Goal: Answer question/provide support: Share knowledge or assist other users

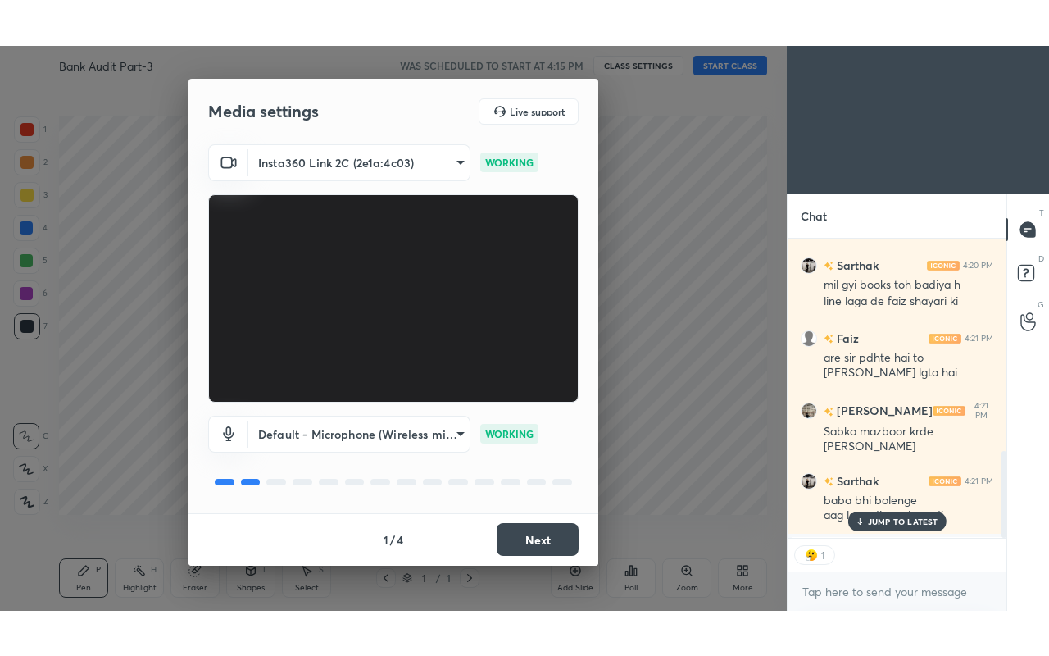
scroll to position [6, 5]
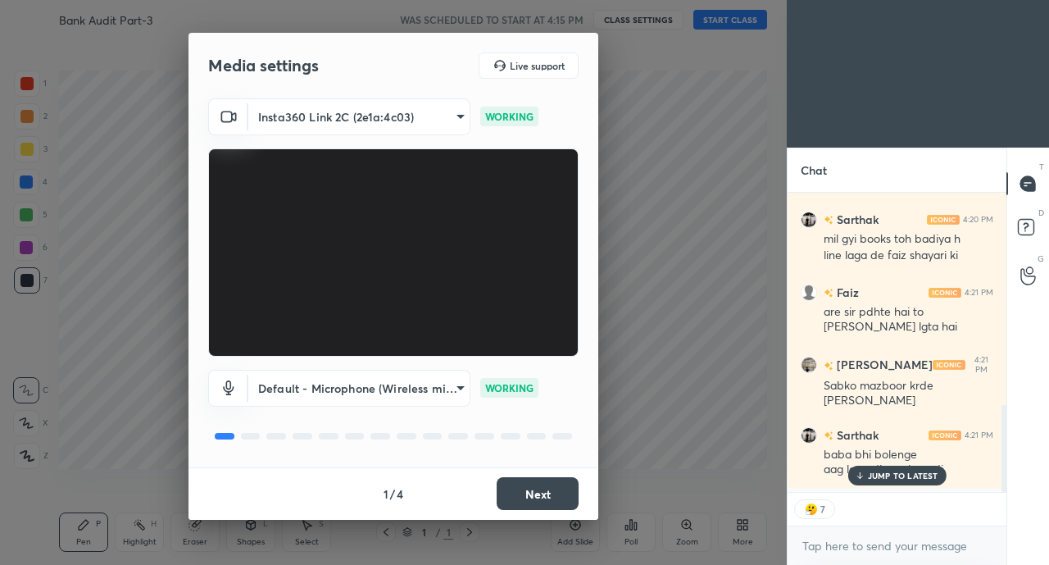
click at [547, 493] on button "Next" at bounding box center [538, 493] width 82 height 33
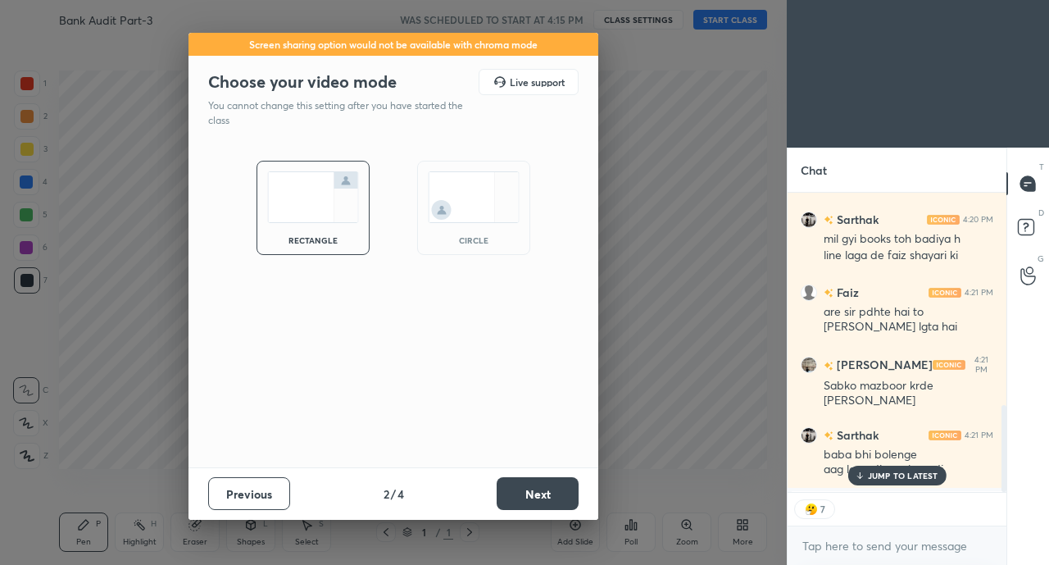
click at [554, 491] on button "Next" at bounding box center [538, 493] width 82 height 33
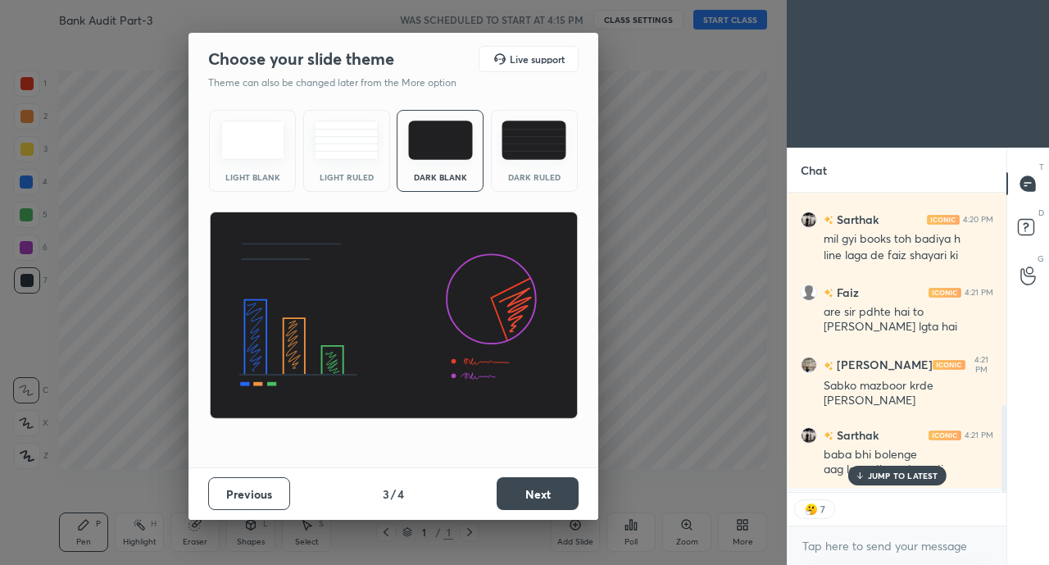
click at [563, 493] on button "Next" at bounding box center [538, 493] width 82 height 33
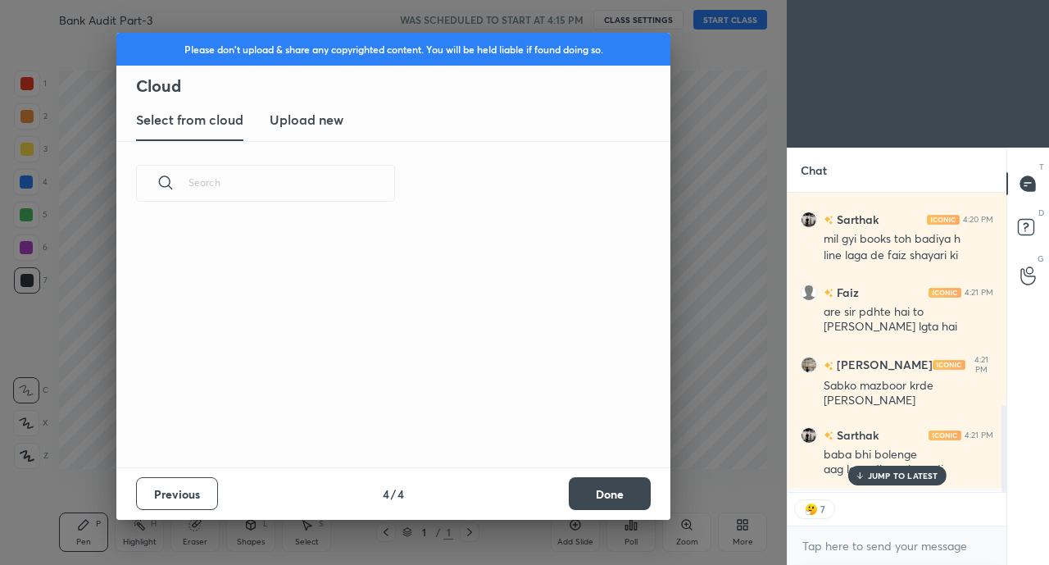
click at [605, 492] on button "Done" at bounding box center [610, 493] width 82 height 33
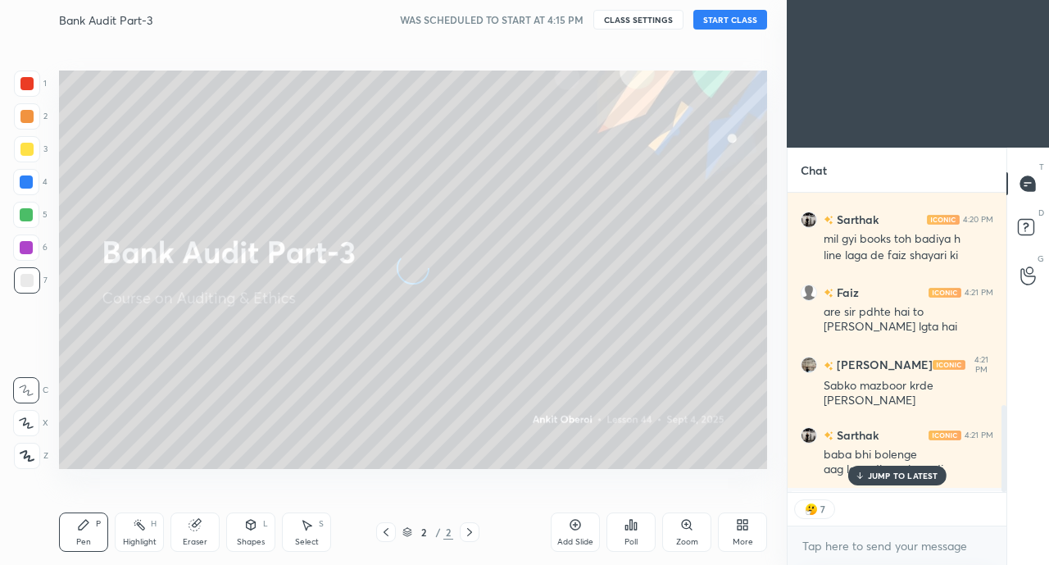
click at [733, 539] on div "More" at bounding box center [743, 542] width 20 height 8
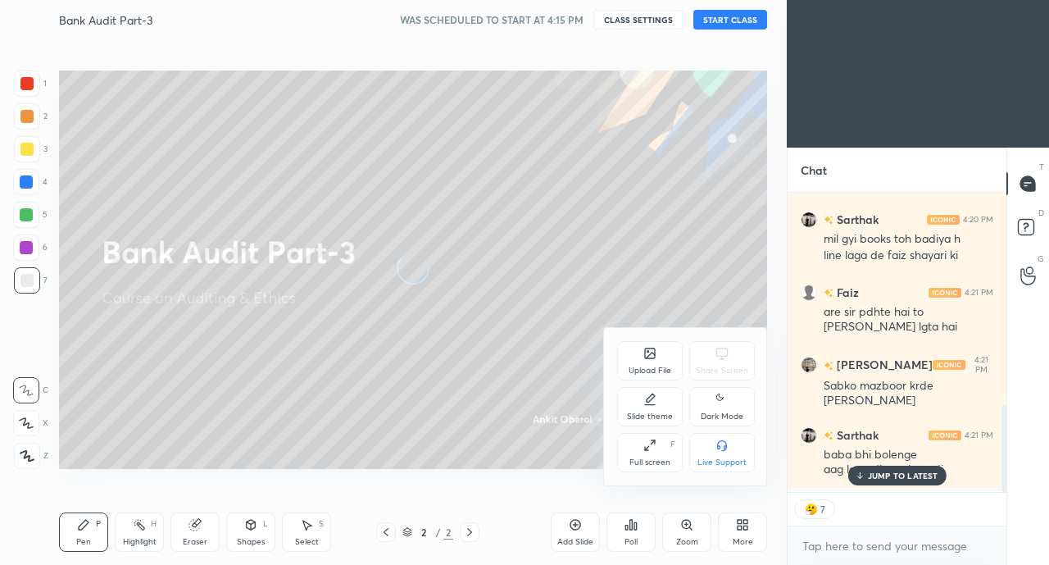
click at [666, 454] on div "Full screen F" at bounding box center [650, 452] width 66 height 39
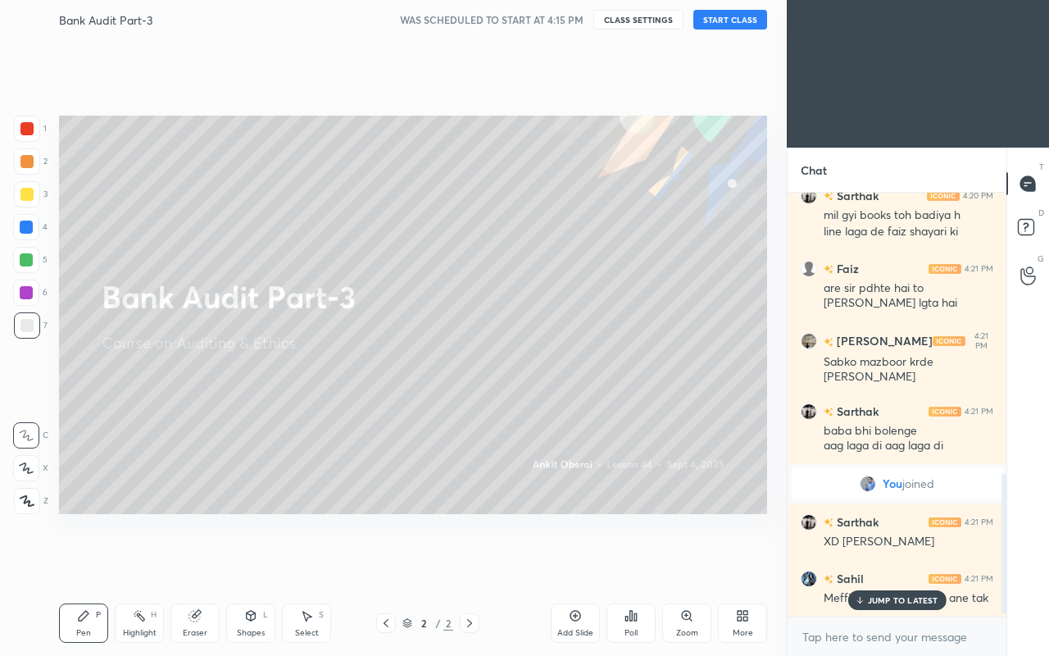
scroll to position [5, 5]
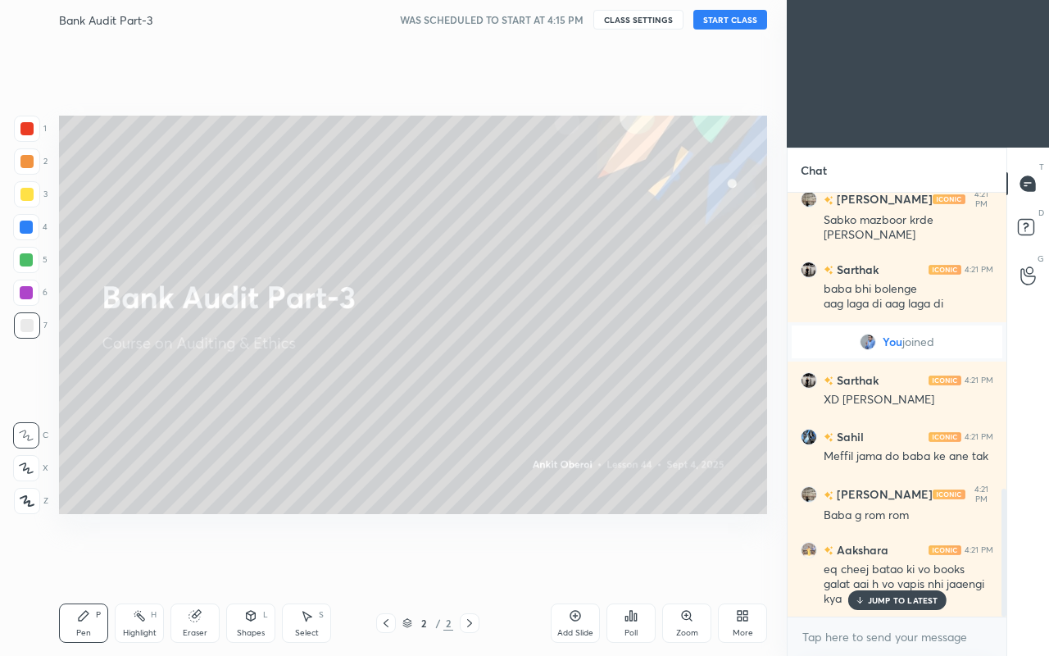
click at [739, 18] on button "START CLASS" at bounding box center [730, 20] width 74 height 20
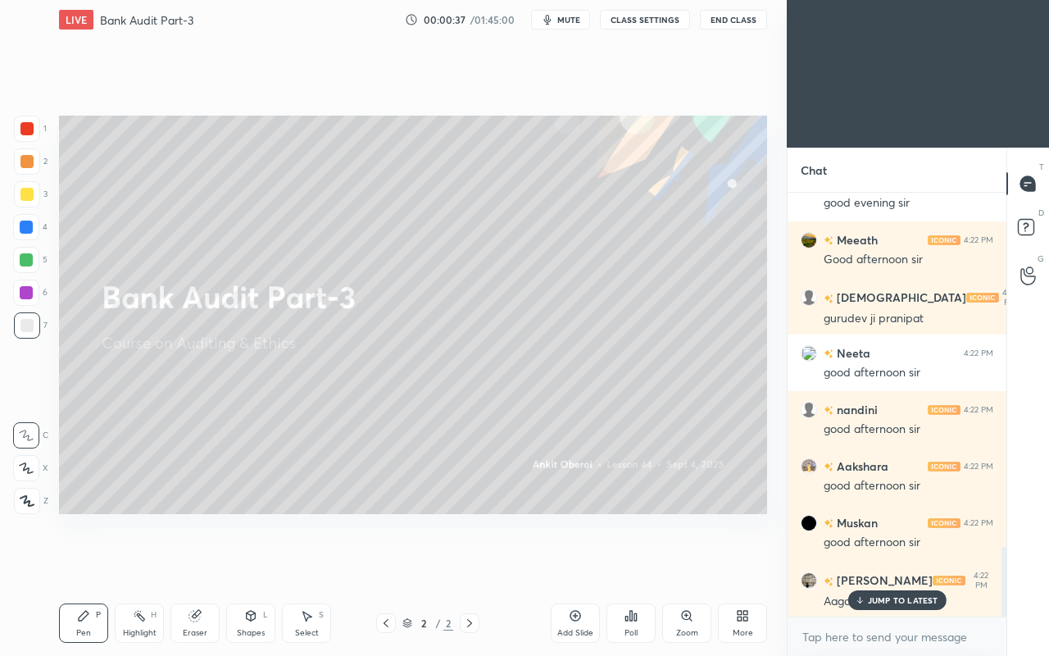
click at [890, 564] on p "JUMP TO LATEST" at bounding box center [903, 600] width 70 height 10
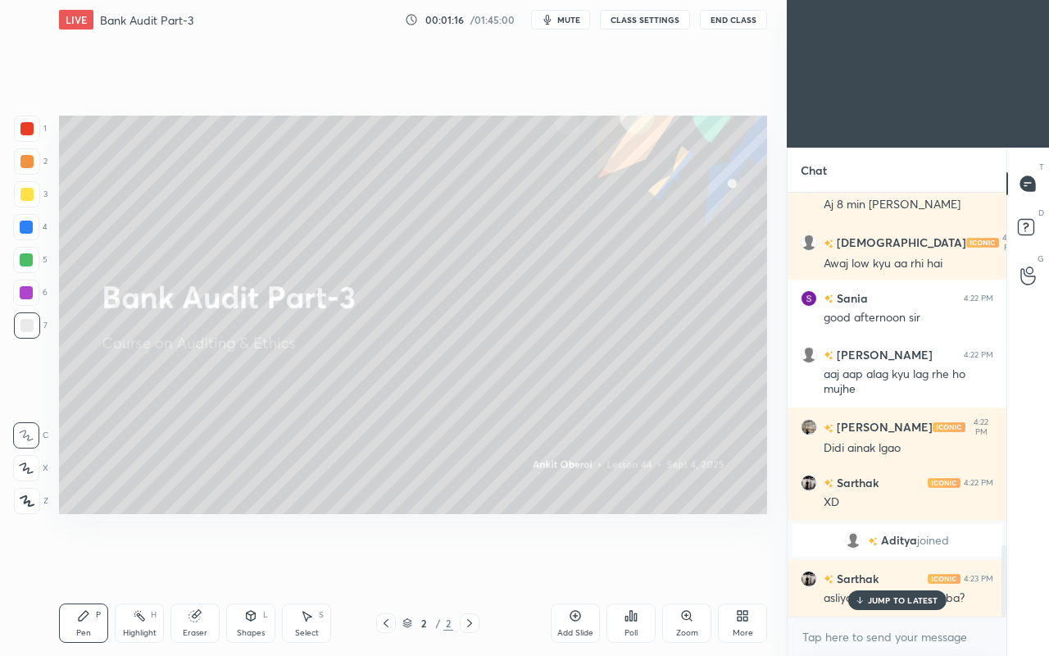
scroll to position [2086, 0]
click at [745, 564] on icon at bounding box center [745, 618] width 4 height 4
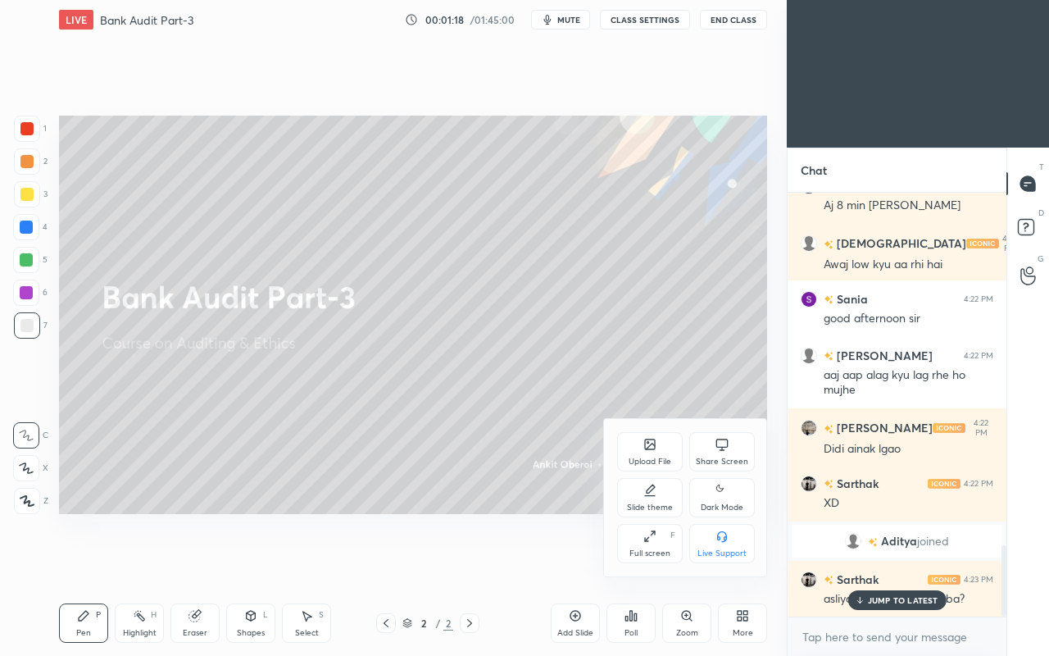
click at [864, 564] on div at bounding box center [524, 328] width 1049 height 656
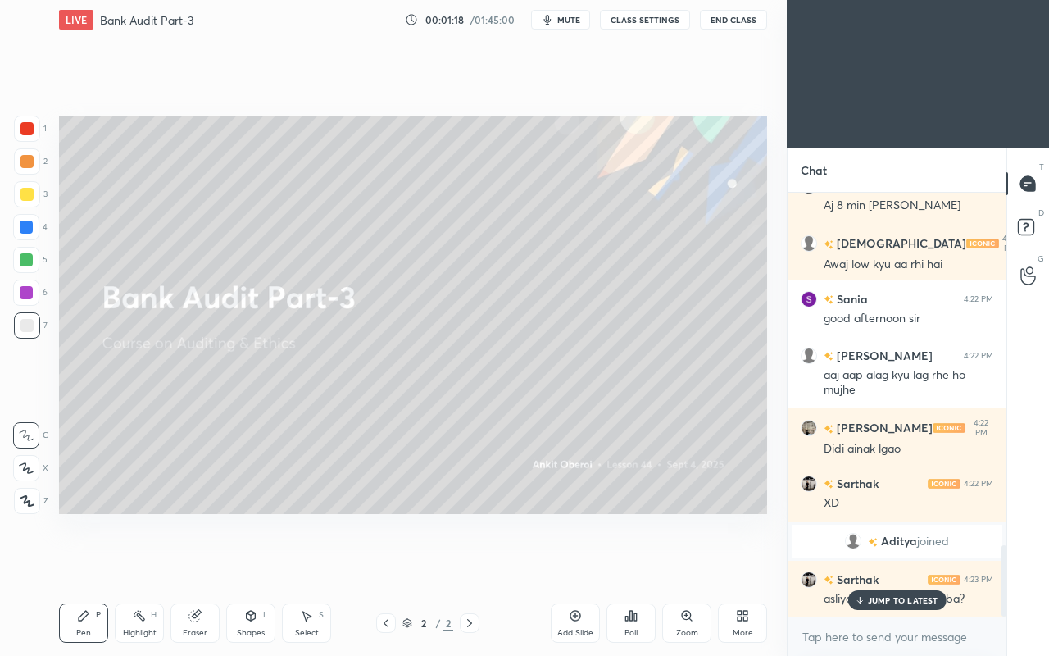
click at [864, 564] on div "[PERSON_NAME] 4:22 PM good evening [PERSON_NAME] 4:22 PM good evening [PERSON_N…" at bounding box center [896, 405] width 219 height 424
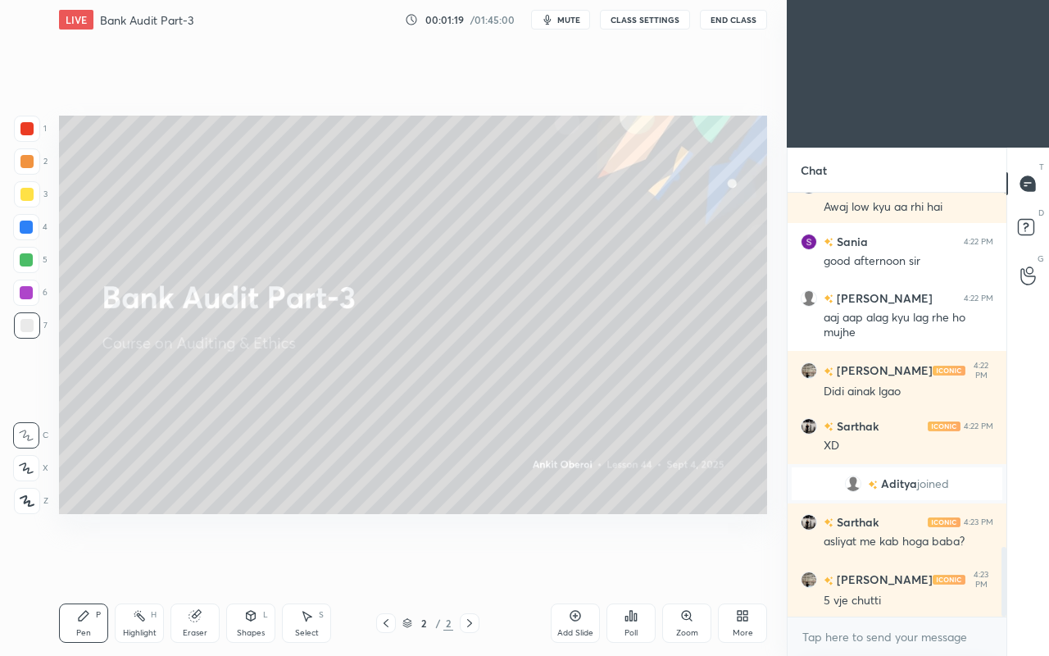
click at [732, 564] on div "Setting up your live class Poll for secs No correct answer Start poll" at bounding box center [412, 314] width 721 height 551
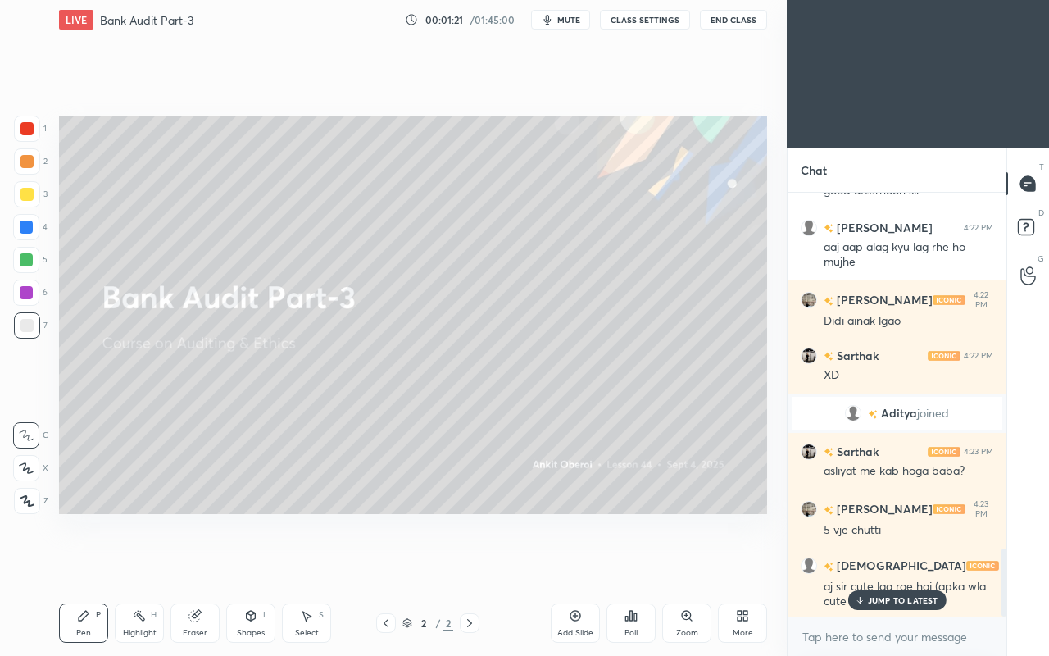
click at [737, 564] on div "More" at bounding box center [743, 632] width 20 height 8
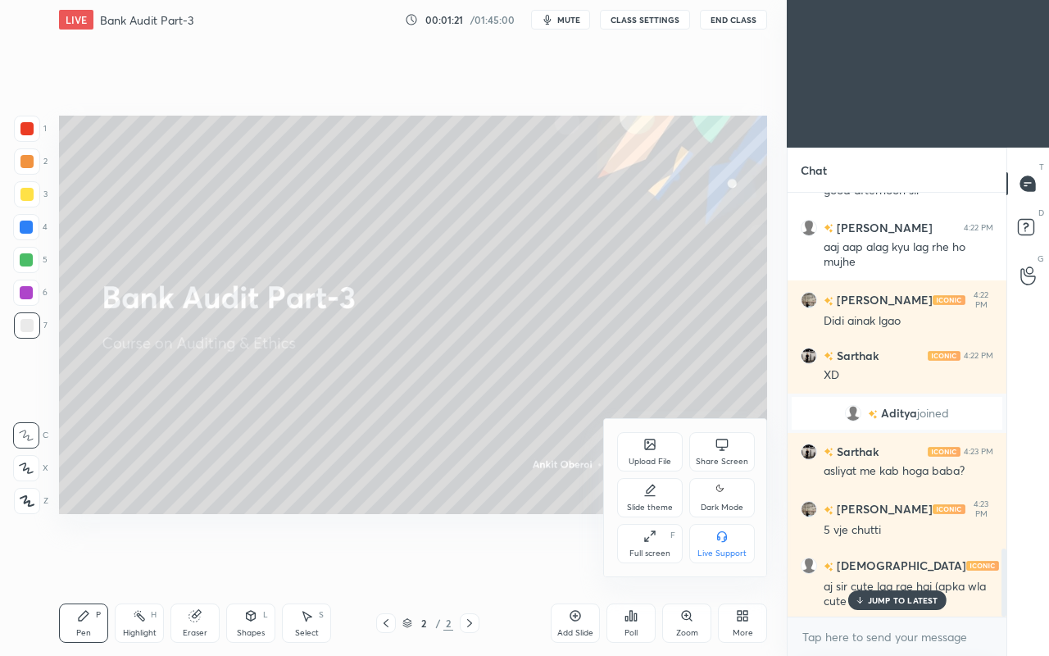
click at [530, 491] on div at bounding box center [524, 328] width 1049 height 656
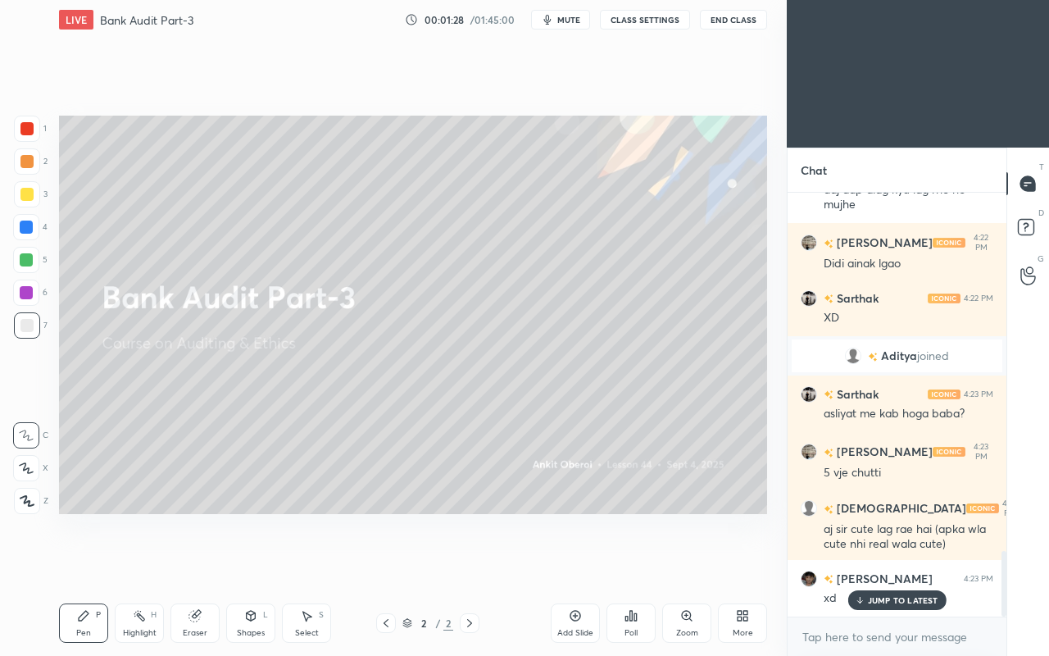
scroll to position [2327, 0]
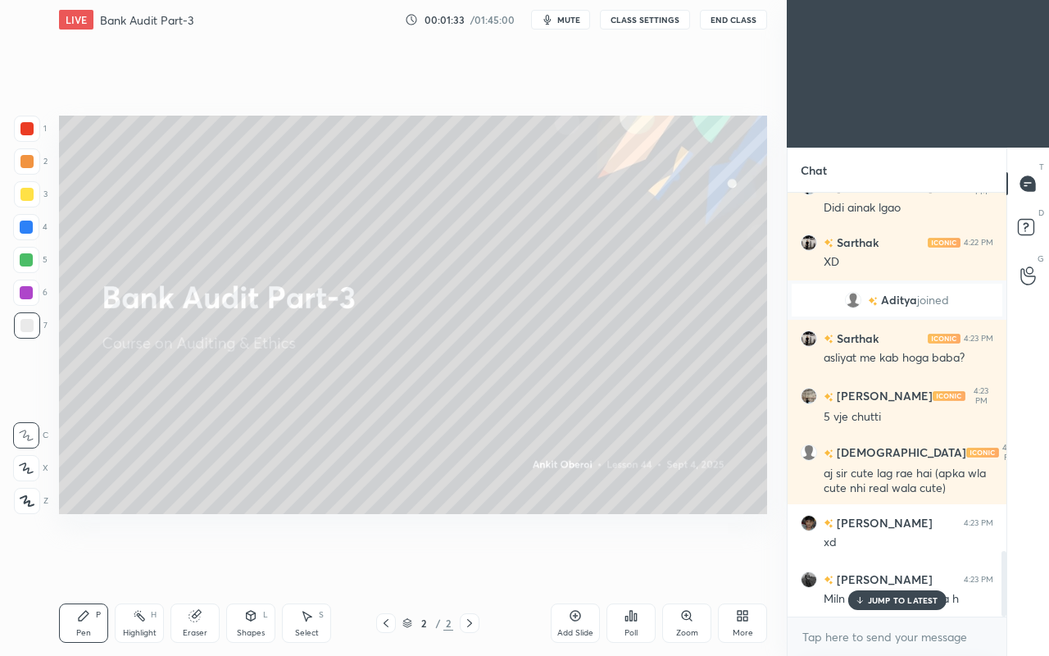
click at [876, 564] on div "JUMP TO LATEST" at bounding box center [896, 600] width 98 height 20
click at [742, 564] on icon at bounding box center [742, 615] width 13 height 13
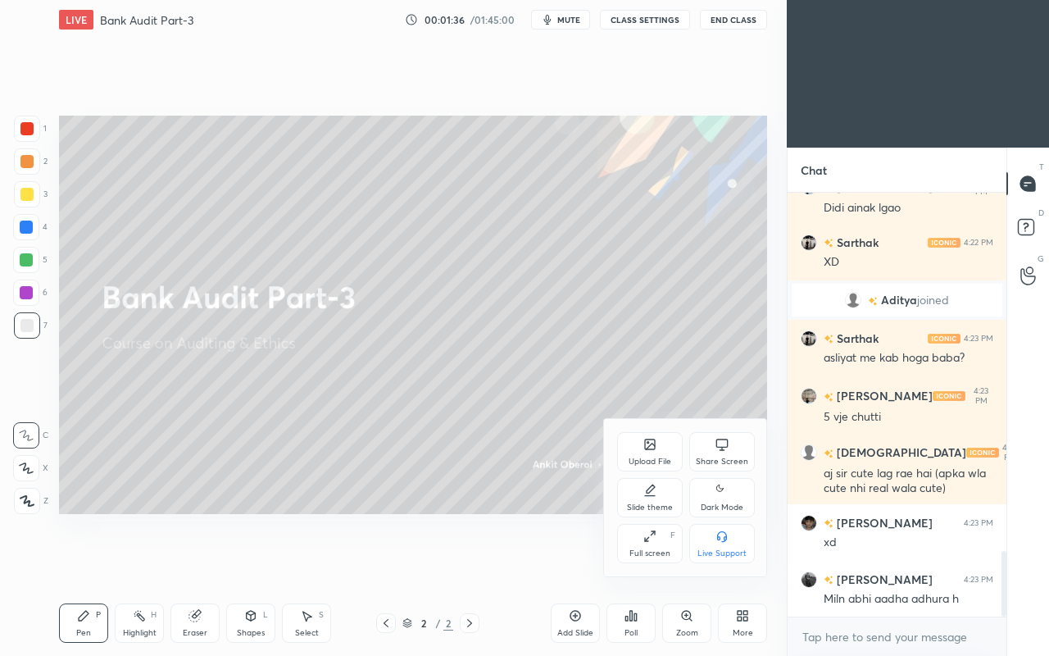
click at [657, 462] on div "Upload File" at bounding box center [649, 461] width 43 height 8
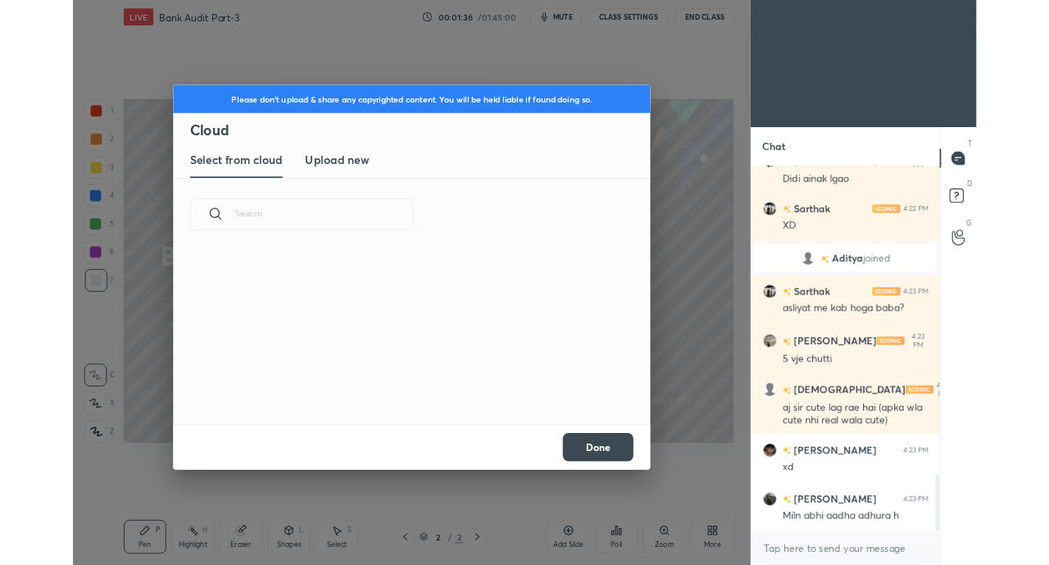
scroll to position [202, 526]
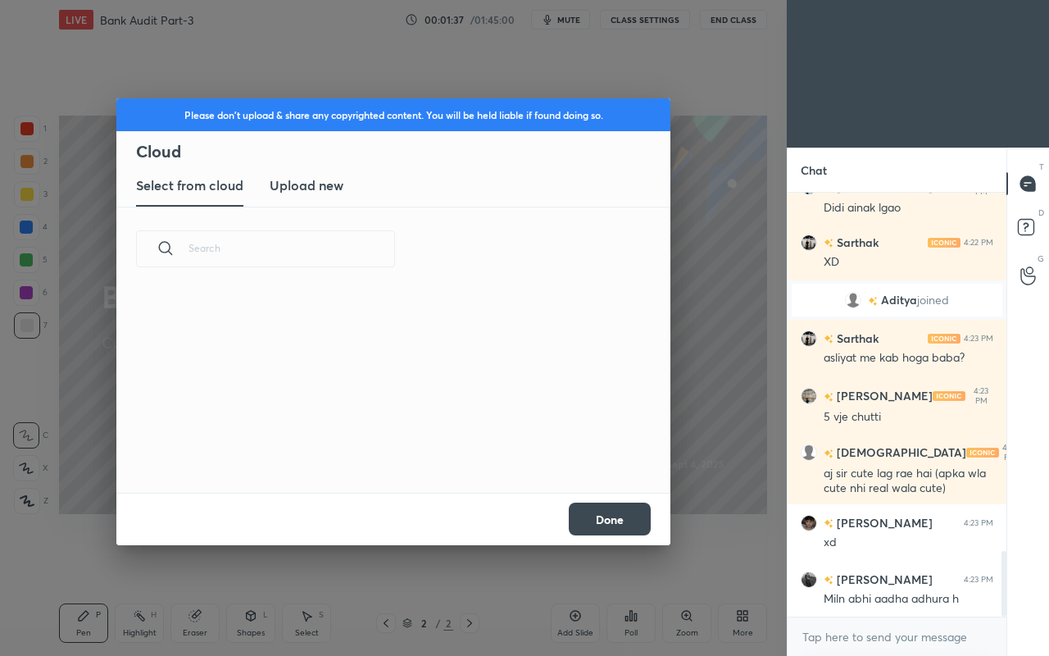
click at [325, 180] on h3 "Upload new" at bounding box center [307, 185] width 74 height 20
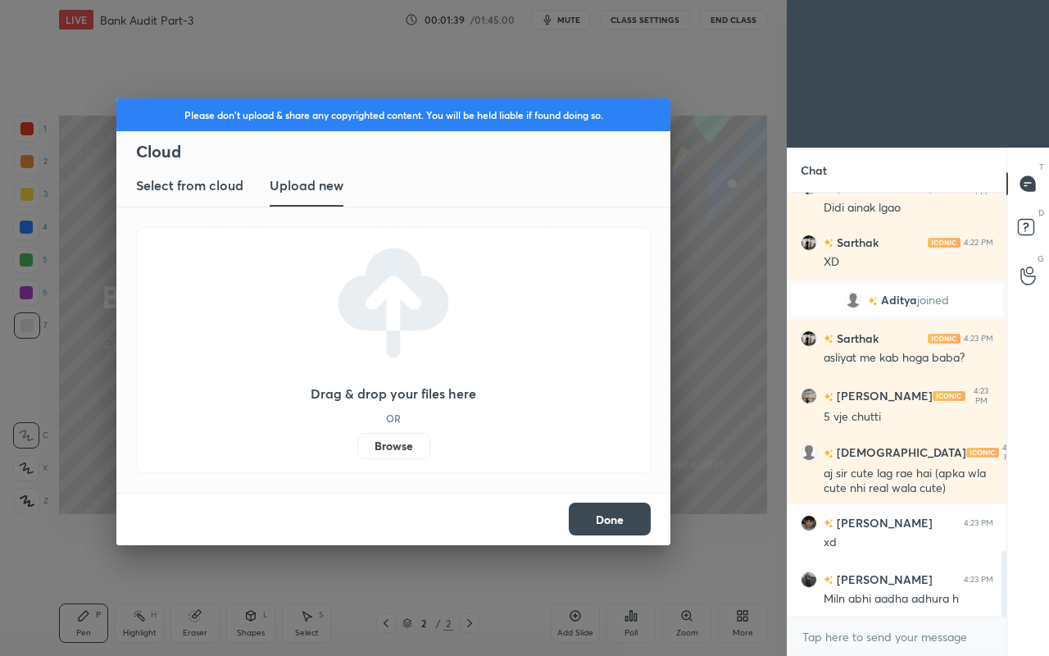
click at [388, 446] on label "Browse" at bounding box center [393, 446] width 73 height 26
click at [357, 446] on input "Browse" at bounding box center [357, 446] width 0 height 26
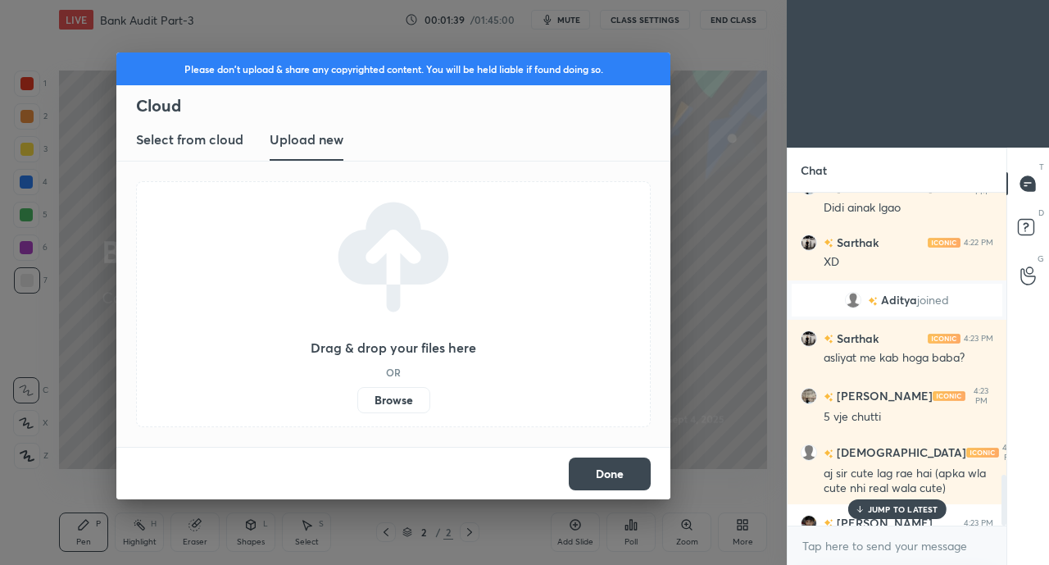
scroll to position [2328, 0]
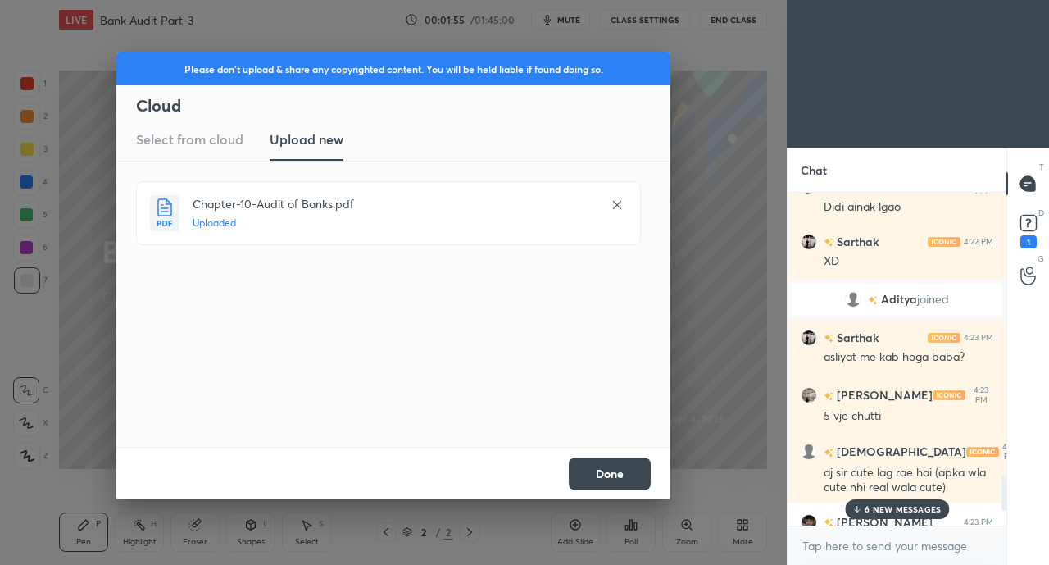
click at [610, 471] on button "Done" at bounding box center [610, 473] width 82 height 33
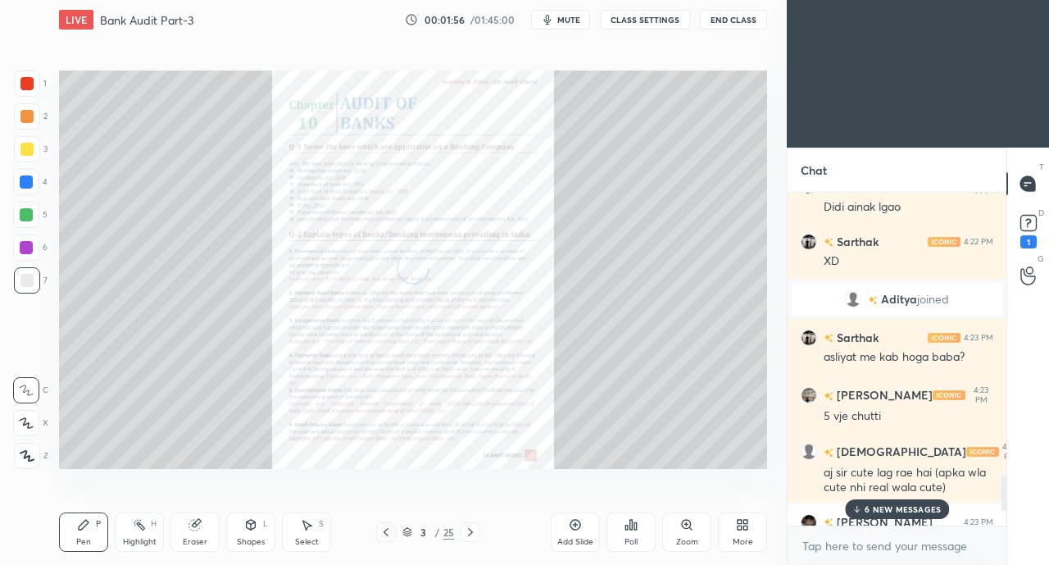
click at [889, 498] on div "[DEMOGRAPHIC_DATA] 4:23 PM aj sir cute lag rae hai (apka wla cute nhi real wala…" at bounding box center [896, 469] width 219 height 74
click at [864, 507] on div "6 NEW MESSAGES" at bounding box center [897, 509] width 104 height 20
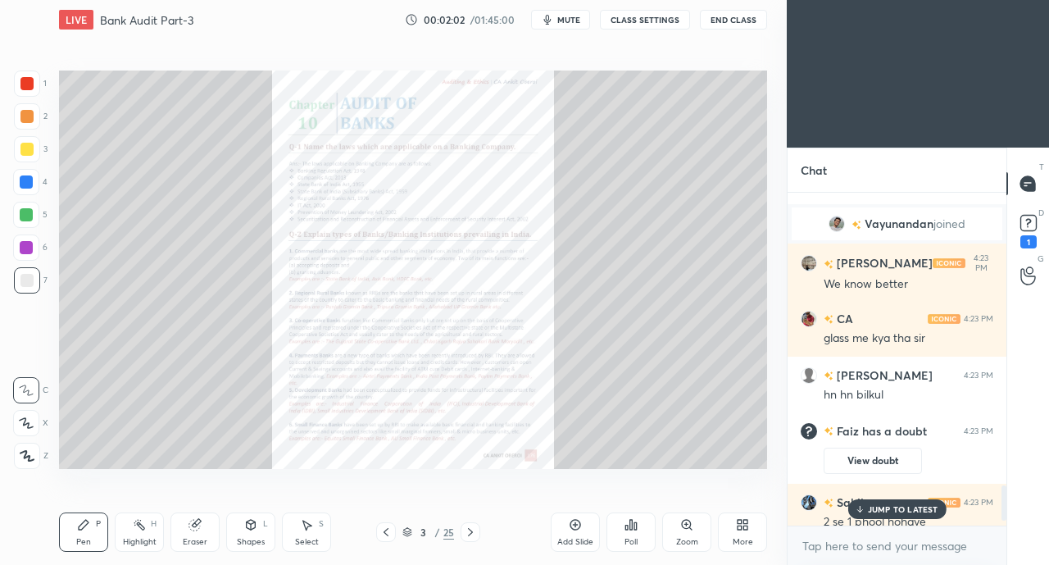
scroll to position [2811, 0]
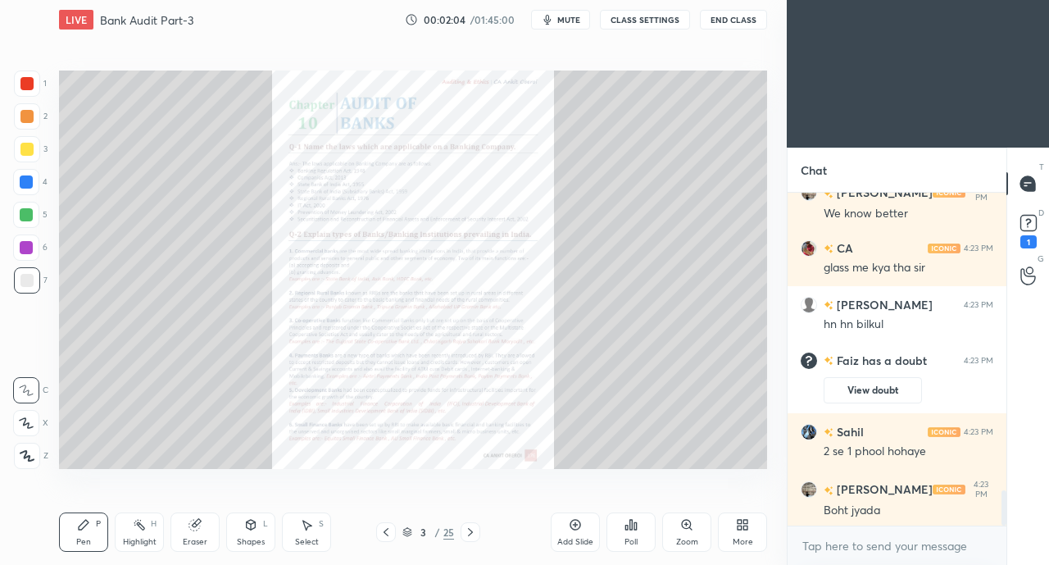
click at [470, 534] on icon at bounding box center [470, 531] width 13 height 13
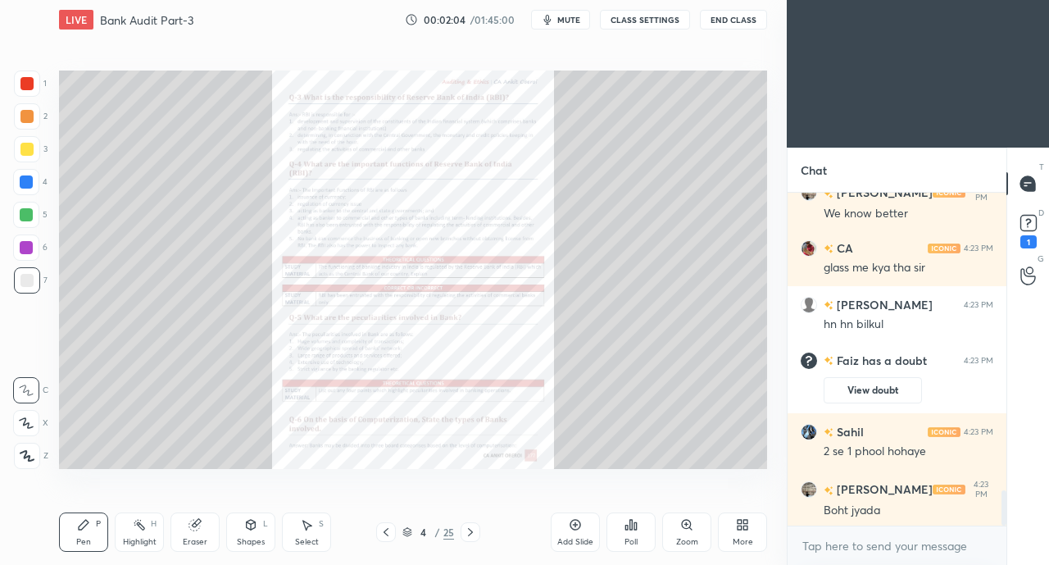
click at [470, 534] on icon at bounding box center [470, 531] width 13 height 13
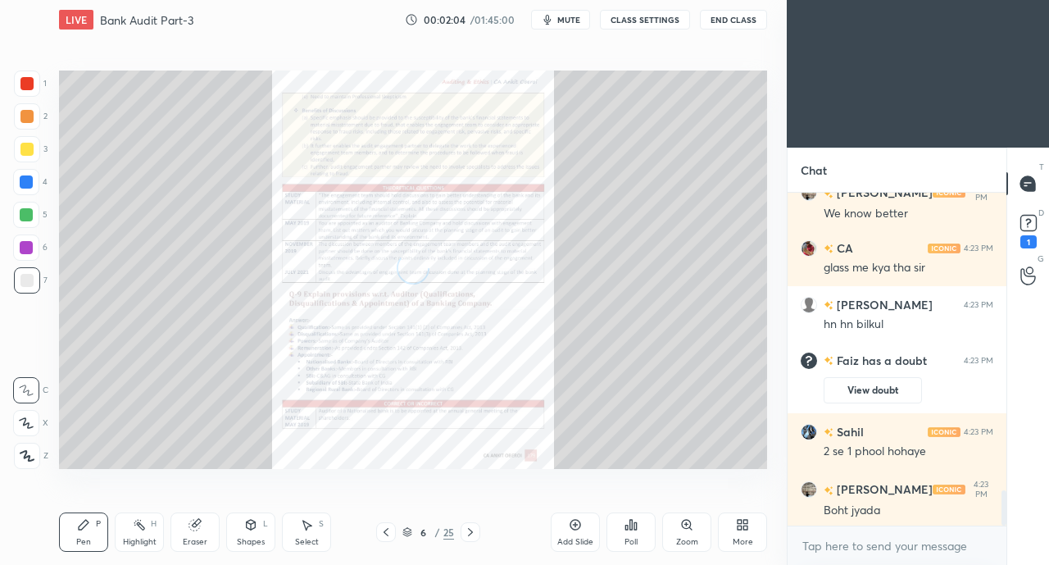
click at [470, 533] on icon at bounding box center [470, 532] width 5 height 8
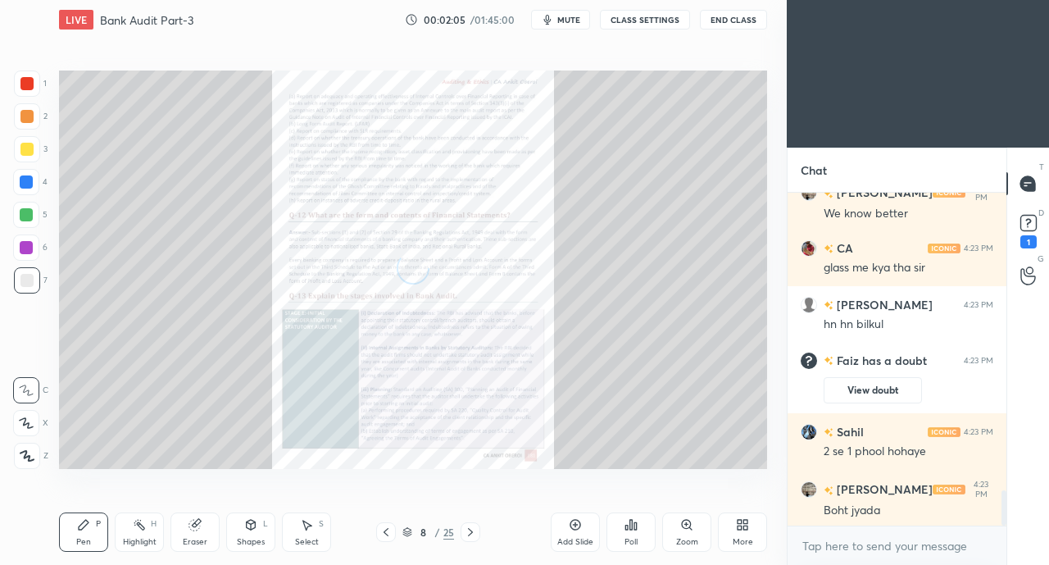
click at [470, 533] on icon at bounding box center [470, 532] width 5 height 8
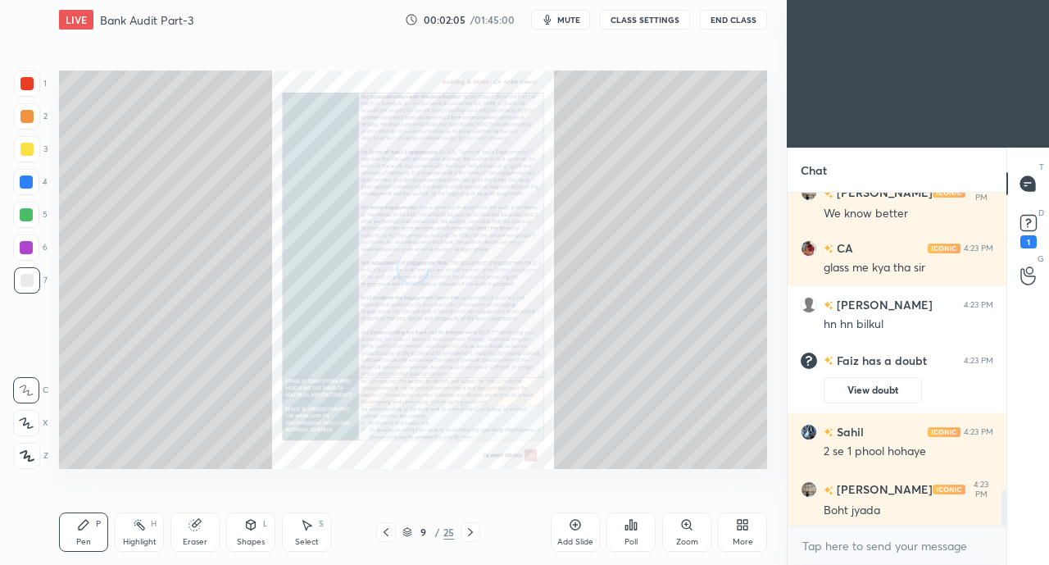
click at [470, 533] on icon at bounding box center [470, 532] width 5 height 8
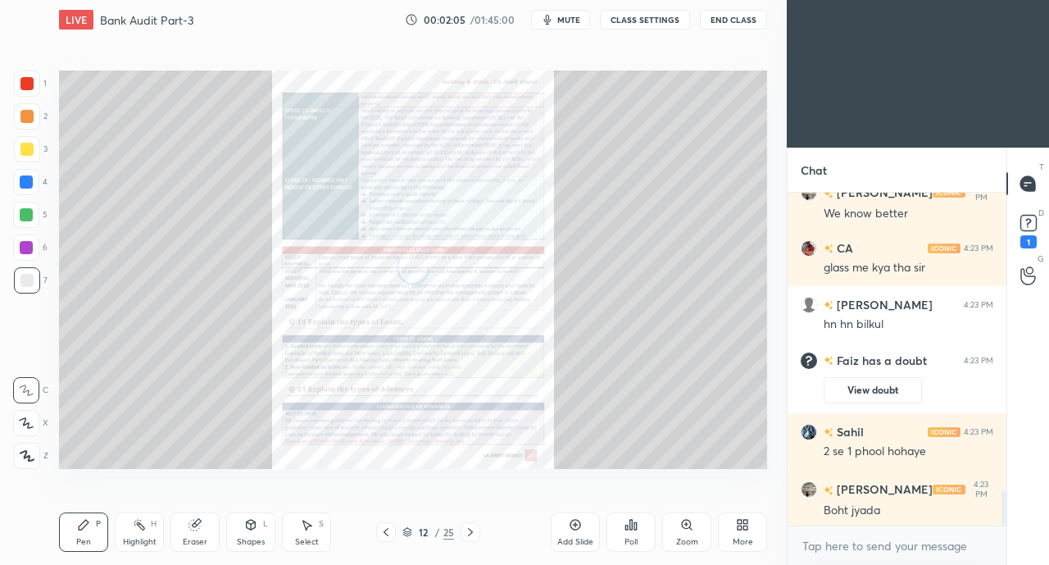
click at [470, 533] on icon at bounding box center [470, 532] width 5 height 8
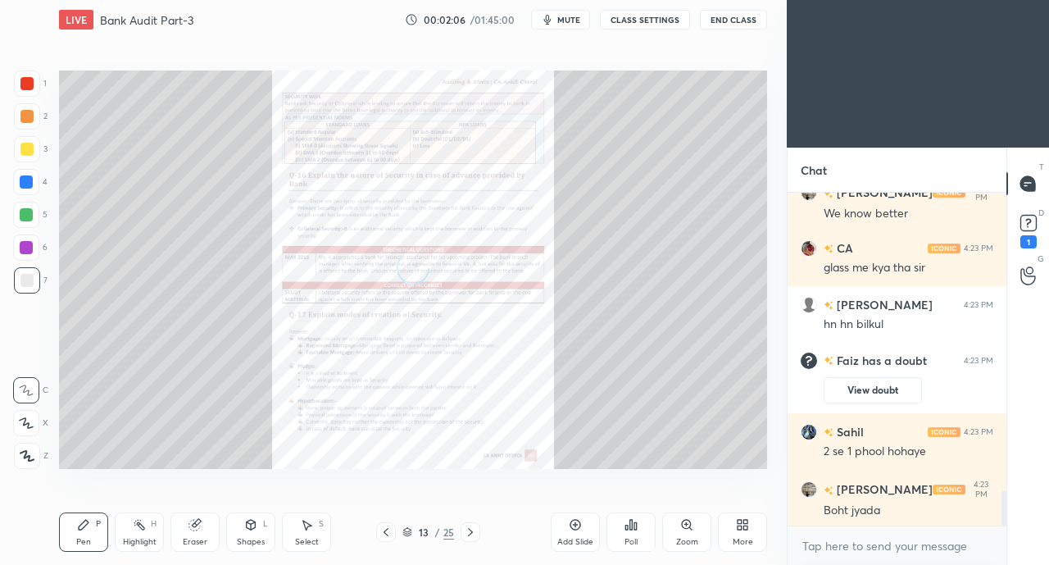
click at [470, 533] on icon at bounding box center [470, 532] width 5 height 8
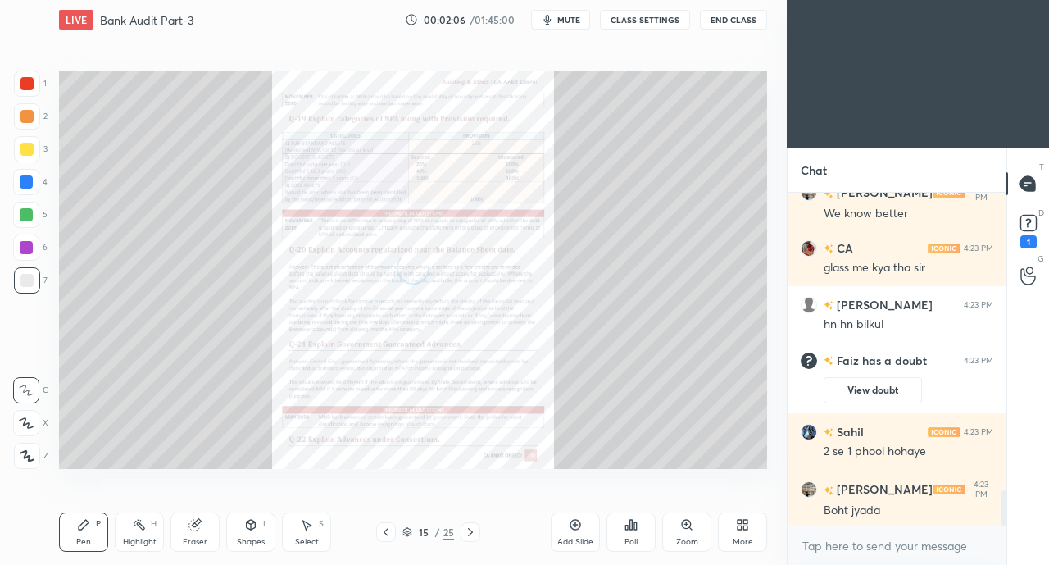
click at [470, 533] on icon at bounding box center [470, 532] width 5 height 8
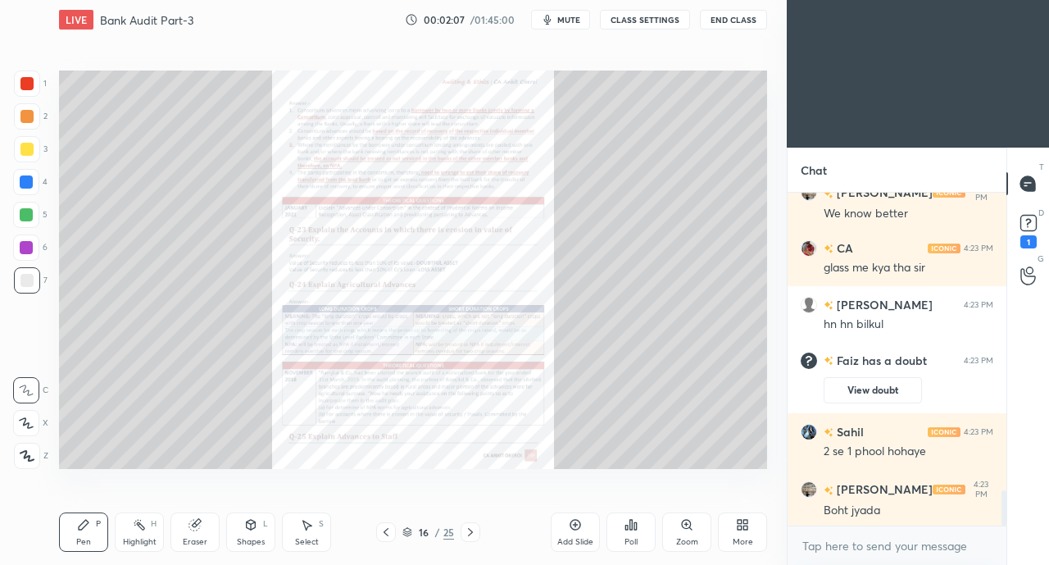
click at [470, 533] on icon at bounding box center [470, 532] width 5 height 8
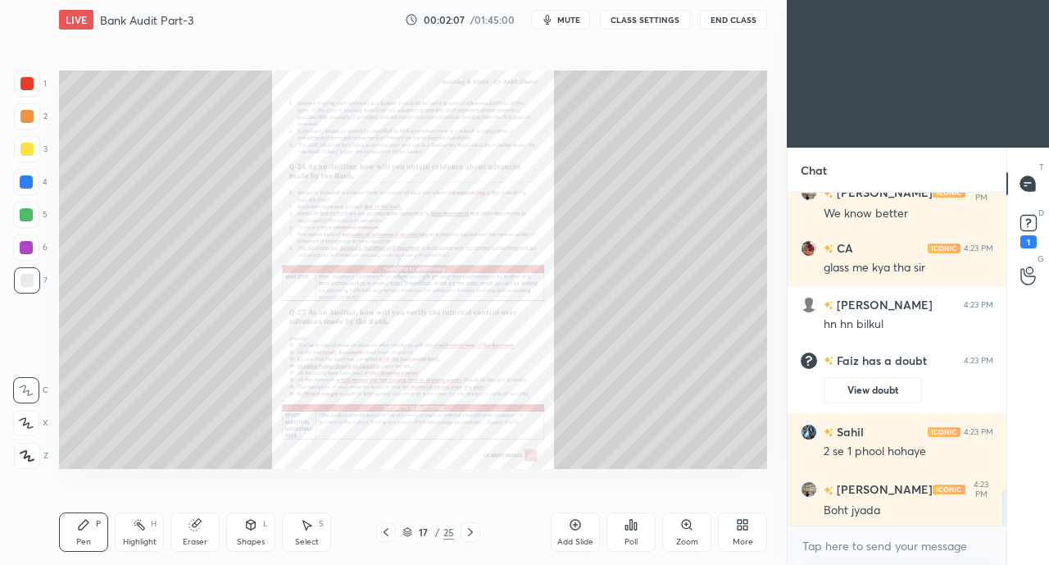
click at [470, 533] on icon at bounding box center [470, 532] width 5 height 8
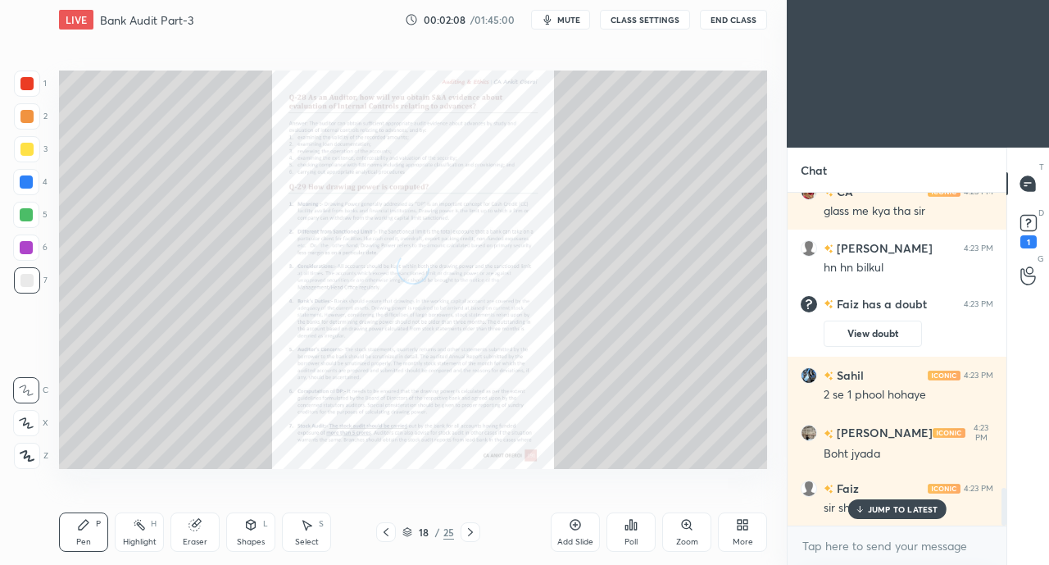
scroll to position [2634, 0]
click at [470, 533] on icon at bounding box center [470, 532] width 5 height 8
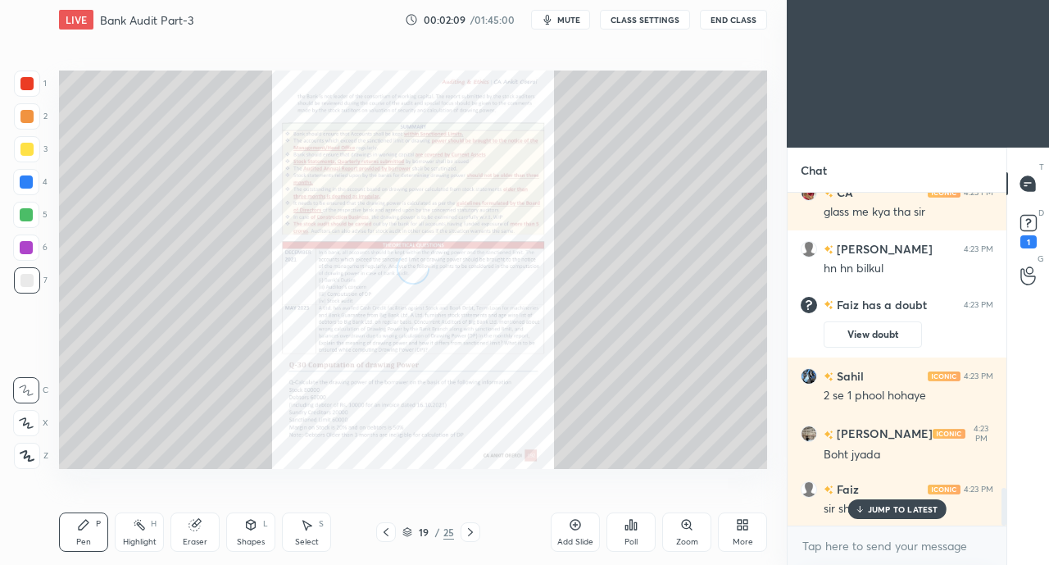
click at [470, 533] on icon at bounding box center [470, 532] width 5 height 8
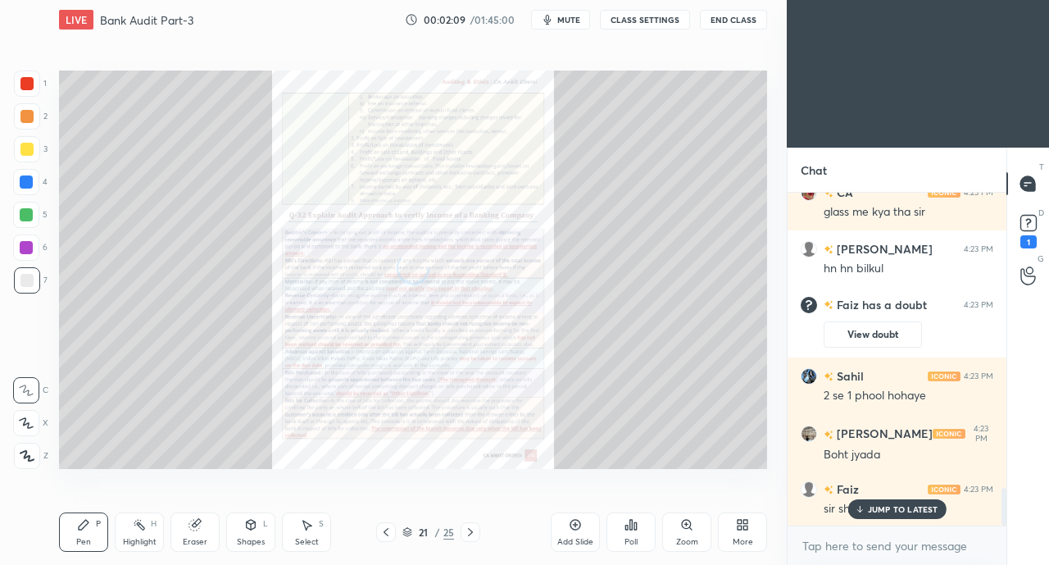
click at [470, 533] on icon at bounding box center [470, 532] width 5 height 8
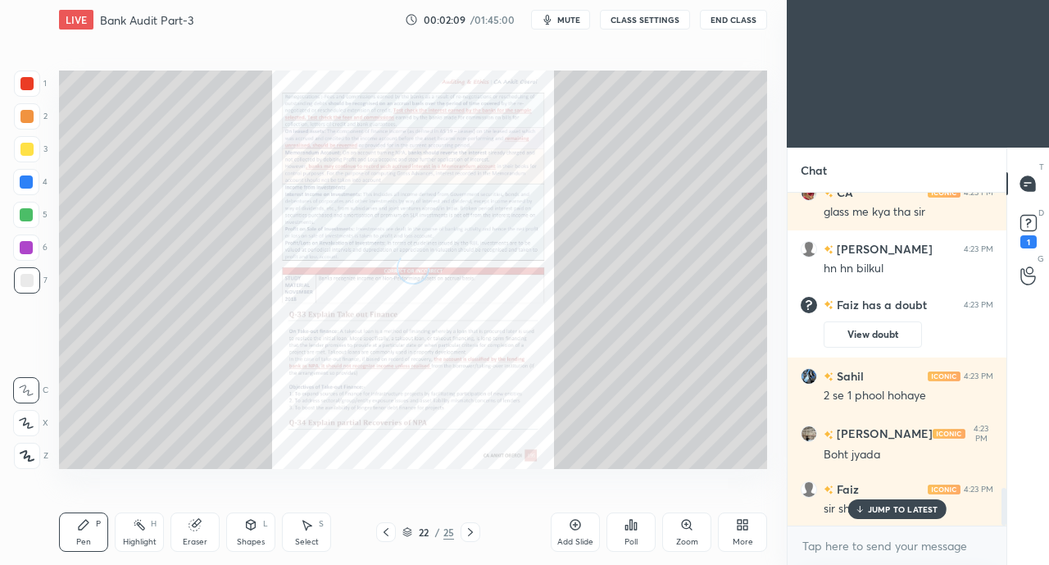
click at [470, 533] on icon at bounding box center [470, 532] width 5 height 8
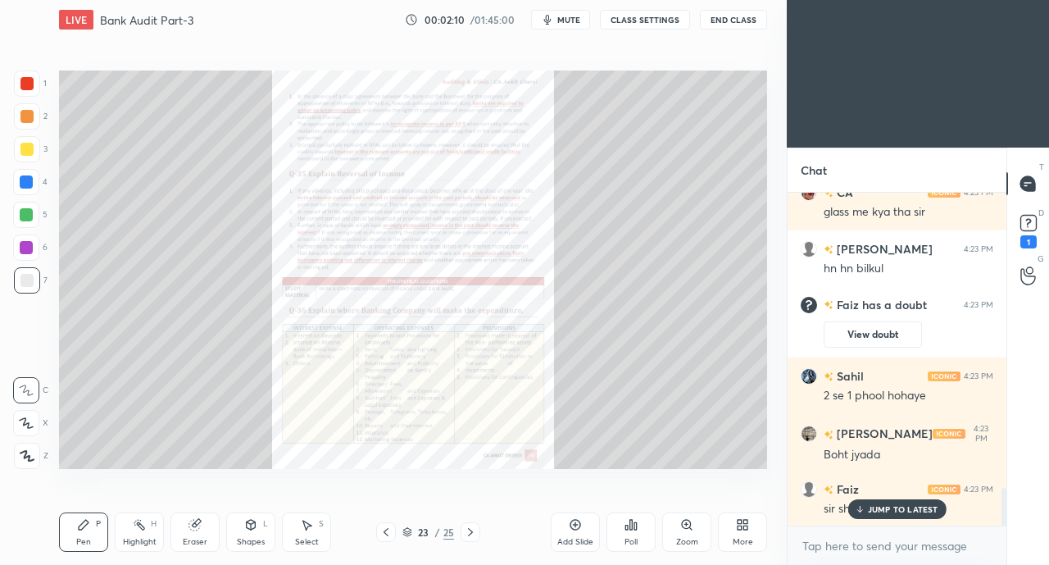
click at [882, 502] on div "JUMP TO LATEST" at bounding box center [896, 509] width 98 height 20
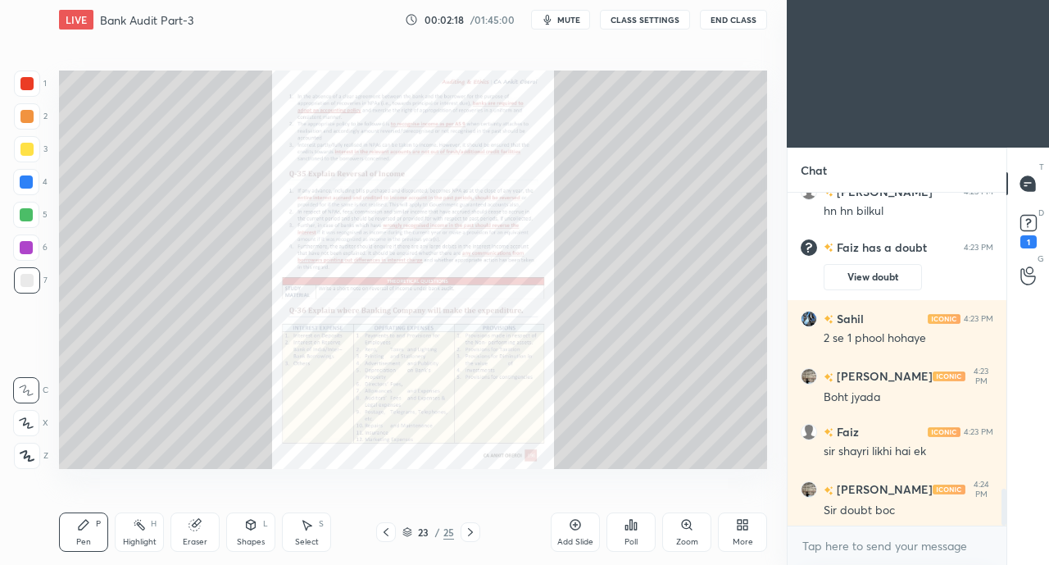
scroll to position [2716, 0]
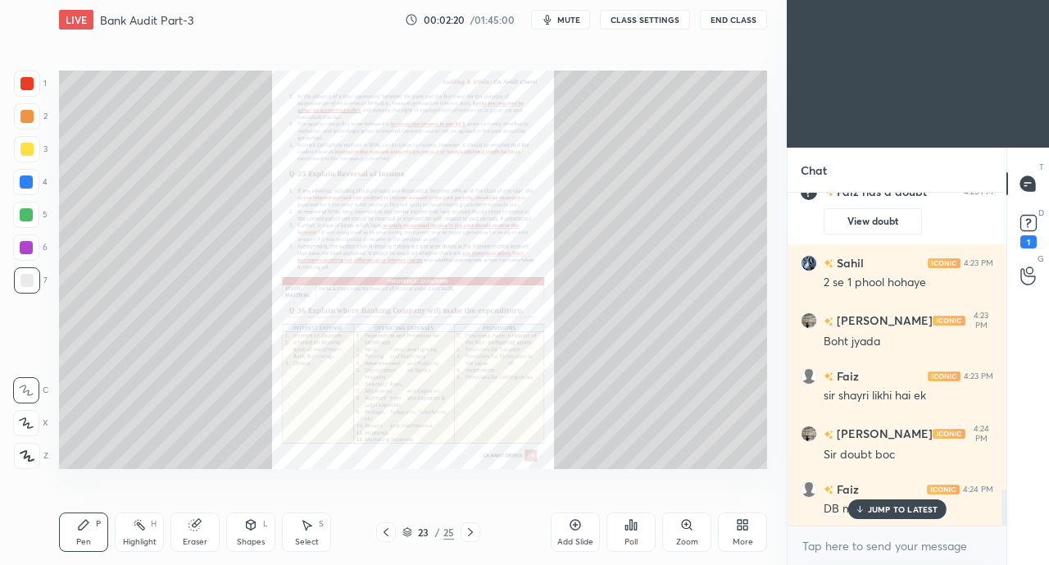
click at [385, 529] on icon at bounding box center [385, 531] width 13 height 13
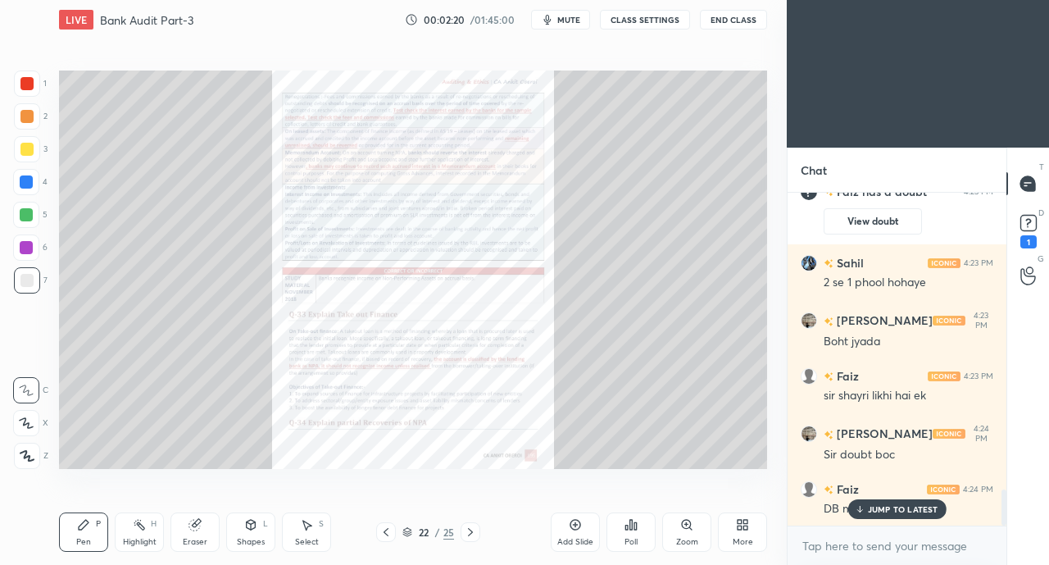
click at [385, 529] on icon at bounding box center [385, 531] width 13 height 13
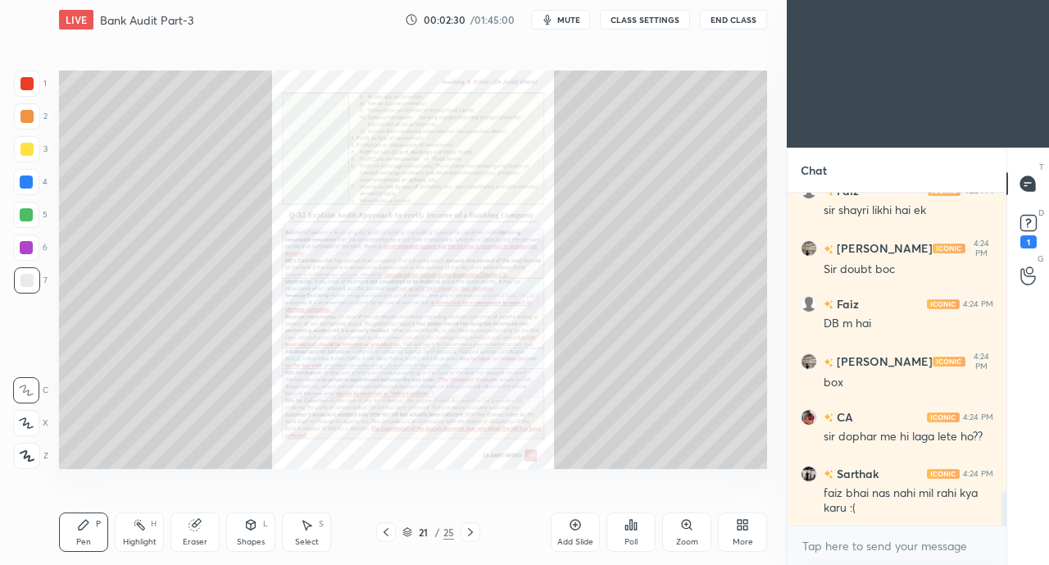
scroll to position [2956, 0]
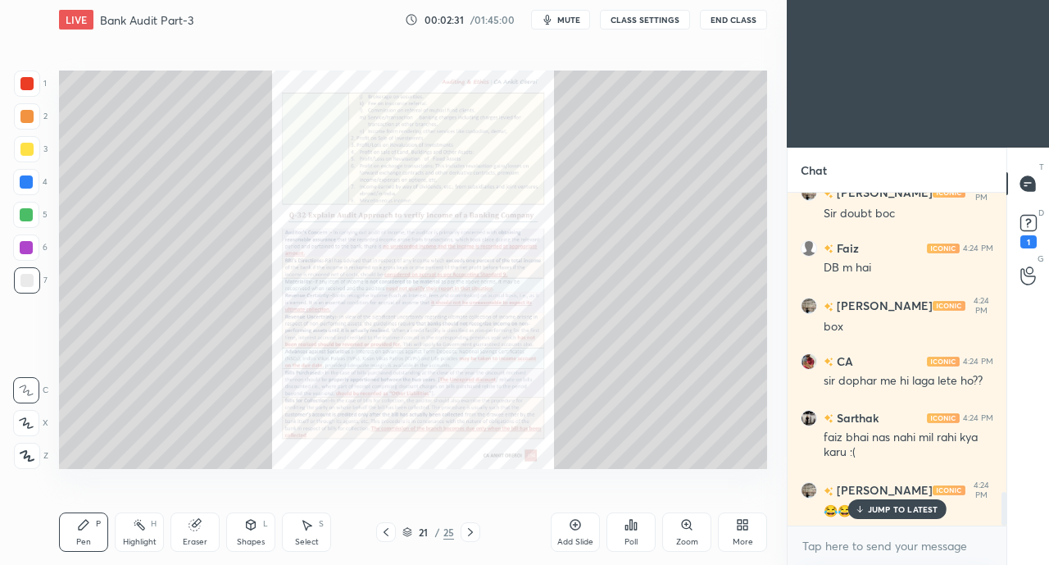
click at [385, 532] on icon at bounding box center [385, 531] width 13 height 13
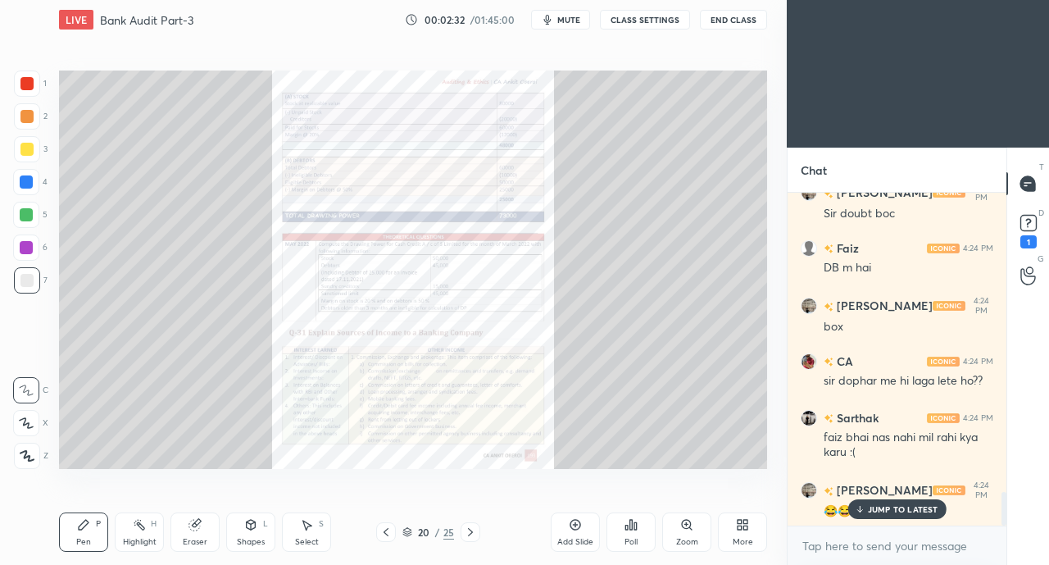
click at [388, 534] on icon at bounding box center [385, 531] width 13 height 13
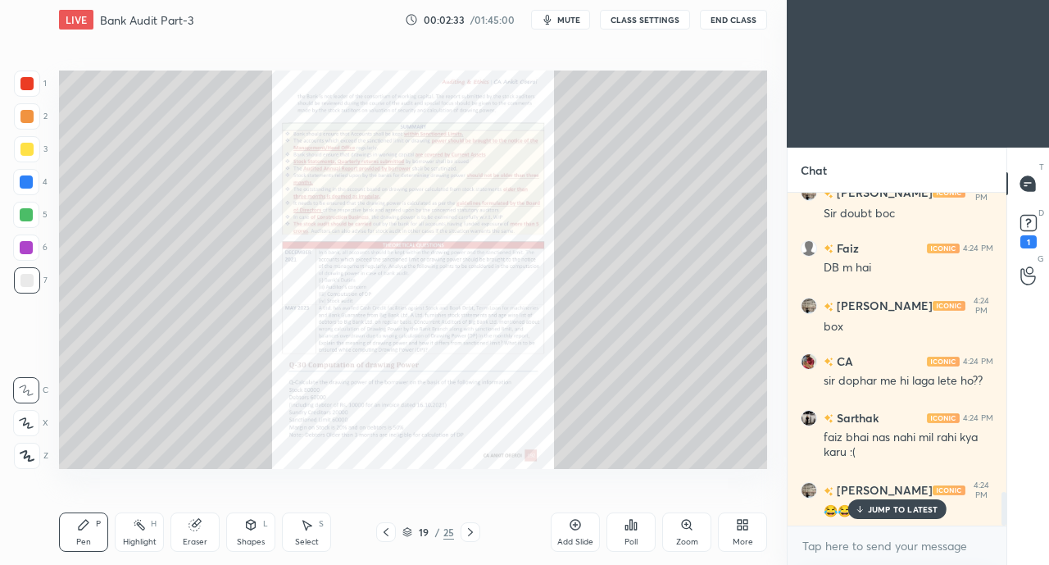
click at [406, 529] on icon at bounding box center [407, 532] width 10 height 10
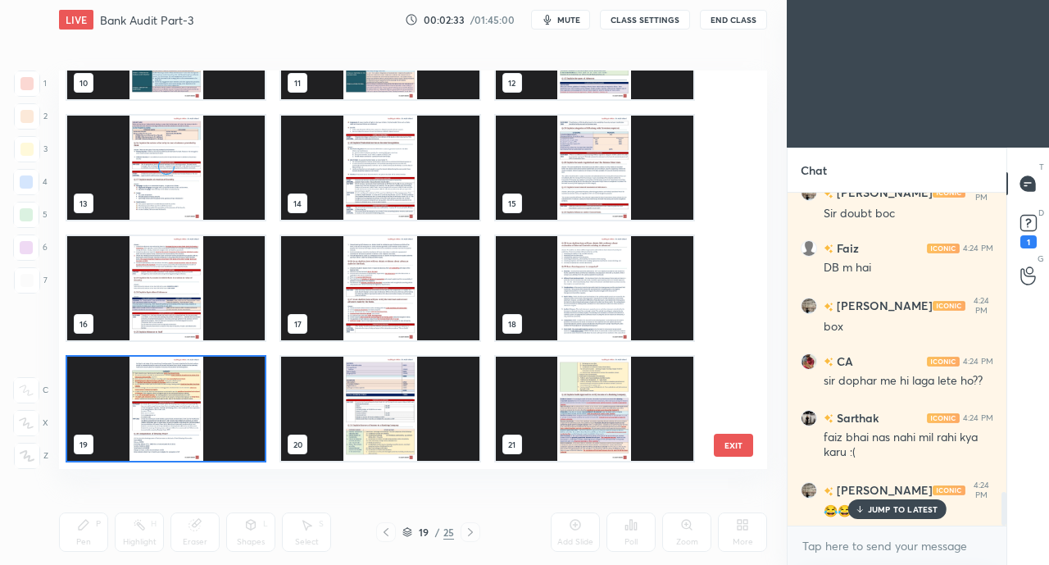
scroll to position [393, 700]
click at [577, 402] on img "grid" at bounding box center [594, 408] width 197 height 104
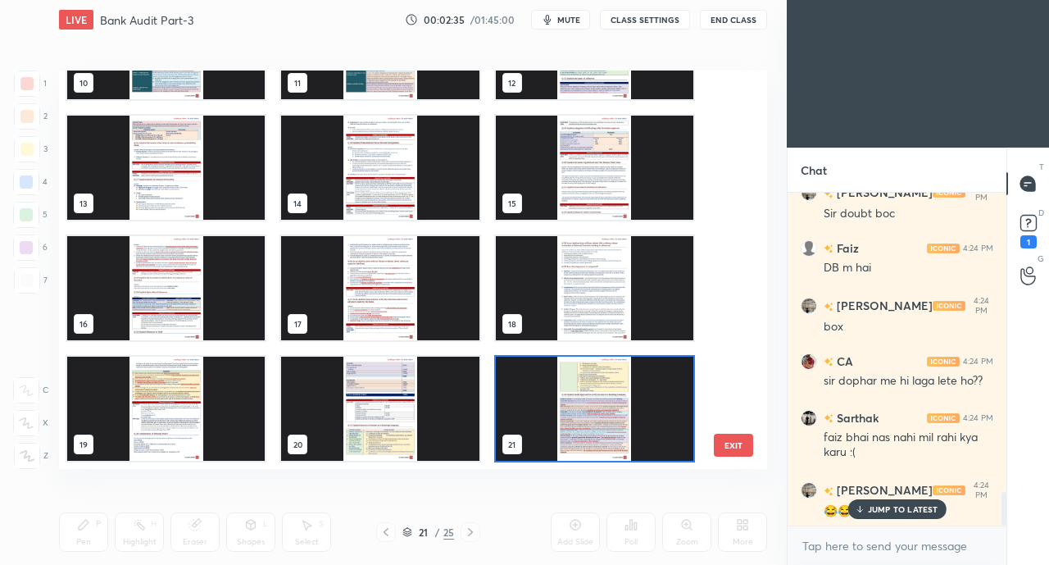
click at [579, 405] on img "grid" at bounding box center [594, 408] width 197 height 104
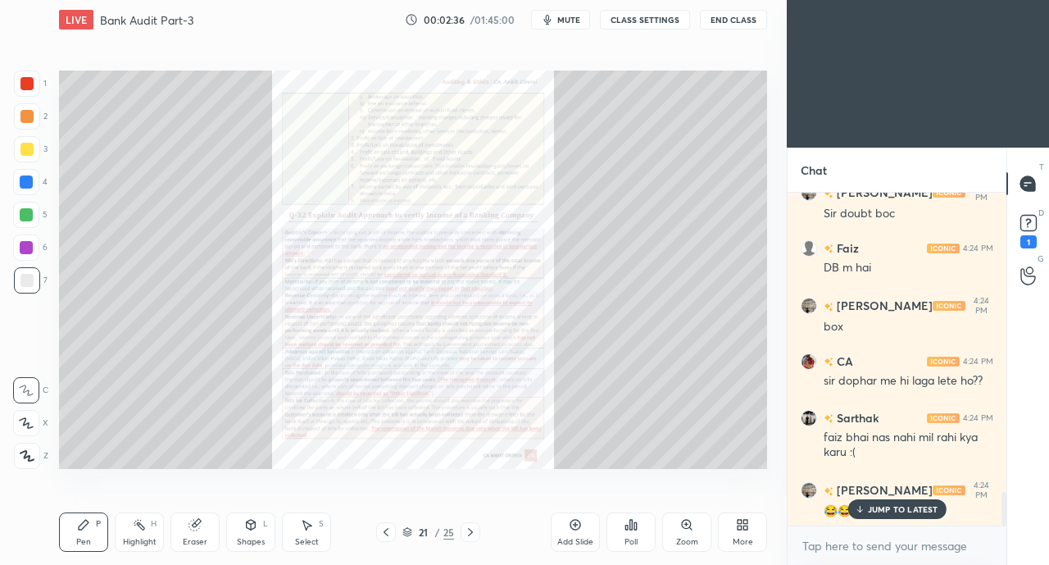
click at [385, 532] on icon at bounding box center [385, 531] width 13 height 13
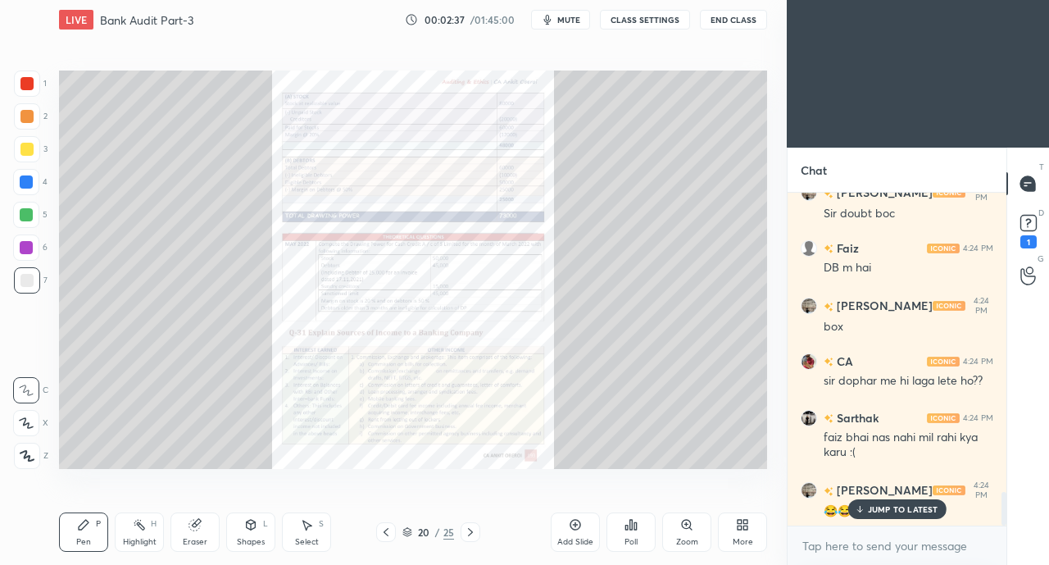
click at [385, 532] on icon at bounding box center [385, 531] width 13 height 13
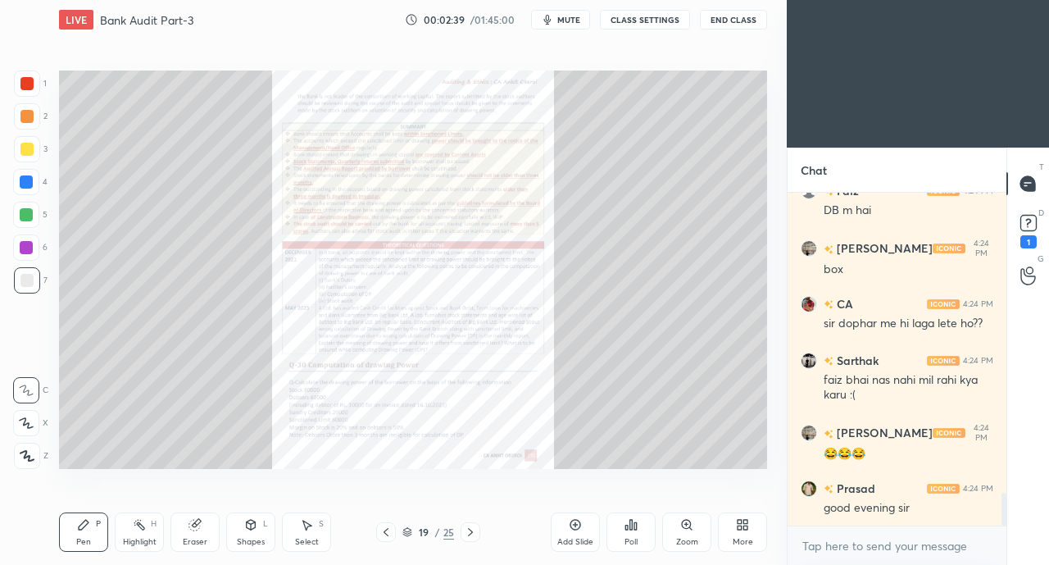
click at [390, 530] on icon at bounding box center [385, 531] width 13 height 13
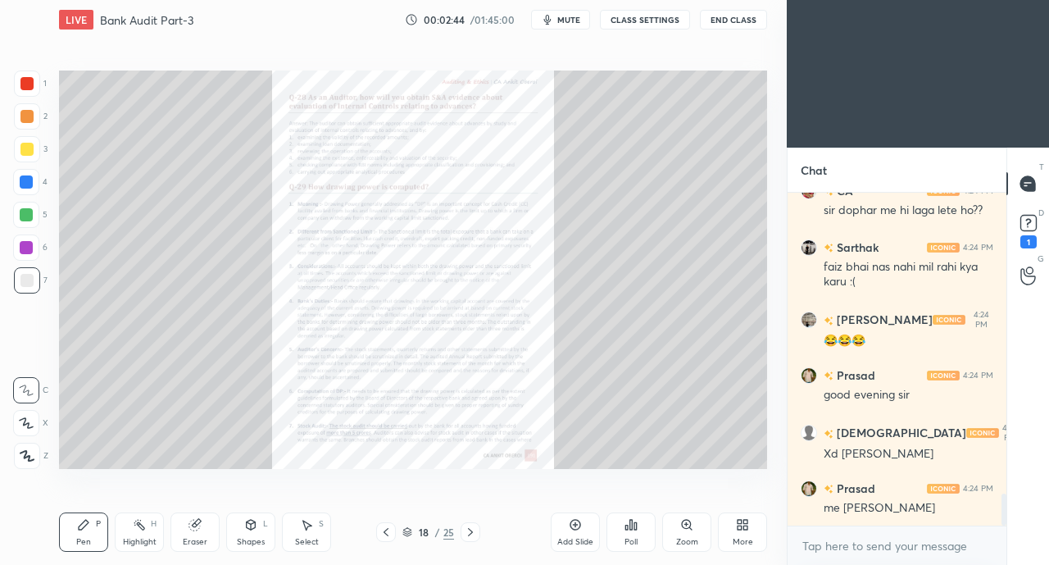
scroll to position [3166, 0]
click at [384, 528] on icon at bounding box center [385, 531] width 13 height 13
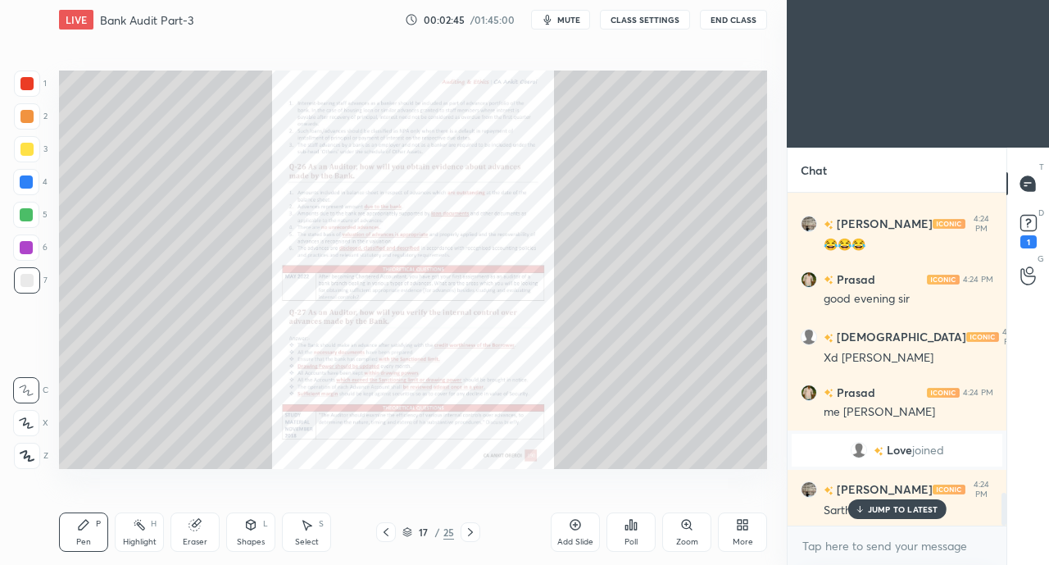
scroll to position [3070, 0]
click at [470, 532] on icon at bounding box center [470, 531] width 13 height 13
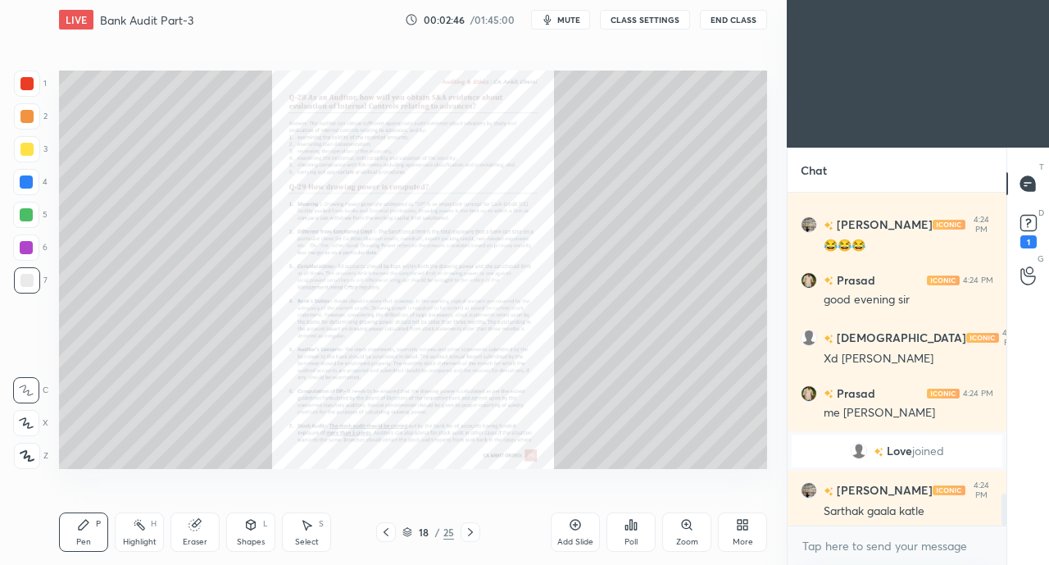
scroll to position [3127, 0]
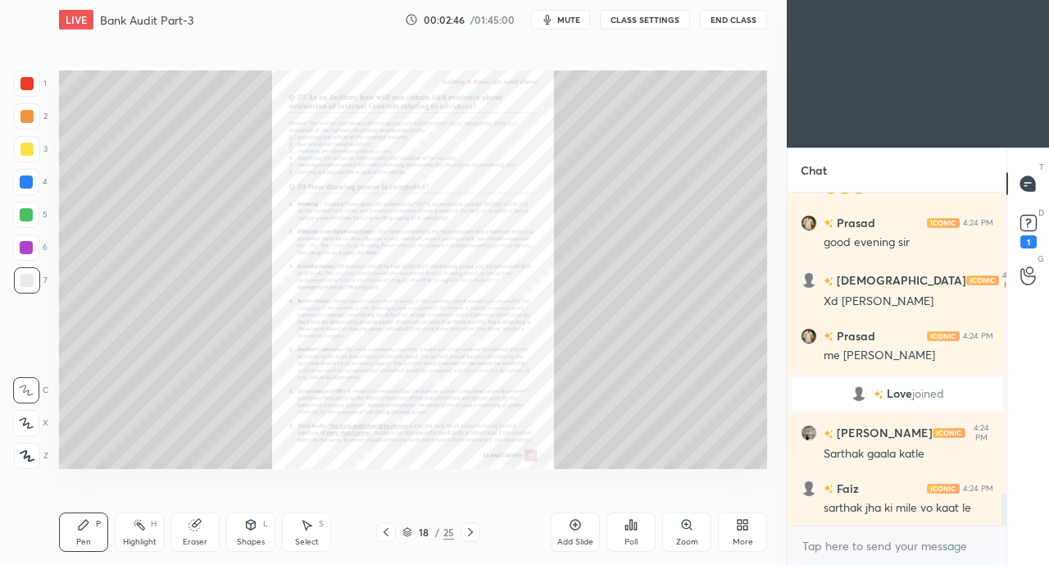
click at [470, 532] on icon at bounding box center [470, 531] width 13 height 13
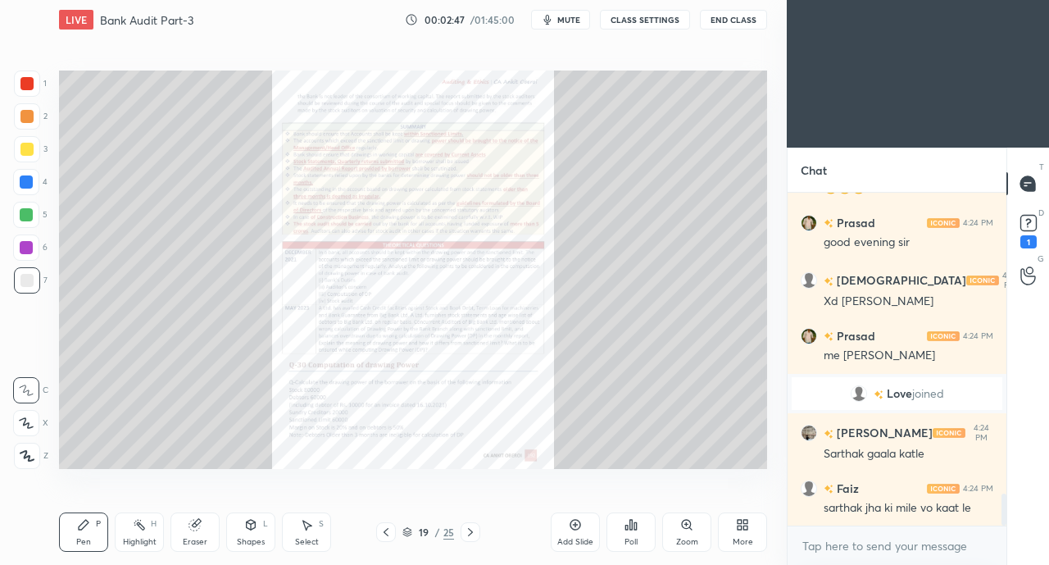
click at [474, 532] on icon at bounding box center [470, 531] width 13 height 13
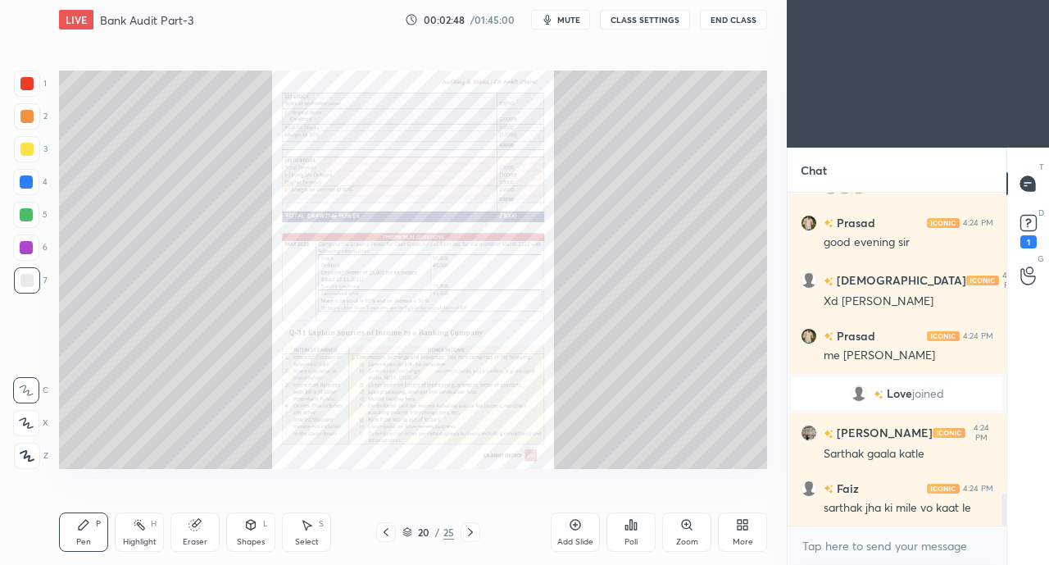
click at [477, 532] on div at bounding box center [471, 532] width 20 height 20
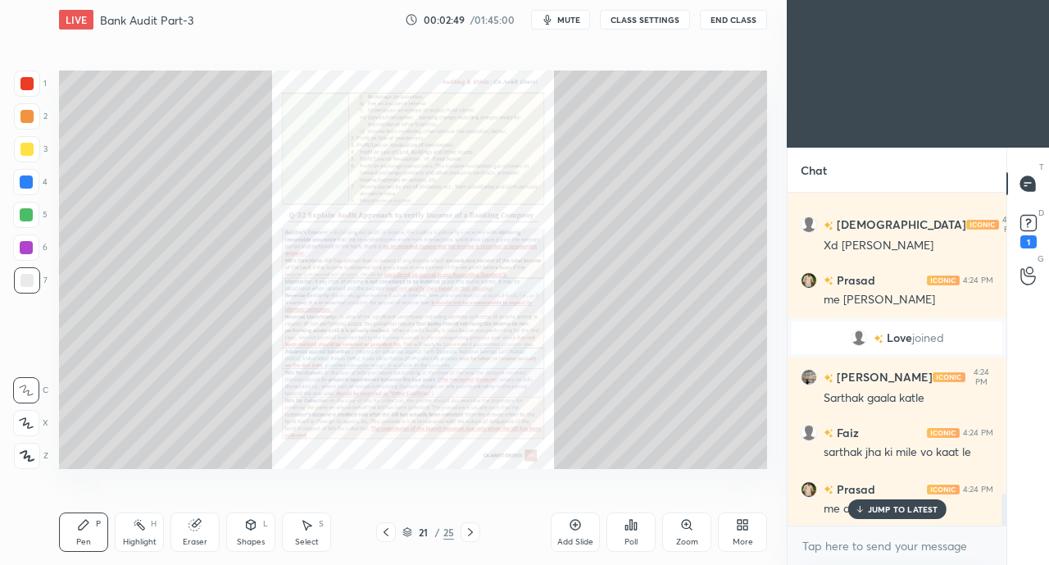
click at [476, 532] on icon at bounding box center [470, 531] width 13 height 13
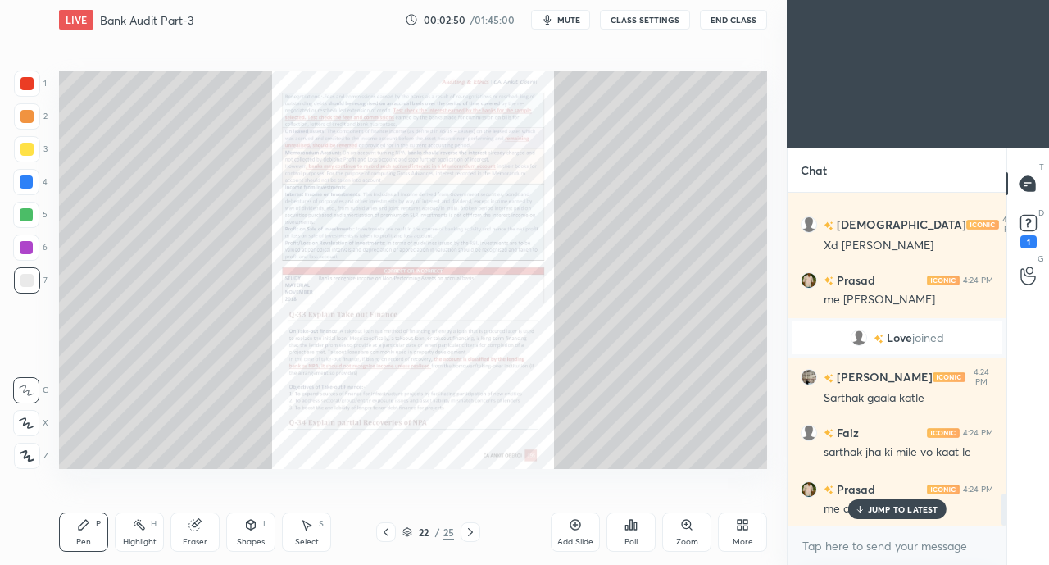
scroll to position [3240, 0]
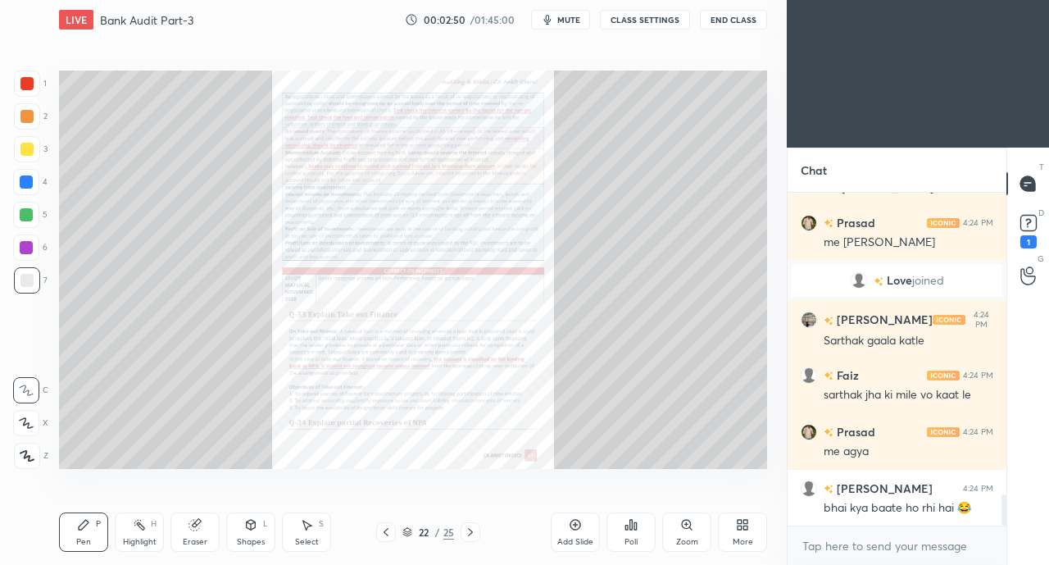
click at [476, 532] on icon at bounding box center [470, 531] width 13 height 13
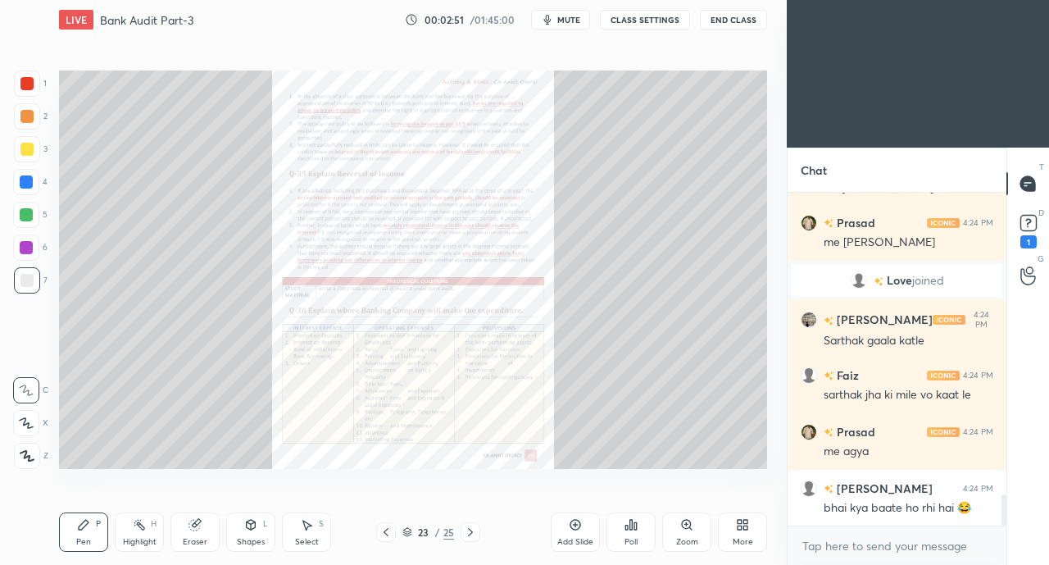
click at [472, 532] on icon at bounding box center [470, 531] width 13 height 13
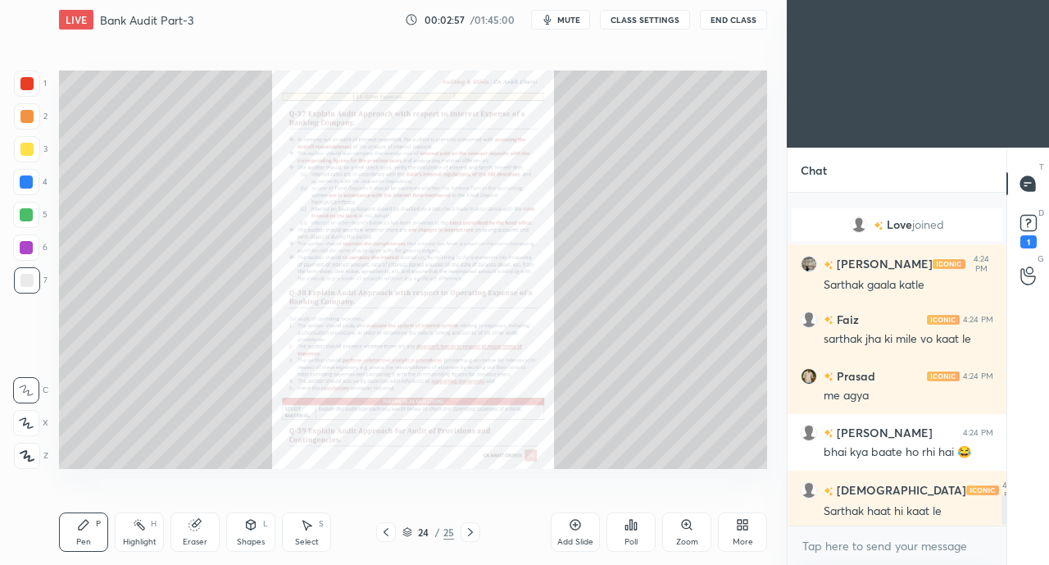
scroll to position [3353, 0]
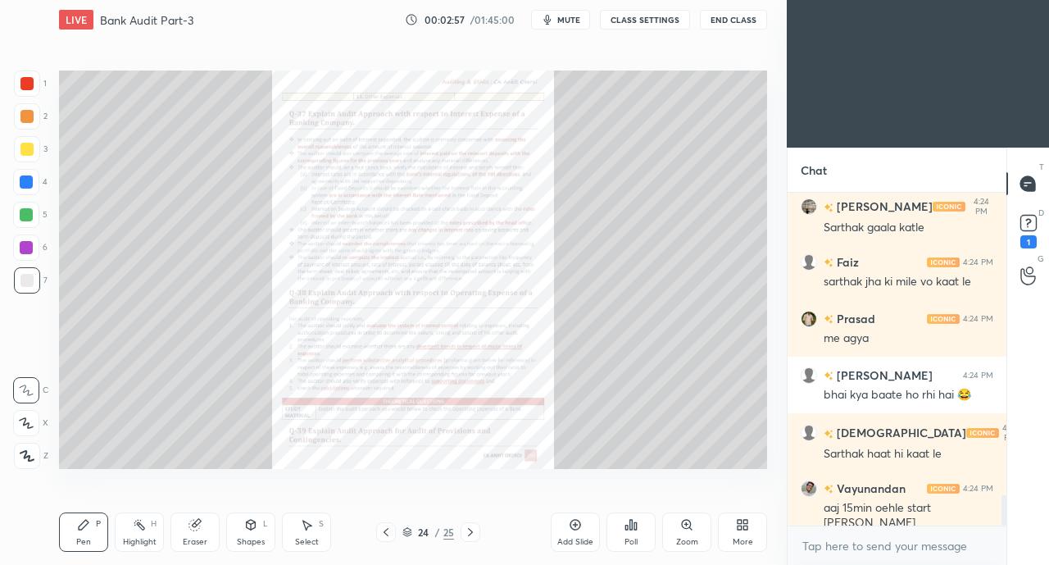
click at [380, 529] on icon at bounding box center [385, 531] width 13 height 13
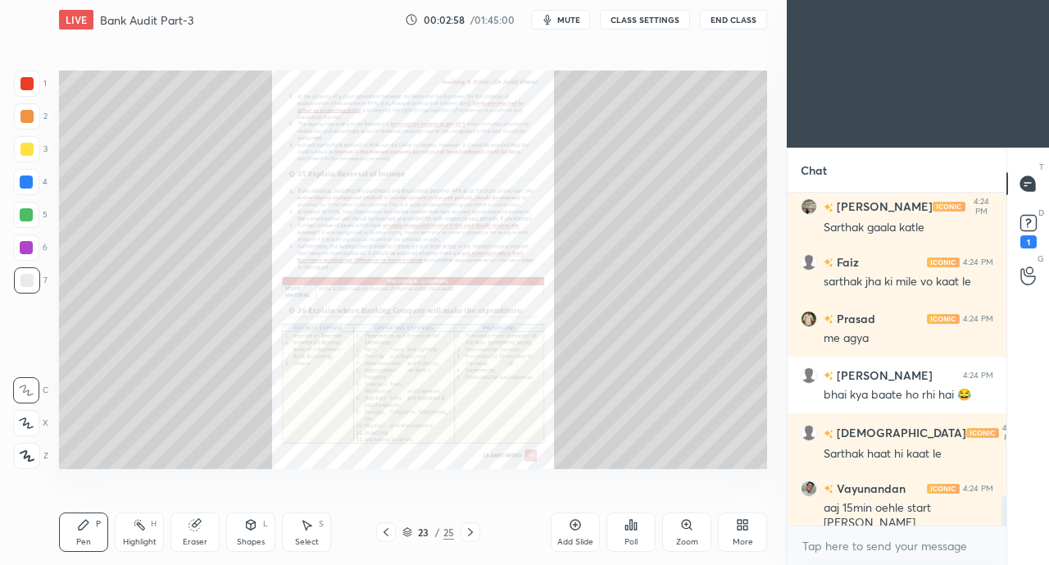
click at [470, 532] on icon at bounding box center [470, 531] width 13 height 13
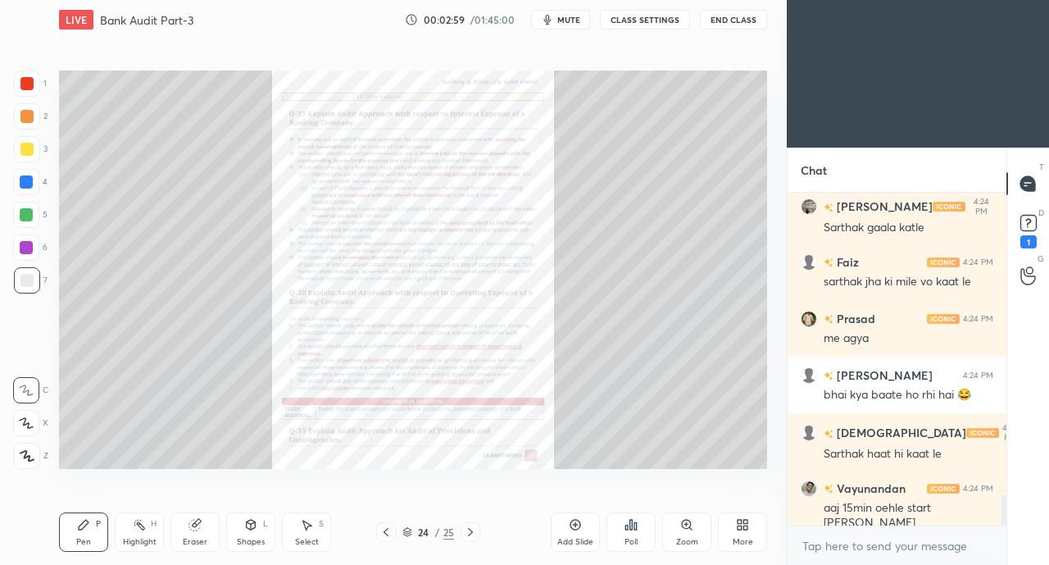
click at [470, 532] on icon at bounding box center [470, 531] width 13 height 13
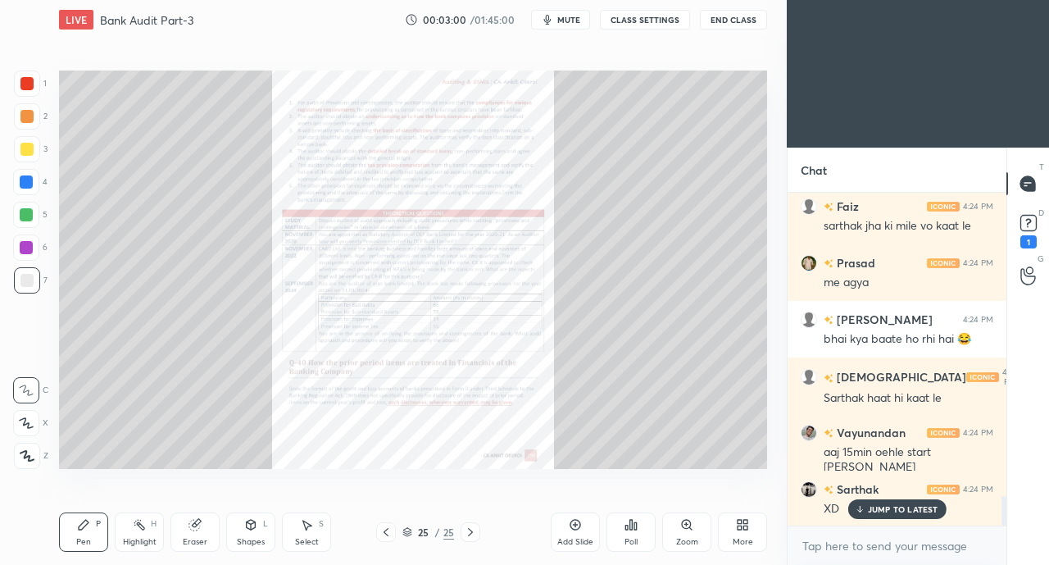
click at [385, 532] on icon at bounding box center [385, 531] width 13 height 13
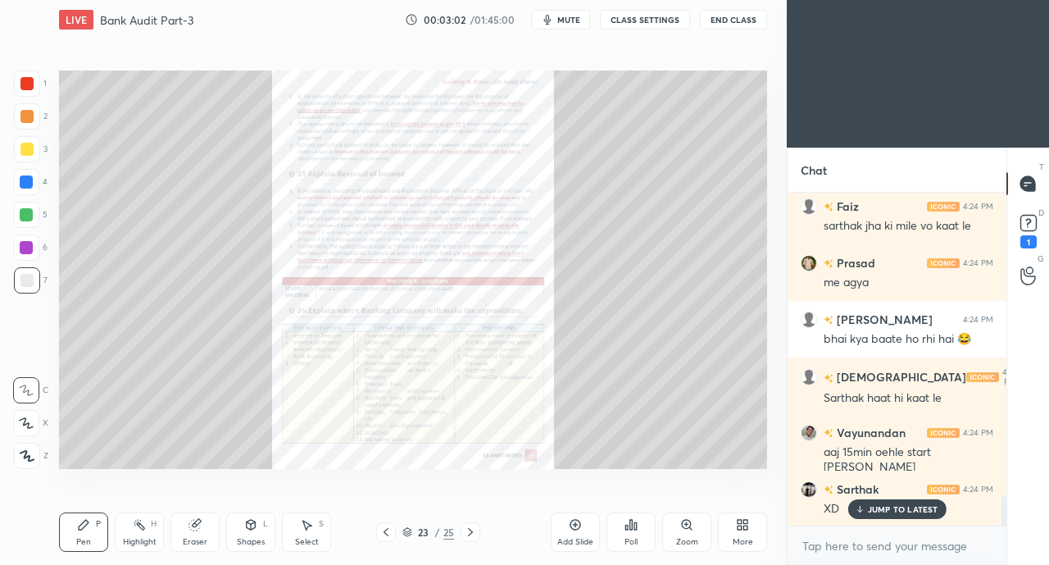
click at [385, 532] on icon at bounding box center [385, 531] width 13 height 13
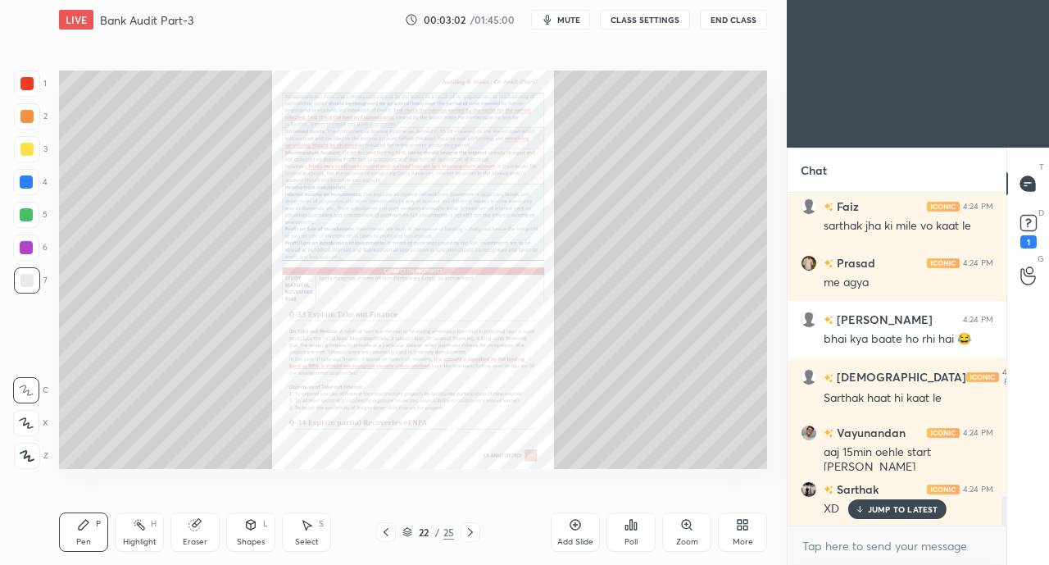
click at [385, 533] on icon at bounding box center [385, 531] width 13 height 13
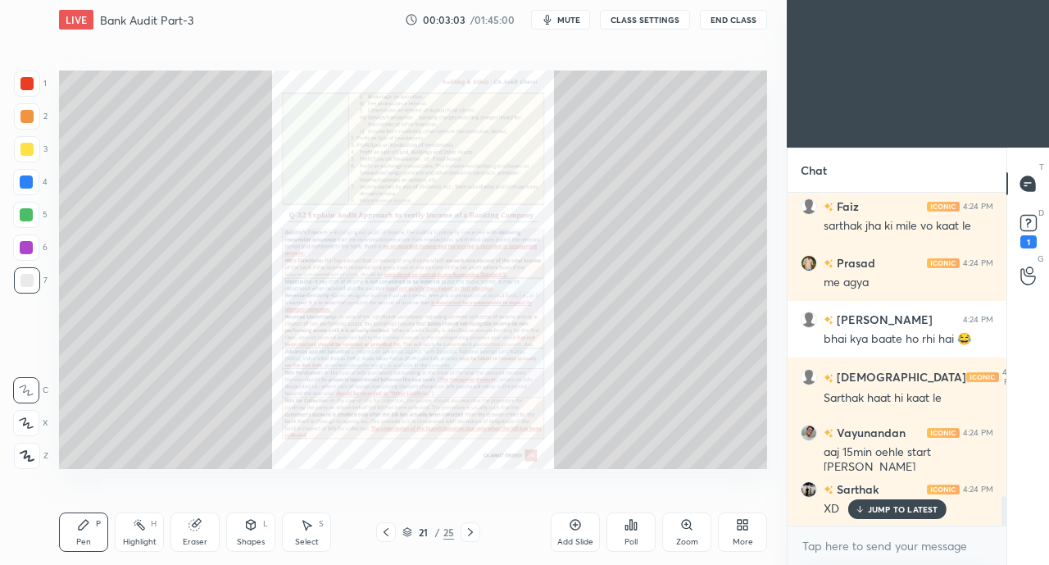
click at [385, 532] on icon at bounding box center [385, 531] width 13 height 13
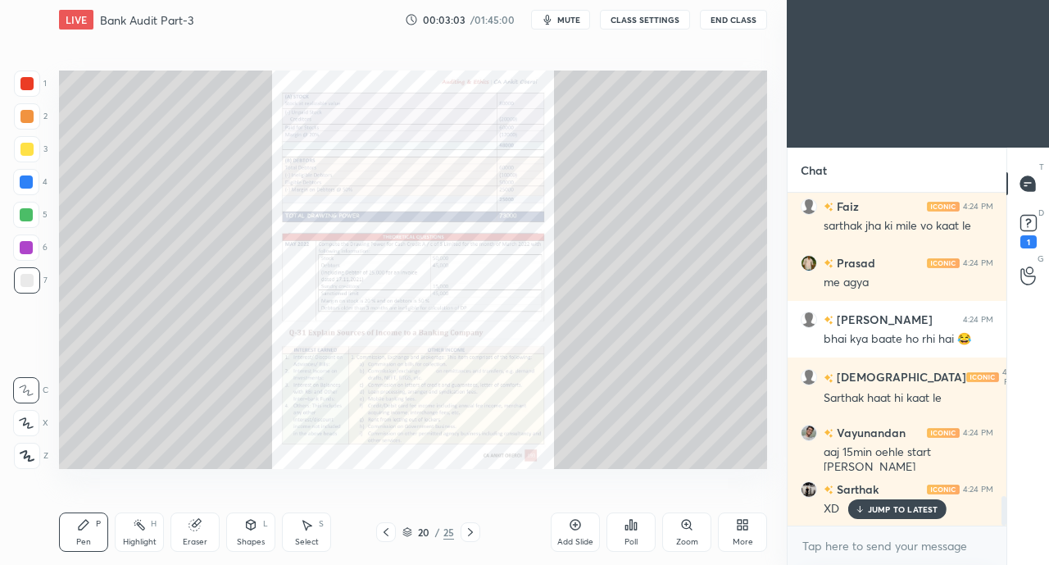
click at [406, 535] on icon at bounding box center [407, 534] width 8 height 2
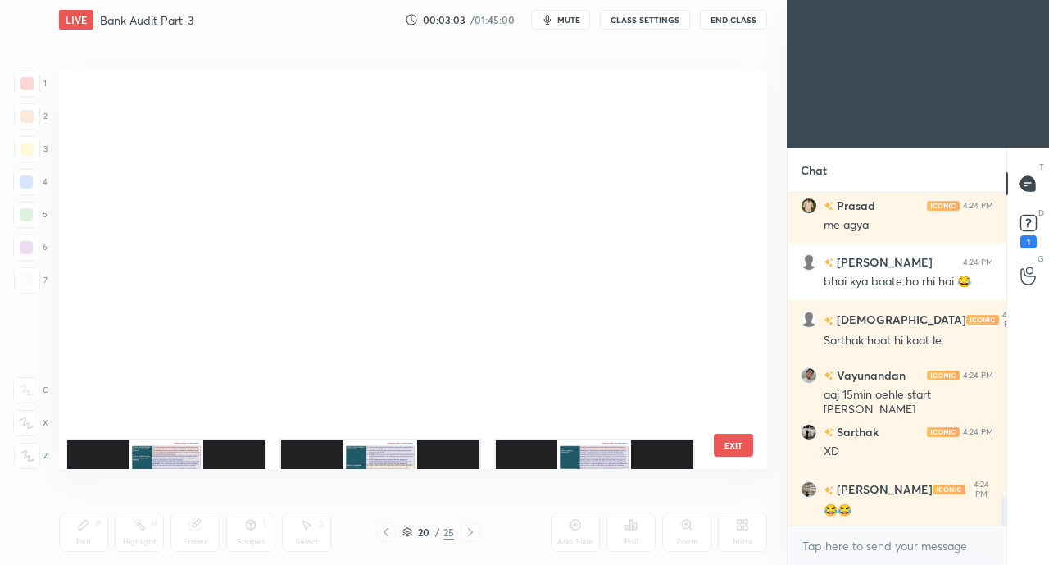
scroll to position [393, 700]
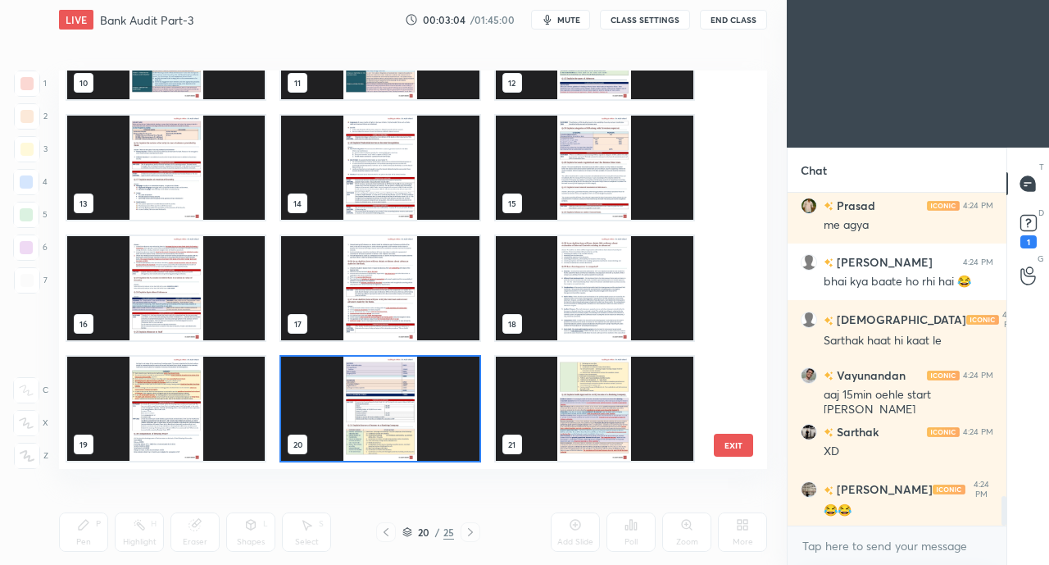
click at [411, 290] on img "grid" at bounding box center [379, 288] width 197 height 104
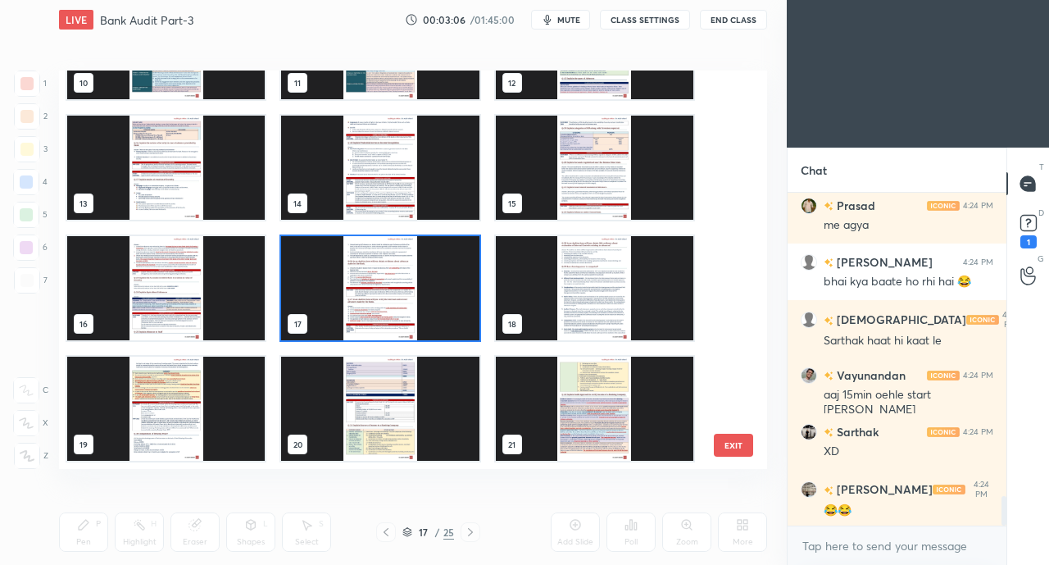
click at [396, 310] on img "grid" at bounding box center [379, 288] width 197 height 104
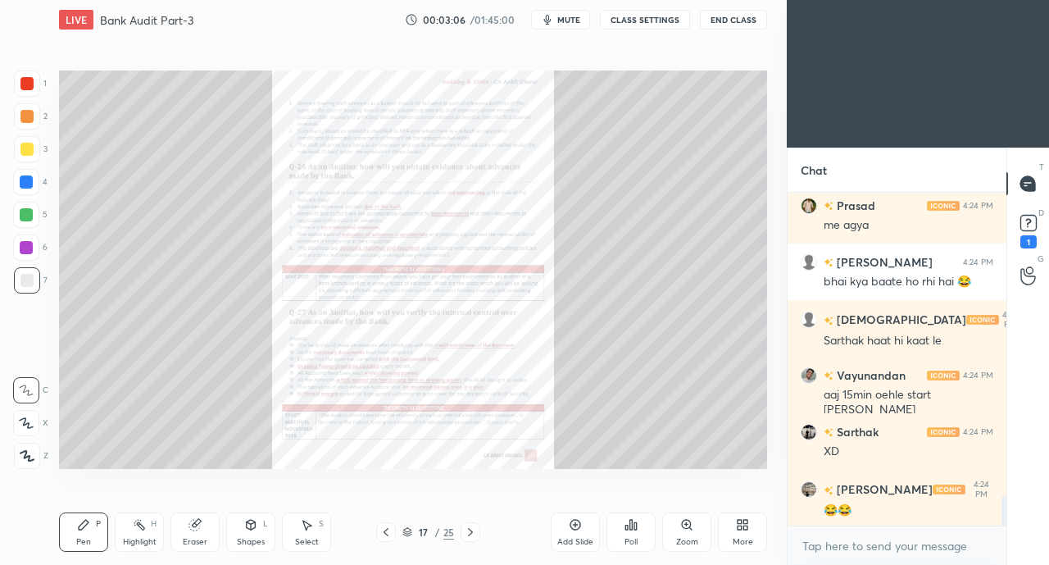
click at [382, 525] on icon at bounding box center [385, 531] width 13 height 13
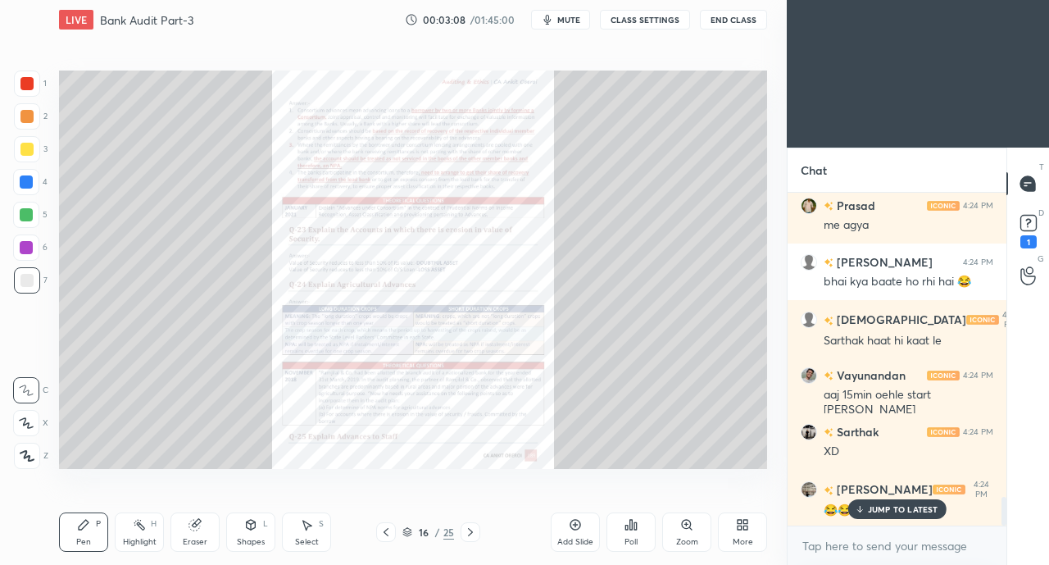
scroll to position [3522, 0]
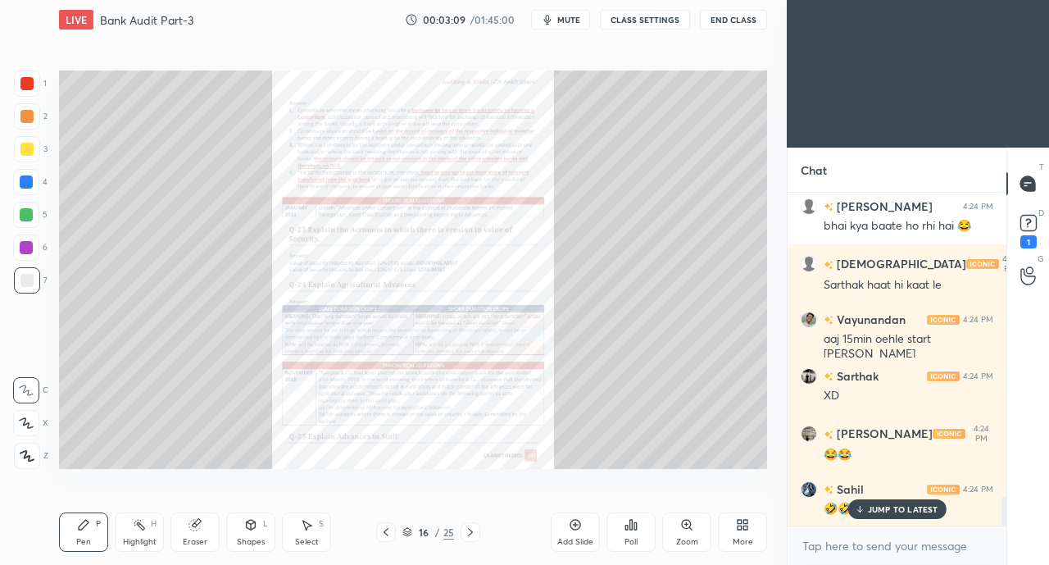
click at [386, 533] on icon at bounding box center [385, 531] width 13 height 13
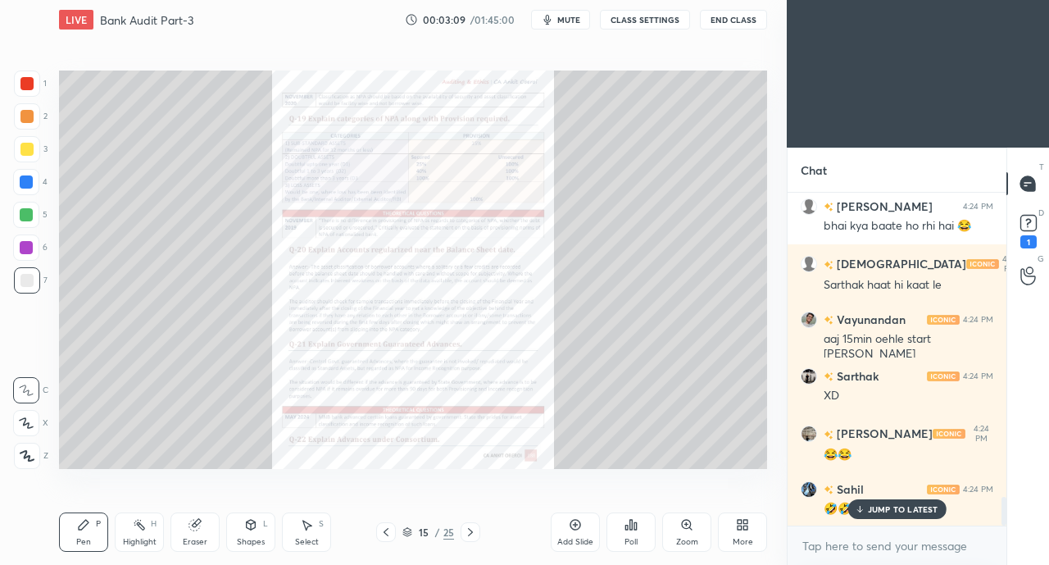
click at [387, 533] on icon at bounding box center [385, 531] width 13 height 13
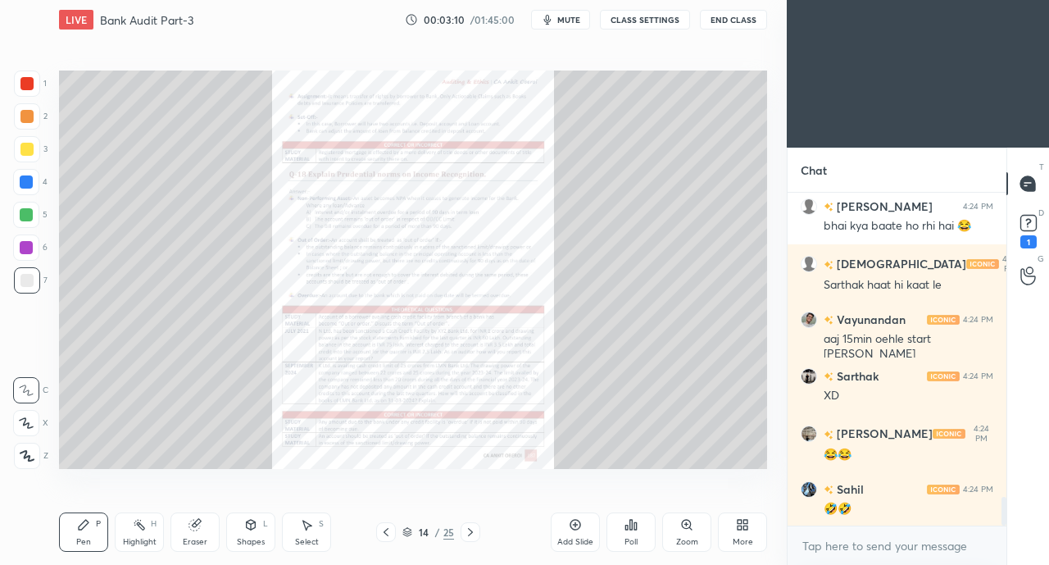
scroll to position [3579, 0]
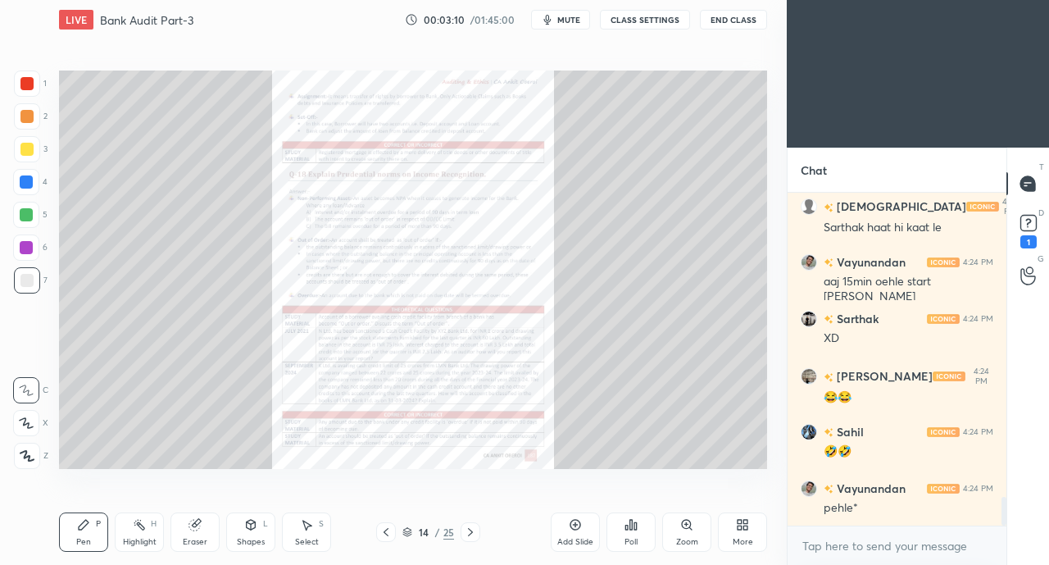
click at [384, 531] on icon at bounding box center [385, 532] width 5 height 8
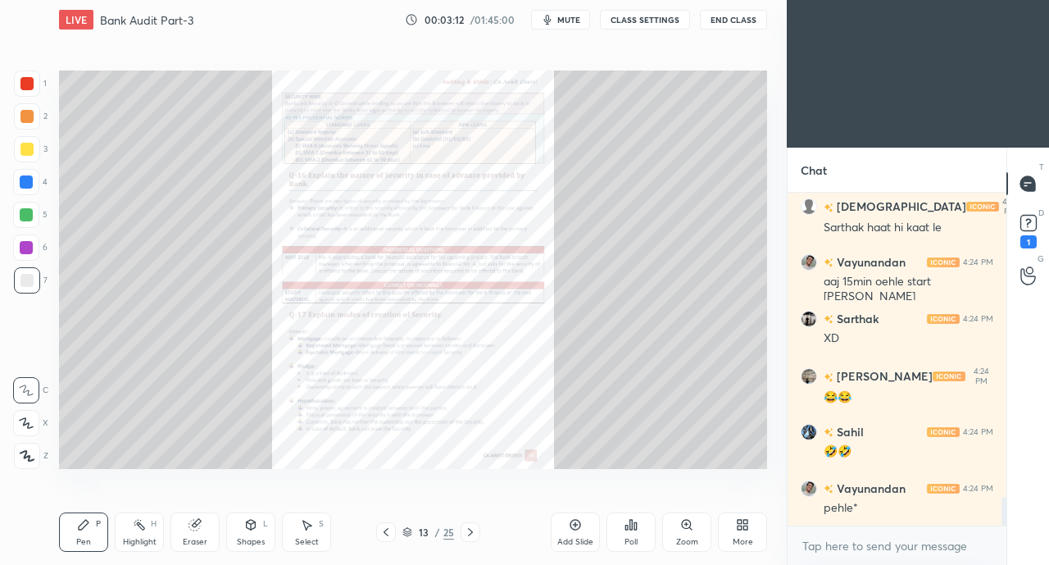
click at [575, 538] on div "Add Slide" at bounding box center [575, 542] width 36 height 8
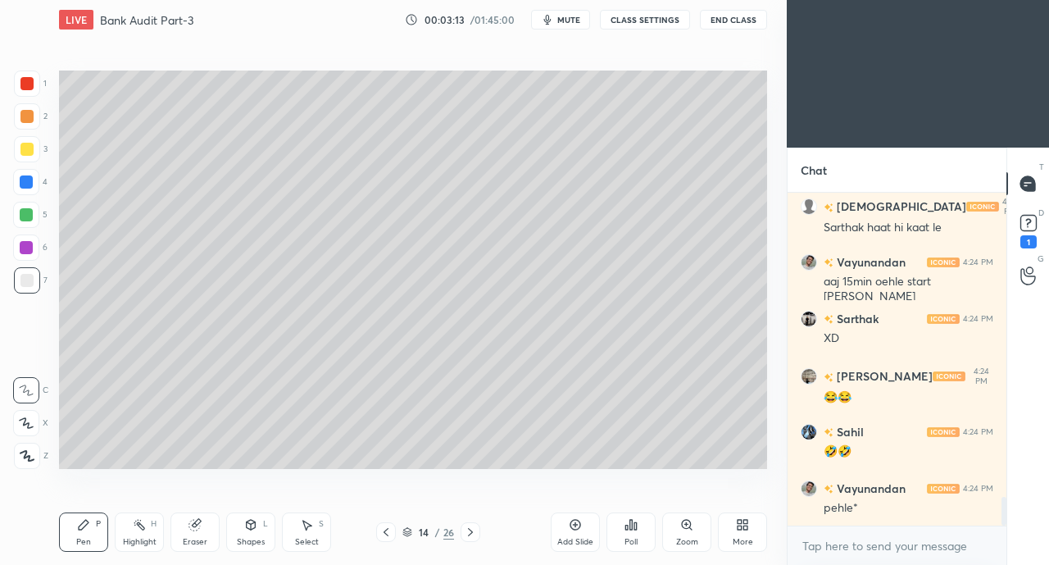
scroll to position [3635, 0]
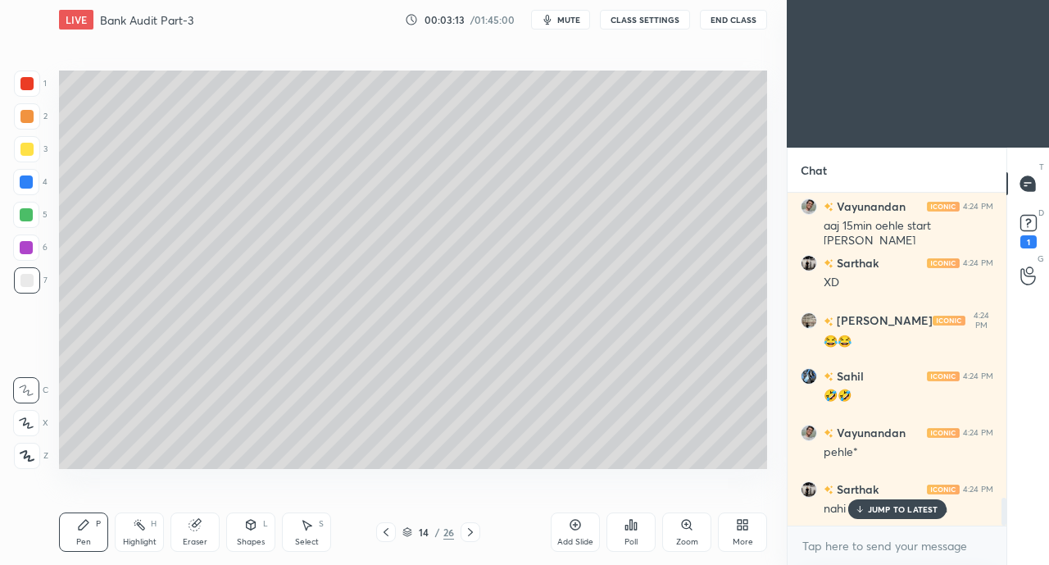
click at [25, 156] on div at bounding box center [27, 149] width 26 height 26
click at [29, 431] on div at bounding box center [26, 423] width 26 height 26
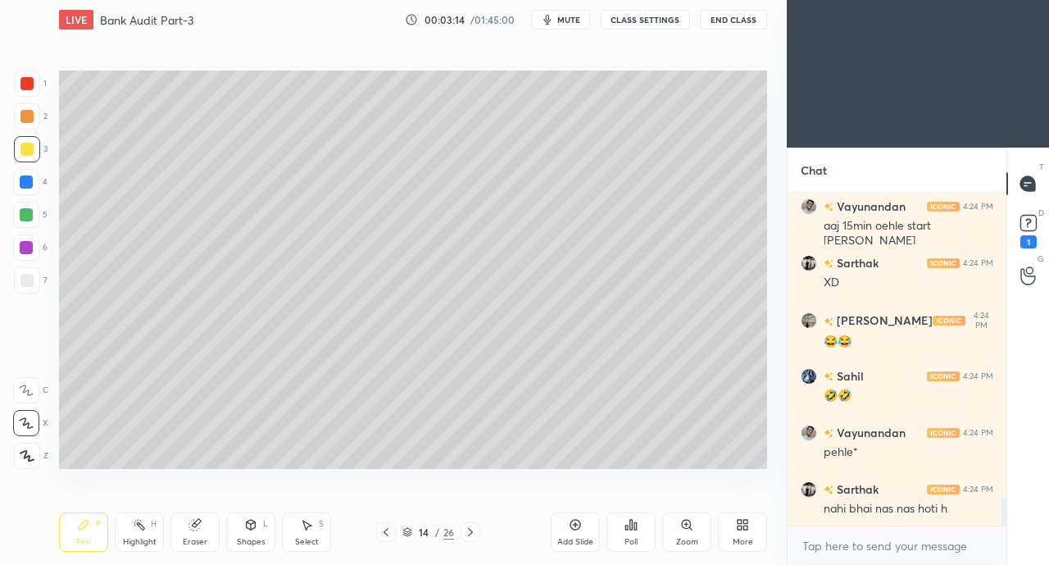
scroll to position [3692, 0]
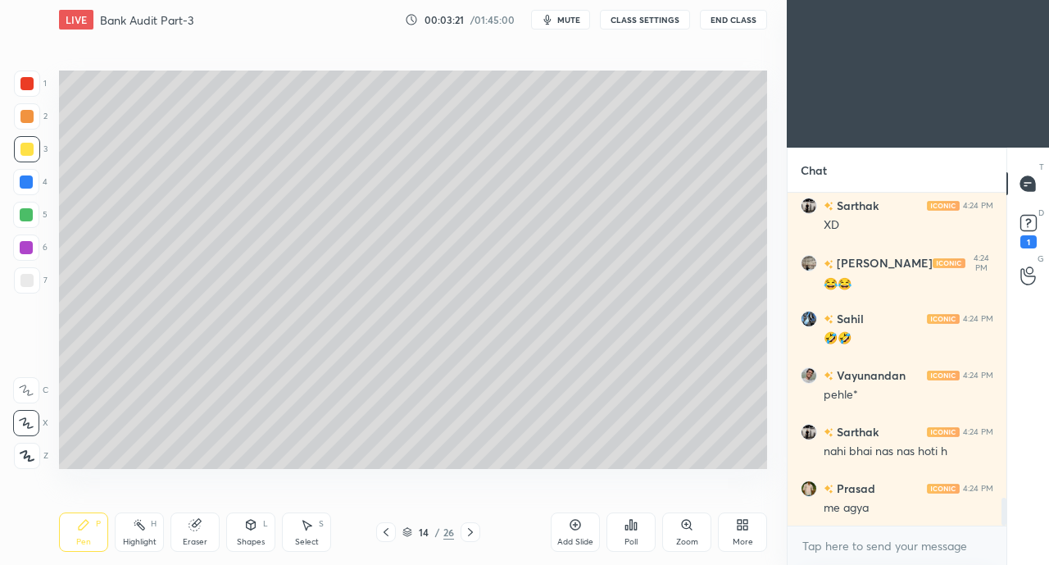
click at [204, 539] on div "Eraser" at bounding box center [195, 542] width 25 height 8
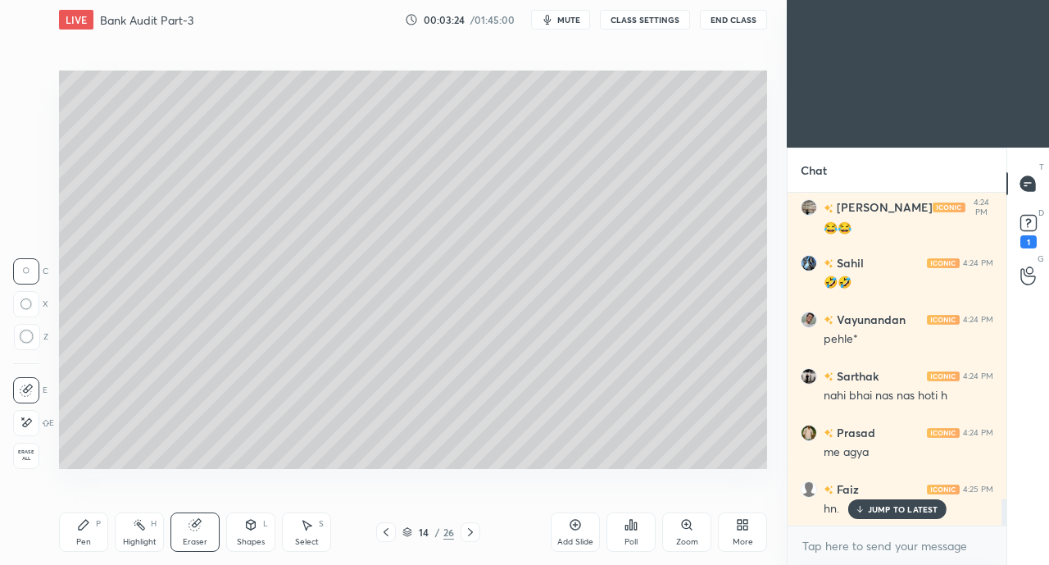
click at [89, 549] on div "Pen P" at bounding box center [83, 531] width 49 height 39
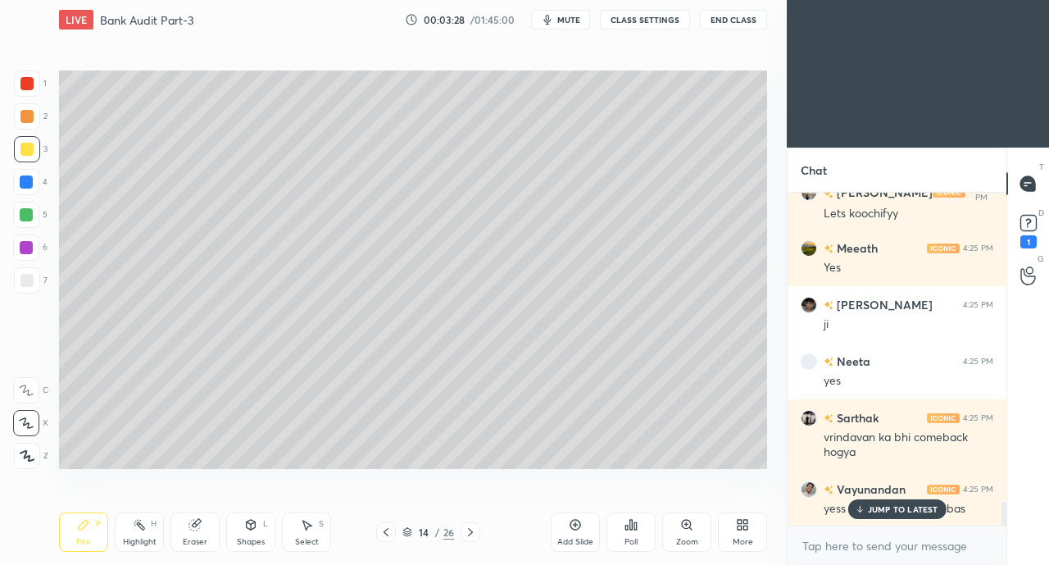
scroll to position [4328, 0]
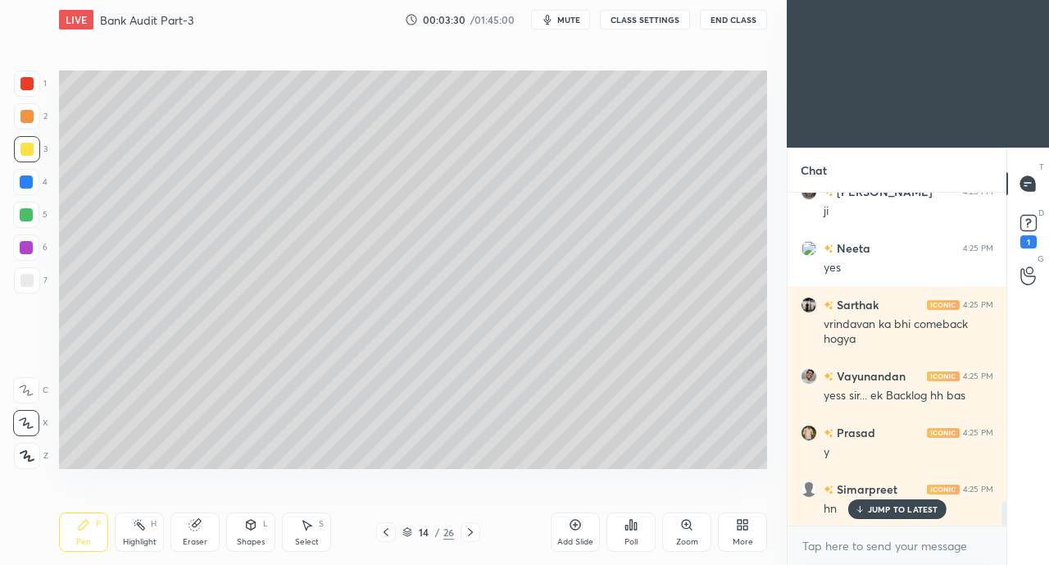
click at [874, 507] on p "JUMP TO LATEST" at bounding box center [903, 509] width 70 height 10
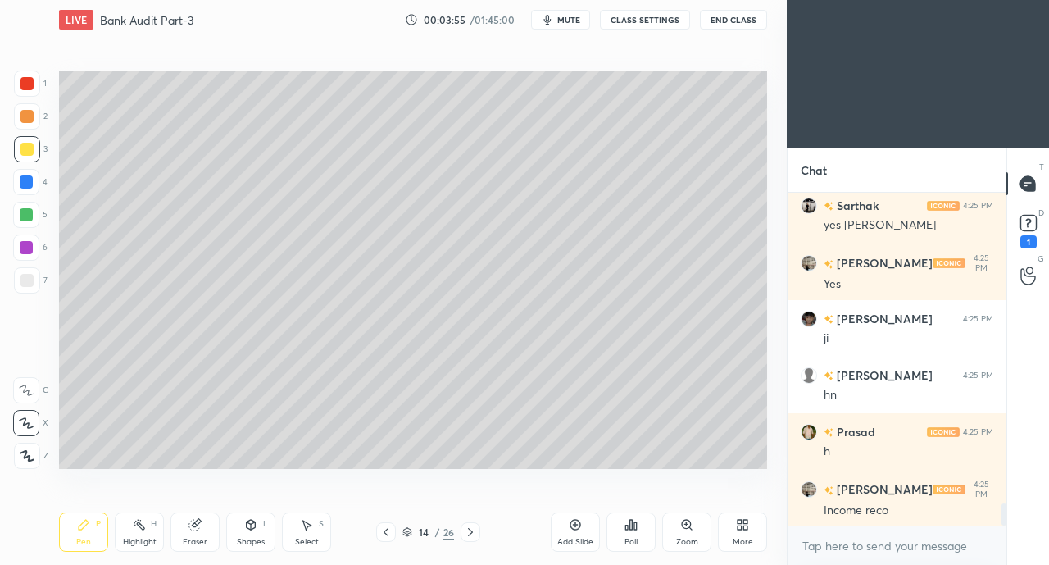
scroll to position [4764, 0]
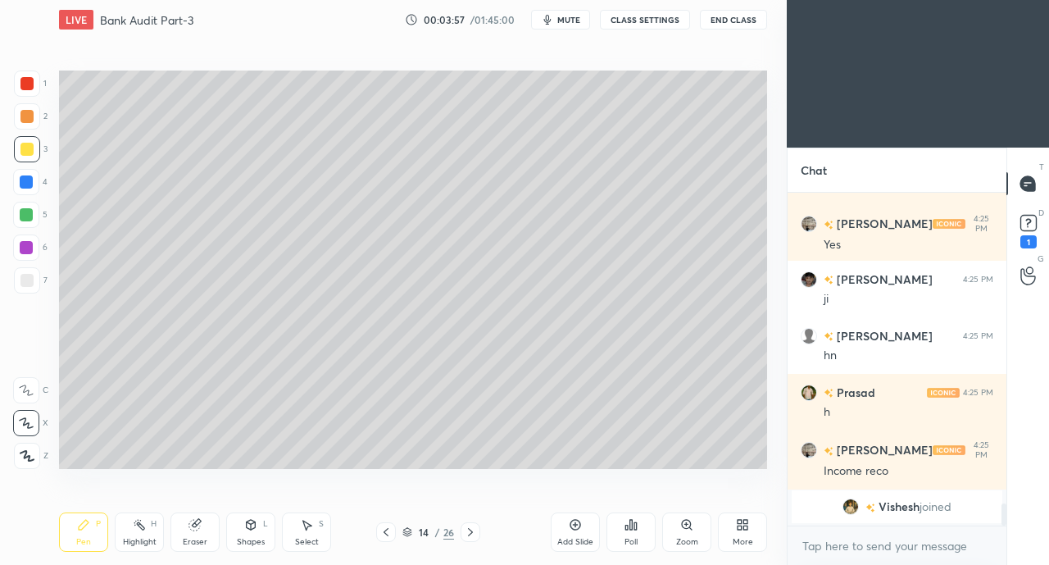
click at [25, 281] on div at bounding box center [26, 280] width 13 height 13
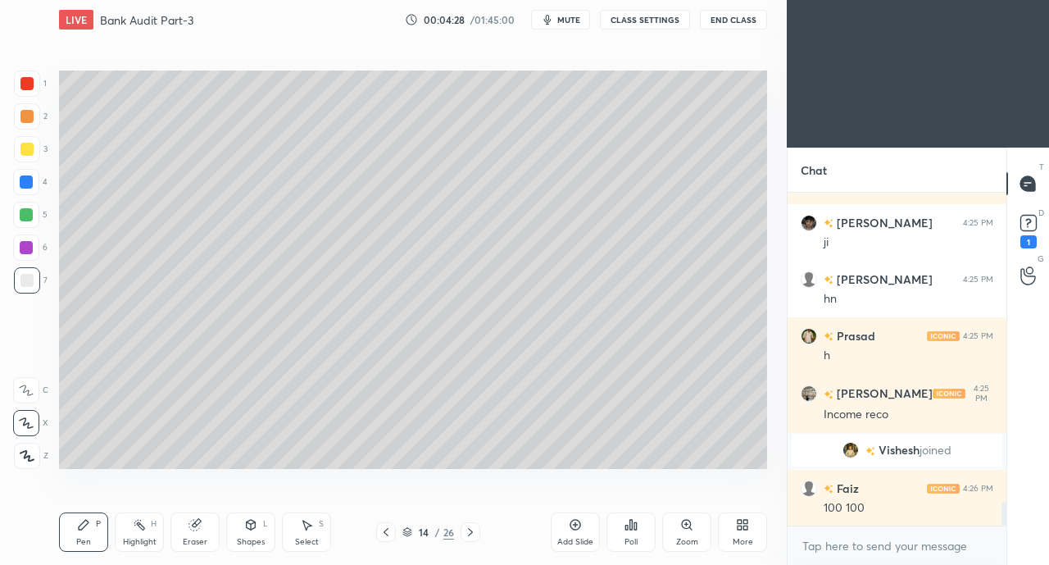
scroll to position [4399, 0]
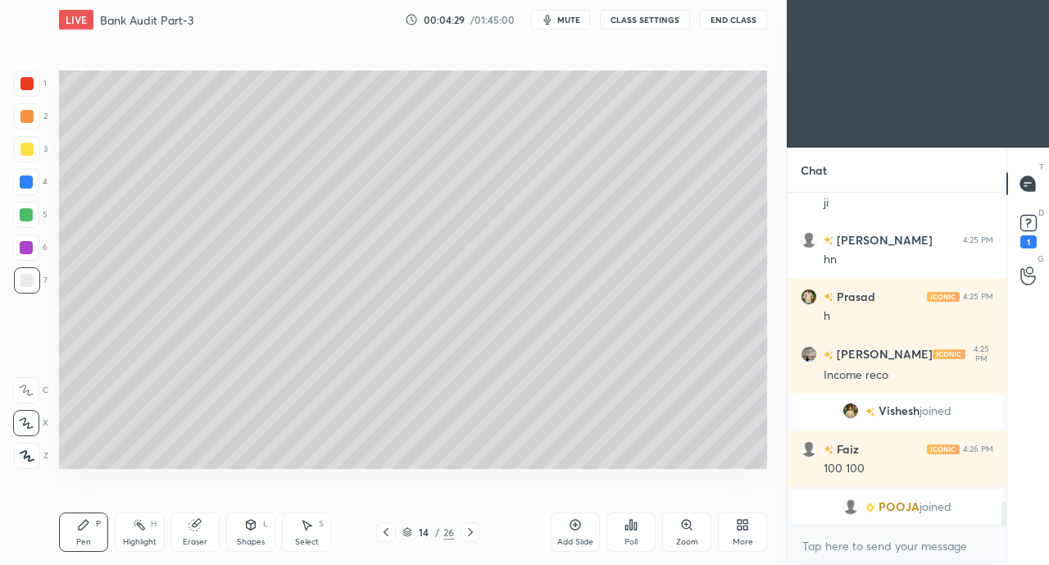
click at [472, 529] on icon at bounding box center [470, 531] width 13 height 13
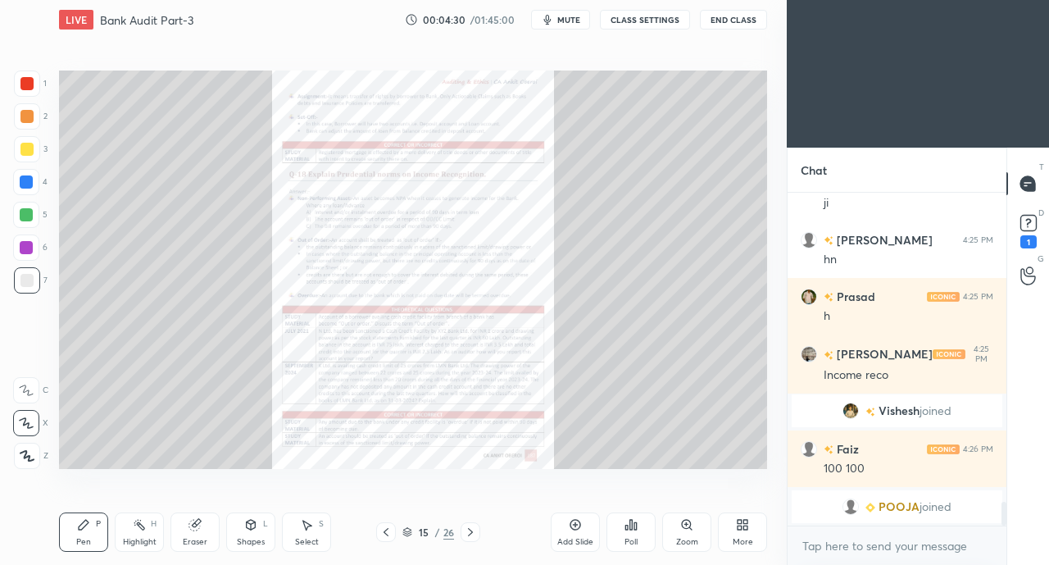
click at [387, 530] on icon at bounding box center [385, 531] width 13 height 13
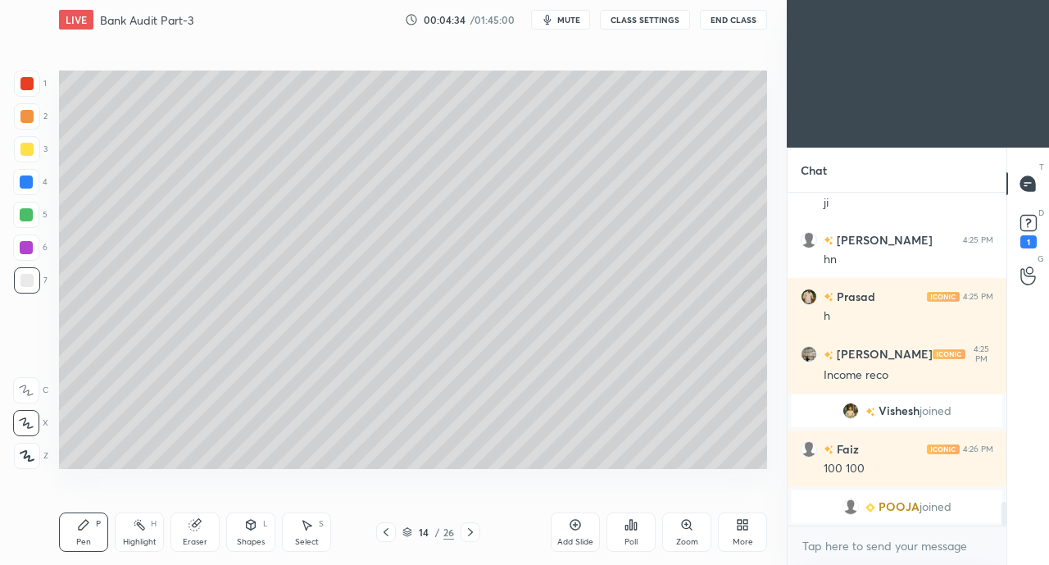
click at [556, 532] on div "Add Slide" at bounding box center [575, 531] width 49 height 39
click at [29, 155] on div at bounding box center [26, 149] width 13 height 13
click at [26, 282] on div at bounding box center [26, 280] width 13 height 13
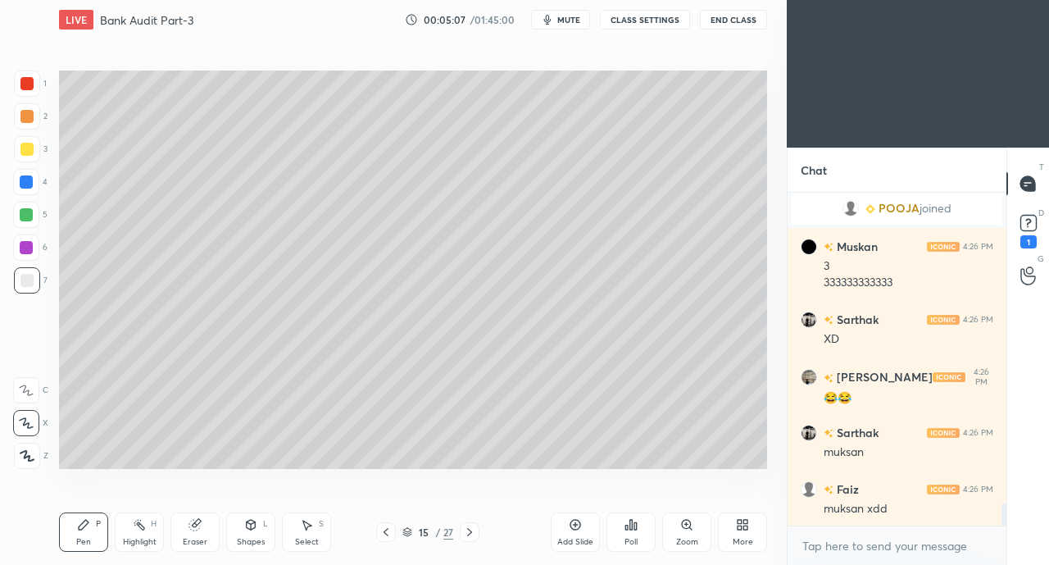
scroll to position [4723, 0]
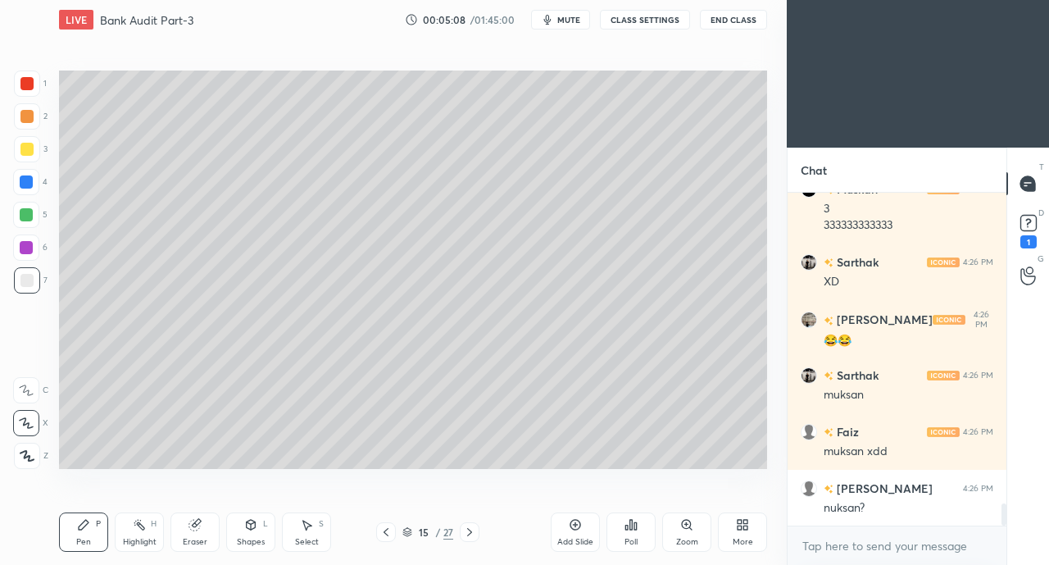
click at [189, 520] on icon at bounding box center [194, 524] width 13 height 13
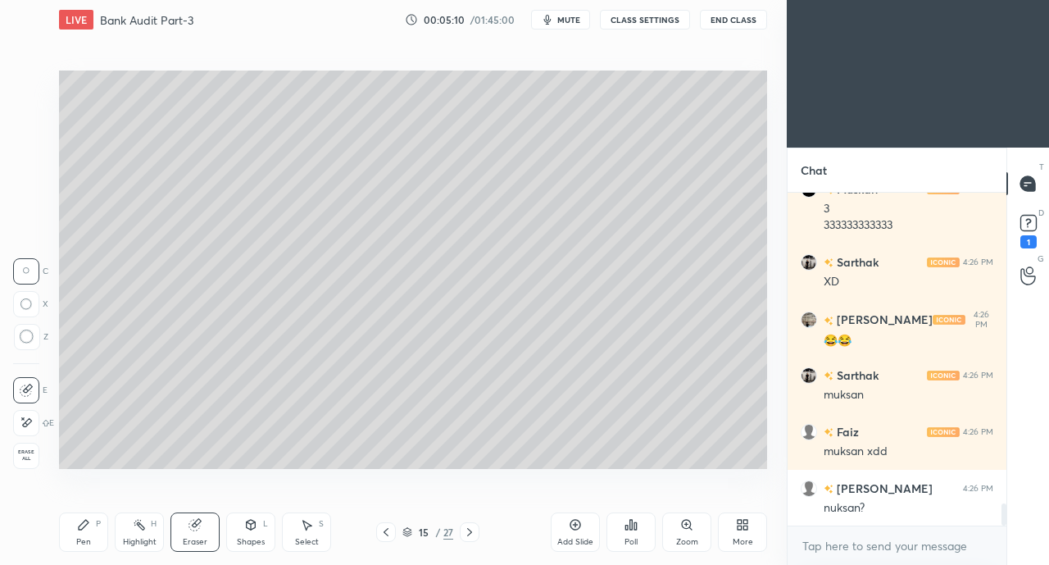
click at [81, 540] on div "Pen" at bounding box center [83, 542] width 15 height 8
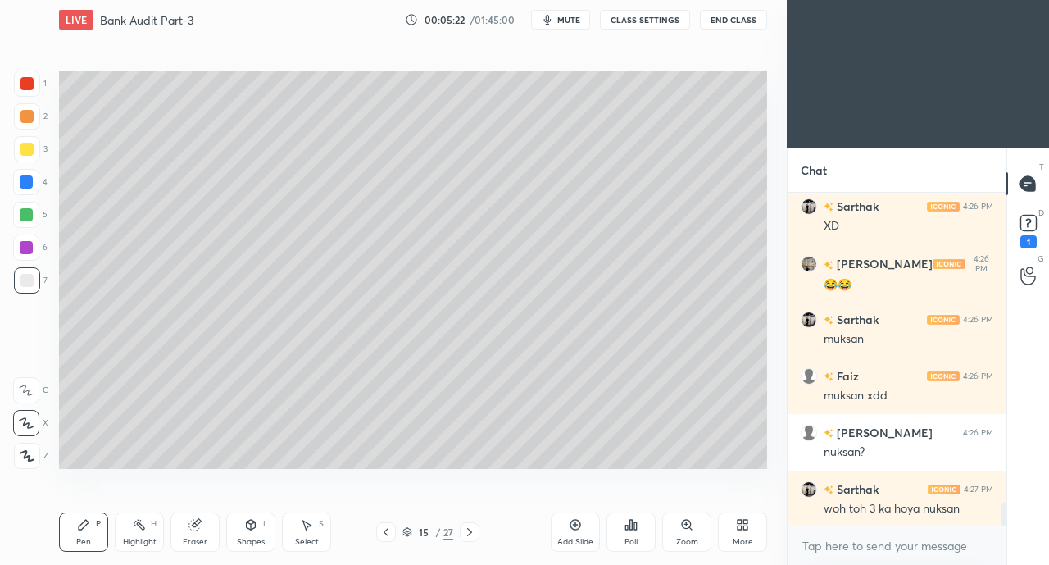
scroll to position [4836, 0]
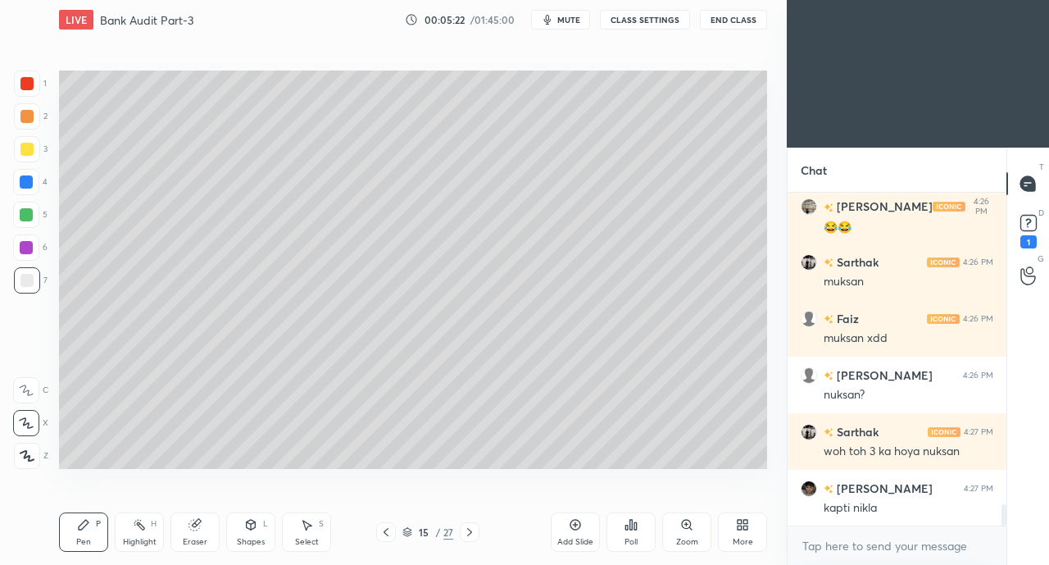
click at [27, 152] on div at bounding box center [26, 149] width 13 height 13
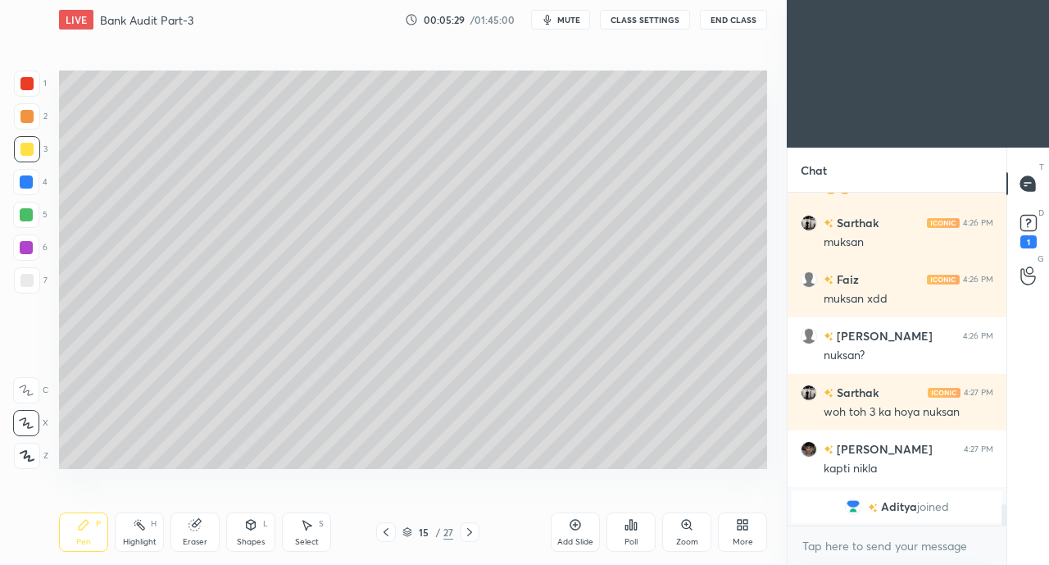
click at [190, 532] on div "Eraser" at bounding box center [194, 531] width 49 height 39
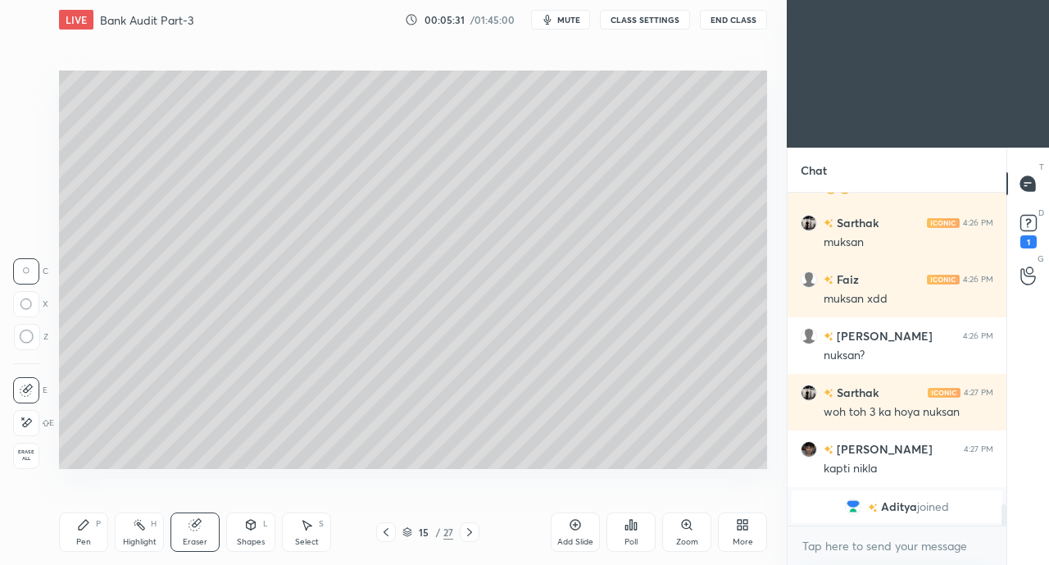
click at [82, 532] on div "Pen P" at bounding box center [83, 531] width 49 height 39
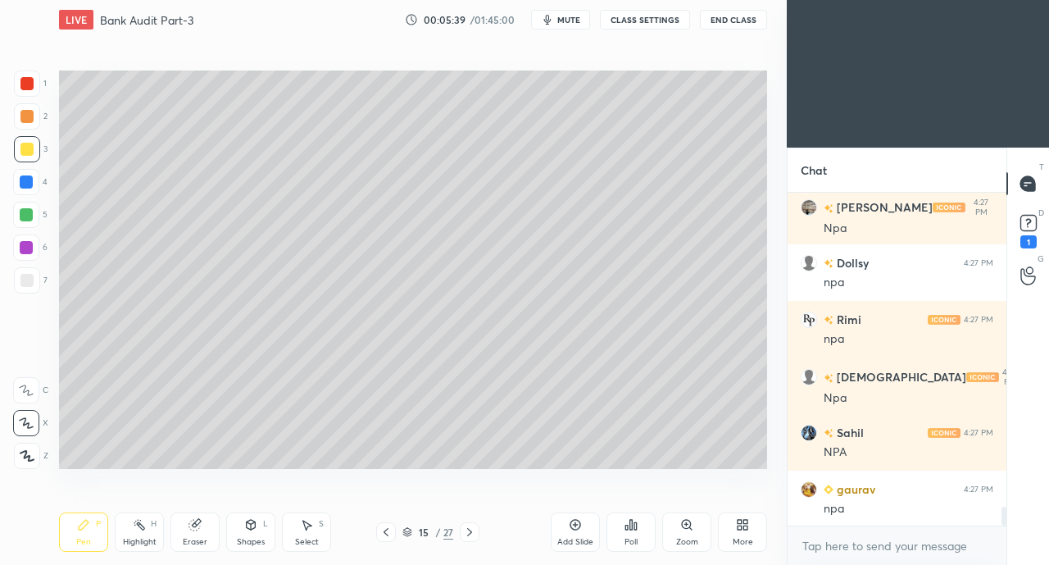
scroll to position [5497, 0]
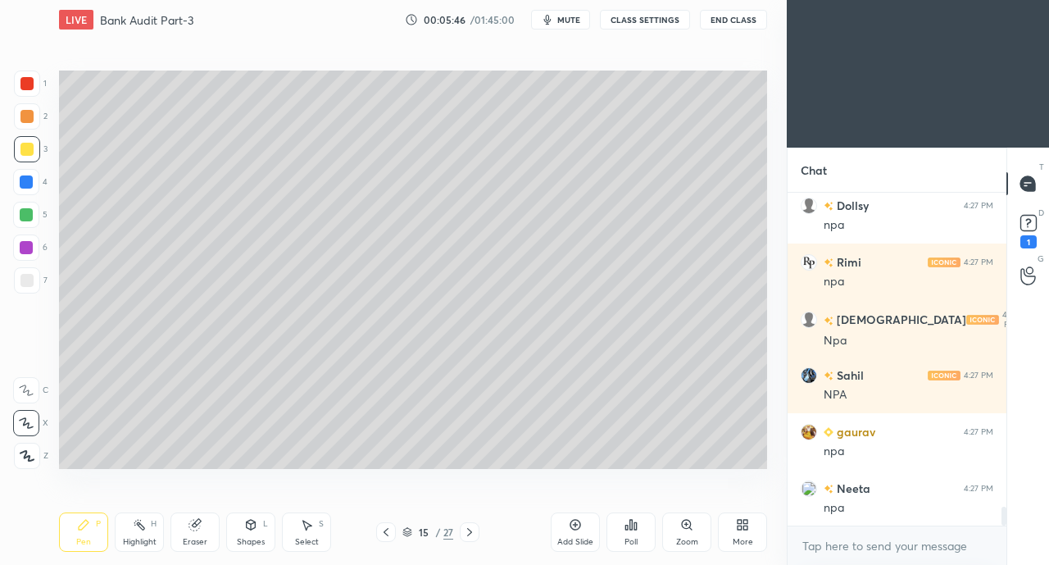
click at [205, 533] on div "Eraser" at bounding box center [194, 531] width 49 height 39
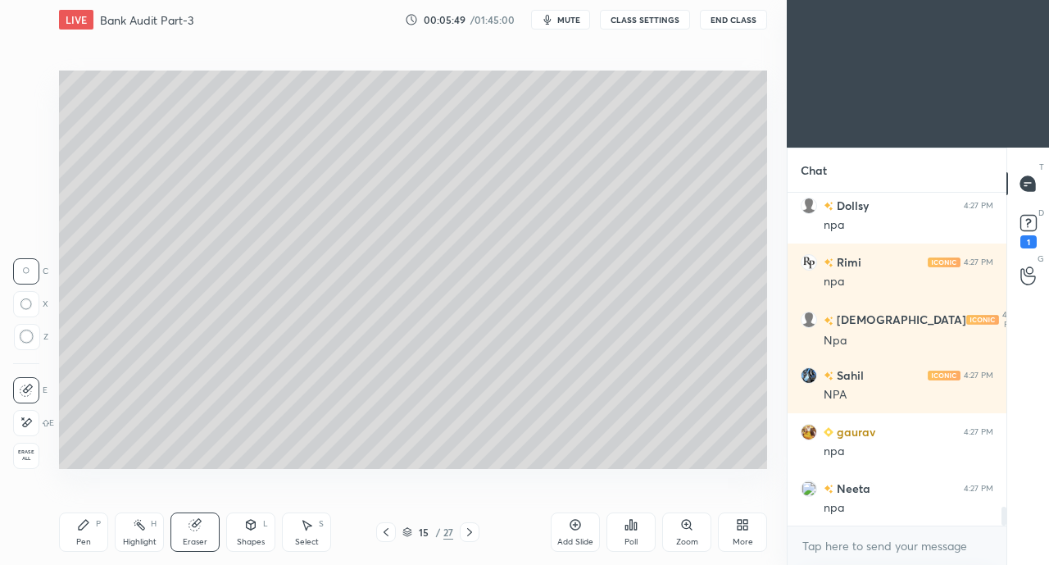
click at [30, 424] on icon at bounding box center [26, 422] width 13 height 14
click at [74, 548] on div "Pen P" at bounding box center [83, 531] width 49 height 39
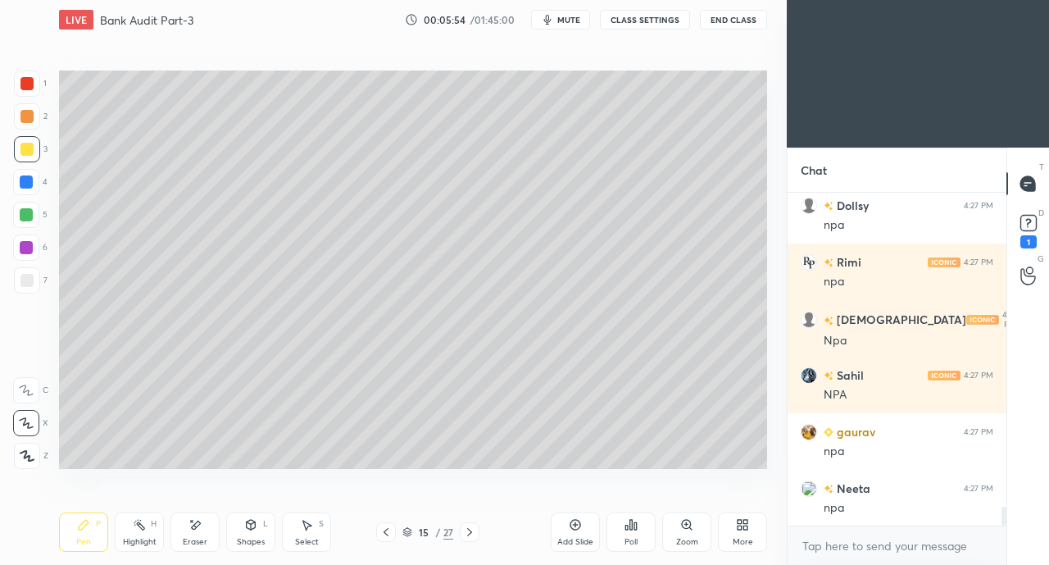
click at [247, 532] on div "Shapes L" at bounding box center [250, 531] width 49 height 39
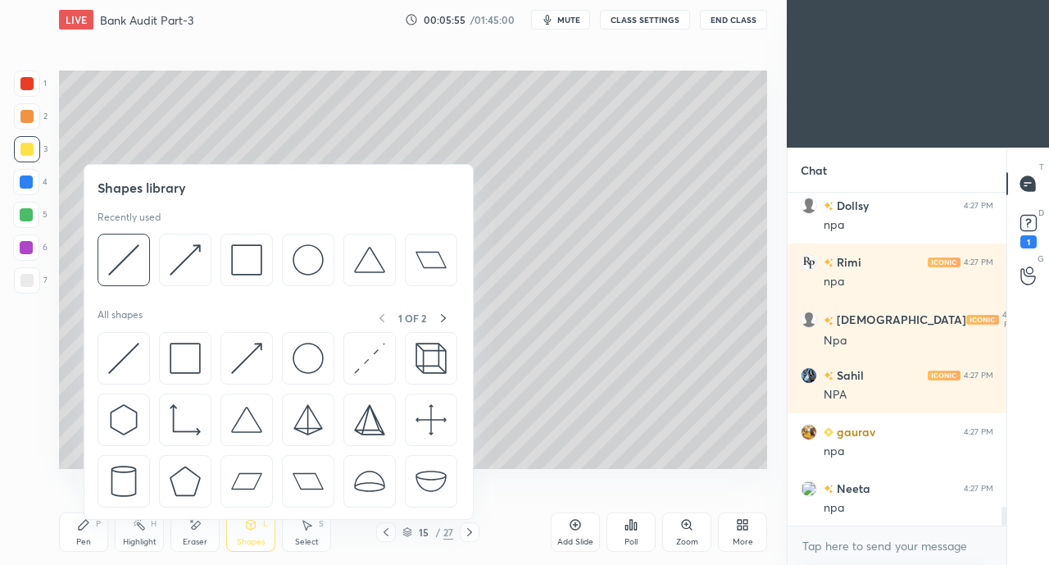
click at [128, 347] on img at bounding box center [123, 358] width 31 height 31
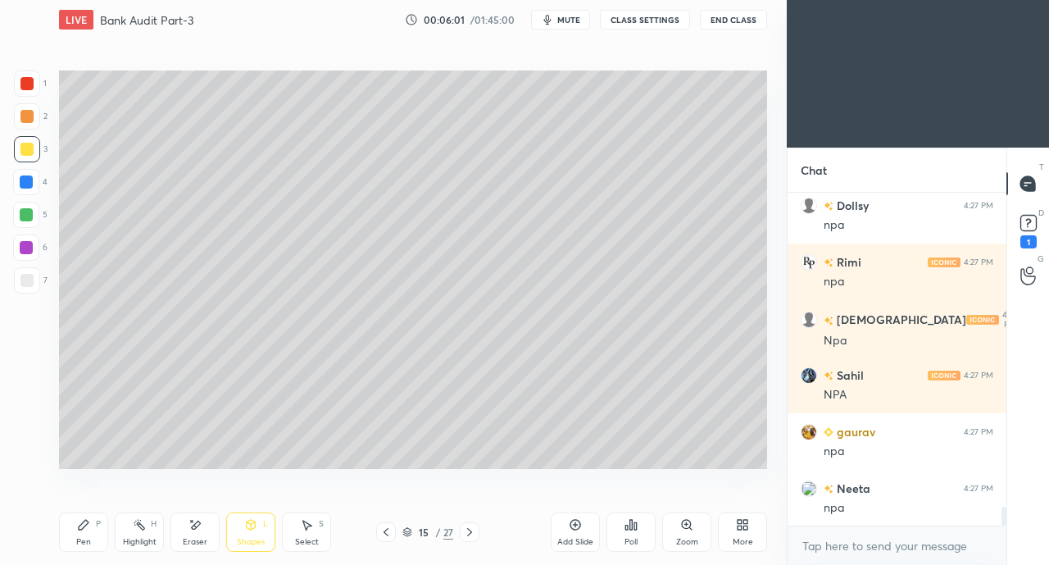
click at [200, 538] on div "Eraser" at bounding box center [195, 542] width 25 height 8
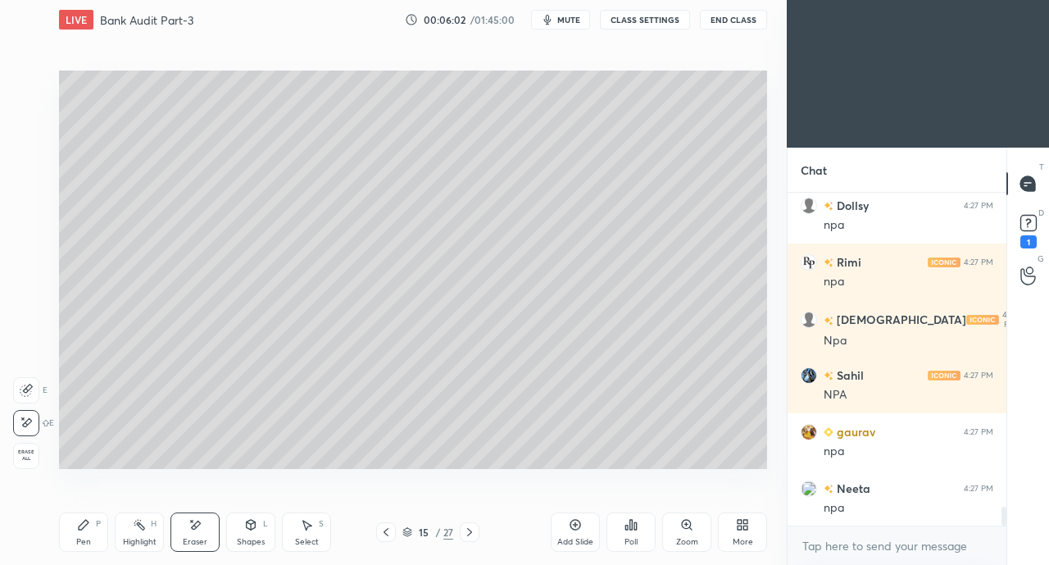
click at [267, 533] on div "Shapes L" at bounding box center [250, 531] width 49 height 39
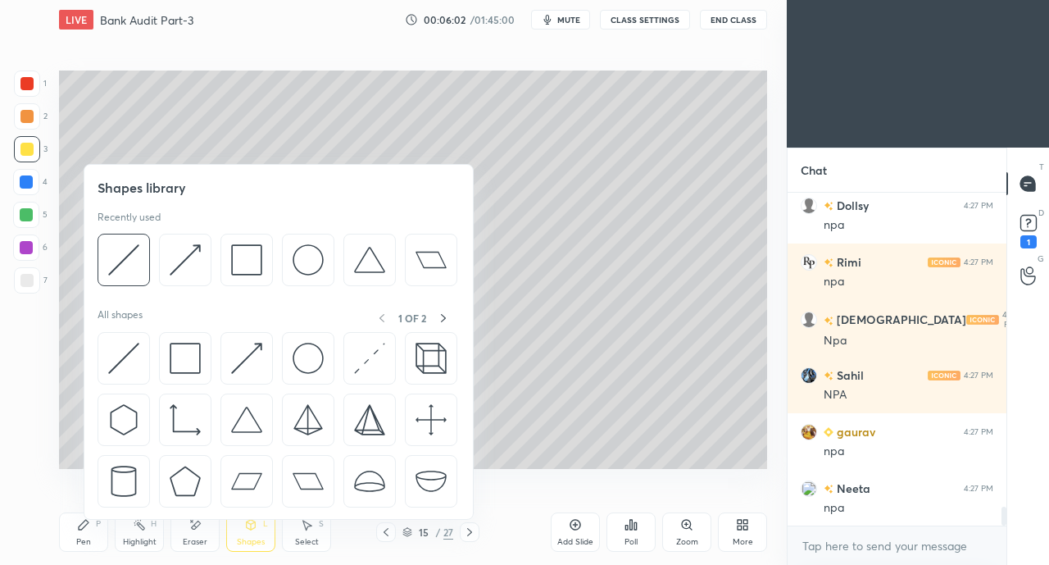
click at [123, 350] on img at bounding box center [123, 358] width 31 height 31
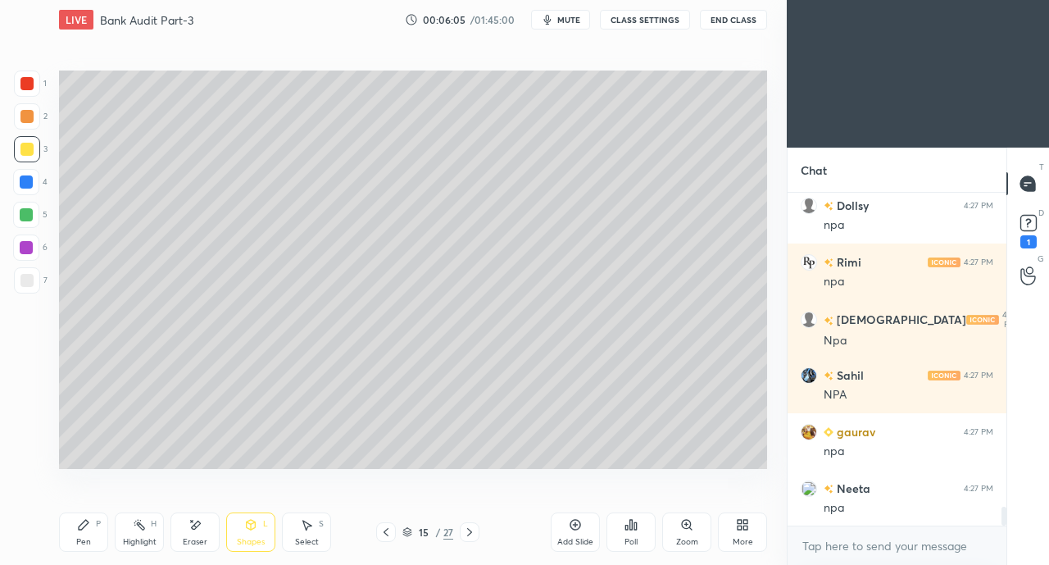
click at [247, 526] on icon at bounding box center [251, 525] width 9 height 10
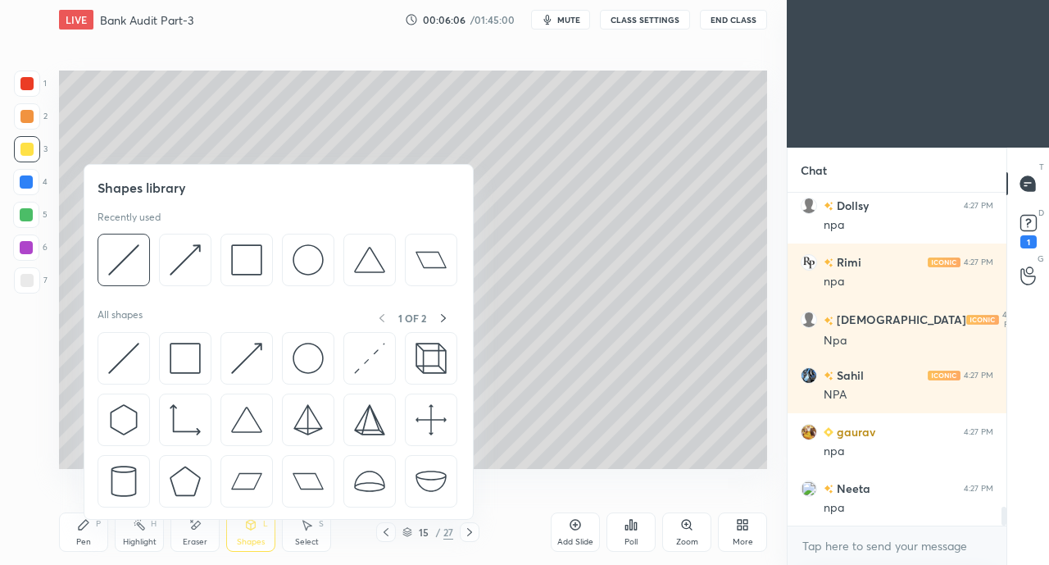
click at [118, 353] on img at bounding box center [123, 358] width 31 height 31
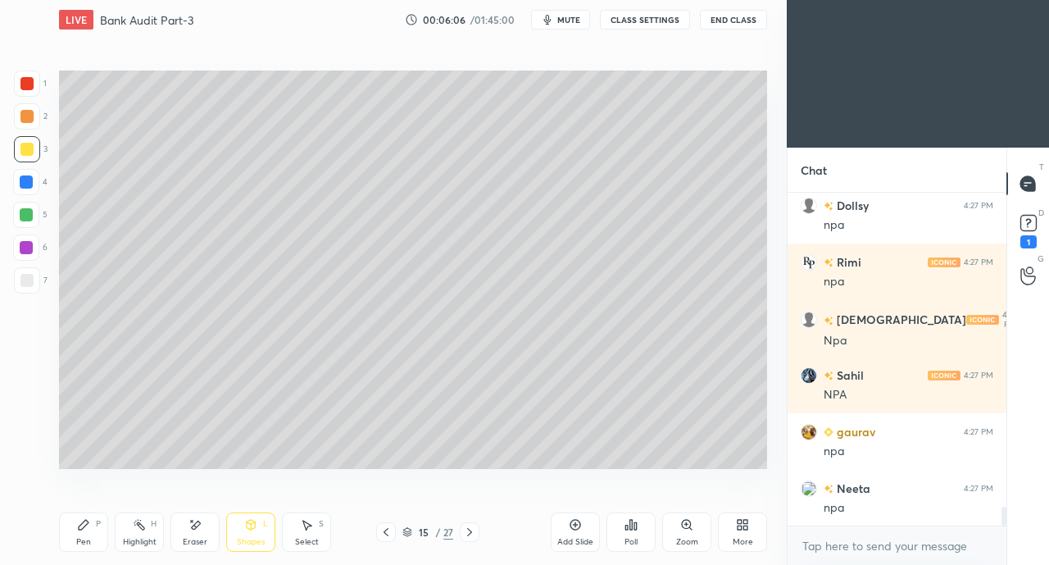
click at [36, 288] on div at bounding box center [27, 280] width 26 height 26
click at [81, 525] on icon at bounding box center [84, 525] width 10 height 10
click at [192, 527] on icon at bounding box center [196, 524] width 9 height 8
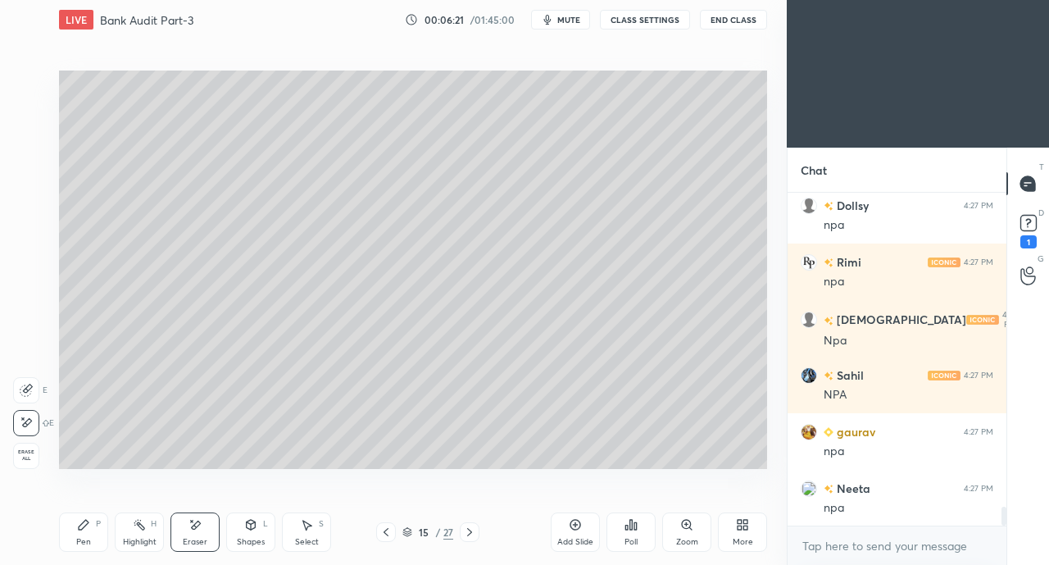
click at [80, 533] on div "Pen P" at bounding box center [83, 531] width 49 height 39
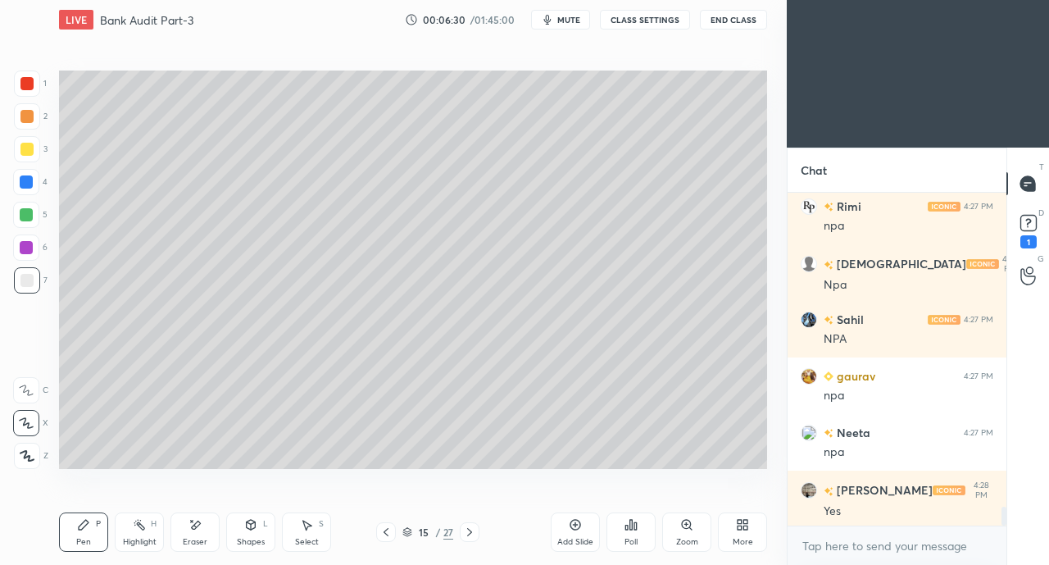
scroll to position [5610, 0]
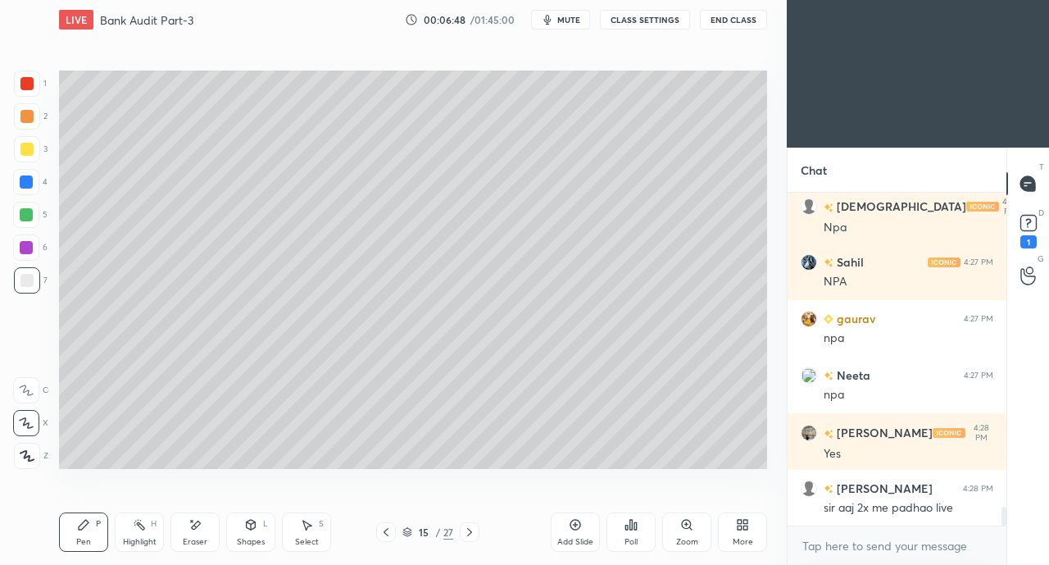
click at [26, 153] on div at bounding box center [26, 149] width 13 height 13
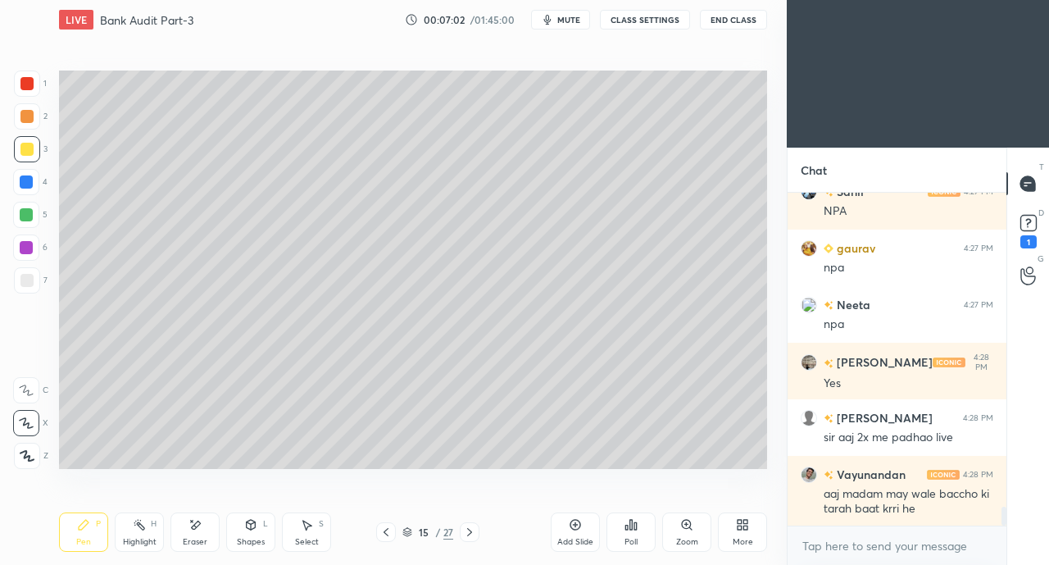
click at [193, 532] on div "Eraser" at bounding box center [194, 531] width 49 height 39
click at [75, 527] on div "Pen P" at bounding box center [83, 531] width 49 height 39
click at [240, 538] on div "Shapes" at bounding box center [251, 542] width 28 height 8
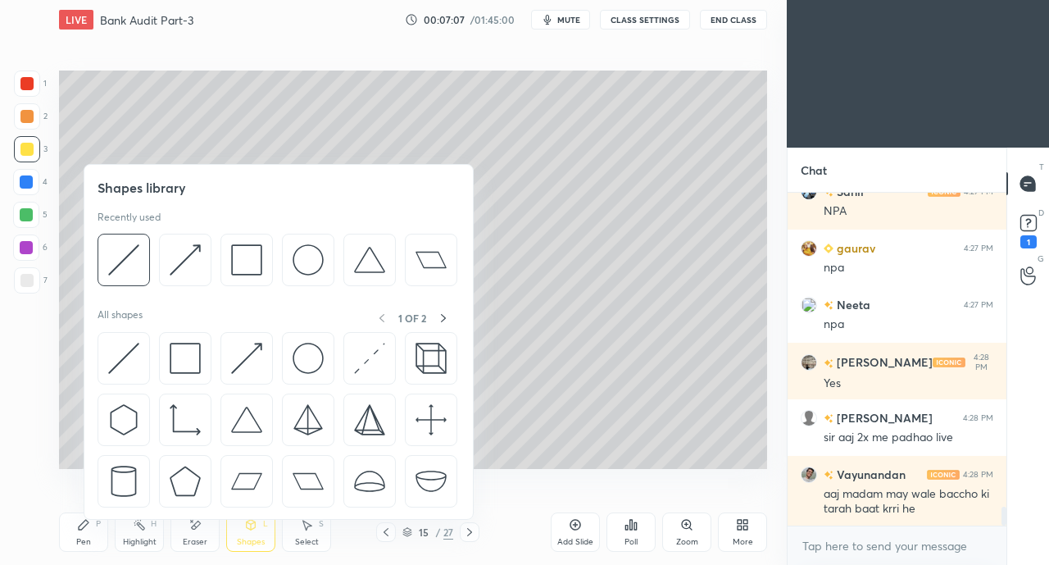
click at [231, 347] on img at bounding box center [246, 358] width 31 height 31
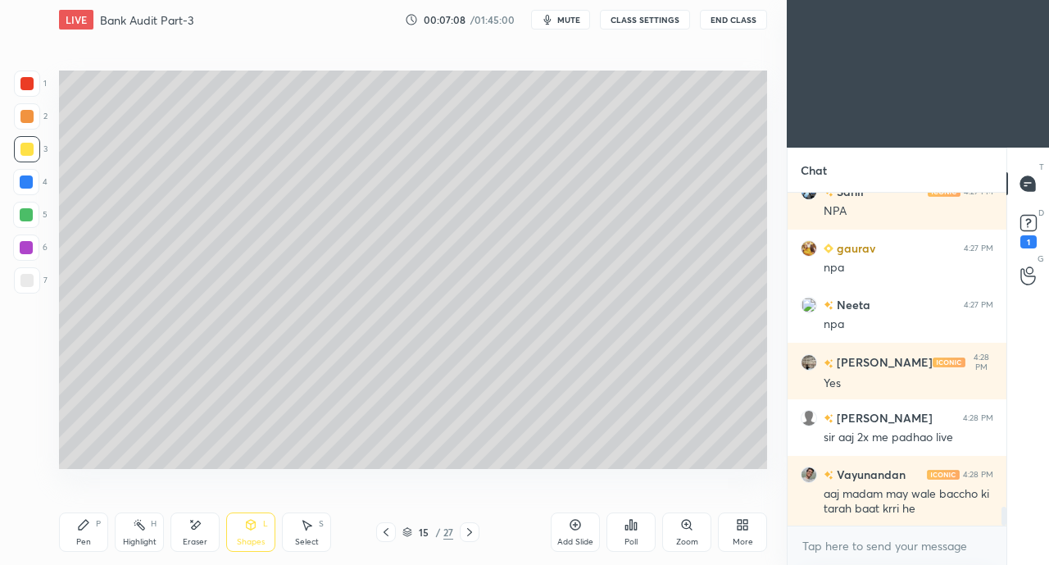
click at [22, 279] on div at bounding box center [26, 280] width 13 height 13
click at [79, 529] on icon at bounding box center [84, 525] width 10 height 10
click at [195, 527] on icon at bounding box center [196, 524] width 9 height 8
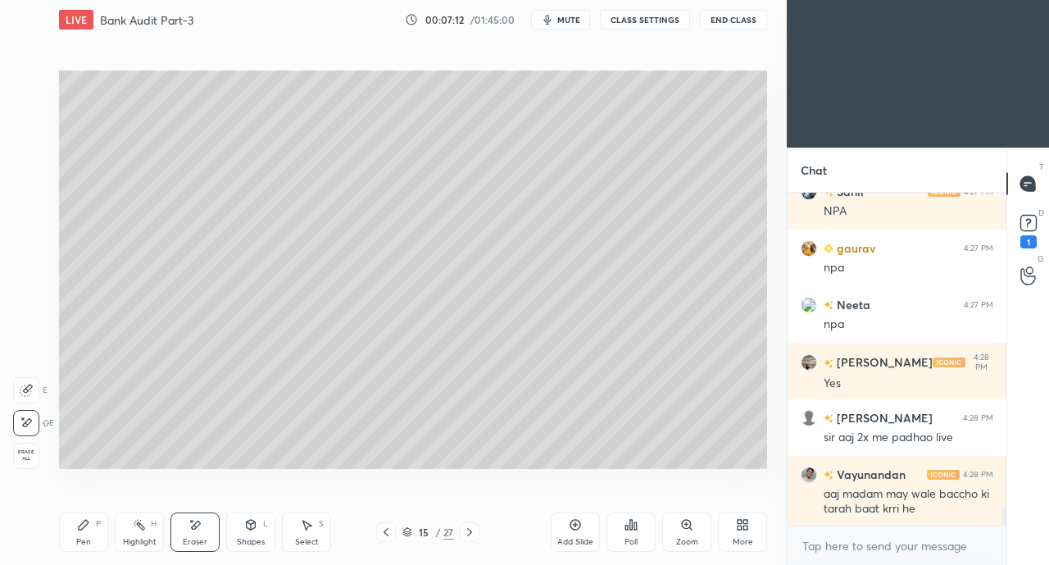
click at [80, 533] on div "Pen P" at bounding box center [83, 531] width 49 height 39
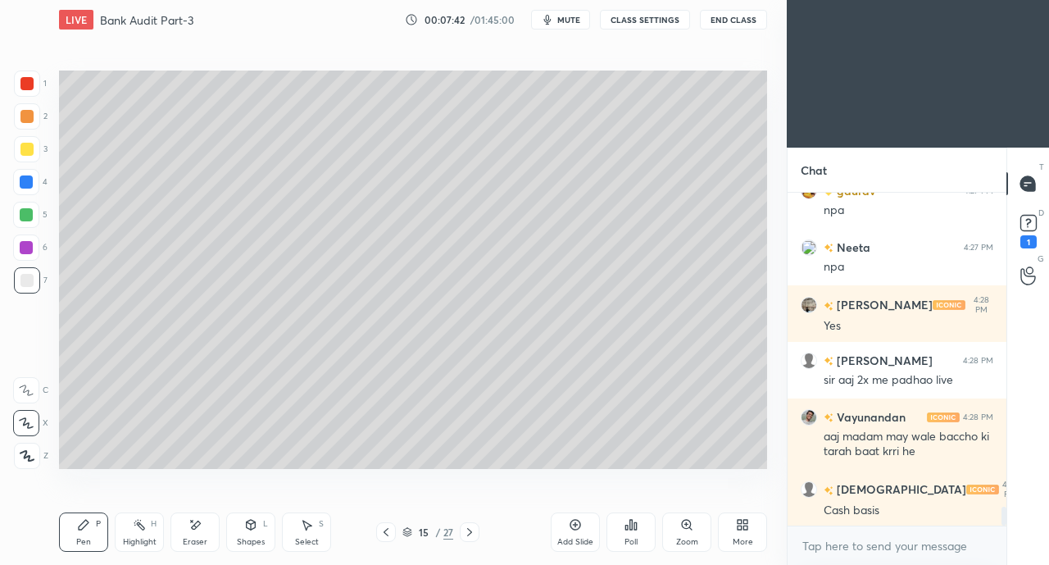
click at [25, 155] on div at bounding box center [26, 149] width 13 height 13
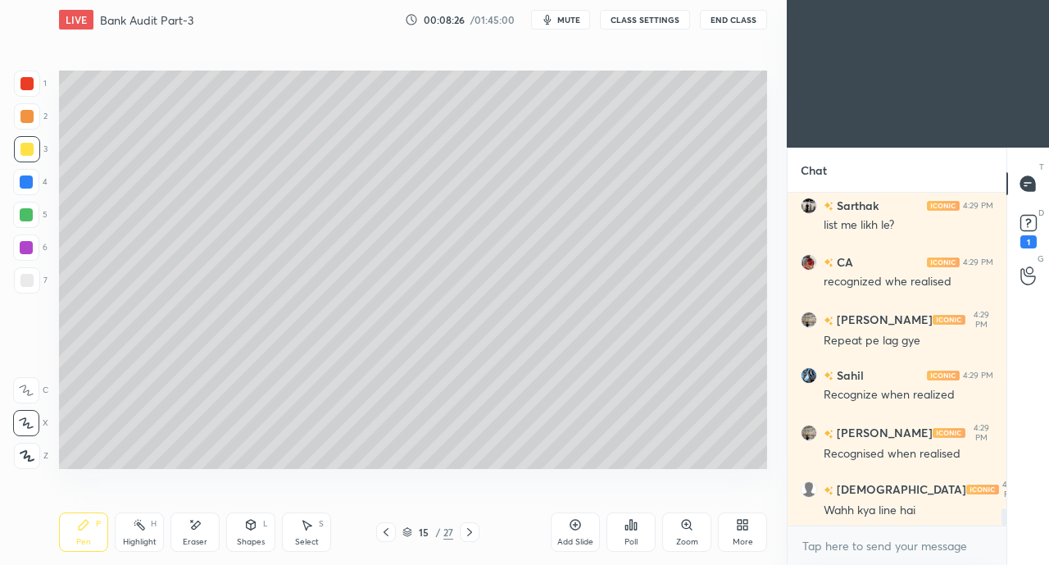
scroll to position [6241, 0]
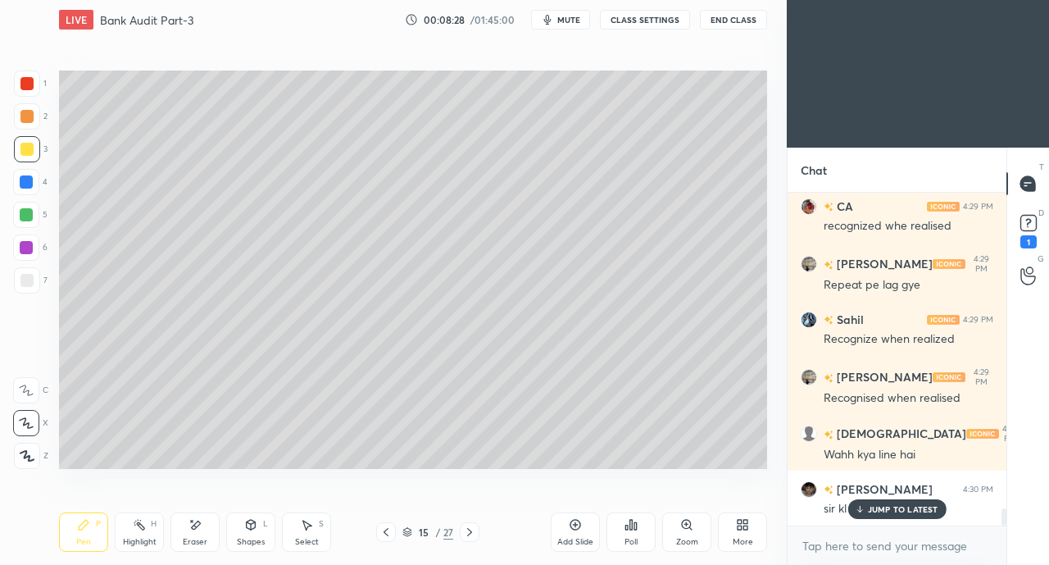
click at [882, 504] on p "JUMP TO LATEST" at bounding box center [903, 509] width 70 height 10
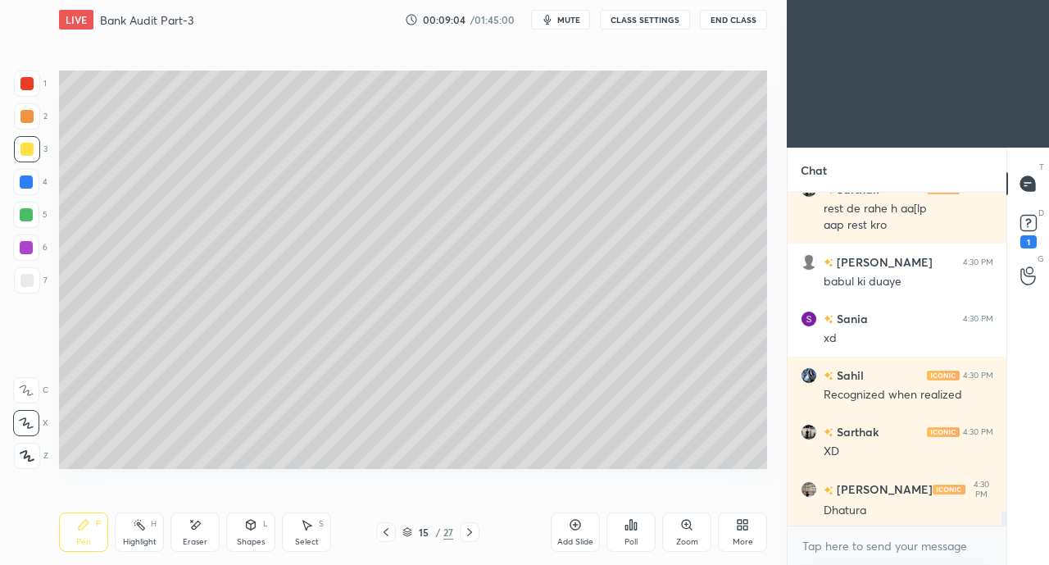
scroll to position [7258, 0]
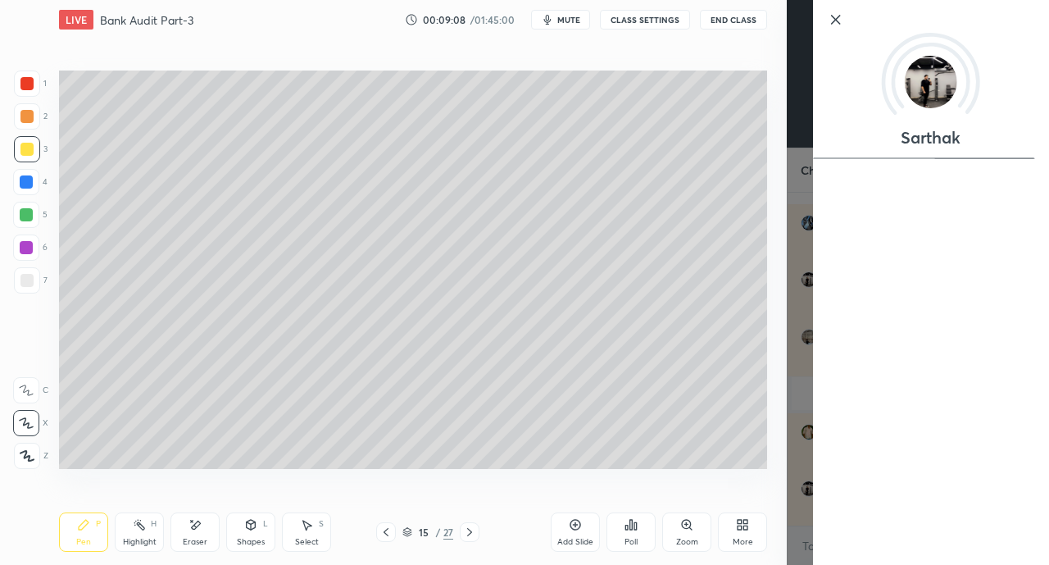
click at [503, 479] on div "Setting up your live class Poll for secs No correct answer Start poll" at bounding box center [412, 269] width 721 height 460
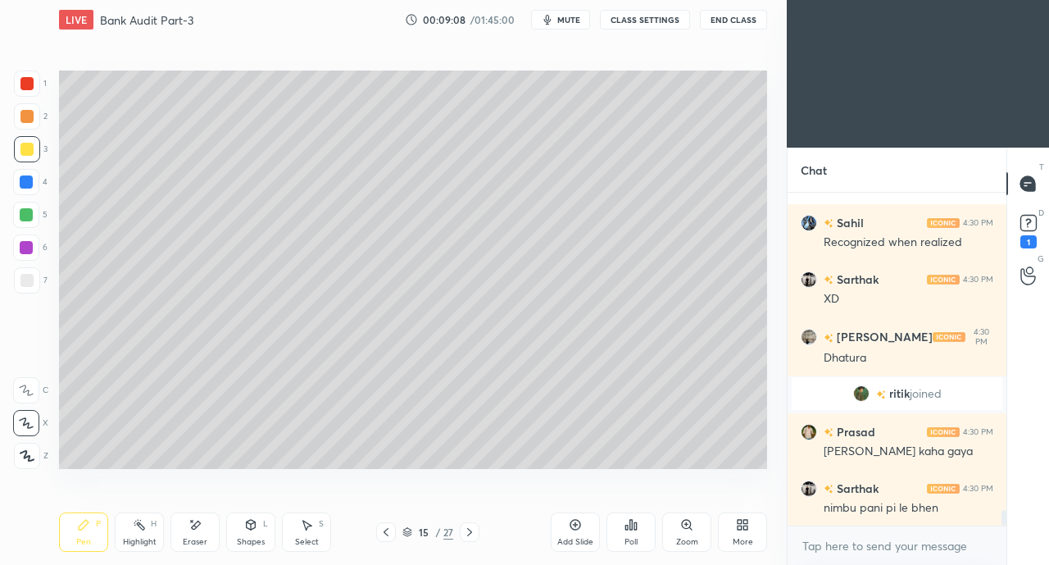
scroll to position [6916, 0]
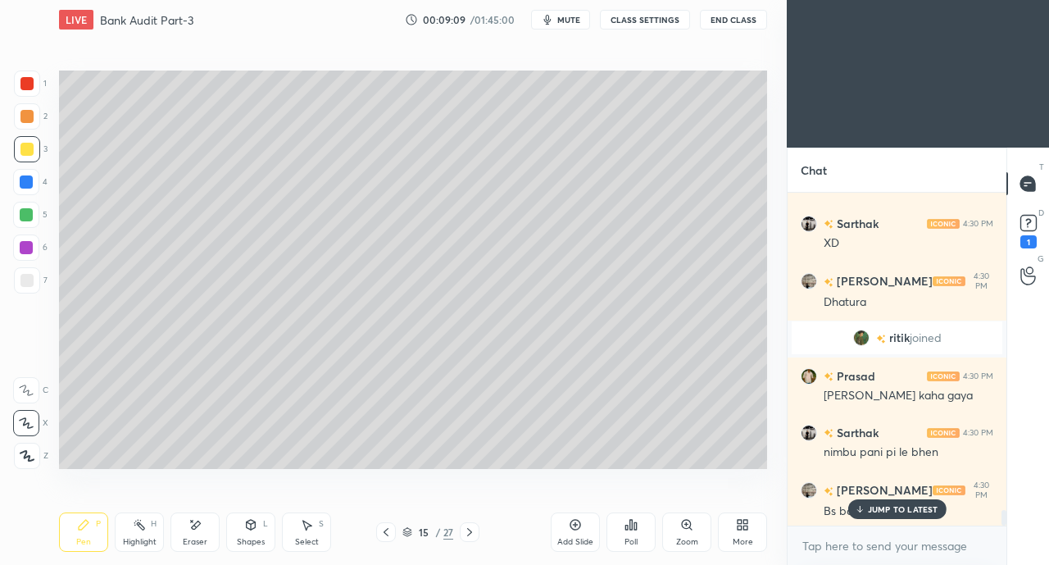
click at [470, 532] on icon at bounding box center [469, 531] width 13 height 13
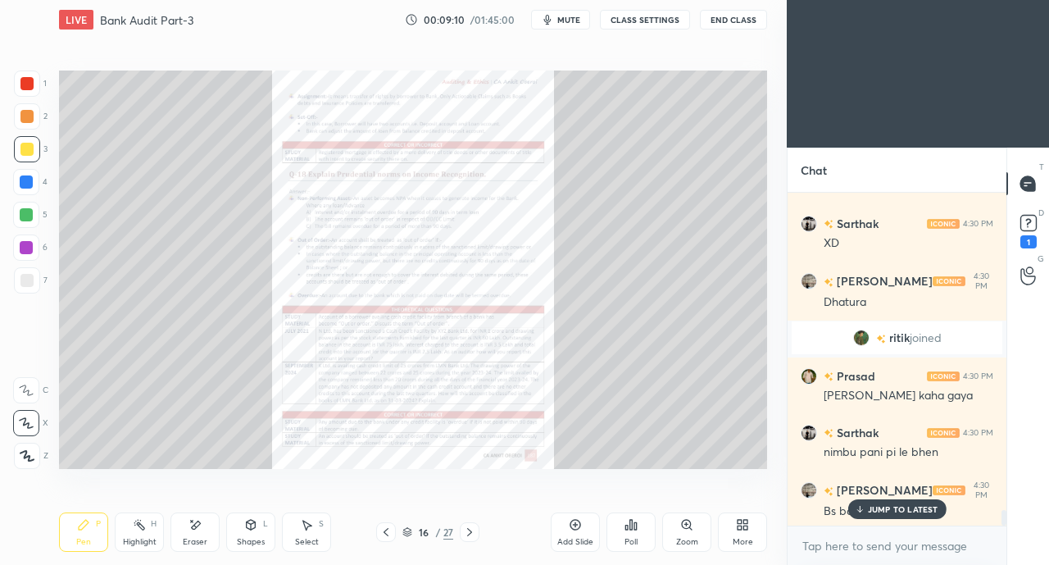
click at [382, 532] on icon at bounding box center [385, 531] width 13 height 13
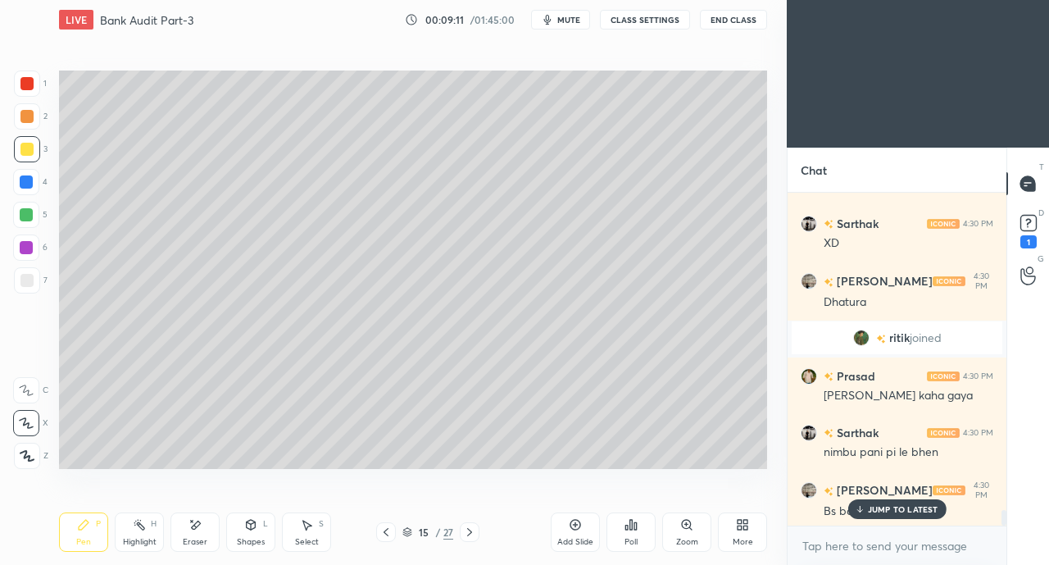
click at [570, 521] on icon at bounding box center [575, 524] width 13 height 13
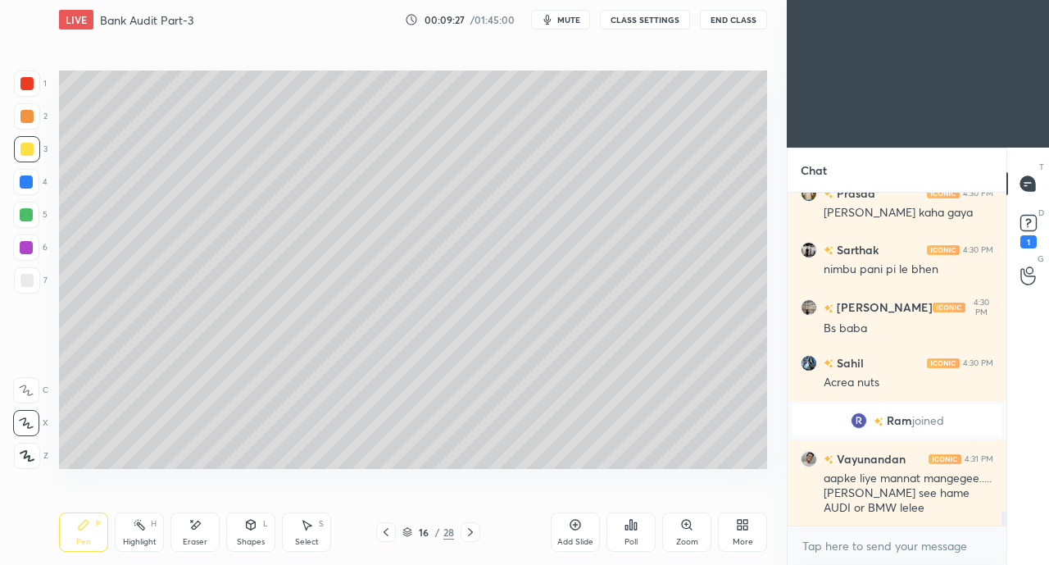
scroll to position [7077, 0]
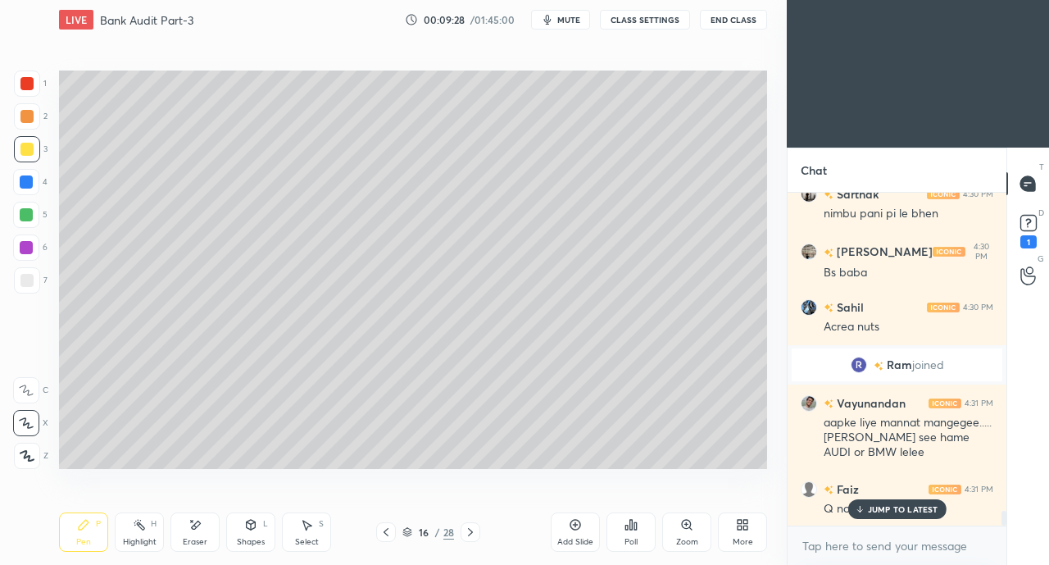
click at [880, 510] on p "JUMP TO LATEST" at bounding box center [903, 509] width 70 height 10
click at [252, 535] on div "Shapes L" at bounding box center [250, 531] width 49 height 39
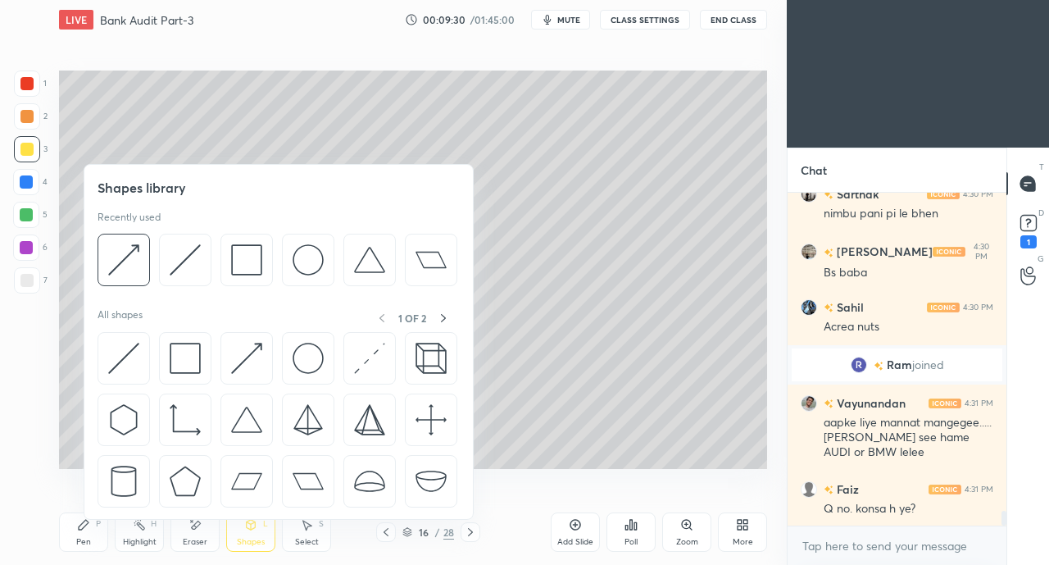
click at [119, 358] on img at bounding box center [123, 358] width 31 height 31
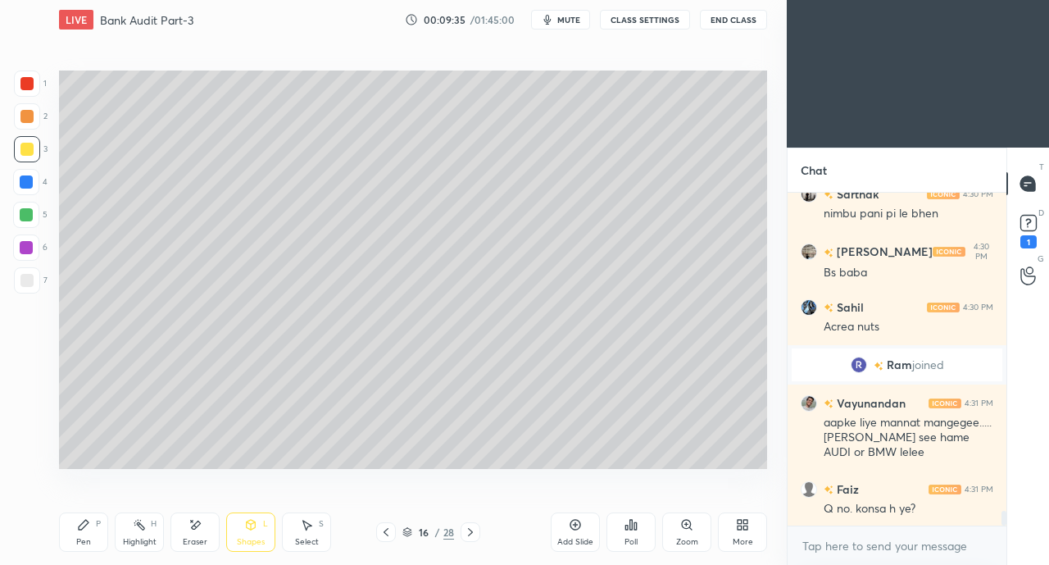
click at [190, 533] on div "Eraser" at bounding box center [194, 531] width 49 height 39
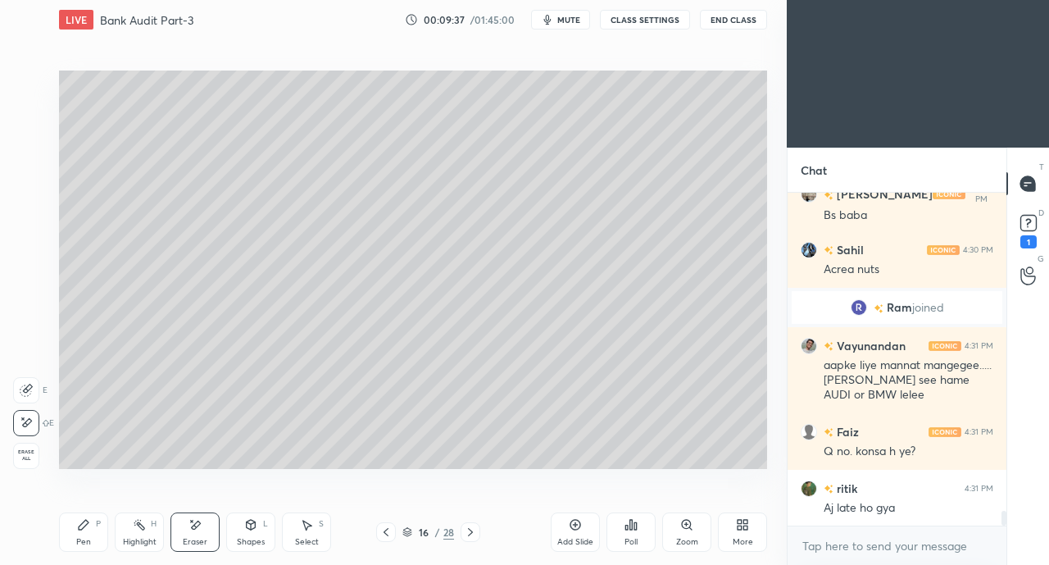
scroll to position [7173, 0]
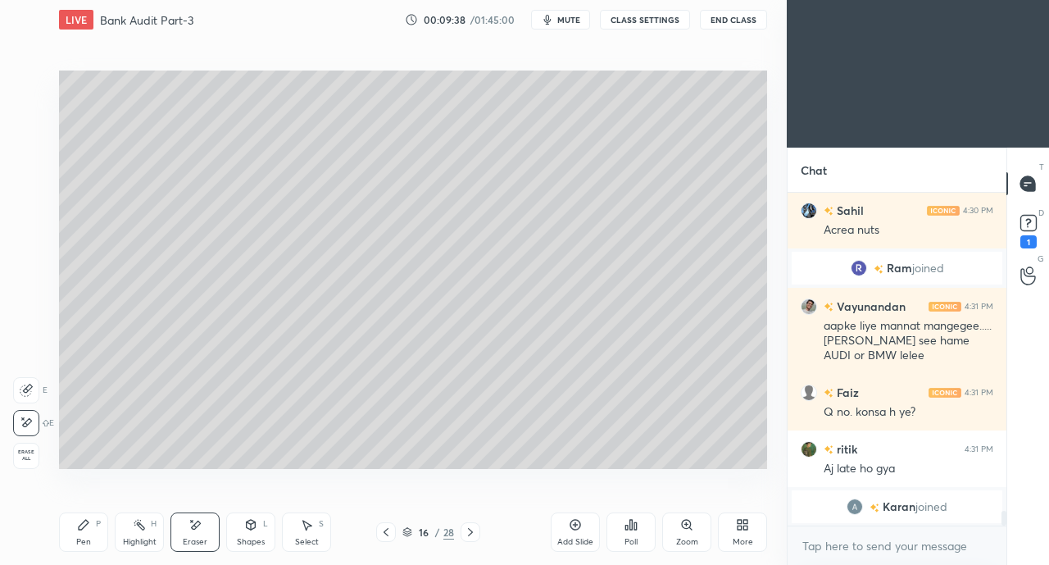
click at [259, 538] on div "Shapes" at bounding box center [251, 542] width 28 height 8
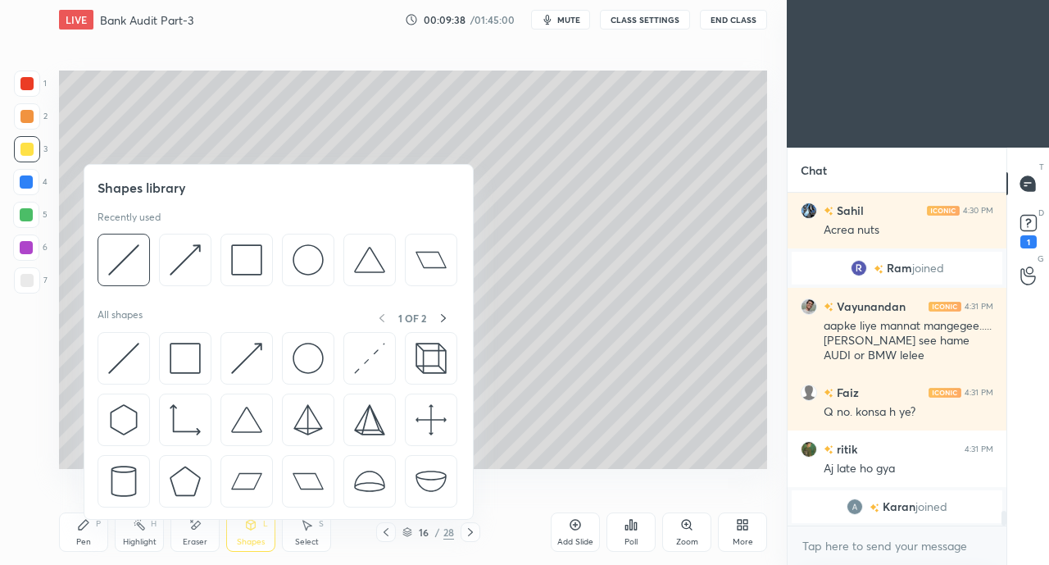
click at [127, 355] on img at bounding box center [123, 358] width 31 height 31
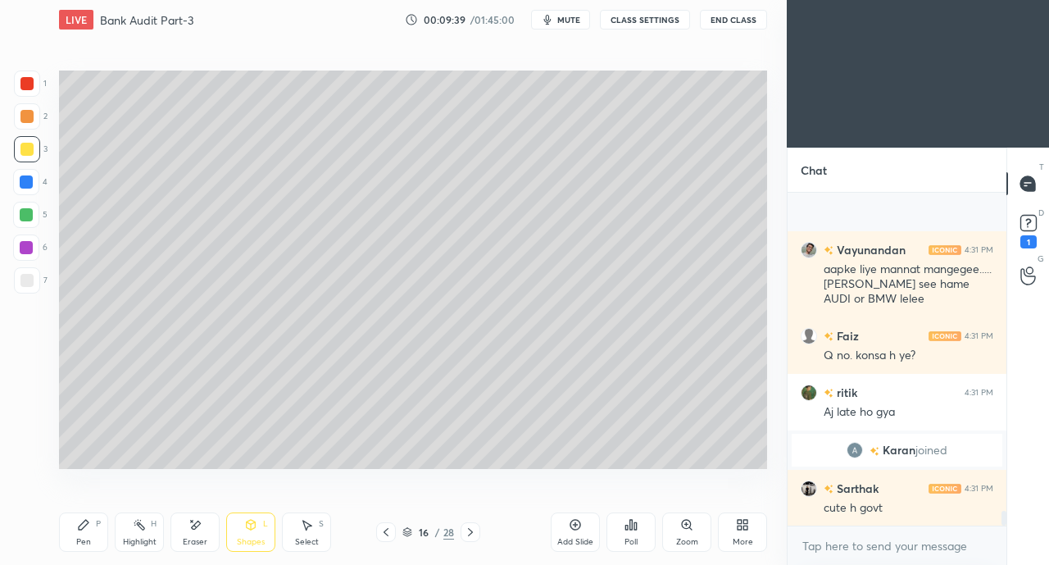
scroll to position [7167, 0]
click at [866, 510] on div "JUMP TO LATEST" at bounding box center [896, 509] width 98 height 20
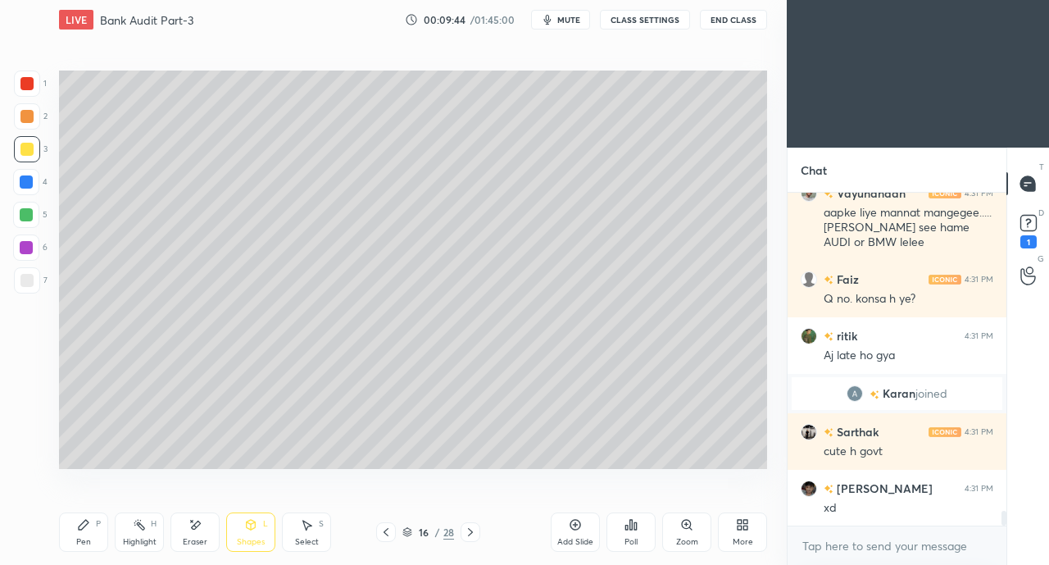
scroll to position [7280, 0]
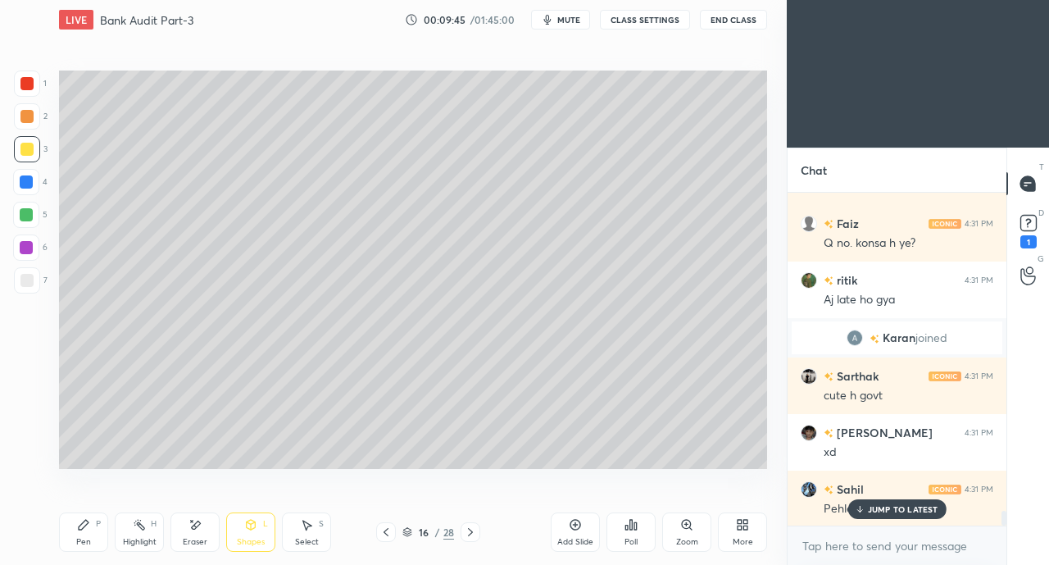
click at [865, 515] on div "JUMP TO LATEST" at bounding box center [896, 509] width 98 height 20
click at [85, 529] on icon at bounding box center [83, 524] width 13 height 13
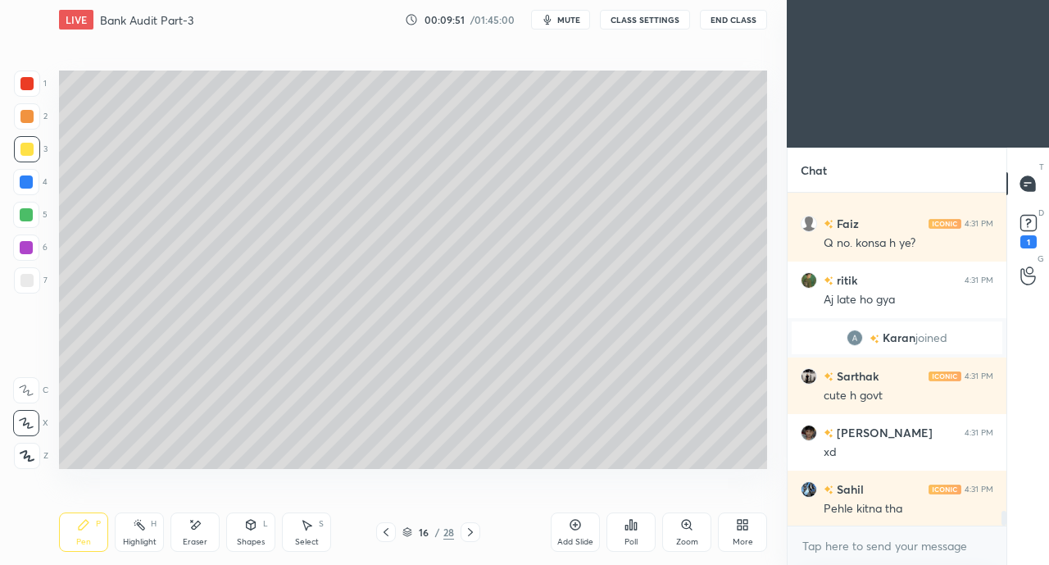
click at [21, 275] on div at bounding box center [26, 280] width 13 height 13
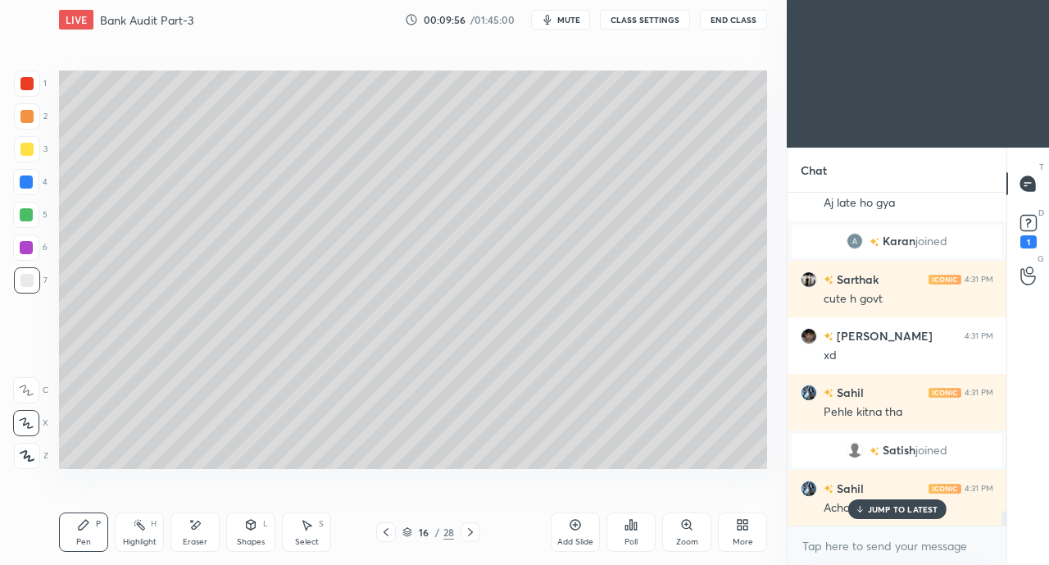
scroll to position [7281, 0]
click at [900, 510] on p "JUMP TO LATEST" at bounding box center [903, 509] width 70 height 10
click at [148, 529] on div "Highlight H" at bounding box center [139, 531] width 49 height 39
click at [187, 532] on div "Eraser" at bounding box center [194, 531] width 49 height 39
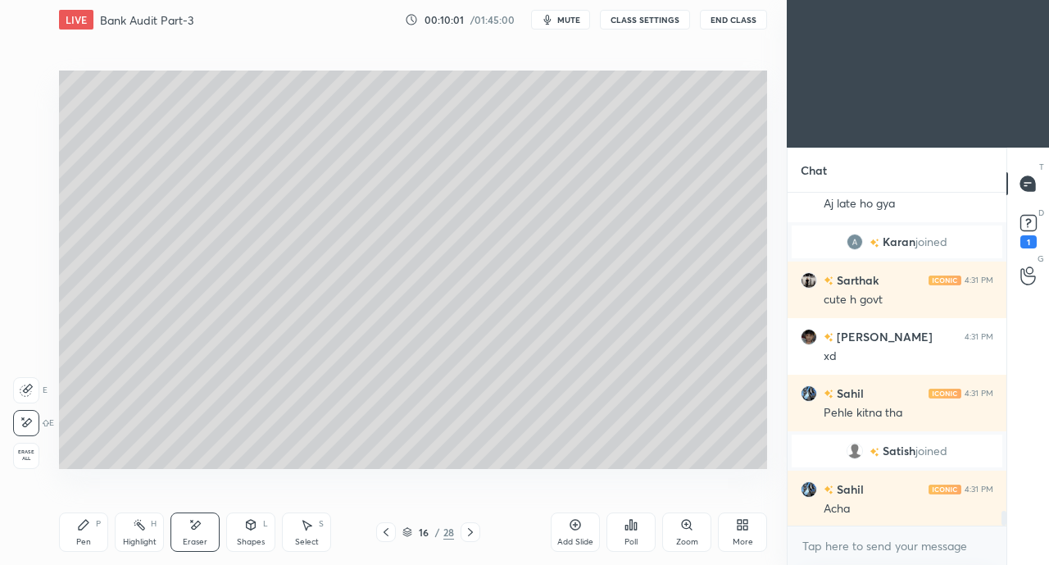
click at [260, 525] on div "Shapes L" at bounding box center [250, 531] width 49 height 39
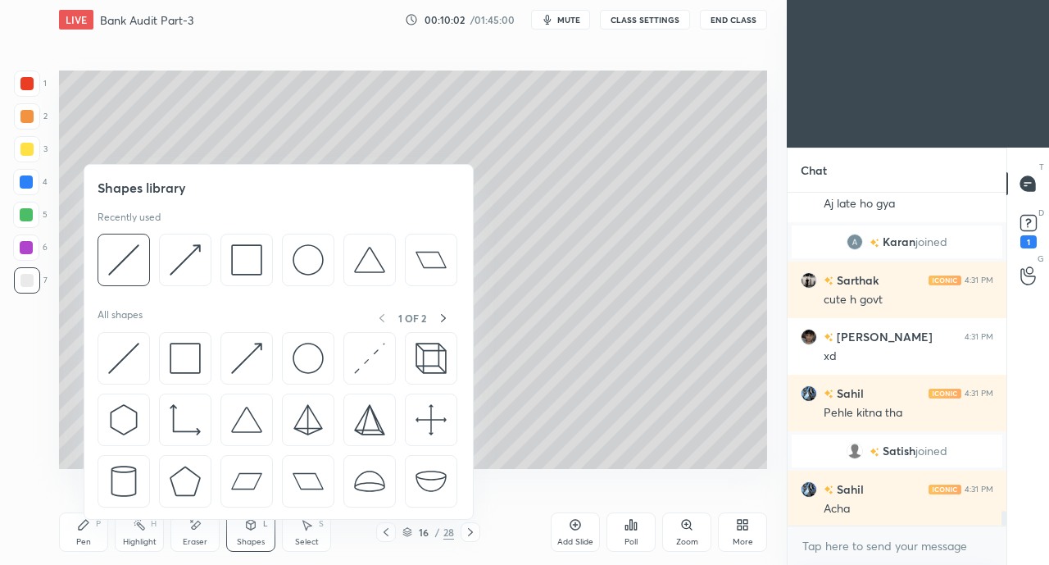
click at [231, 345] on img at bounding box center [246, 358] width 31 height 31
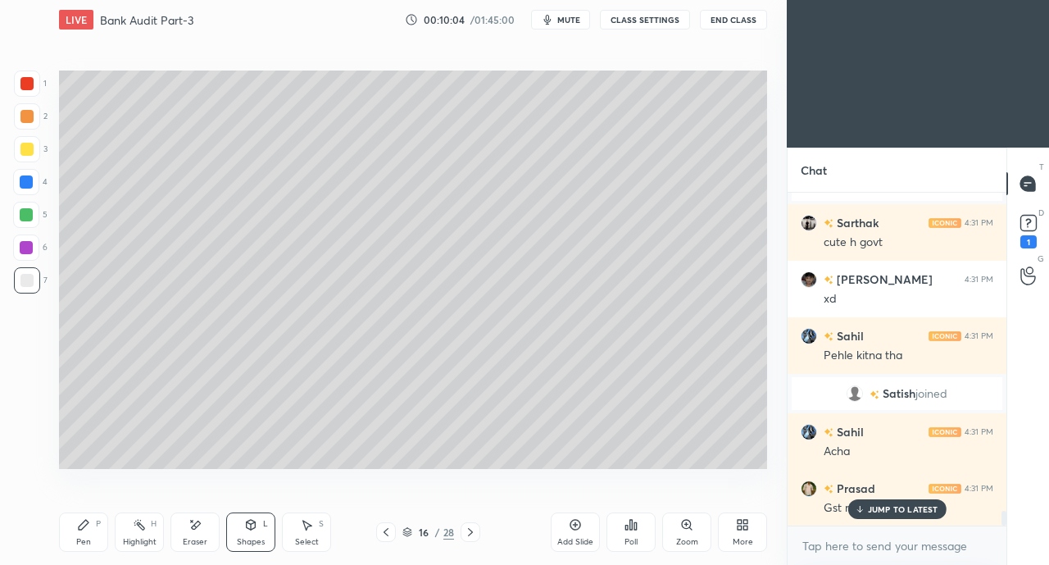
scroll to position [7409, 0]
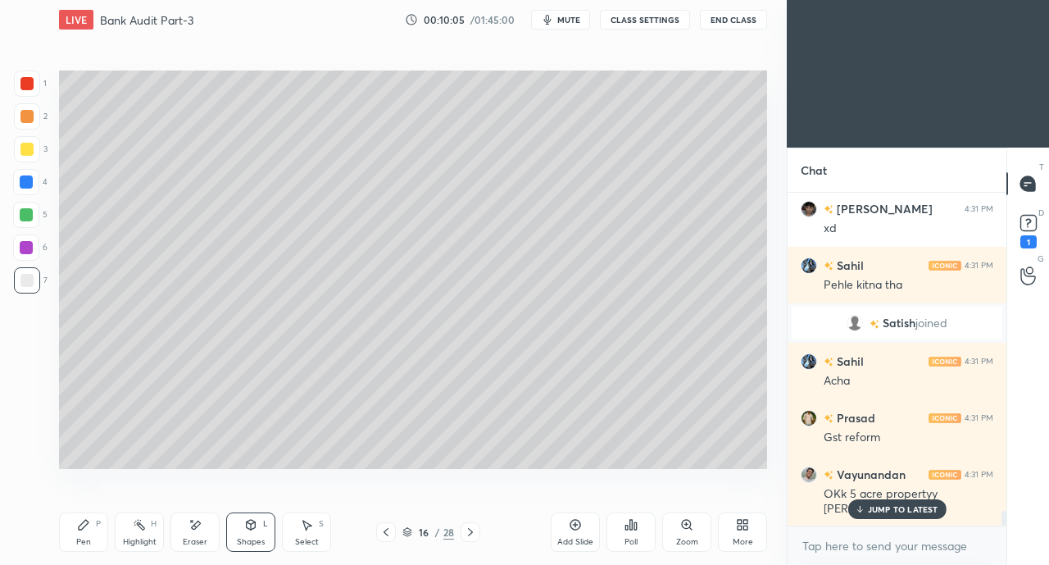
click at [872, 513] on p "JUMP TO LATEST" at bounding box center [903, 509] width 70 height 10
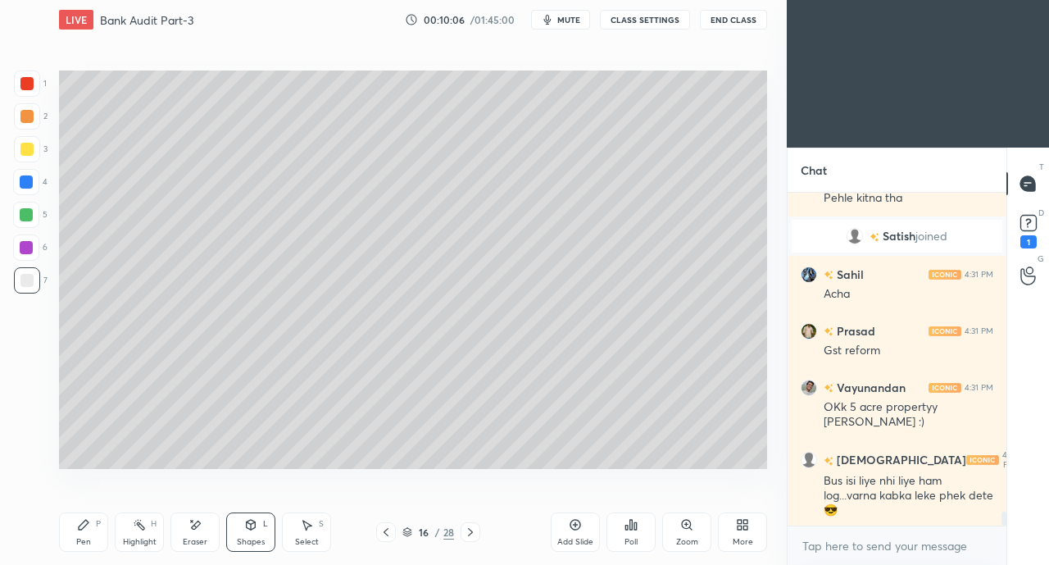
click at [88, 530] on icon at bounding box center [83, 524] width 13 height 13
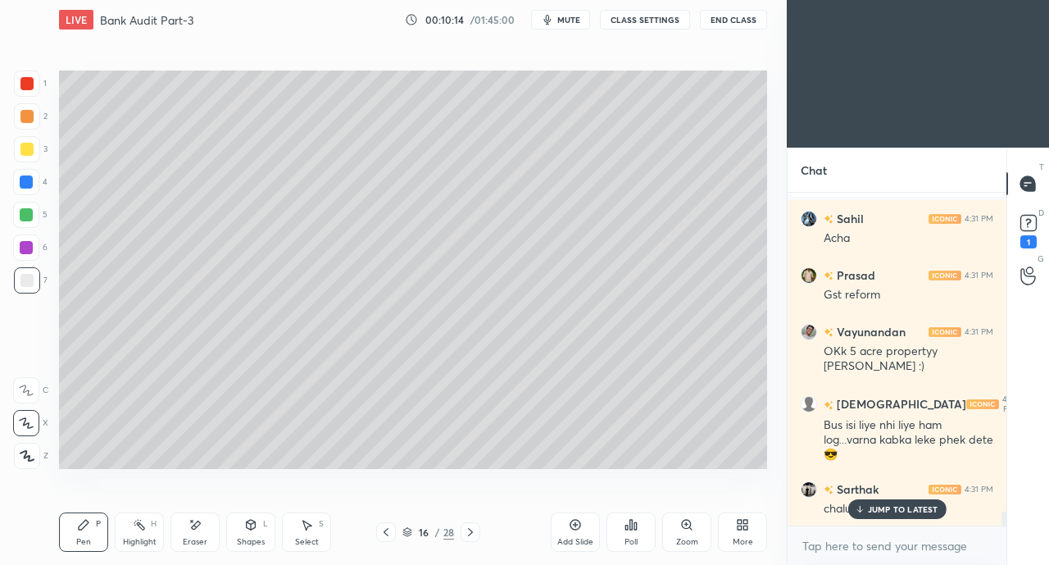
click at [868, 510] on p "JUMP TO LATEST" at bounding box center [903, 509] width 70 height 10
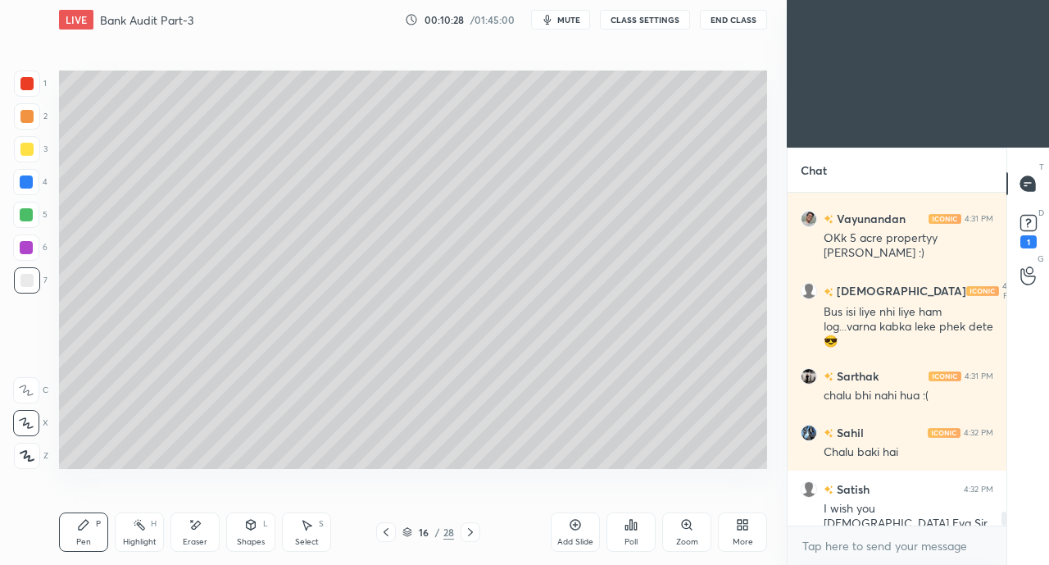
scroll to position [7737, 0]
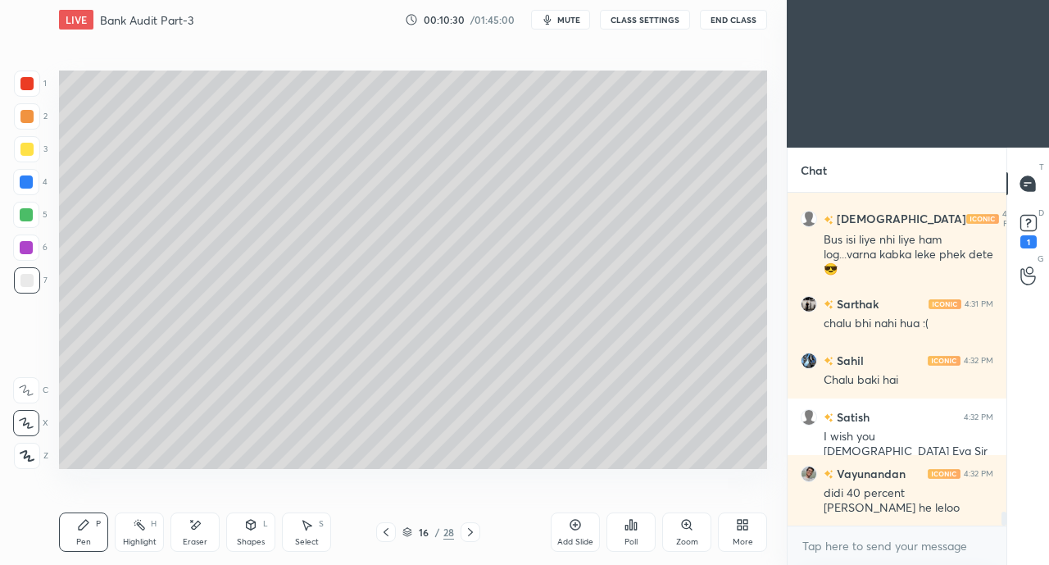
click at [187, 530] on div "Eraser" at bounding box center [194, 531] width 49 height 39
click at [75, 536] on div "Pen P" at bounding box center [83, 531] width 49 height 39
click at [23, 183] on div at bounding box center [26, 181] width 13 height 13
click at [25, 146] on div at bounding box center [26, 149] width 13 height 13
click at [261, 524] on div "Shapes L" at bounding box center [250, 531] width 49 height 39
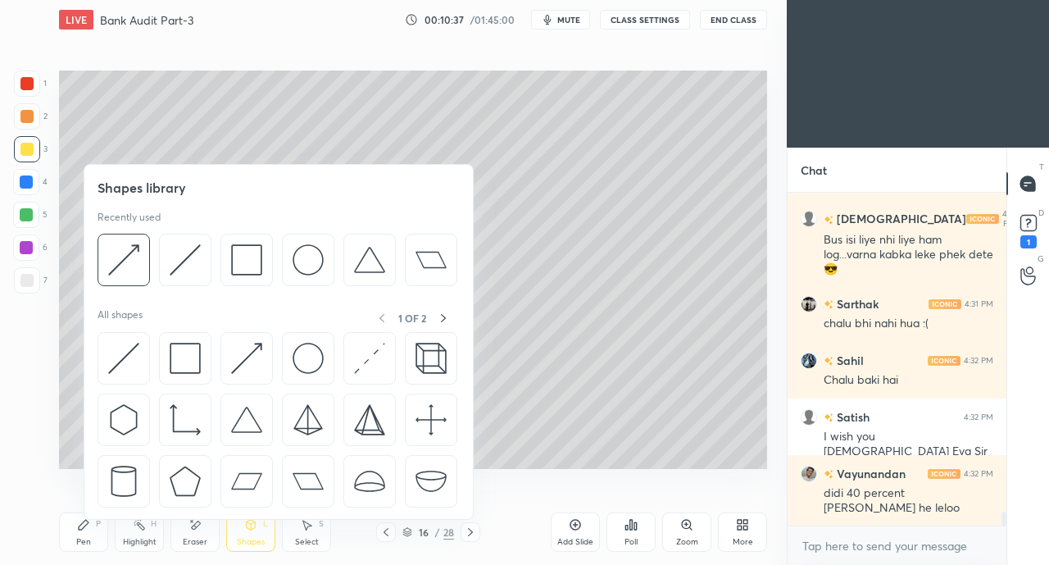
click at [129, 347] on img at bounding box center [123, 358] width 31 height 31
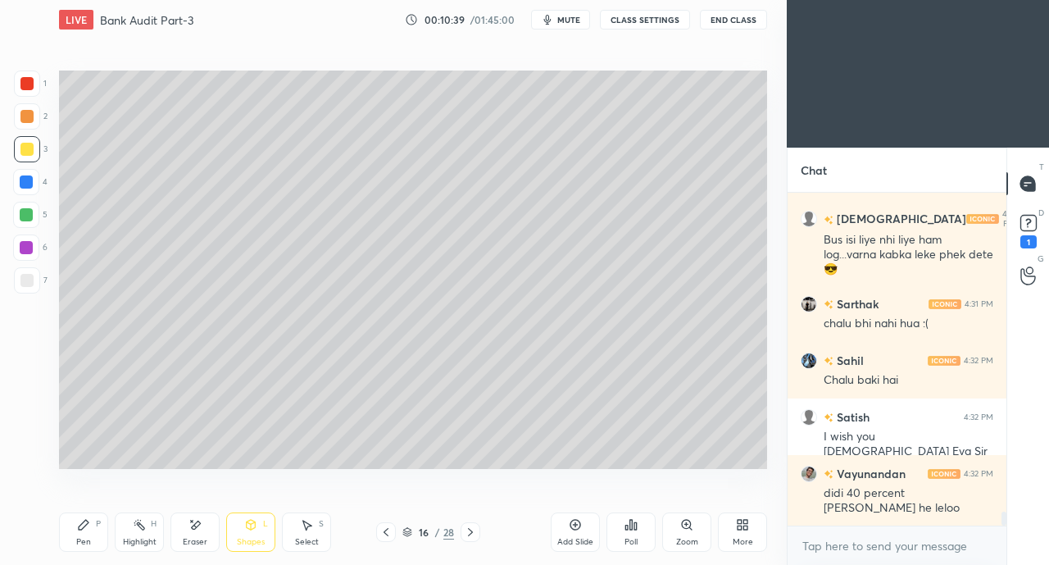
scroll to position [7793, 0]
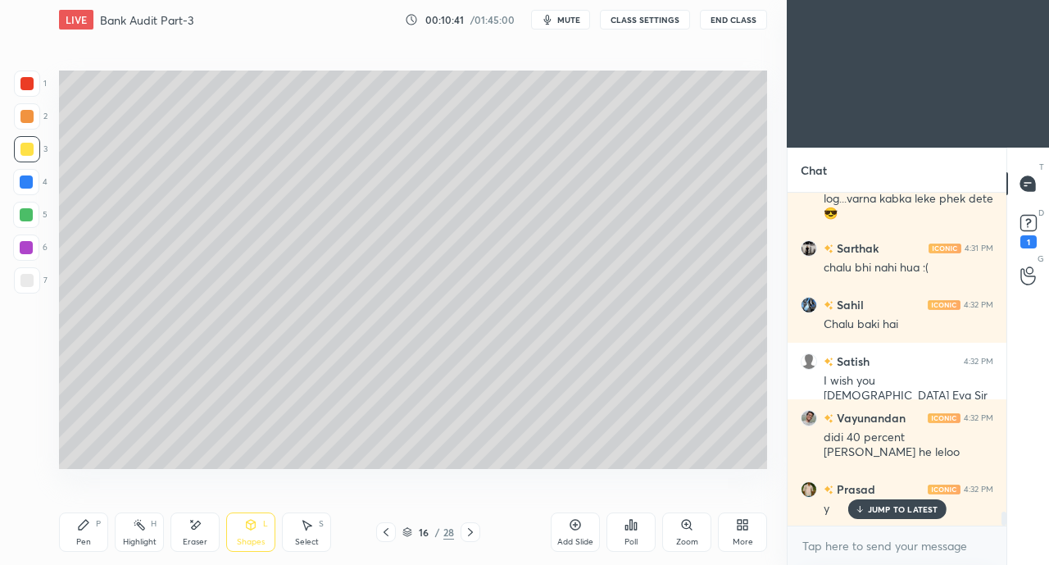
click at [81, 529] on icon at bounding box center [84, 525] width 10 height 10
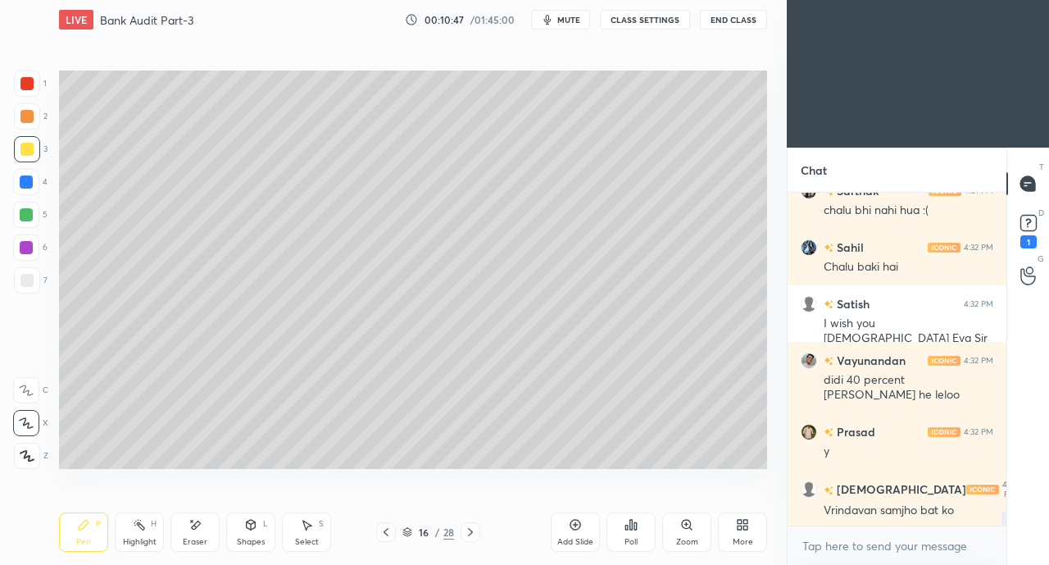
click at [252, 529] on icon at bounding box center [251, 525] width 9 height 10
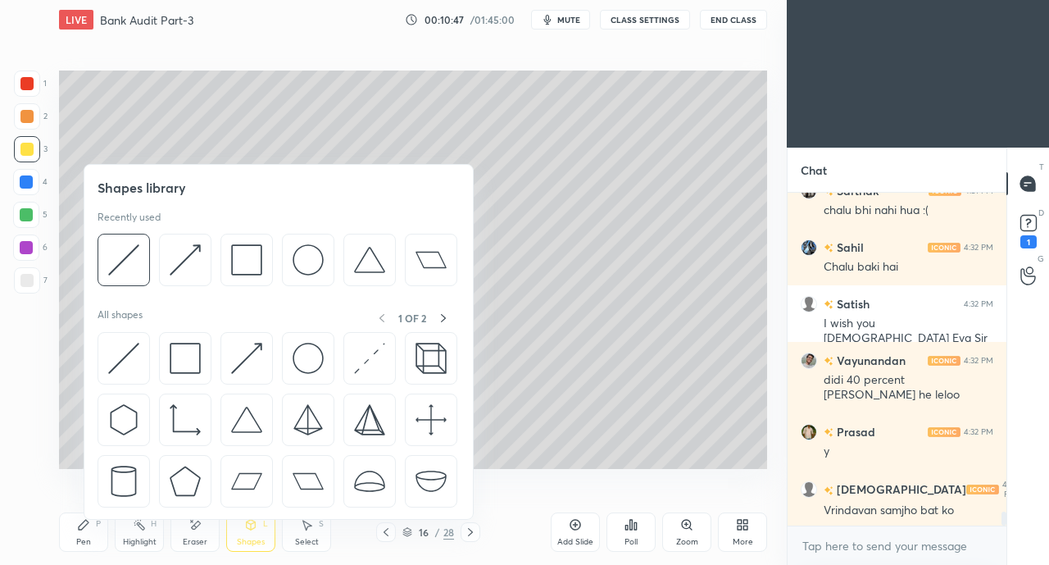
click at [243, 348] on img at bounding box center [246, 358] width 31 height 31
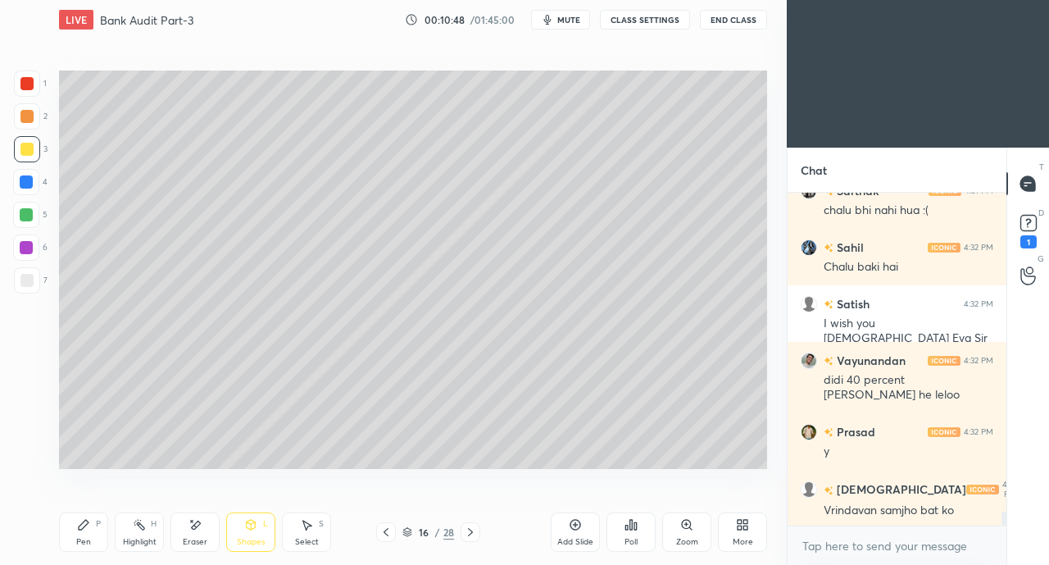
click at [28, 79] on div at bounding box center [26, 83] width 13 height 13
click at [80, 523] on icon at bounding box center [83, 524] width 13 height 13
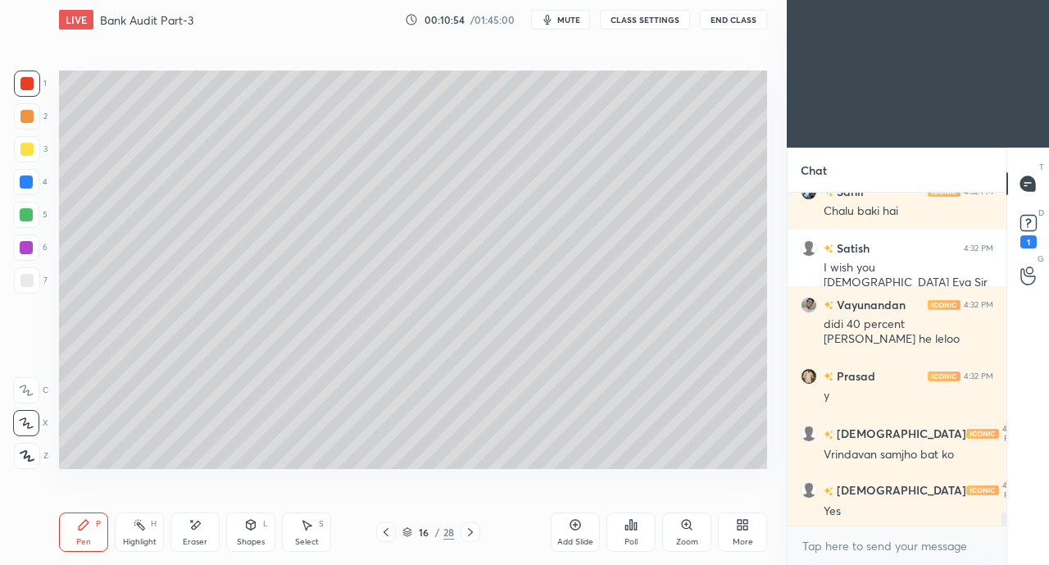
scroll to position [7963, 0]
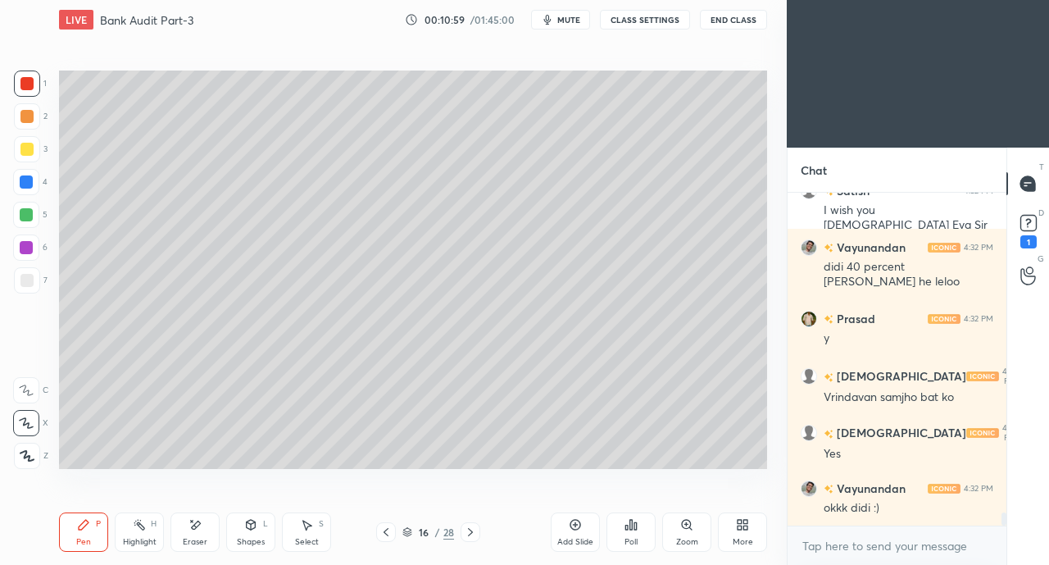
click at [25, 278] on div at bounding box center [26, 280] width 13 height 13
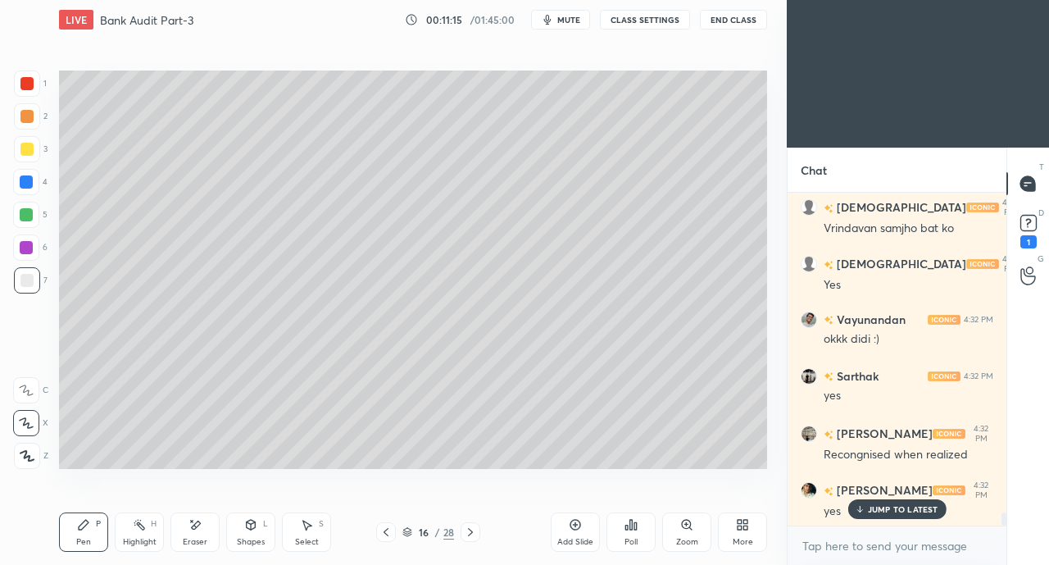
scroll to position [8189, 0]
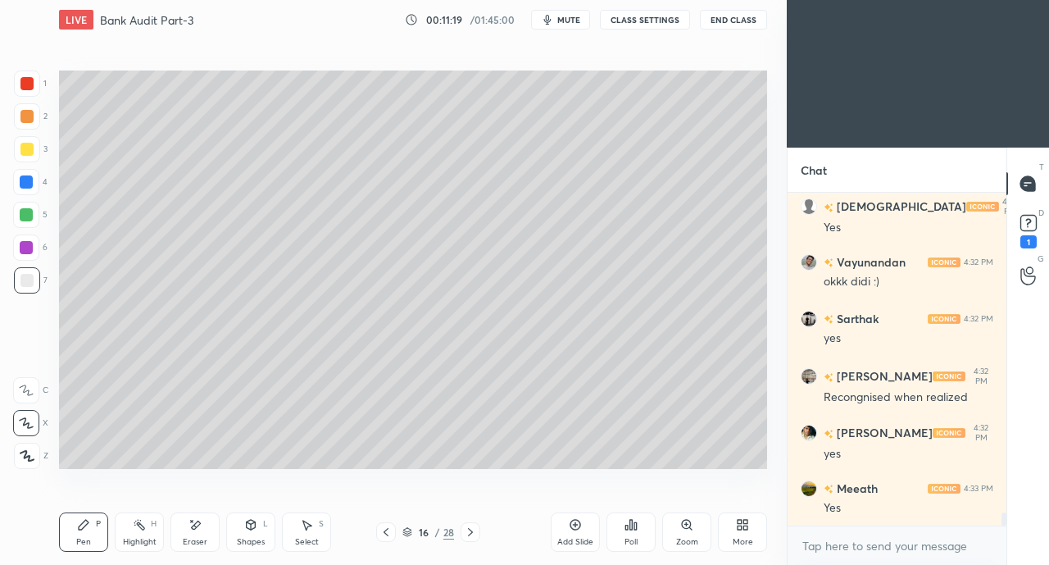
click at [28, 78] on div at bounding box center [26, 83] width 13 height 13
click at [198, 532] on icon at bounding box center [194, 525] width 13 height 14
click at [90, 540] on div "Pen P" at bounding box center [83, 531] width 49 height 39
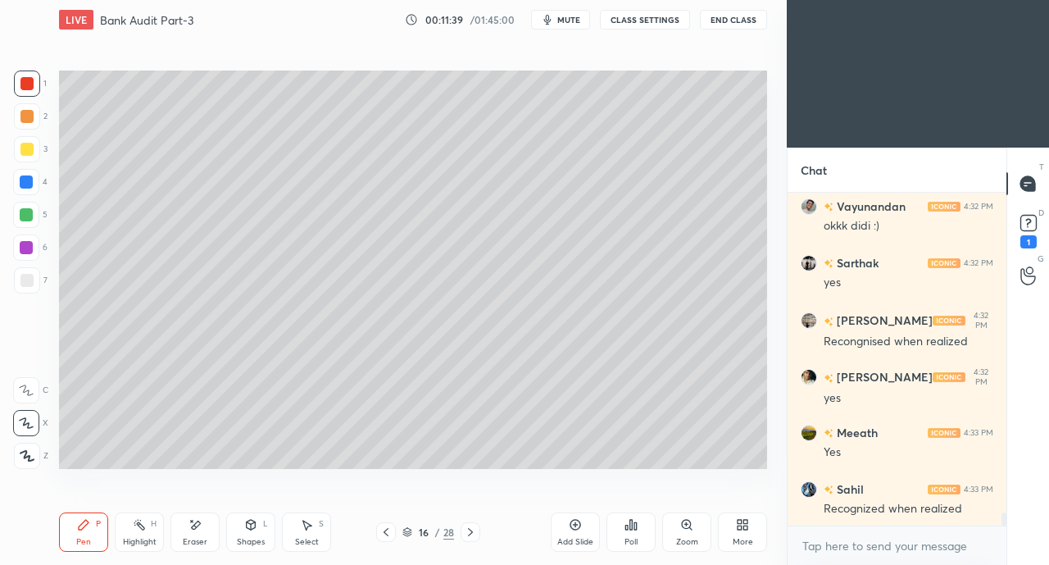
click at [25, 183] on div at bounding box center [26, 181] width 13 height 13
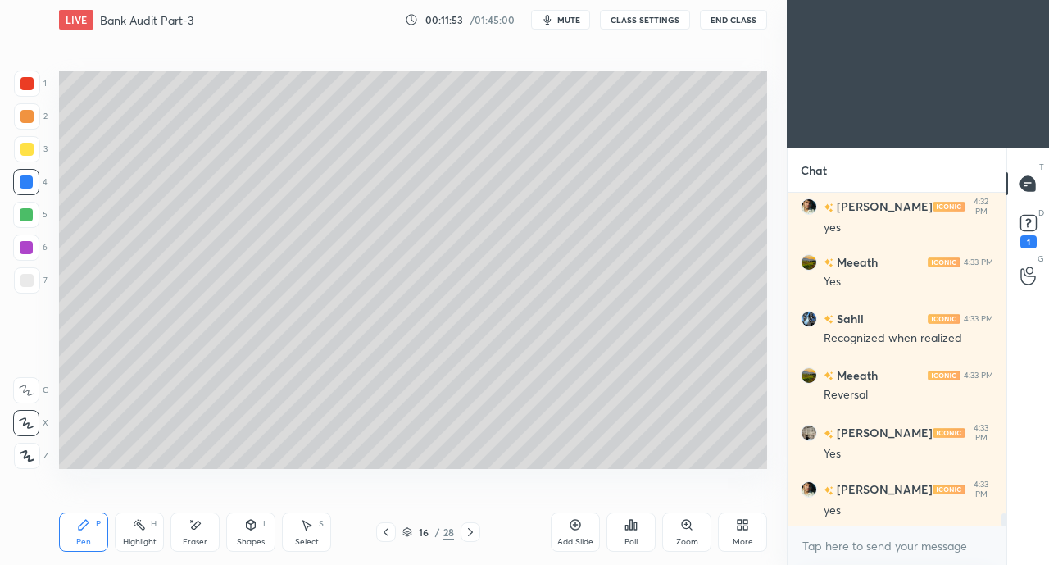
scroll to position [8471, 0]
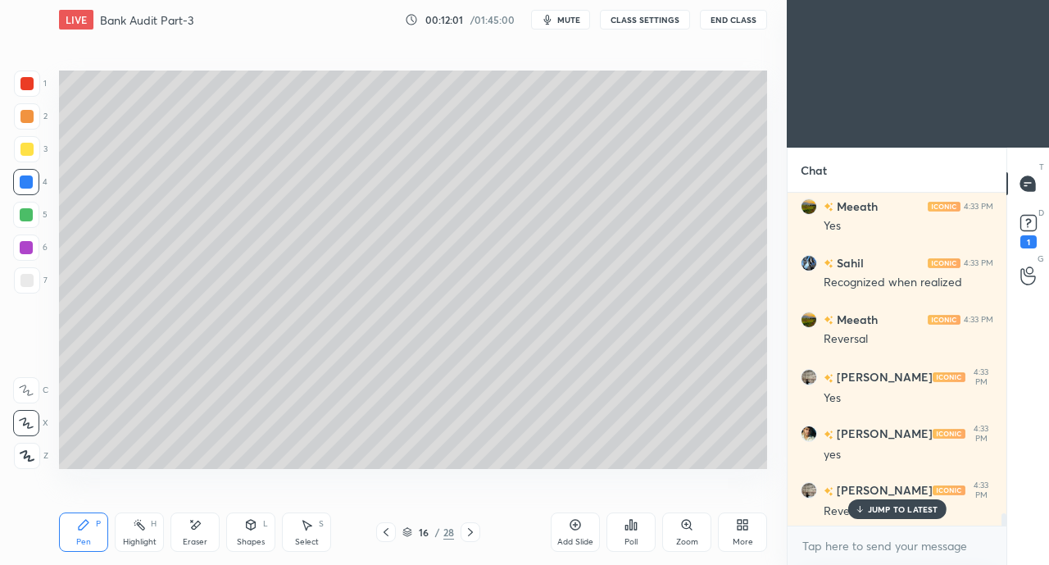
click at [198, 529] on icon at bounding box center [194, 525] width 13 height 14
click at [79, 538] on div "Pen" at bounding box center [83, 542] width 15 height 8
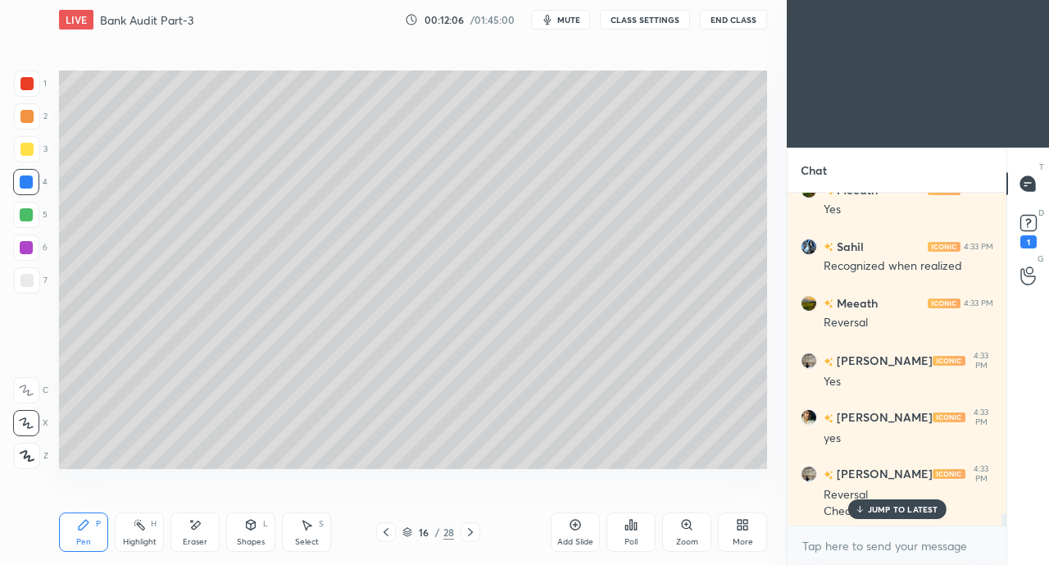
click at [179, 537] on div "Eraser" at bounding box center [194, 531] width 49 height 39
click at [187, 529] on div "Eraser" at bounding box center [194, 531] width 49 height 39
click at [87, 546] on div "Pen" at bounding box center [83, 542] width 15 height 8
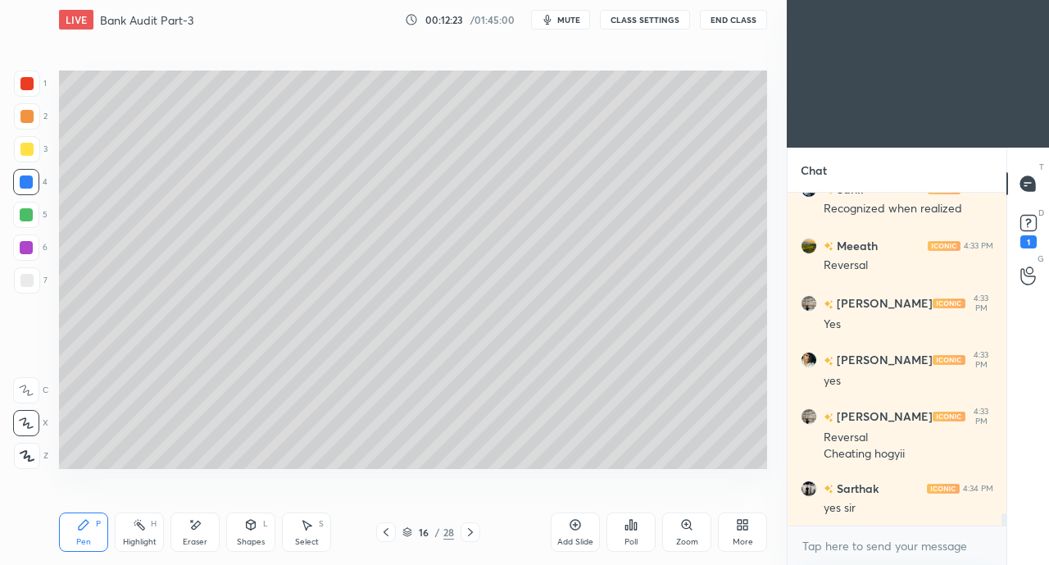
scroll to position [8658, 0]
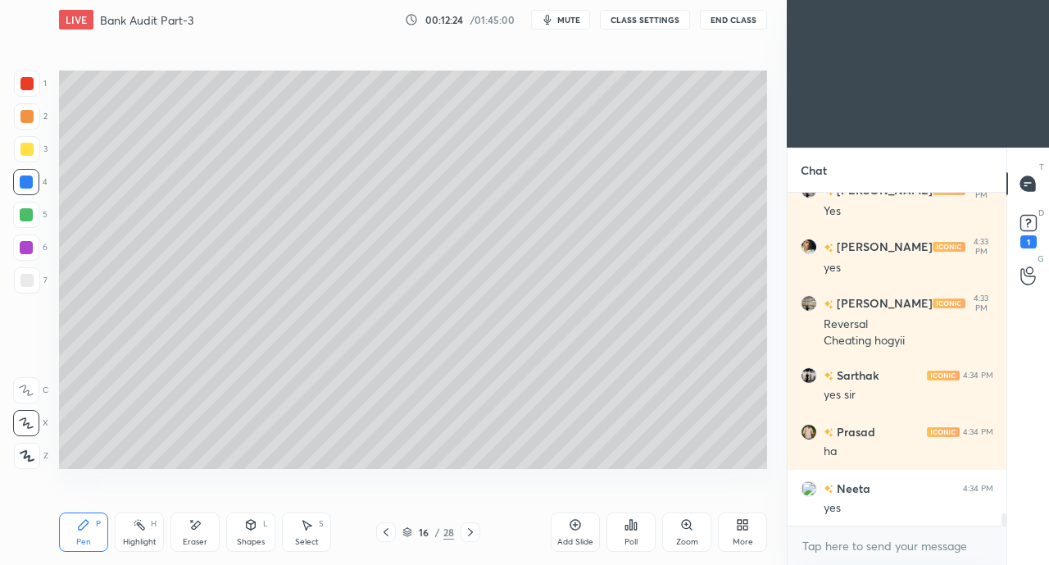
click at [28, 271] on div at bounding box center [27, 280] width 26 height 26
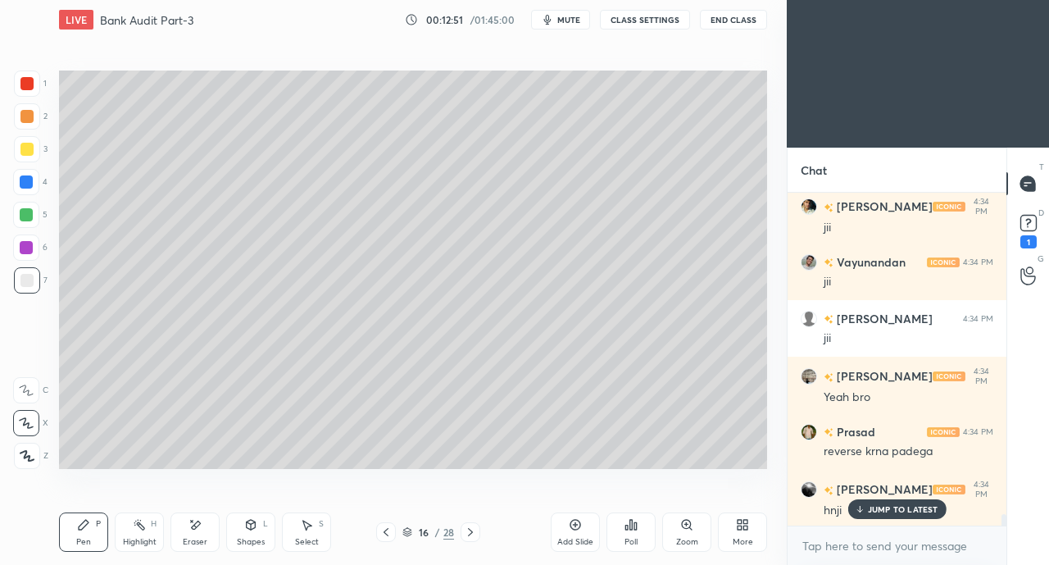
scroll to position [9279, 0]
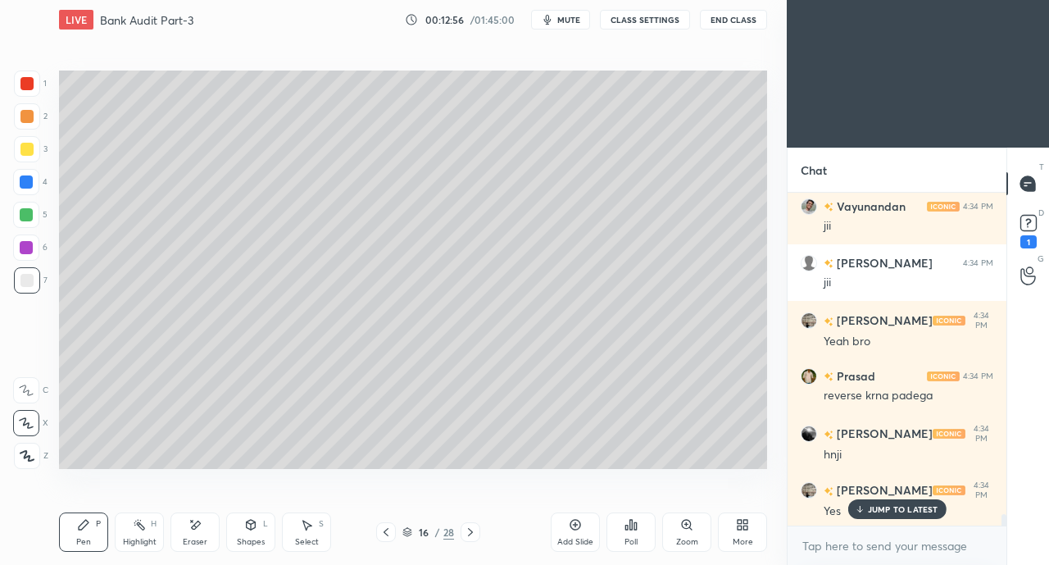
click at [28, 275] on div at bounding box center [26, 280] width 13 height 13
click at [84, 534] on div "Pen P" at bounding box center [83, 531] width 49 height 39
click at [200, 535] on div "Eraser" at bounding box center [194, 531] width 49 height 39
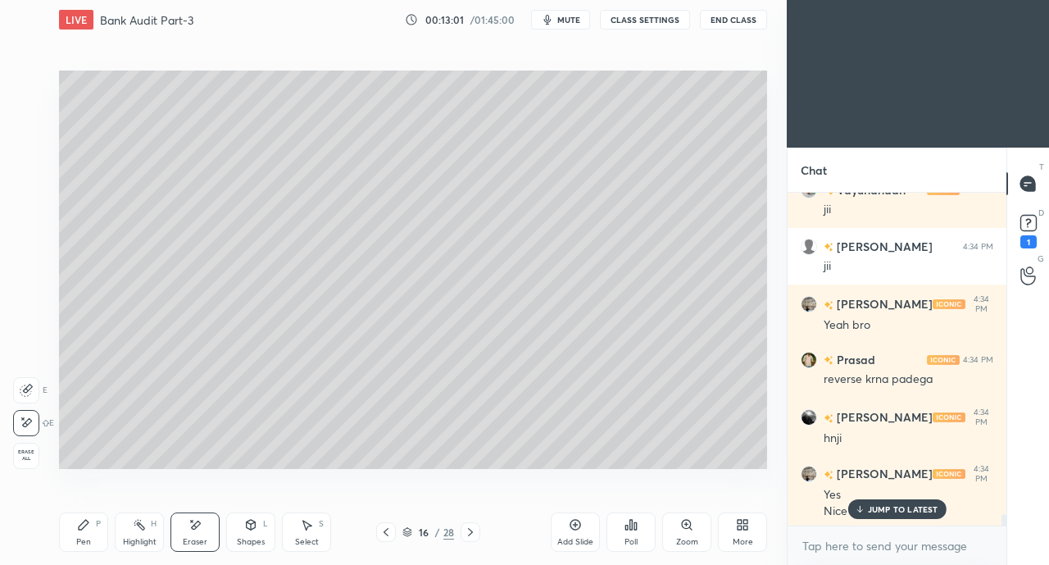
click at [84, 531] on icon at bounding box center [83, 524] width 13 height 13
click at [876, 505] on p "JUMP TO LATEST" at bounding box center [903, 509] width 70 height 10
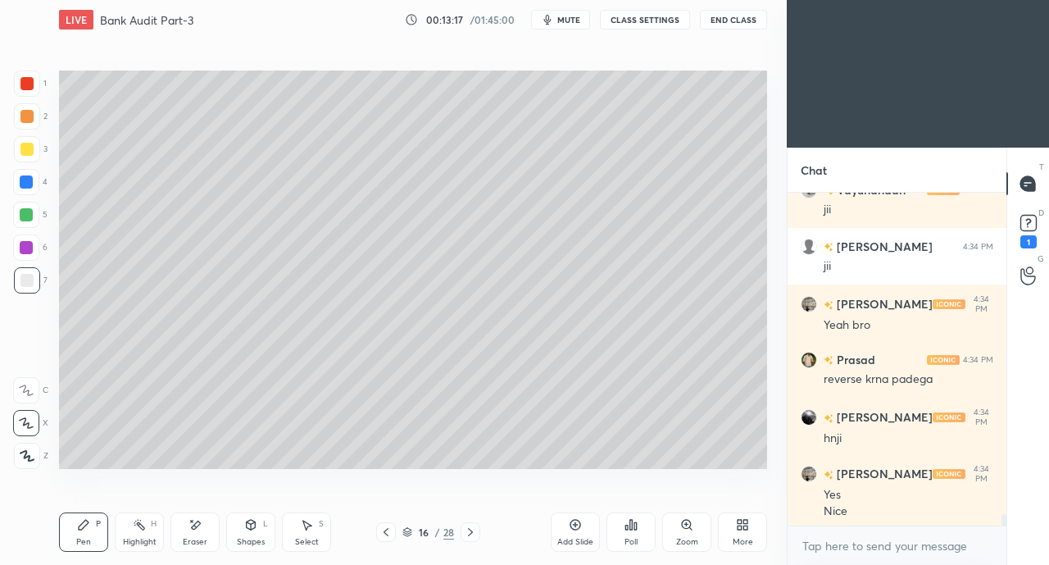
click at [466, 529] on icon at bounding box center [470, 531] width 13 height 13
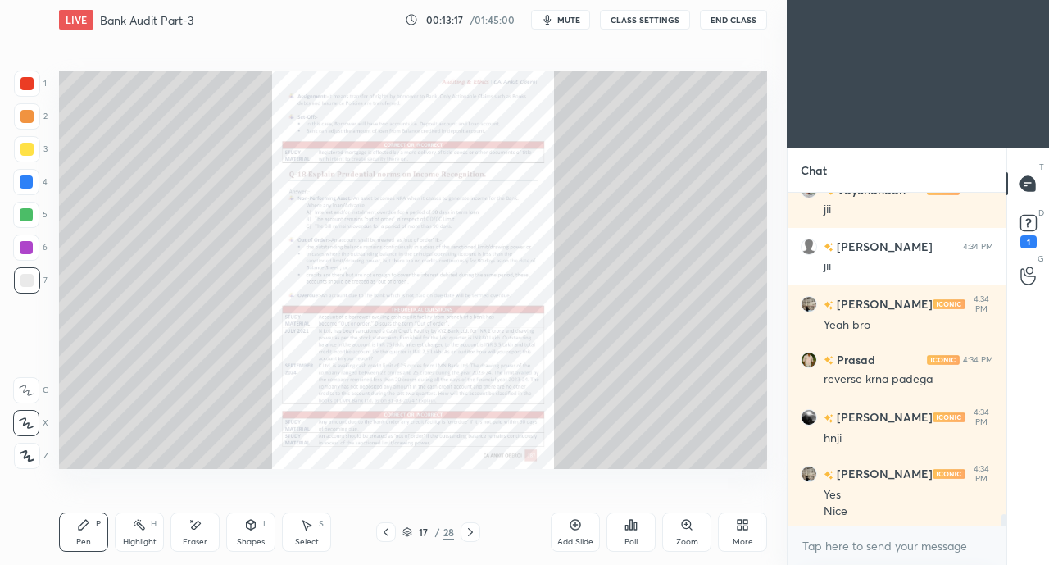
click at [377, 533] on div at bounding box center [386, 532] width 20 height 20
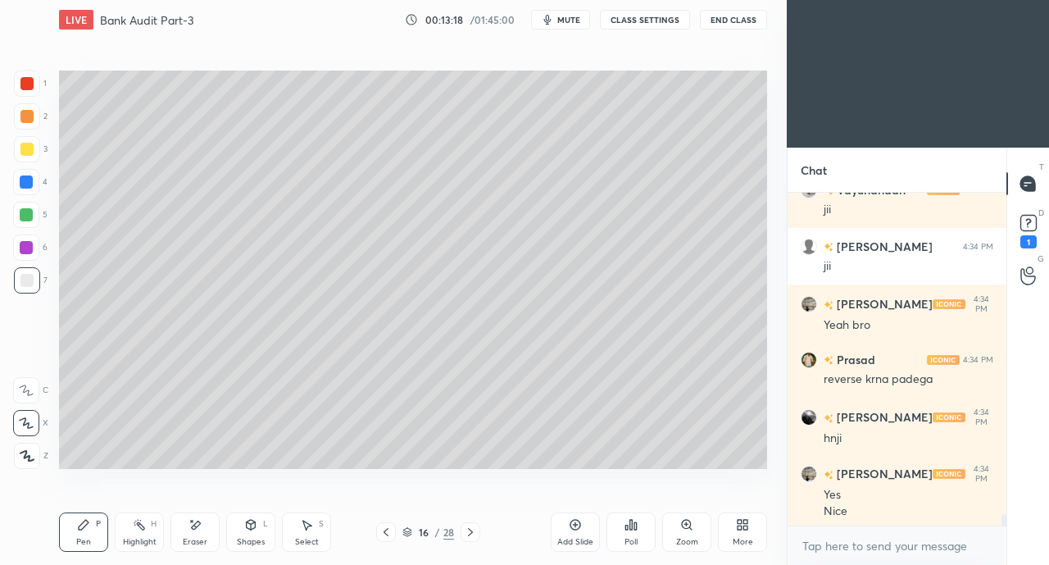
click at [564, 520] on div "Add Slide" at bounding box center [575, 531] width 49 height 39
click at [262, 529] on div "Shapes L" at bounding box center [250, 531] width 49 height 39
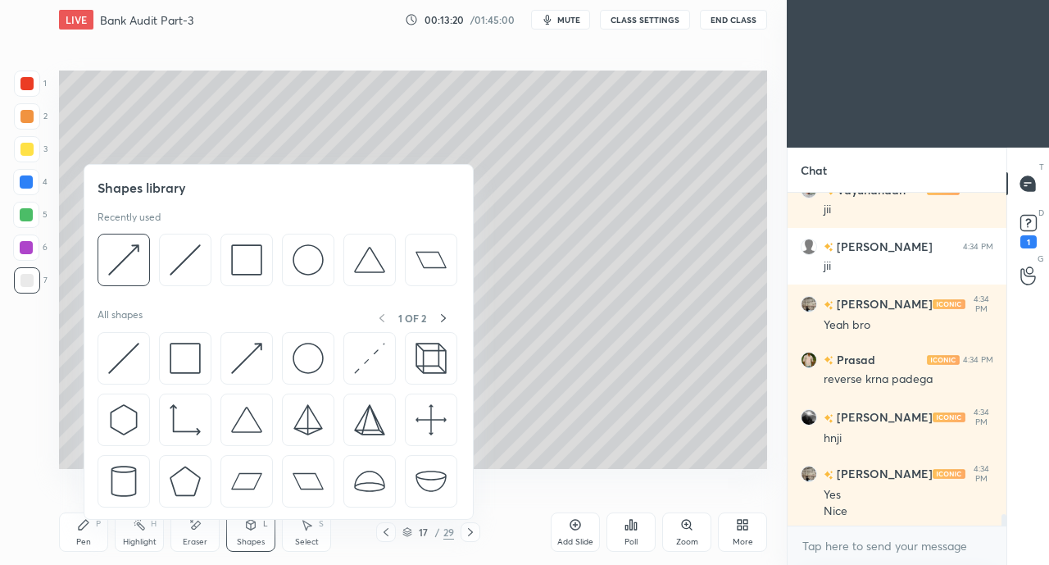
click at [116, 348] on img at bounding box center [123, 358] width 31 height 31
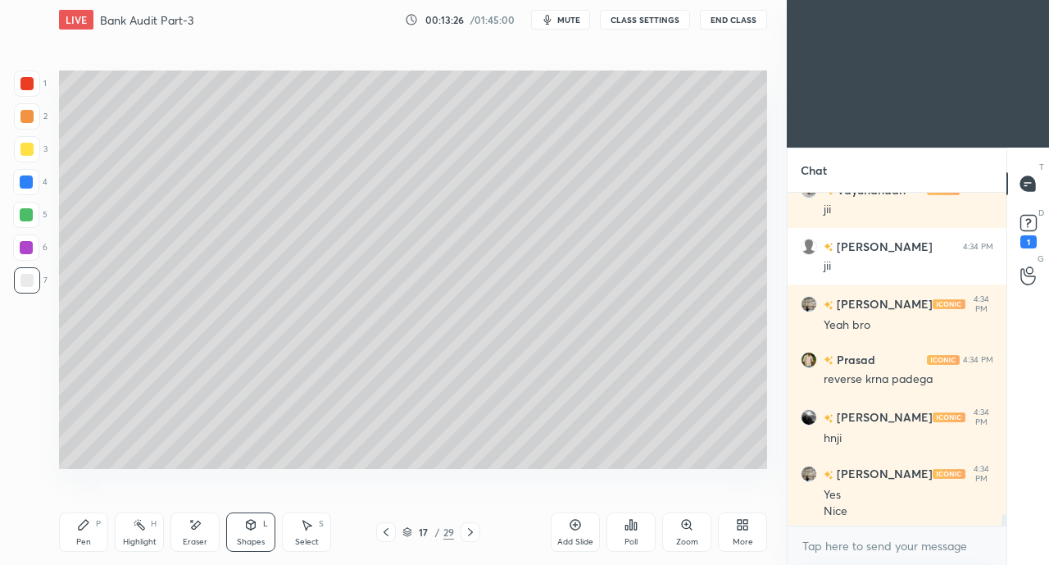
click at [259, 531] on div "Shapes L" at bounding box center [250, 531] width 49 height 39
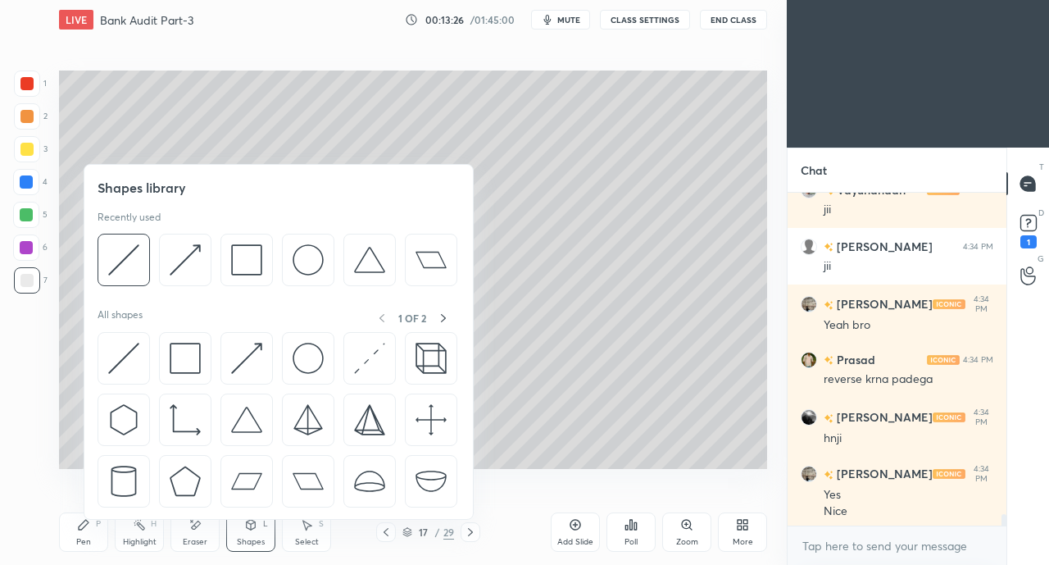
click at [113, 358] on img at bounding box center [123, 358] width 31 height 31
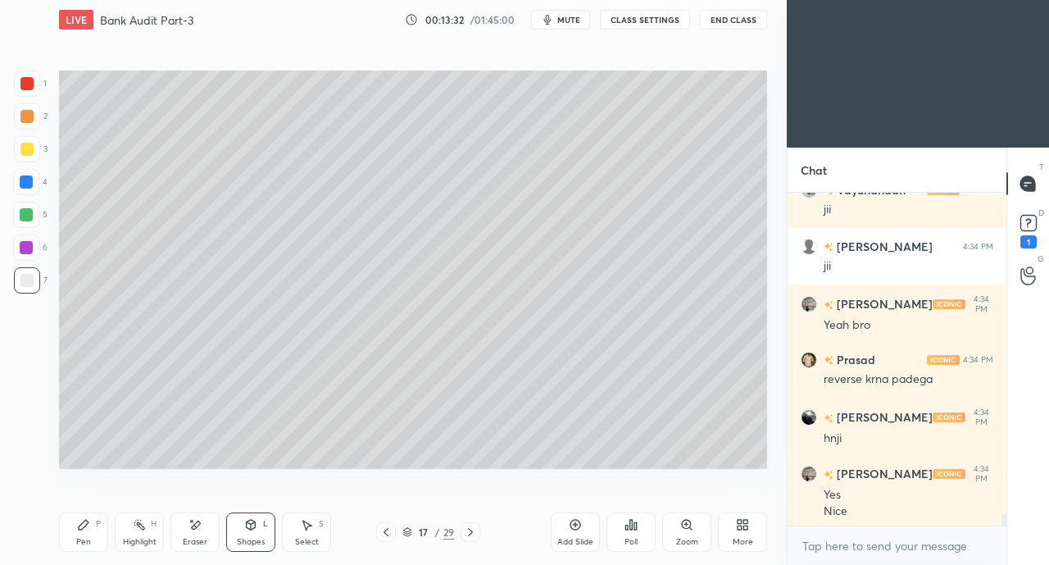
click at [79, 532] on div "Pen P" at bounding box center [83, 531] width 49 height 39
click at [26, 141] on div at bounding box center [27, 149] width 26 height 26
click at [252, 533] on div "Shapes L" at bounding box center [250, 531] width 49 height 39
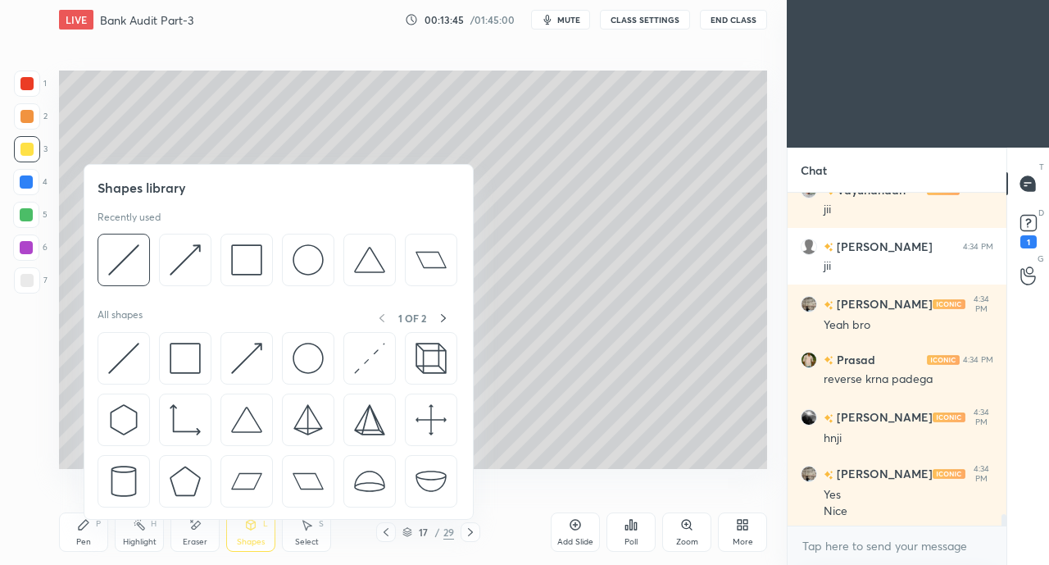
click at [125, 359] on img at bounding box center [123, 358] width 31 height 31
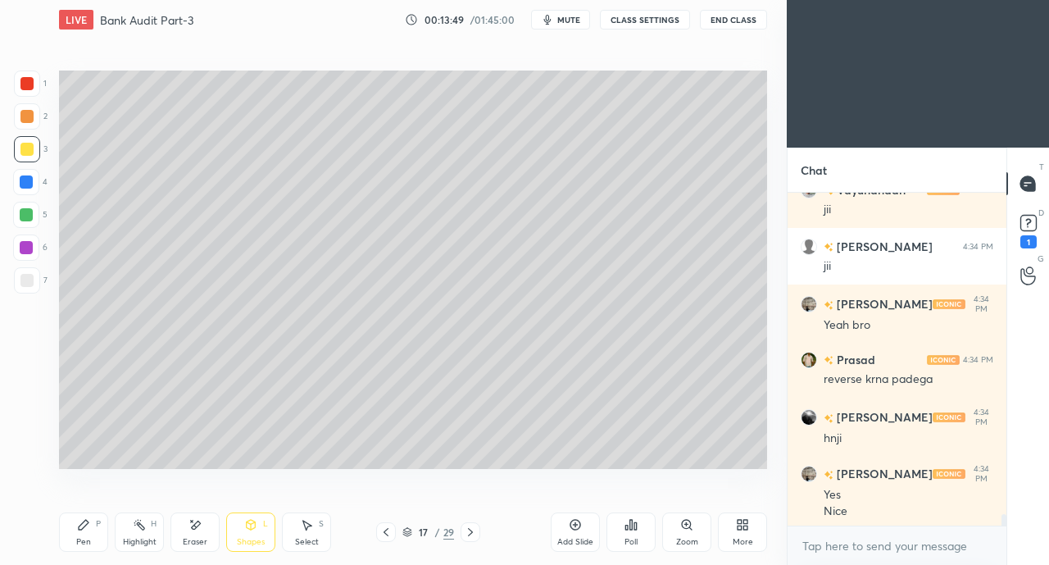
click at [260, 529] on div "Shapes L" at bounding box center [250, 531] width 49 height 39
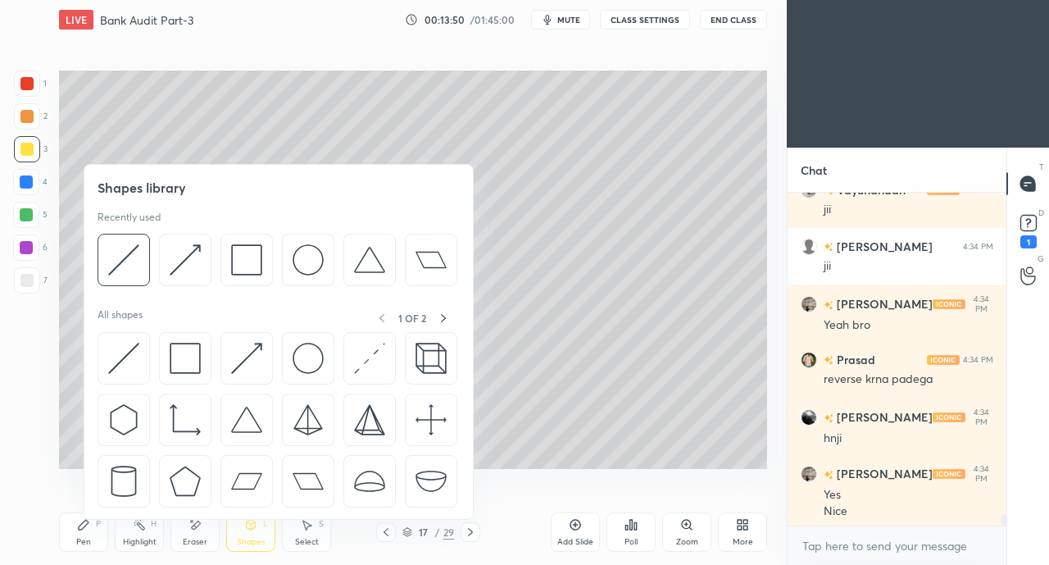
click at [246, 356] on img at bounding box center [246, 358] width 31 height 31
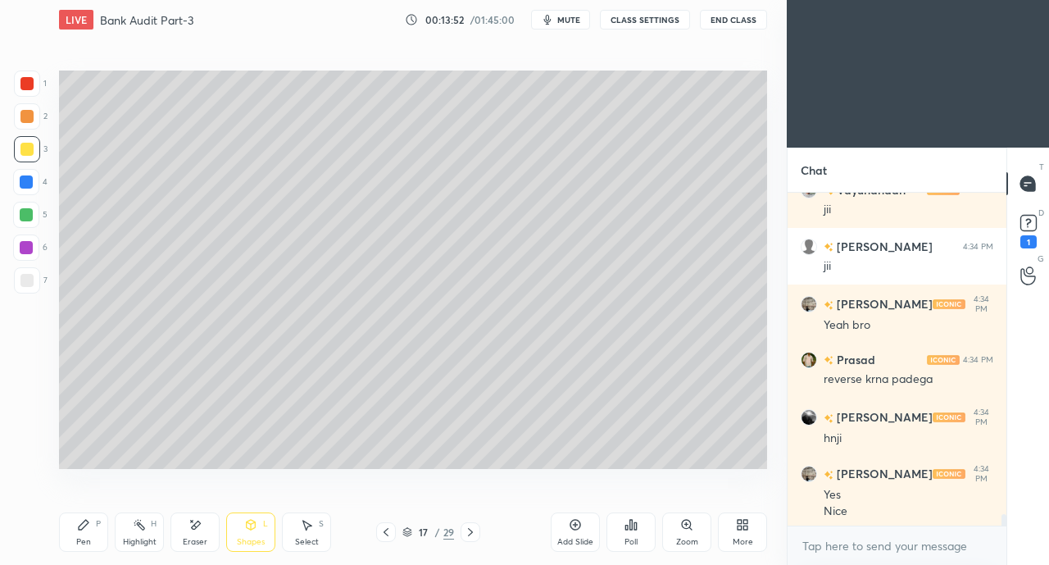
click at [79, 524] on icon at bounding box center [83, 524] width 13 height 13
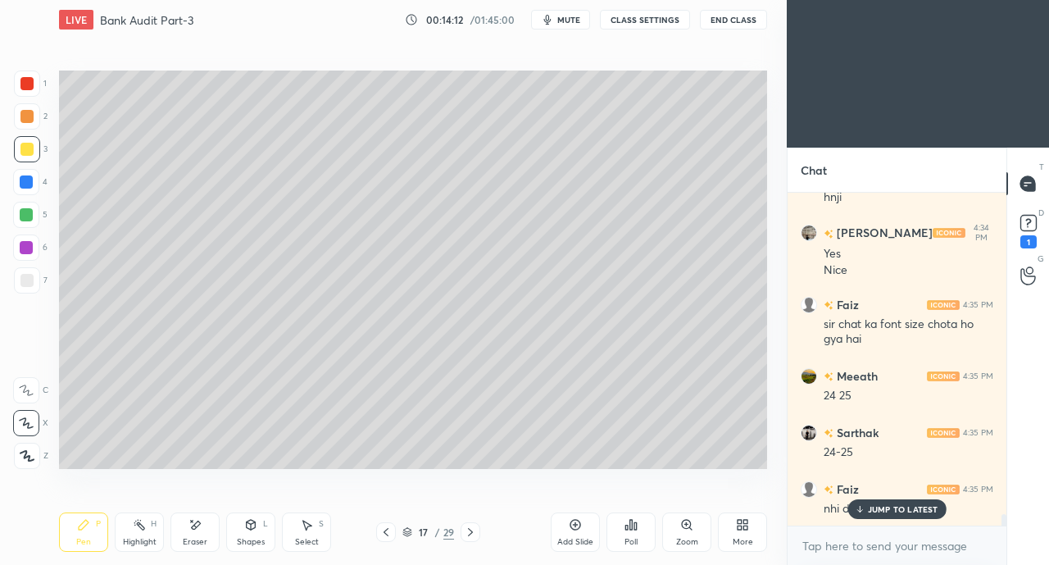
scroll to position [9594, 0]
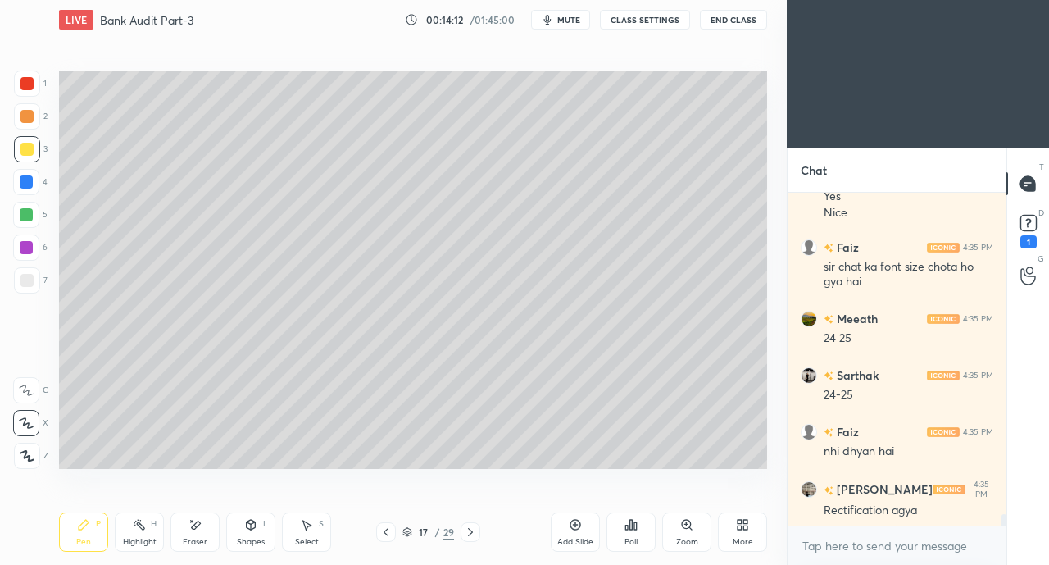
click at [28, 283] on div at bounding box center [26, 280] width 13 height 13
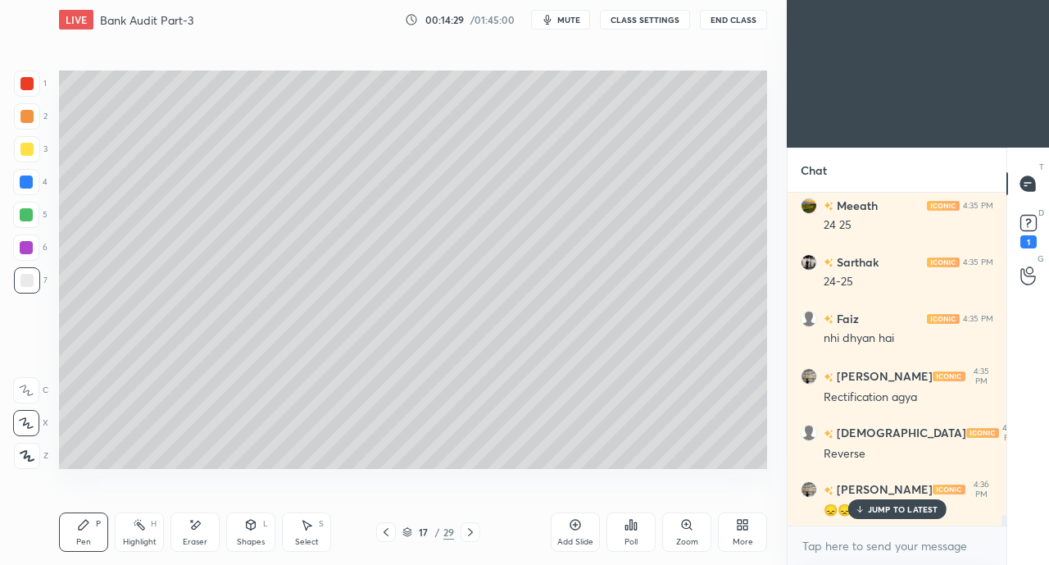
scroll to position [9763, 0]
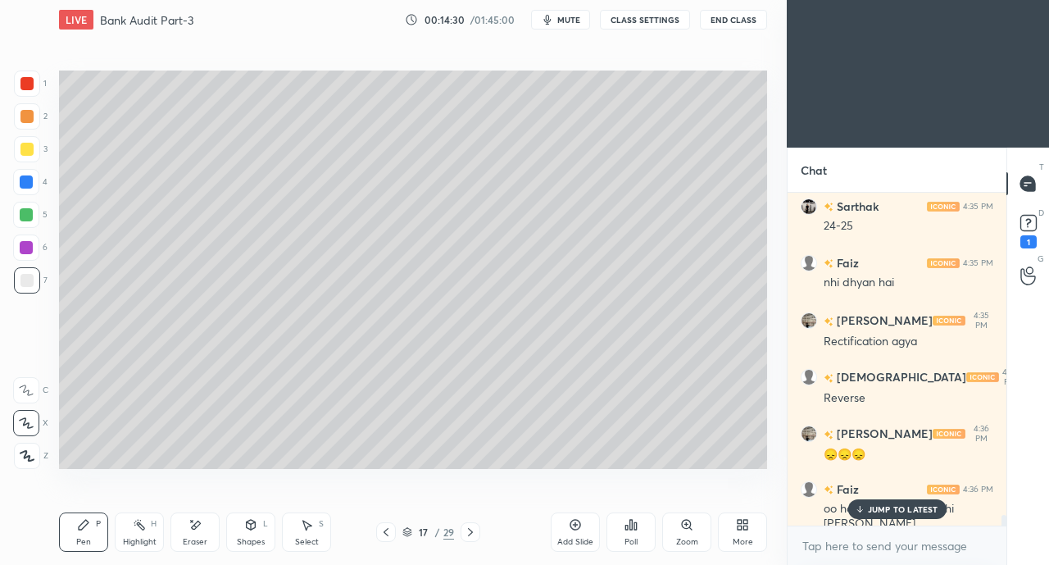
click at [875, 506] on p "JUMP TO LATEST" at bounding box center [903, 509] width 70 height 10
click at [249, 533] on div "Shapes L" at bounding box center [250, 531] width 49 height 39
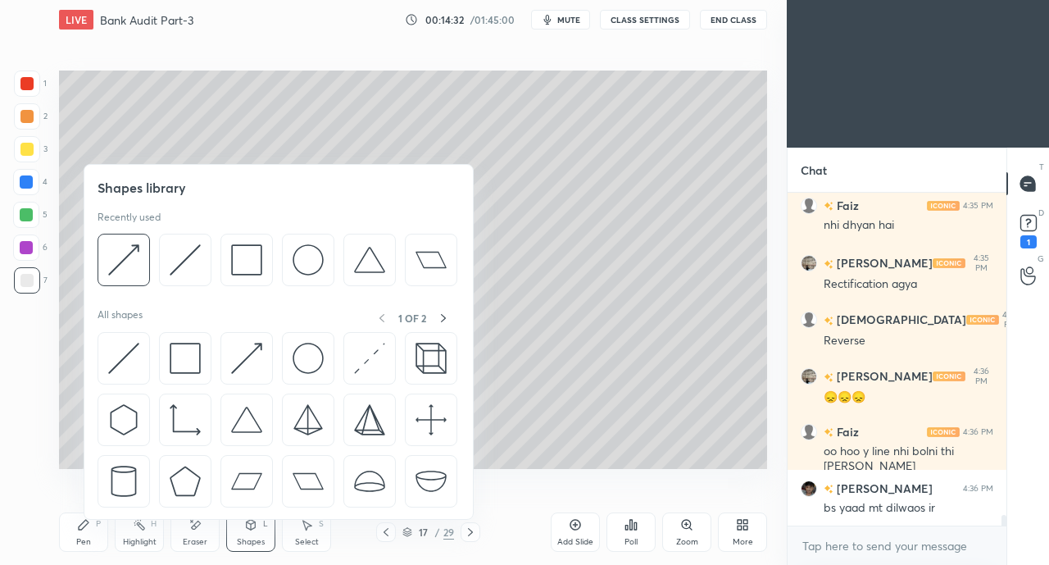
click at [127, 347] on img at bounding box center [123, 358] width 31 height 31
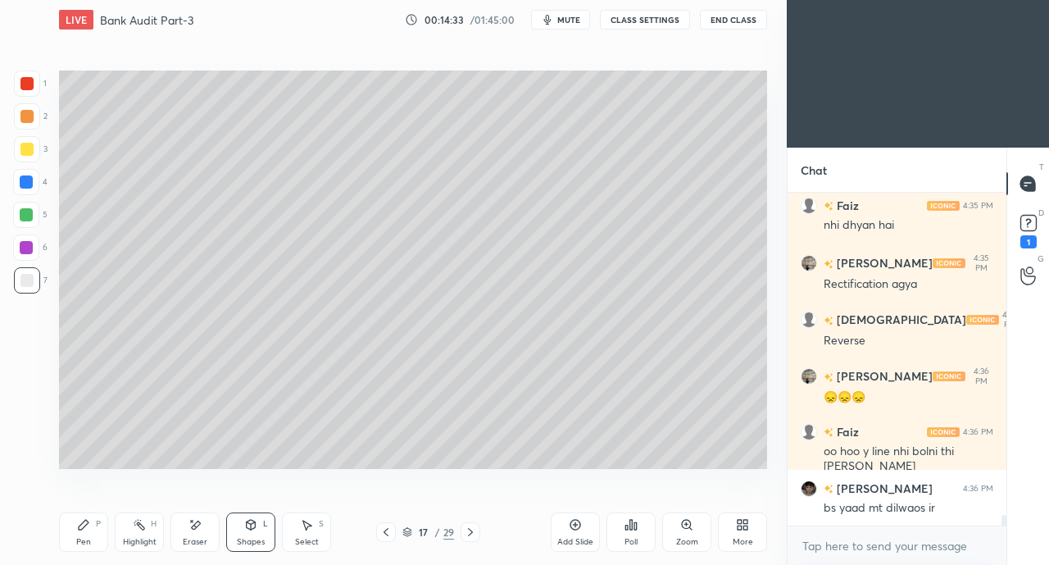
click at [29, 155] on div at bounding box center [26, 149] width 13 height 13
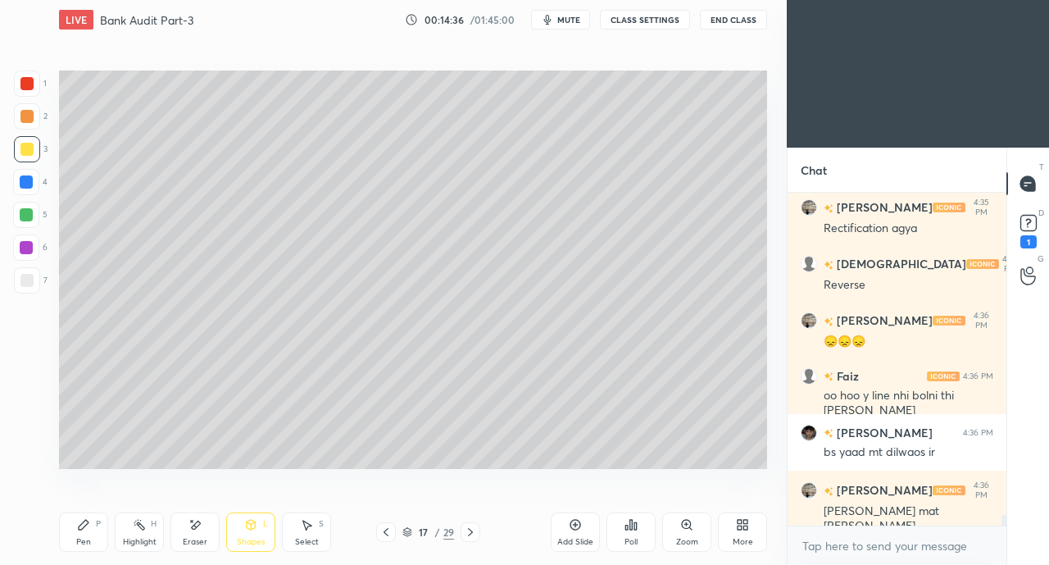
scroll to position [9933, 0]
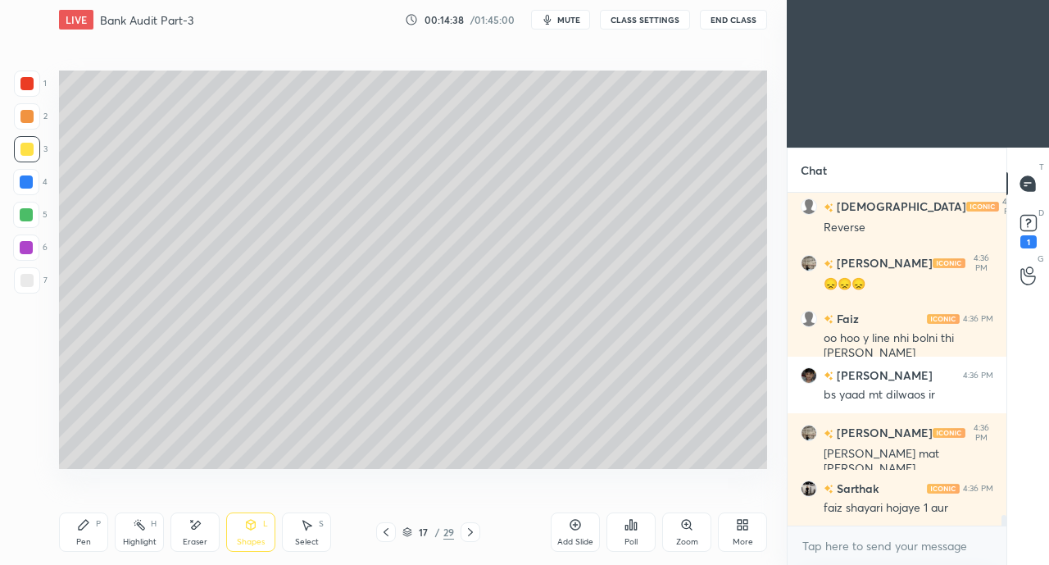
click at [247, 538] on div "Shapes" at bounding box center [251, 542] width 28 height 8
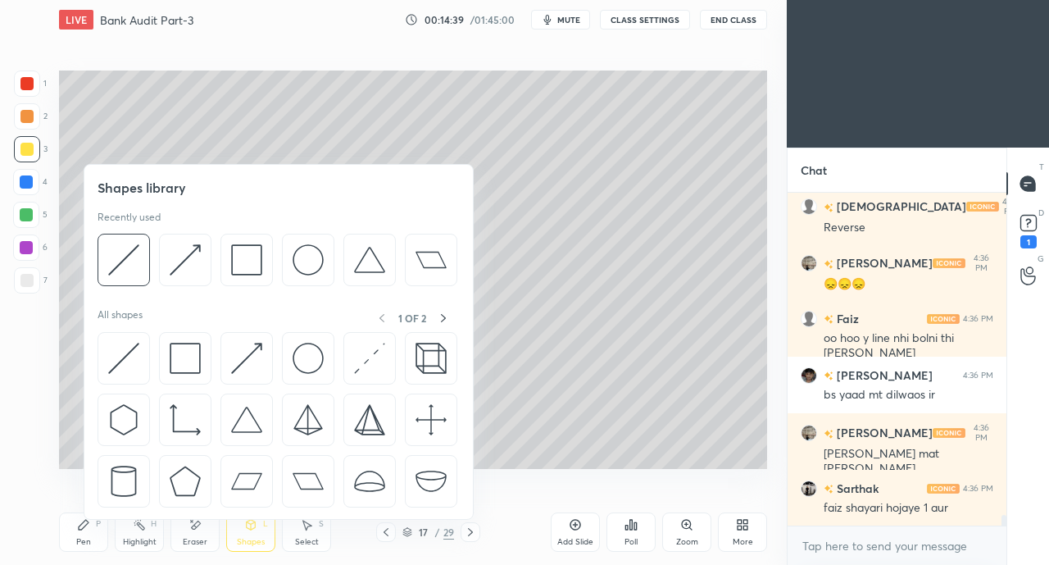
click at [232, 352] on img at bounding box center [246, 358] width 31 height 31
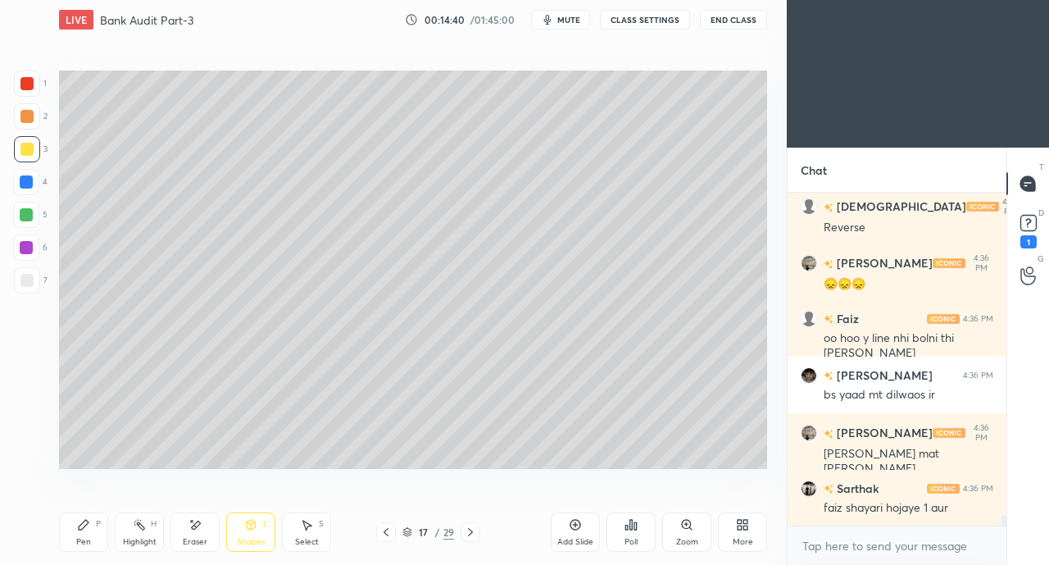
scroll to position [9989, 0]
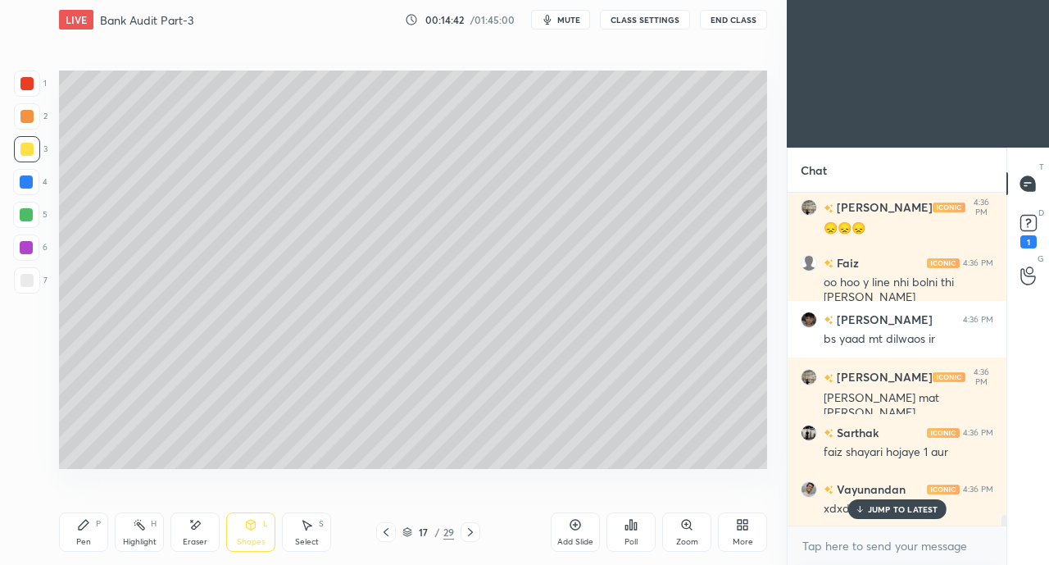
click at [90, 535] on div "Pen P" at bounding box center [83, 531] width 49 height 39
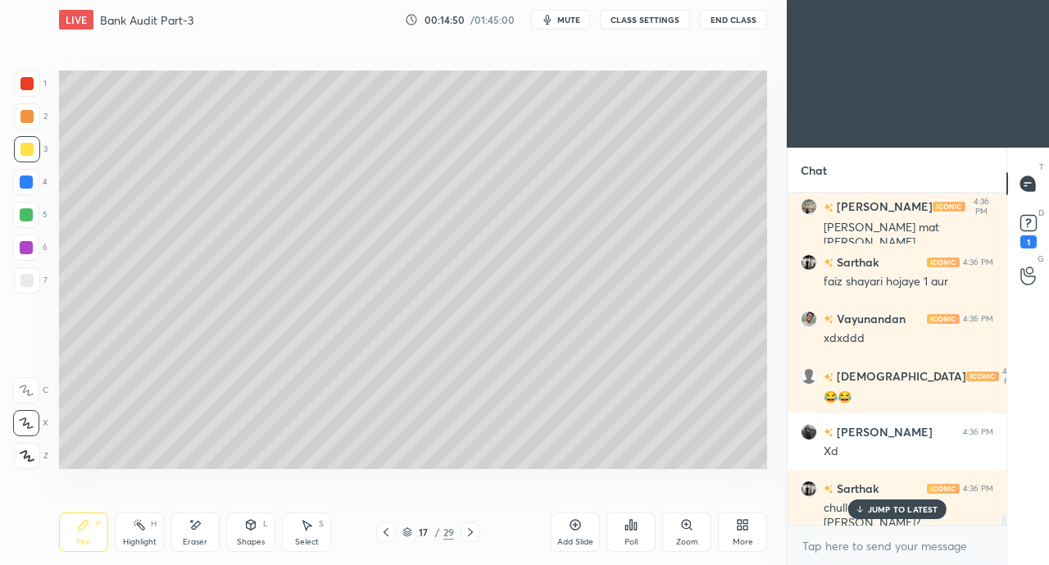
scroll to position [10230, 0]
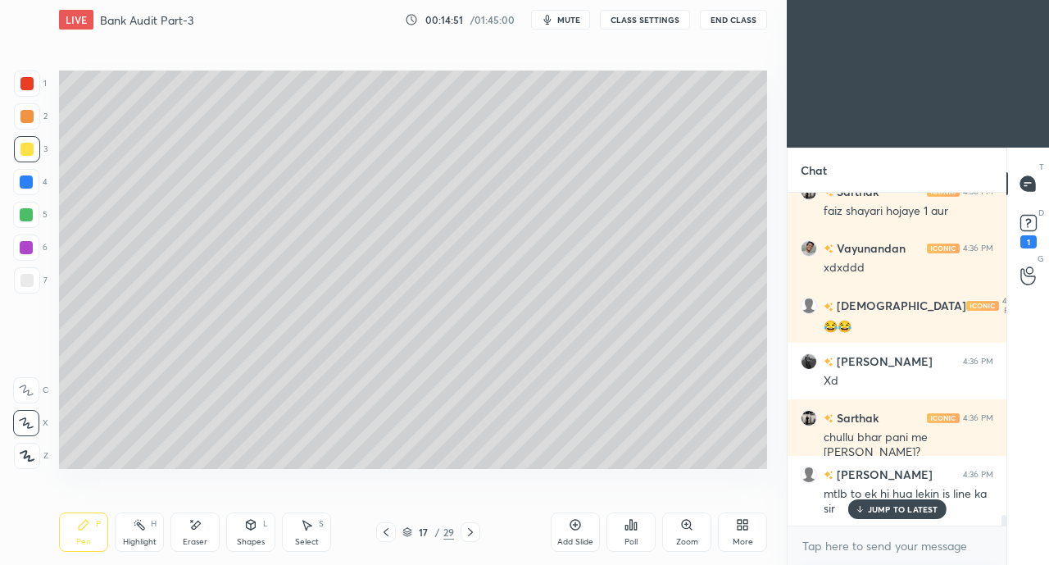
click at [887, 510] on p "JUMP TO LATEST" at bounding box center [903, 509] width 70 height 10
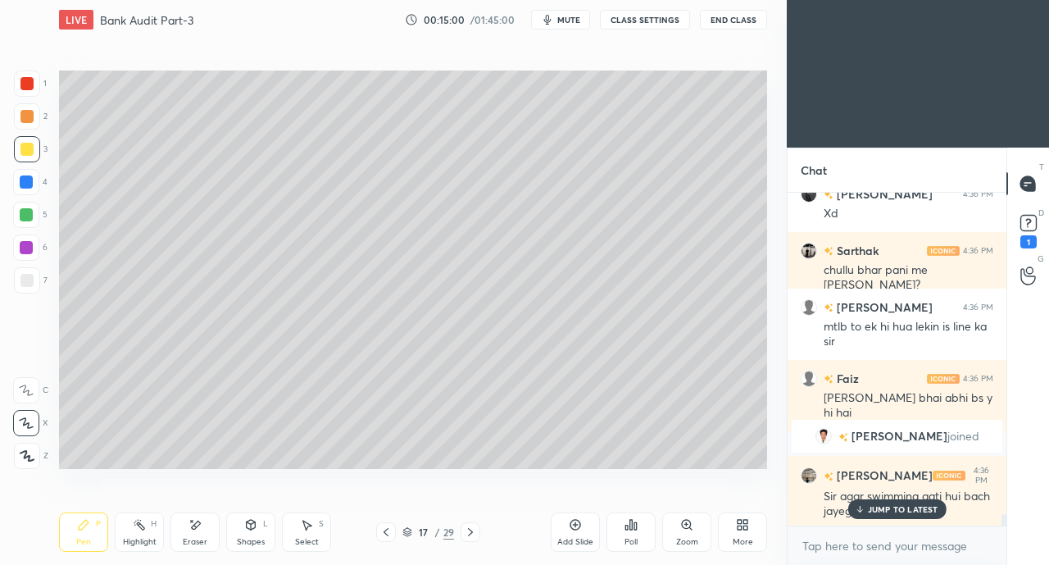
scroll to position [9574, 0]
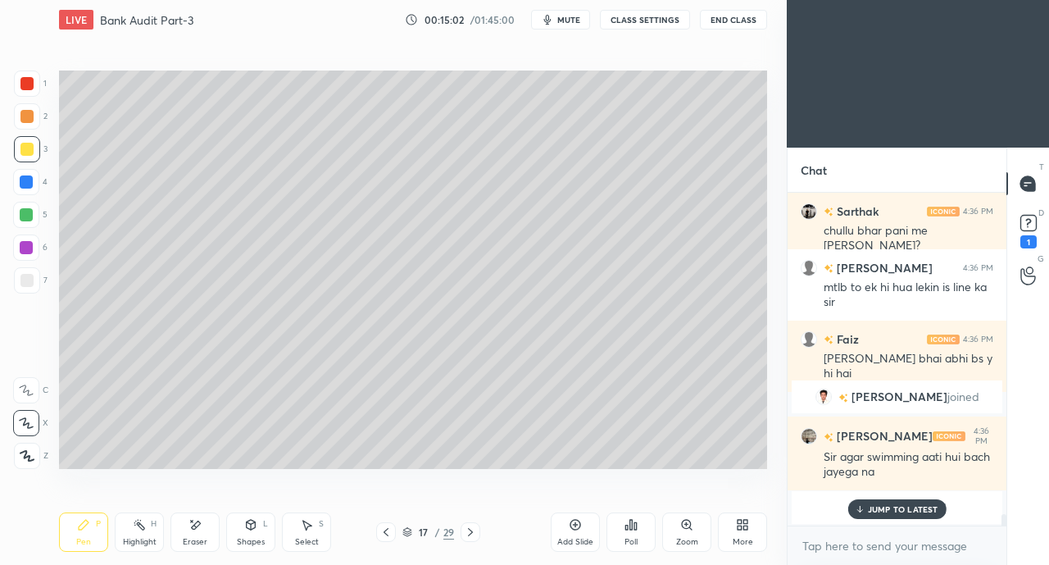
click at [889, 509] on p "JUMP TO LATEST" at bounding box center [903, 509] width 70 height 10
click at [23, 271] on div at bounding box center [27, 280] width 26 height 26
click at [193, 534] on div "Eraser" at bounding box center [194, 531] width 49 height 39
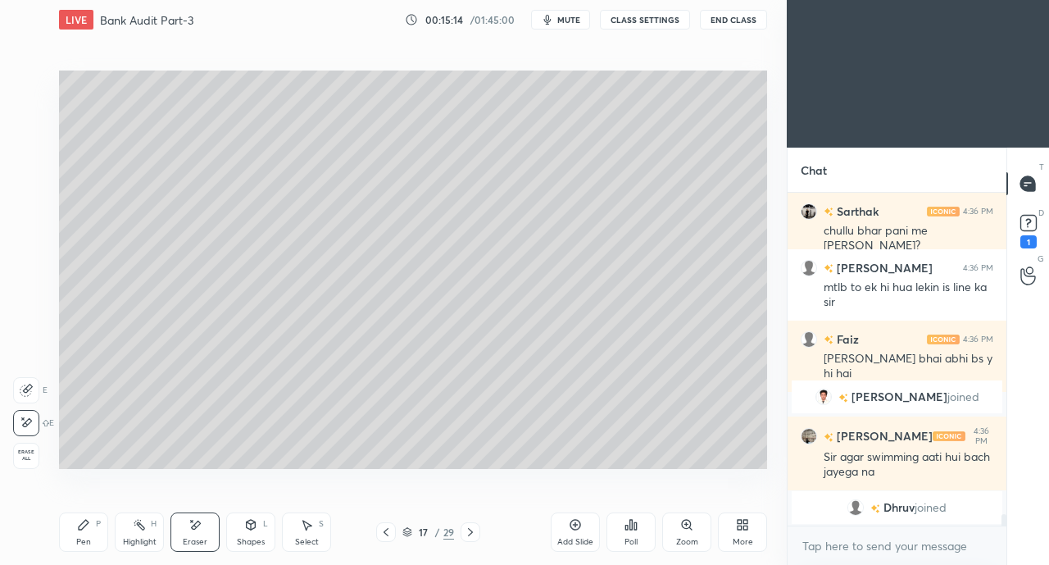
scroll to position [9554, 0]
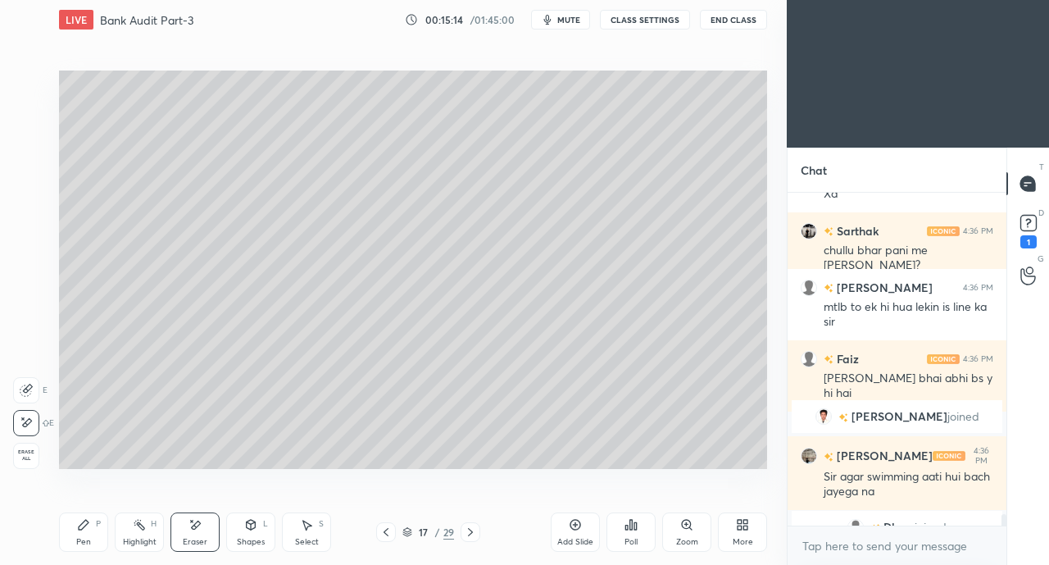
click at [94, 531] on div "Pen P" at bounding box center [83, 531] width 49 height 39
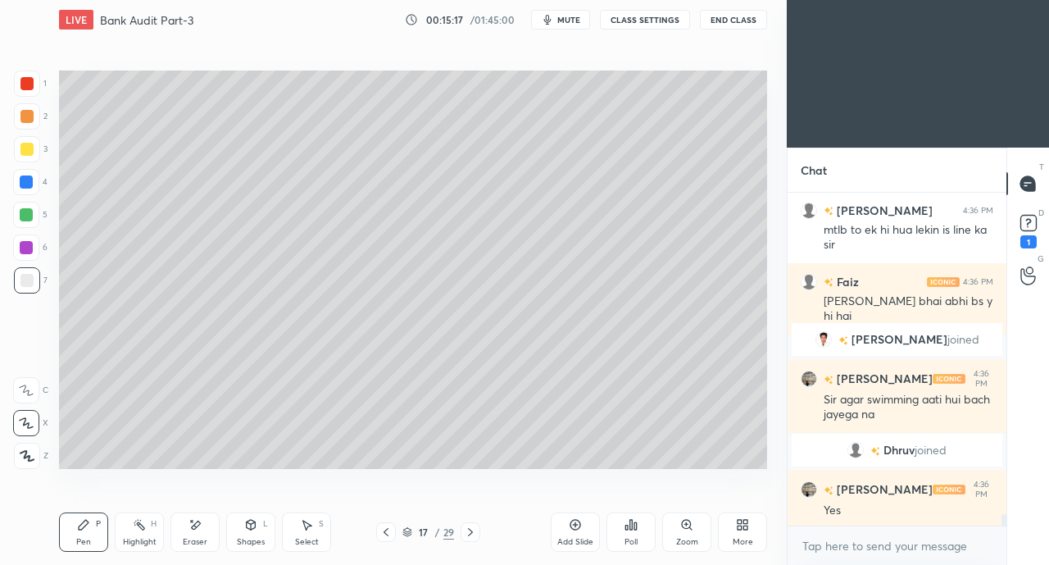
click at [247, 534] on div "Shapes L" at bounding box center [250, 531] width 49 height 39
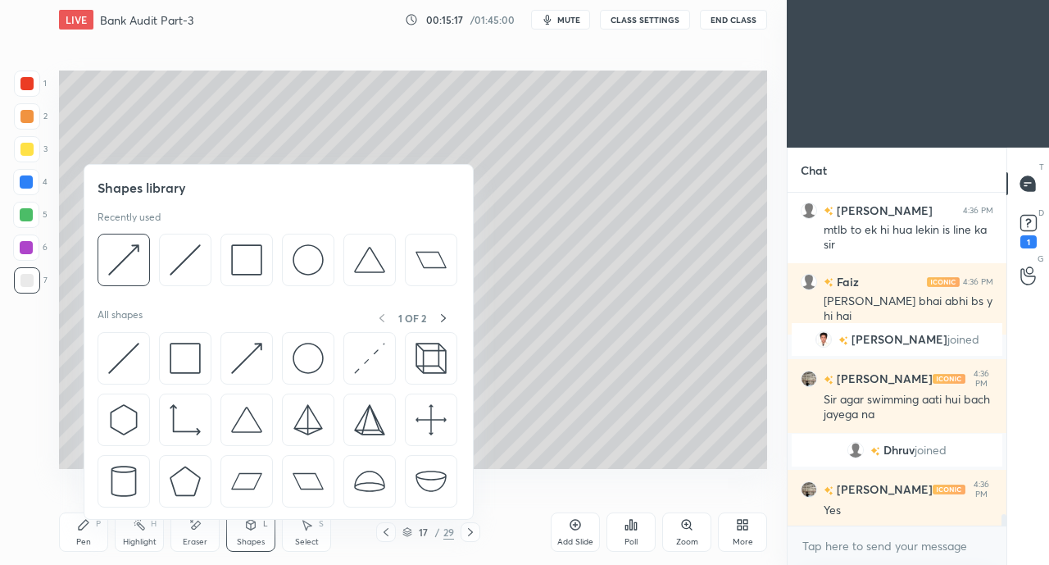
click at [116, 352] on img at bounding box center [123, 358] width 31 height 31
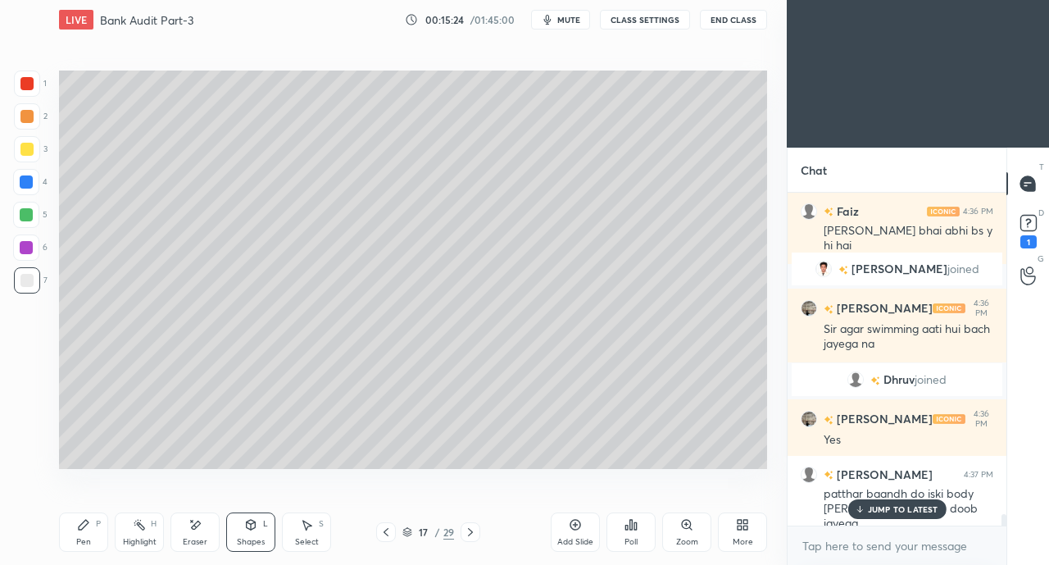
scroll to position [9682, 0]
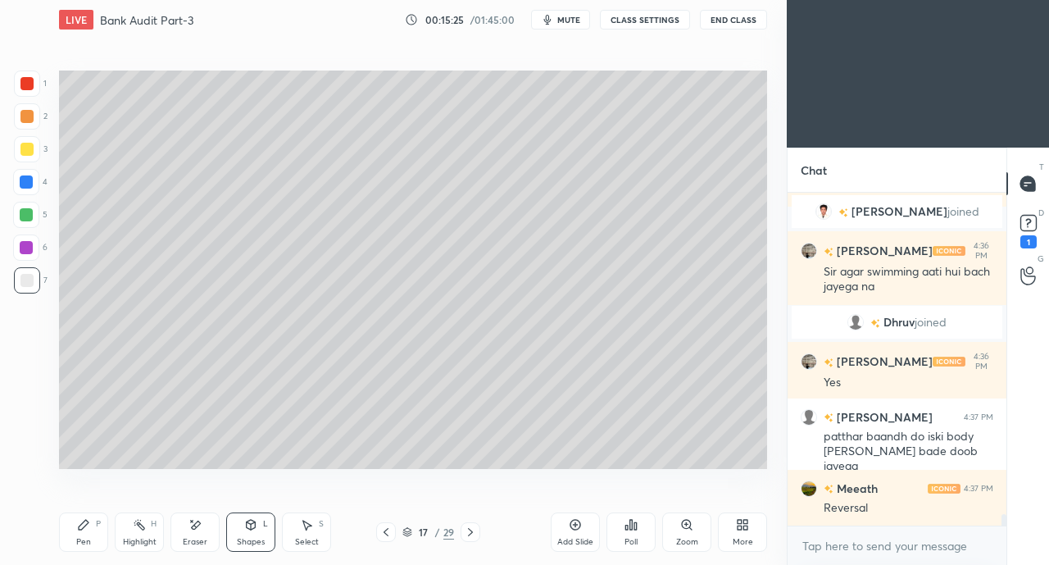
click at [88, 527] on icon at bounding box center [83, 524] width 13 height 13
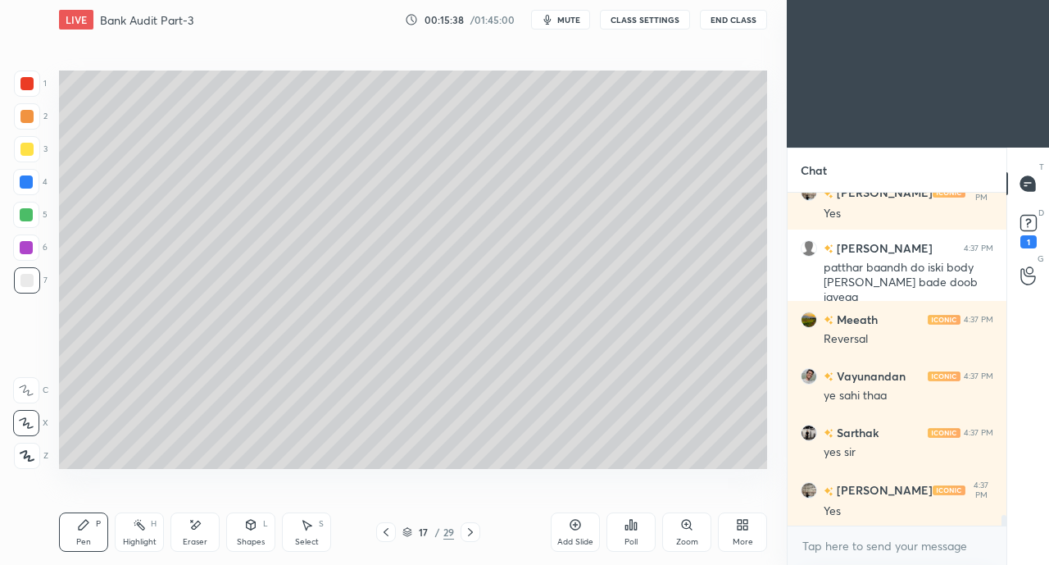
scroll to position [9923, 0]
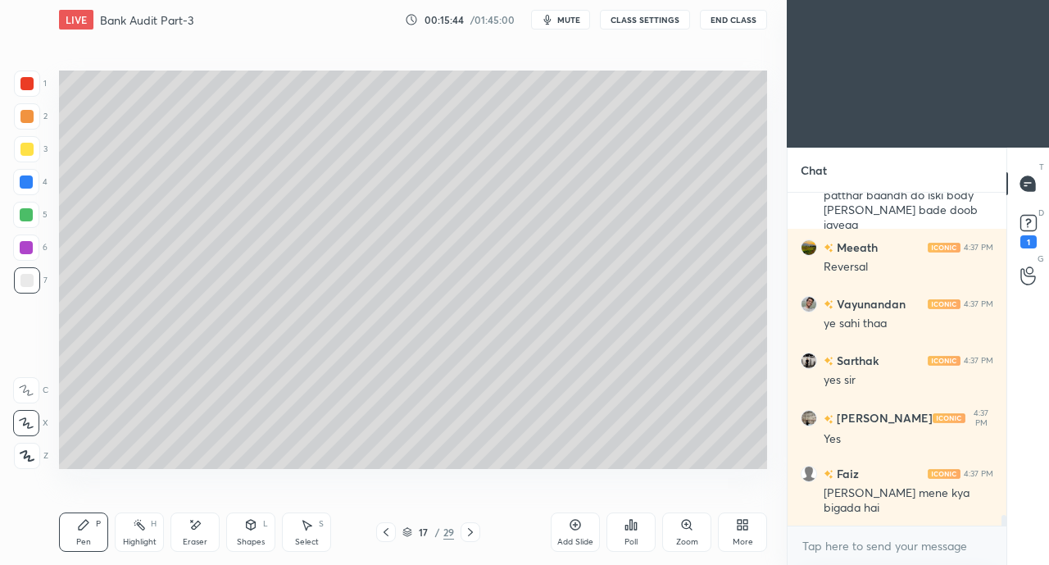
click at [382, 531] on icon at bounding box center [385, 531] width 13 height 13
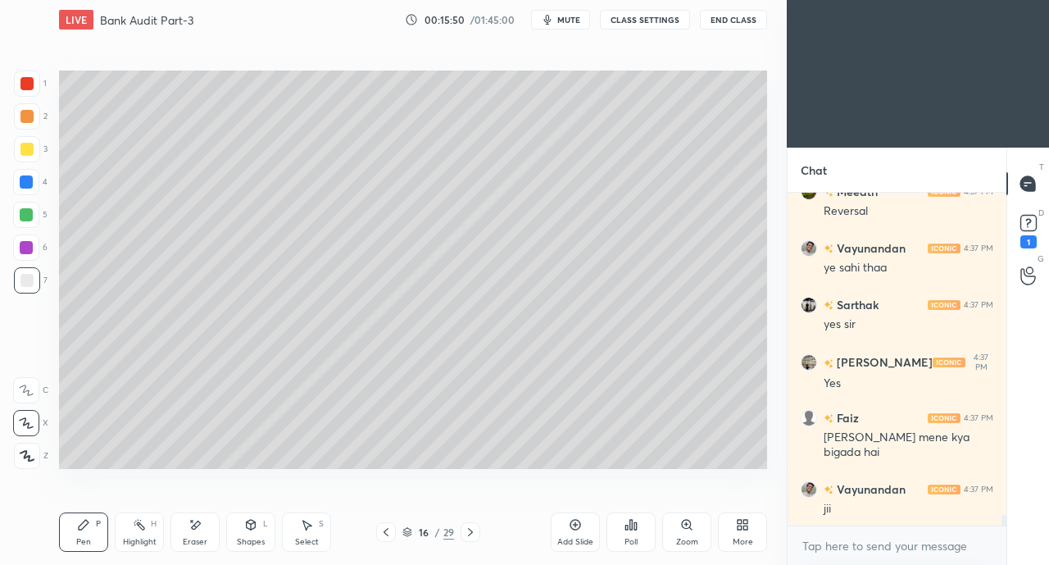
scroll to position [10036, 0]
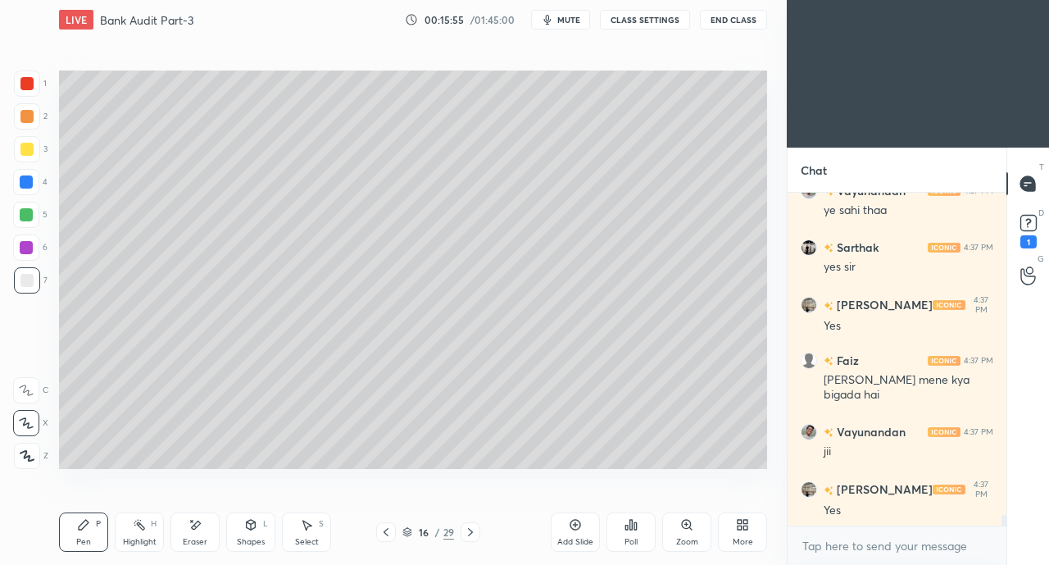
click at [480, 526] on div "16 / 29" at bounding box center [428, 532] width 246 height 20
click at [480, 532] on div "16 / 29" at bounding box center [428, 532] width 246 height 20
click at [466, 538] on icon at bounding box center [470, 531] width 13 height 13
click at [385, 533] on icon at bounding box center [385, 531] width 13 height 13
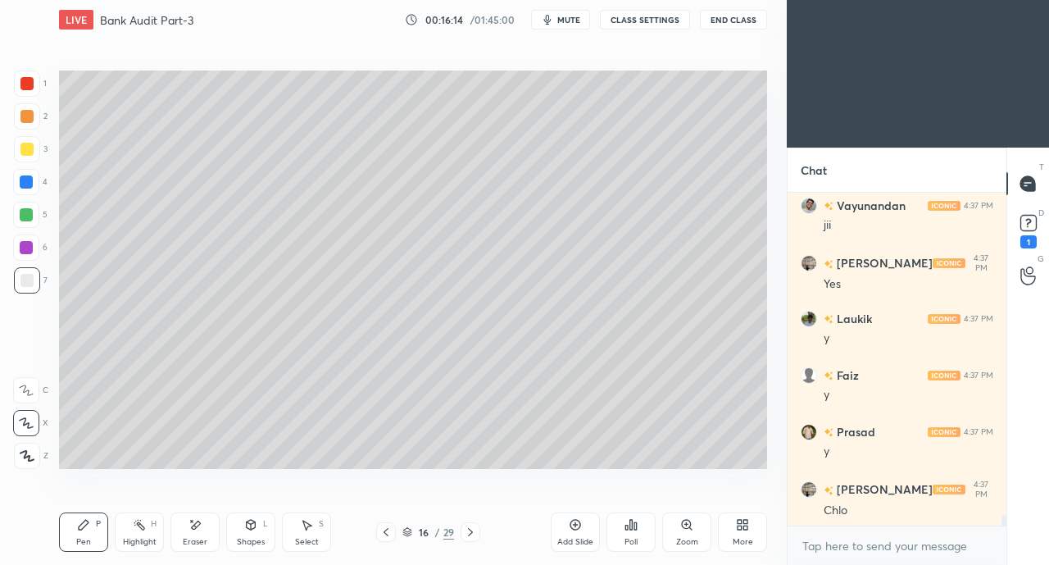
scroll to position [10390, 0]
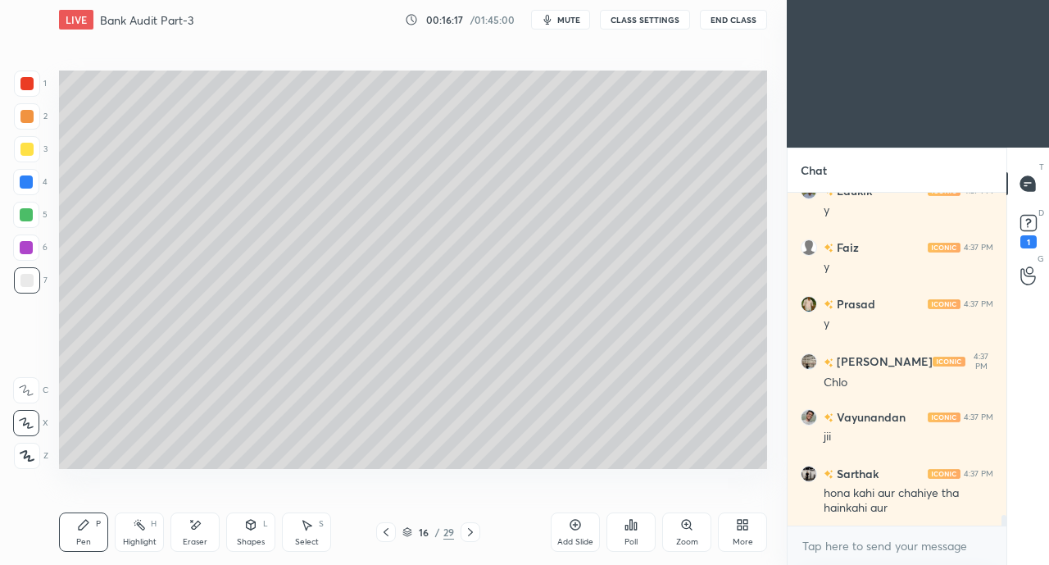
click at [471, 530] on icon at bounding box center [470, 531] width 13 height 13
click at [467, 531] on icon at bounding box center [470, 531] width 13 height 13
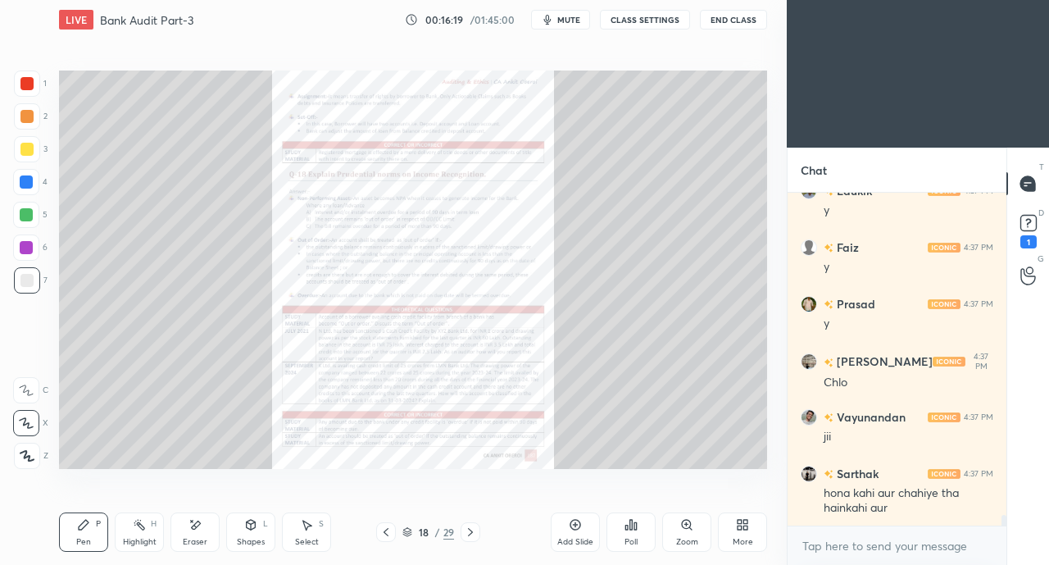
click at [377, 533] on div at bounding box center [386, 532] width 20 height 20
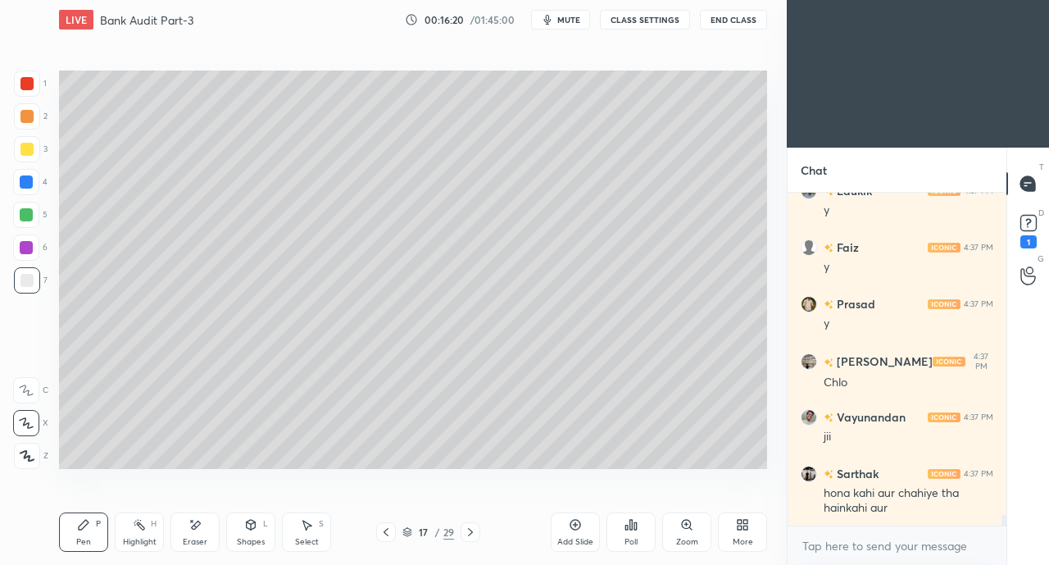
click at [560, 524] on div "Add Slide" at bounding box center [575, 531] width 49 height 39
click at [28, 147] on div at bounding box center [26, 149] width 13 height 13
click at [234, 524] on div "Shapes L" at bounding box center [250, 531] width 49 height 39
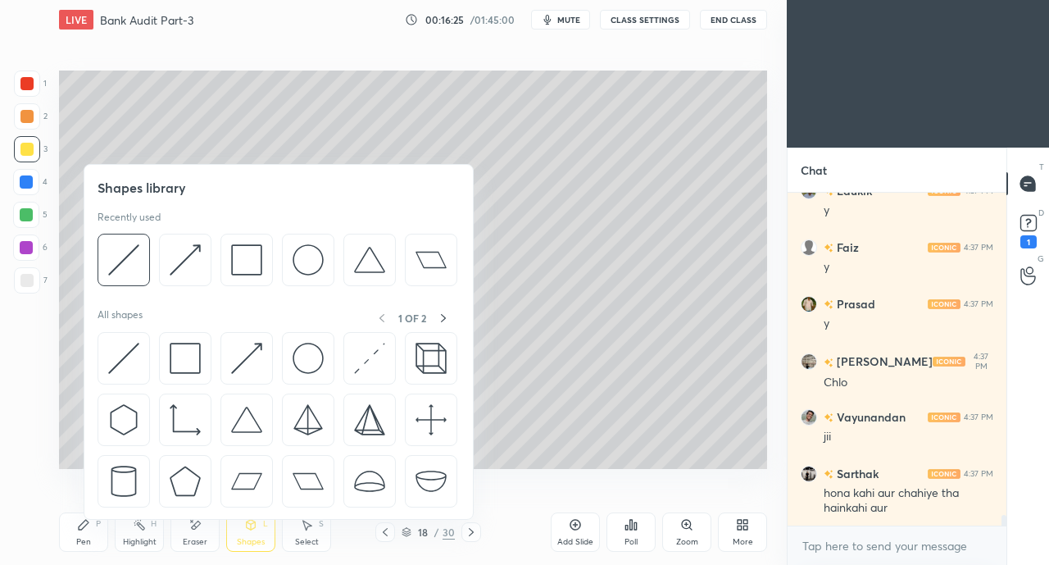
click at [193, 532] on div "Eraser" at bounding box center [194, 531] width 49 height 39
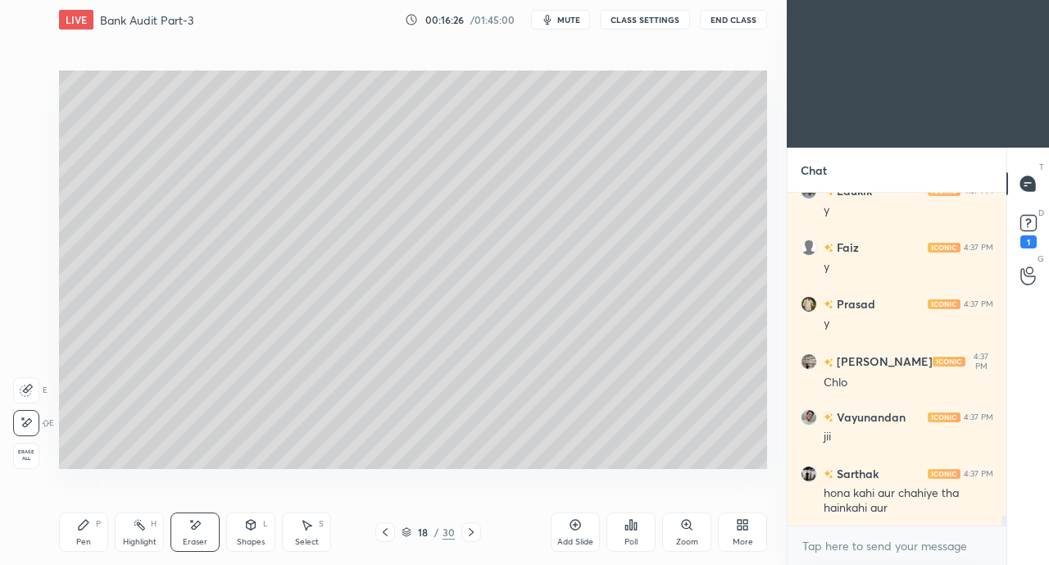
click at [90, 538] on div "Pen" at bounding box center [83, 542] width 15 height 8
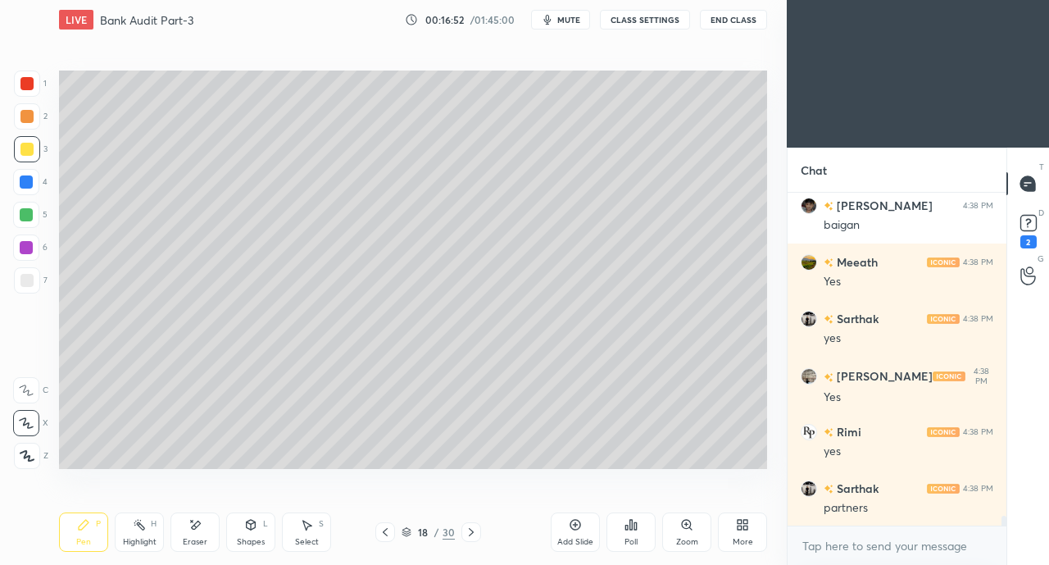
scroll to position [10782, 0]
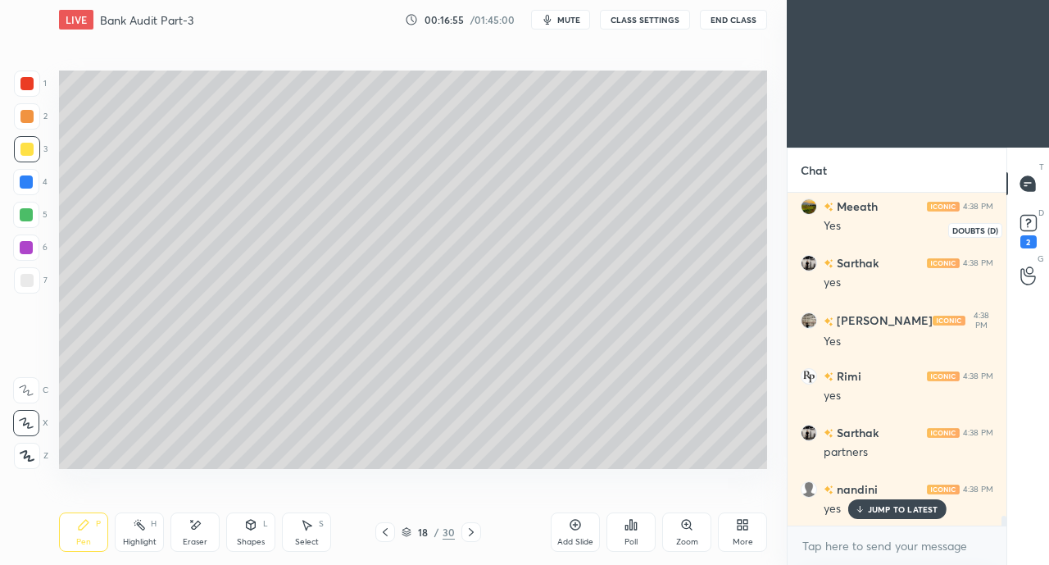
click at [1037, 232] on icon at bounding box center [1028, 223] width 25 height 25
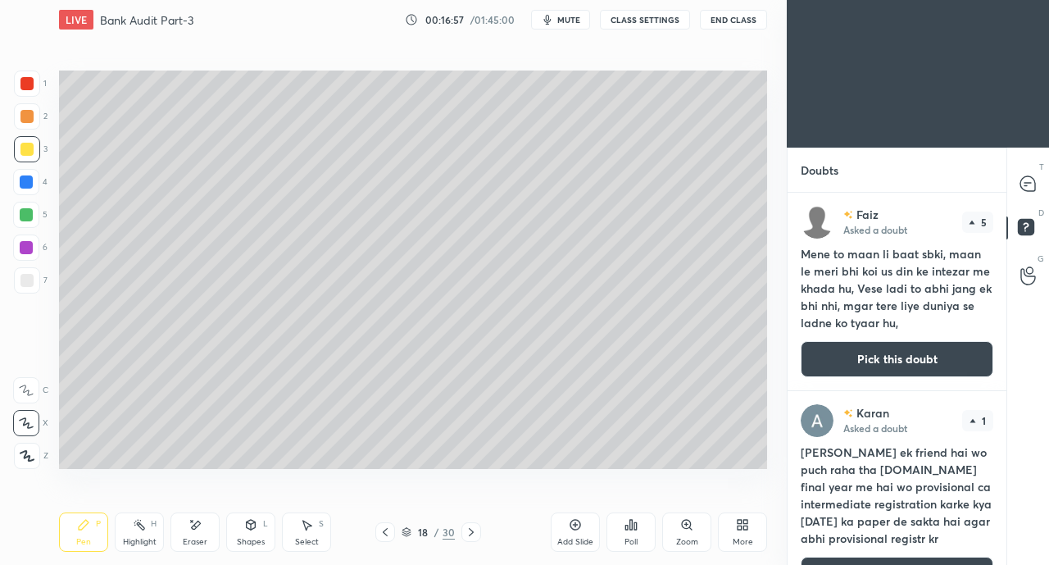
scroll to position [41, 0]
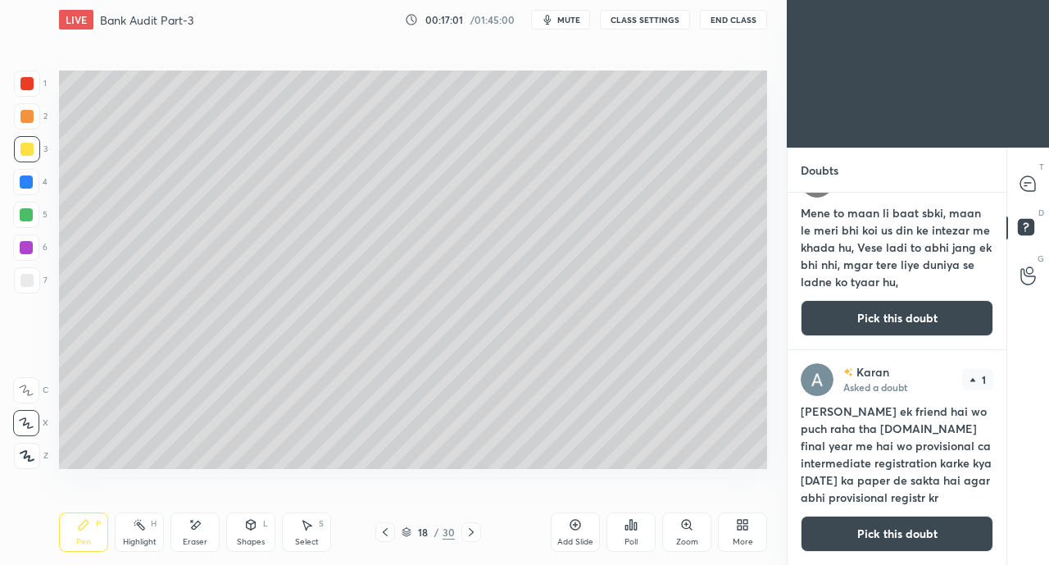
click at [1031, 179] on icon at bounding box center [1027, 183] width 15 height 15
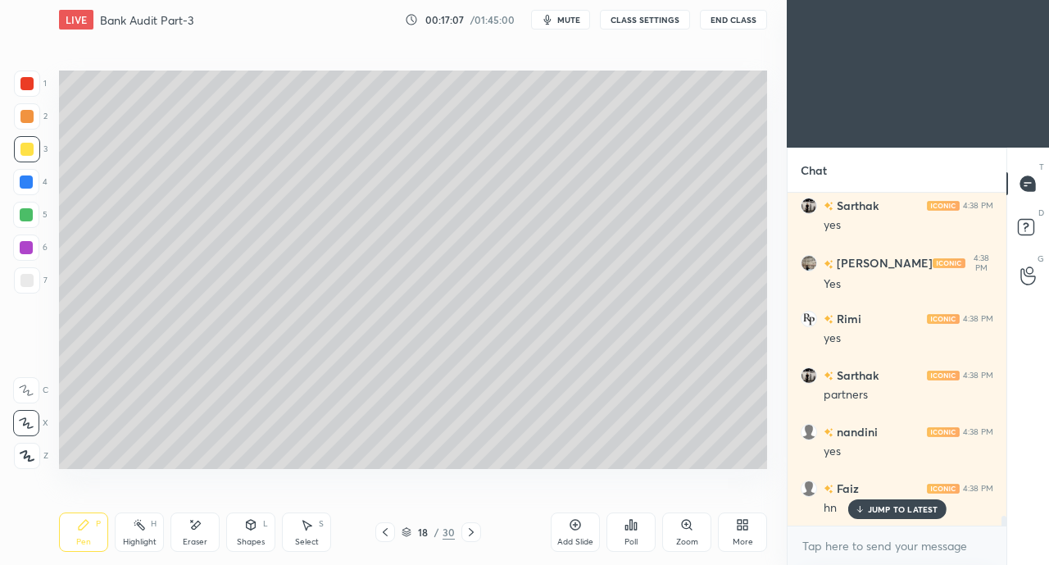
scroll to position [11262, 0]
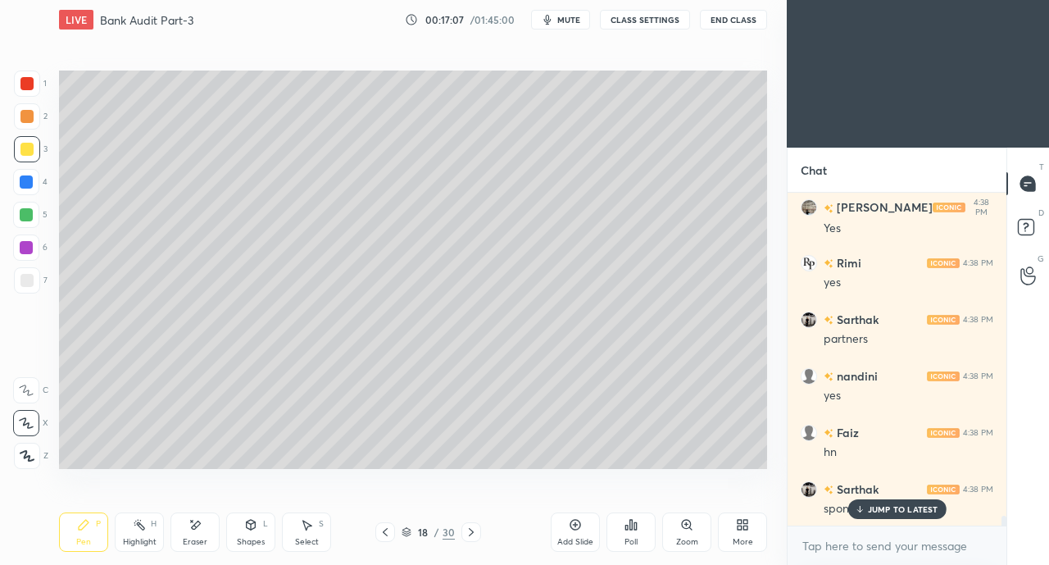
click at [88, 538] on div "Pen" at bounding box center [83, 542] width 15 height 8
click at [24, 289] on div at bounding box center [27, 280] width 26 height 26
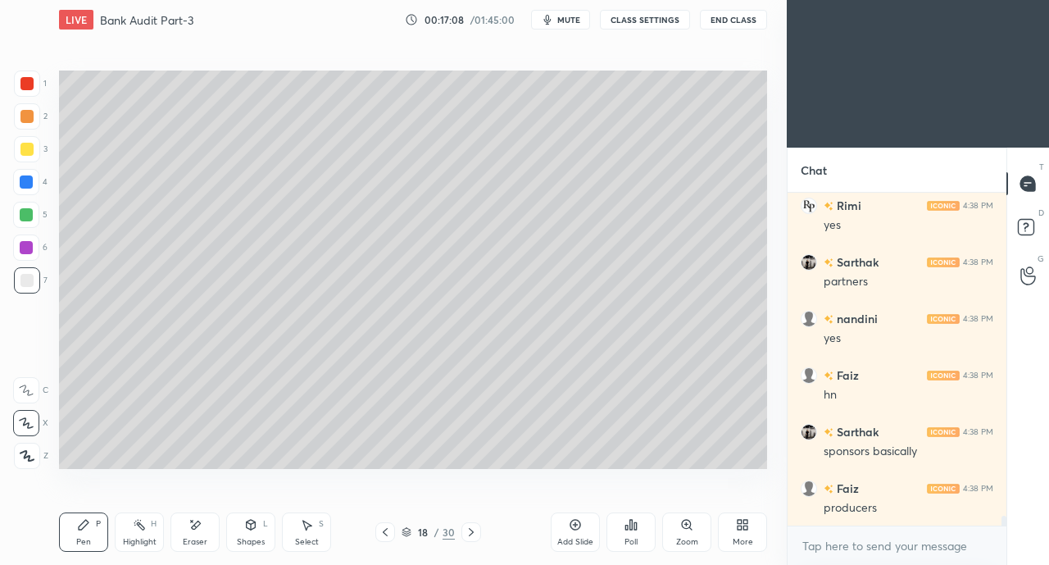
click at [253, 533] on div "Shapes L" at bounding box center [250, 531] width 49 height 39
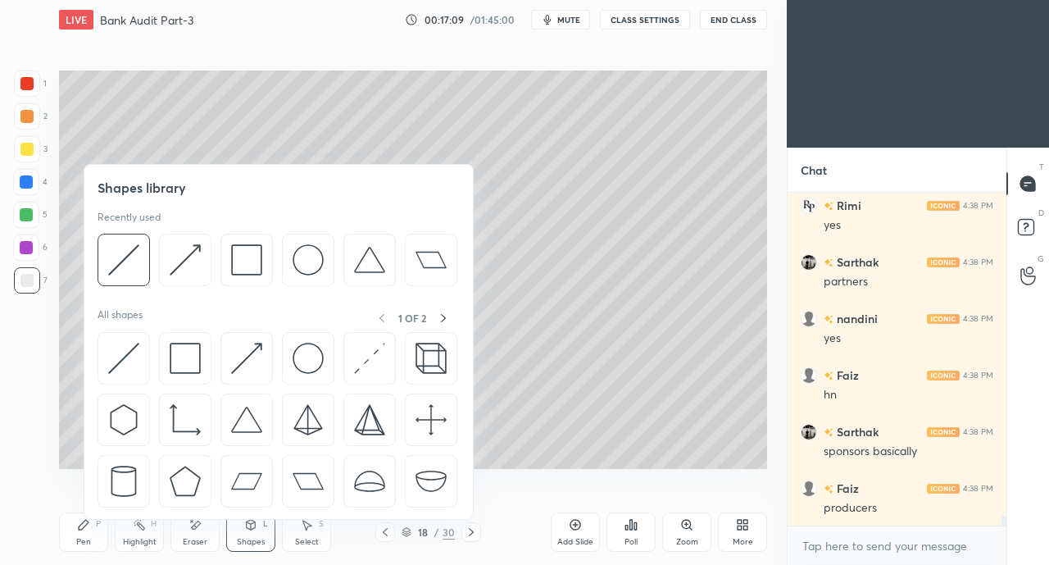
click at [179, 347] on img at bounding box center [185, 358] width 31 height 31
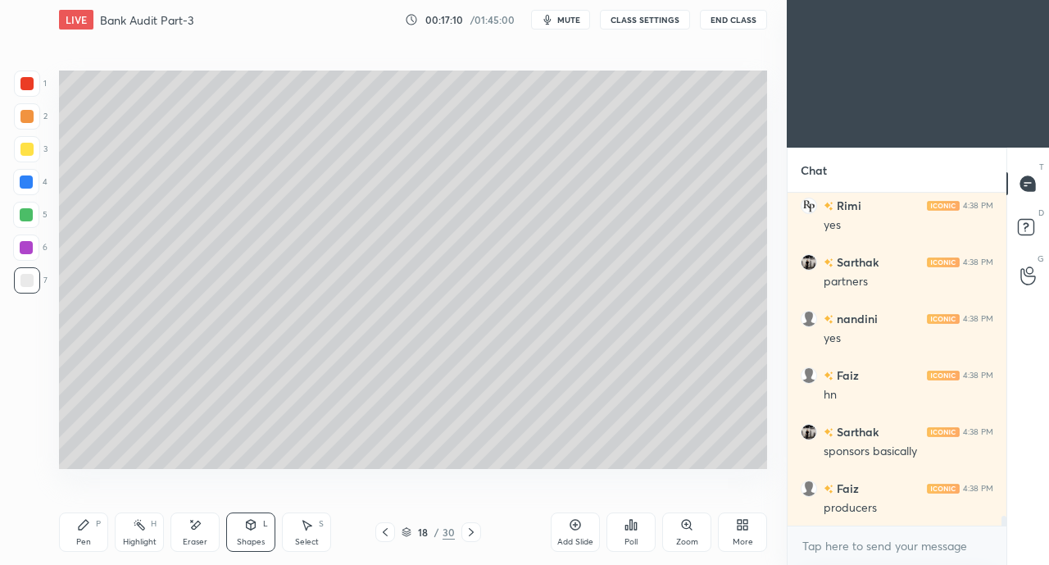
scroll to position [11375, 0]
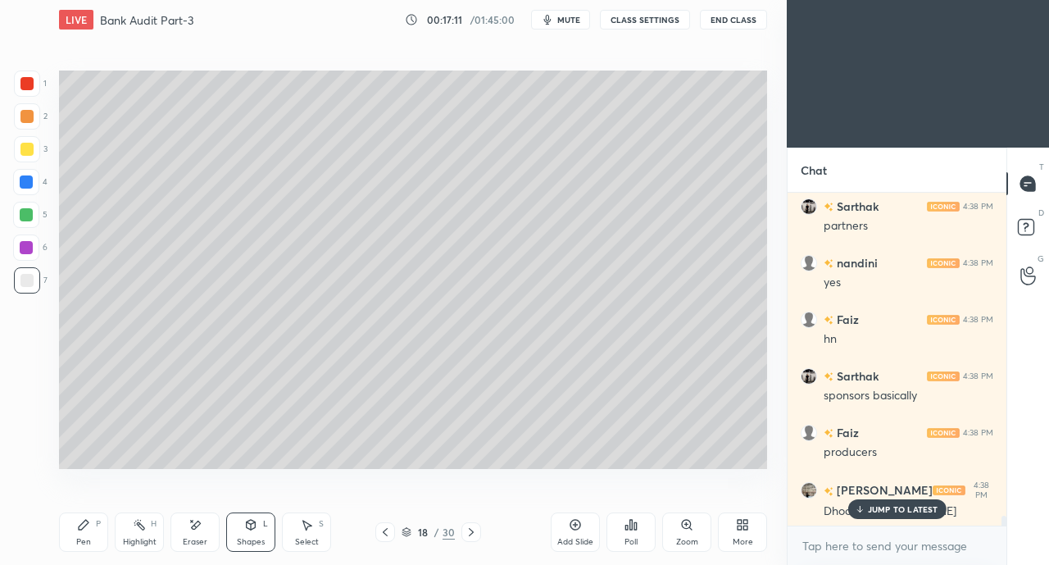
click at [242, 530] on div "Shapes L" at bounding box center [250, 531] width 49 height 39
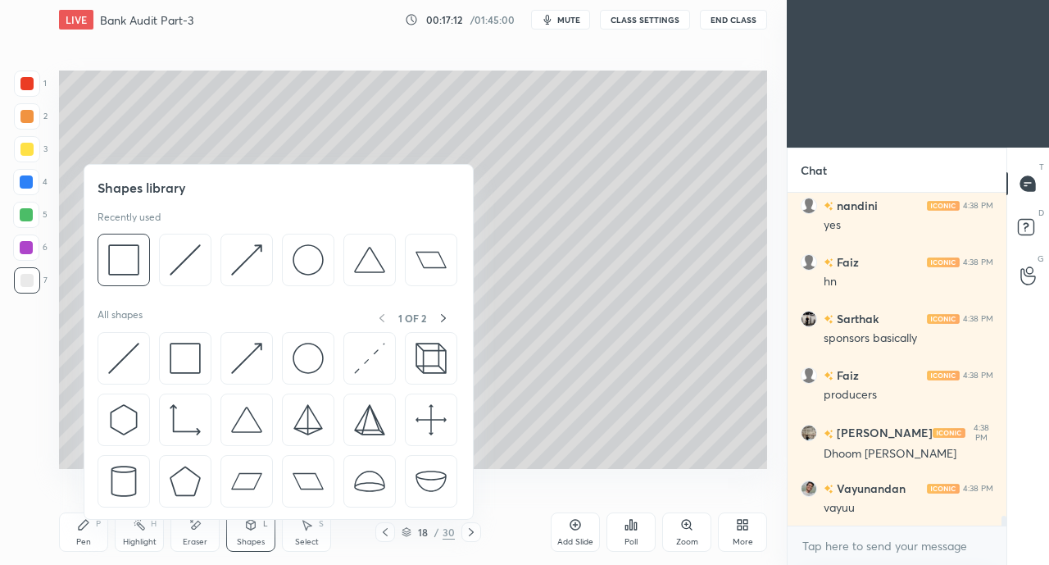
click at [171, 352] on img at bounding box center [185, 358] width 31 height 31
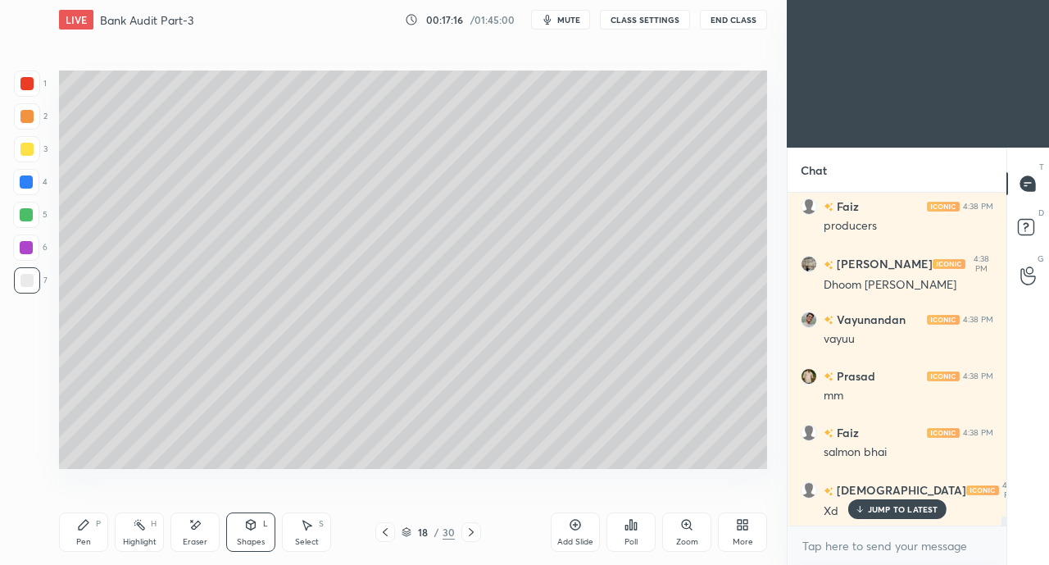
scroll to position [11659, 0]
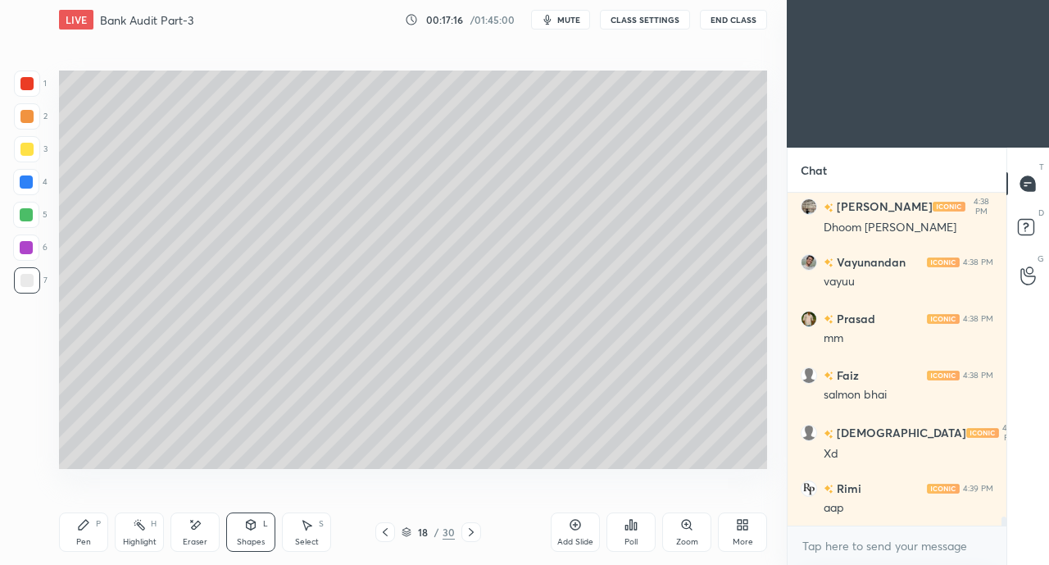
click at [74, 529] on div "Pen P" at bounding box center [83, 531] width 49 height 39
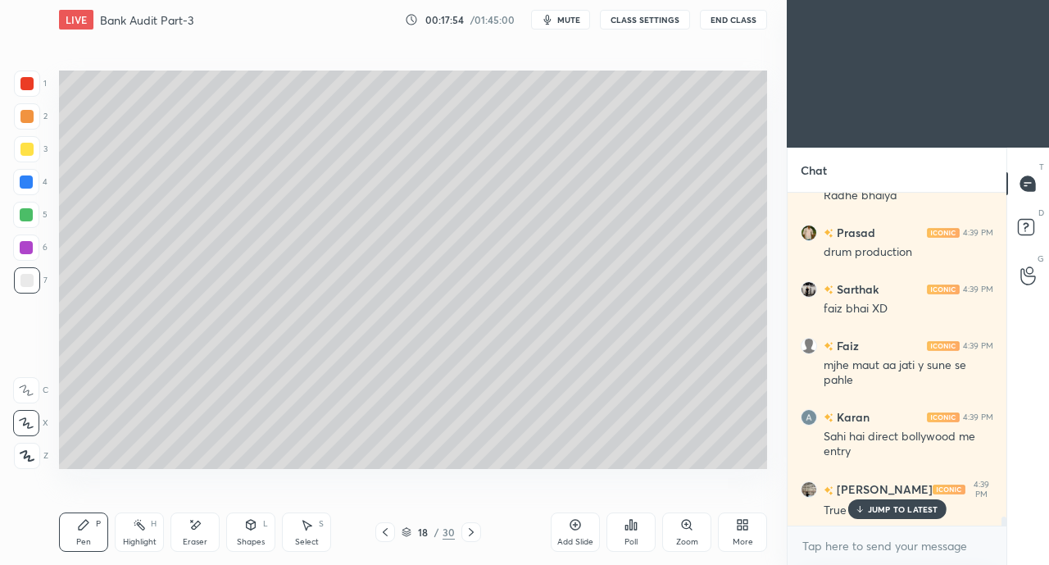
scroll to position [12535, 0]
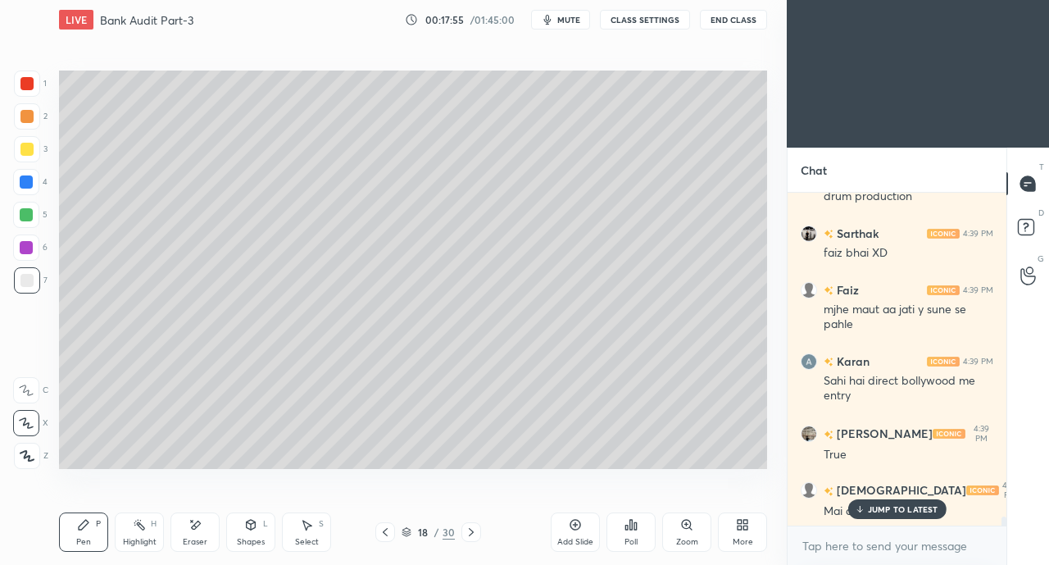
click at [862, 515] on div "JUMP TO LATEST" at bounding box center [896, 509] width 98 height 20
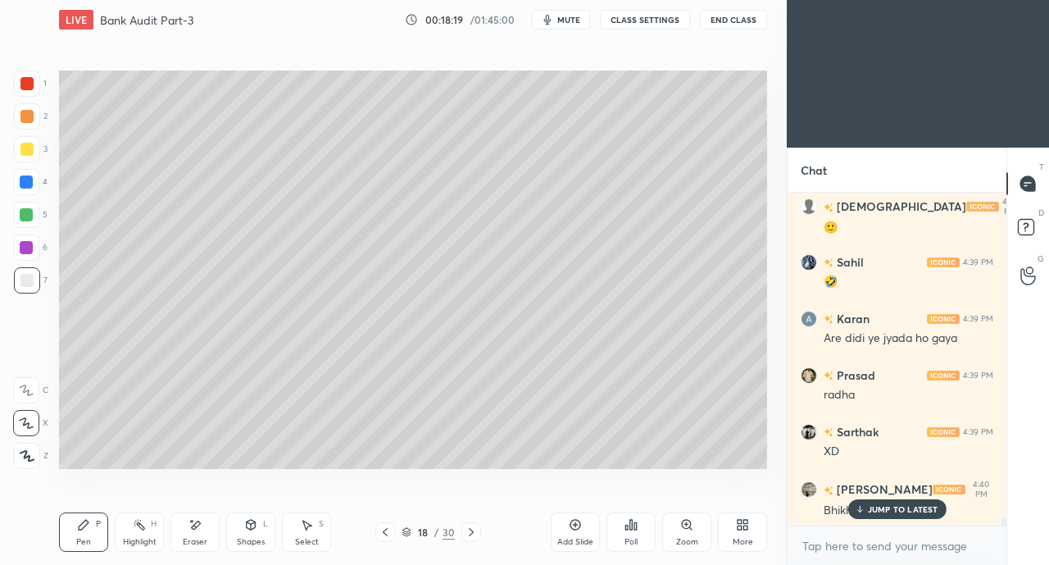
scroll to position [13327, 0]
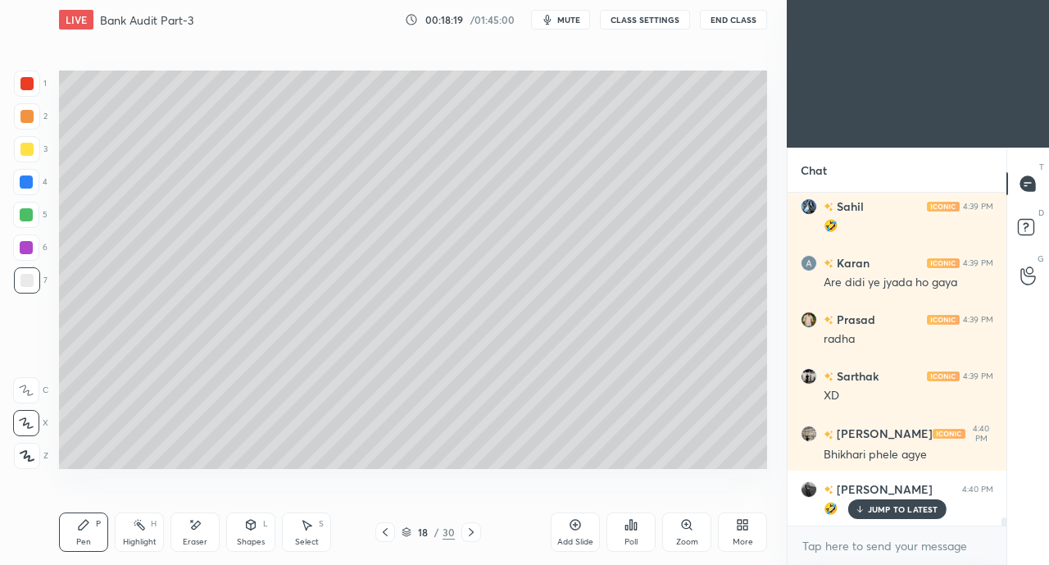
click at [247, 530] on icon at bounding box center [250, 524] width 13 height 13
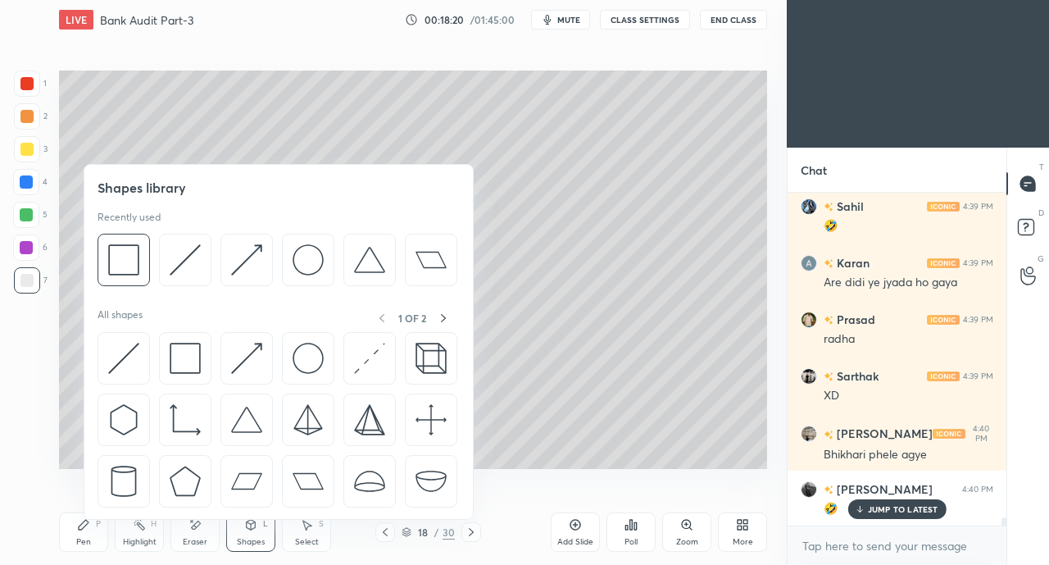
click at [182, 350] on img at bounding box center [185, 358] width 31 height 31
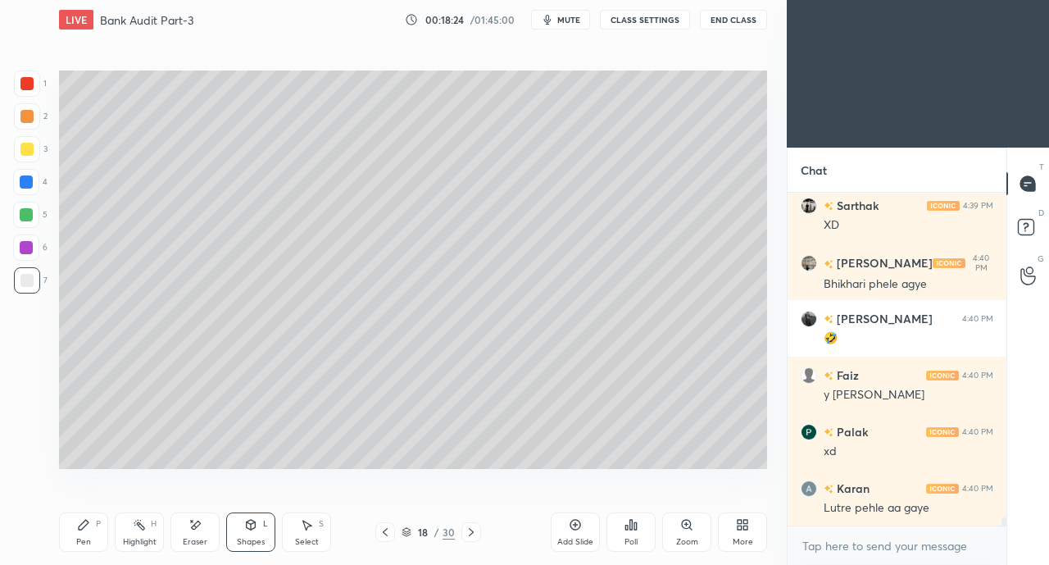
scroll to position [13553, 0]
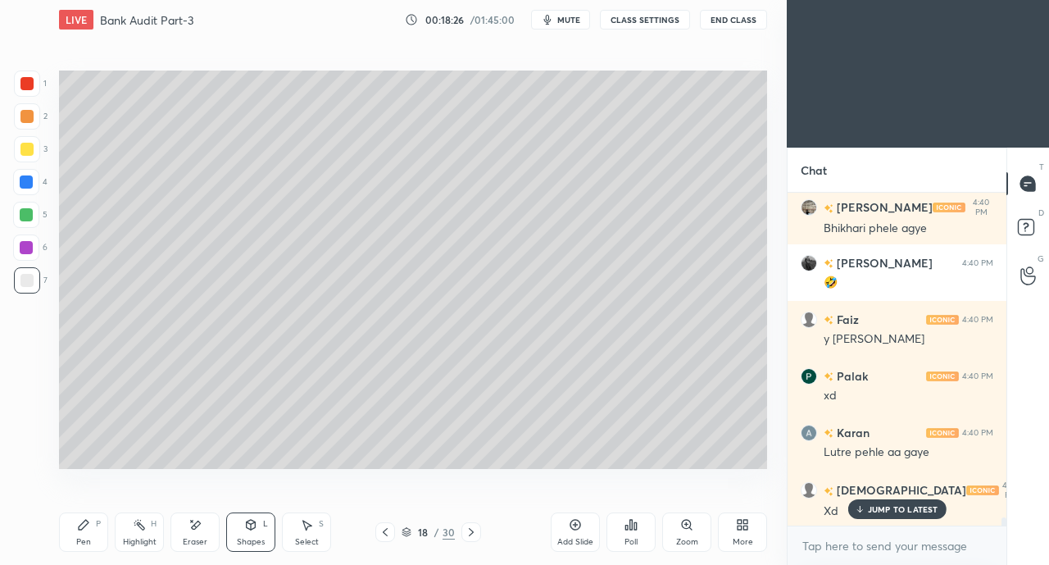
click at [310, 527] on icon at bounding box center [306, 524] width 13 height 13
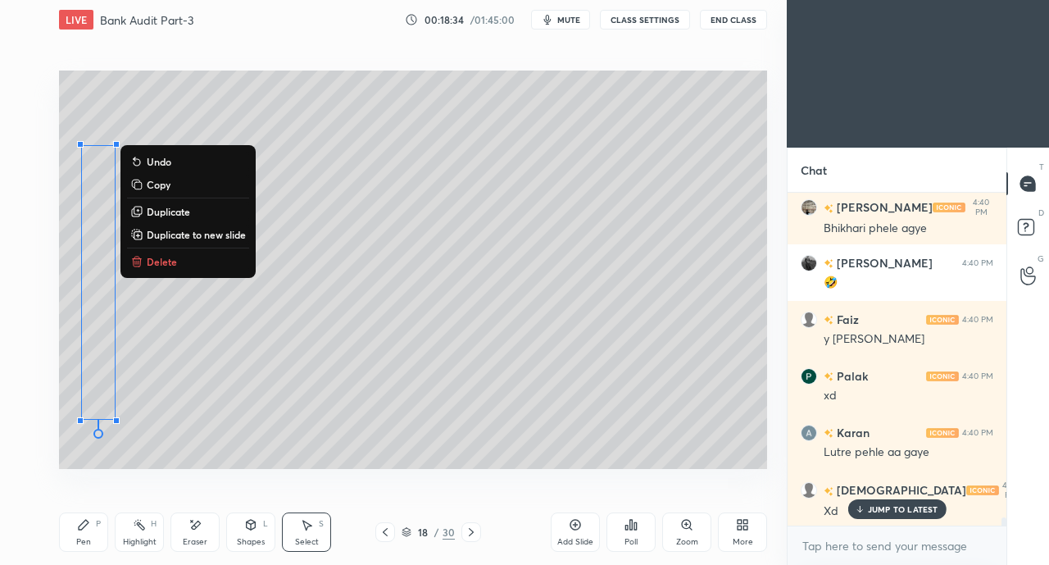
scroll to position [13611, 0]
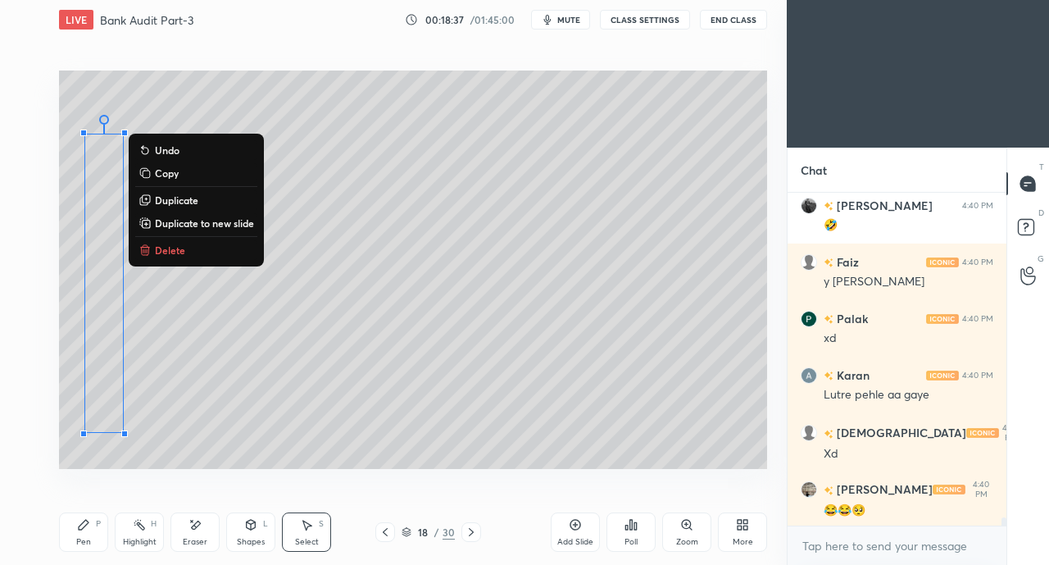
click at [197, 419] on div "0 ° Undo Copy Duplicate Duplicate to new slide Delete" at bounding box center [413, 269] width 708 height 398
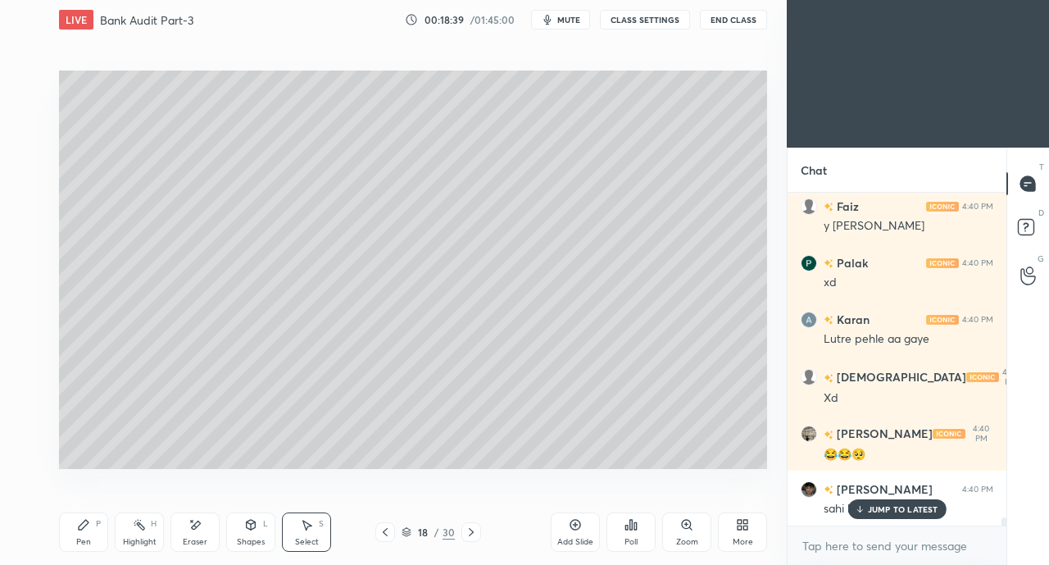
scroll to position [13724, 0]
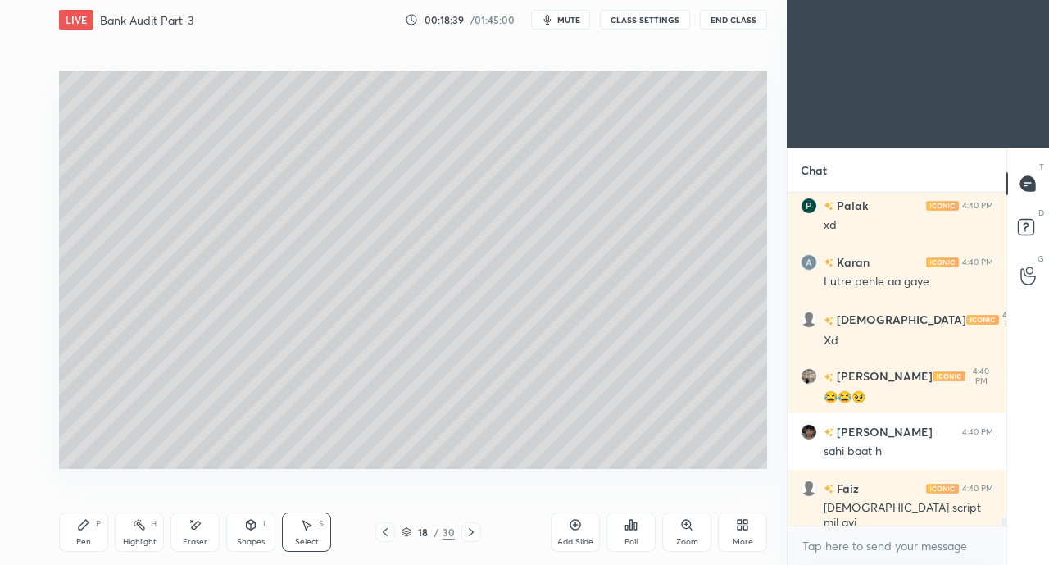
click at [251, 525] on icon at bounding box center [251, 525] width 9 height 10
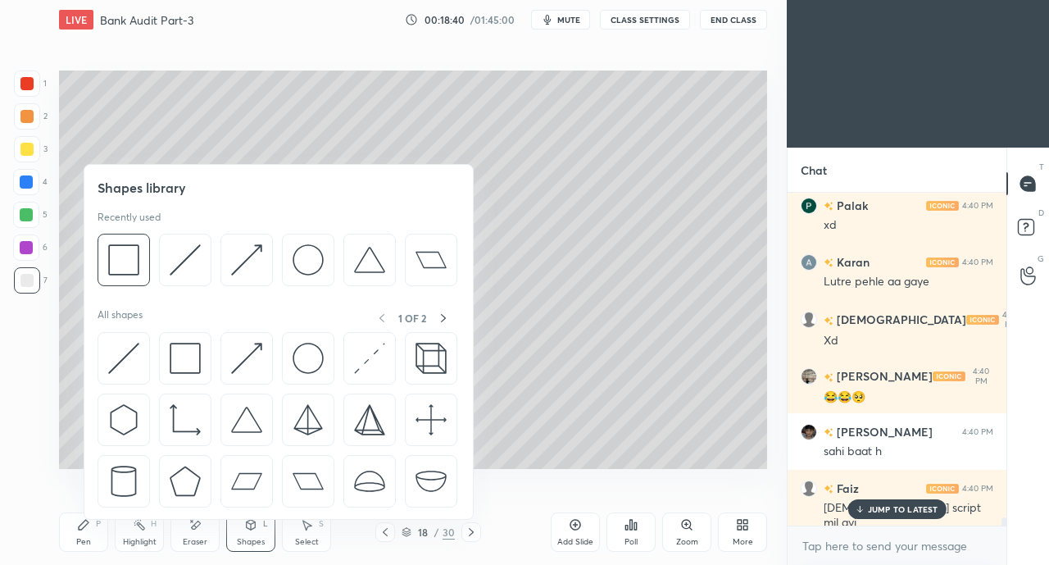
scroll to position [13779, 0]
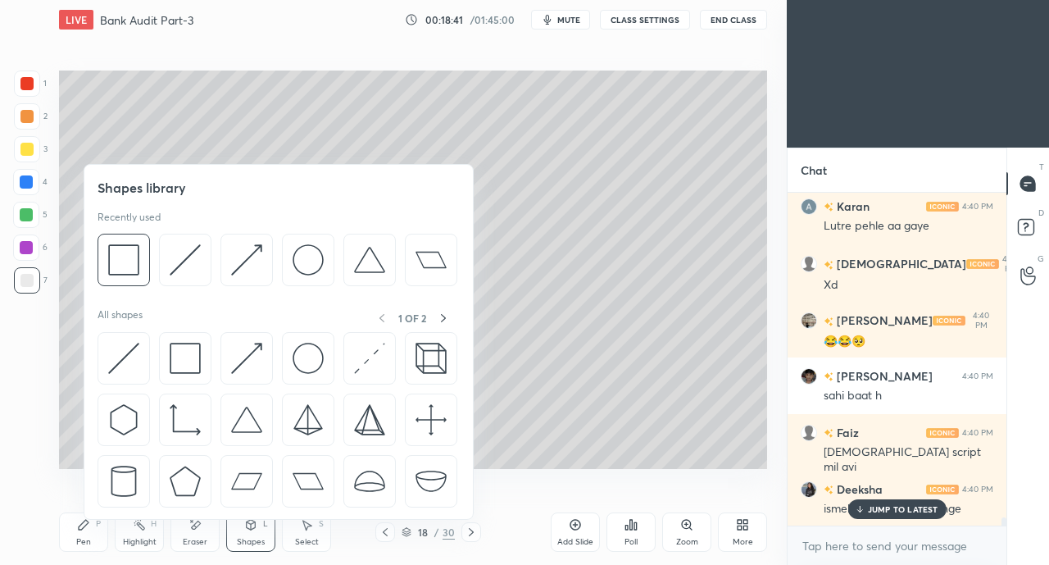
click at [231, 359] on img at bounding box center [246, 358] width 31 height 31
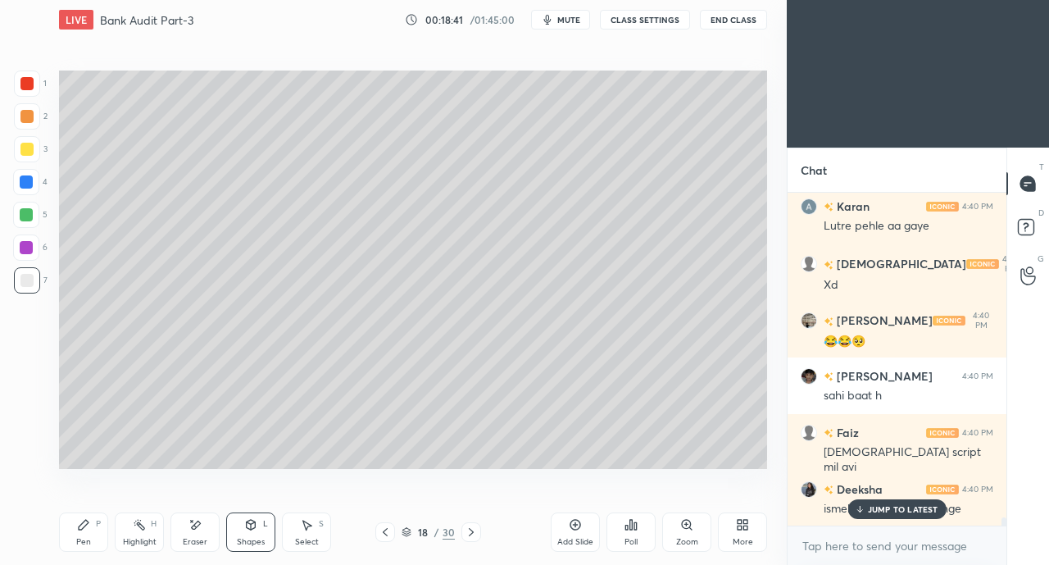
click at [868, 512] on p "JUMP TO LATEST" at bounding box center [903, 509] width 70 height 10
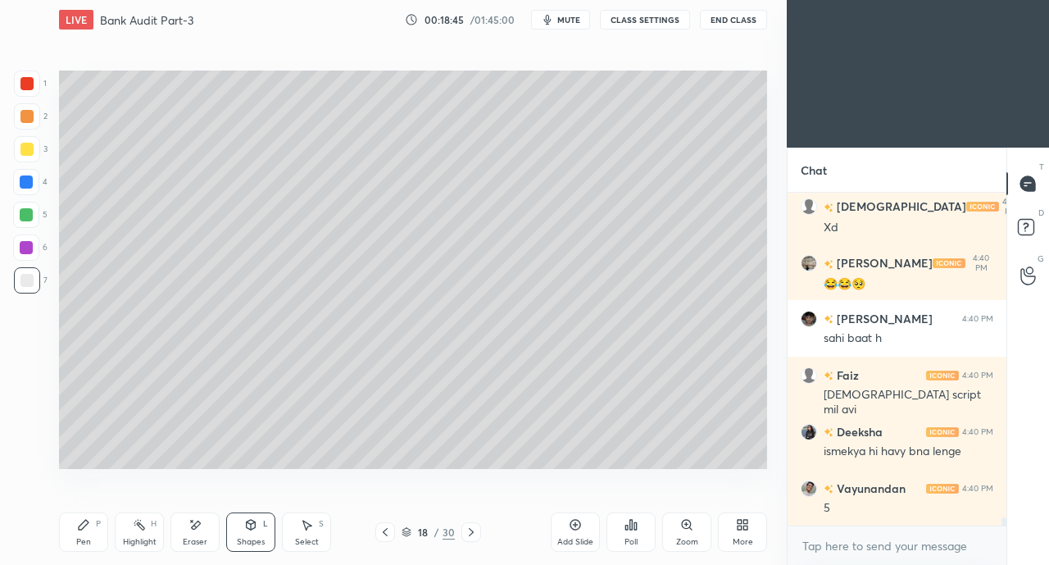
scroll to position [13892, 0]
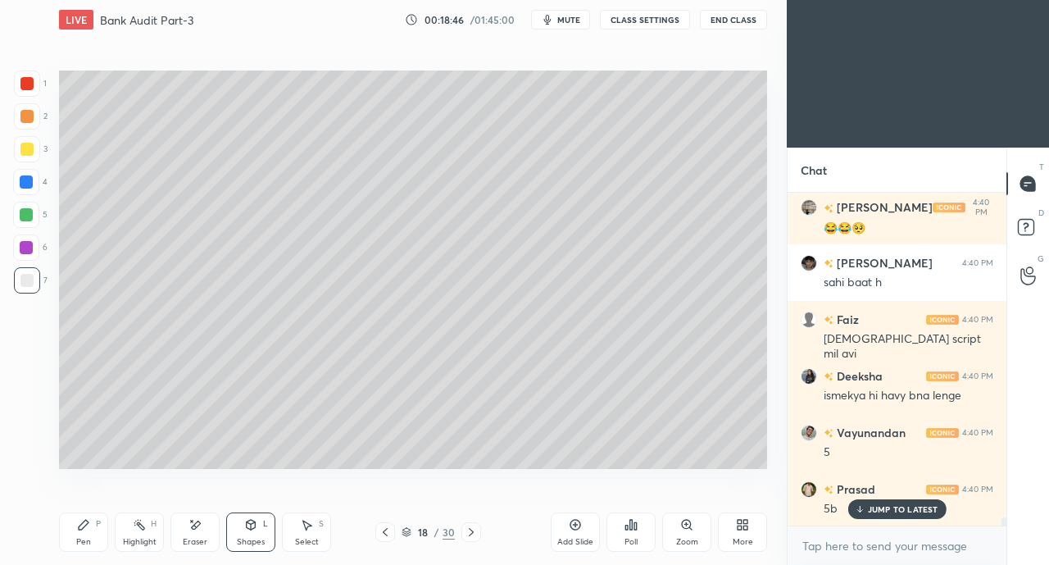
click at [90, 530] on div "Pen P" at bounding box center [83, 531] width 49 height 39
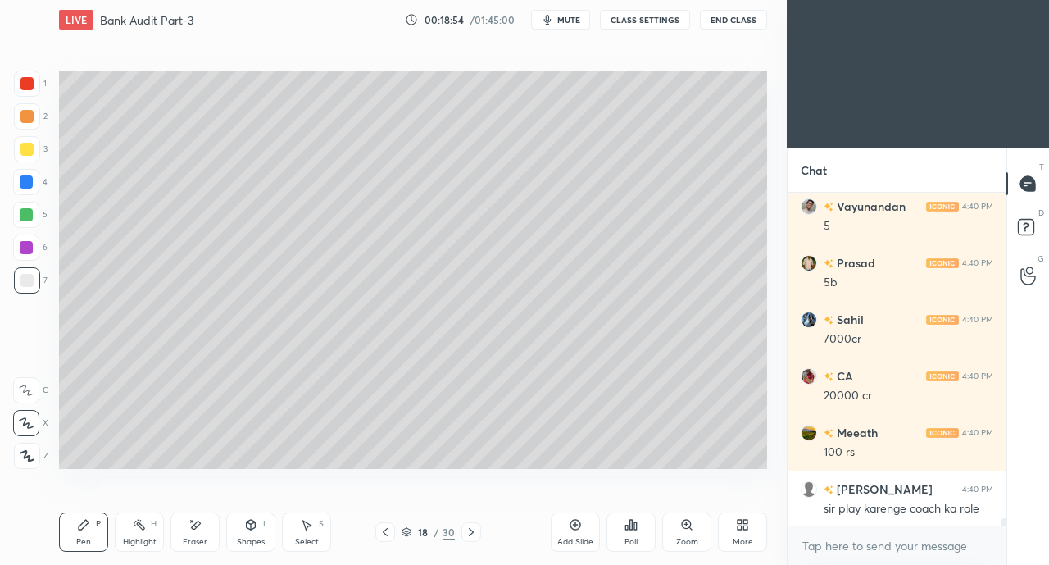
scroll to position [14176, 0]
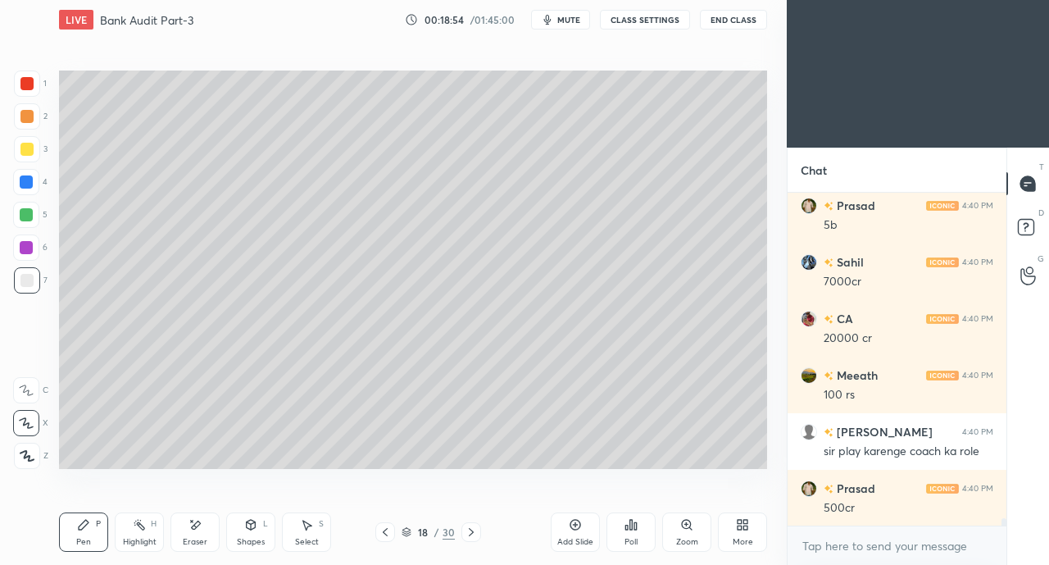
click at [188, 532] on div "Eraser" at bounding box center [194, 531] width 49 height 39
click at [91, 538] on div "Pen P" at bounding box center [83, 531] width 49 height 39
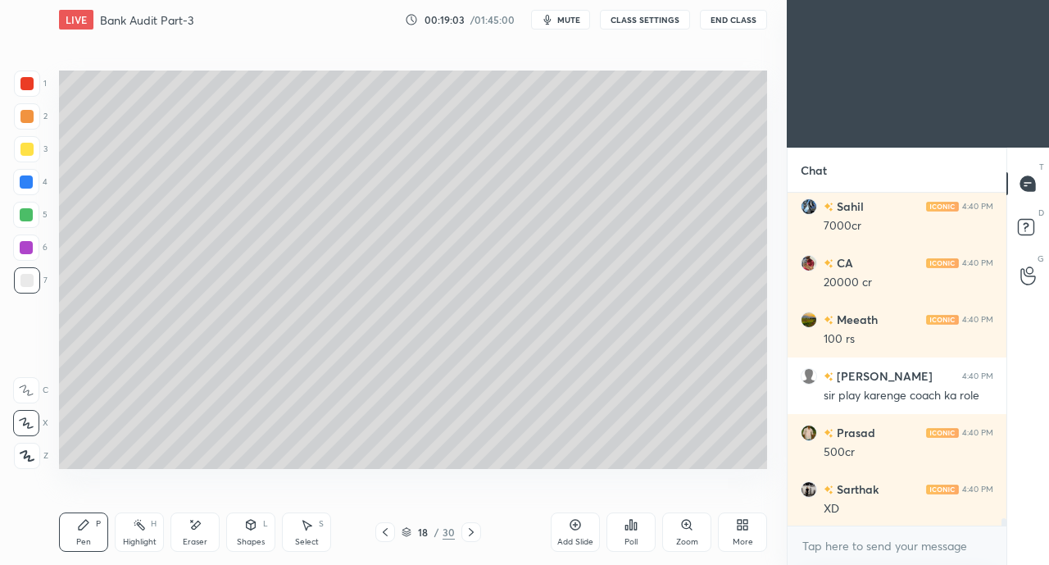
scroll to position [14289, 0]
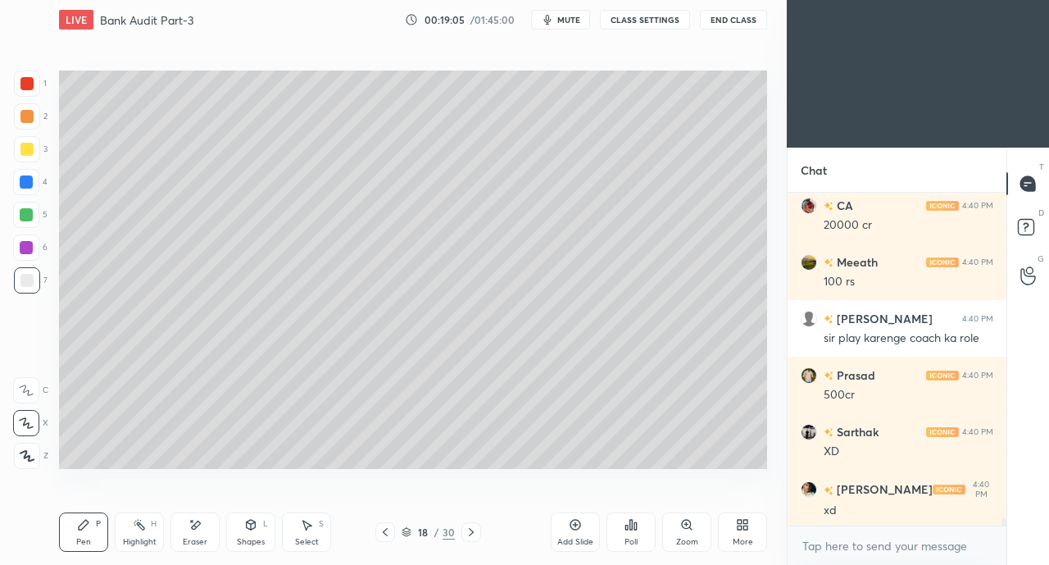
click at [28, 152] on div at bounding box center [26, 149] width 13 height 13
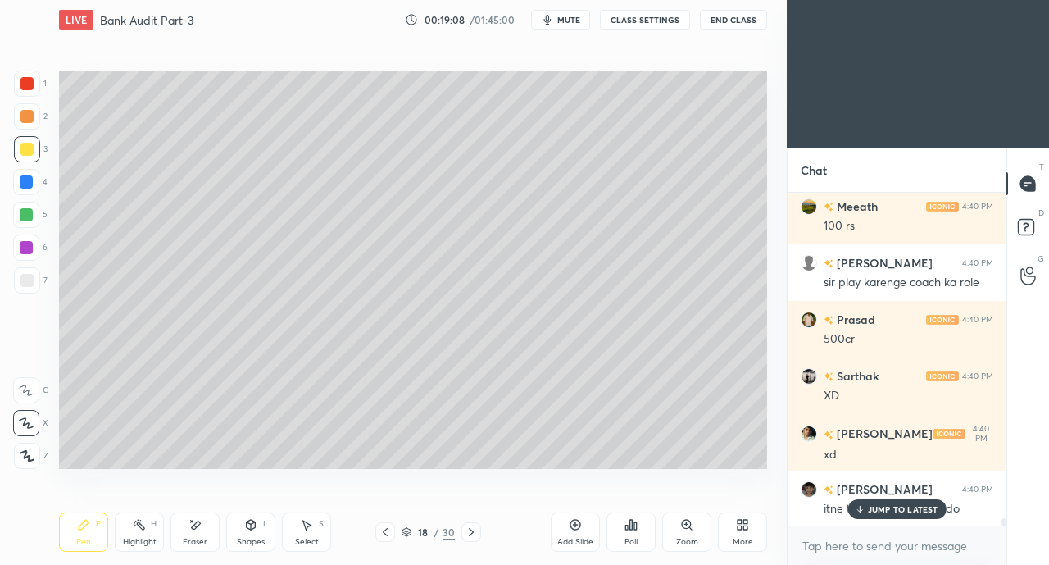
click at [883, 516] on div "JUMP TO LATEST" at bounding box center [896, 509] width 98 height 20
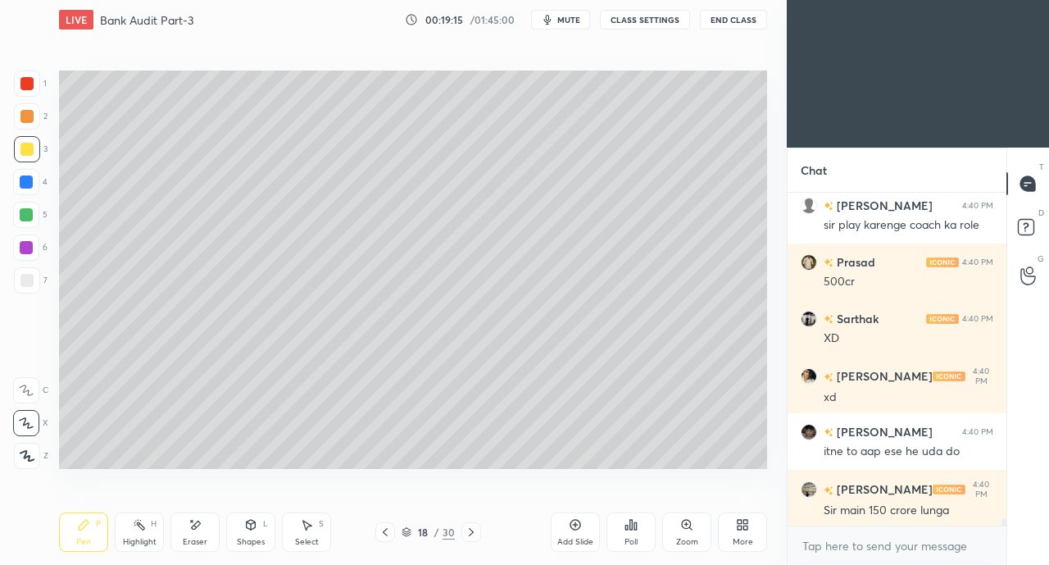
scroll to position [14458, 0]
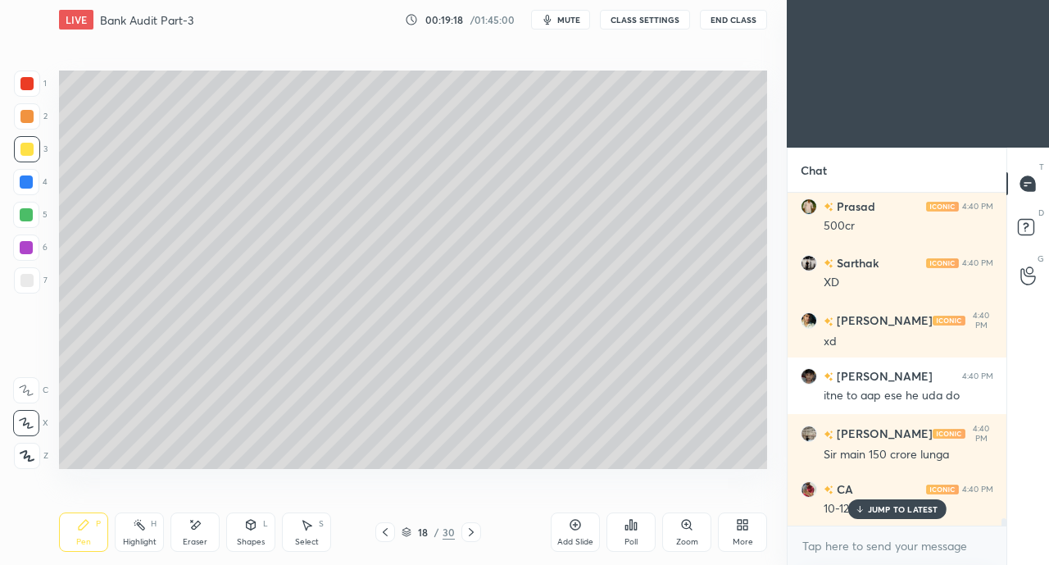
click at [200, 528] on icon at bounding box center [194, 525] width 13 height 14
click at [90, 537] on div "Pen P" at bounding box center [83, 531] width 49 height 39
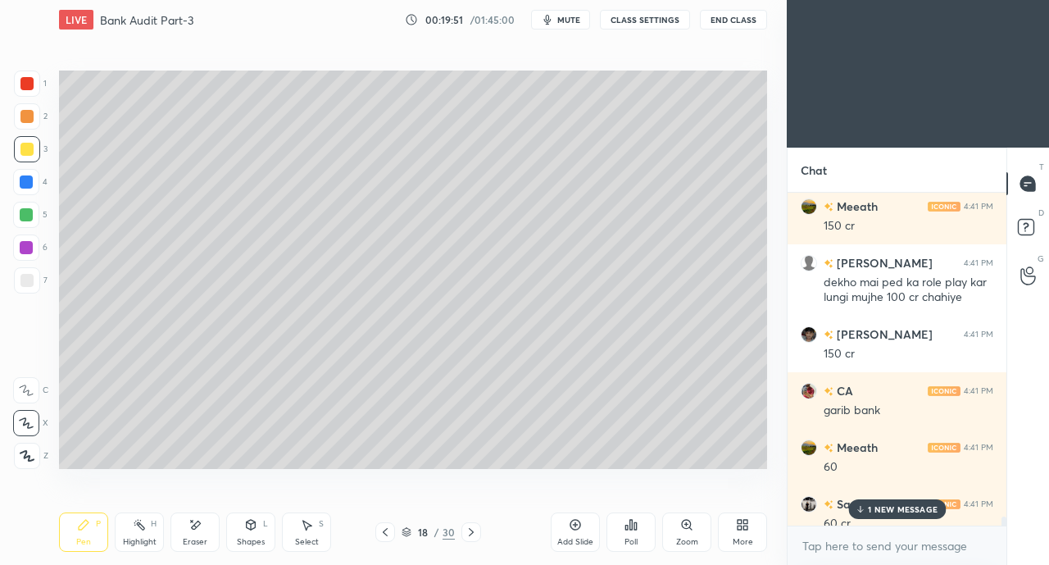
scroll to position [14940, 0]
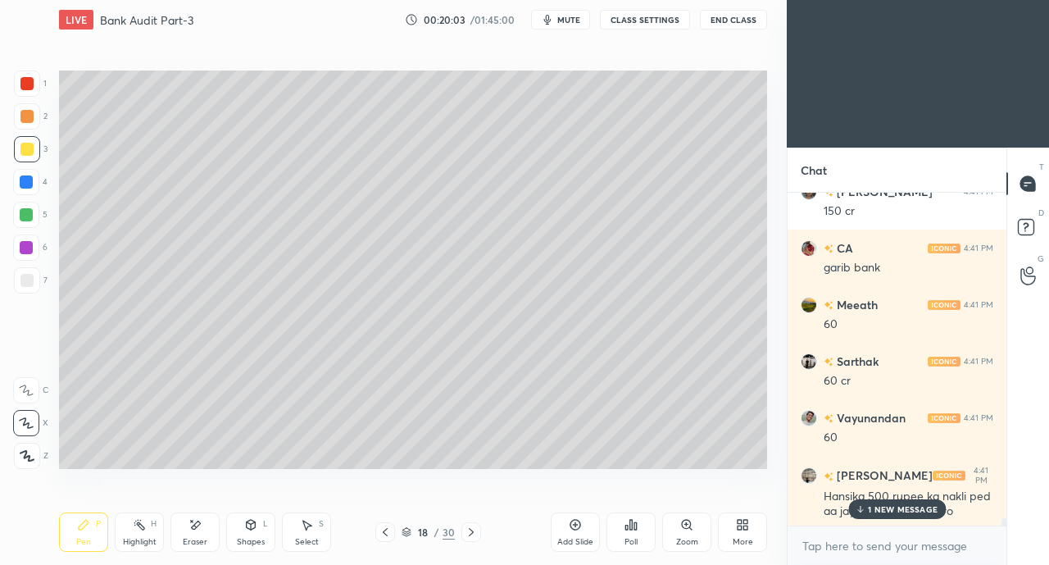
click at [196, 521] on icon at bounding box center [194, 525] width 13 height 14
click at [256, 529] on icon at bounding box center [250, 524] width 13 height 13
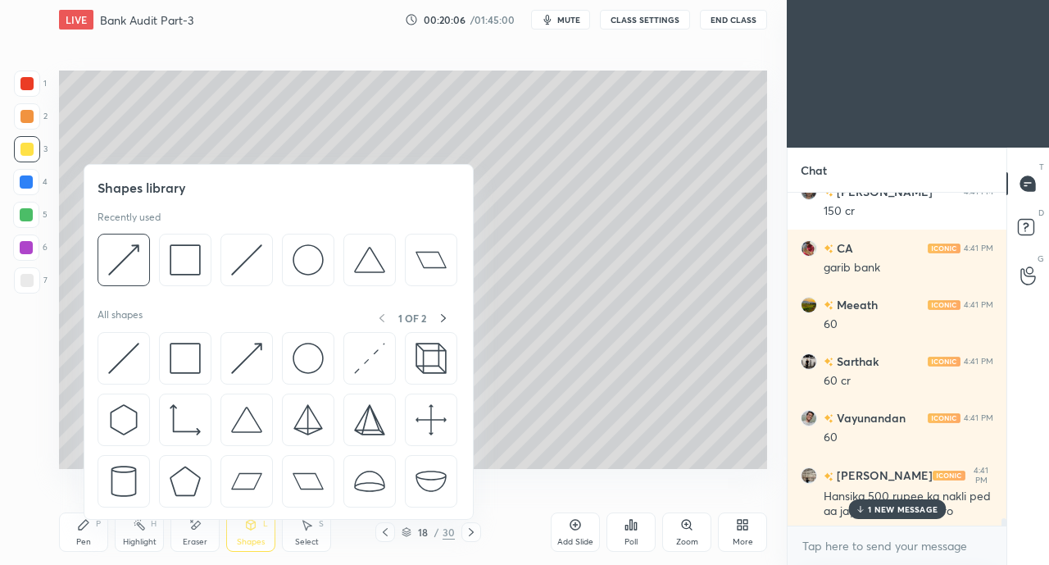
click at [244, 352] on img at bounding box center [246, 358] width 31 height 31
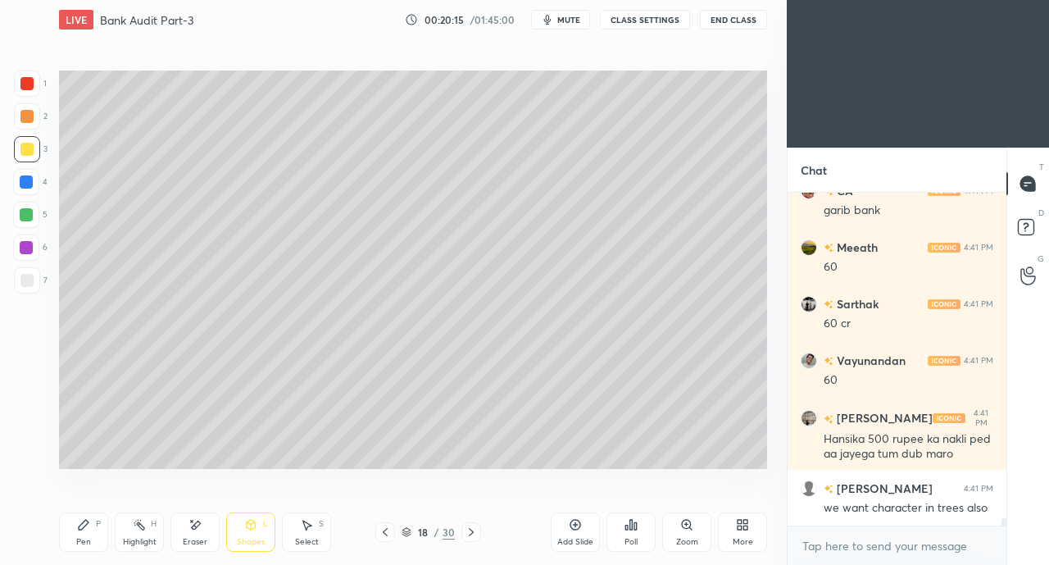
scroll to position [15053, 0]
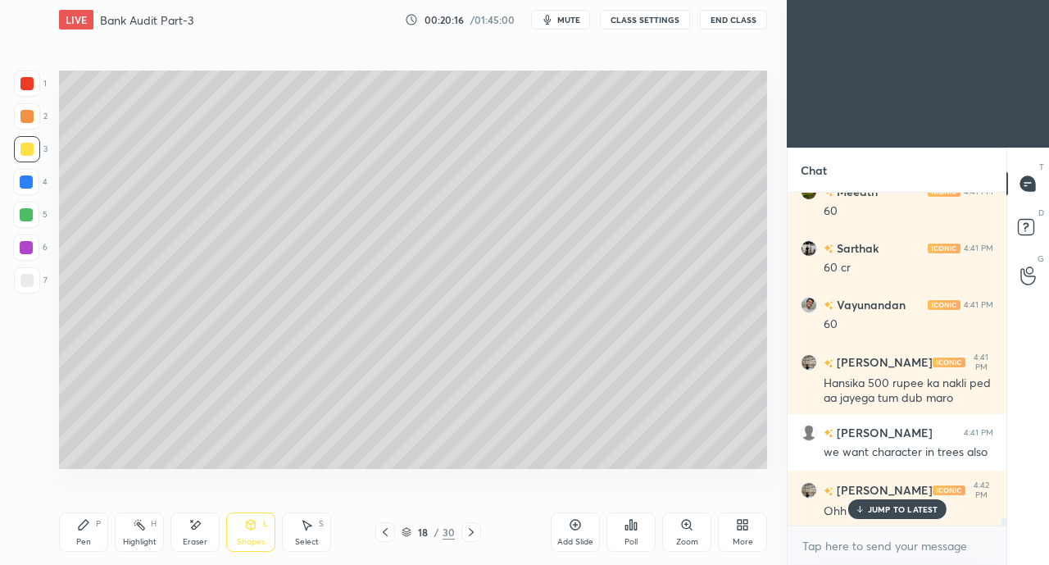
click at [90, 532] on div "Pen P" at bounding box center [83, 531] width 49 height 39
click at [28, 275] on div at bounding box center [26, 280] width 13 height 13
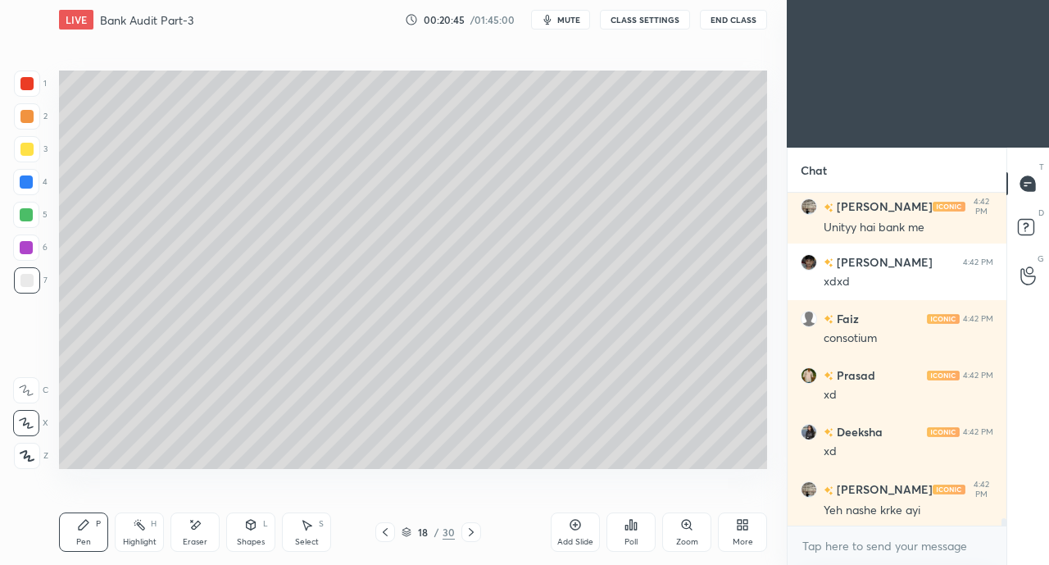
scroll to position [15489, 0]
click at [25, 147] on div at bounding box center [26, 149] width 13 height 13
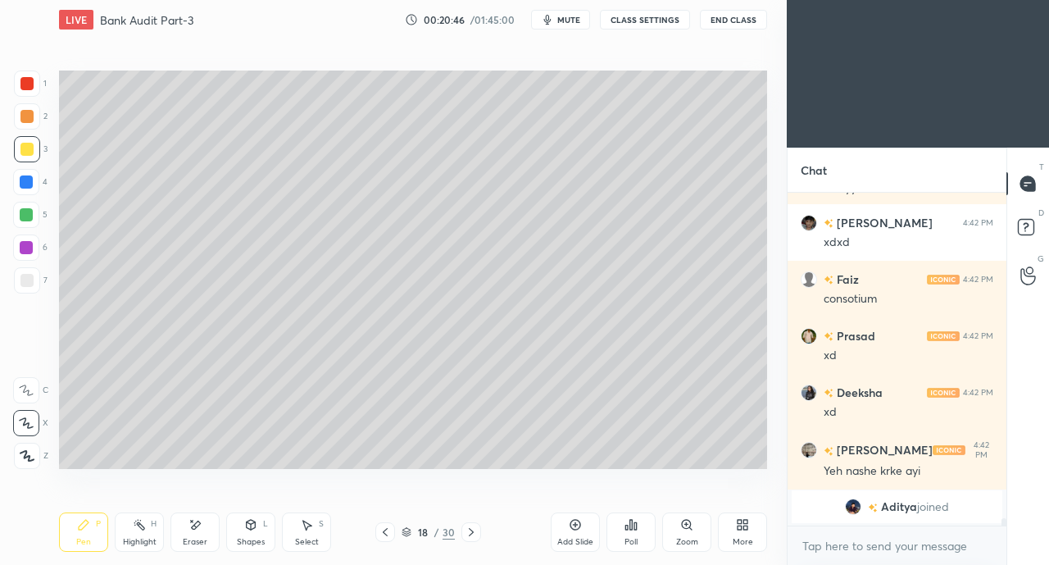
click at [28, 89] on div at bounding box center [26, 83] width 13 height 13
click at [304, 535] on div "Select S" at bounding box center [306, 531] width 49 height 39
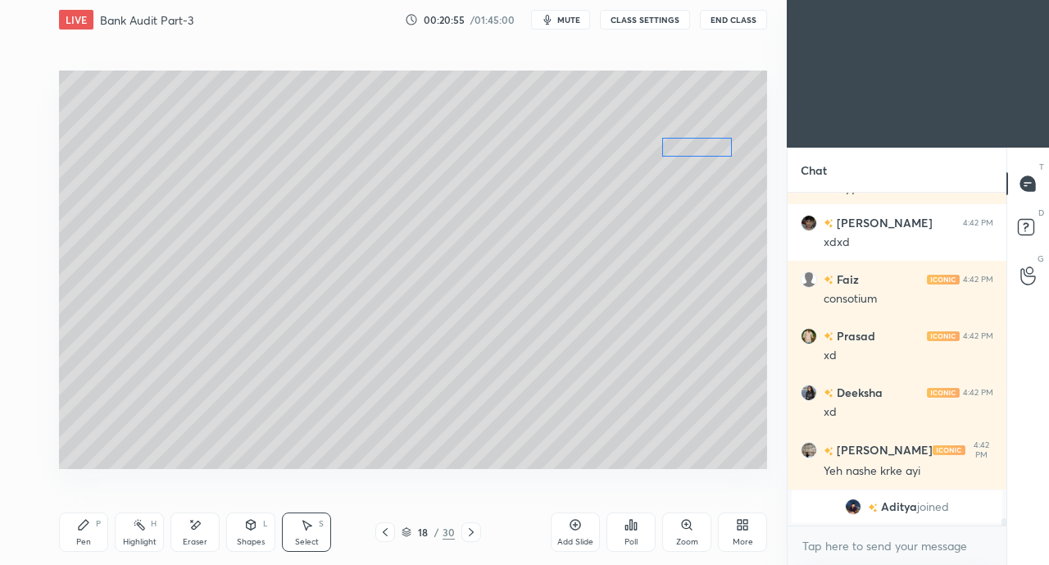
scroll to position [13797, 0]
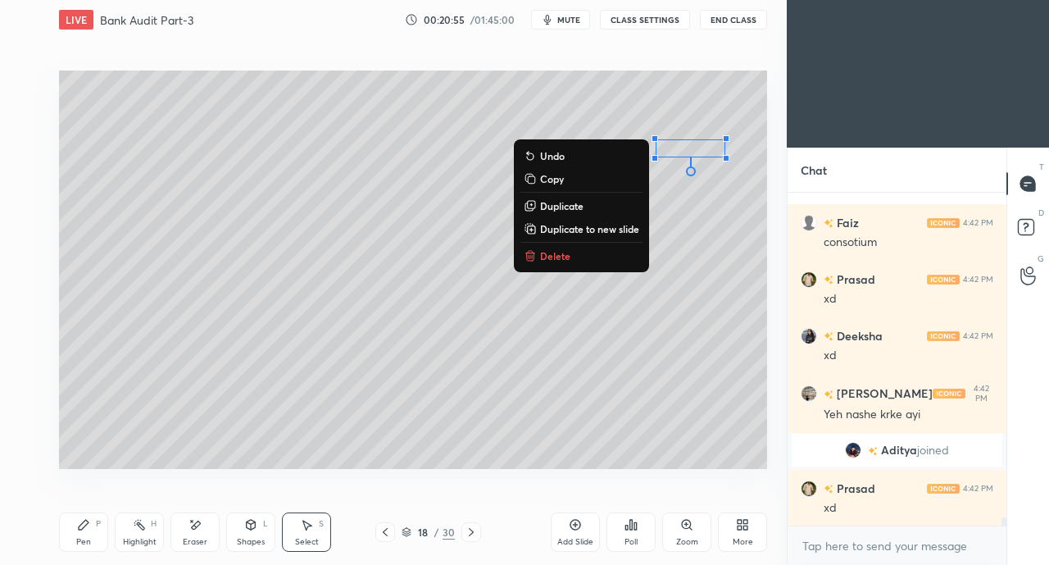
click at [520, 410] on div "0 ° Undo Copy Duplicate Duplicate to new slide Delete" at bounding box center [413, 269] width 708 height 398
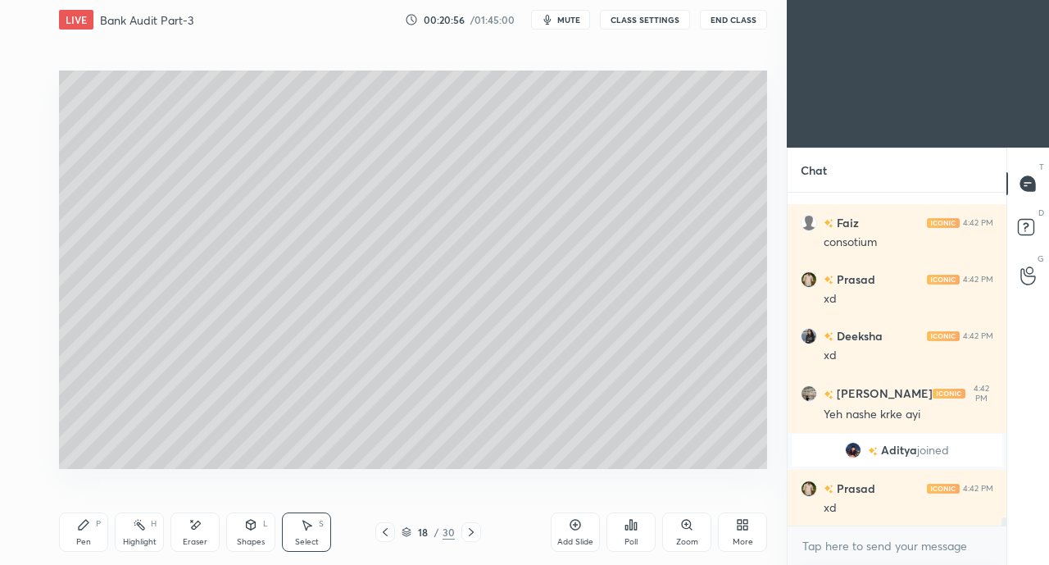
scroll to position [13925, 0]
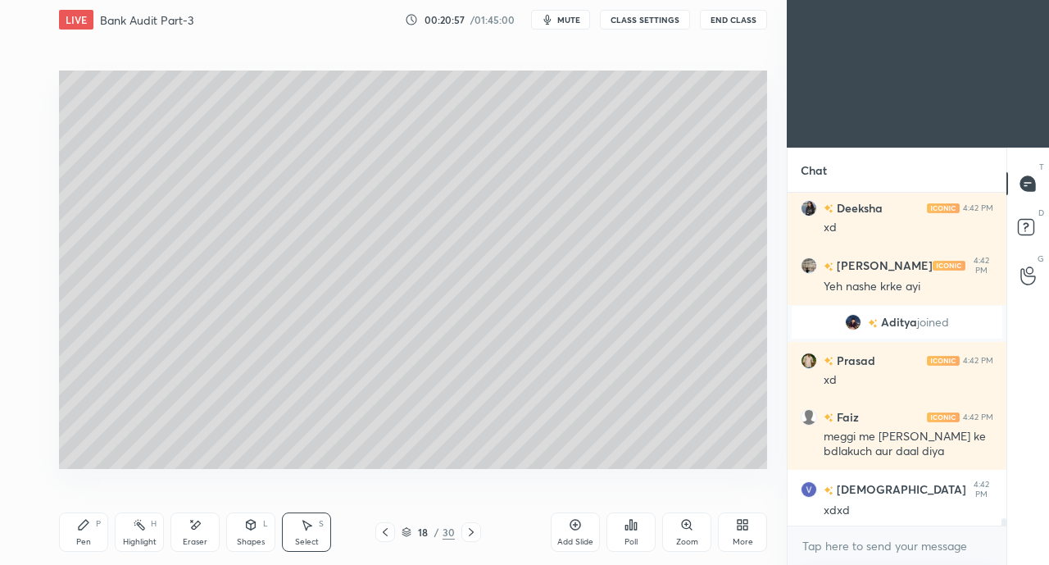
click at [94, 532] on div "Pen P" at bounding box center [83, 531] width 49 height 39
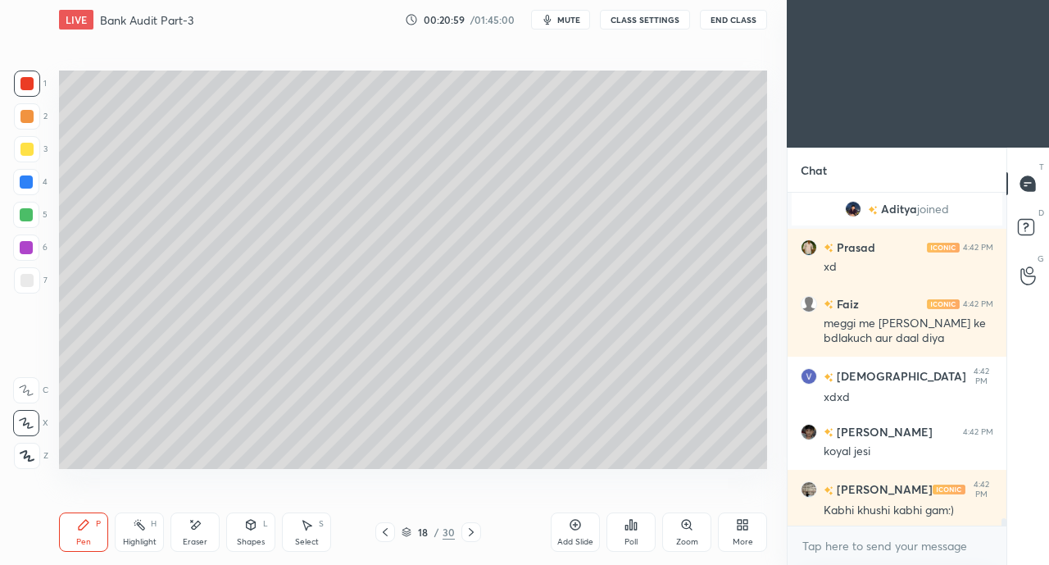
scroll to position [14094, 0]
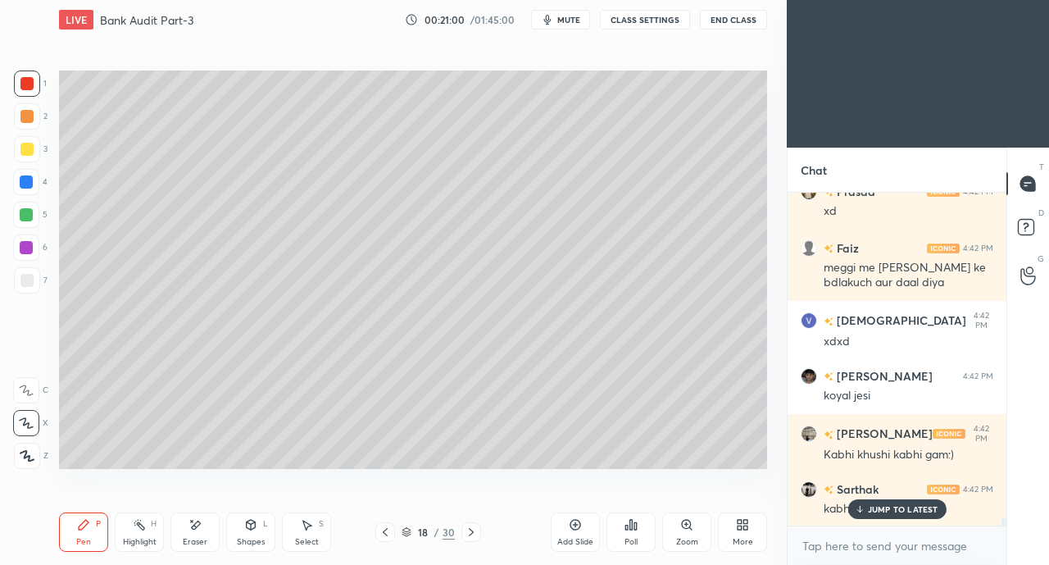
click at [874, 513] on p "JUMP TO LATEST" at bounding box center [903, 509] width 70 height 10
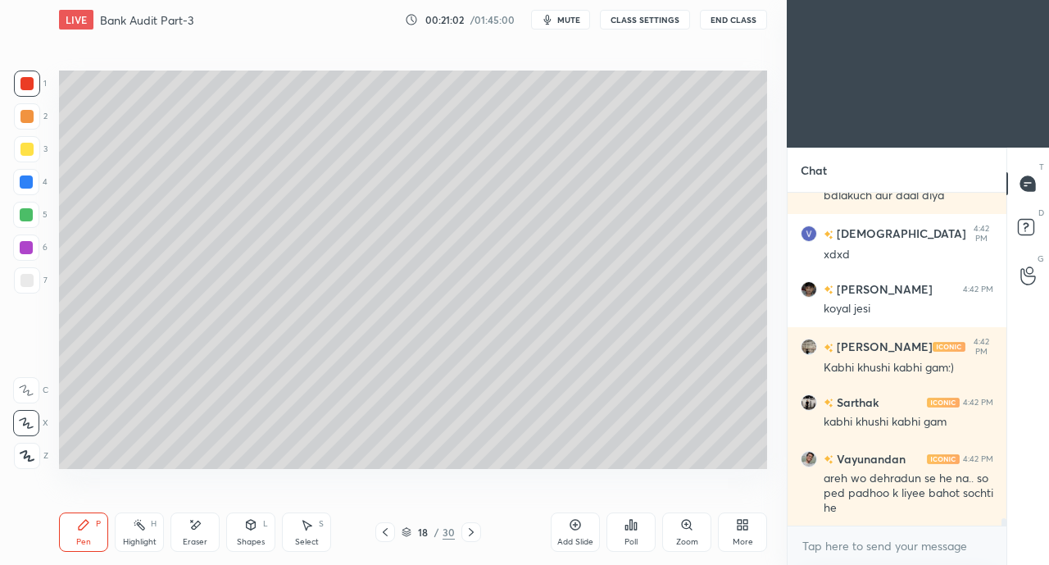
scroll to position [14237, 0]
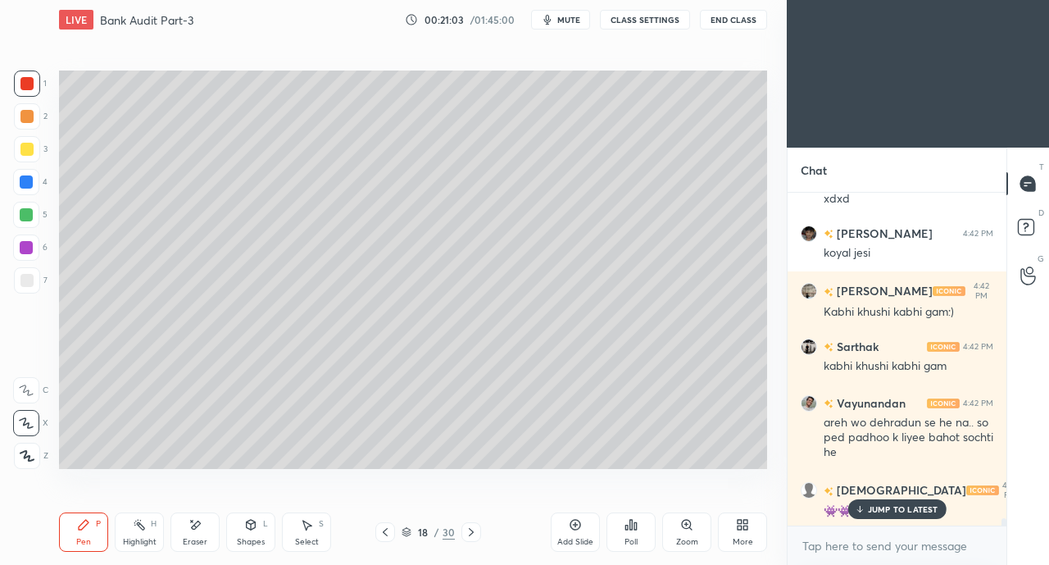
click at [877, 508] on p "JUMP TO LATEST" at bounding box center [903, 509] width 70 height 10
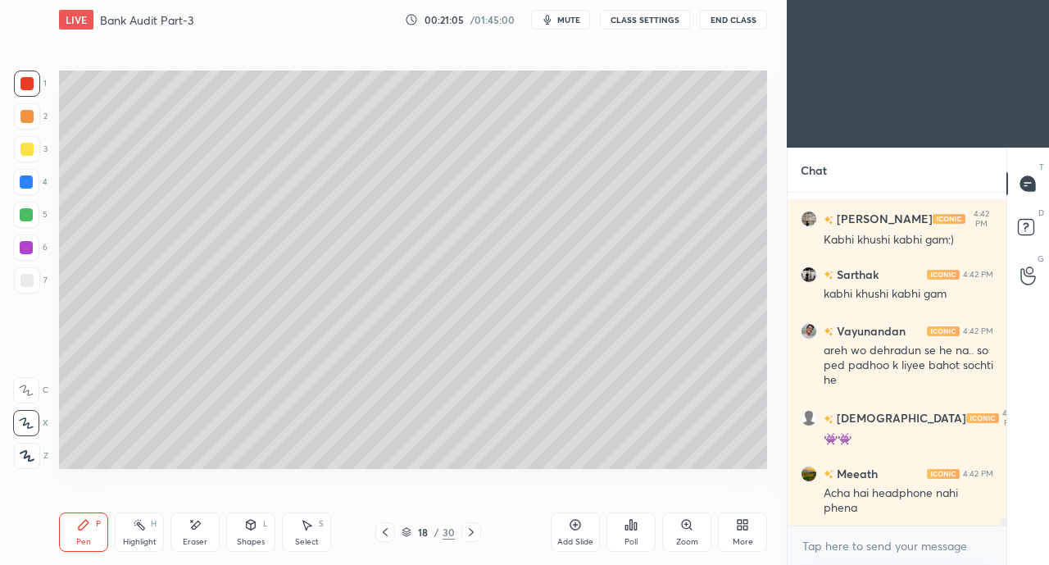
scroll to position [14364, 0]
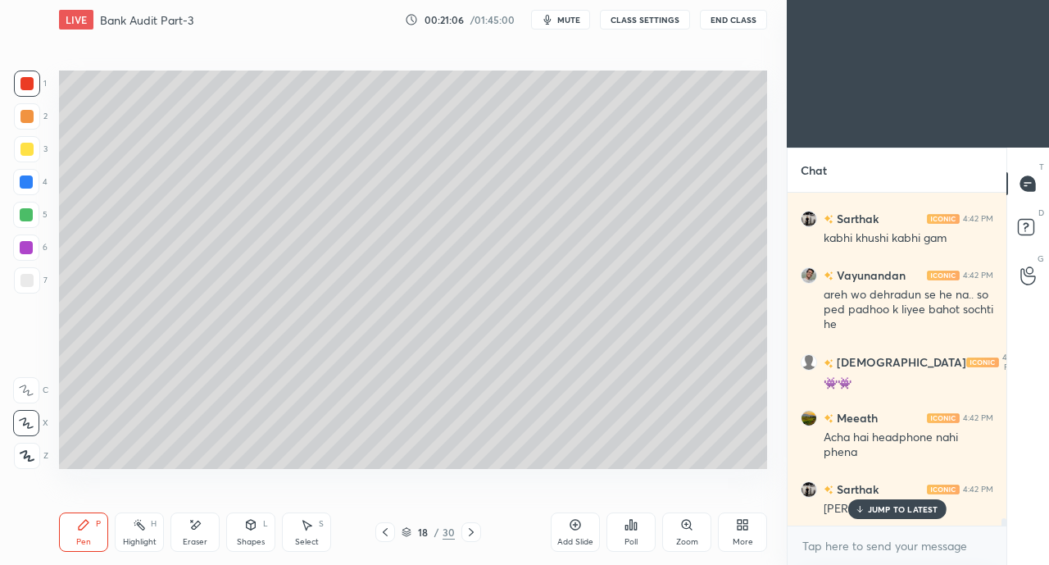
click at [22, 175] on div at bounding box center [26, 181] width 13 height 13
click at [855, 510] on icon at bounding box center [859, 509] width 11 height 10
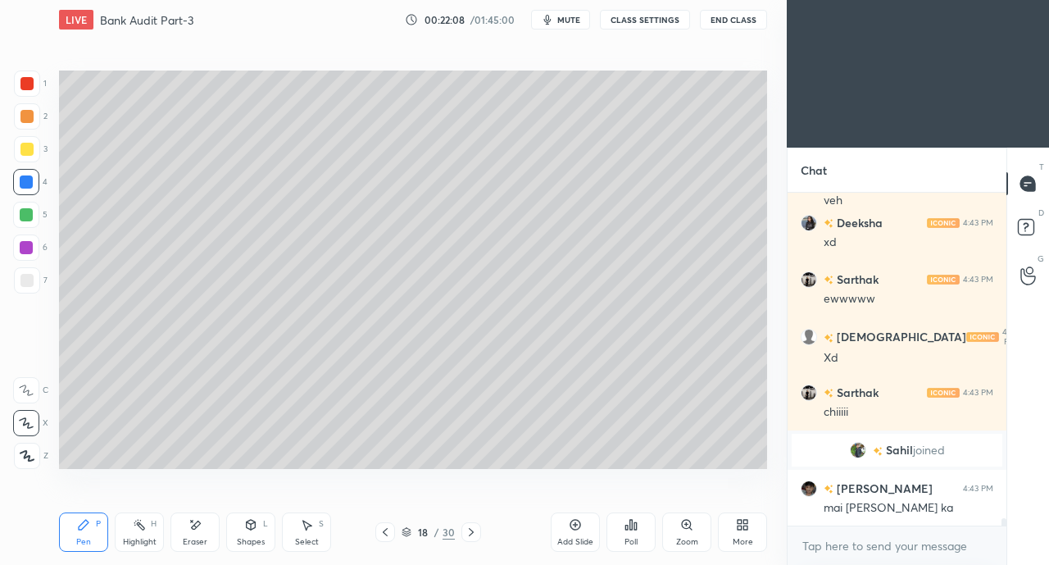
scroll to position [14882, 0]
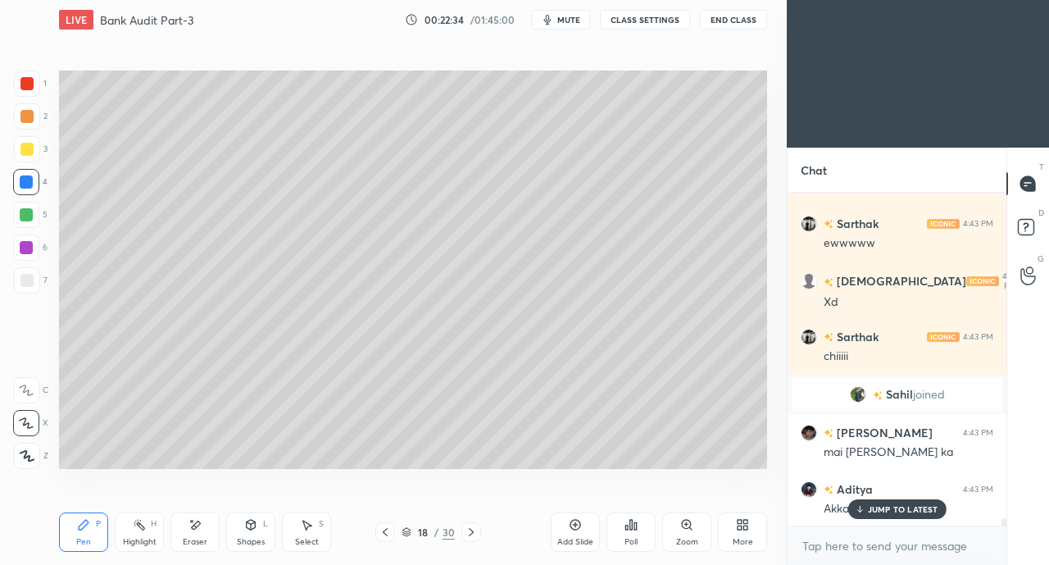
click at [190, 529] on icon at bounding box center [194, 525] width 13 height 14
click at [72, 542] on div "Pen P" at bounding box center [83, 531] width 49 height 39
click at [25, 155] on div at bounding box center [26, 149] width 13 height 13
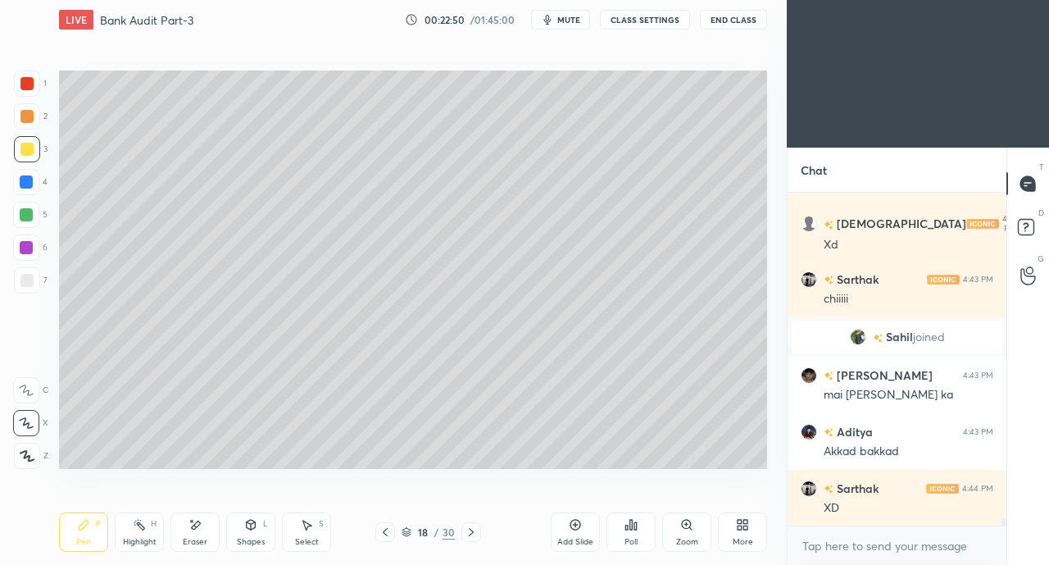
click at [243, 531] on div "Shapes L" at bounding box center [250, 531] width 49 height 39
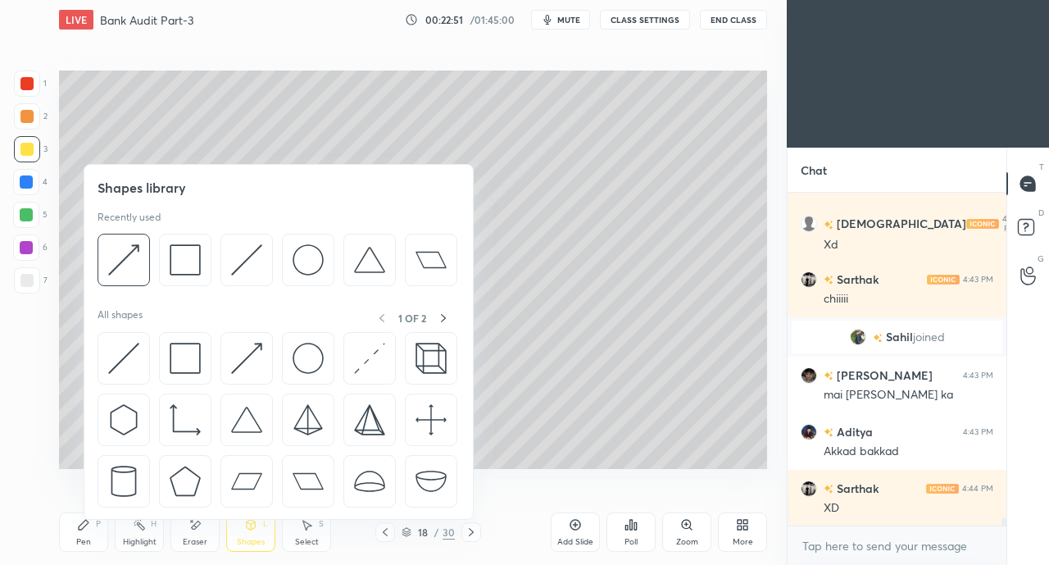
click at [177, 360] on img at bounding box center [185, 358] width 31 height 31
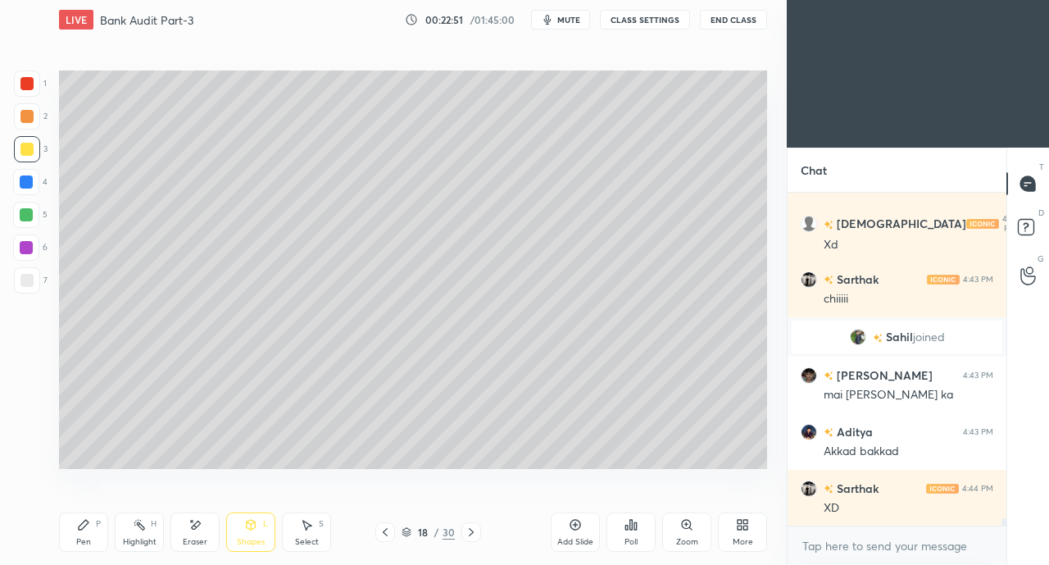
click at [29, 183] on div at bounding box center [26, 181] width 13 height 13
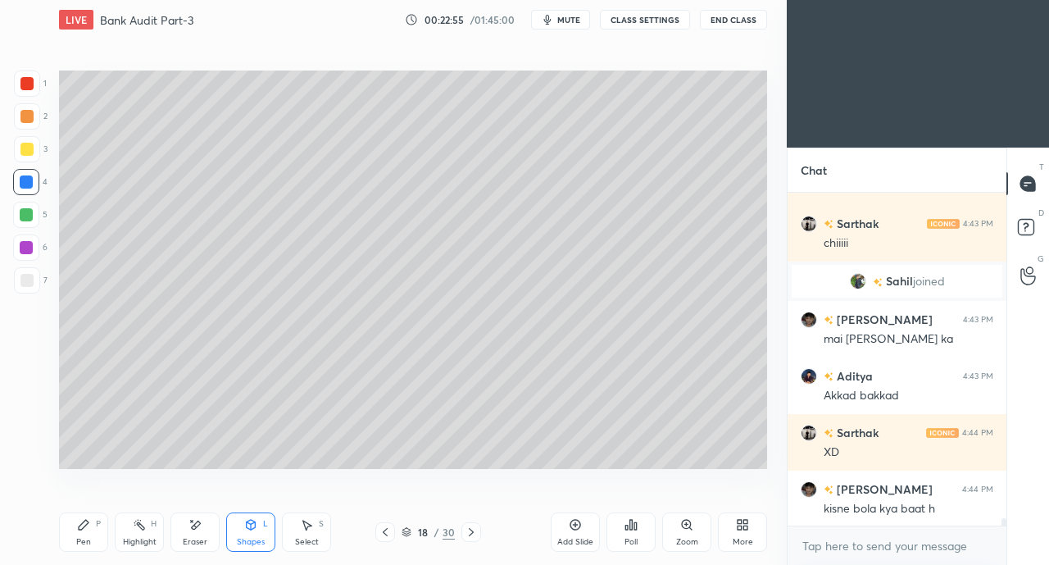
click at [91, 526] on div "Pen P" at bounding box center [83, 531] width 49 height 39
click at [27, 284] on div at bounding box center [26, 280] width 13 height 13
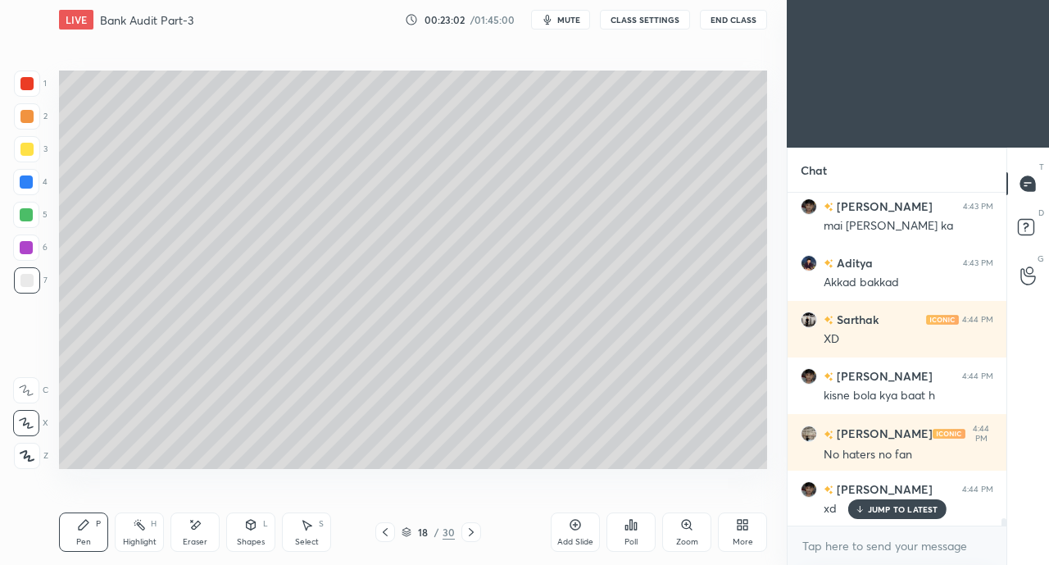
scroll to position [15181, 0]
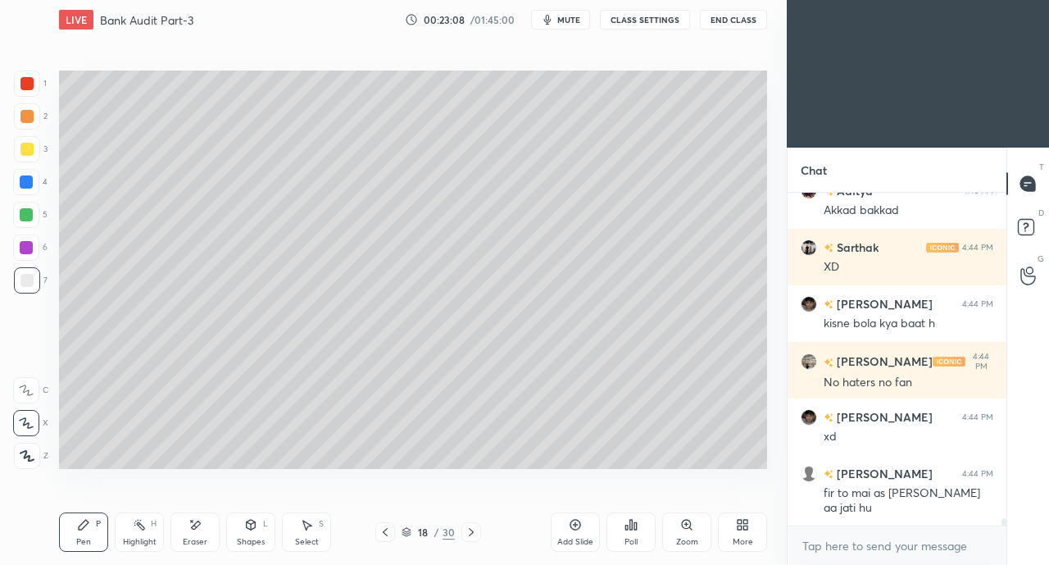
click at [247, 532] on div "Shapes L" at bounding box center [250, 531] width 49 height 39
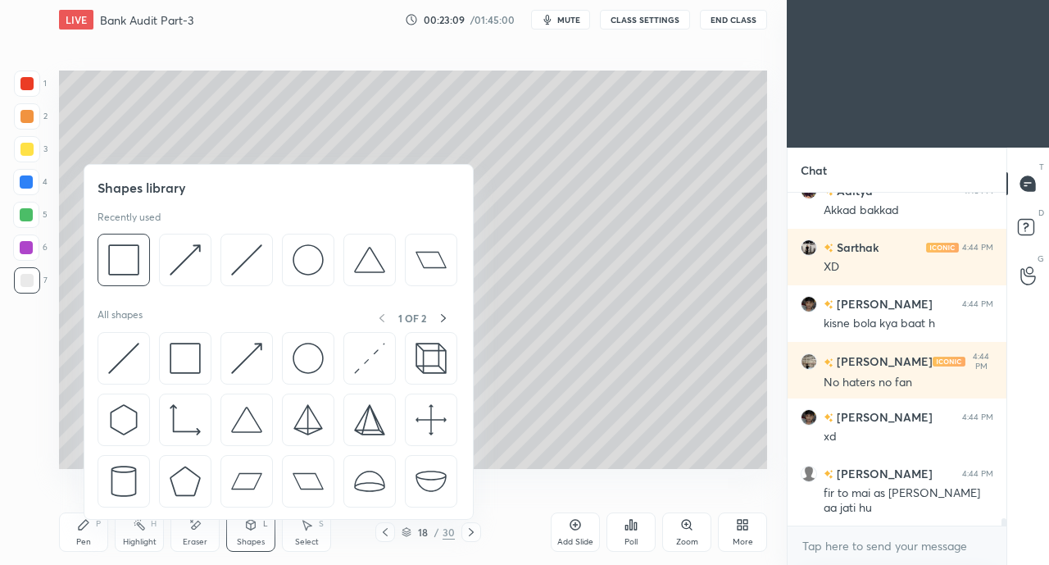
click at [121, 352] on img at bounding box center [123, 358] width 31 height 31
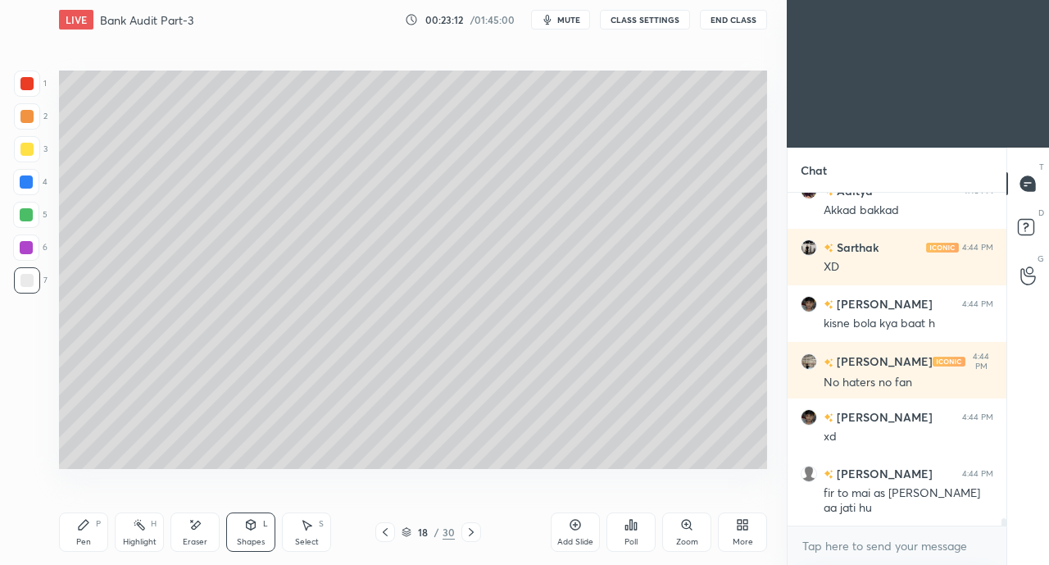
scroll to position [15236, 0]
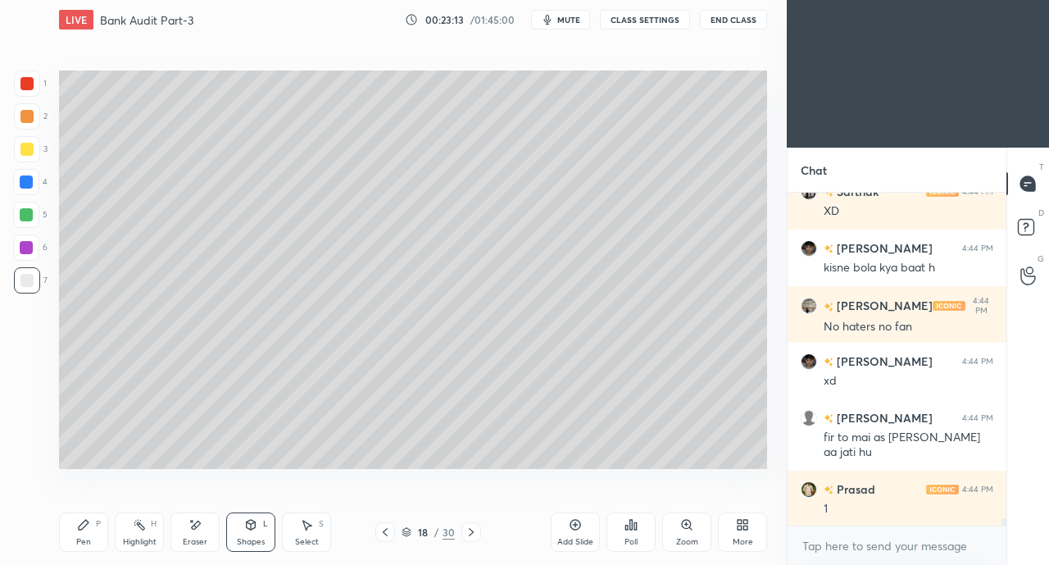
click at [79, 532] on div "Pen P" at bounding box center [83, 531] width 49 height 39
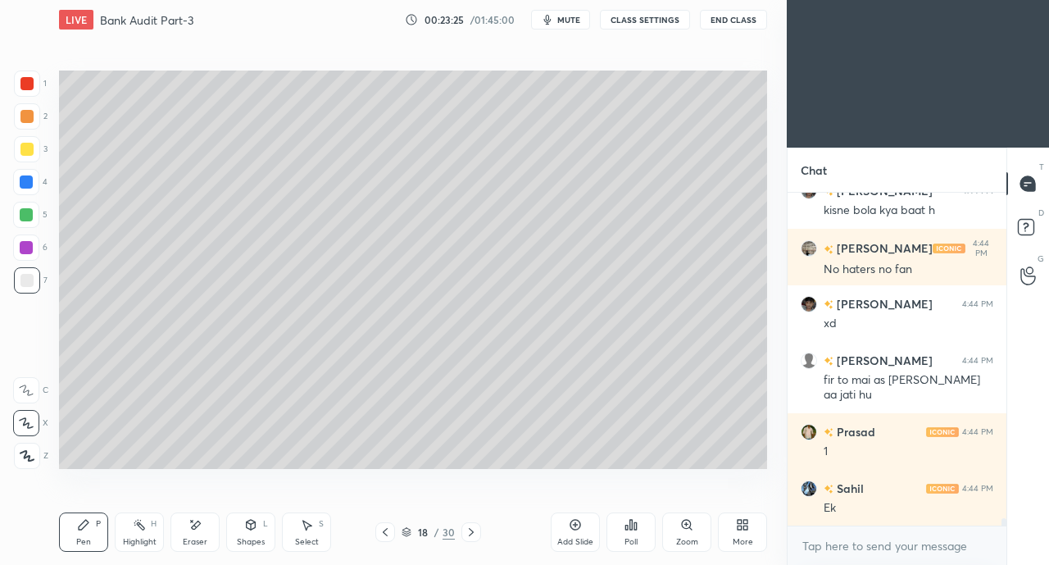
click at [27, 150] on div at bounding box center [26, 149] width 13 height 13
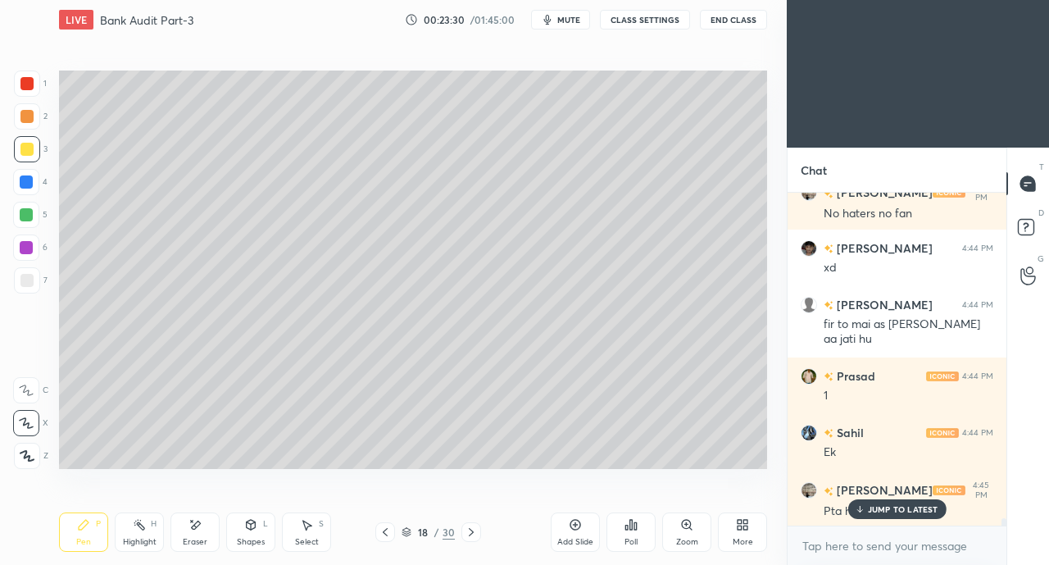
click at [867, 517] on div "JUMP TO LATEST" at bounding box center [896, 509] width 98 height 20
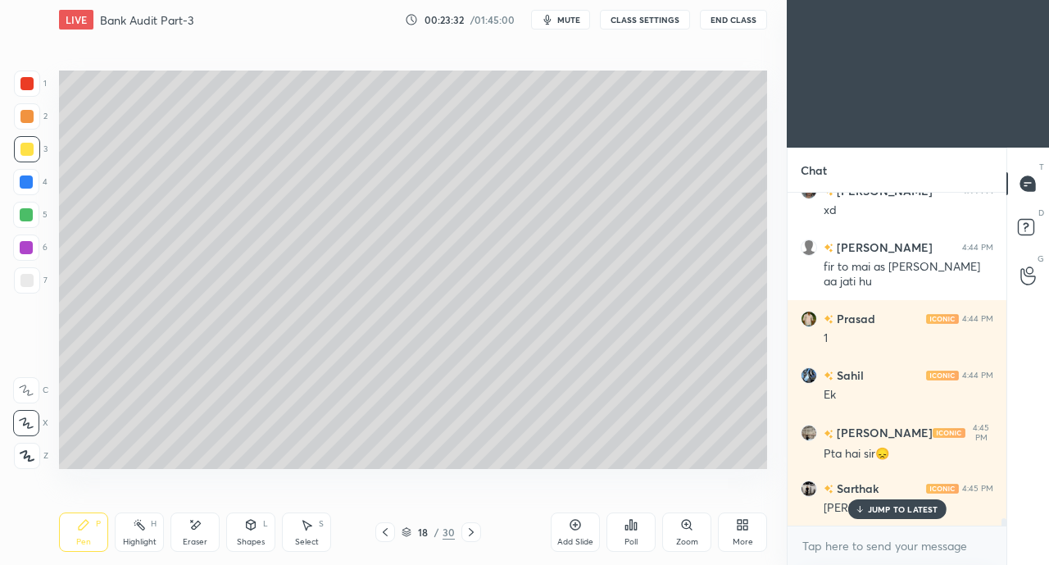
scroll to position [15462, 0]
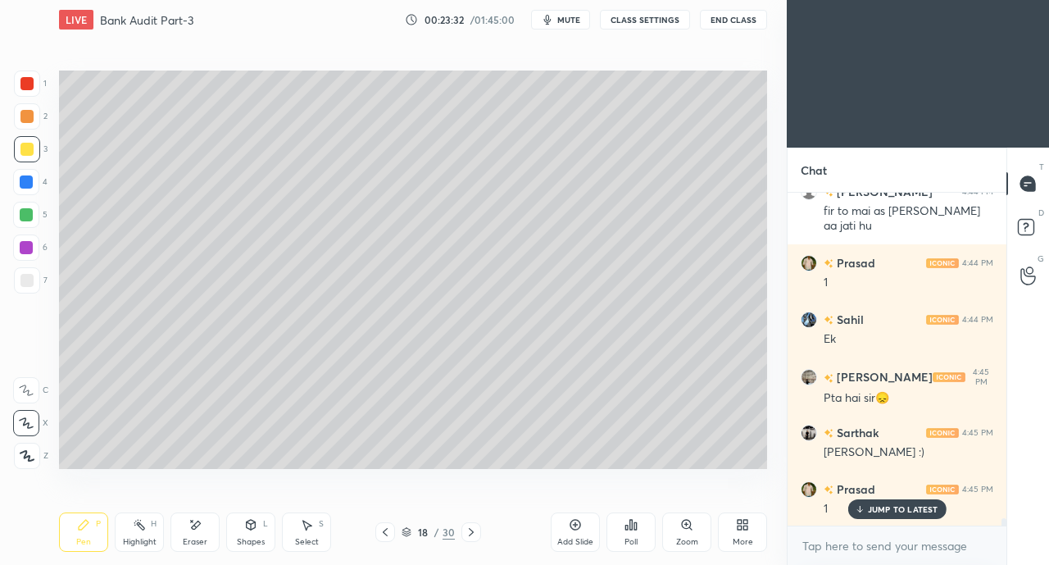
click at [254, 532] on div "Shapes L" at bounding box center [250, 531] width 49 height 39
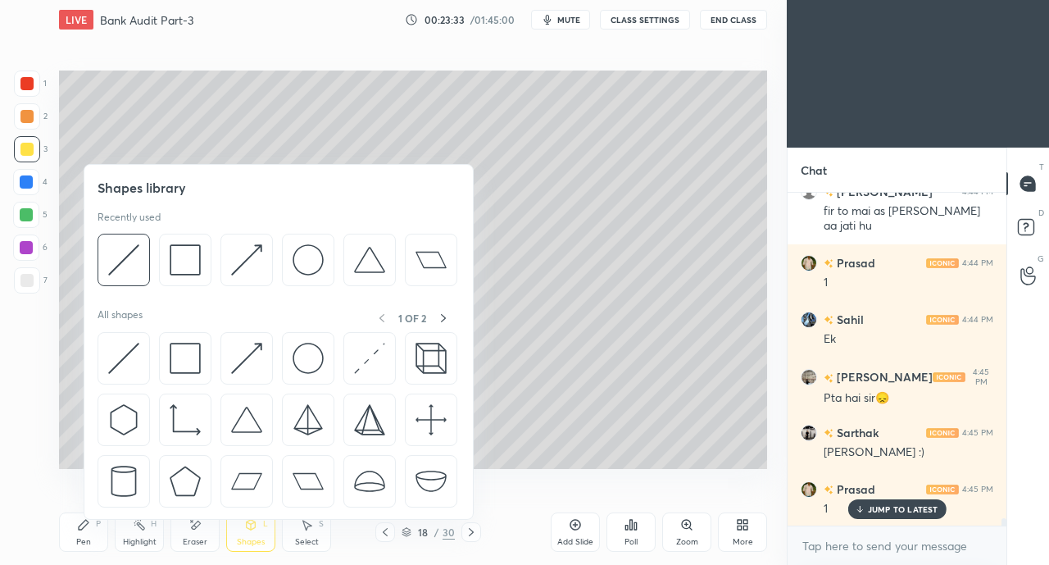
click at [111, 351] on img at bounding box center [123, 358] width 31 height 31
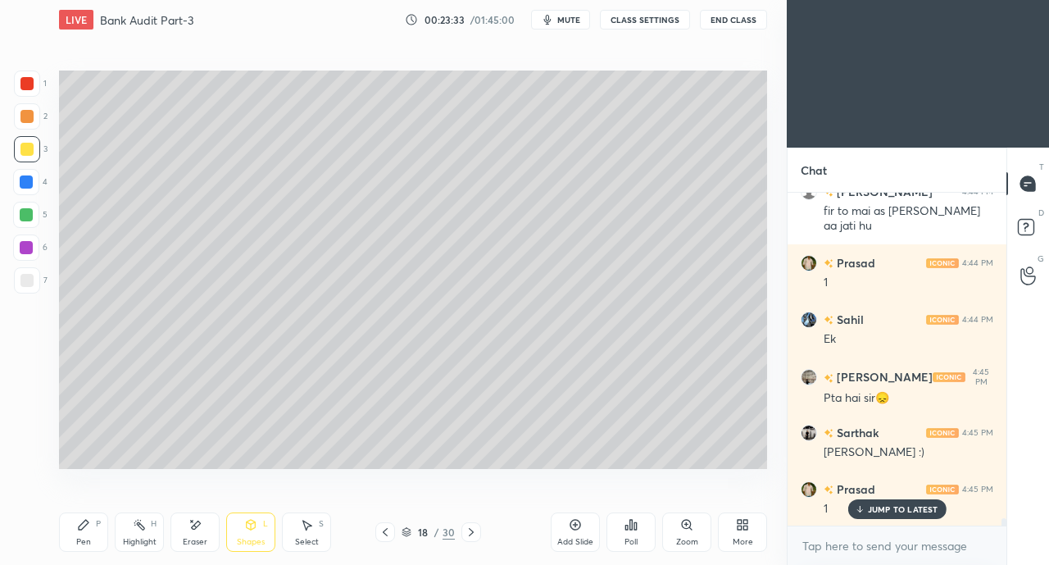
click at [20, 281] on div at bounding box center [26, 280] width 13 height 13
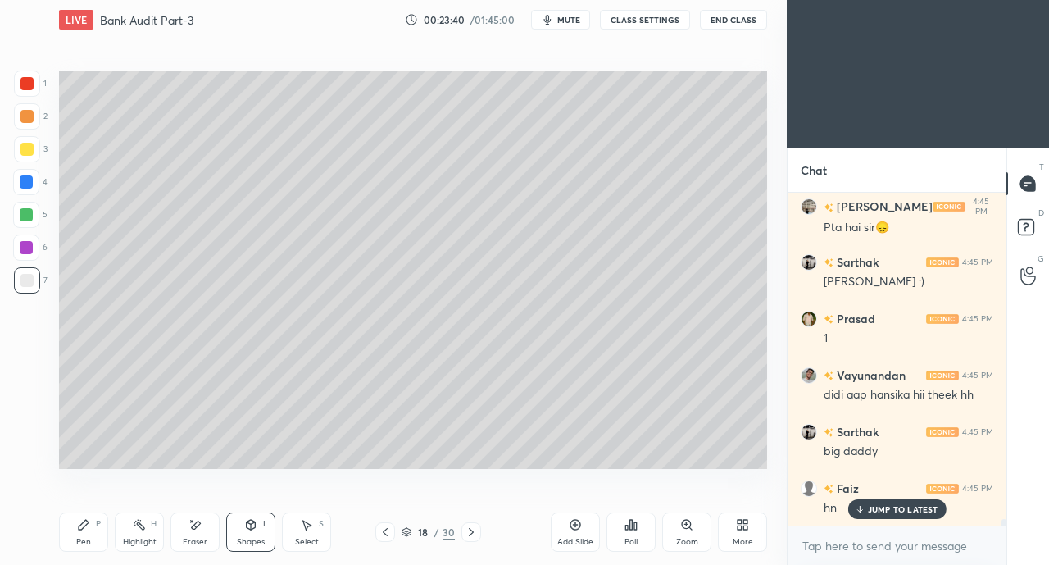
scroll to position [15689, 0]
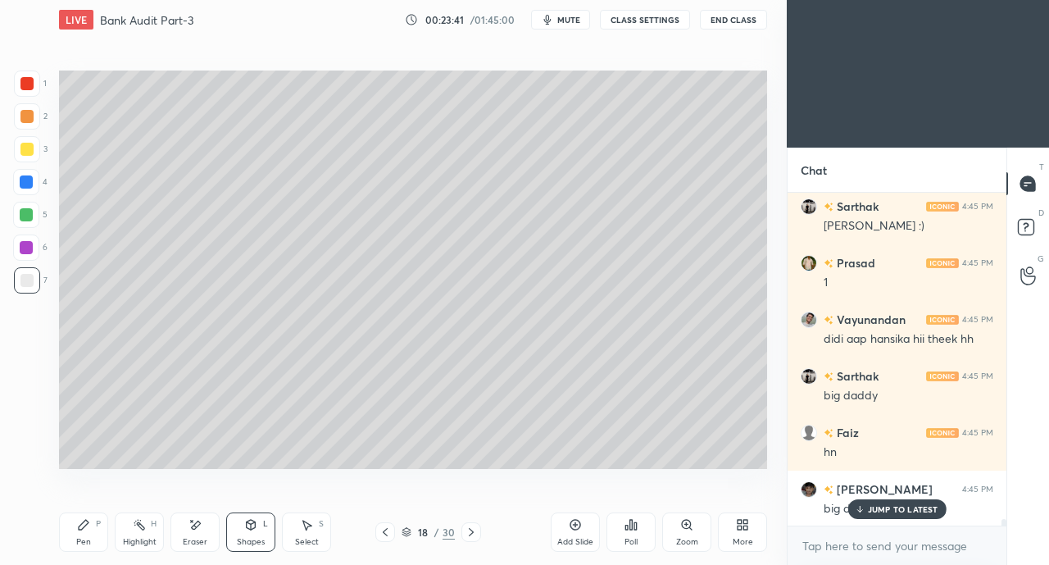
click at [74, 525] on div "Pen P" at bounding box center [83, 531] width 49 height 39
click at [22, 116] on div at bounding box center [26, 116] width 13 height 13
click at [866, 512] on div "JUMP TO LATEST" at bounding box center [896, 509] width 98 height 20
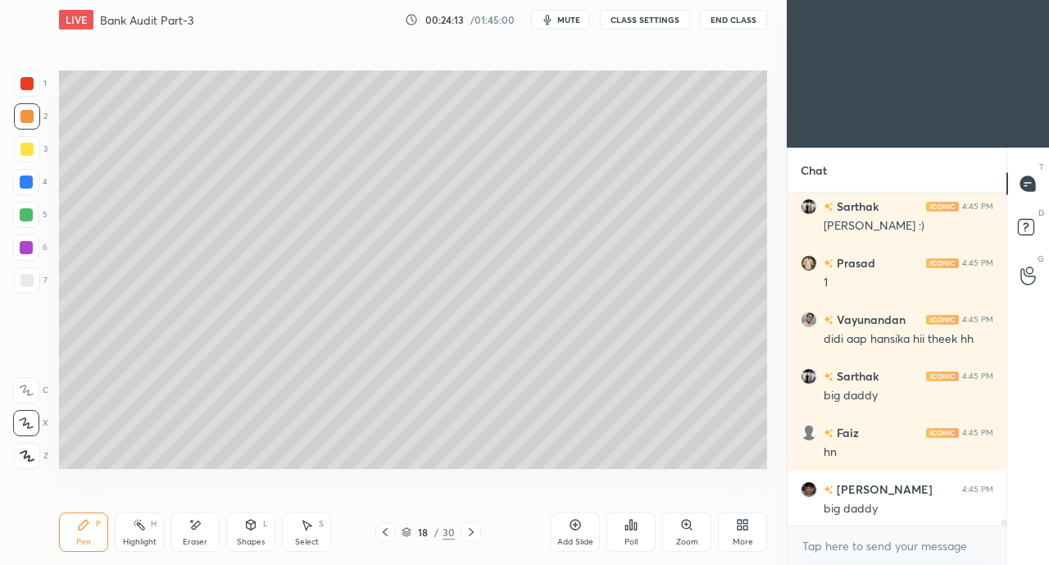
click at [24, 285] on div at bounding box center [26, 280] width 13 height 13
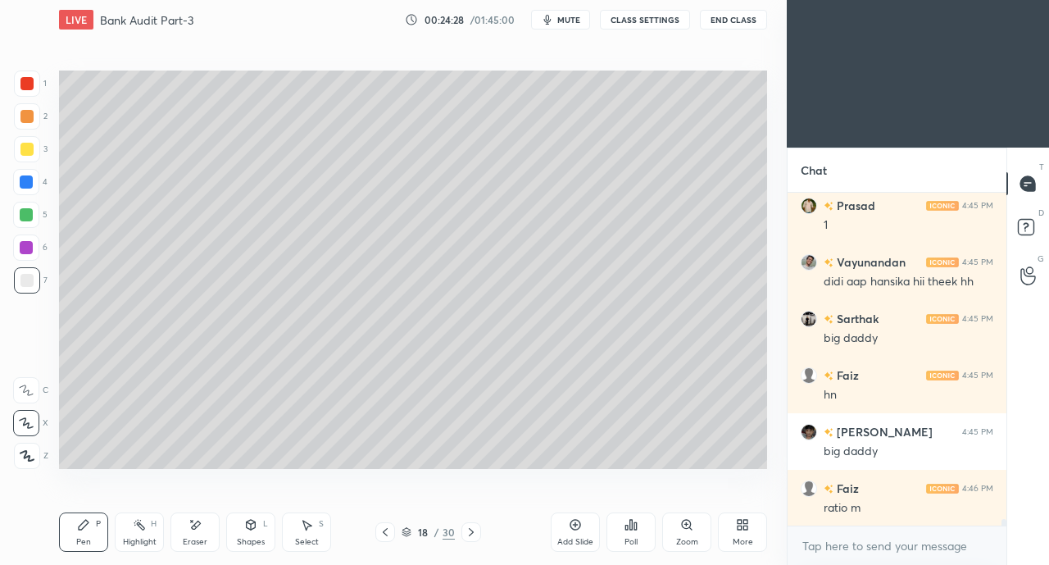
scroll to position [15802, 0]
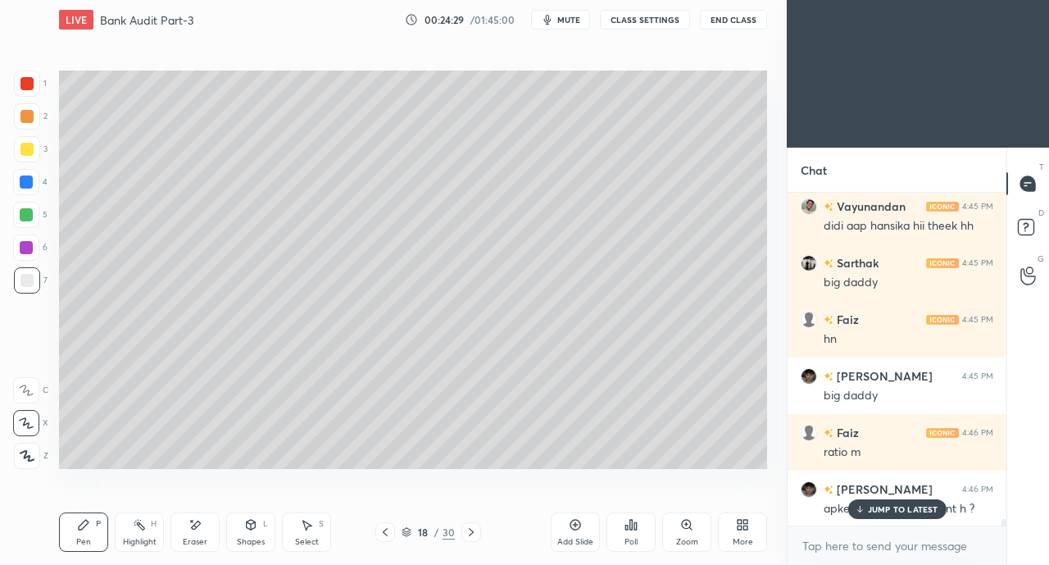
click at [857, 509] on icon at bounding box center [859, 509] width 11 height 10
click at [28, 154] on div at bounding box center [26, 149] width 13 height 13
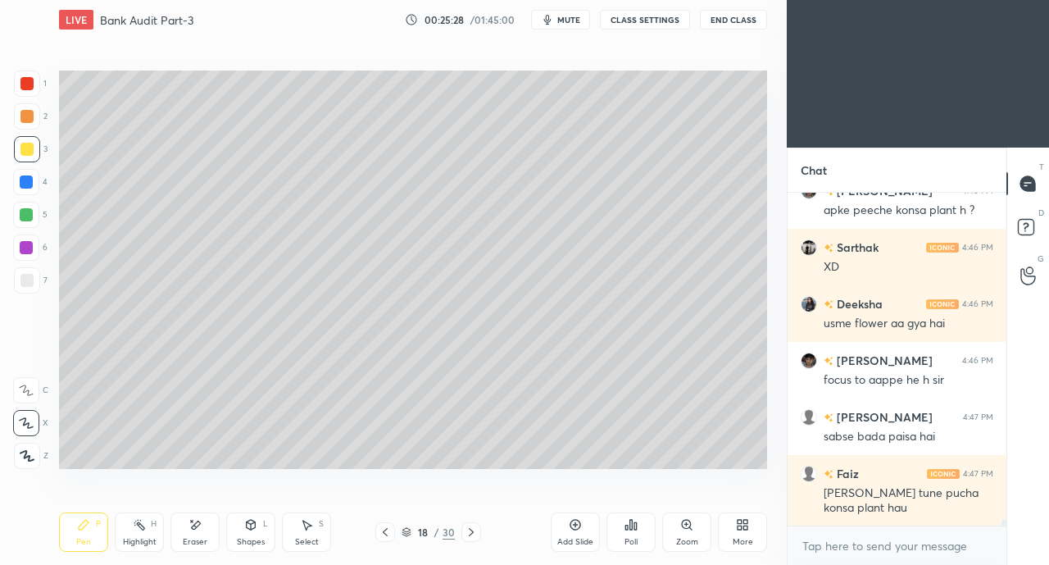
scroll to position [16156, 0]
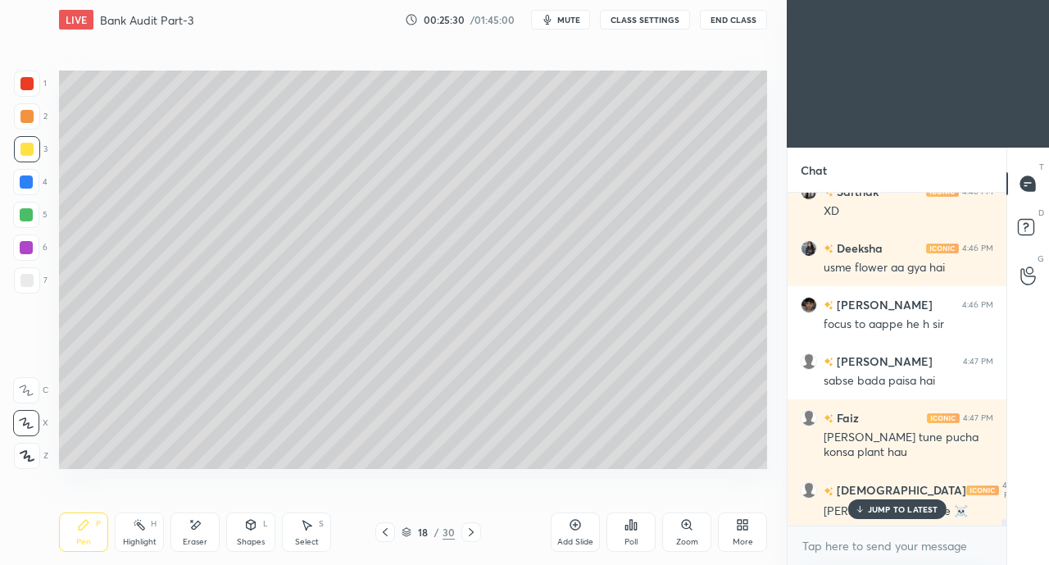
click at [905, 508] on p "JUMP TO LATEST" at bounding box center [903, 509] width 70 height 10
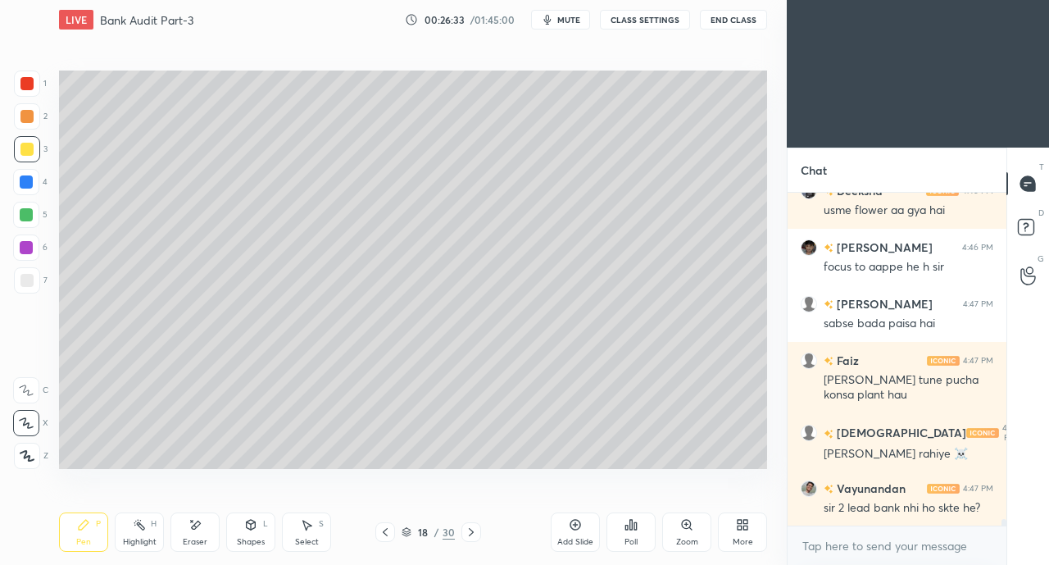
click at [206, 517] on div "Eraser" at bounding box center [194, 531] width 49 height 39
click at [90, 535] on div "Pen P" at bounding box center [83, 531] width 49 height 39
click at [28, 281] on div at bounding box center [26, 280] width 13 height 13
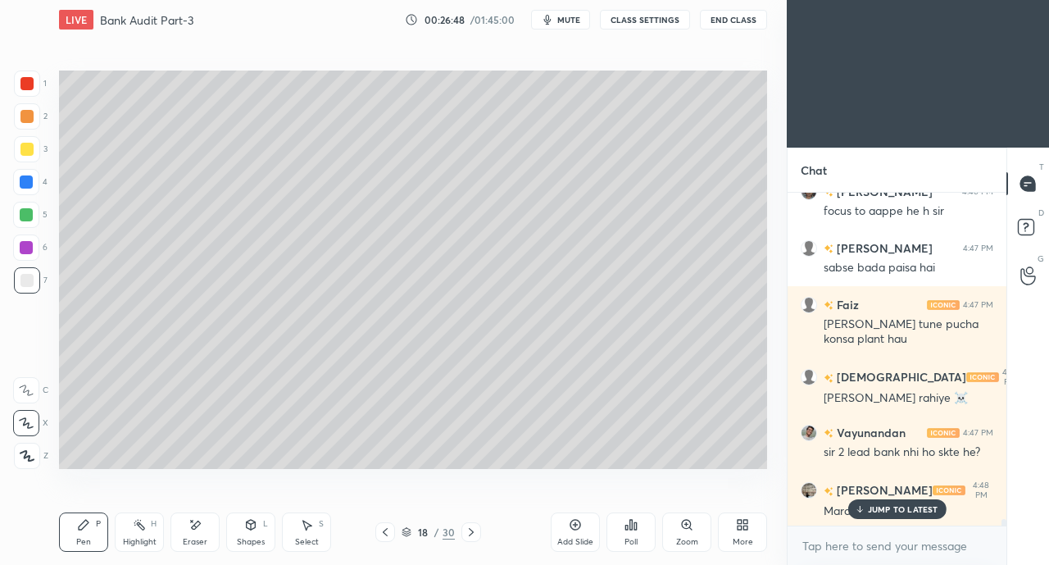
click at [862, 514] on div "JUMP TO LATEST" at bounding box center [896, 509] width 98 height 20
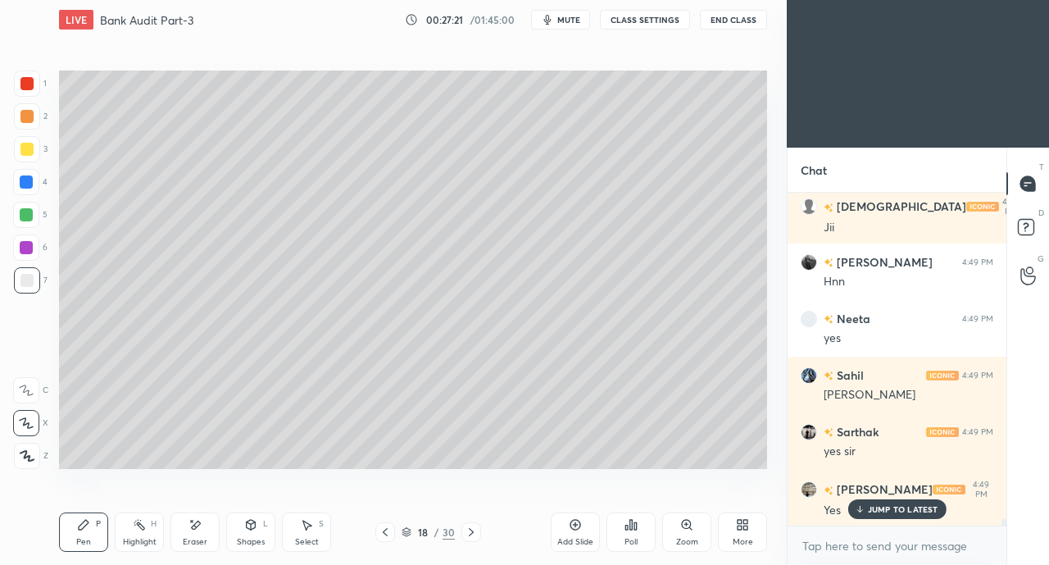
scroll to position [17090, 0]
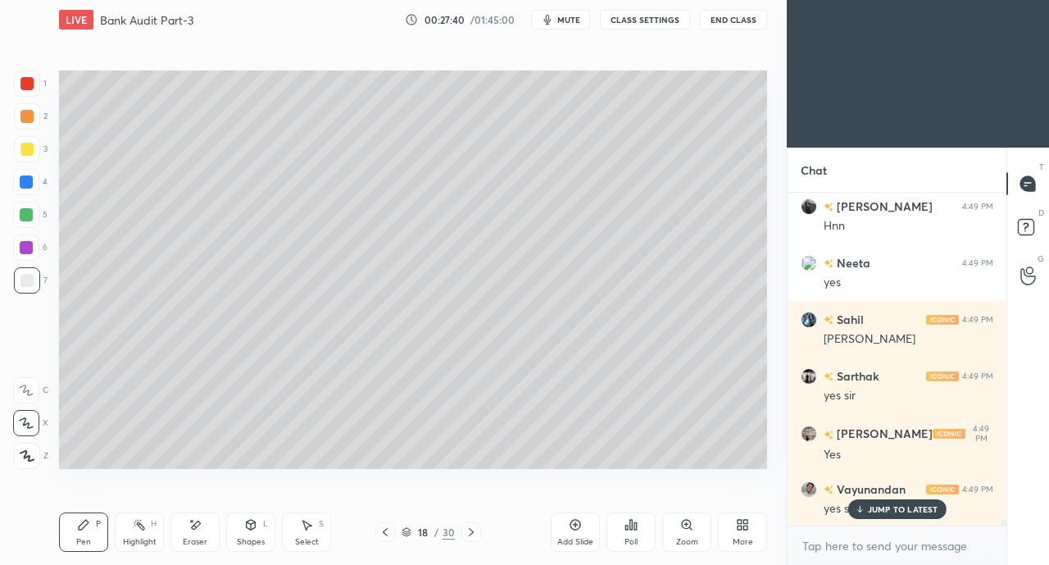
click at [470, 533] on icon at bounding box center [471, 532] width 5 height 8
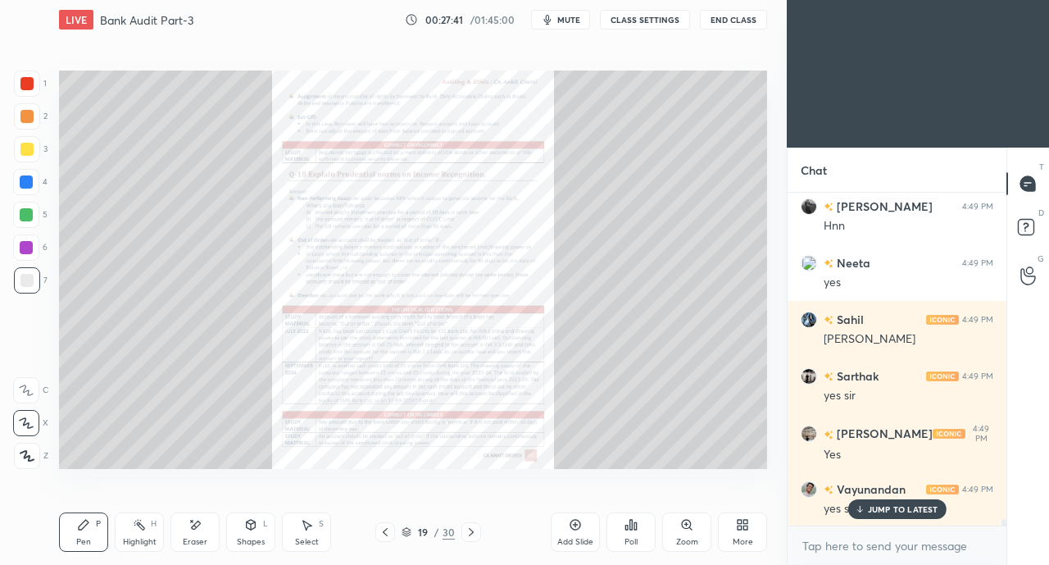
click at [380, 533] on icon at bounding box center [385, 531] width 13 height 13
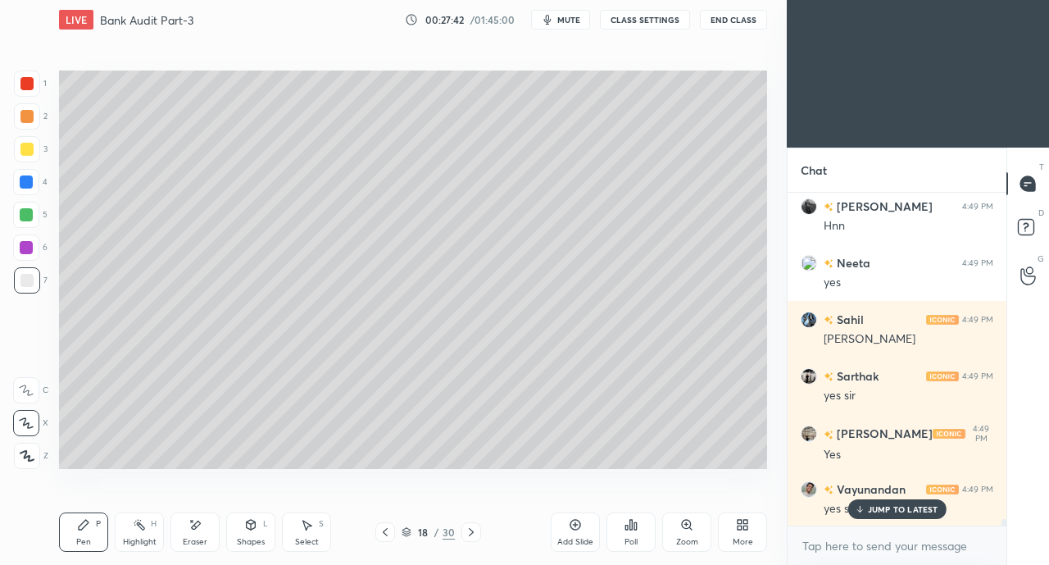
click at [565, 524] on div "Add Slide" at bounding box center [575, 531] width 49 height 39
click at [23, 140] on div at bounding box center [27, 149] width 26 height 26
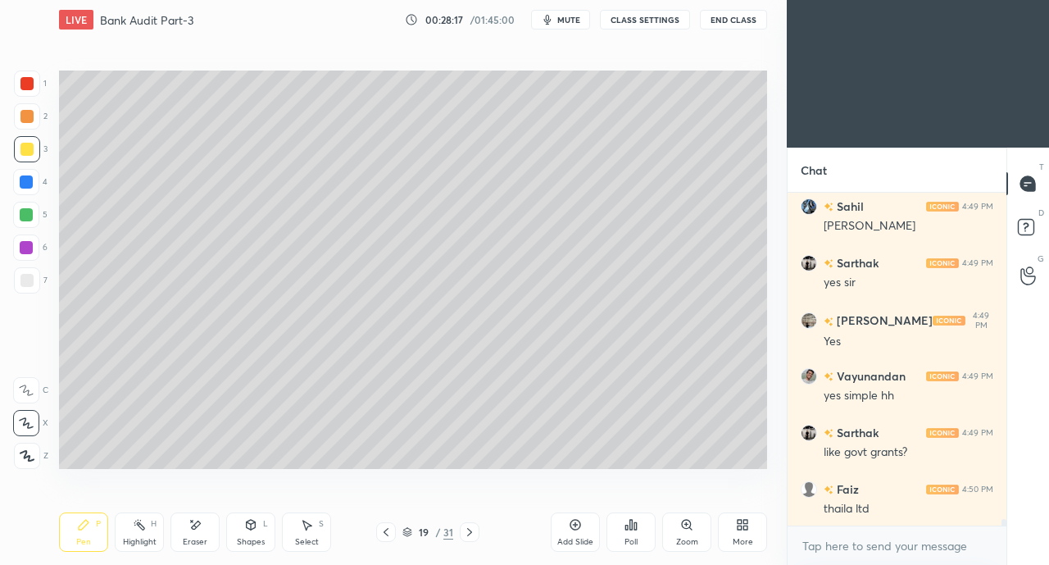
scroll to position [17260, 0]
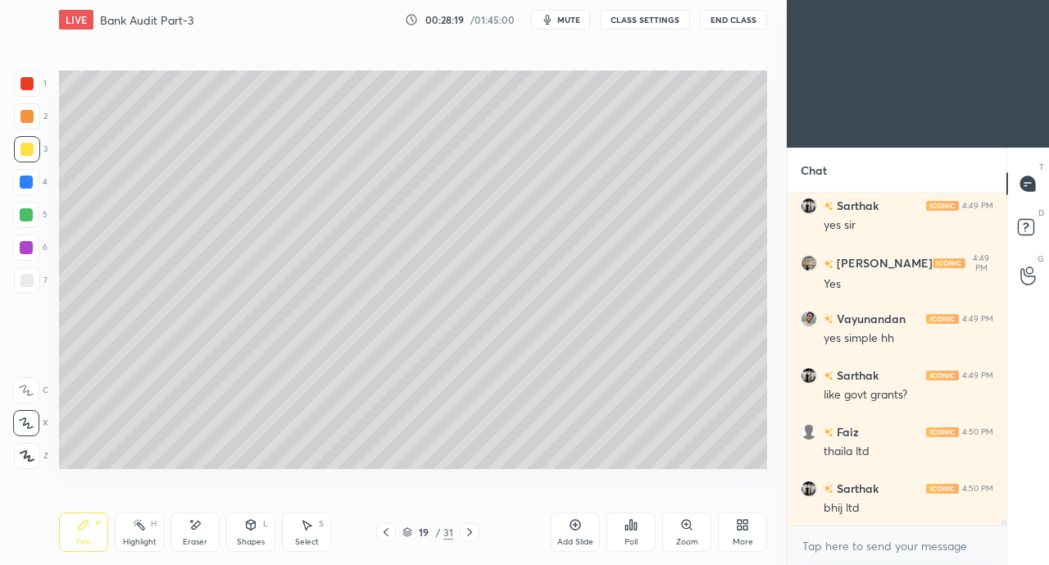
click at [247, 524] on icon at bounding box center [251, 525] width 9 height 10
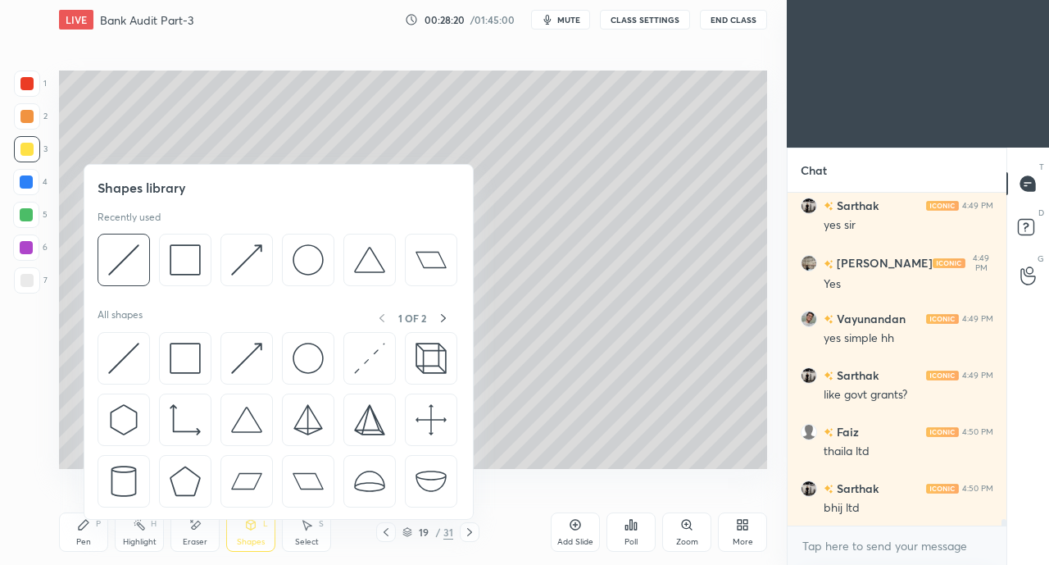
click at [234, 356] on img at bounding box center [246, 358] width 31 height 31
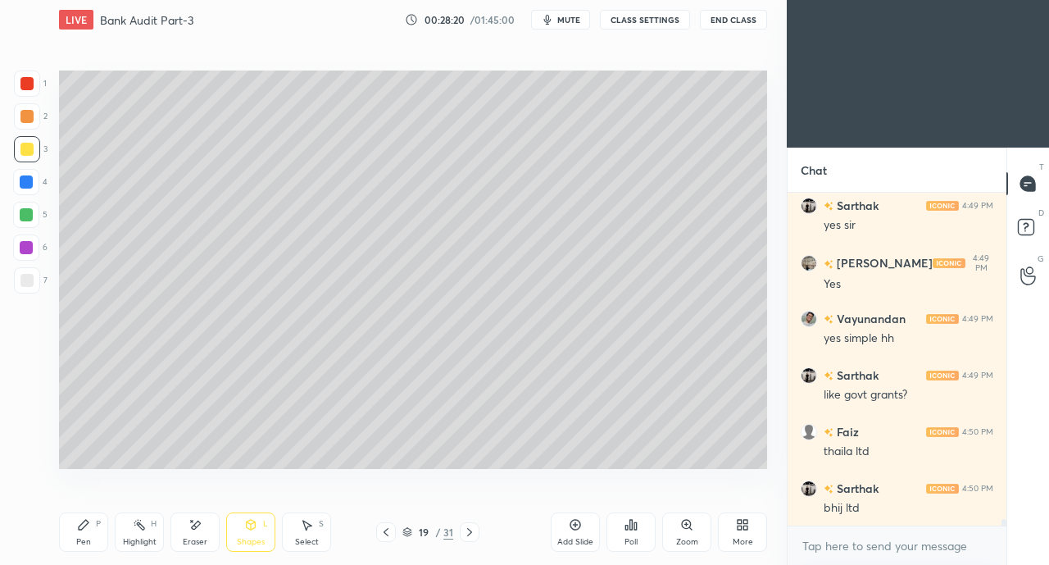
click at [25, 293] on div at bounding box center [27, 280] width 26 height 26
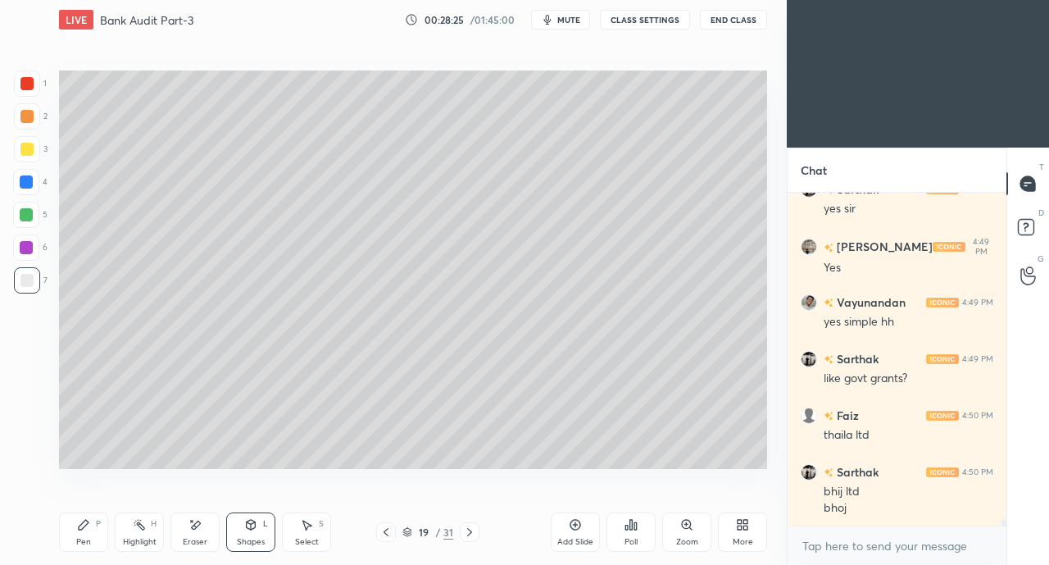
click at [80, 533] on div "Pen P" at bounding box center [83, 531] width 49 height 39
click at [253, 530] on icon at bounding box center [250, 524] width 13 height 13
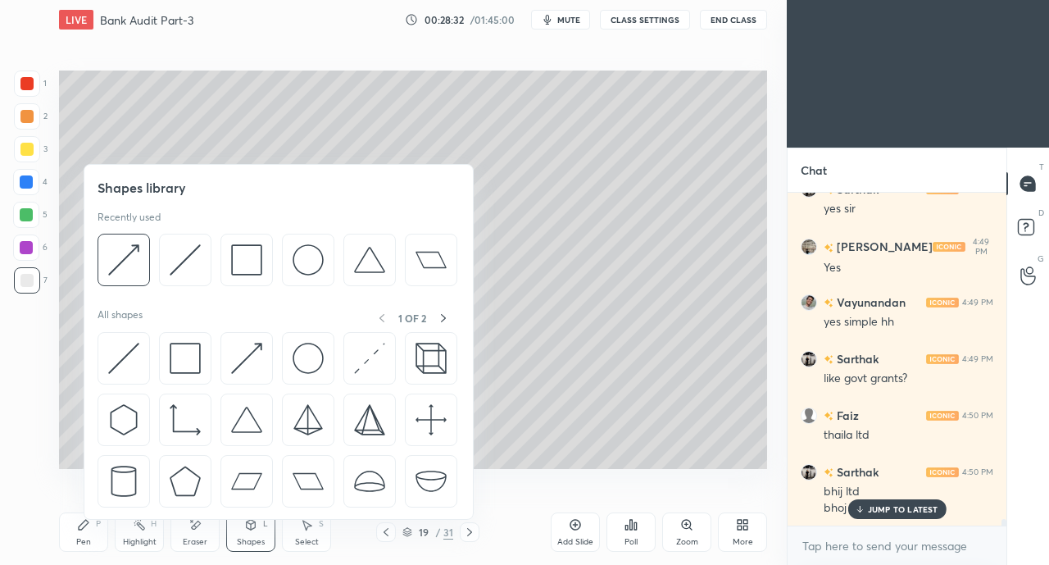
scroll to position [17332, 0]
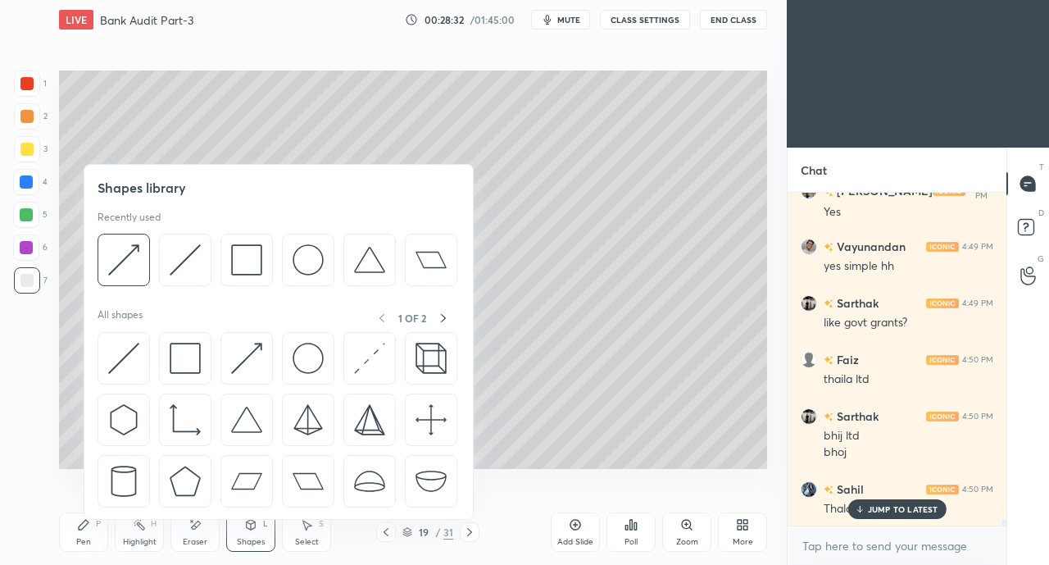
click at [184, 366] on img at bounding box center [185, 358] width 31 height 31
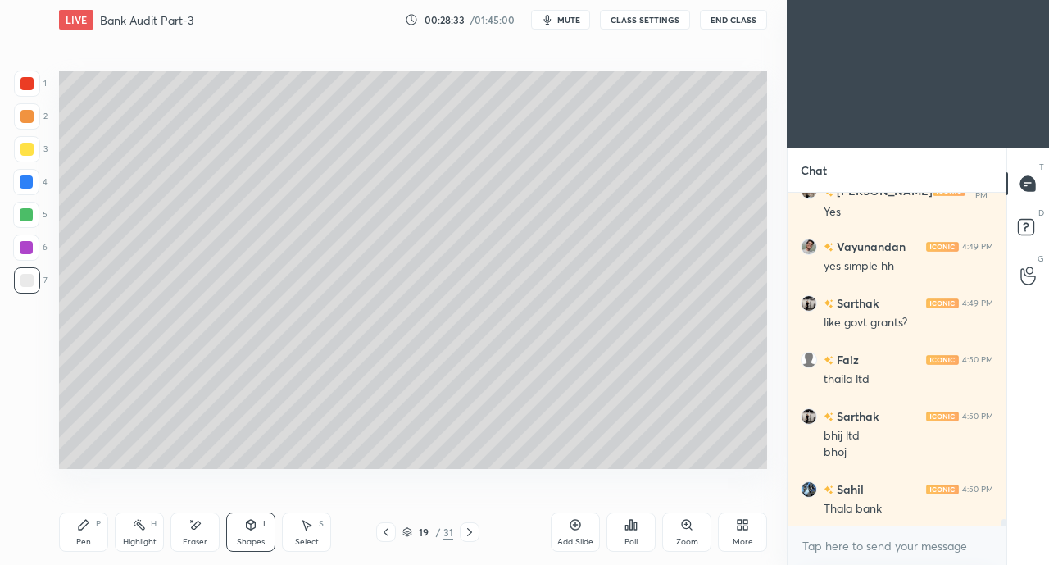
scroll to position [17390, 0]
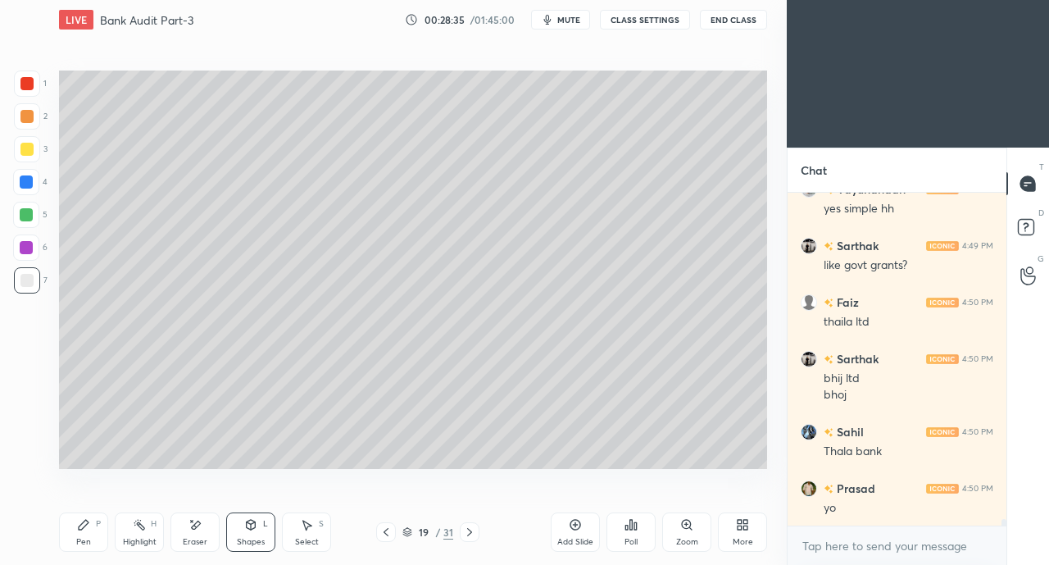
click at [723, 469] on div "Setting up your live class Poll for secs No correct answer Start poll" at bounding box center [412, 269] width 721 height 460
click at [89, 530] on icon at bounding box center [83, 524] width 13 height 13
click at [250, 532] on div "Shapes L" at bounding box center [250, 531] width 49 height 39
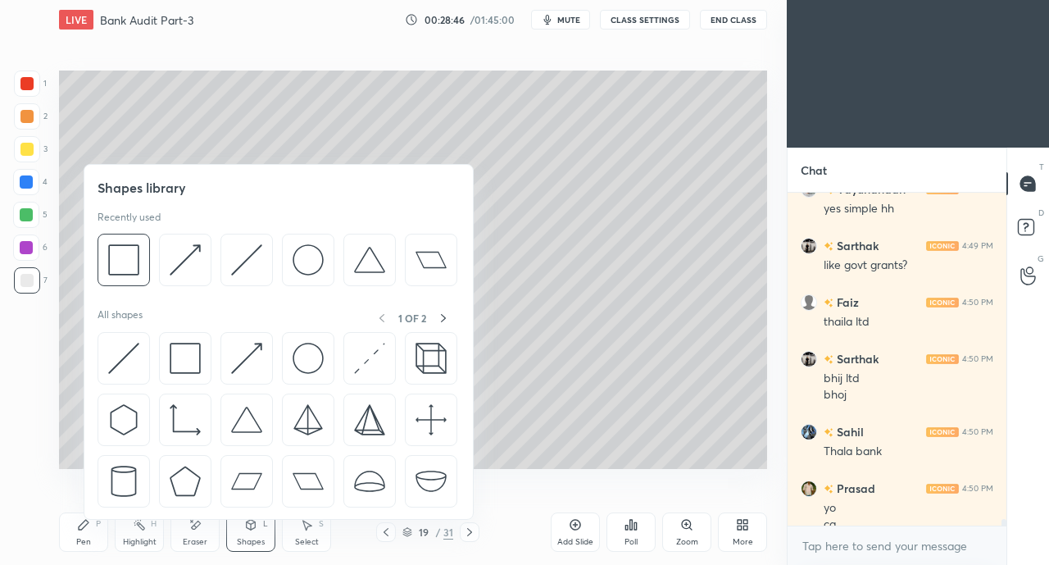
scroll to position [17406, 0]
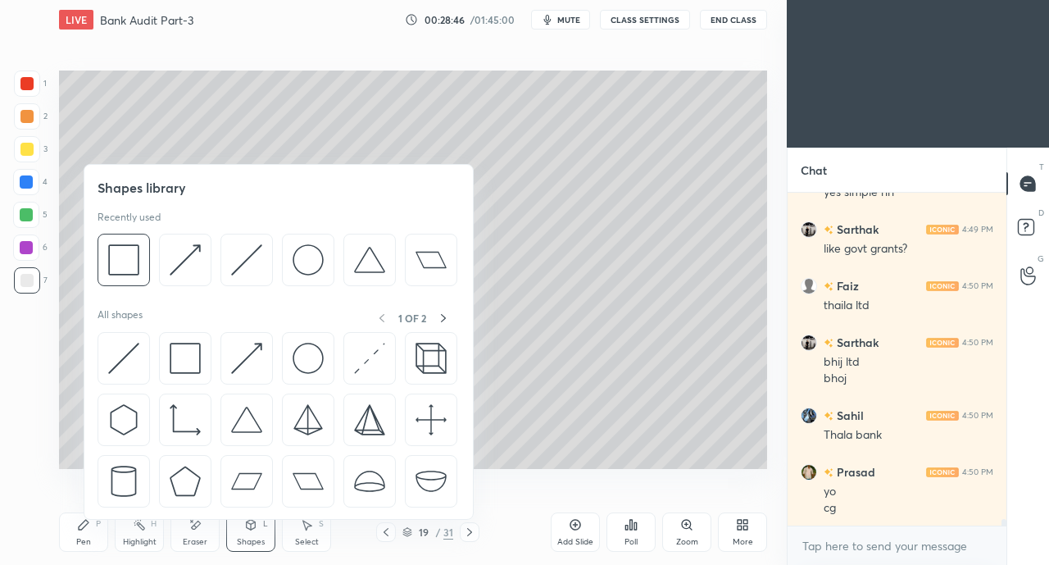
click at [182, 356] on img at bounding box center [185, 358] width 31 height 31
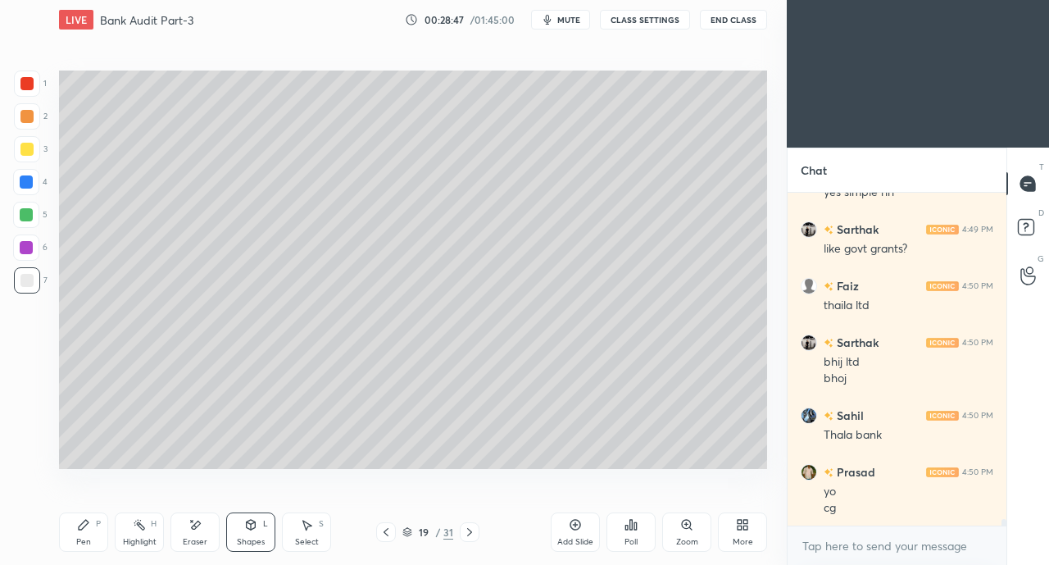
scroll to position [17462, 0]
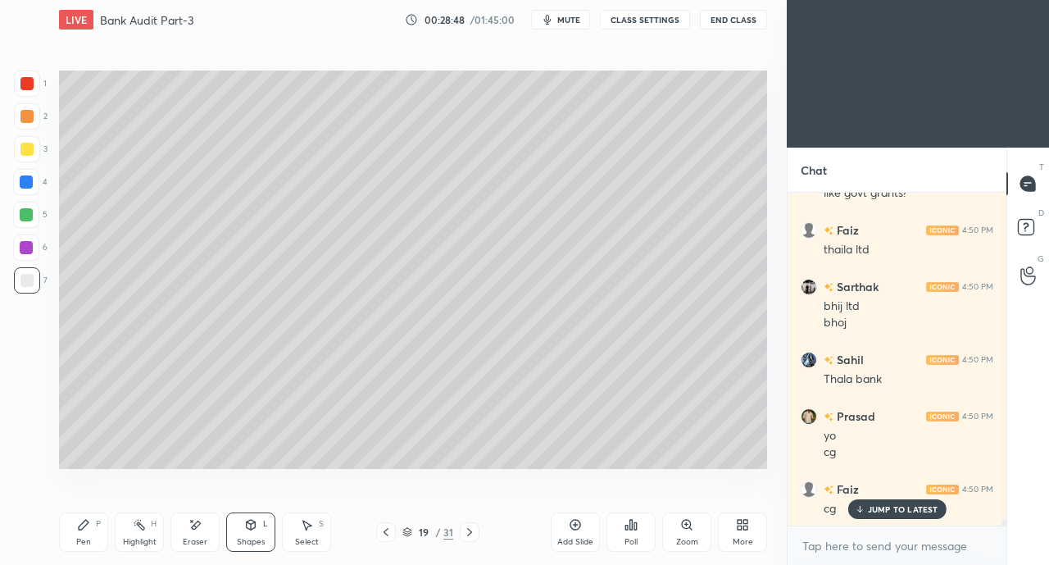
click at [250, 529] on icon at bounding box center [251, 525] width 9 height 10
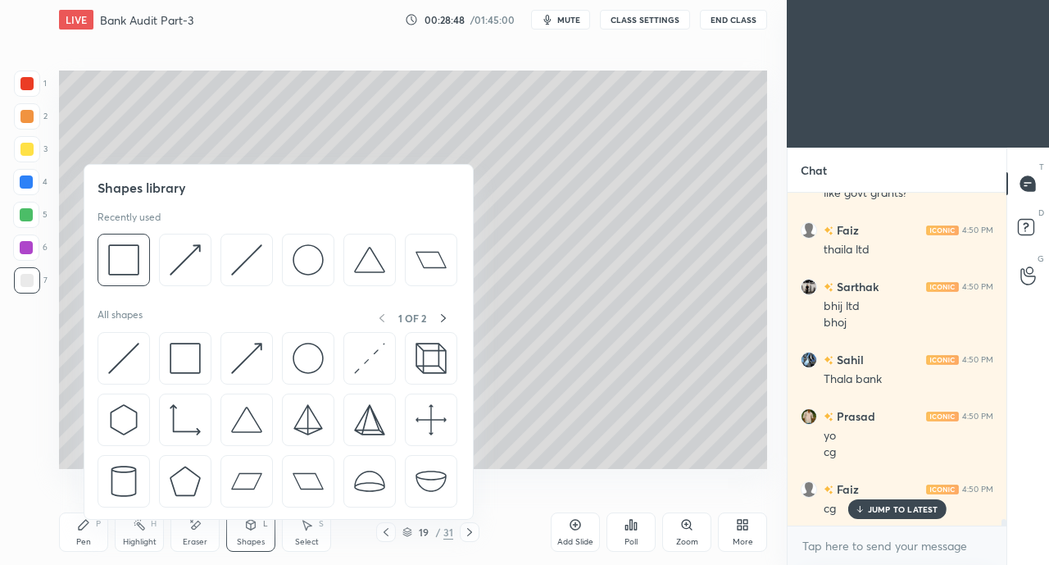
click at [233, 350] on img at bounding box center [246, 358] width 31 height 31
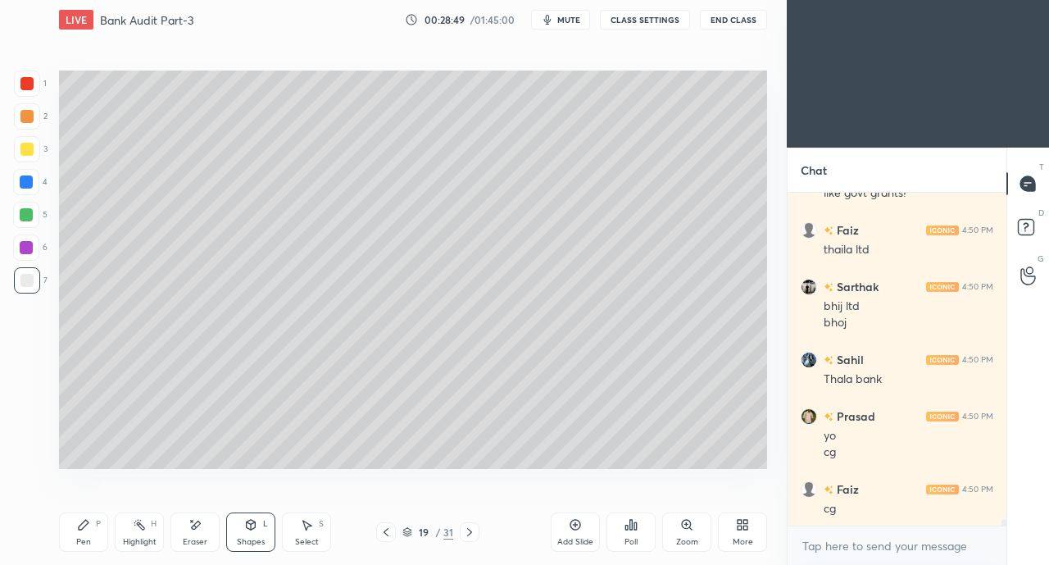
scroll to position [17519, 0]
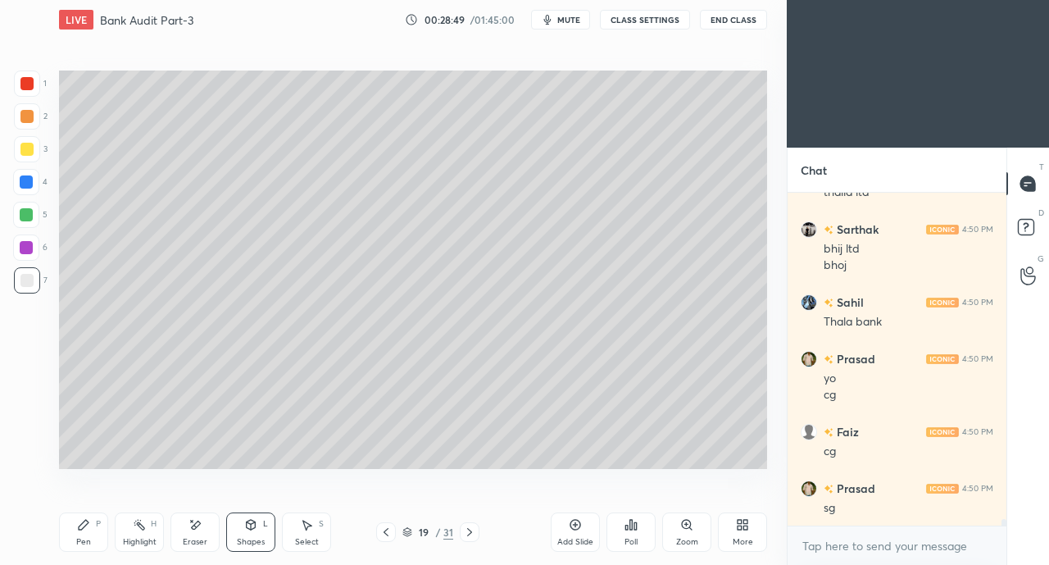
click at [26, 152] on div at bounding box center [26, 149] width 13 height 13
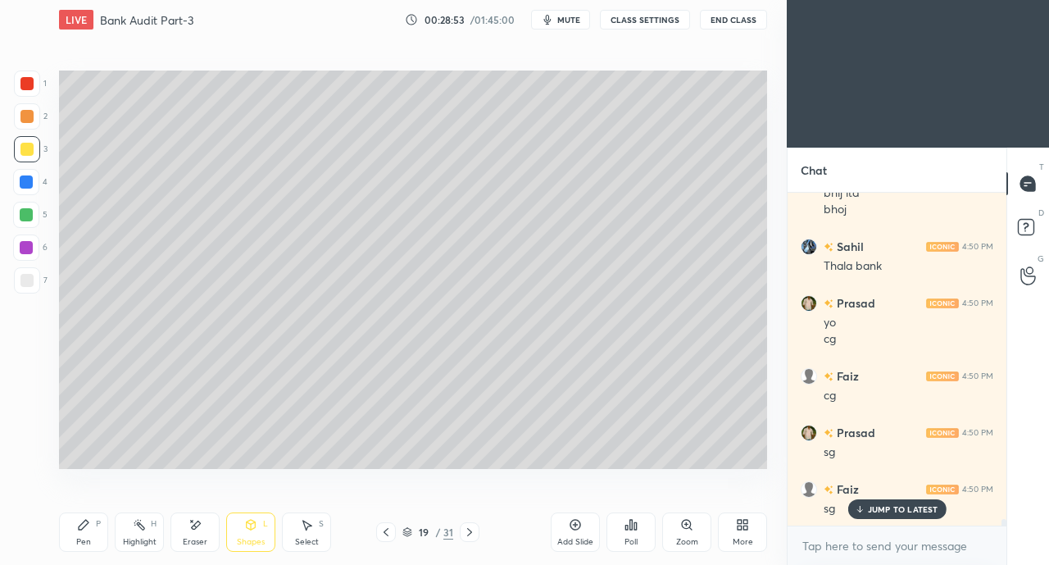
click at [84, 534] on div "Pen P" at bounding box center [83, 531] width 49 height 39
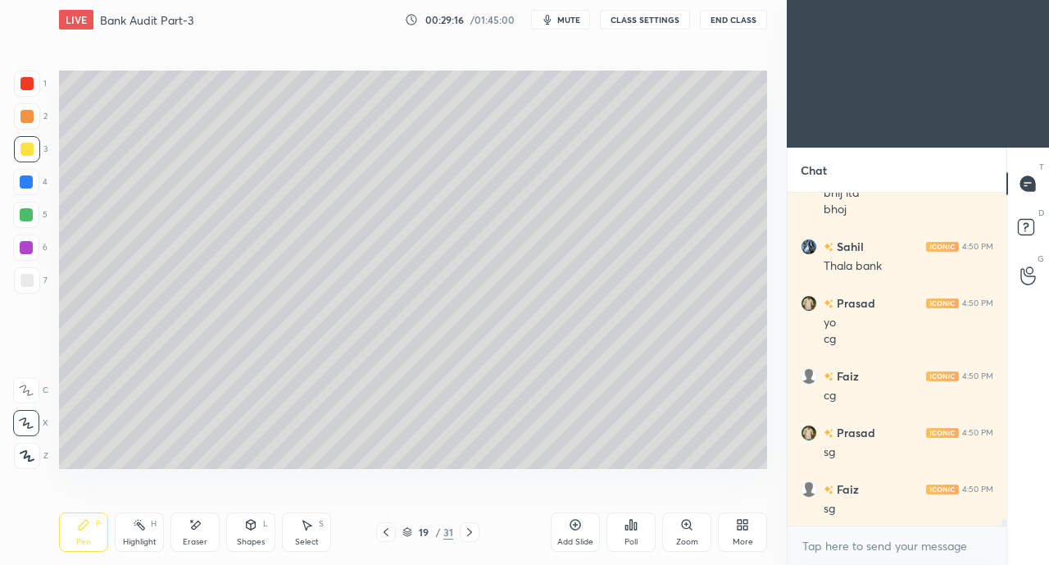
scroll to position [17632, 0]
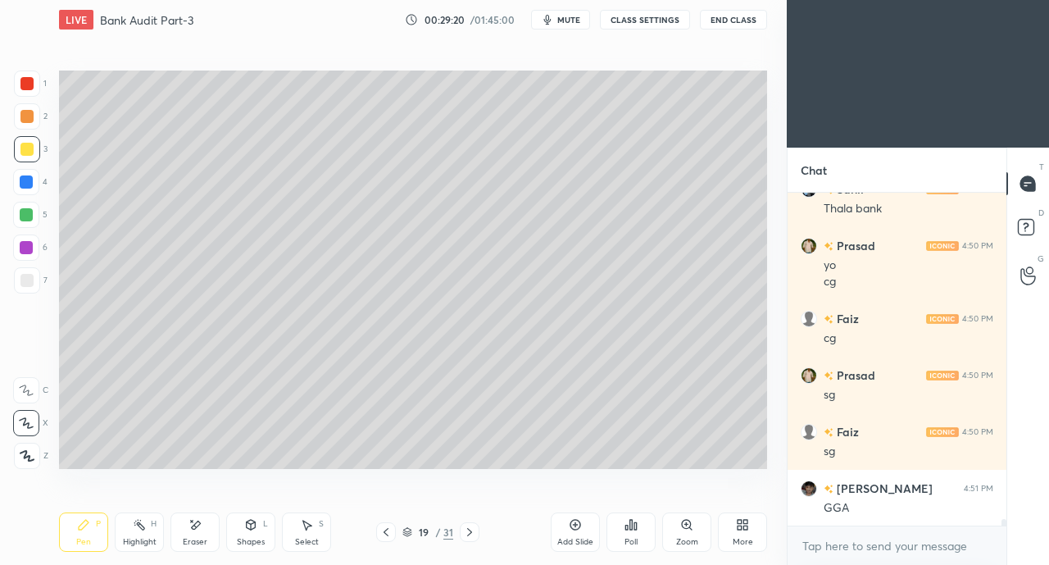
click at [197, 530] on icon at bounding box center [194, 525] width 13 height 14
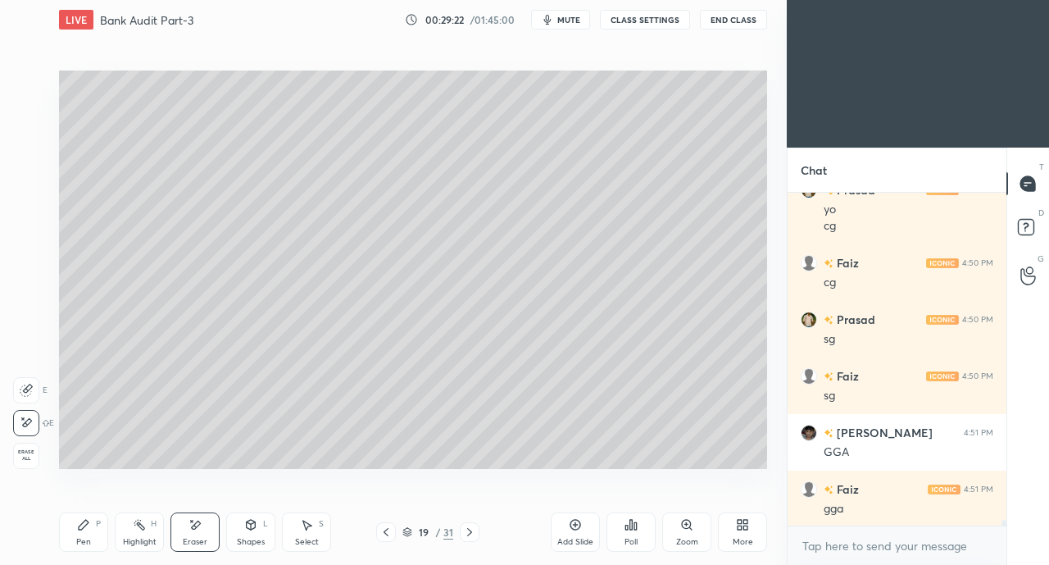
scroll to position [17745, 0]
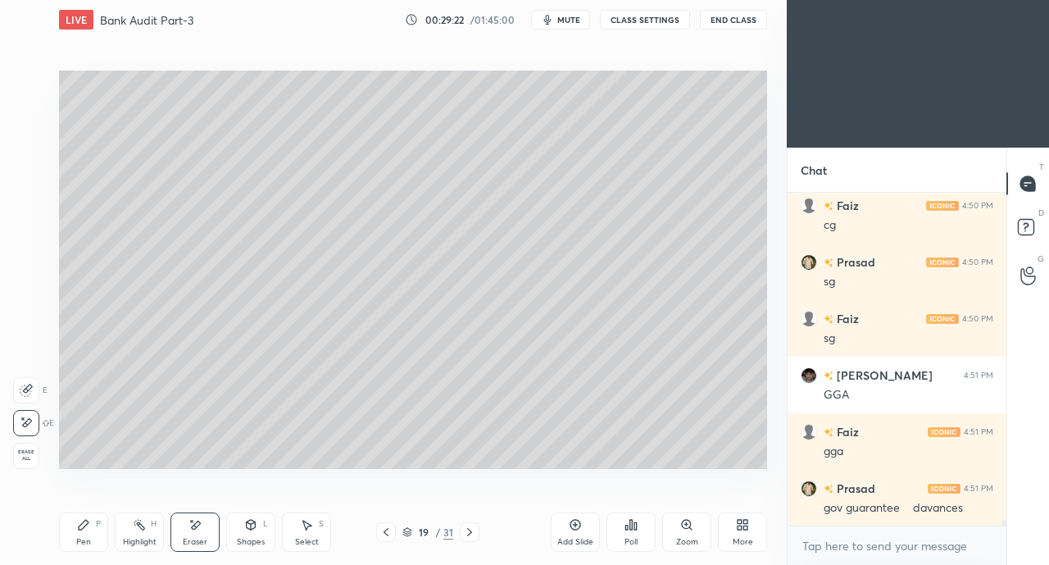
click at [87, 525] on icon at bounding box center [83, 524] width 13 height 13
click at [198, 524] on icon at bounding box center [196, 524] width 9 height 8
click at [90, 538] on div "Pen P" at bounding box center [83, 531] width 49 height 39
click at [29, 278] on div at bounding box center [26, 280] width 13 height 13
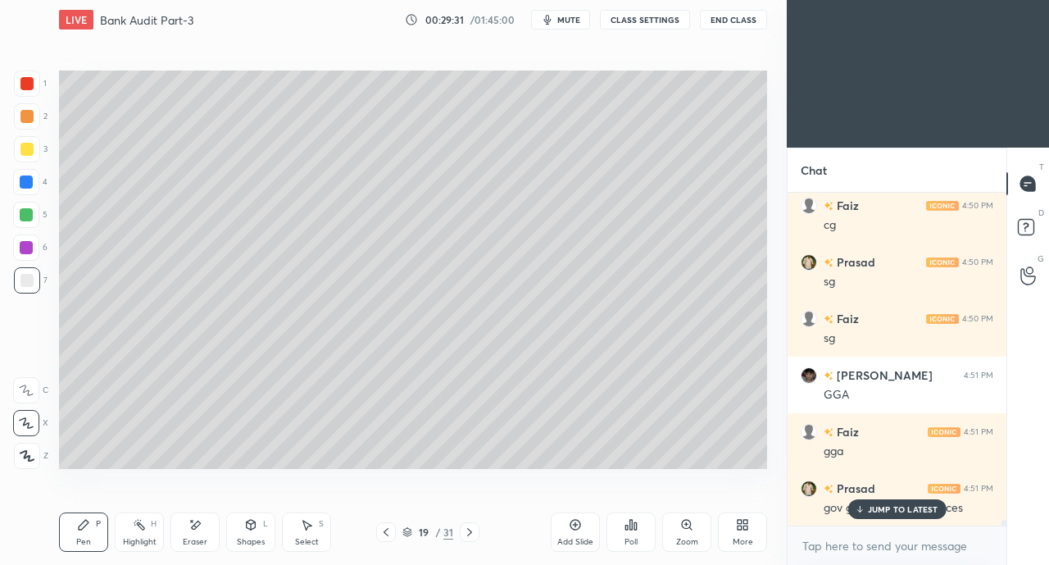
scroll to position [17801, 0]
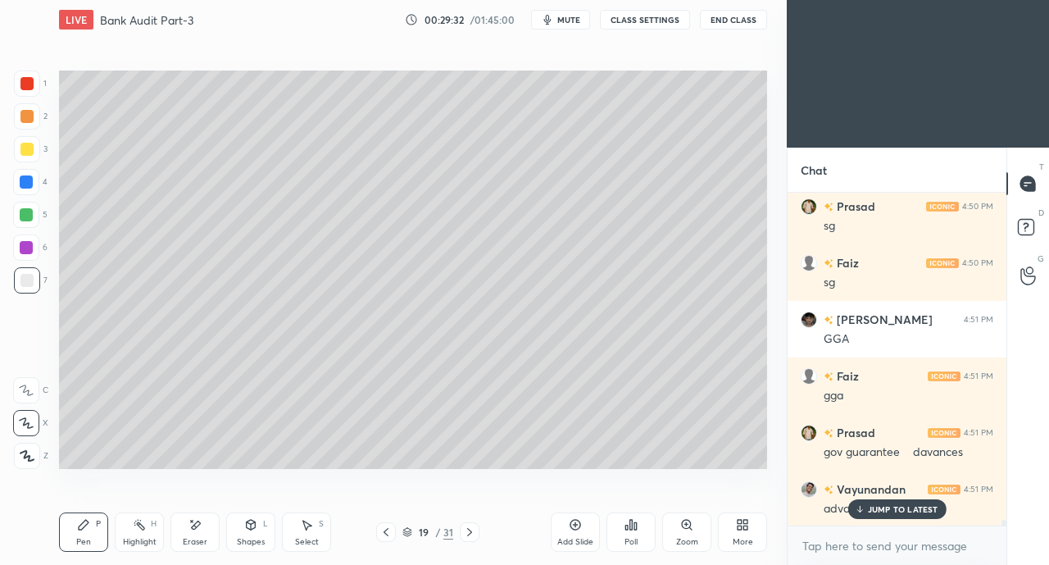
click at [864, 510] on icon at bounding box center [859, 509] width 11 height 10
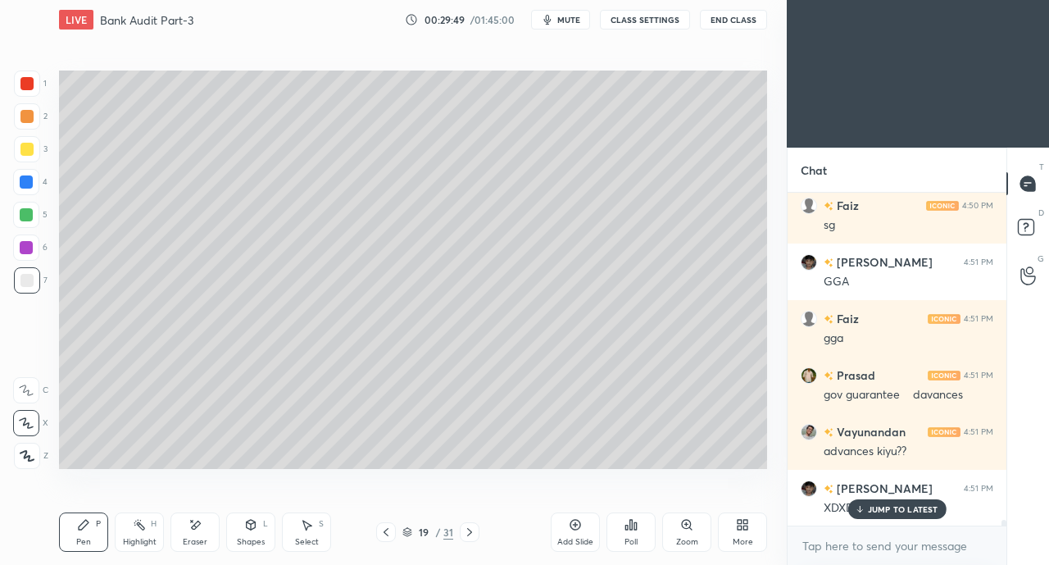
scroll to position [17914, 0]
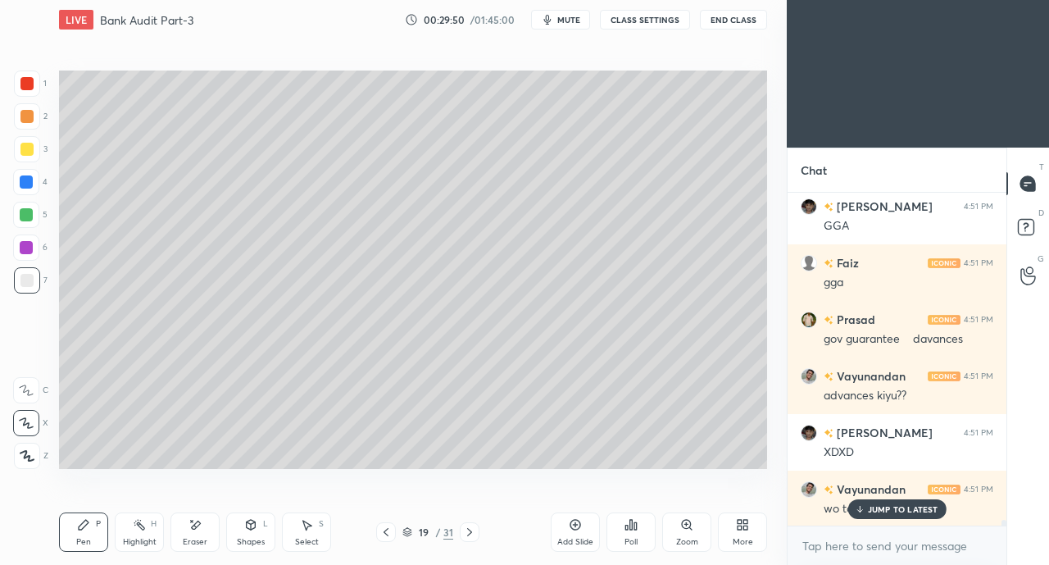
click at [867, 510] on div "JUMP TO LATEST" at bounding box center [896, 509] width 98 height 20
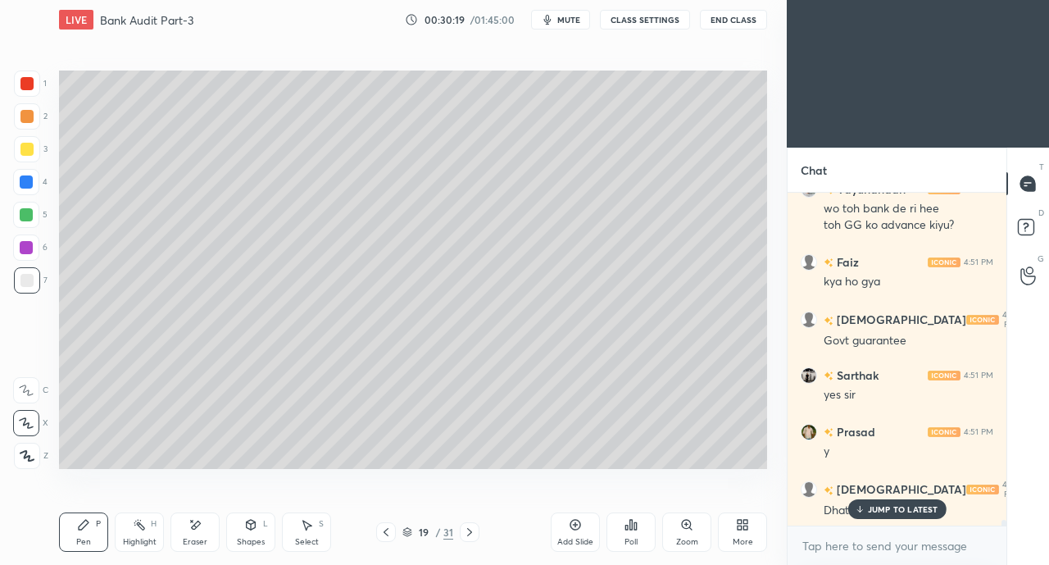
scroll to position [18270, 0]
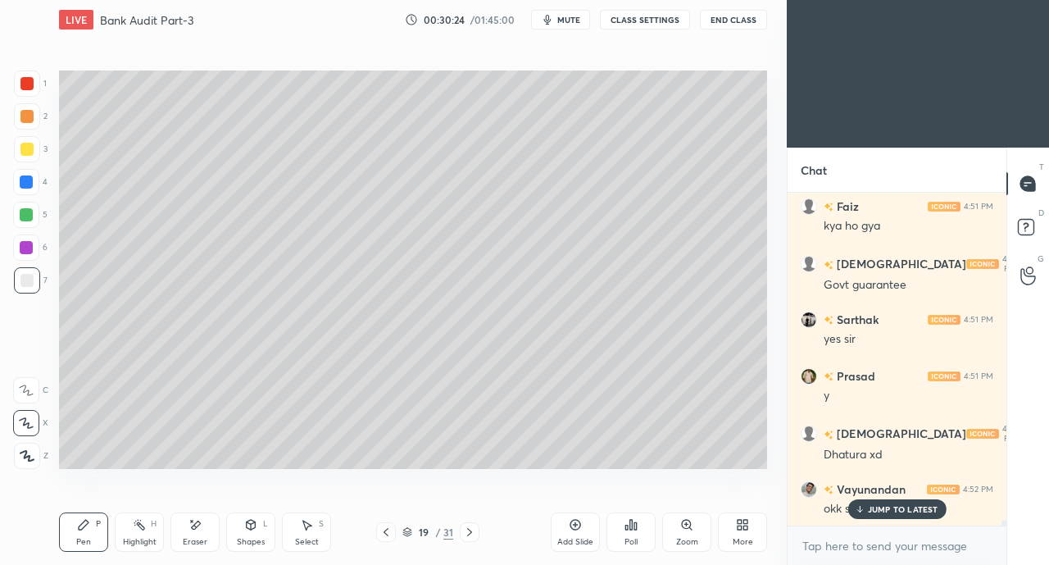
click at [892, 509] on p "JUMP TO LATEST" at bounding box center [903, 509] width 70 height 10
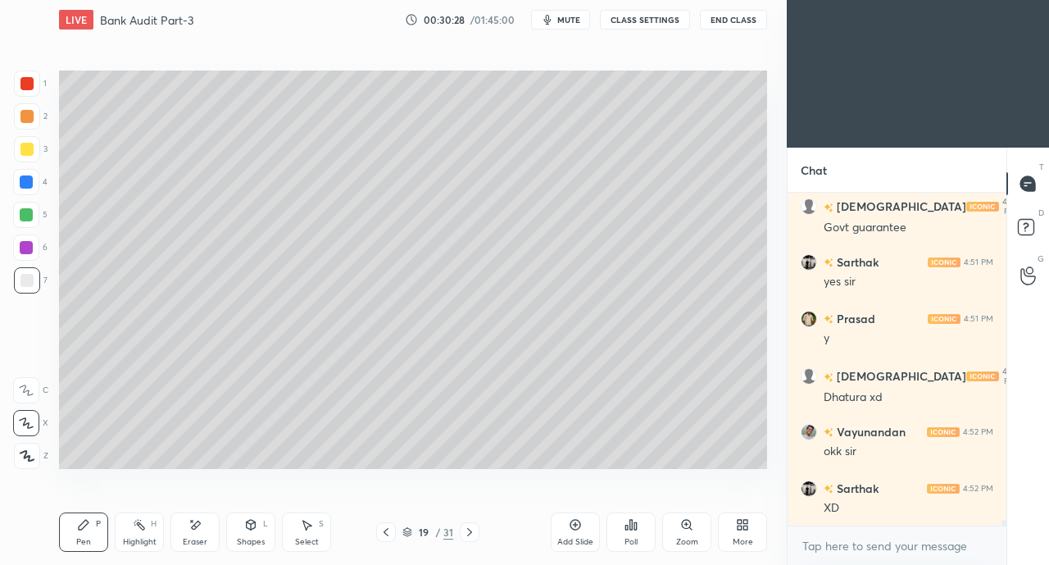
scroll to position [18383, 0]
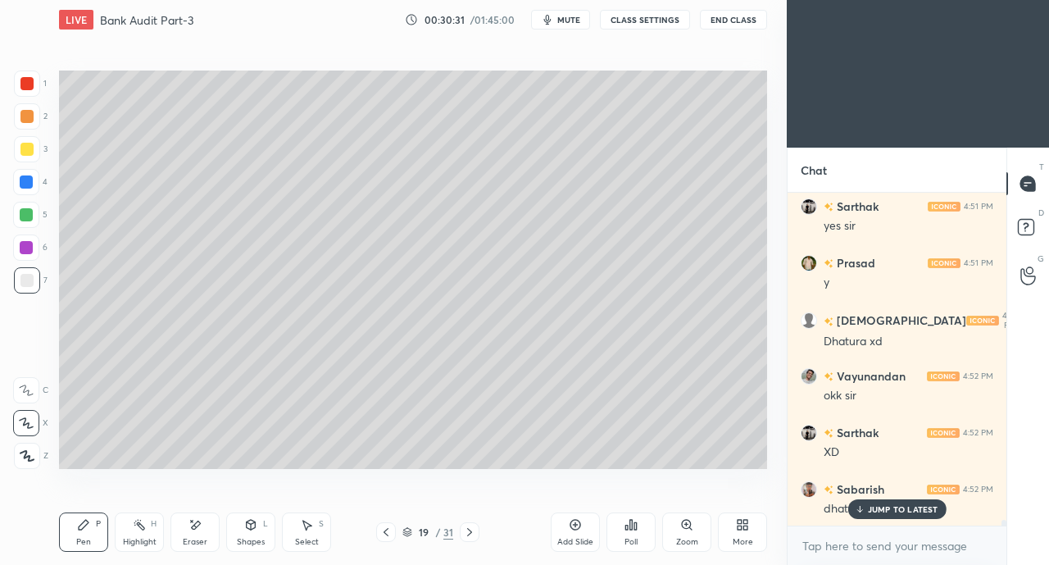
click at [855, 506] on icon at bounding box center [859, 509] width 11 height 10
click at [26, 147] on div at bounding box center [26, 149] width 13 height 13
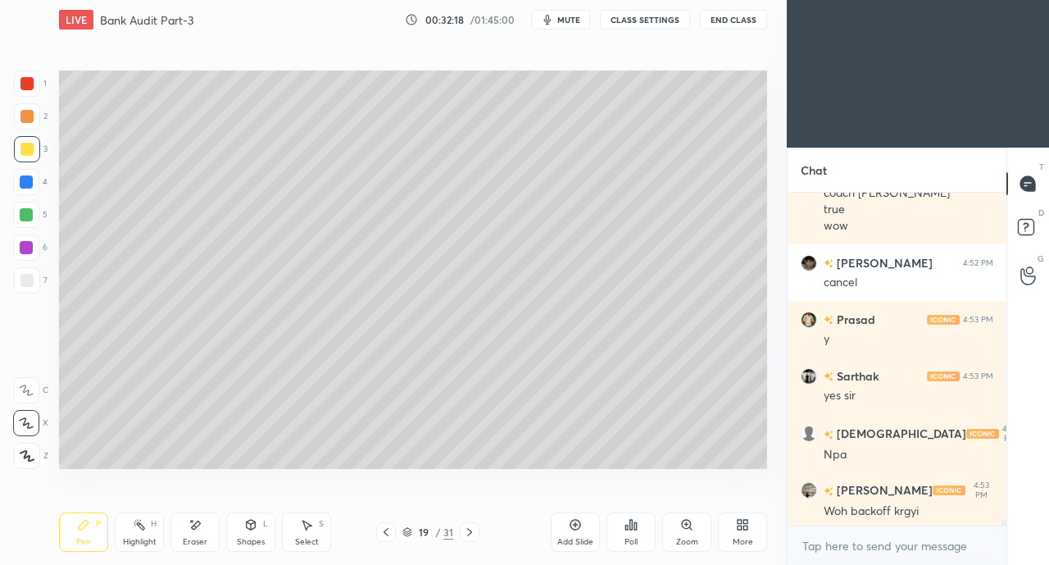
scroll to position [18940, 0]
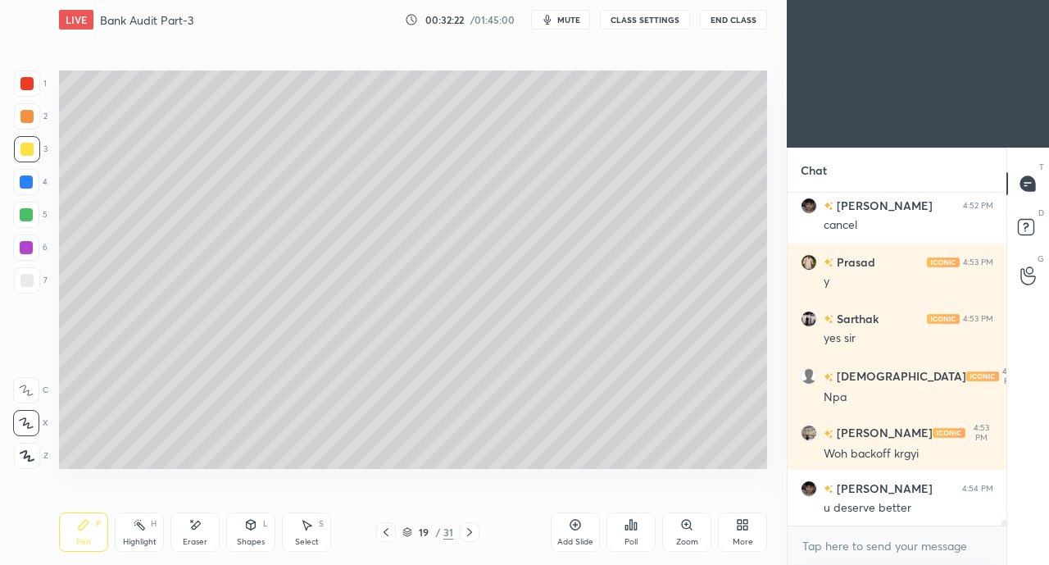
click at [23, 275] on div at bounding box center [26, 280] width 13 height 13
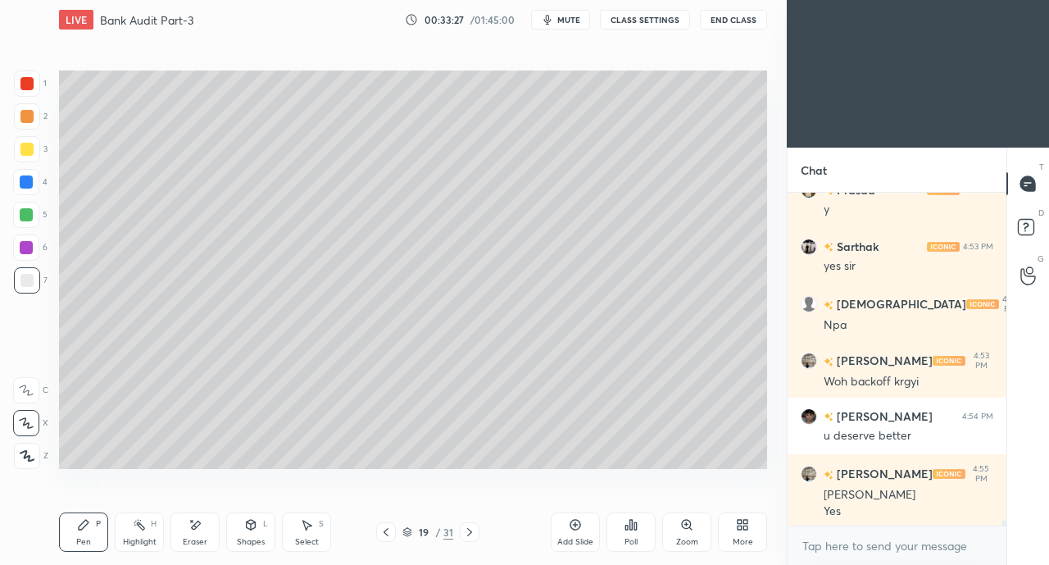
scroll to position [19070, 0]
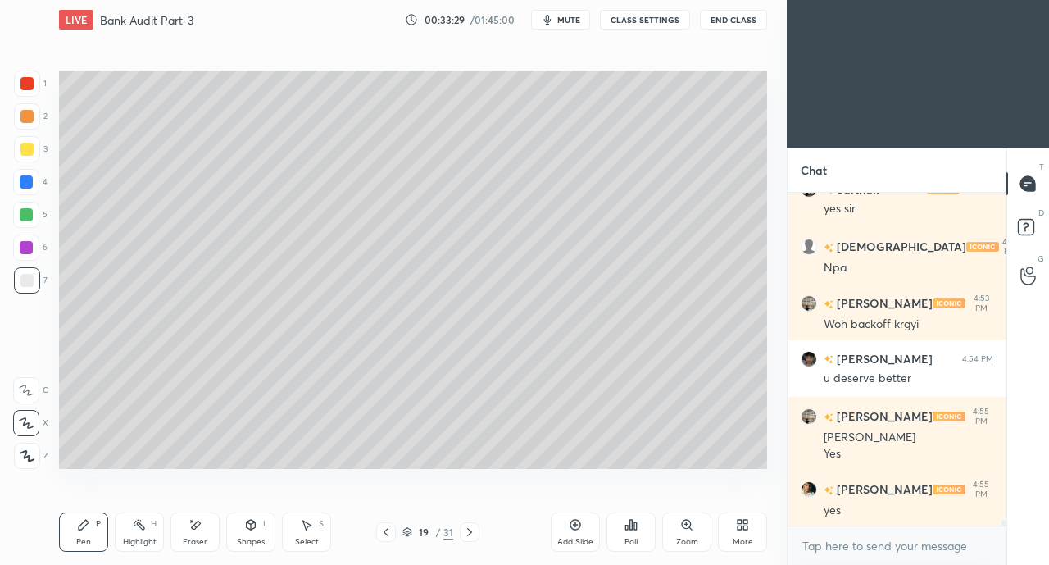
click at [197, 525] on icon at bounding box center [196, 524] width 9 height 8
click at [88, 524] on icon at bounding box center [83, 524] width 13 height 13
click at [28, 171] on div at bounding box center [26, 182] width 26 height 26
click at [29, 152] on div at bounding box center [26, 149] width 13 height 13
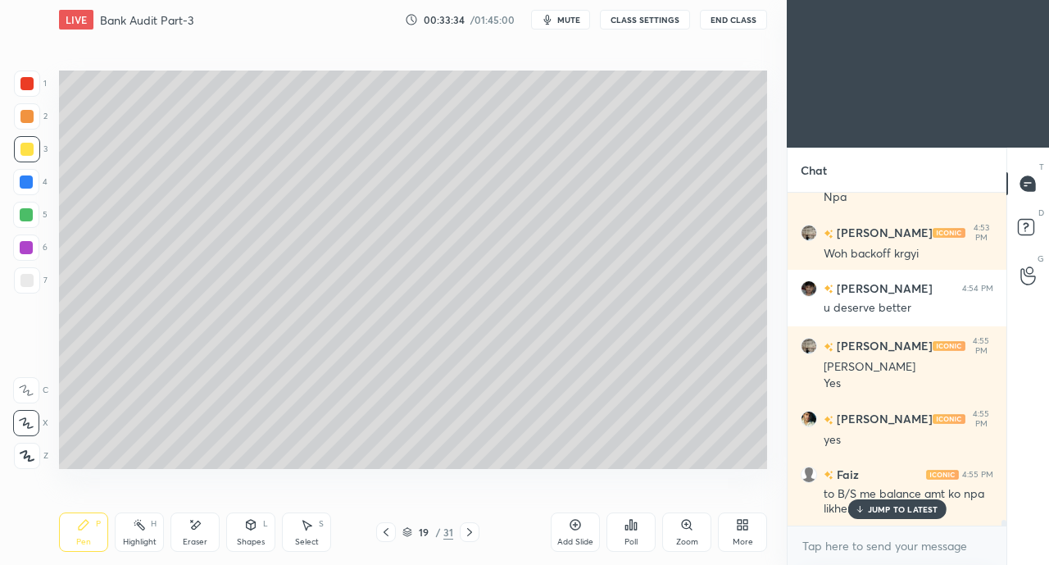
click at [201, 522] on icon at bounding box center [194, 525] width 13 height 14
click at [877, 503] on div "JUMP TO LATEST" at bounding box center [896, 509] width 98 height 20
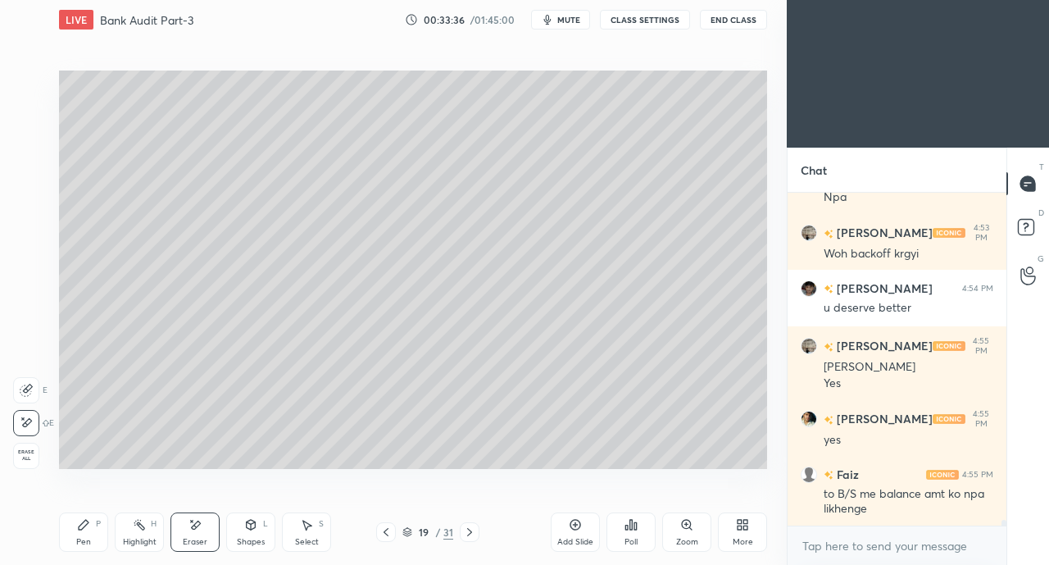
click at [82, 529] on icon at bounding box center [84, 525] width 10 height 10
click at [16, 281] on div at bounding box center [27, 280] width 26 height 26
click at [30, 184] on div at bounding box center [26, 181] width 13 height 13
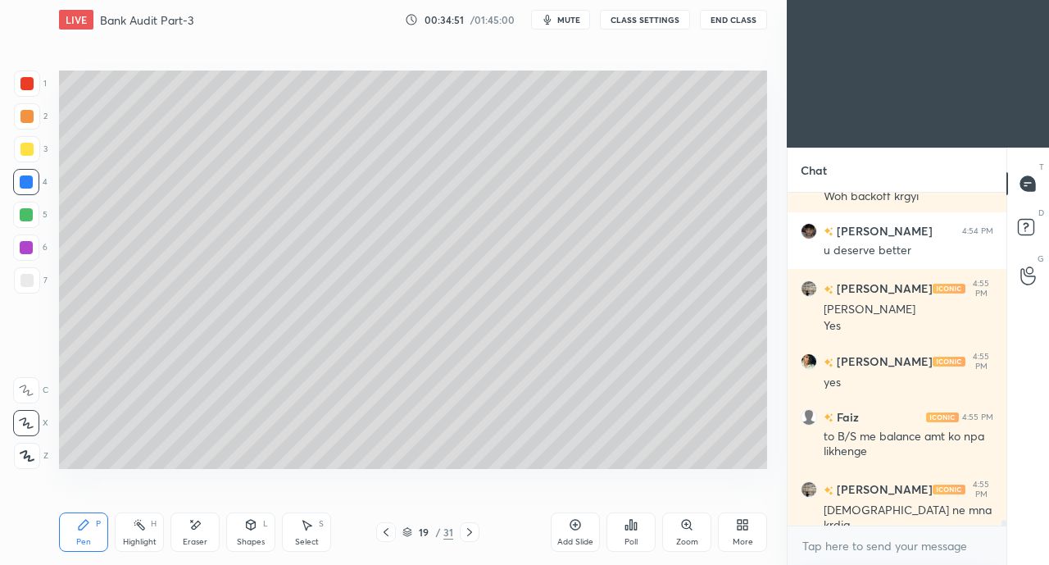
scroll to position [19253, 0]
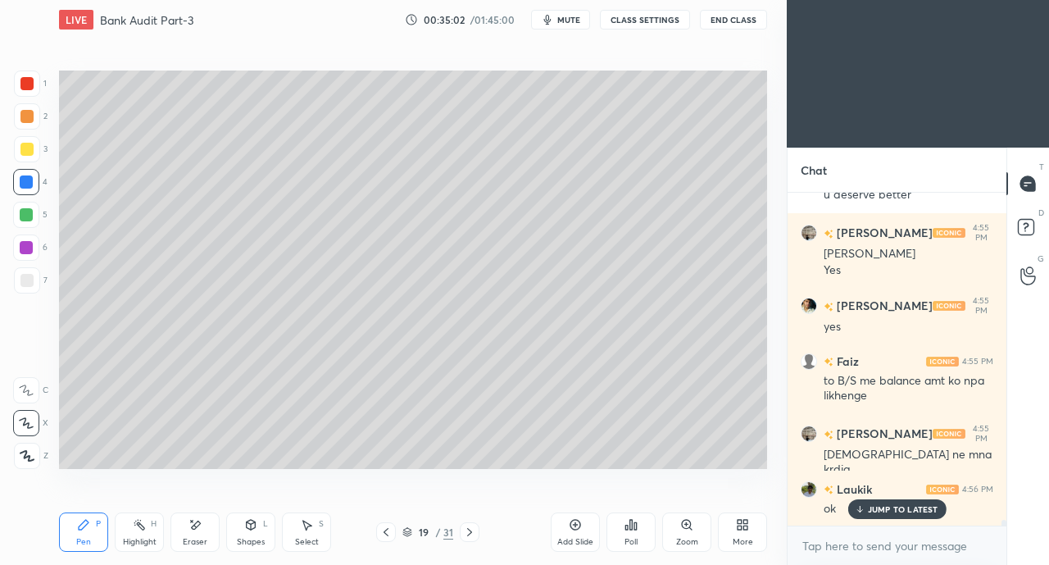
click at [21, 278] on div at bounding box center [26, 280] width 13 height 13
click at [27, 184] on div at bounding box center [26, 181] width 13 height 13
click at [471, 529] on icon at bounding box center [469, 531] width 13 height 13
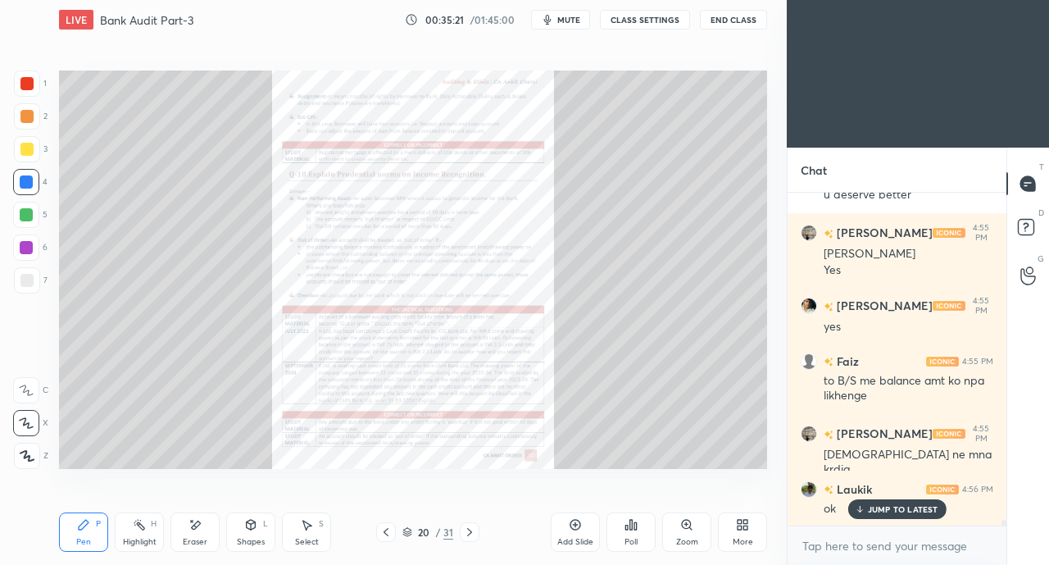
click at [382, 529] on icon at bounding box center [385, 531] width 13 height 13
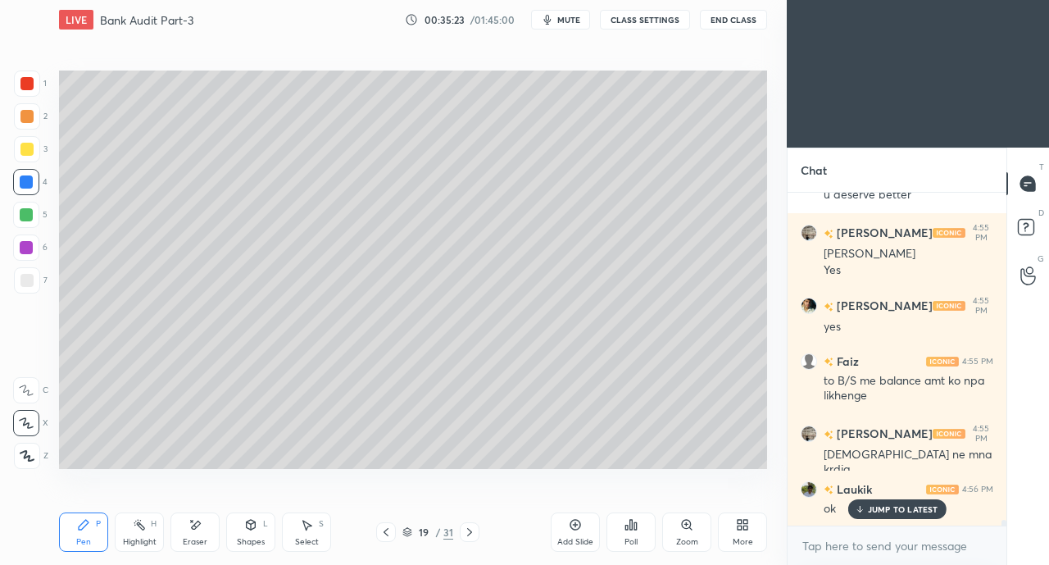
click at [470, 526] on icon at bounding box center [469, 531] width 13 height 13
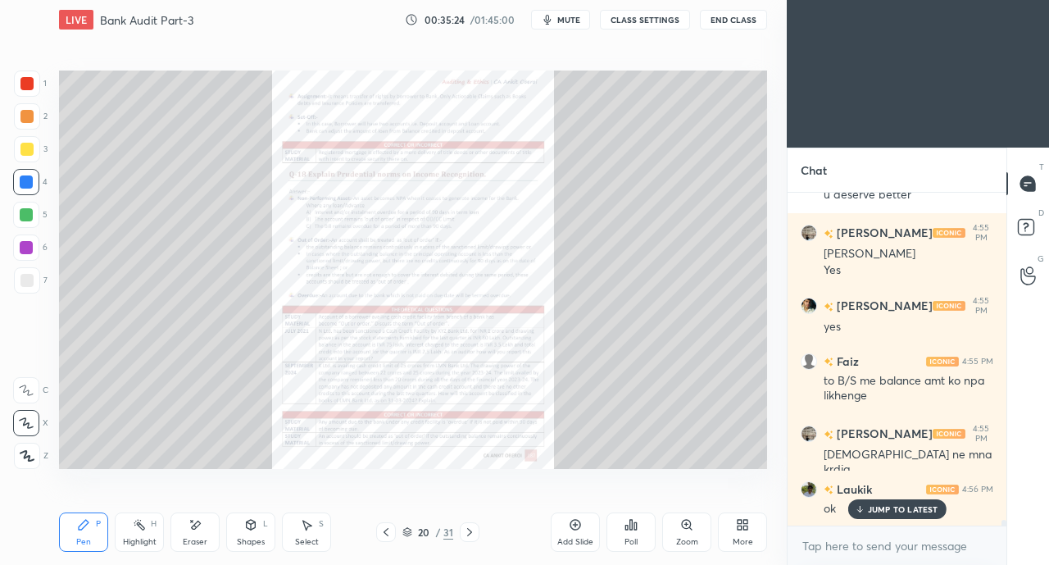
click at [382, 532] on icon at bounding box center [385, 531] width 13 height 13
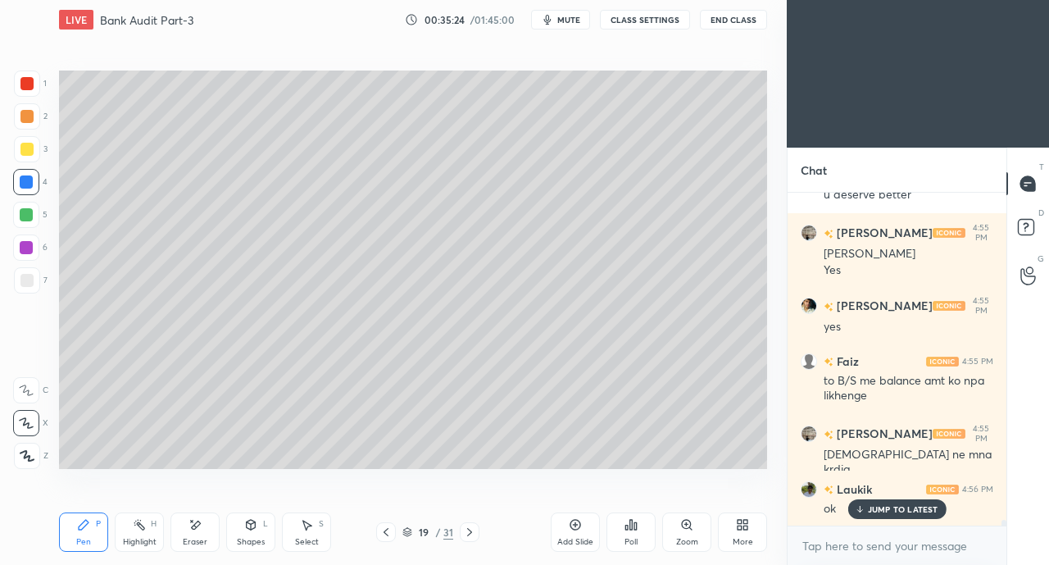
click at [563, 532] on div "Add Slide" at bounding box center [575, 531] width 49 height 39
click at [23, 150] on div at bounding box center [26, 149] width 13 height 13
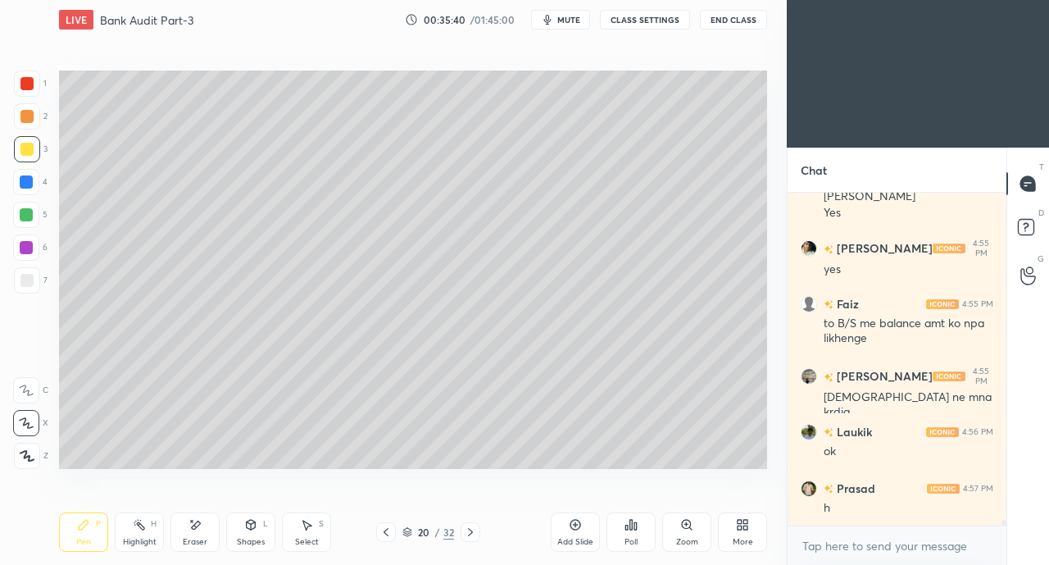
click at [28, 282] on div at bounding box center [26, 280] width 13 height 13
click at [252, 529] on icon at bounding box center [251, 525] width 9 height 10
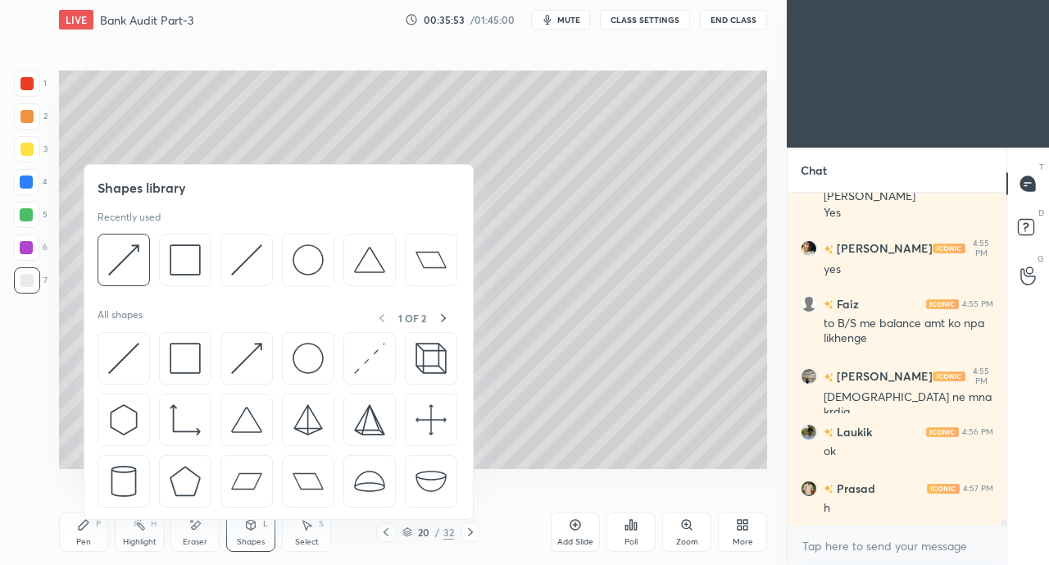
click at [231, 352] on img at bounding box center [246, 358] width 31 height 31
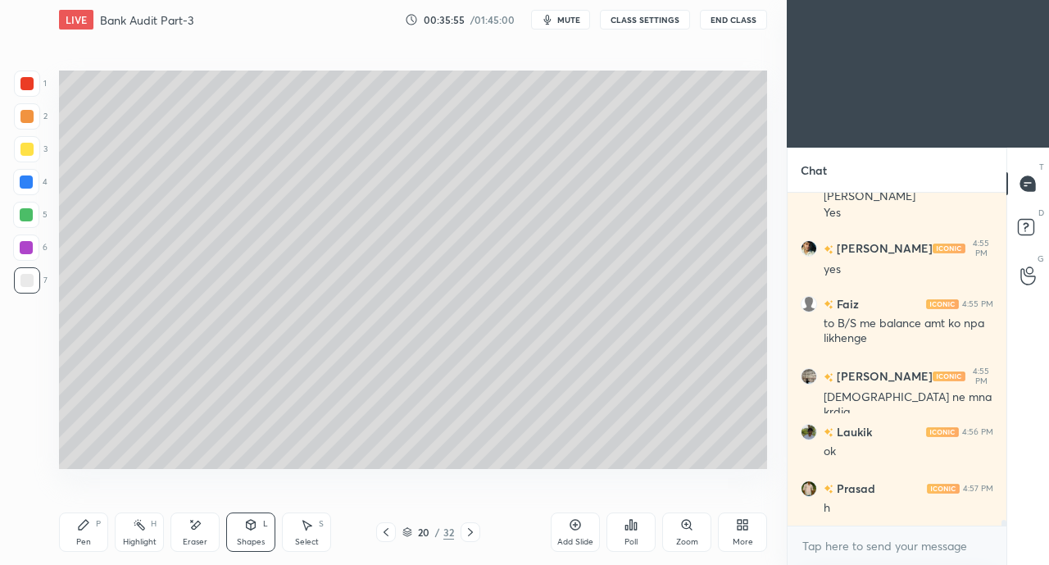
click at [93, 537] on div "Pen P" at bounding box center [83, 531] width 49 height 39
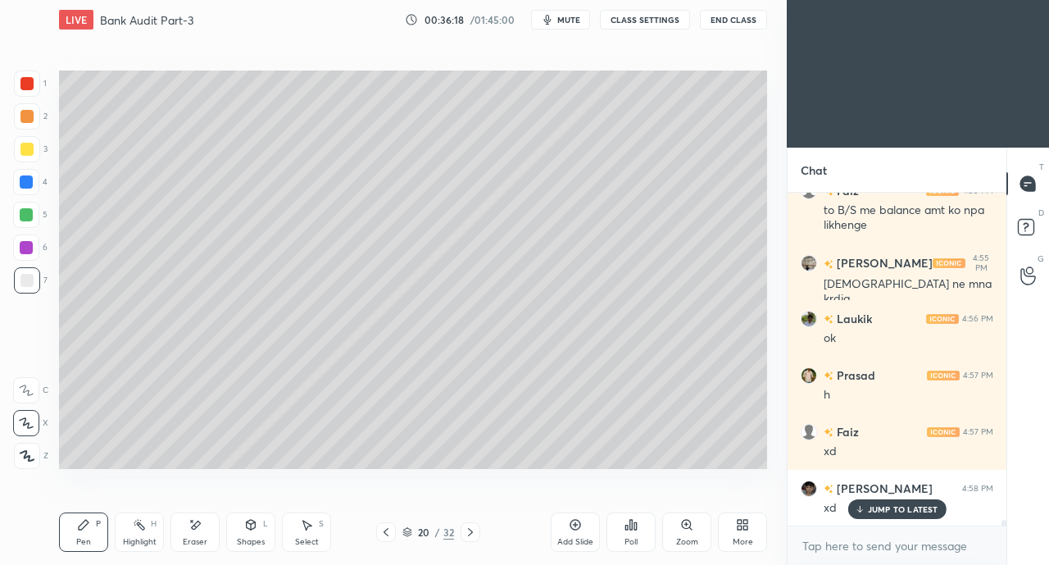
scroll to position [19479, 0]
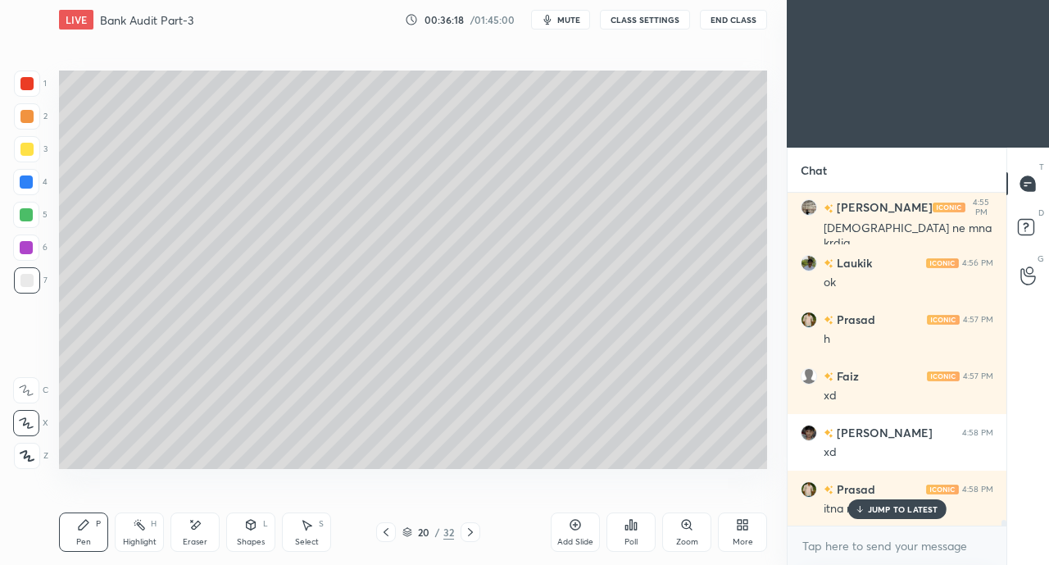
click at [874, 504] on p "JUMP TO LATEST" at bounding box center [903, 509] width 70 height 10
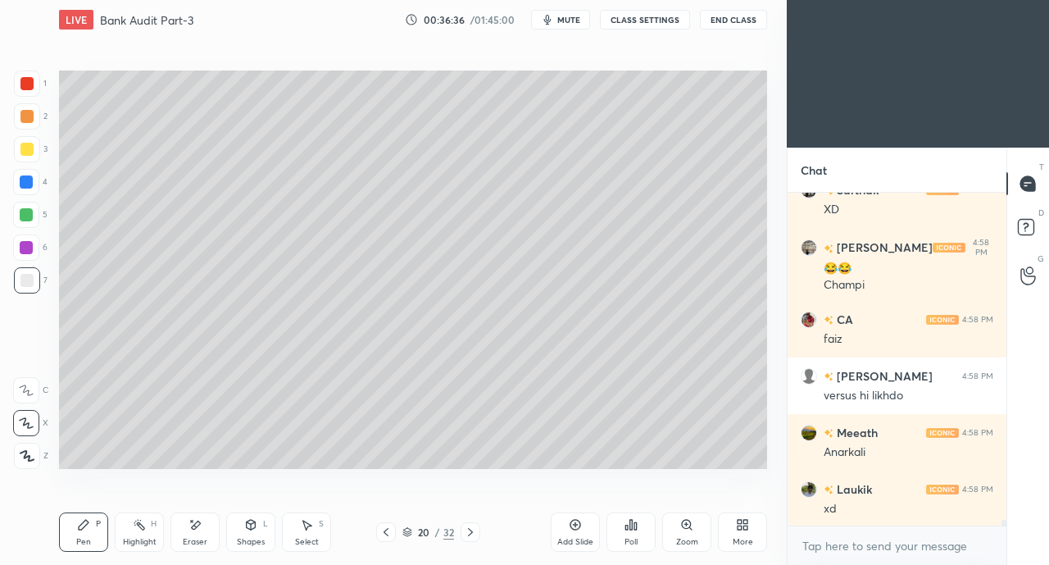
scroll to position [19892, 0]
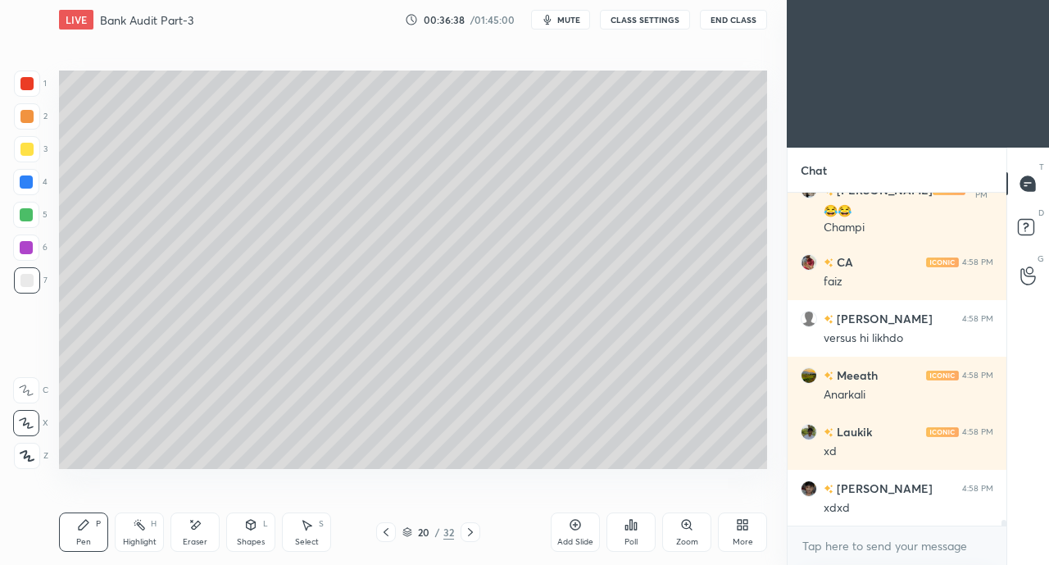
click at [23, 155] on div at bounding box center [26, 149] width 13 height 13
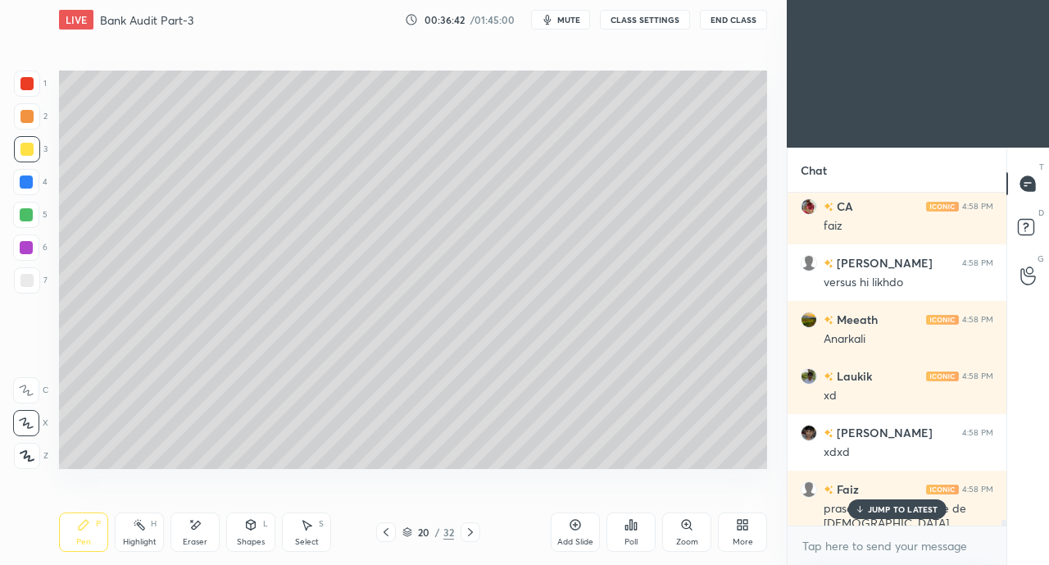
click at [882, 510] on p "JUMP TO LATEST" at bounding box center [903, 509] width 70 height 10
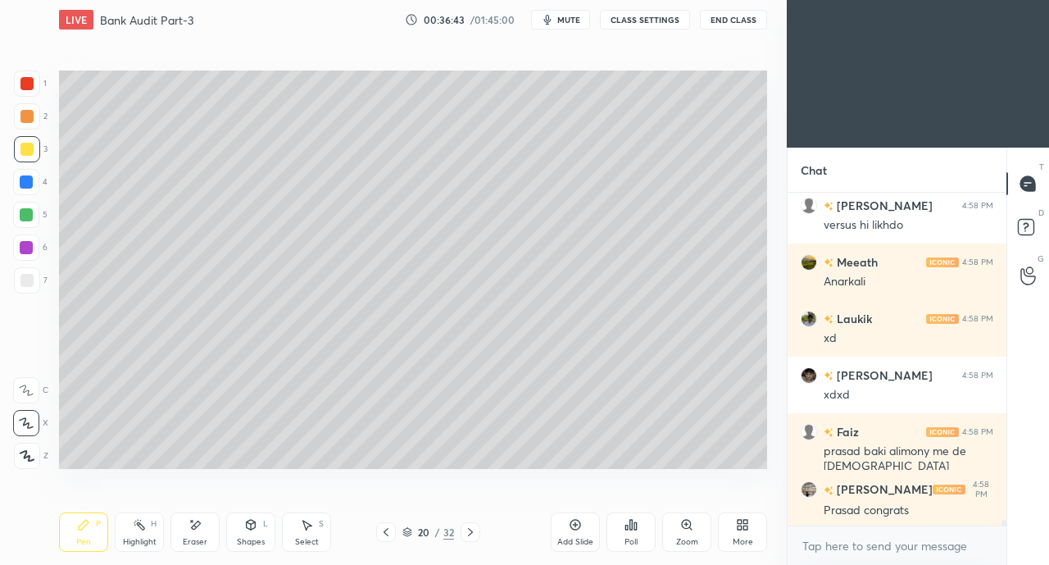
scroll to position [20061, 0]
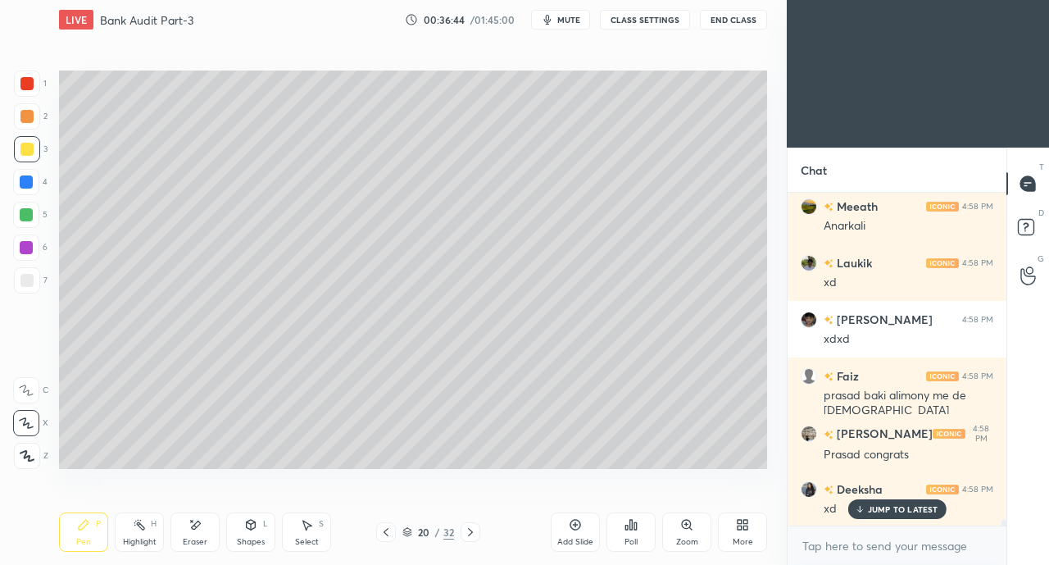
click at [865, 510] on div "JUMP TO LATEST" at bounding box center [896, 509] width 98 height 20
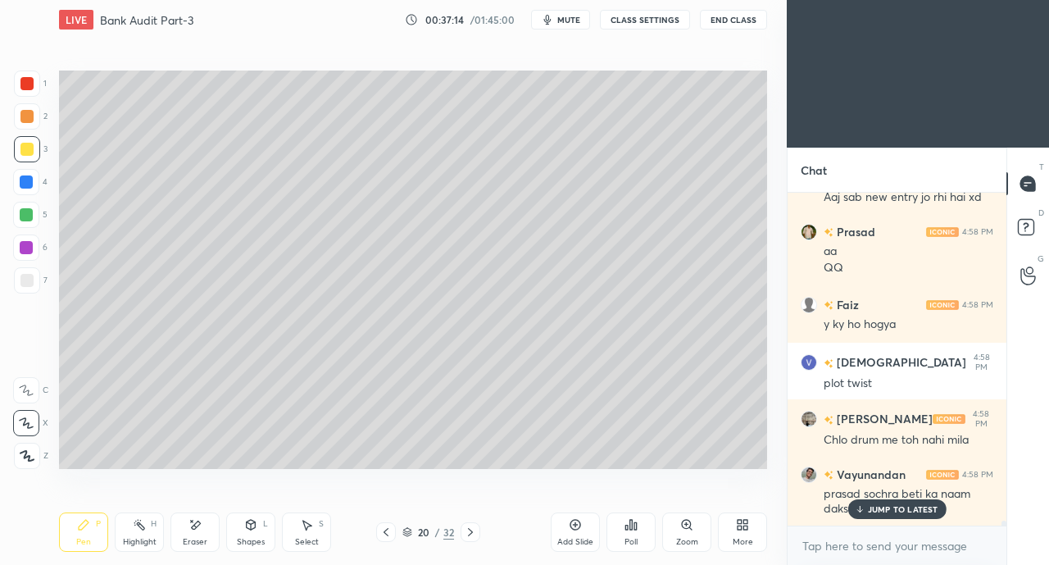
scroll to position [20646, 0]
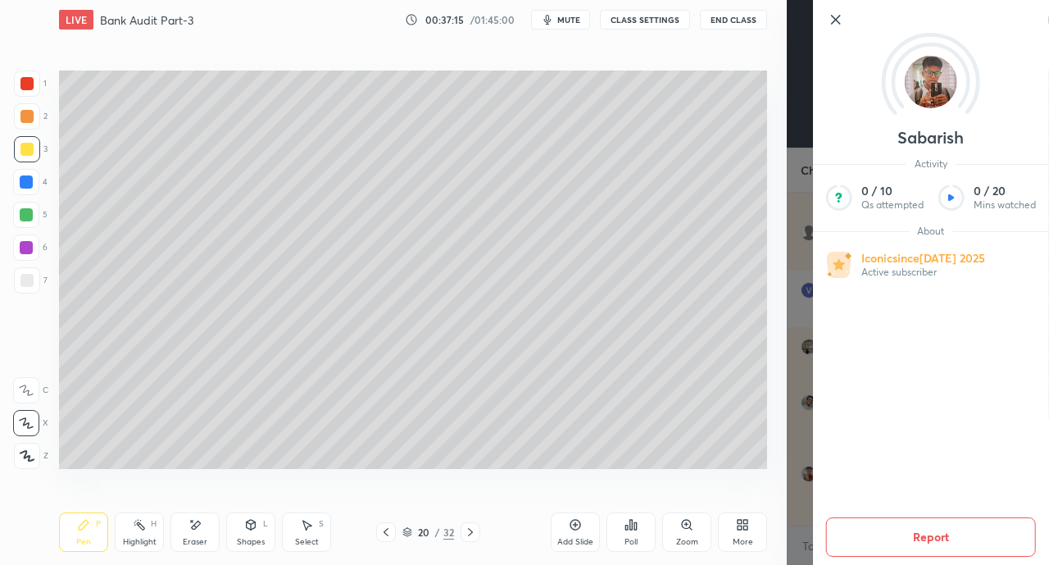
click at [742, 484] on div "Setting up your live class Poll for secs No correct answer Start poll" at bounding box center [412, 269] width 721 height 460
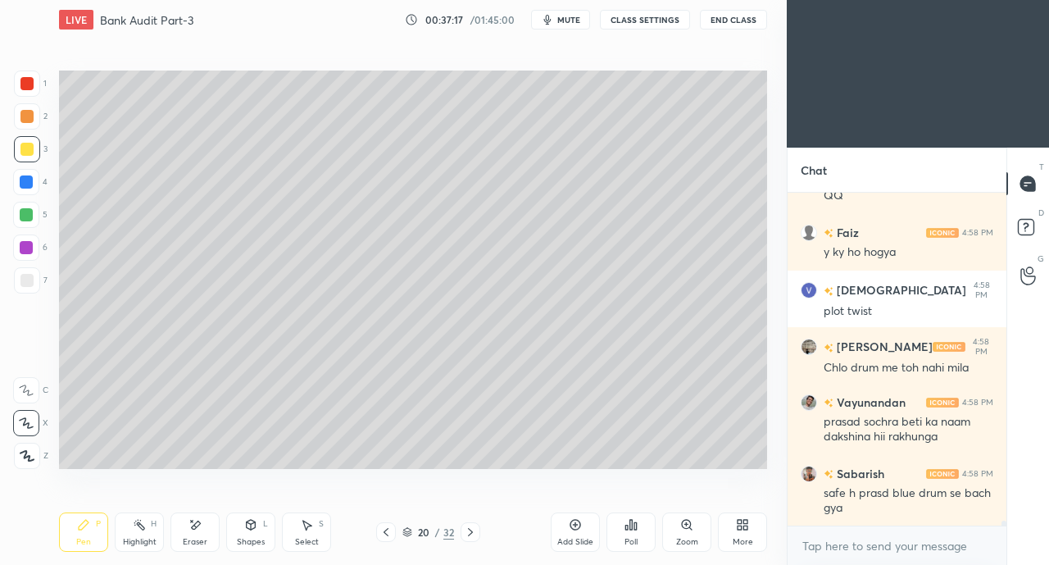
scroll to position [20702, 0]
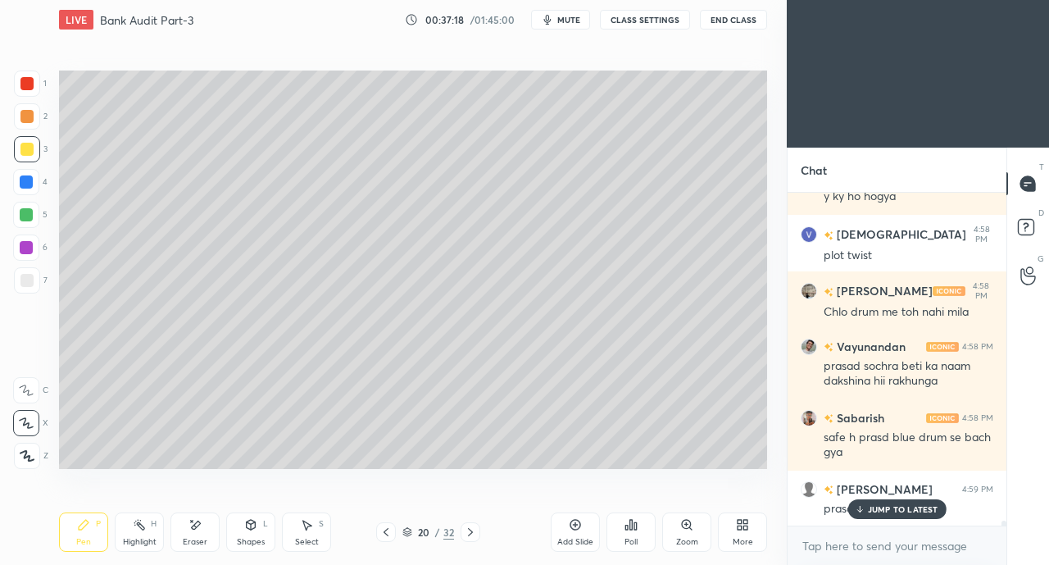
click at [856, 501] on div "JUMP TO LATEST" at bounding box center [896, 509] width 98 height 20
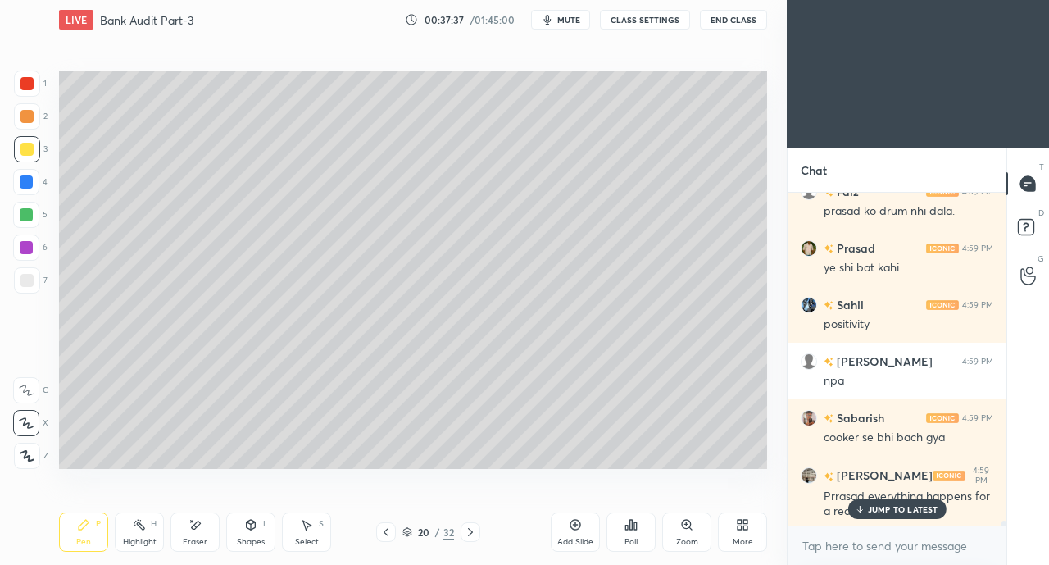
scroll to position [21113, 0]
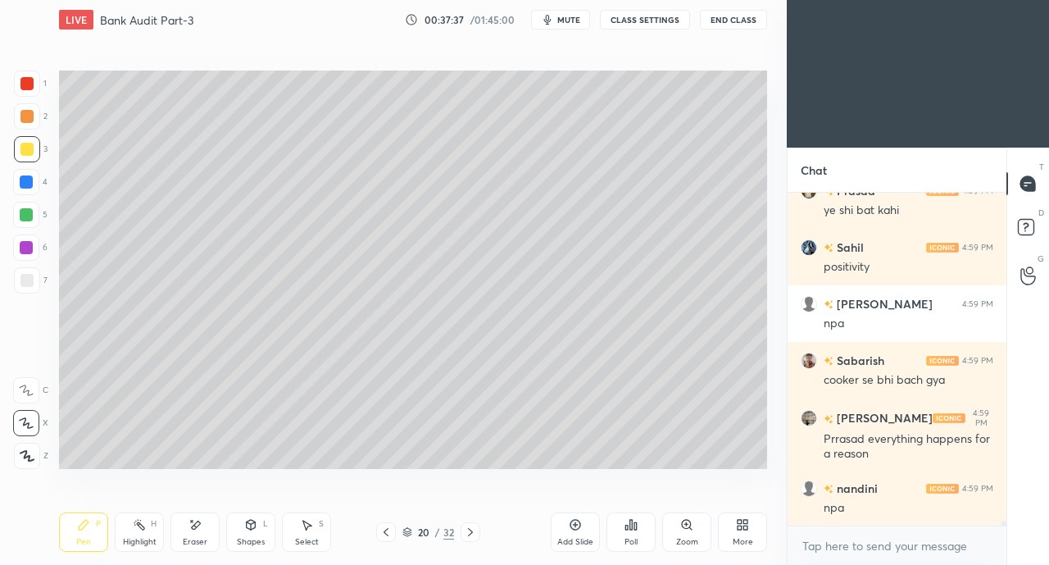
click at [25, 284] on div at bounding box center [26, 280] width 13 height 13
click at [724, 482] on div "Setting up your live class Poll for secs No correct answer Start poll" at bounding box center [412, 269] width 721 height 460
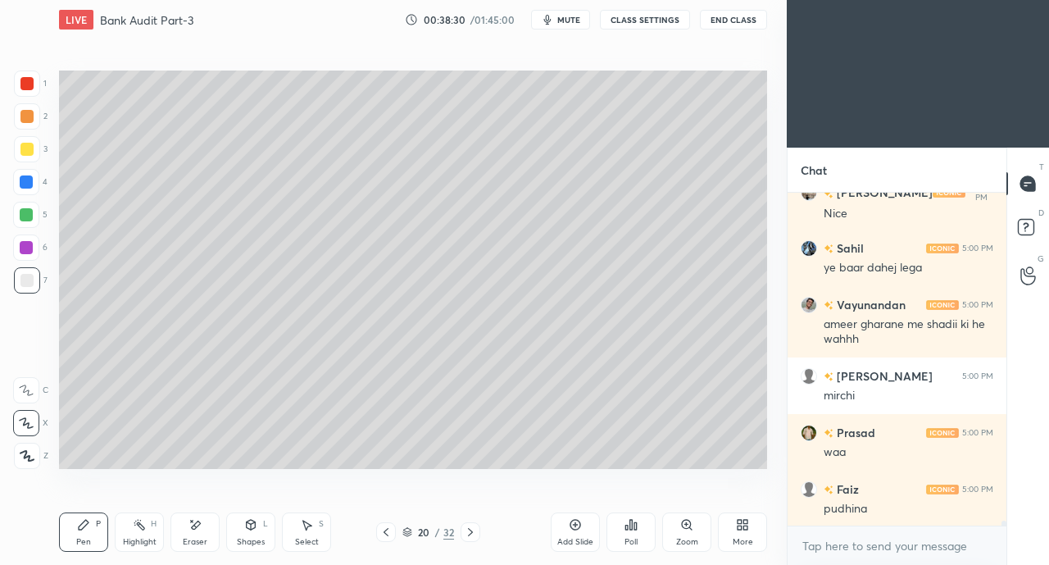
scroll to position [21710, 0]
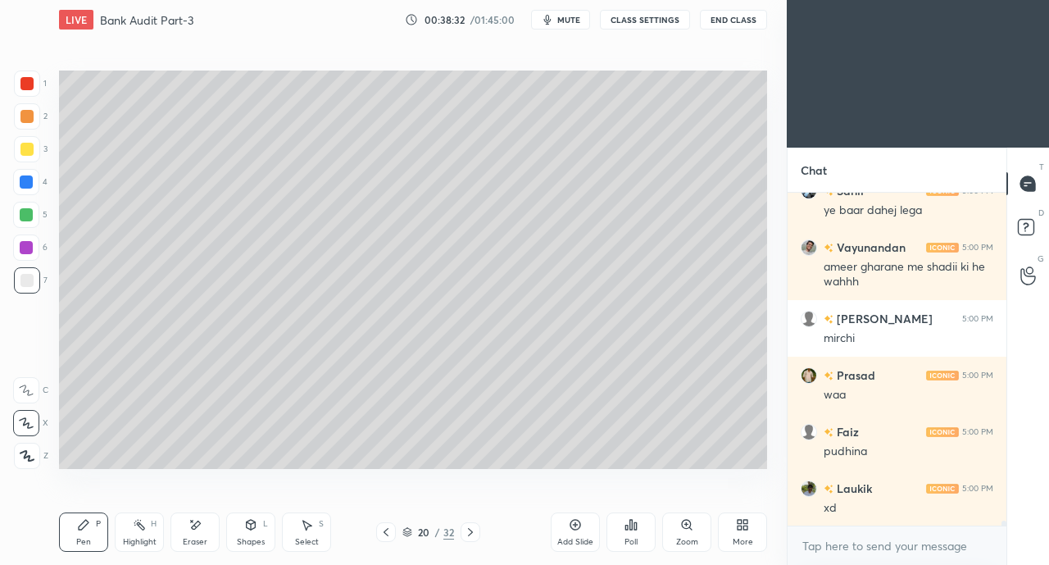
click at [23, 152] on div at bounding box center [26, 149] width 13 height 13
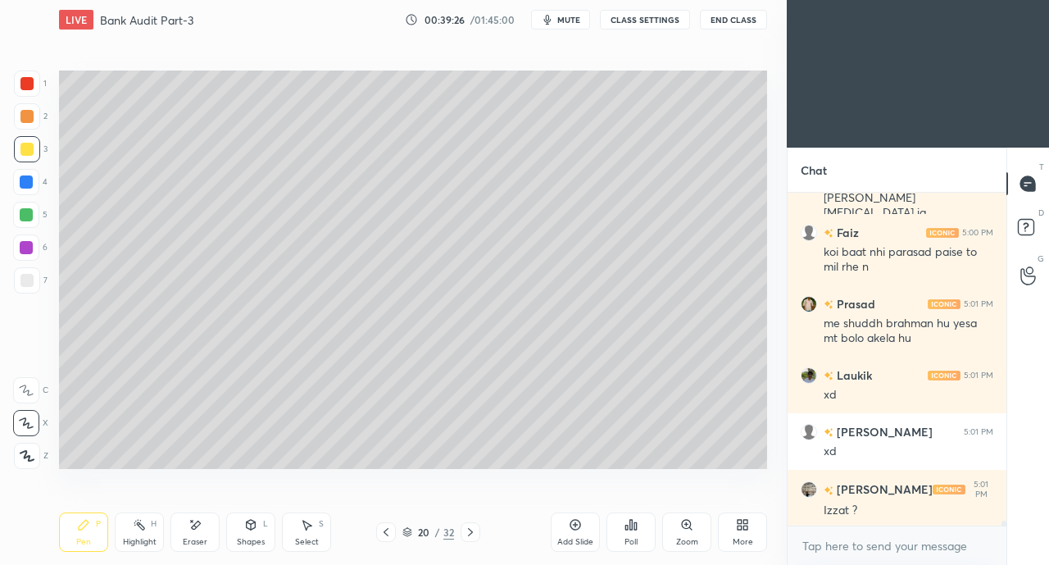
scroll to position [22768, 0]
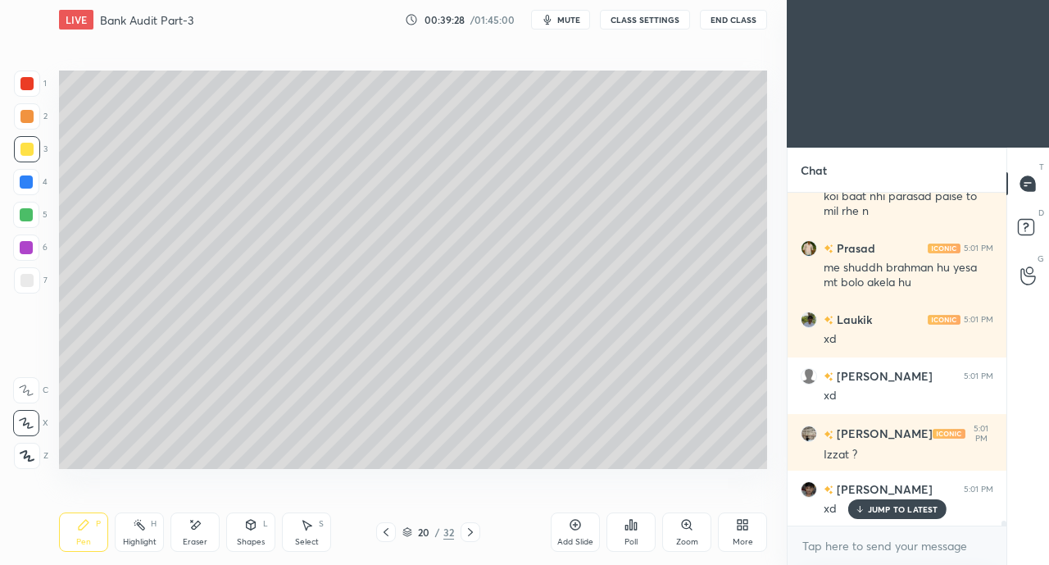
click at [245, 532] on div "Shapes L" at bounding box center [250, 531] width 49 height 39
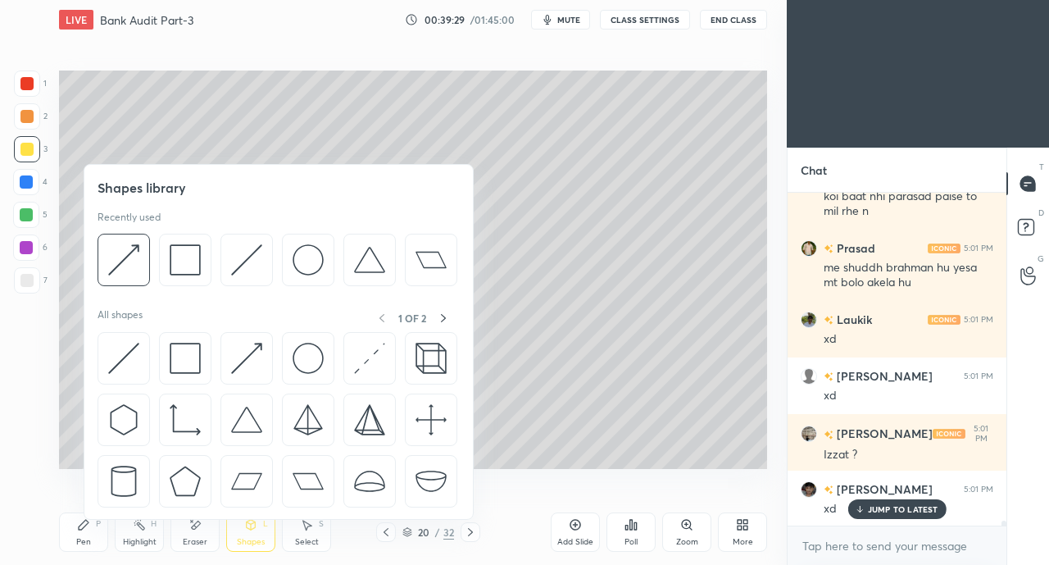
click at [111, 355] on img at bounding box center [123, 358] width 31 height 31
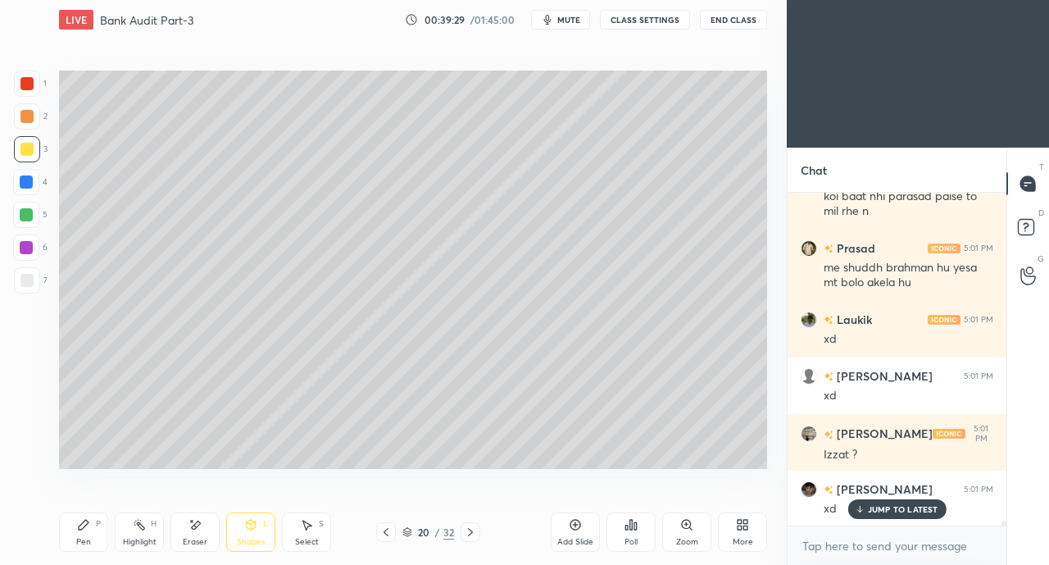
click at [23, 286] on div at bounding box center [26, 280] width 13 height 13
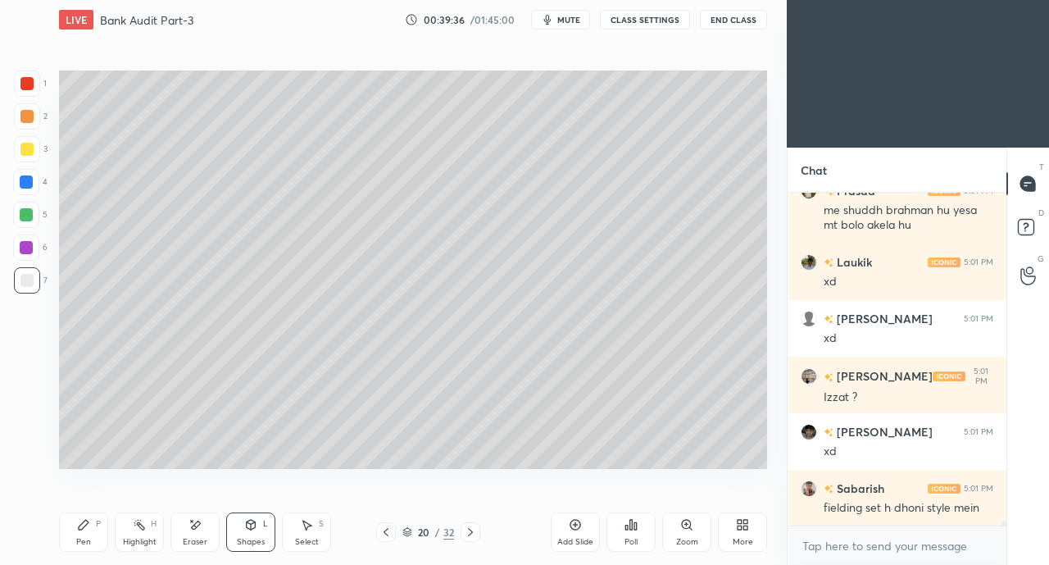
click at [247, 533] on div "Shapes L" at bounding box center [250, 531] width 49 height 39
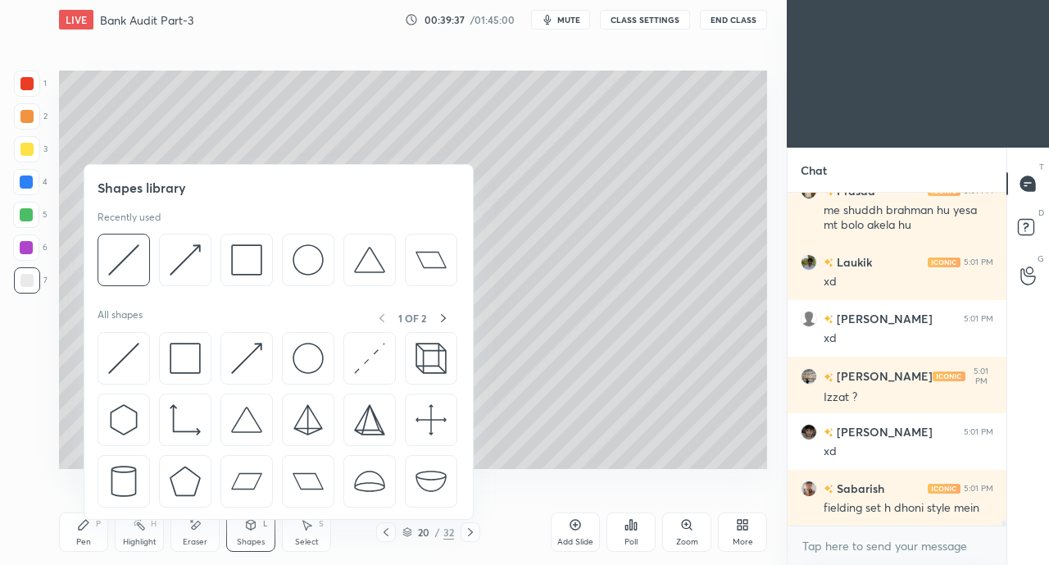
click at [188, 531] on icon at bounding box center [194, 525] width 13 height 14
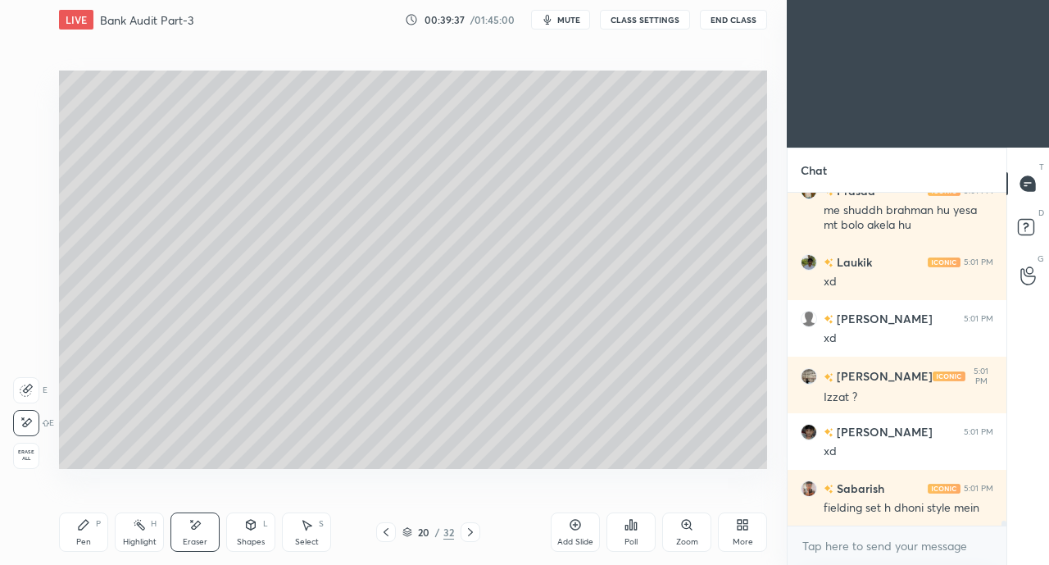
click at [254, 529] on icon at bounding box center [250, 524] width 13 height 13
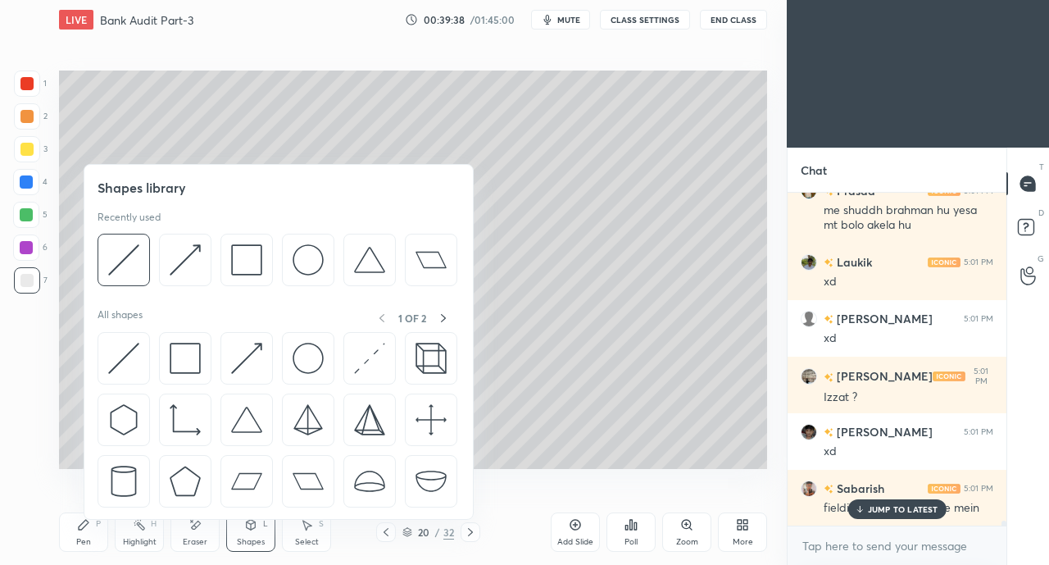
scroll to position [22896, 0]
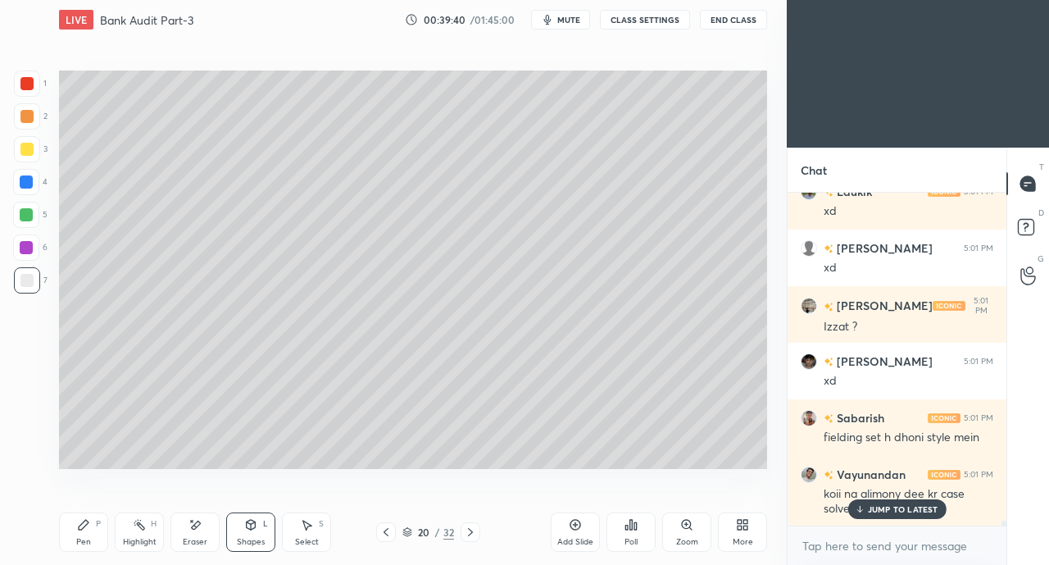
click at [187, 533] on div "Eraser" at bounding box center [194, 531] width 49 height 39
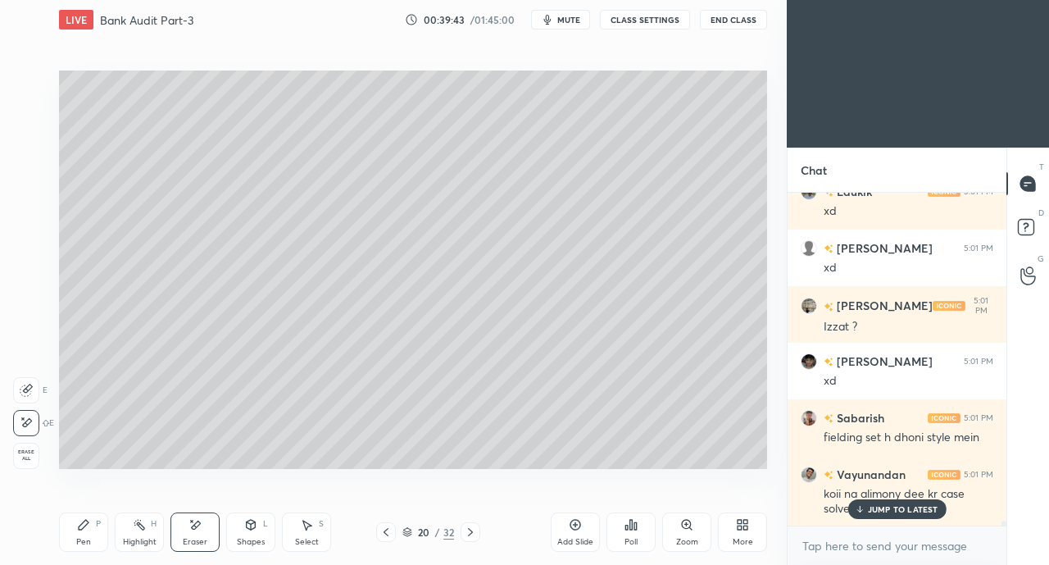
click at [266, 528] on div "L" at bounding box center [265, 524] width 5 height 8
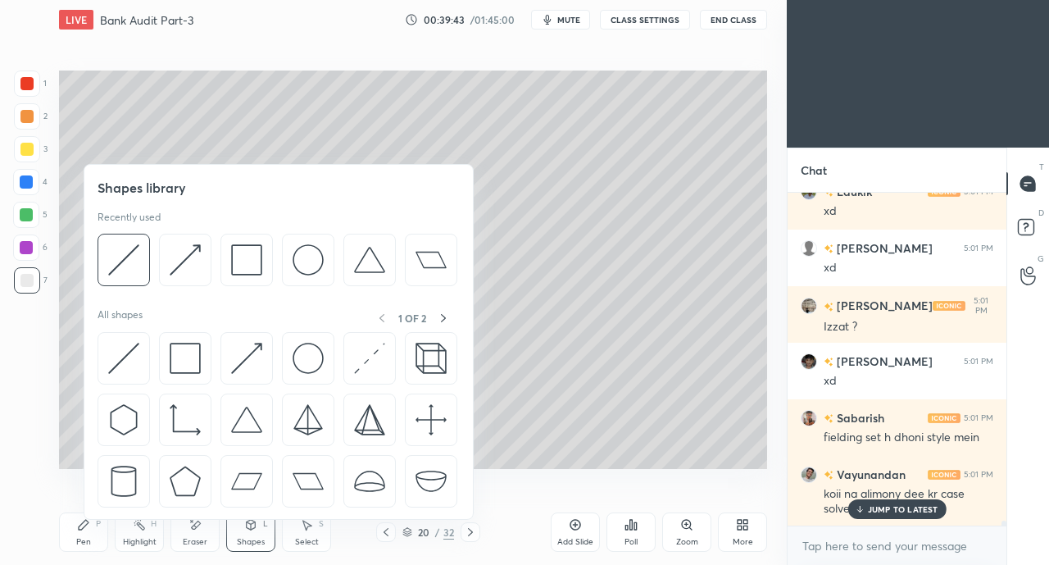
click at [129, 352] on img at bounding box center [123, 358] width 31 height 31
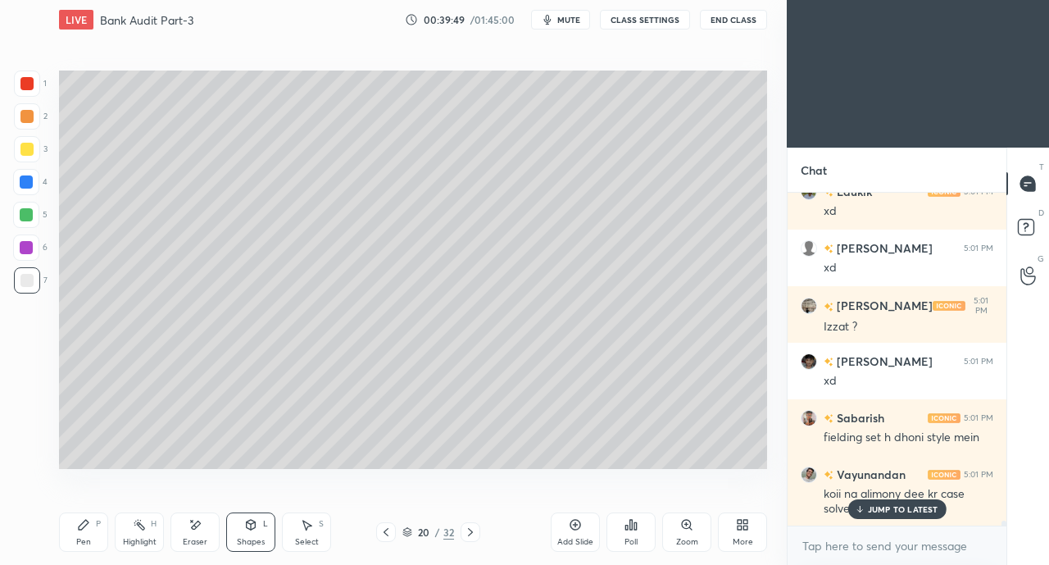
scroll to position [22954, 0]
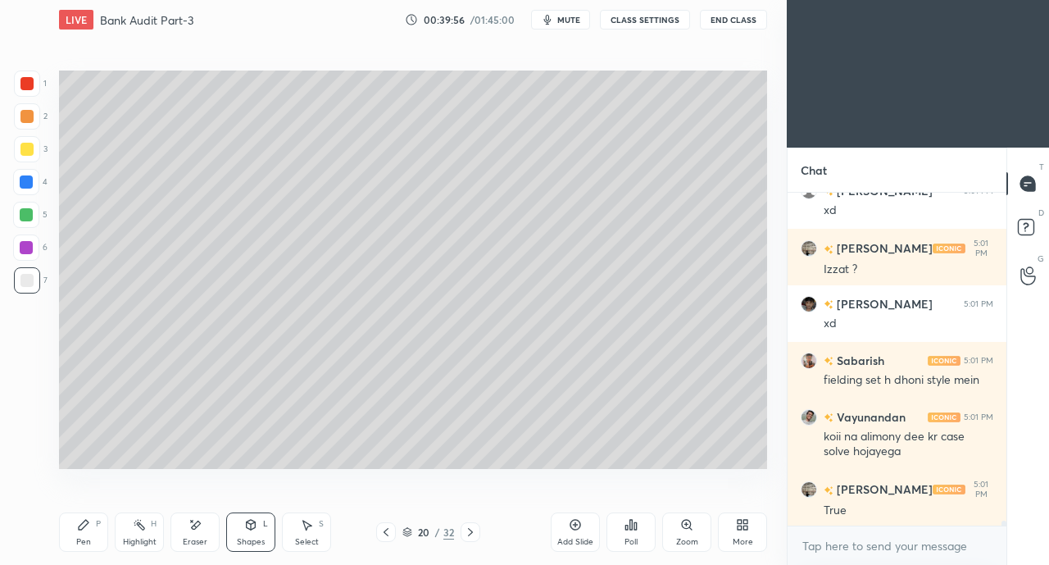
click at [87, 533] on div "Pen P" at bounding box center [83, 531] width 49 height 39
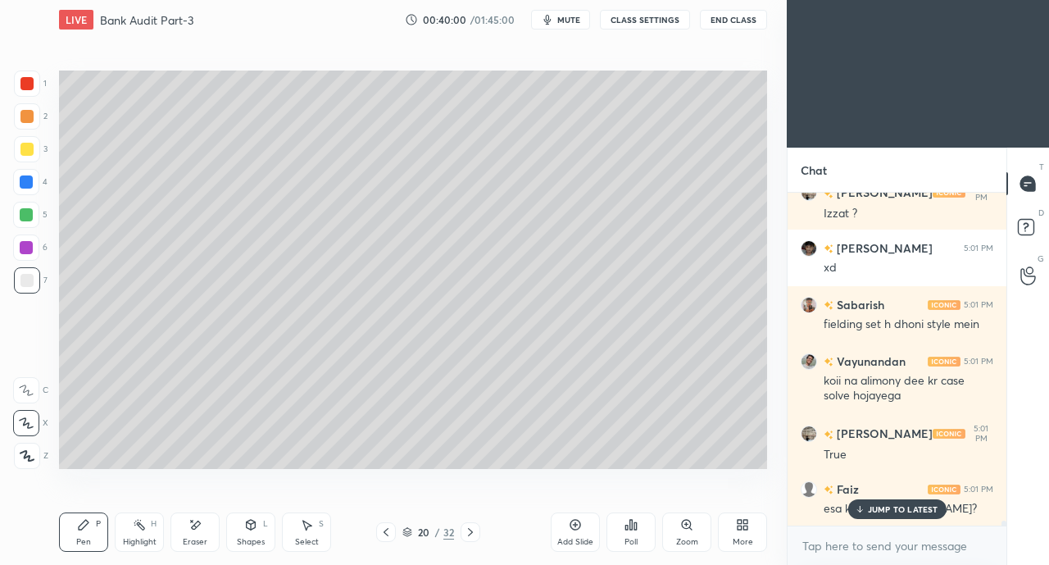
click at [874, 517] on div "JUMP TO LATEST" at bounding box center [896, 509] width 98 height 20
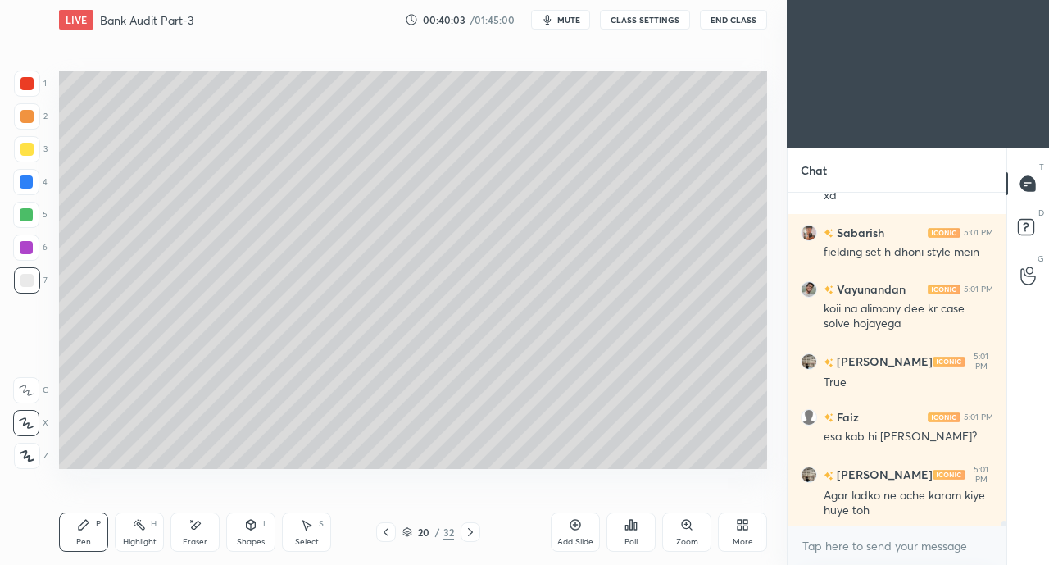
scroll to position [23137, 0]
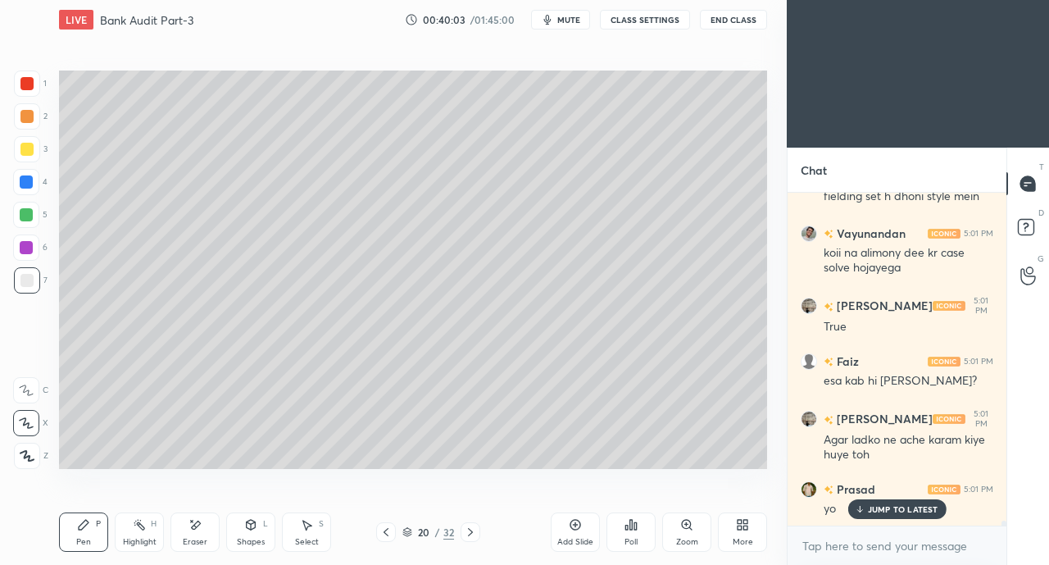
click at [25, 145] on div at bounding box center [26, 149] width 13 height 13
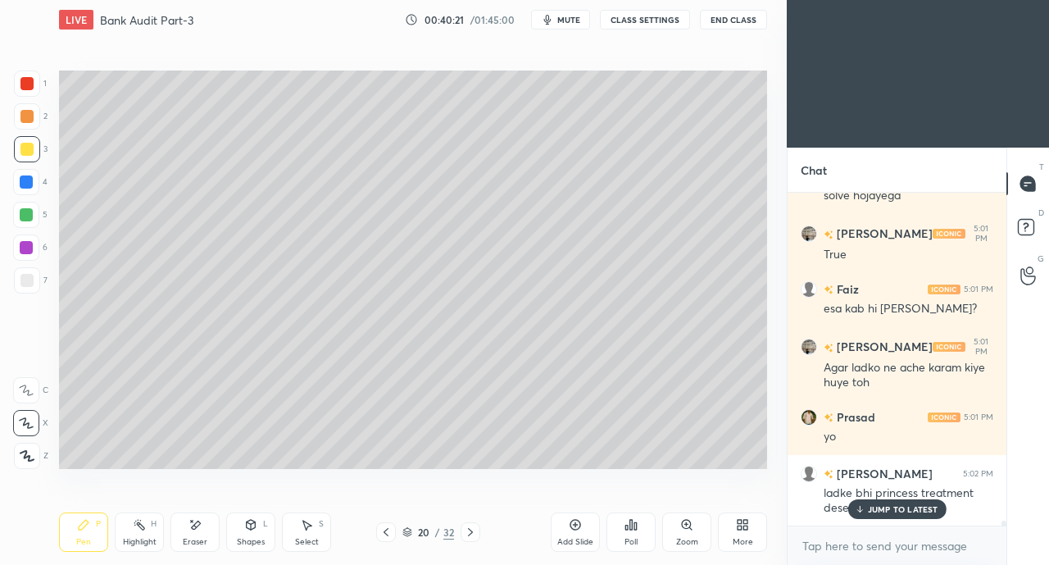
scroll to position [23265, 0]
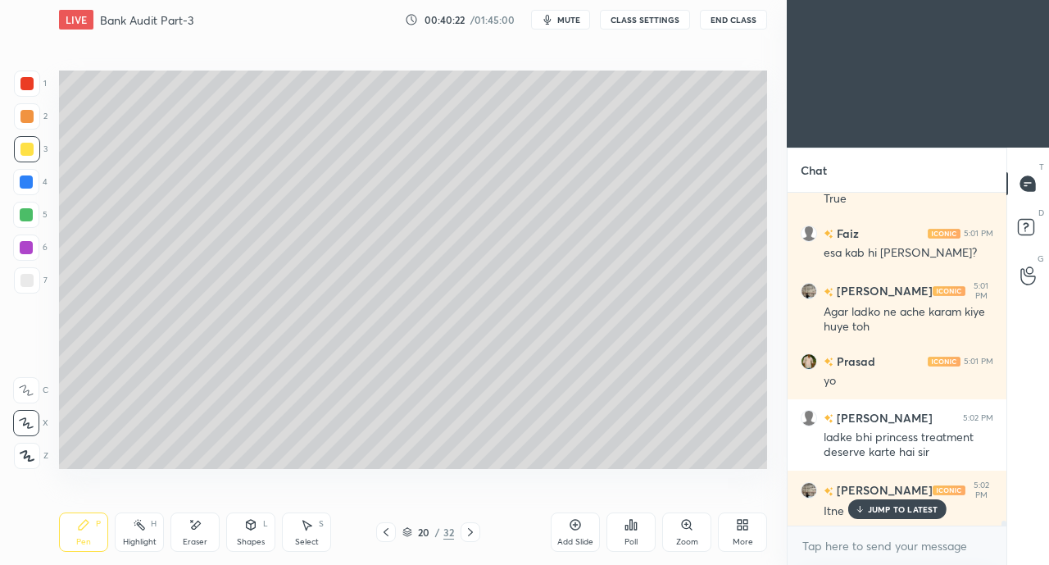
click at [853, 510] on div "JUMP TO LATEST" at bounding box center [896, 509] width 98 height 20
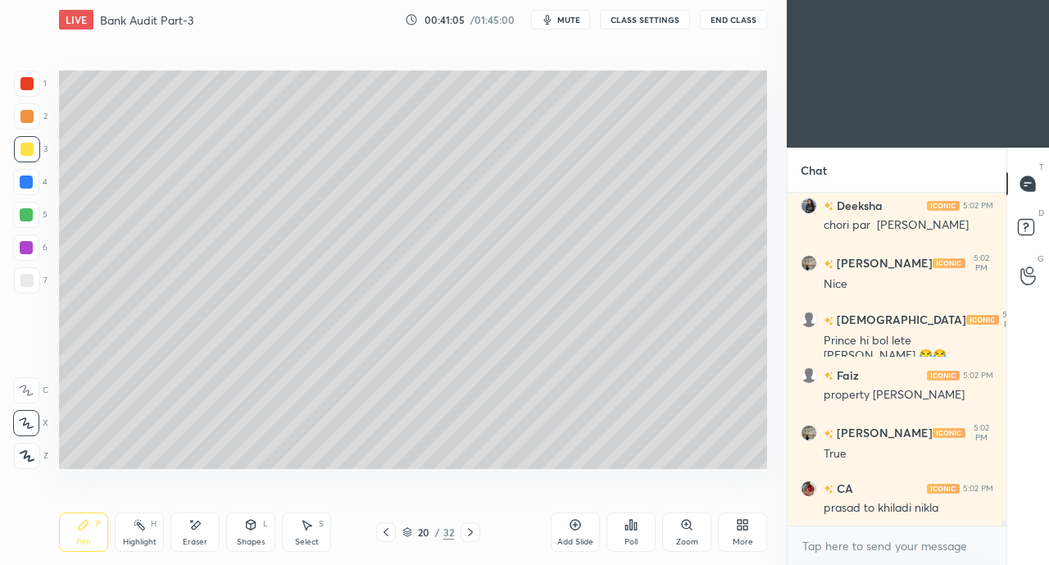
scroll to position [24114, 0]
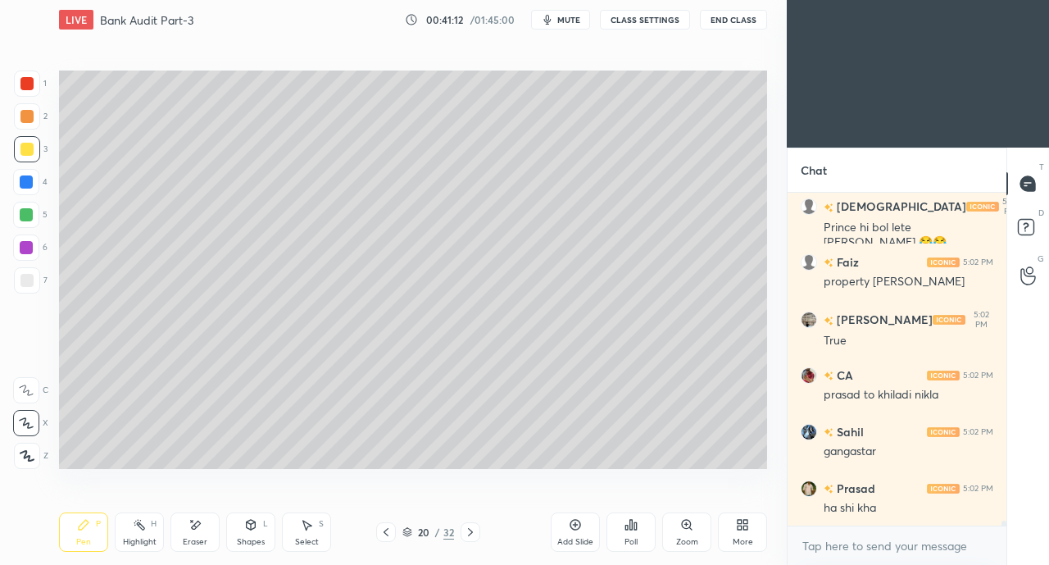
click at [210, 531] on div "Eraser" at bounding box center [194, 531] width 49 height 39
click at [94, 527] on div "Pen P" at bounding box center [83, 531] width 49 height 39
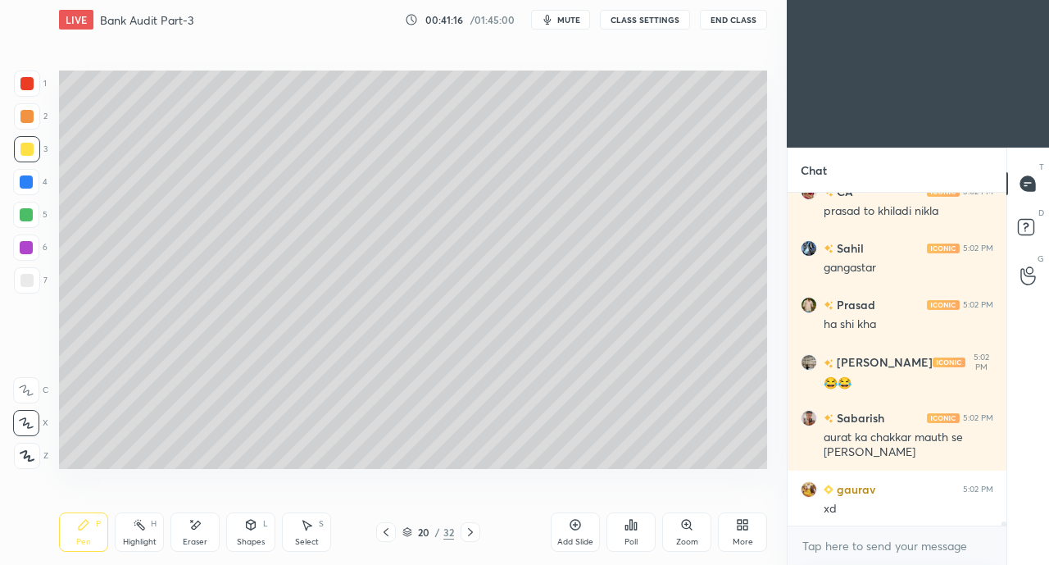
scroll to position [24355, 0]
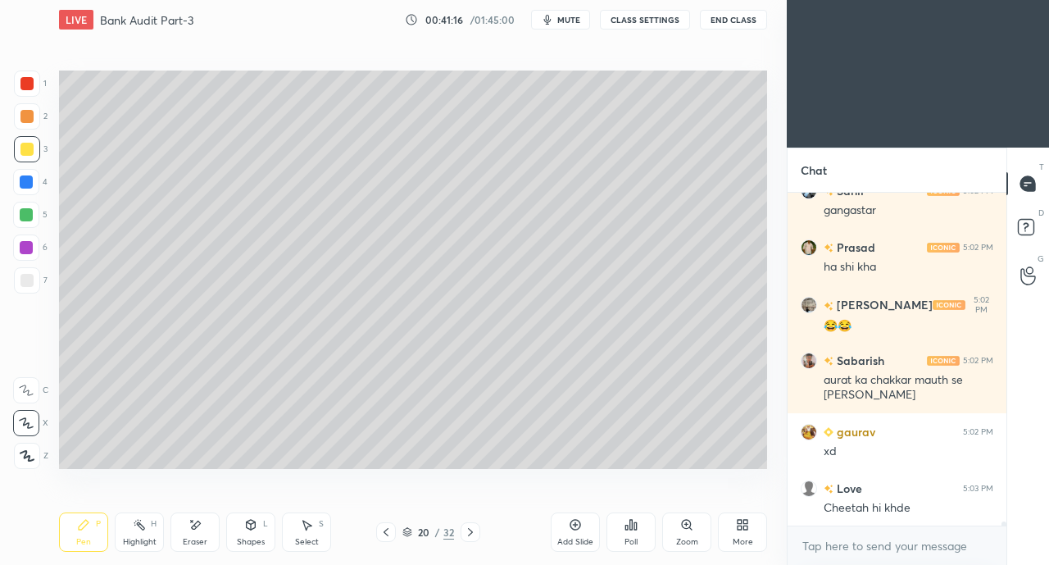
click at [28, 288] on div at bounding box center [27, 280] width 26 height 26
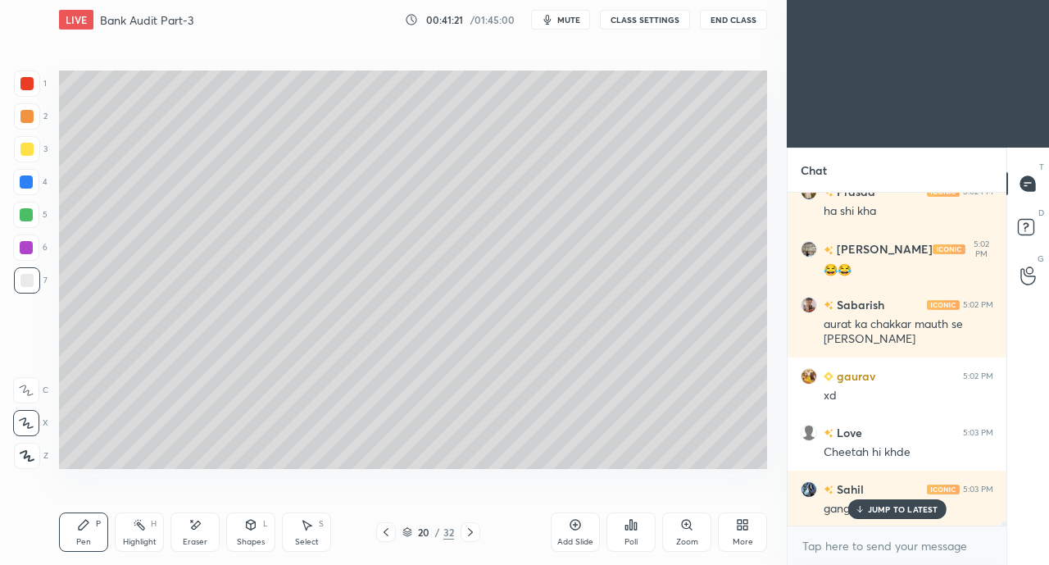
click at [852, 512] on div "JUMP TO LATEST" at bounding box center [896, 509] width 98 height 20
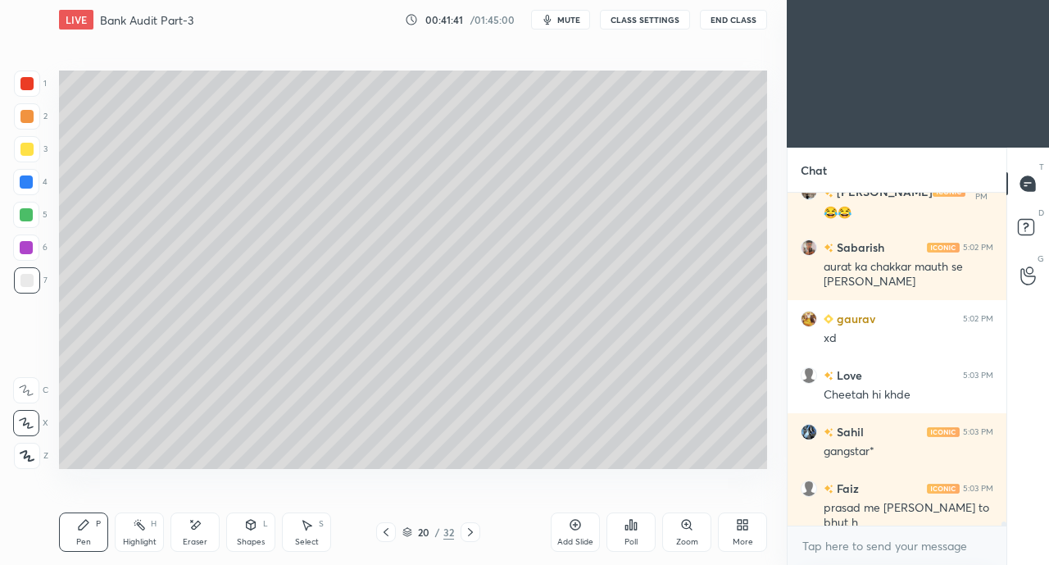
click at [250, 538] on div "Shapes" at bounding box center [251, 542] width 28 height 8
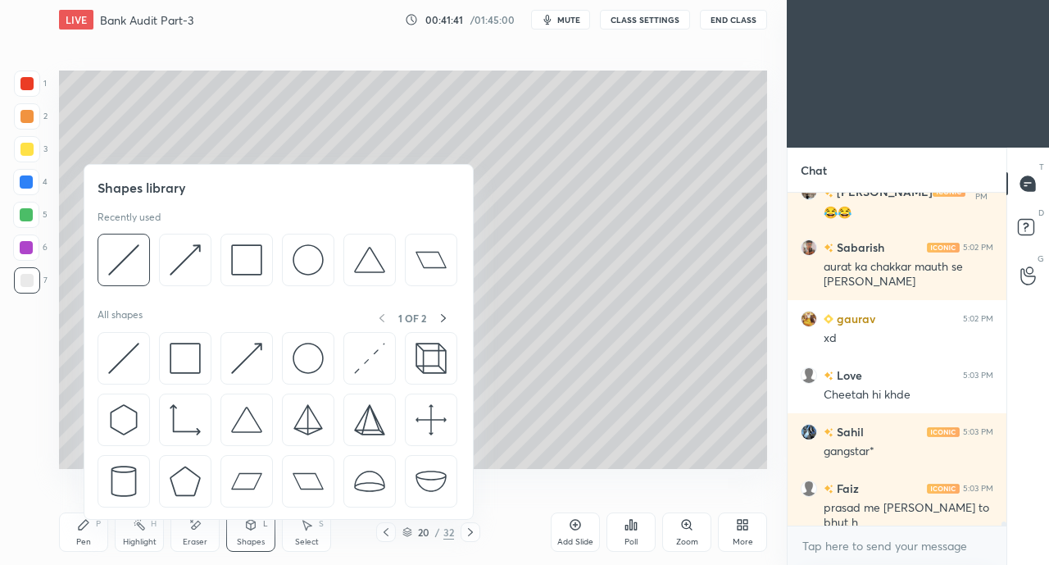
click at [184, 352] on img at bounding box center [185, 358] width 31 height 31
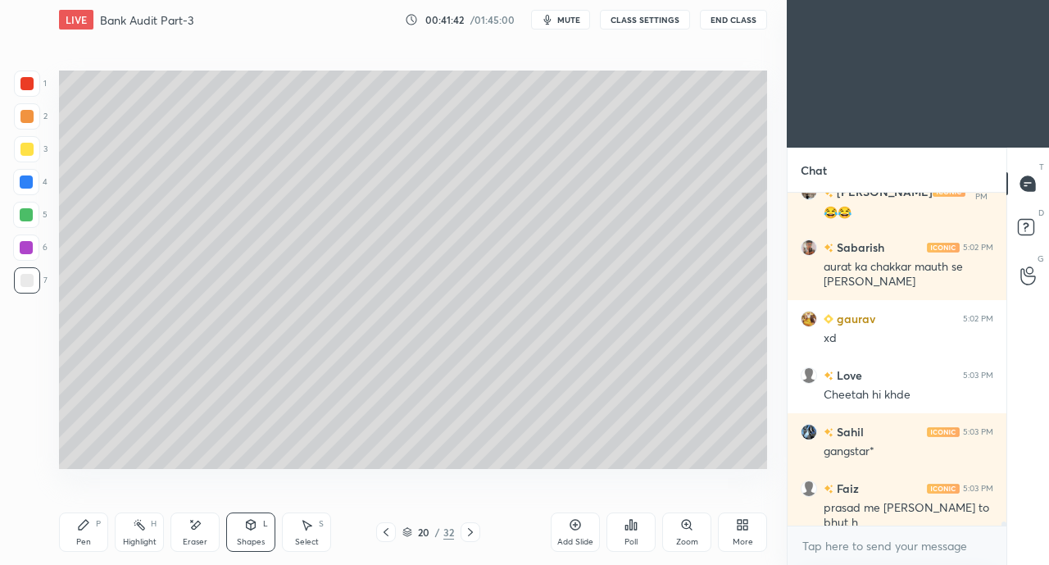
scroll to position [24524, 0]
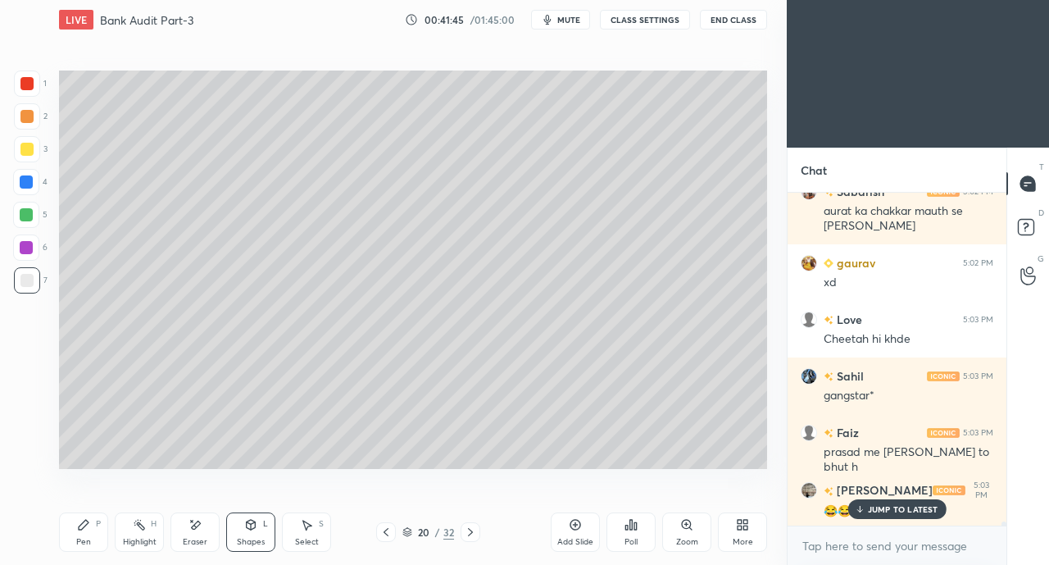
click at [84, 526] on icon at bounding box center [84, 525] width 10 height 10
click at [878, 506] on p "JUMP TO LATEST" at bounding box center [903, 509] width 70 height 10
click at [247, 530] on icon at bounding box center [250, 524] width 13 height 13
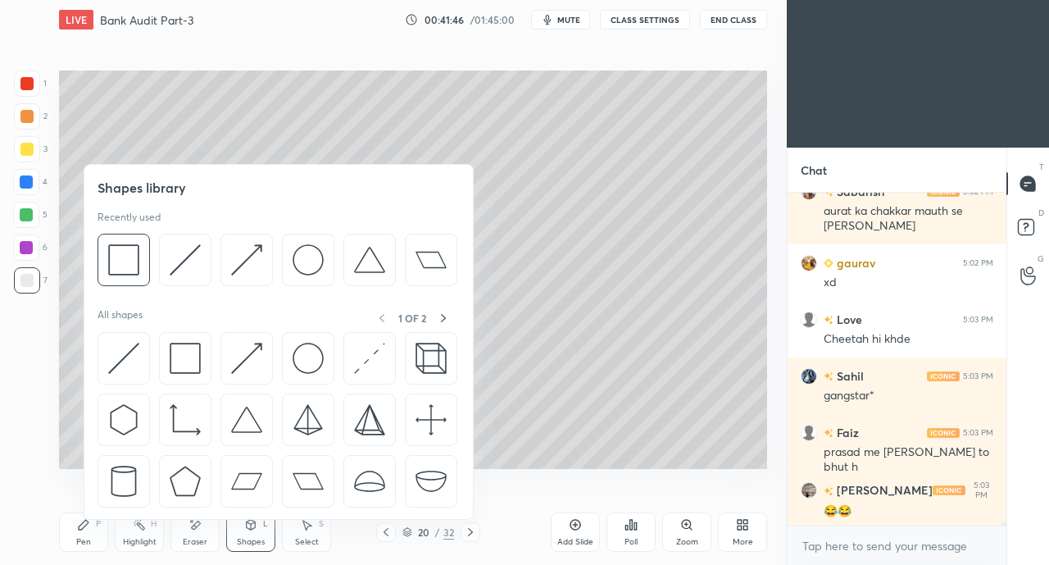
scroll to position [24581, 0]
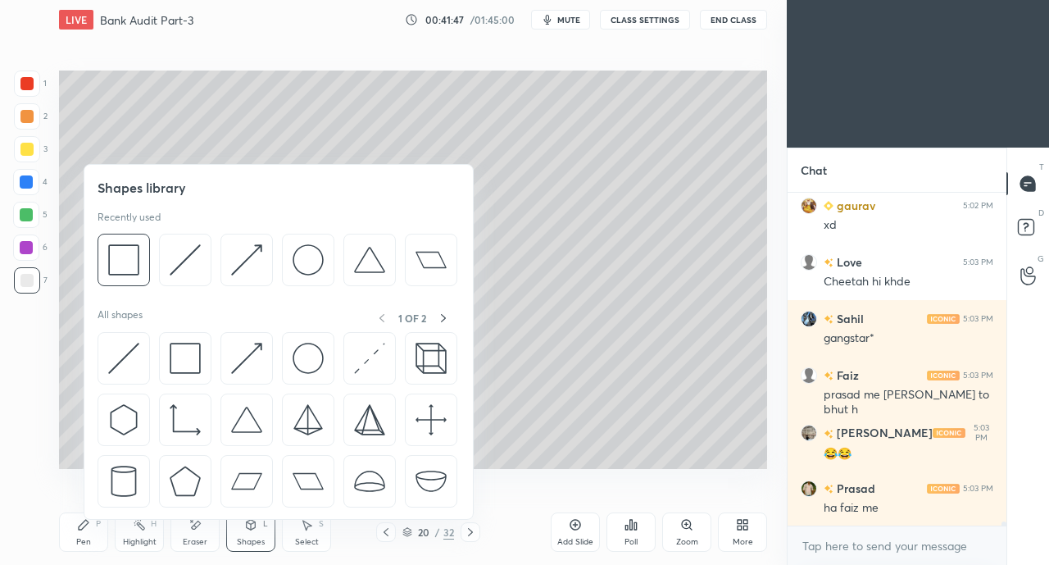
click at [117, 347] on img at bounding box center [123, 358] width 31 height 31
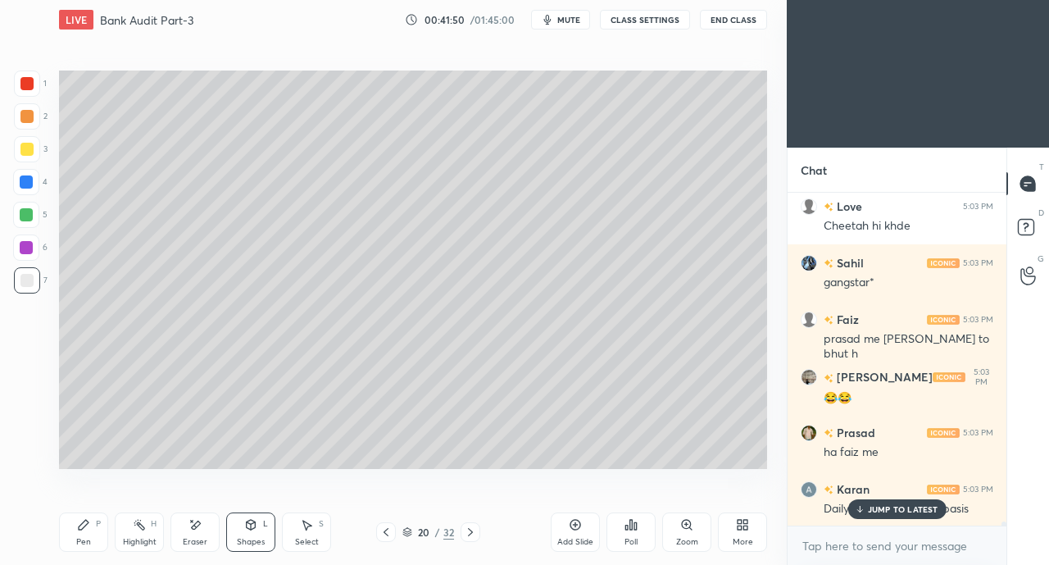
scroll to position [24694, 0]
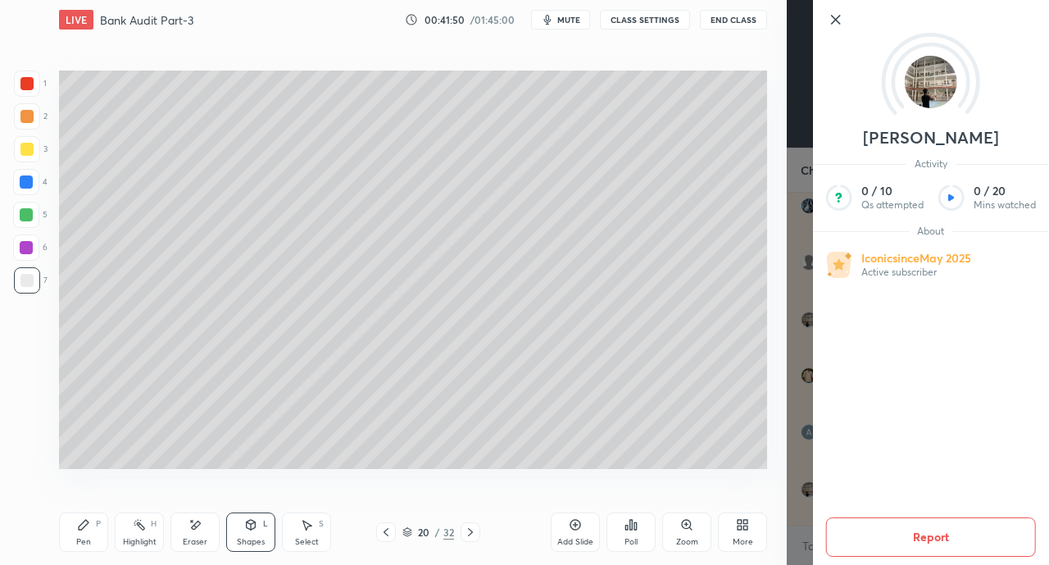
click at [665, 496] on div "Add Slide Poll Zoom More" at bounding box center [659, 532] width 216 height 92
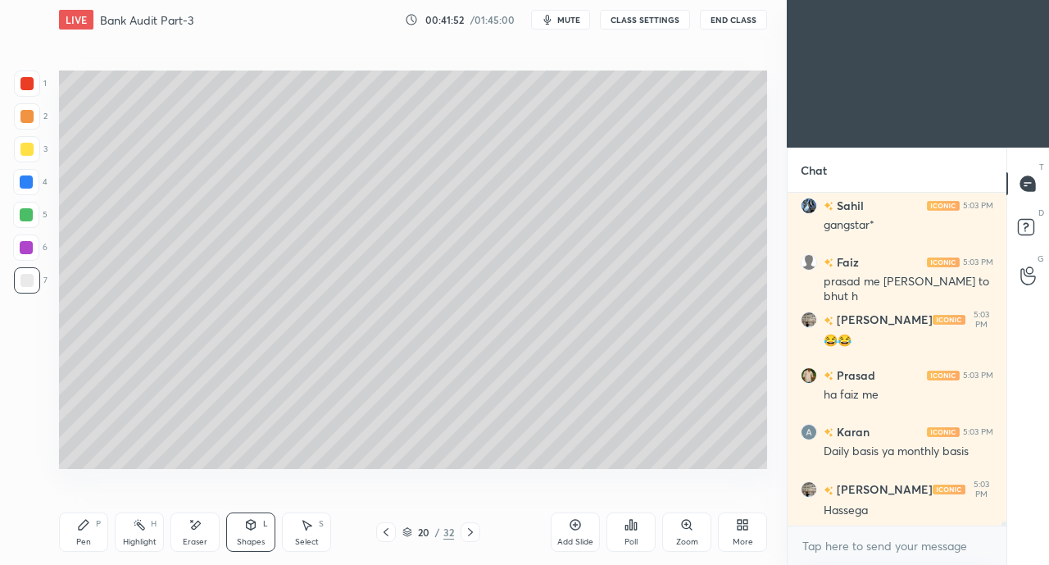
click at [87, 525] on icon at bounding box center [83, 524] width 13 height 13
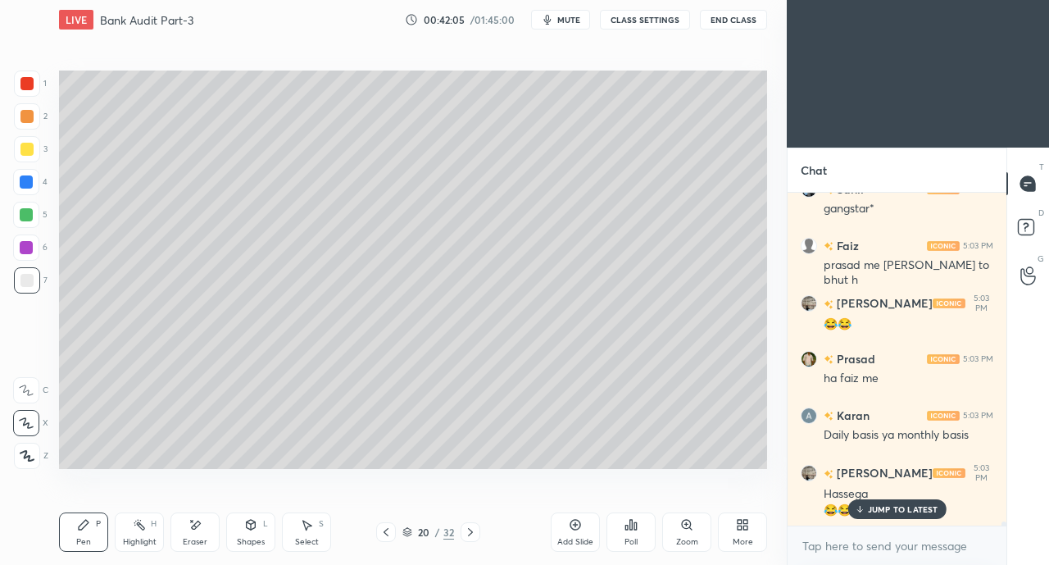
scroll to position [24766, 0]
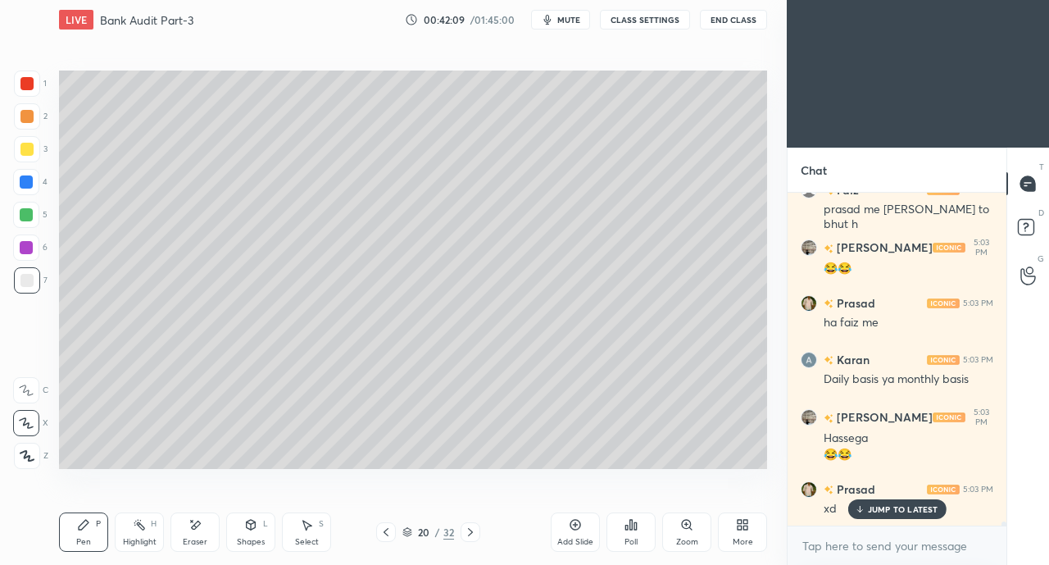
click at [130, 535] on div "Highlight H" at bounding box center [139, 531] width 49 height 39
click at [84, 530] on icon at bounding box center [83, 524] width 13 height 13
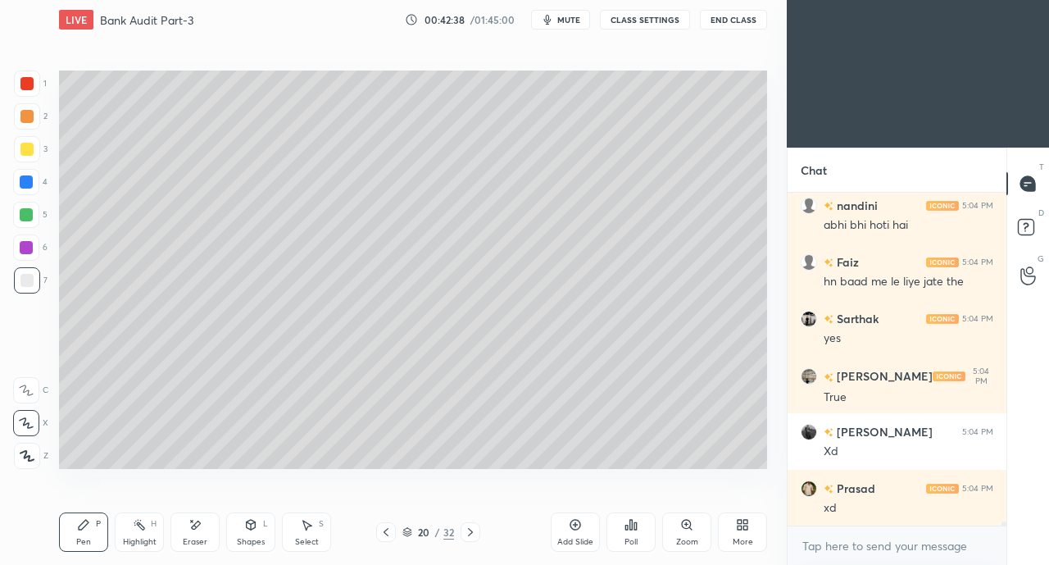
scroll to position [25671, 0]
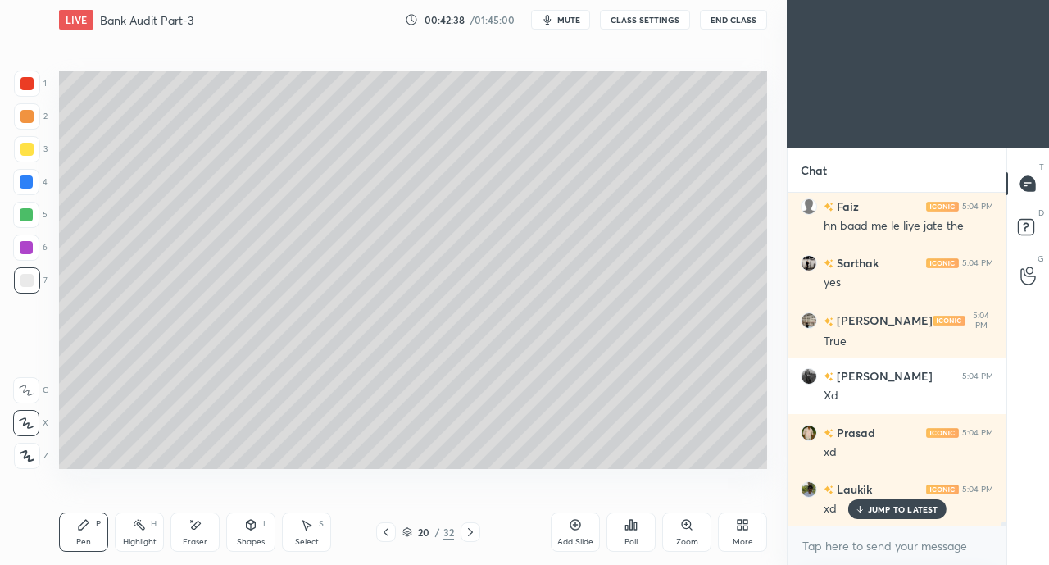
click at [21, 172] on div at bounding box center [26, 182] width 26 height 26
click at [25, 158] on div at bounding box center [27, 149] width 26 height 26
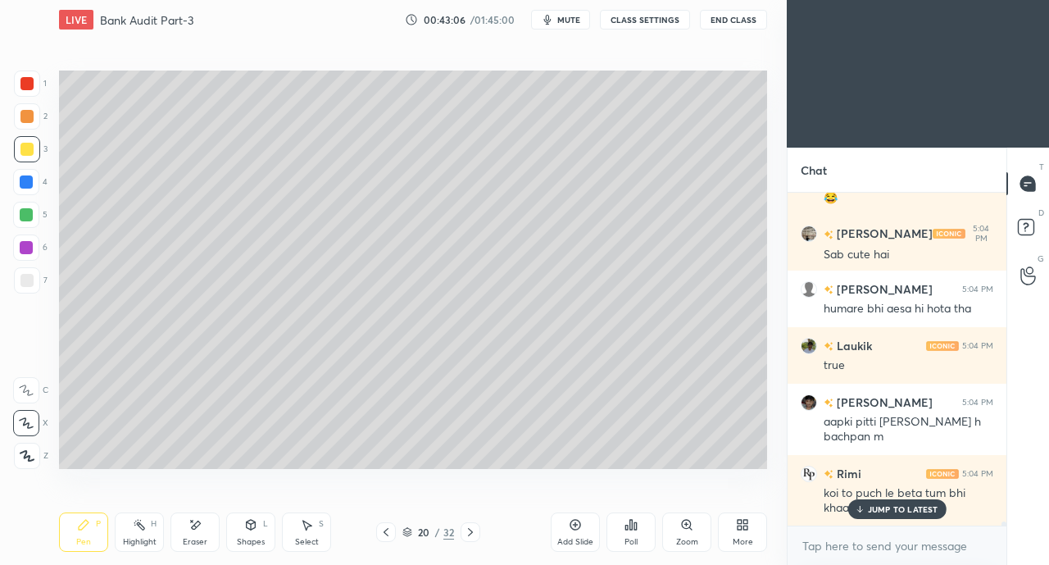
scroll to position [26733, 0]
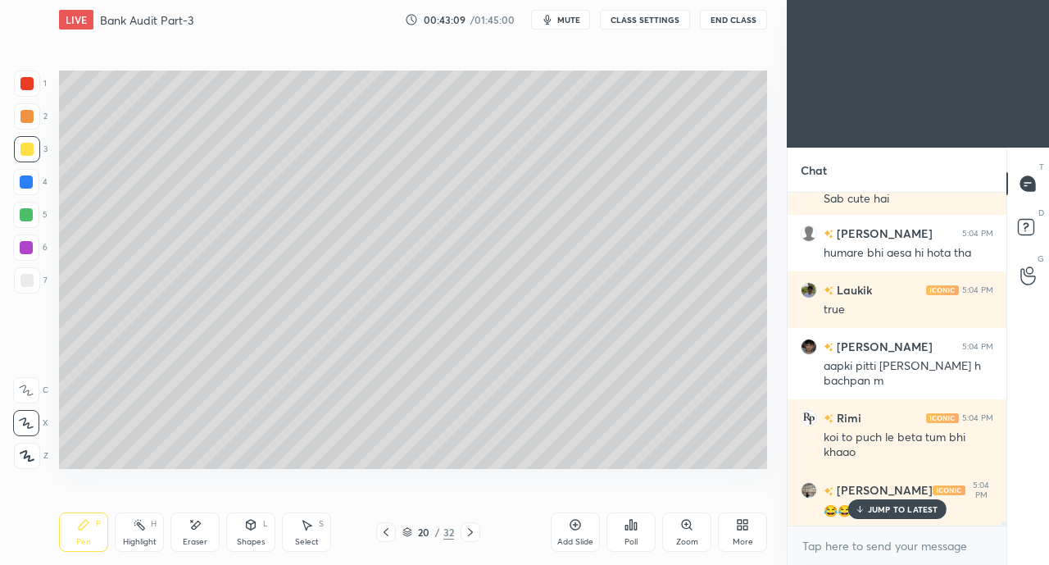
click at [876, 506] on p "JUMP TO LATEST" at bounding box center [903, 509] width 70 height 10
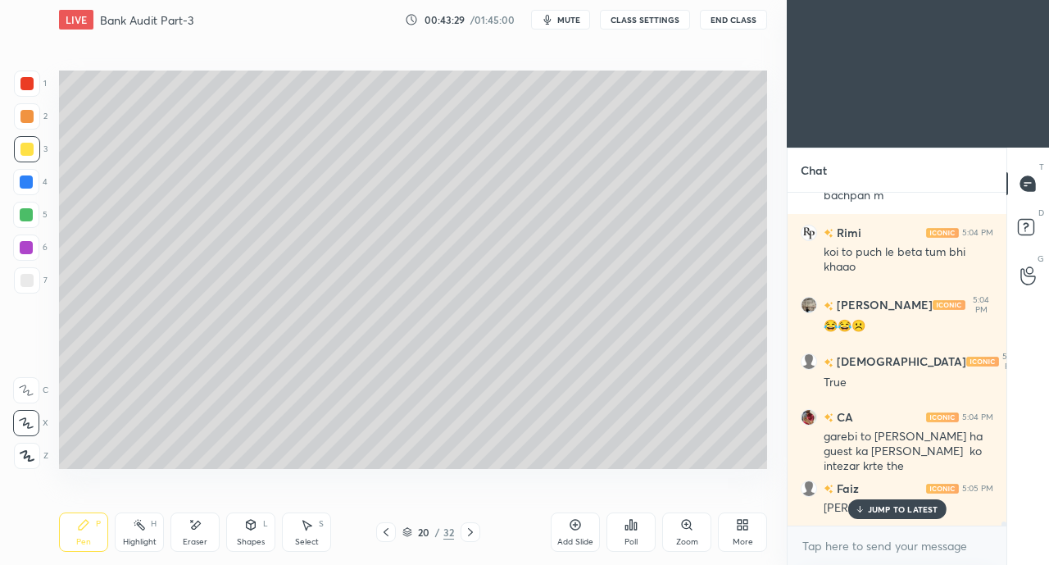
scroll to position [26974, 0]
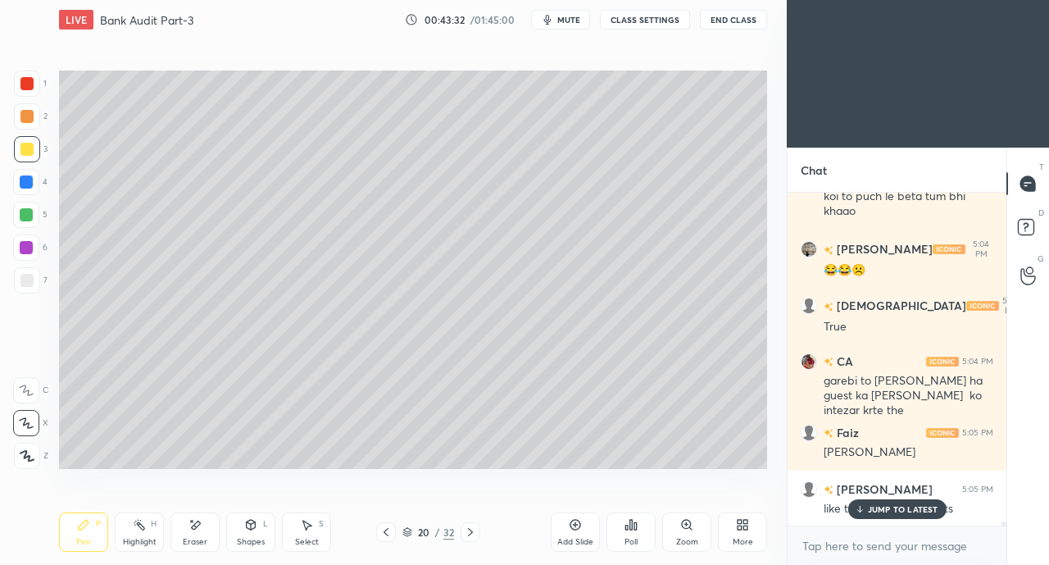
click at [882, 517] on div "JUMP TO LATEST" at bounding box center [896, 509] width 98 height 20
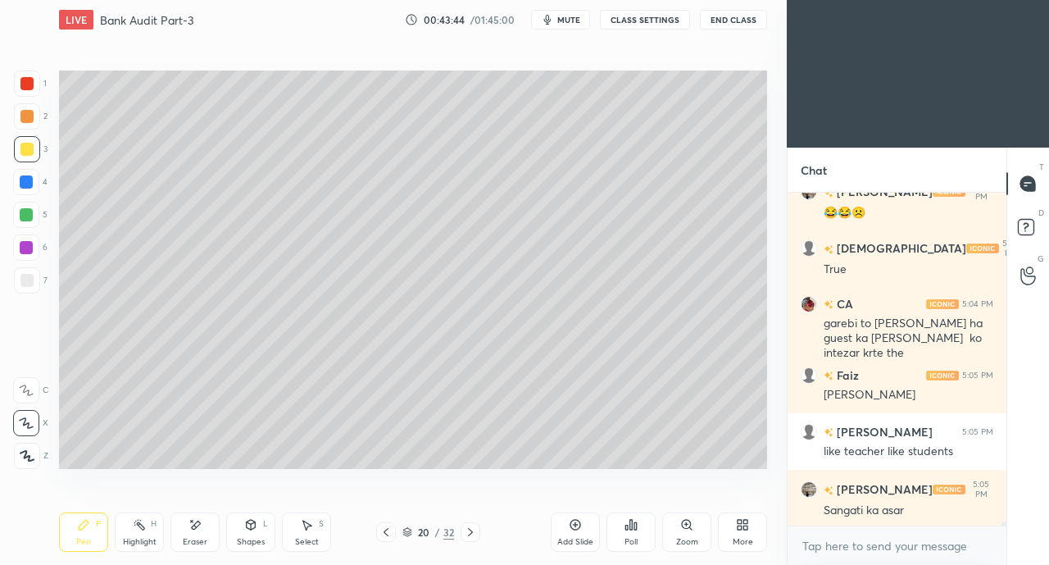
click at [193, 519] on icon at bounding box center [194, 525] width 13 height 14
click at [87, 524] on icon at bounding box center [84, 525] width 10 height 10
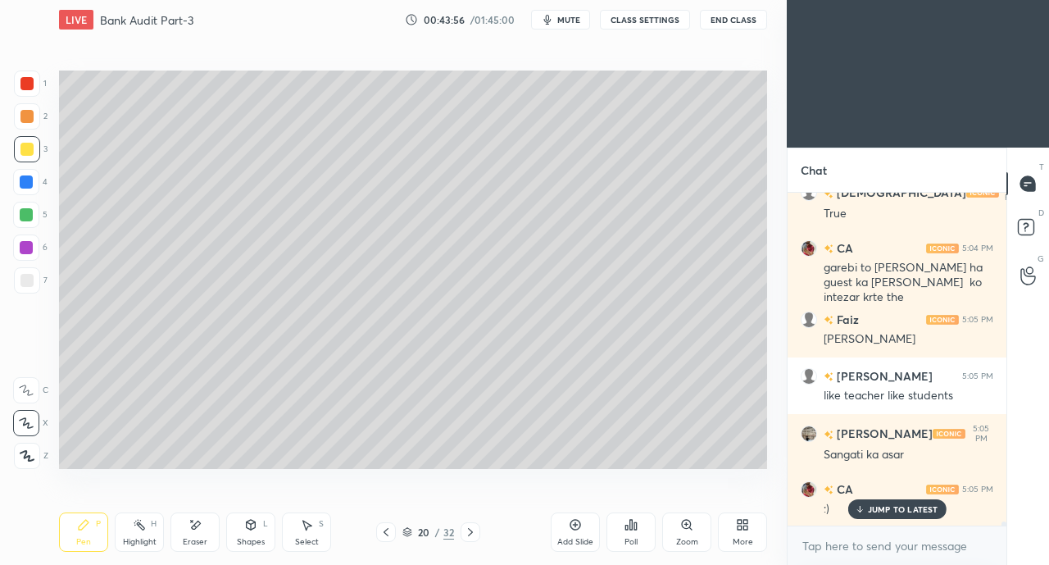
click at [26, 281] on div at bounding box center [26, 280] width 13 height 13
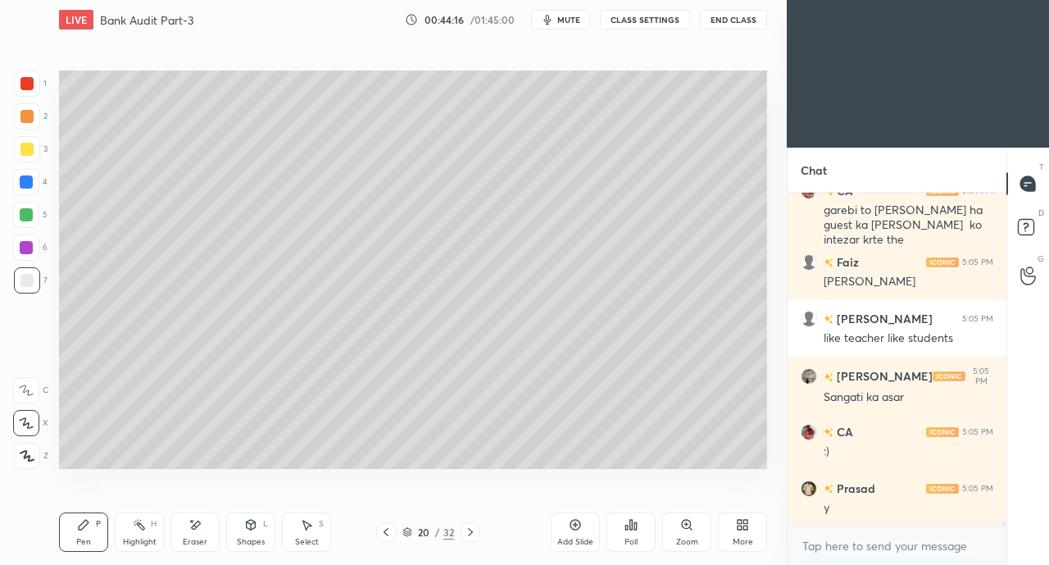
click at [25, 149] on div at bounding box center [26, 149] width 13 height 13
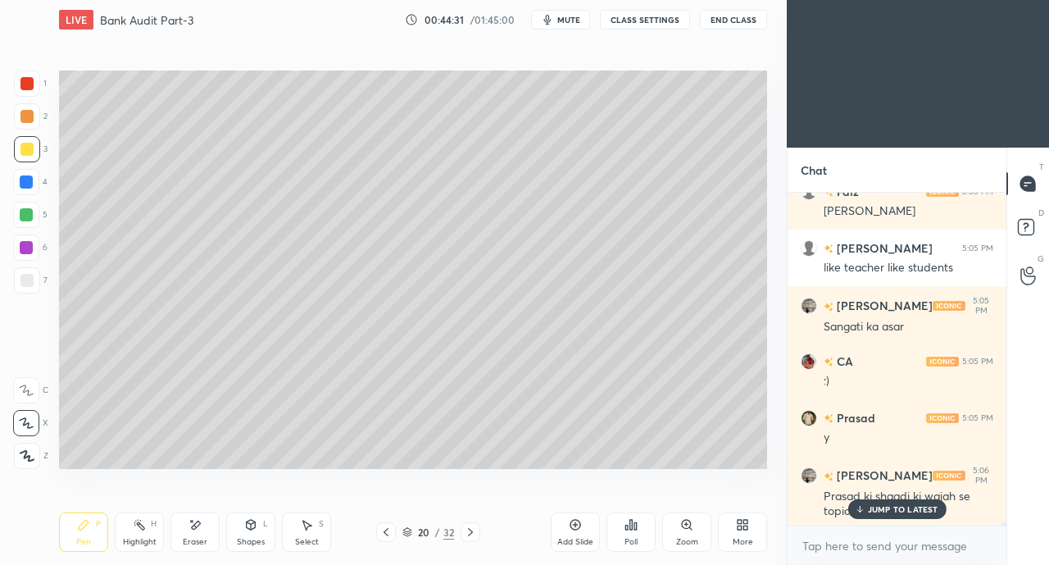
click at [860, 507] on icon at bounding box center [860, 509] width 0 height 6
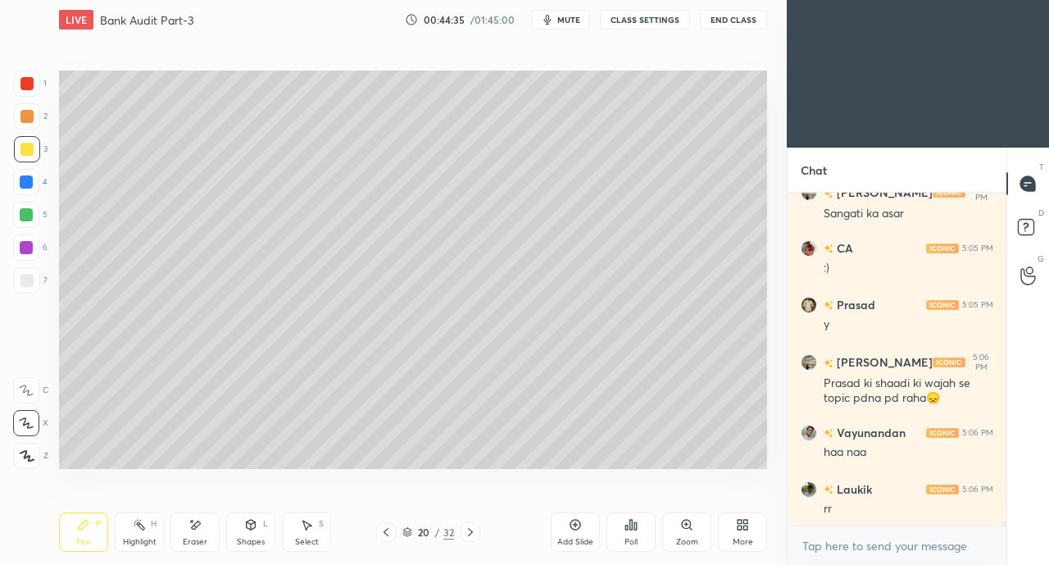
scroll to position [27385, 0]
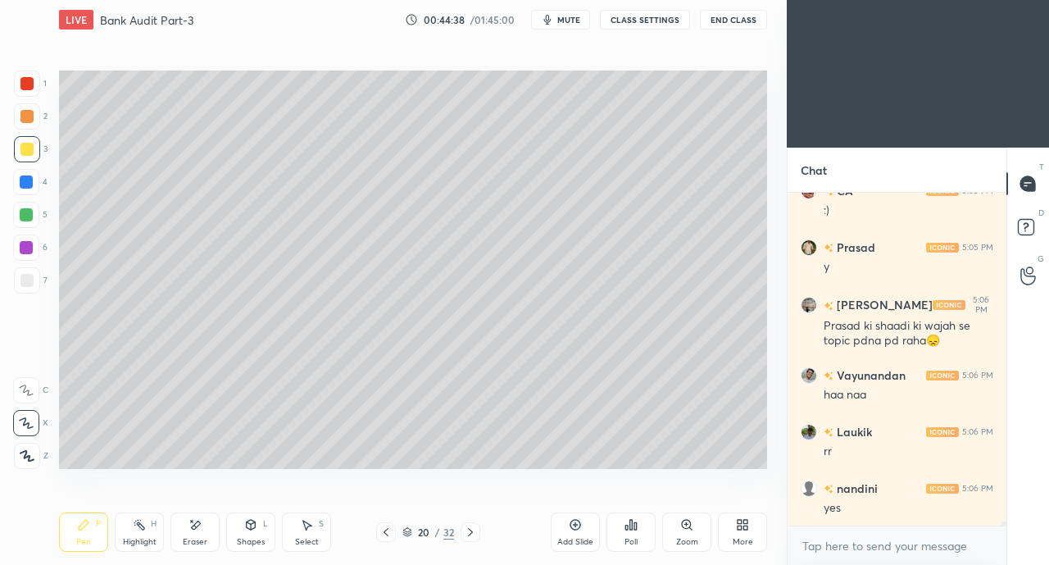
click at [28, 117] on div at bounding box center [26, 116] width 13 height 13
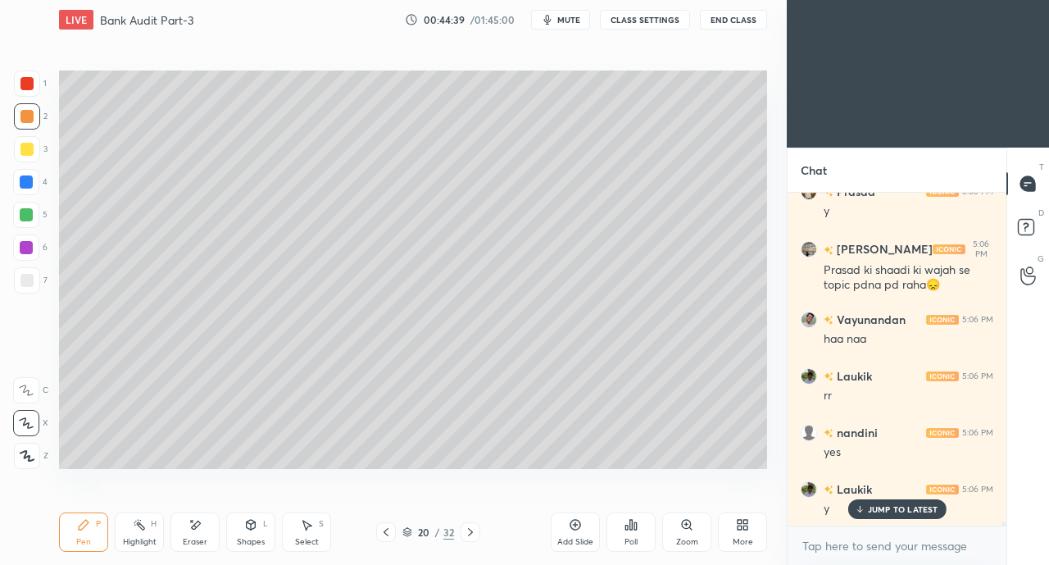
scroll to position [27498, 0]
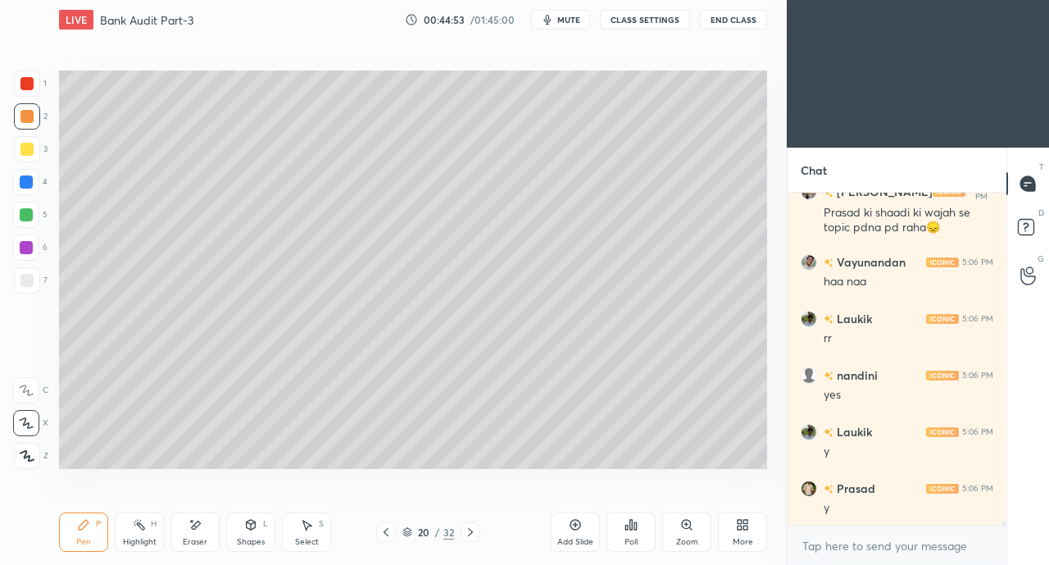
click at [33, 288] on div at bounding box center [27, 280] width 26 height 26
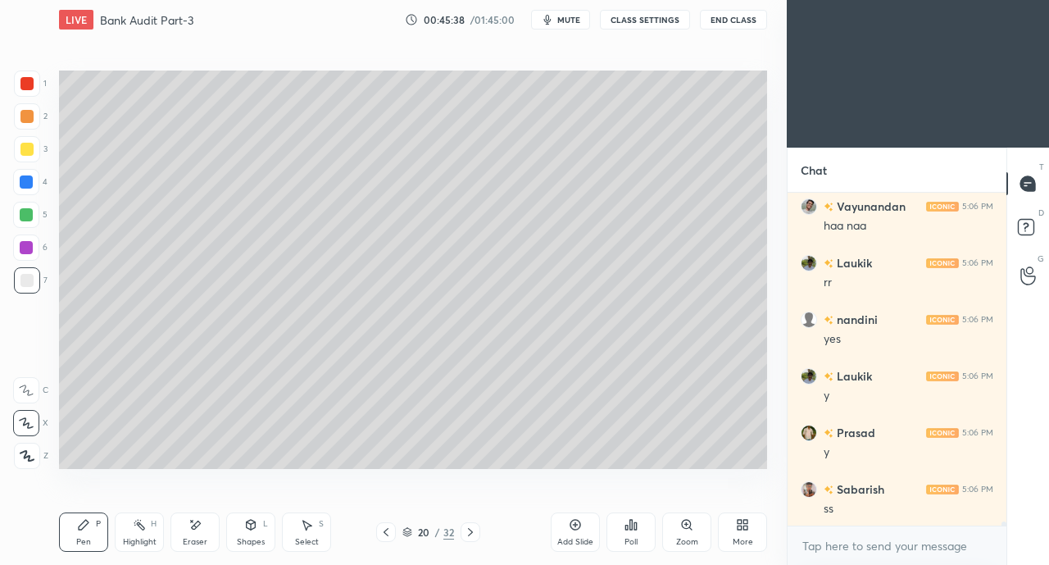
click at [193, 529] on icon at bounding box center [194, 525] width 13 height 14
click at [88, 524] on icon at bounding box center [83, 524] width 13 height 13
click at [25, 155] on div at bounding box center [26, 149] width 13 height 13
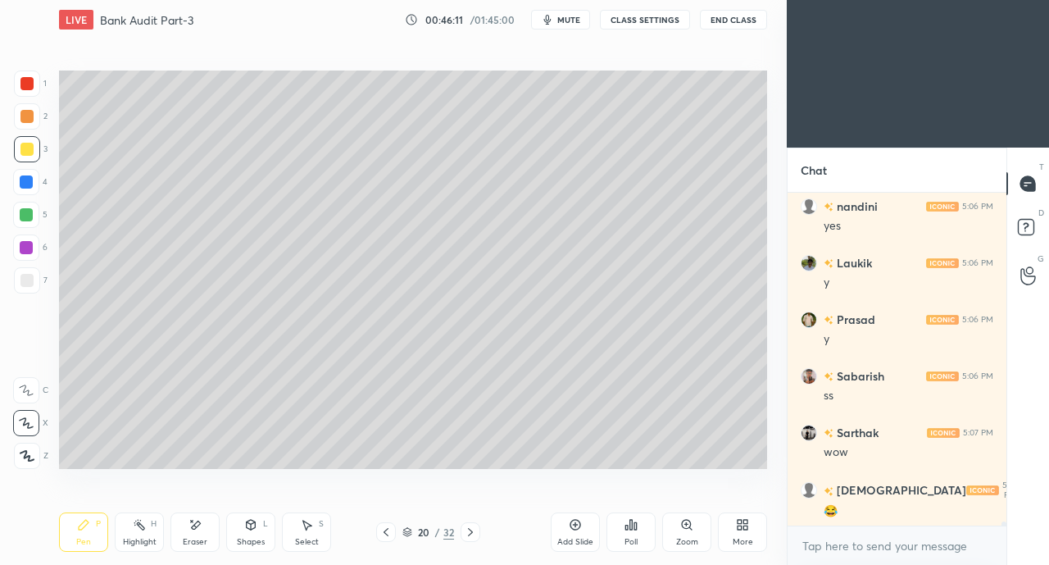
scroll to position [27724, 0]
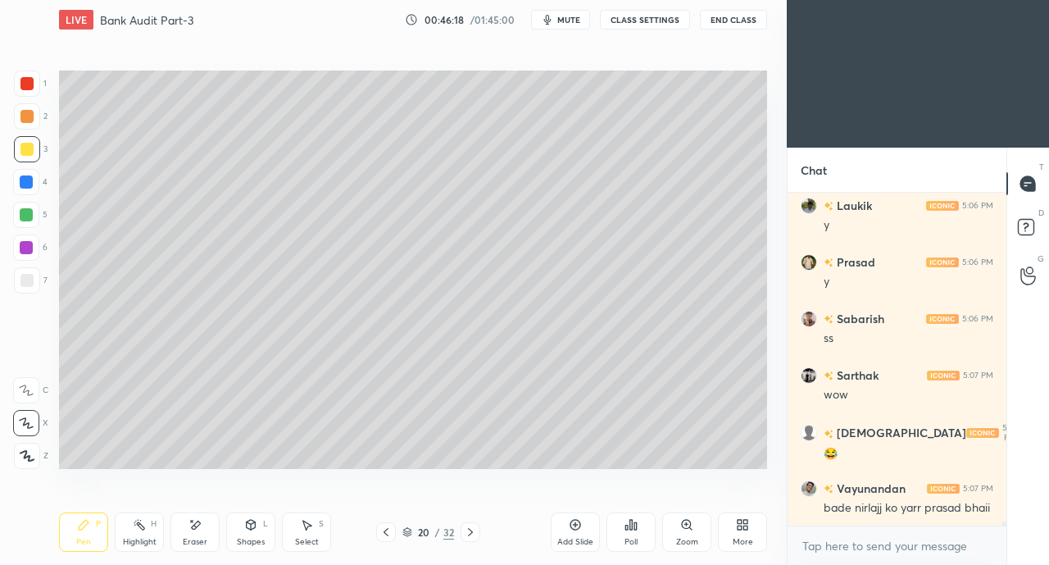
click at [467, 532] on icon at bounding box center [470, 531] width 13 height 13
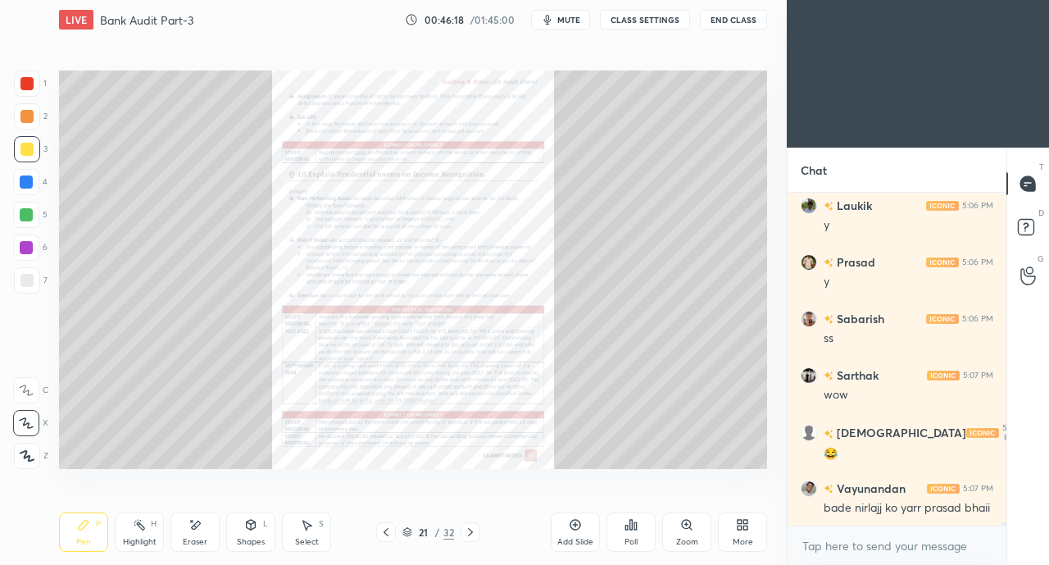
click at [383, 532] on icon at bounding box center [385, 531] width 13 height 13
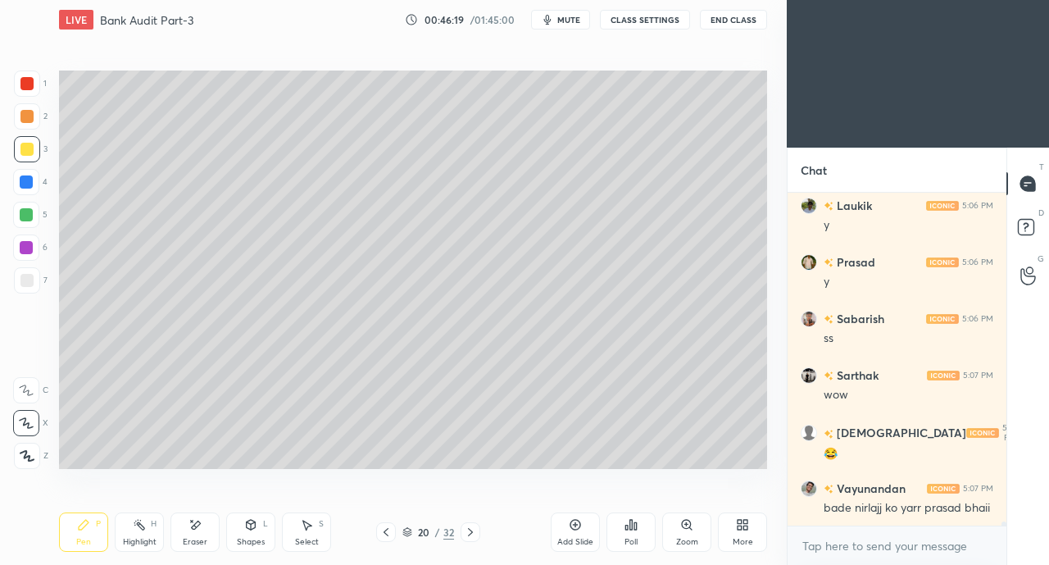
scroll to position [27795, 0]
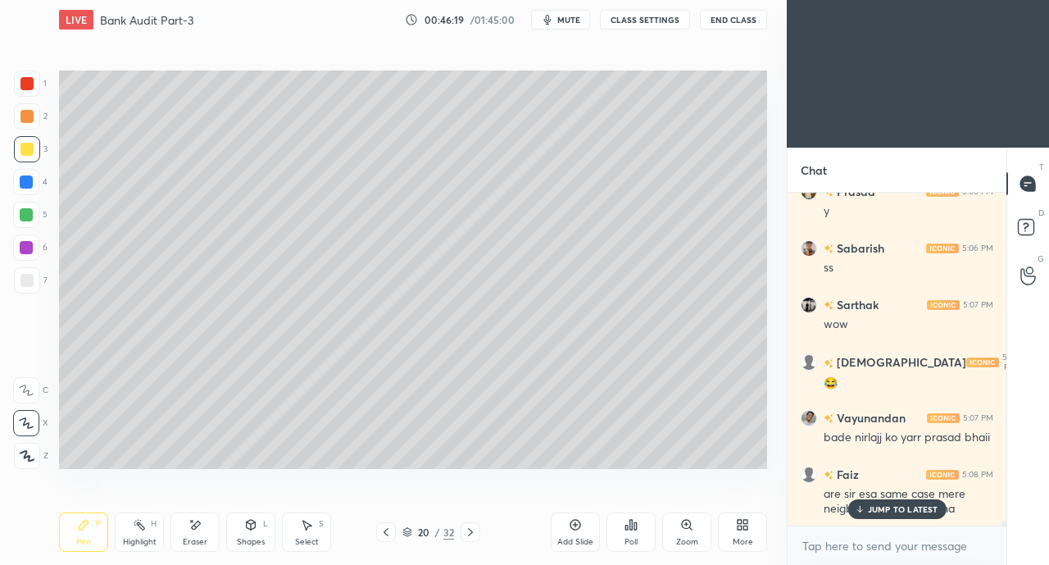
click at [561, 523] on div "Add Slide" at bounding box center [575, 531] width 49 height 39
click at [867, 506] on div "JUMP TO LATEST" at bounding box center [896, 509] width 98 height 20
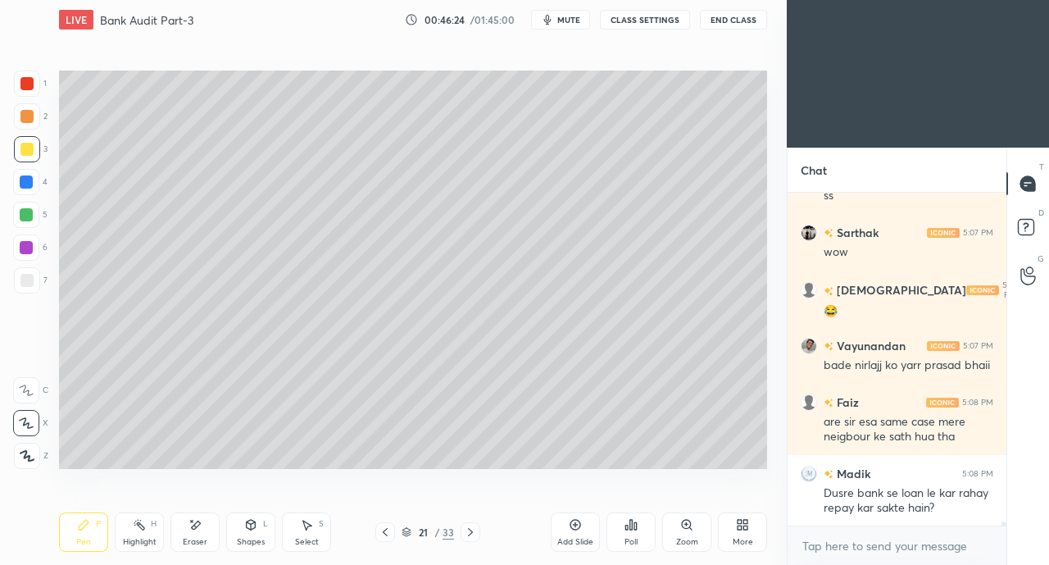
scroll to position [27923, 0]
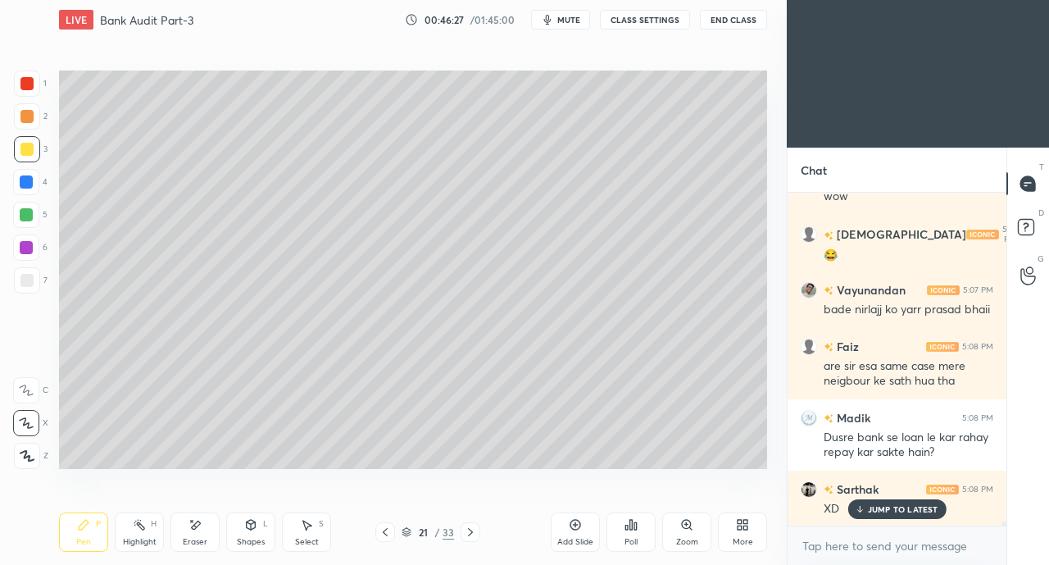
click at [188, 533] on div "Eraser" at bounding box center [194, 531] width 49 height 39
click at [76, 529] on div "Pen P" at bounding box center [83, 531] width 49 height 39
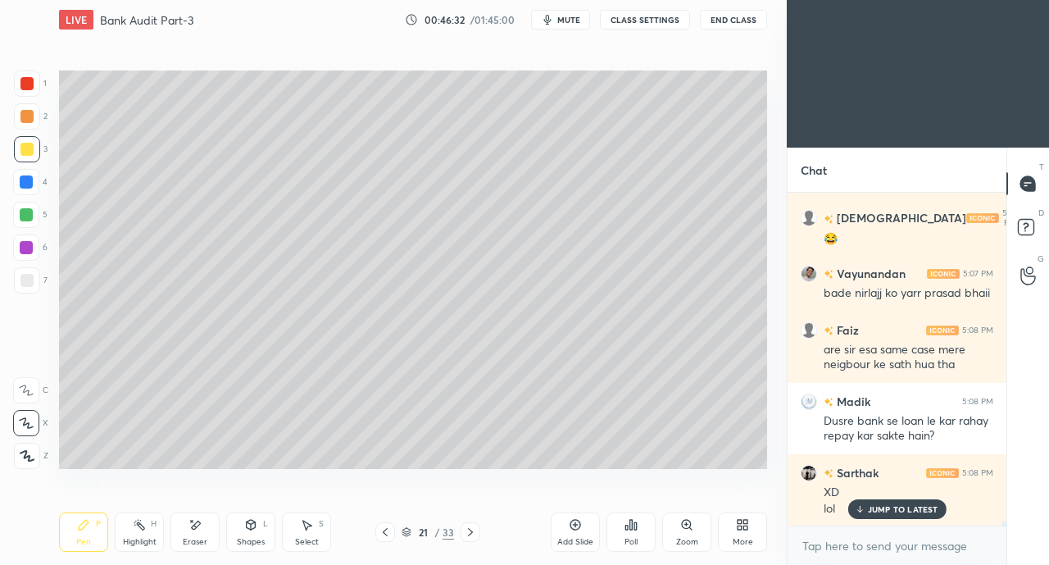
click at [203, 538] on div "Eraser" at bounding box center [195, 542] width 25 height 8
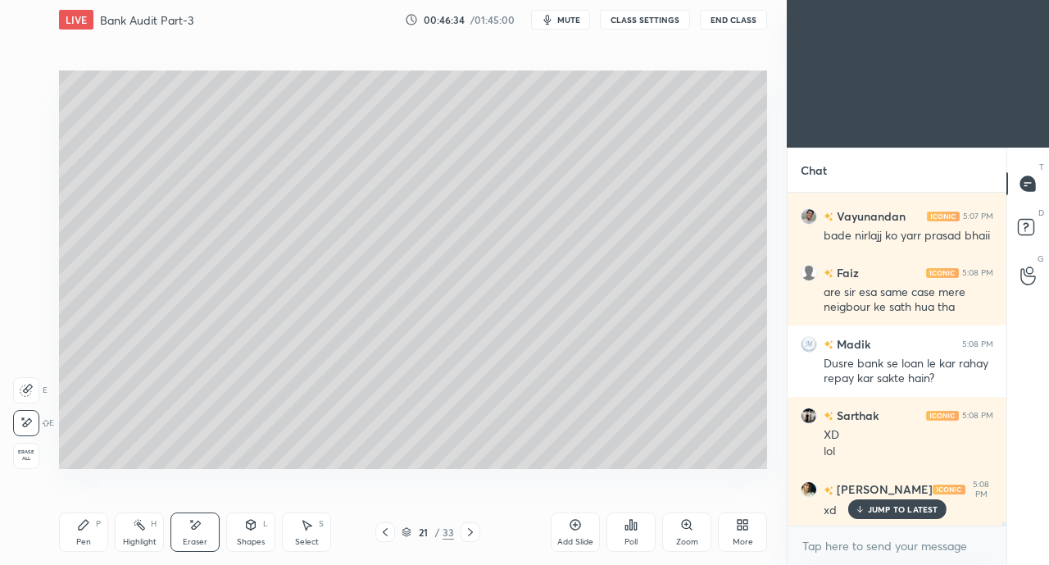
scroll to position [28052, 0]
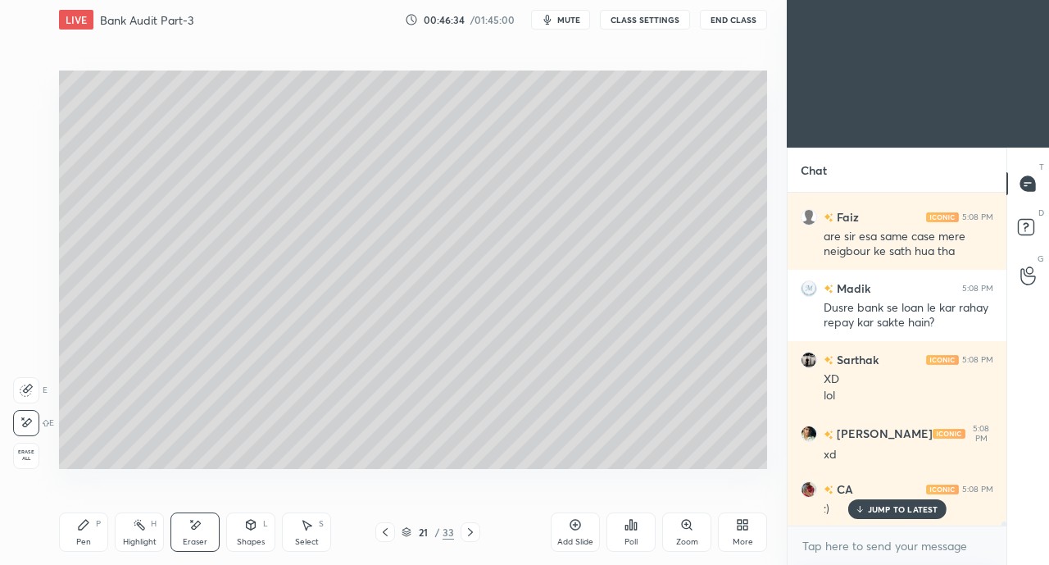
click at [92, 527] on div "Pen P" at bounding box center [83, 531] width 49 height 39
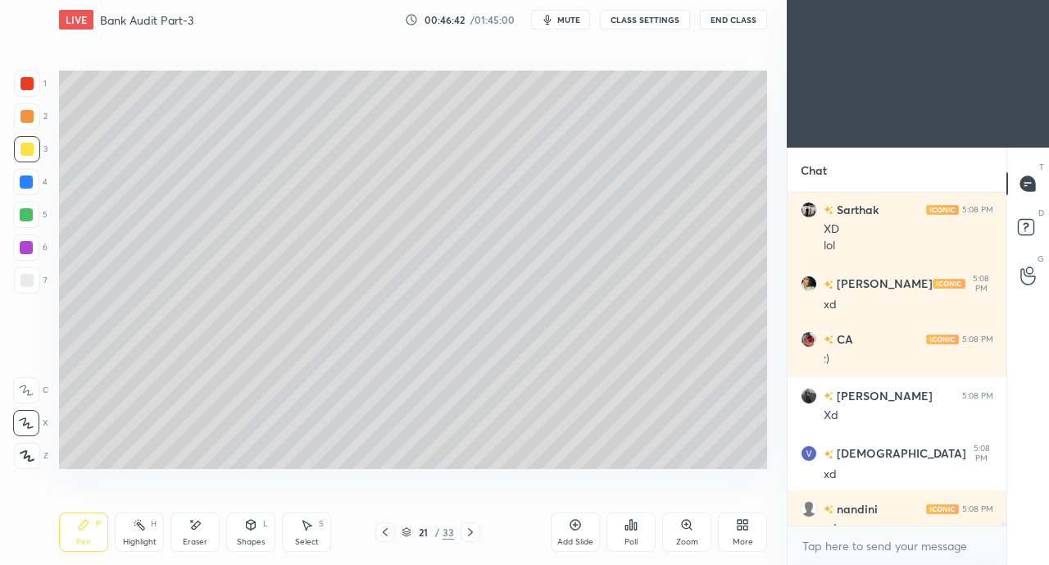
scroll to position [28222, 0]
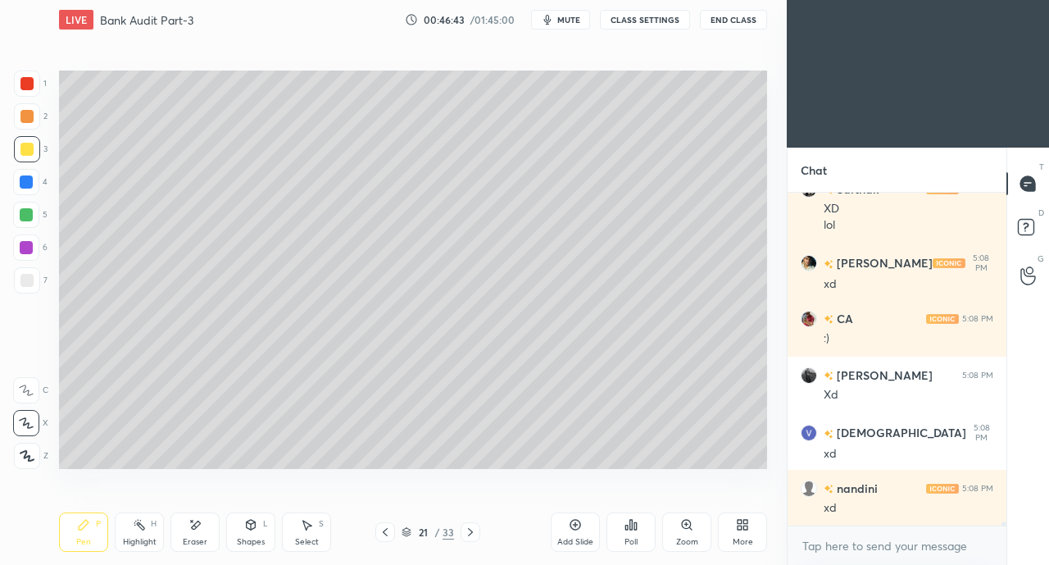
click at [384, 536] on icon at bounding box center [385, 531] width 13 height 13
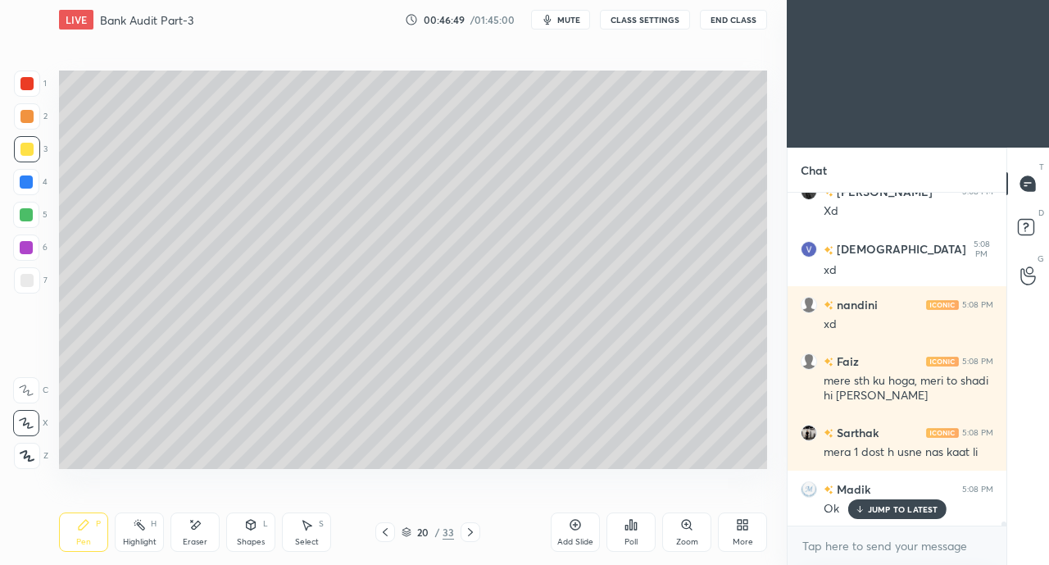
scroll to position [28463, 0]
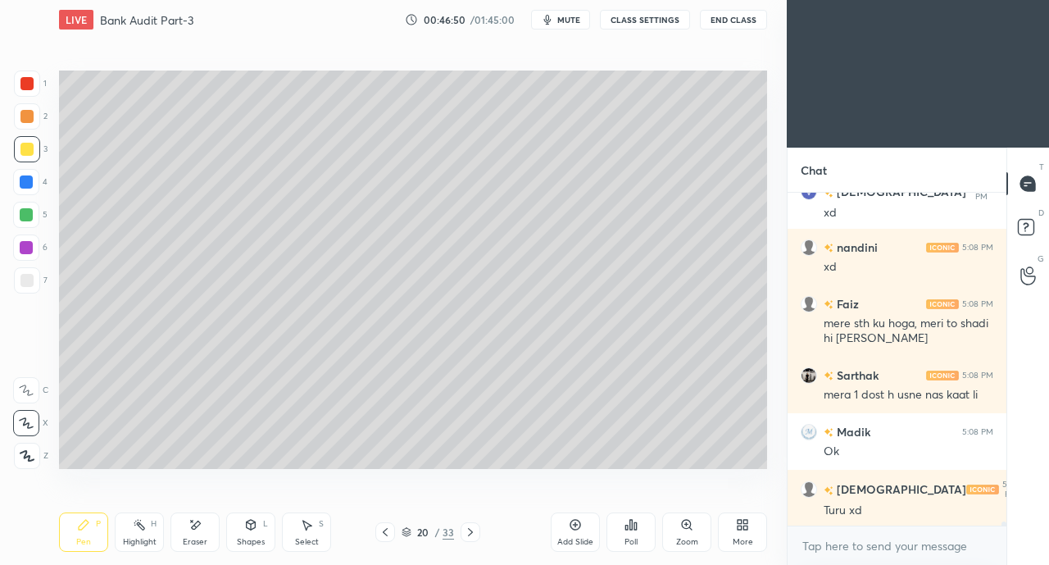
click at [847, 508] on div "Turu xd" at bounding box center [909, 510] width 170 height 16
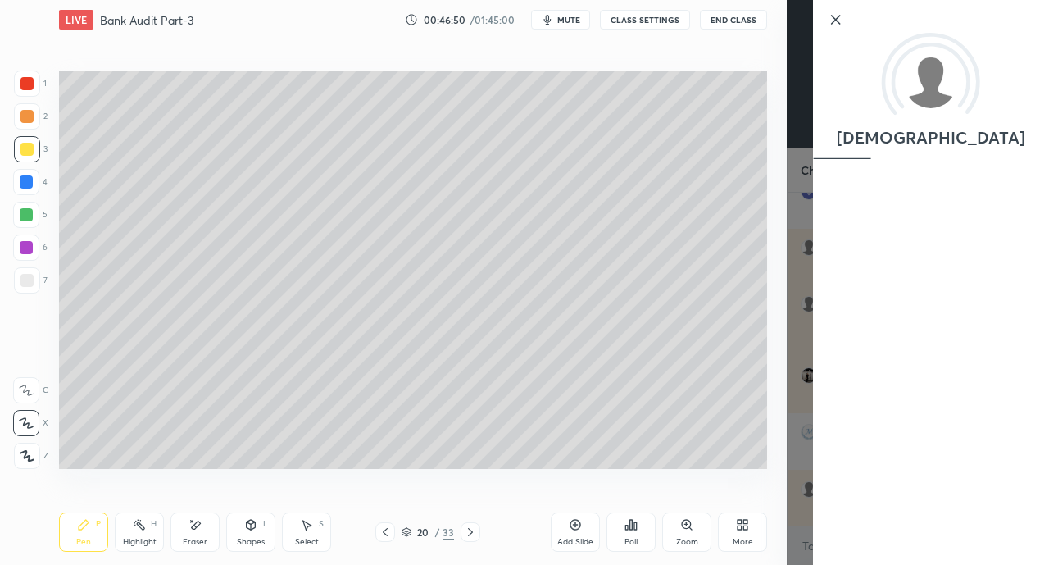
click at [613, 476] on div "Setting up your live class Poll for secs No correct answer Start poll" at bounding box center [412, 269] width 721 height 460
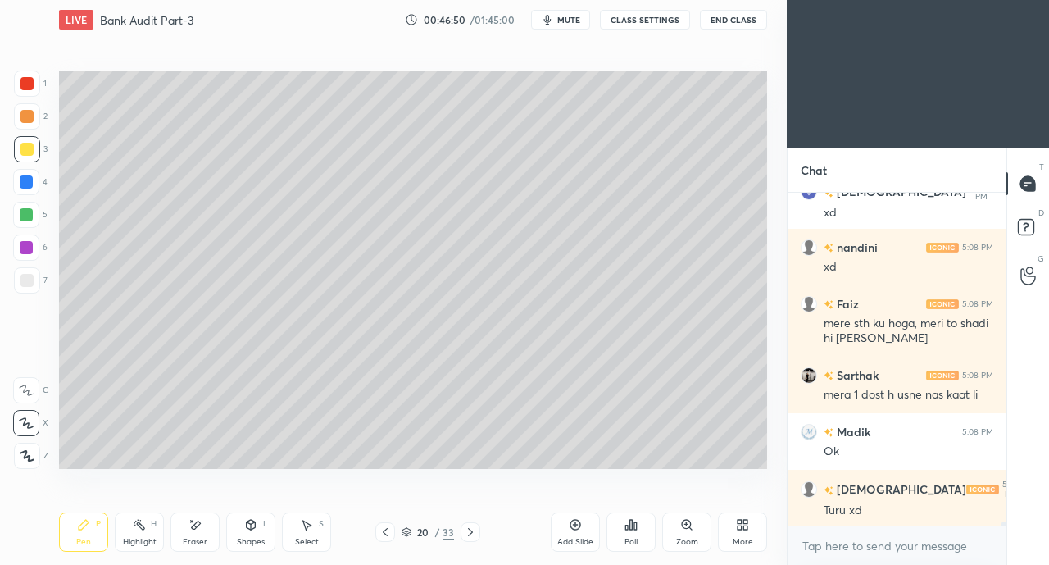
scroll to position [28519, 0]
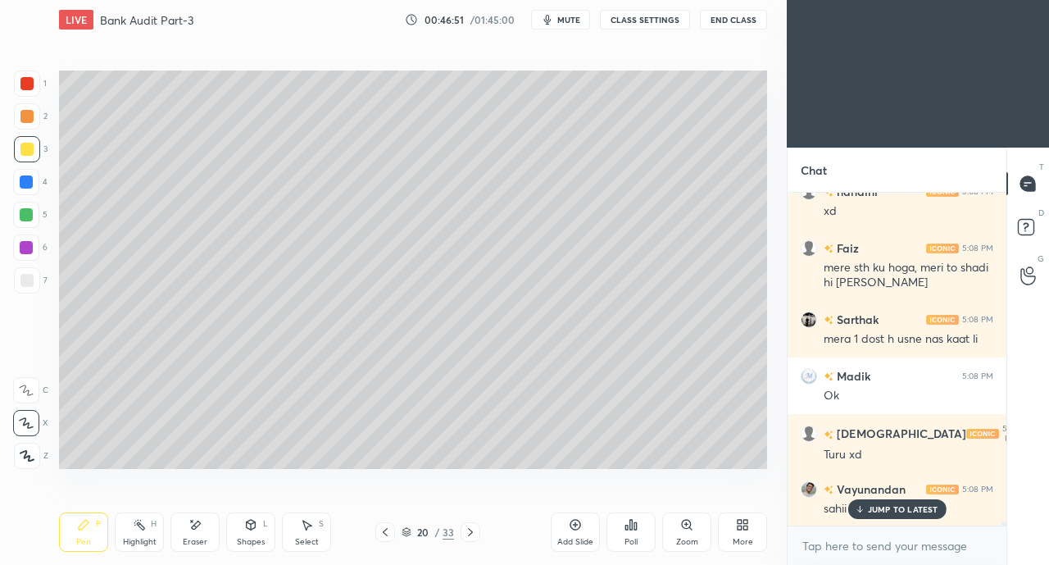
click at [470, 532] on icon at bounding box center [470, 531] width 13 height 13
click at [893, 506] on p "JUMP TO LATEST" at bounding box center [903, 509] width 70 height 10
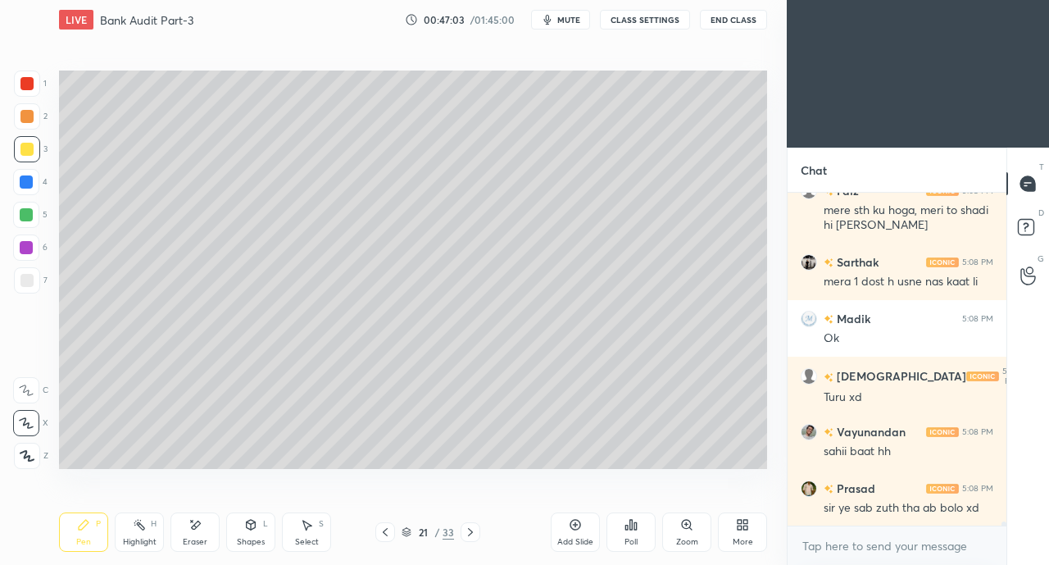
scroll to position [28632, 0]
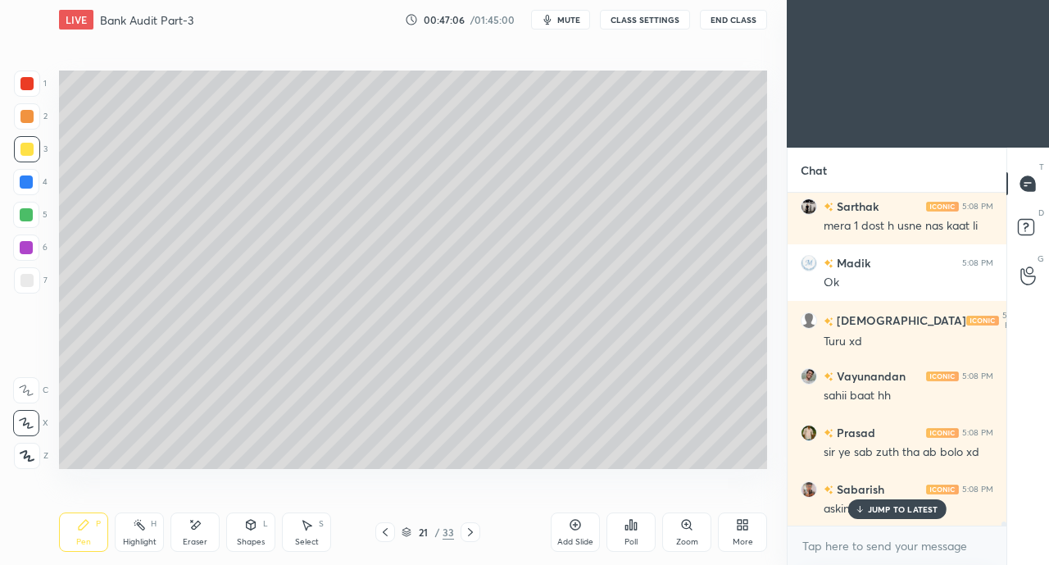
click at [864, 510] on icon at bounding box center [859, 509] width 11 height 10
click at [199, 526] on icon at bounding box center [194, 525] width 13 height 14
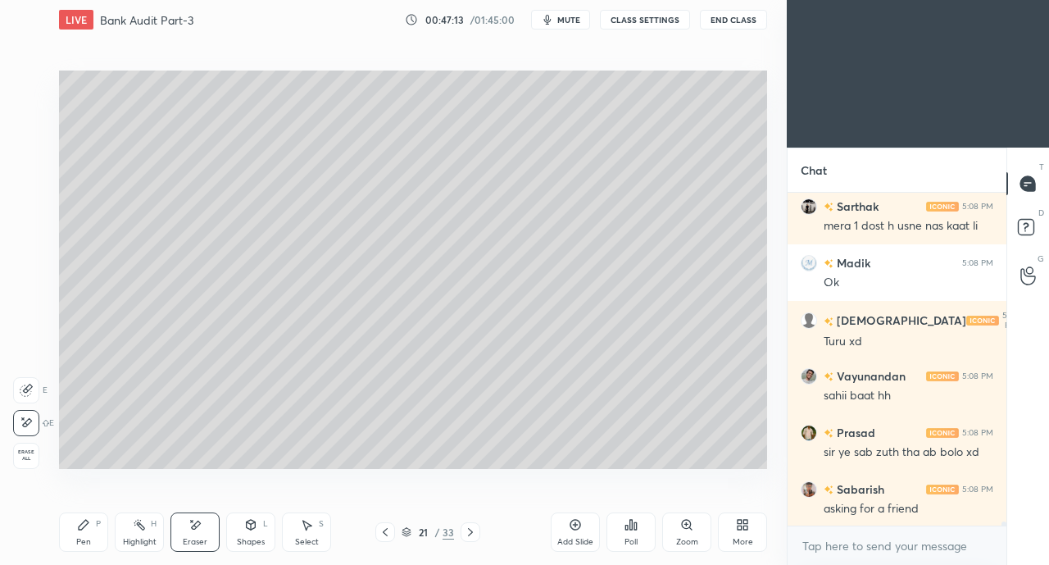
click at [83, 519] on icon at bounding box center [83, 524] width 13 height 13
click at [184, 528] on div "Eraser" at bounding box center [194, 531] width 49 height 39
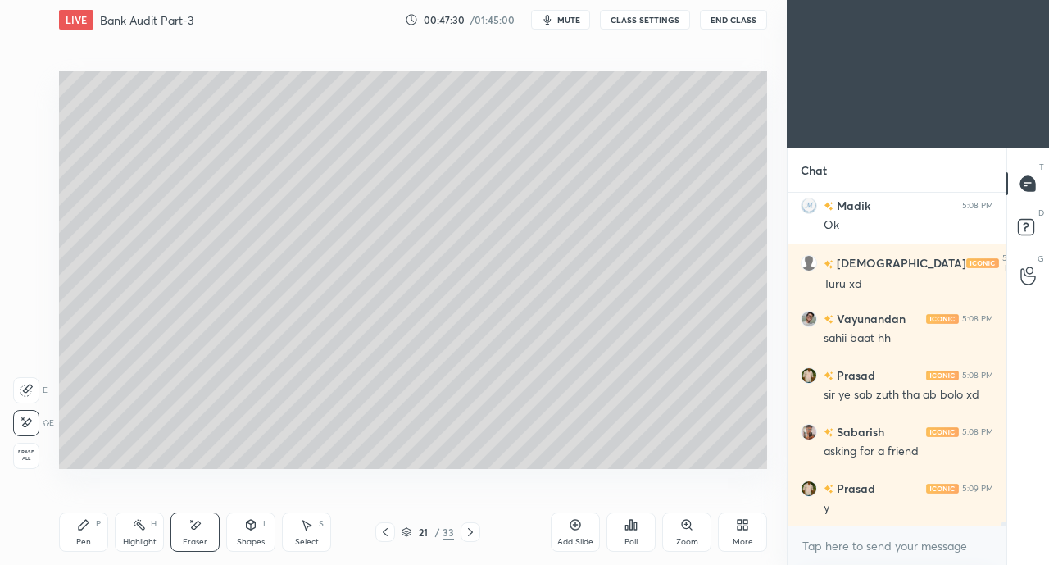
click at [84, 532] on div "Pen P" at bounding box center [83, 531] width 49 height 39
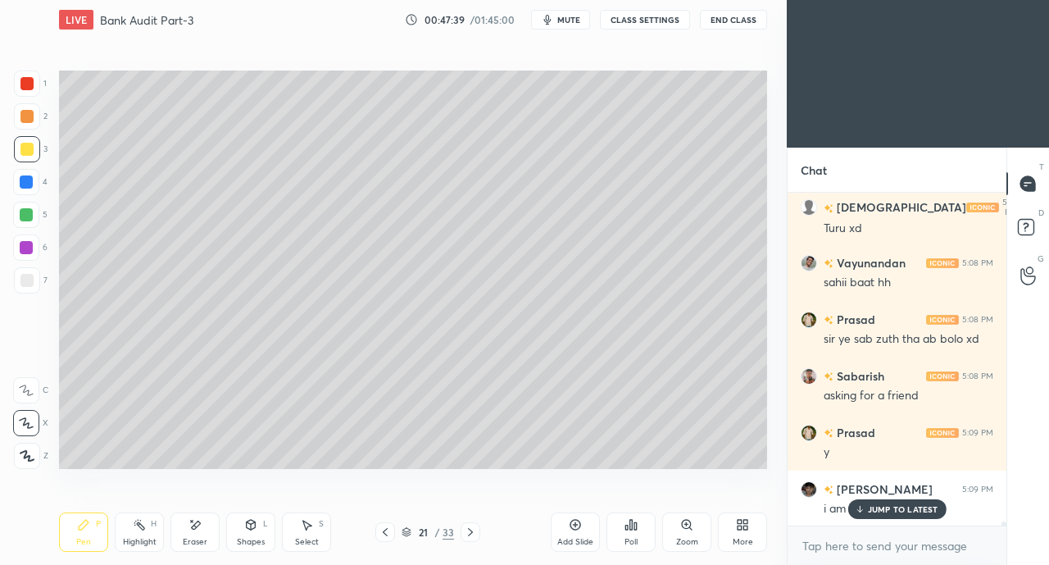
click at [881, 506] on p "JUMP TO LATEST" at bounding box center [903, 509] width 70 height 10
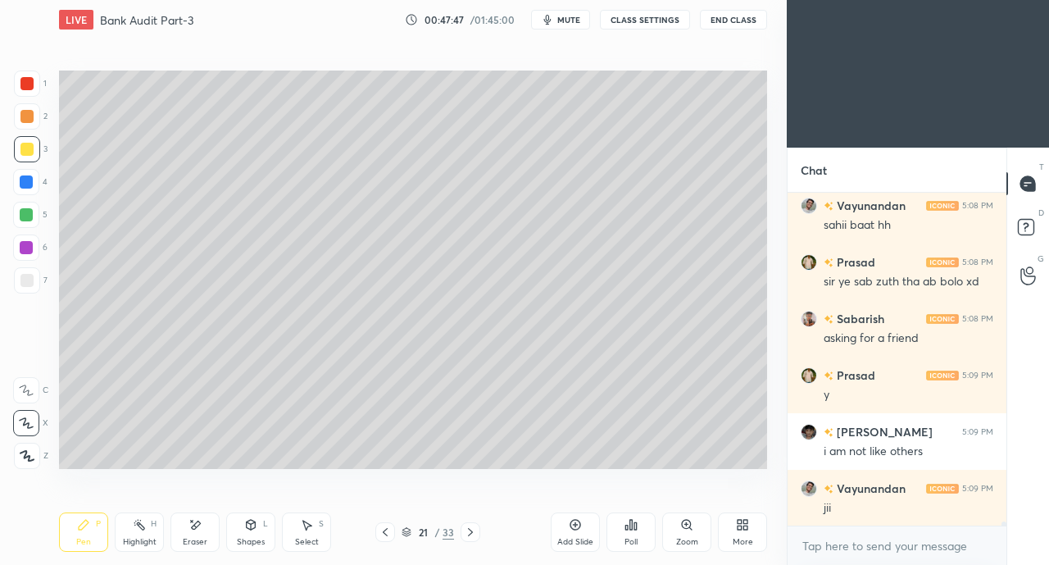
scroll to position [28858, 0]
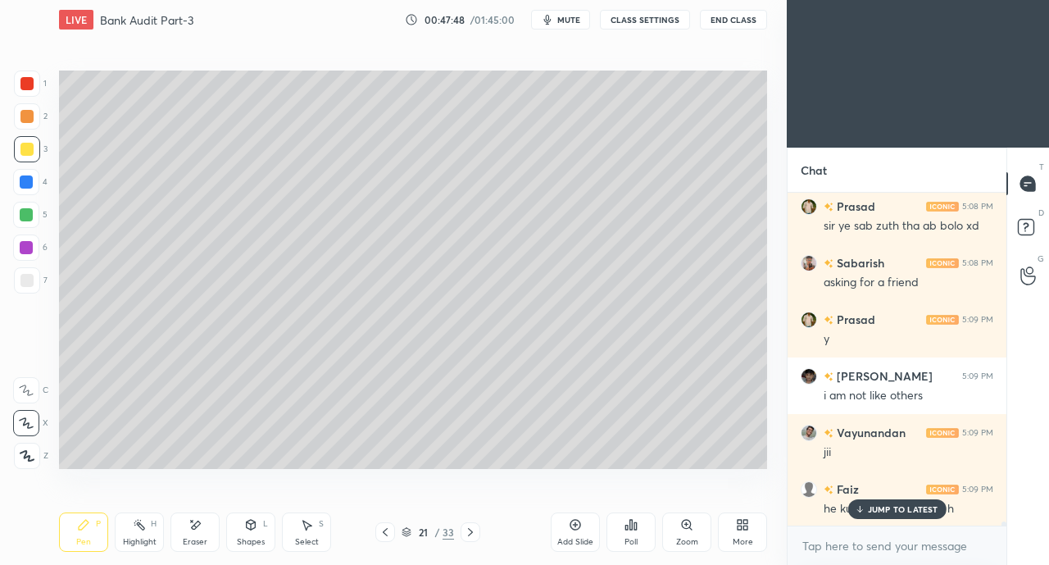
click at [24, 277] on div at bounding box center [26, 280] width 13 height 13
click at [864, 501] on div "JUMP TO LATEST" at bounding box center [896, 509] width 98 height 20
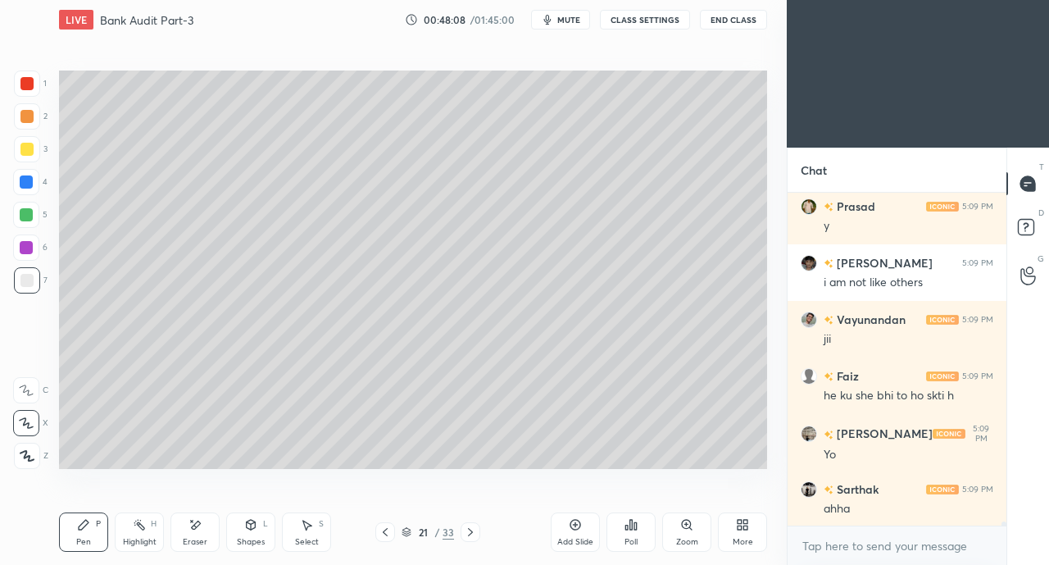
scroll to position [29029, 0]
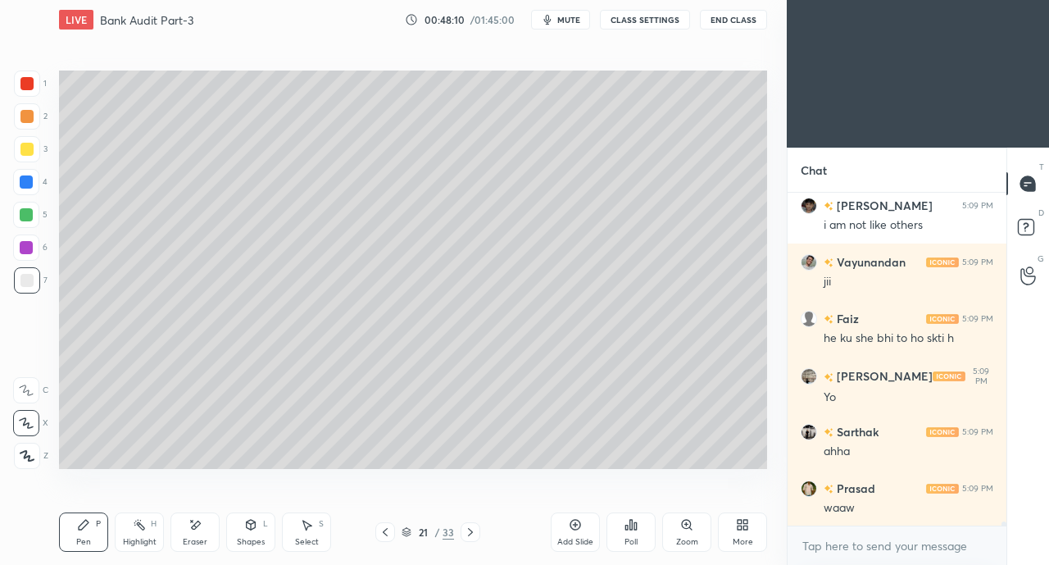
click at [254, 533] on div "Shapes L" at bounding box center [250, 531] width 49 height 39
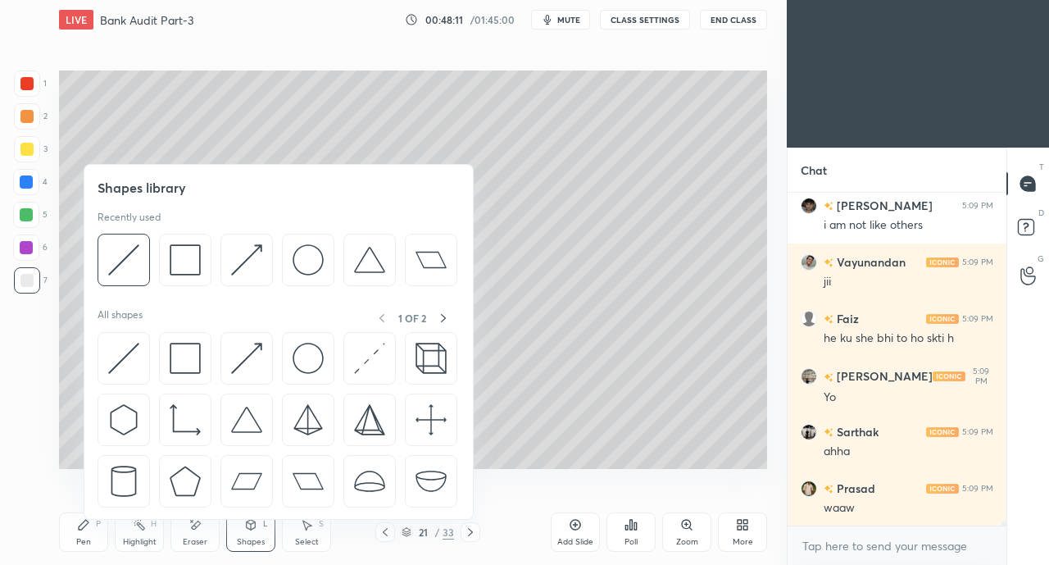
click at [245, 348] on img at bounding box center [246, 358] width 31 height 31
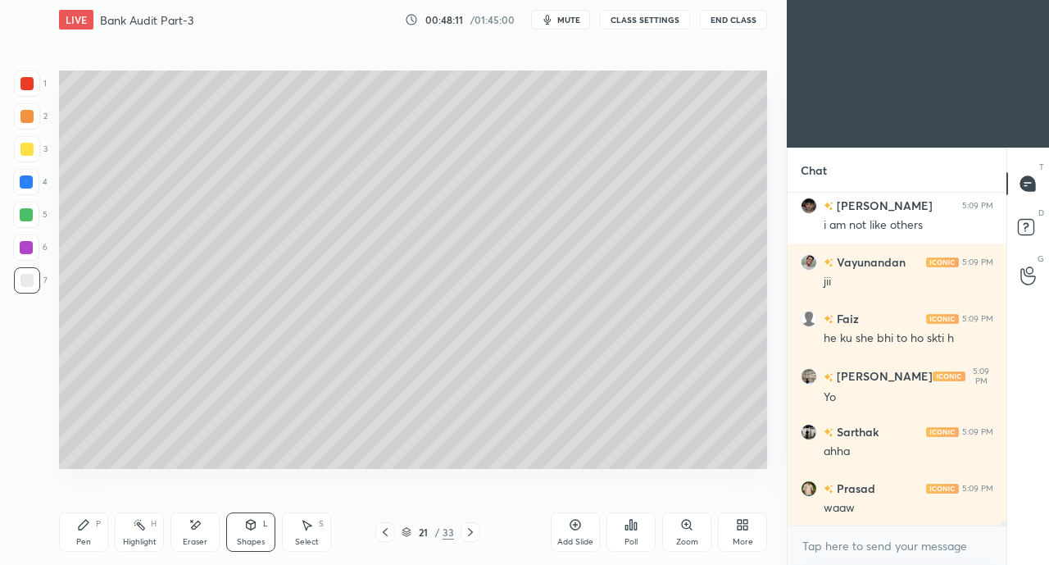
click at [31, 151] on div at bounding box center [26, 149] width 13 height 13
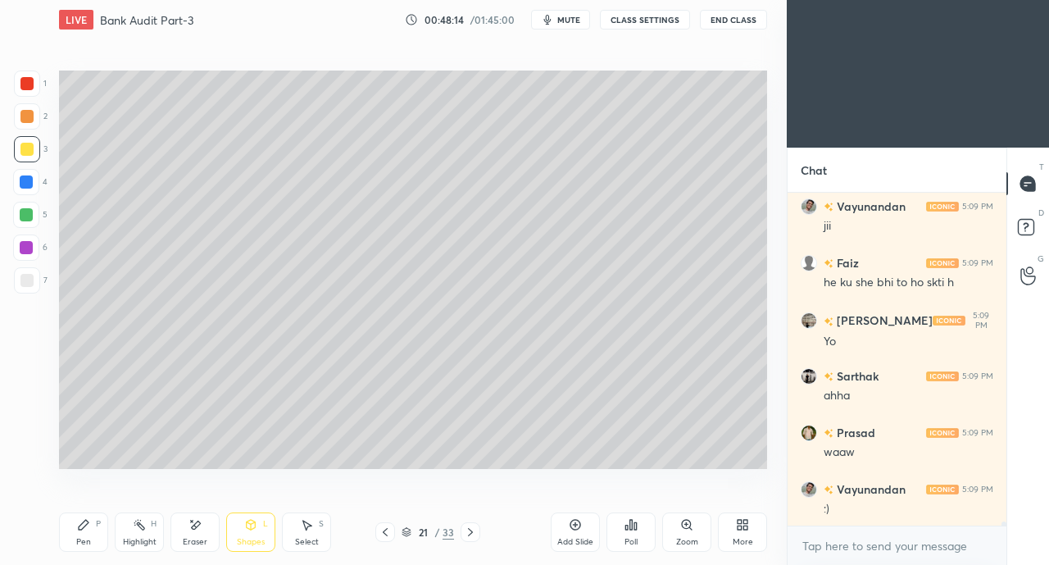
click at [79, 530] on icon at bounding box center [83, 524] width 13 height 13
click at [259, 526] on div "Shapes L" at bounding box center [250, 531] width 49 height 39
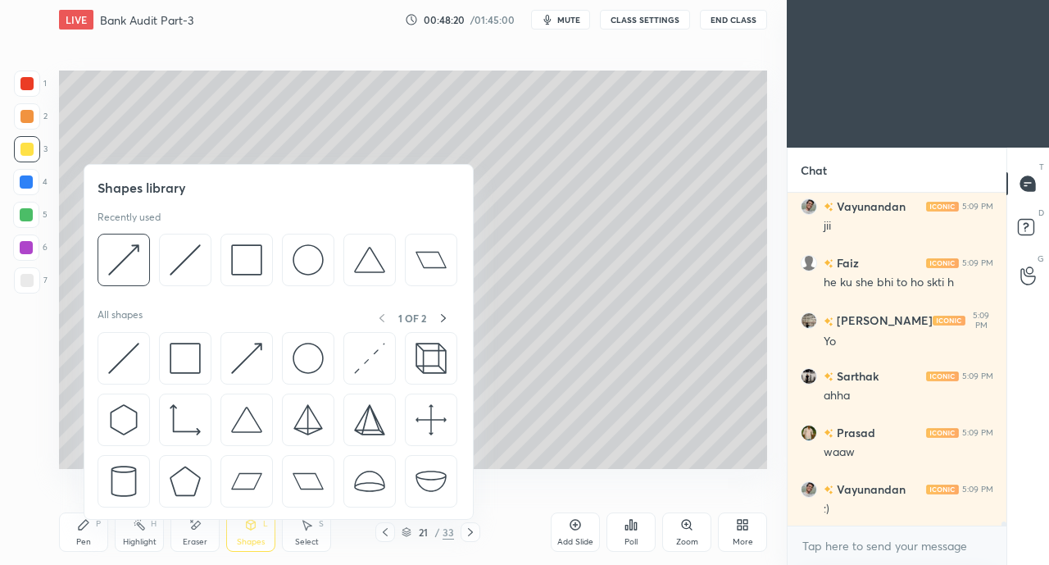
click at [240, 353] on img at bounding box center [246, 358] width 31 height 31
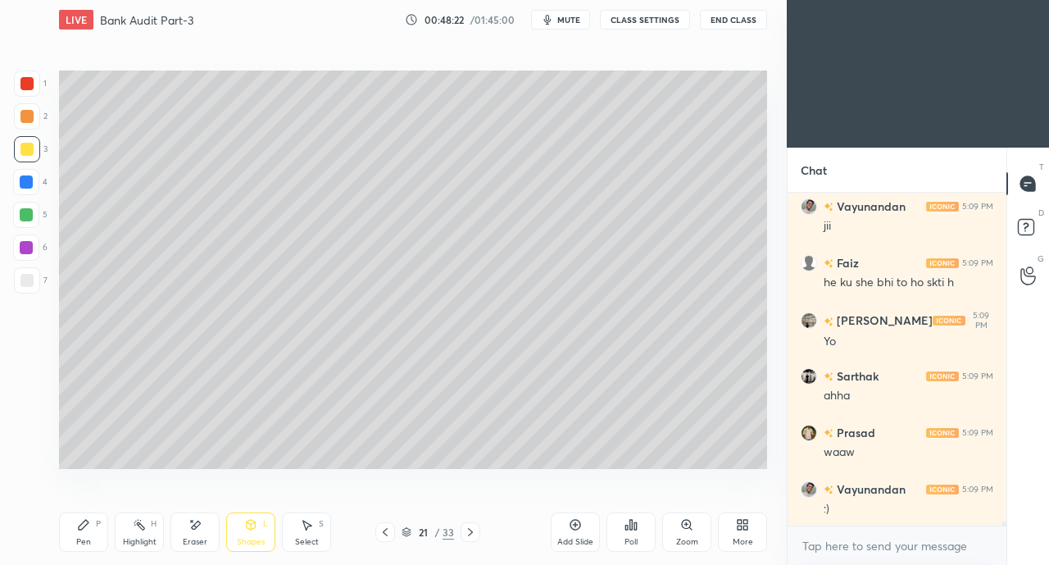
scroll to position [29142, 0]
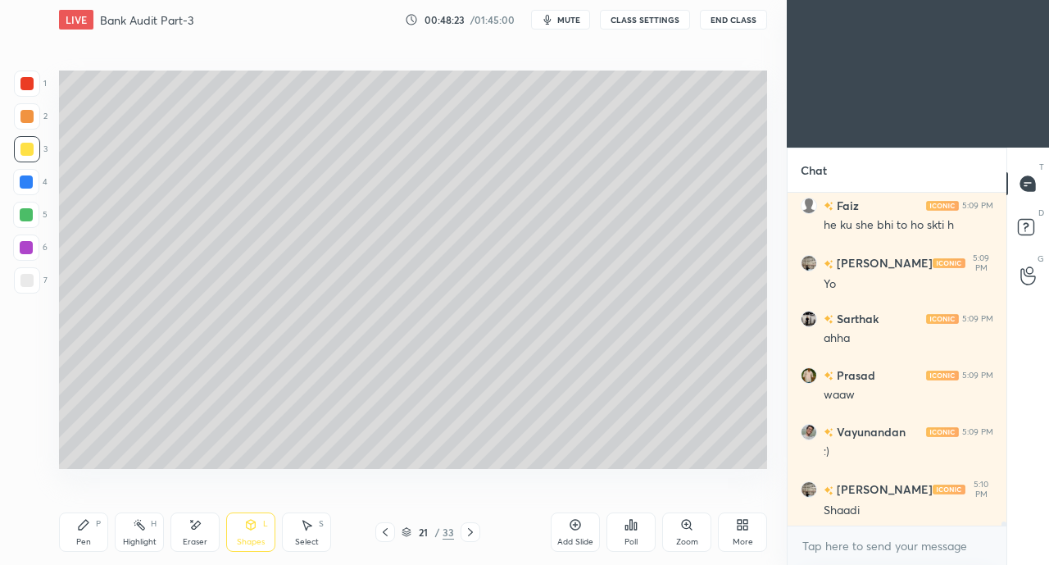
click at [200, 529] on icon at bounding box center [194, 525] width 13 height 14
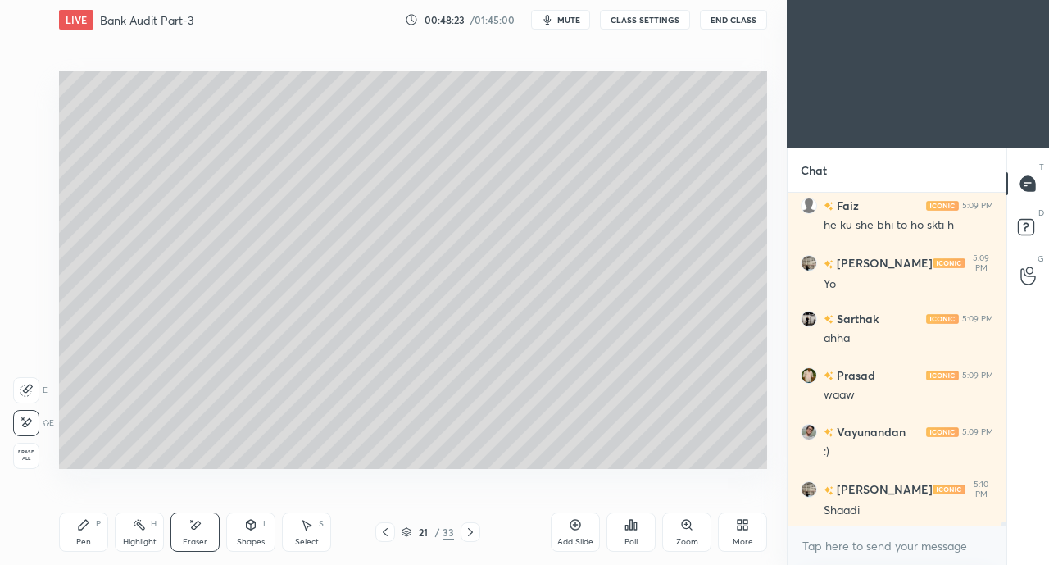
click at [250, 531] on icon at bounding box center [250, 524] width 13 height 13
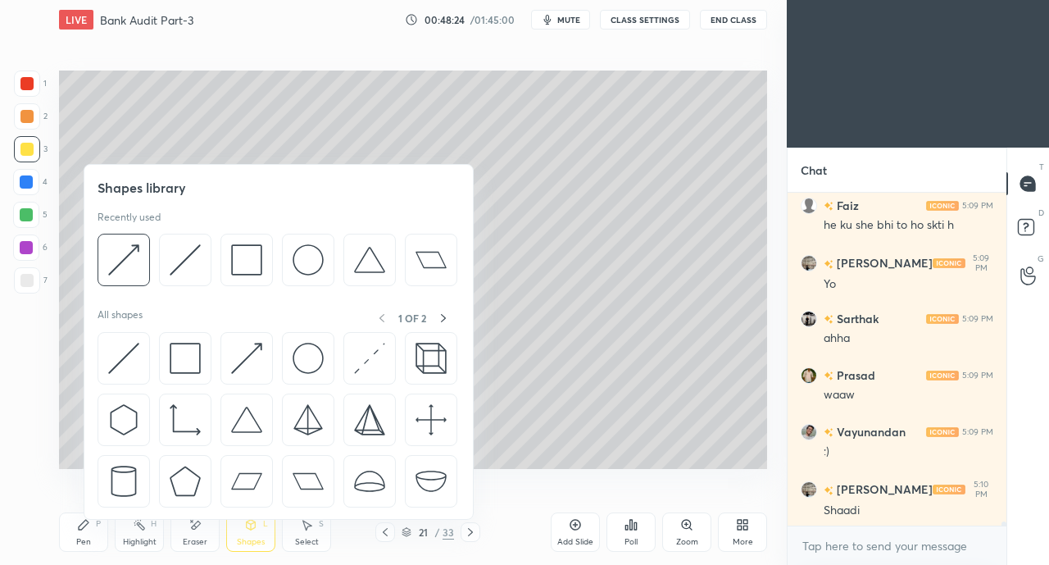
click at [175, 356] on img at bounding box center [185, 358] width 31 height 31
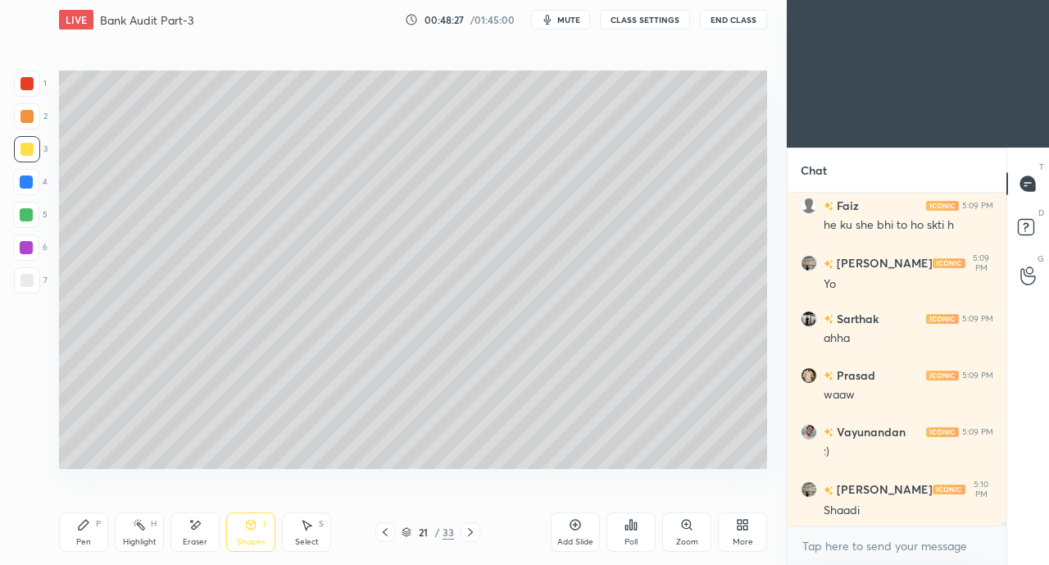
click at [256, 533] on div "Shapes L" at bounding box center [250, 531] width 49 height 39
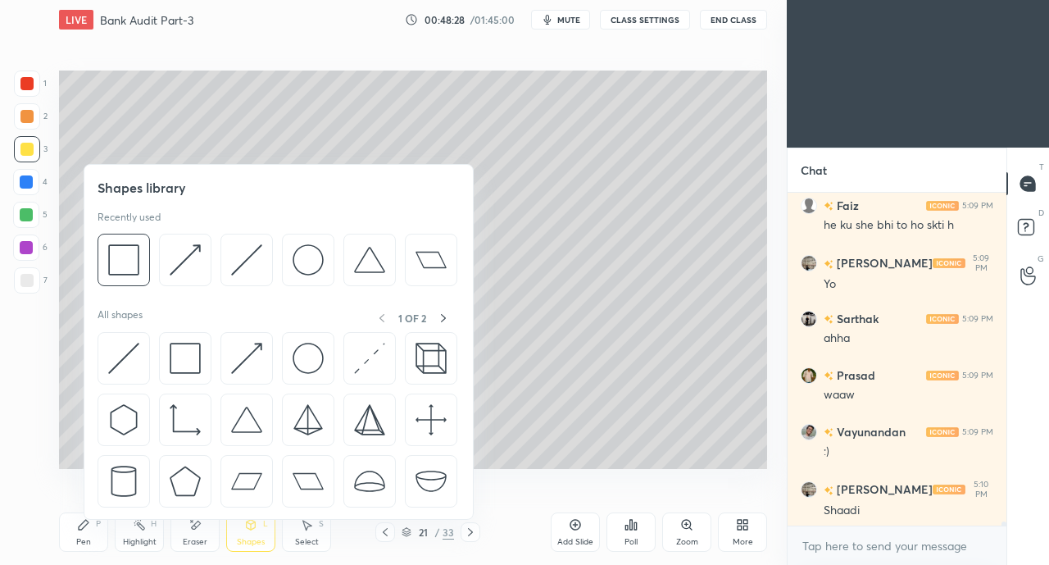
click at [361, 268] on img at bounding box center [369, 259] width 31 height 31
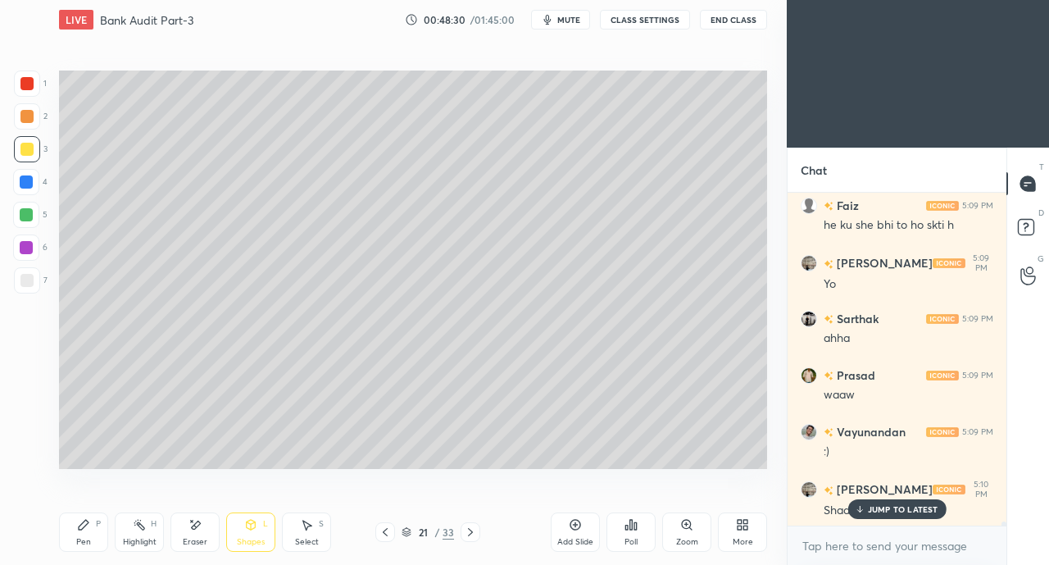
scroll to position [29198, 0]
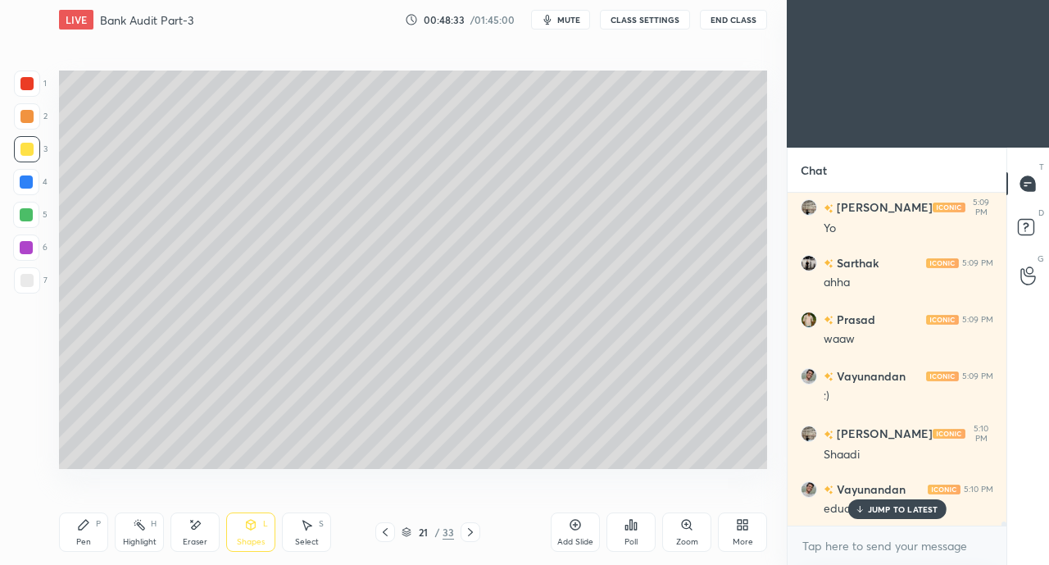
click at [87, 525] on icon at bounding box center [83, 524] width 13 height 13
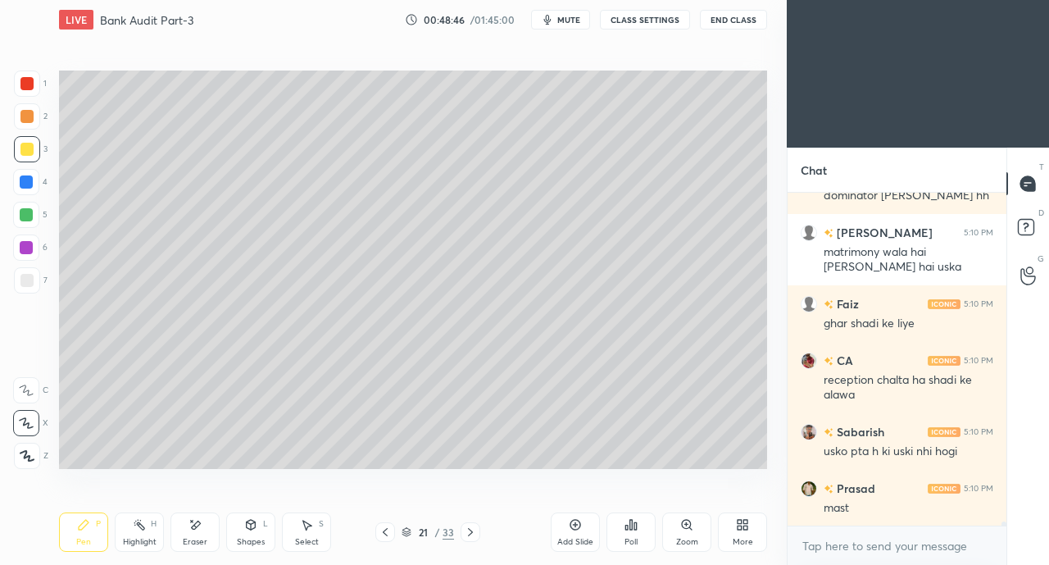
scroll to position [29679, 0]
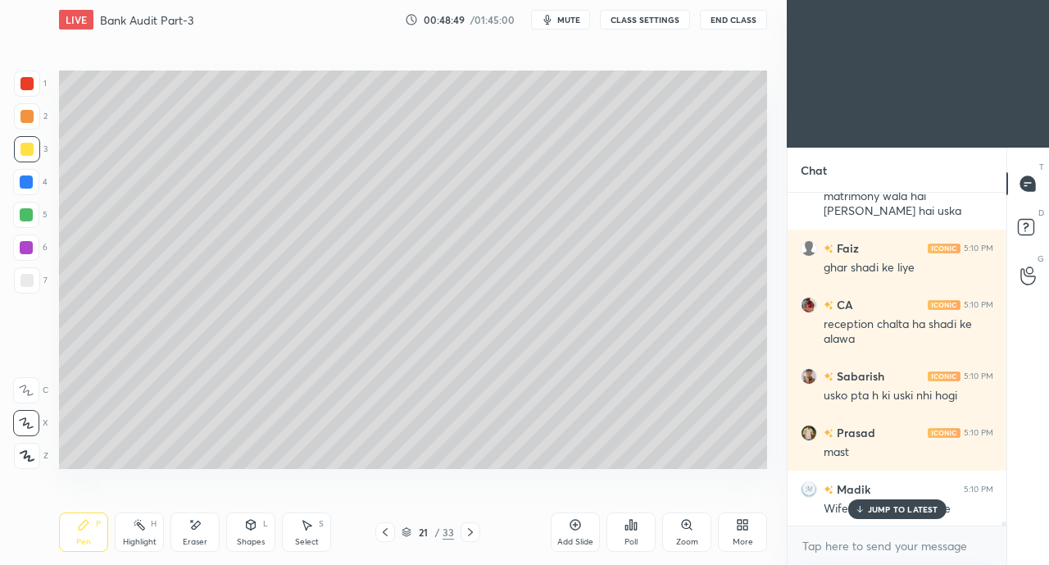
click at [877, 508] on p "JUMP TO LATEST" at bounding box center [903, 509] width 70 height 10
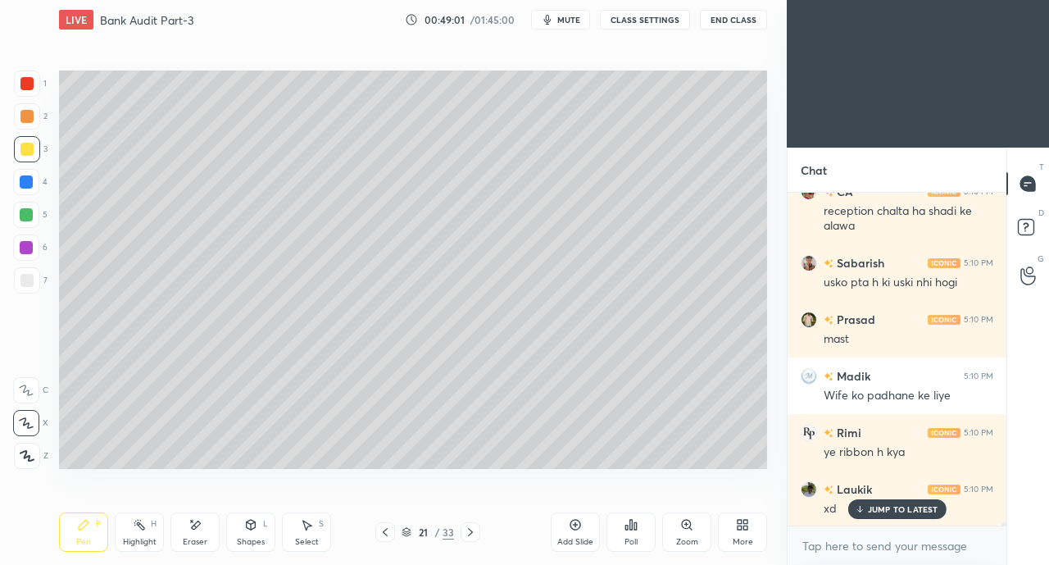
scroll to position [29850, 0]
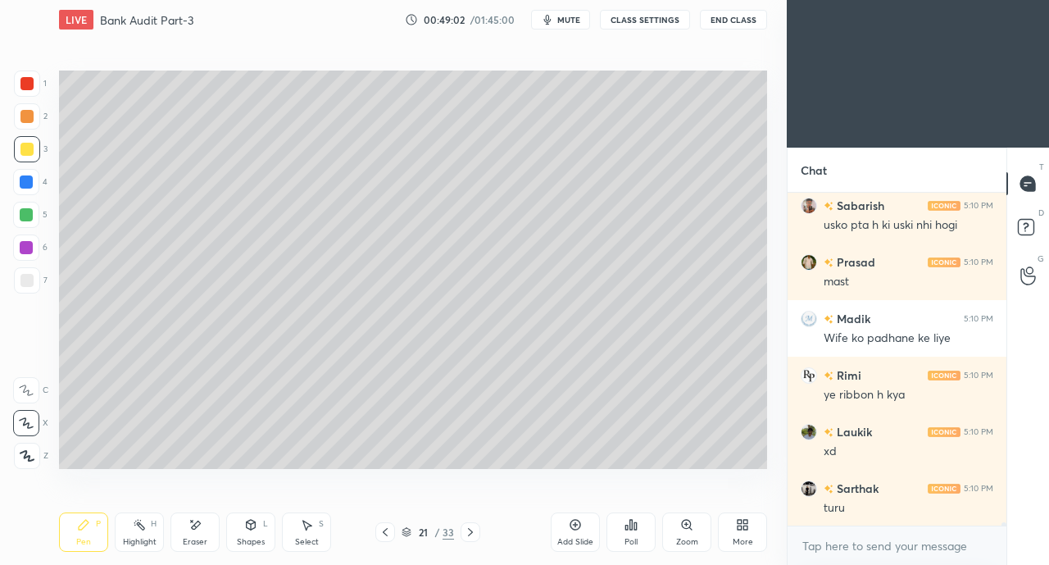
click at [26, 285] on div at bounding box center [26, 280] width 13 height 13
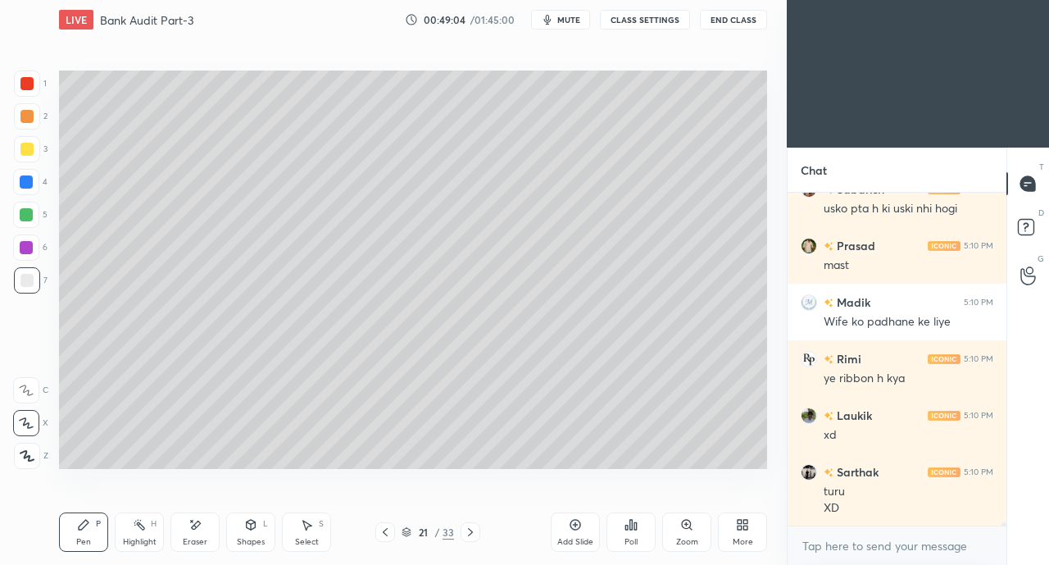
scroll to position [29922, 0]
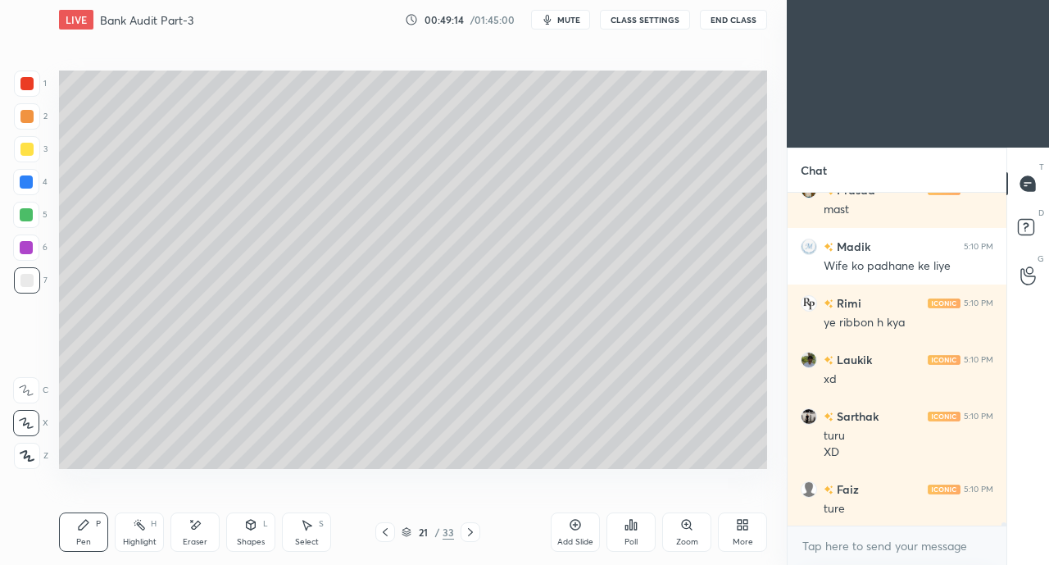
click at [25, 154] on div at bounding box center [26, 149] width 13 height 13
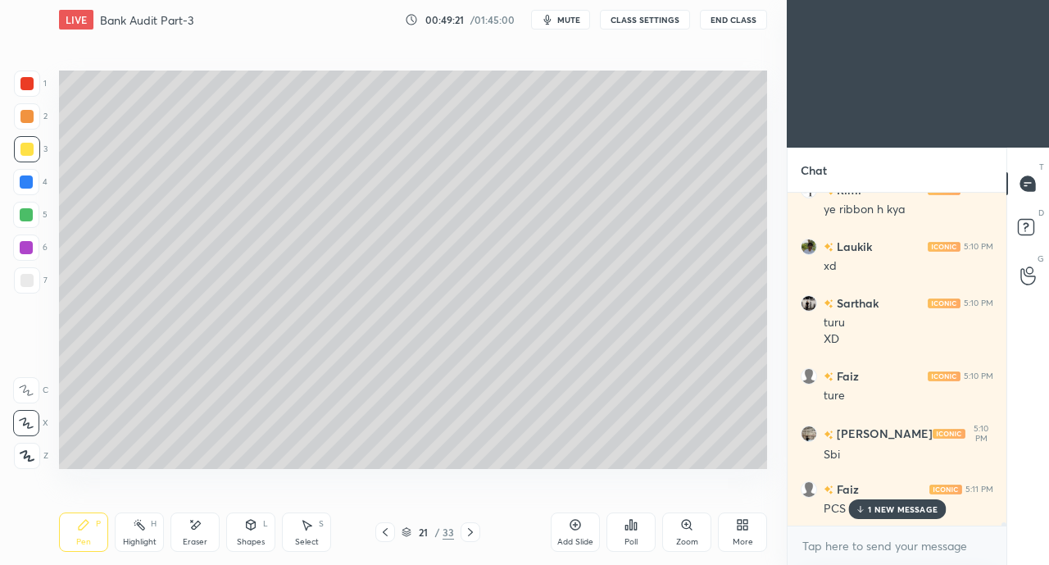
scroll to position [30092, 0]
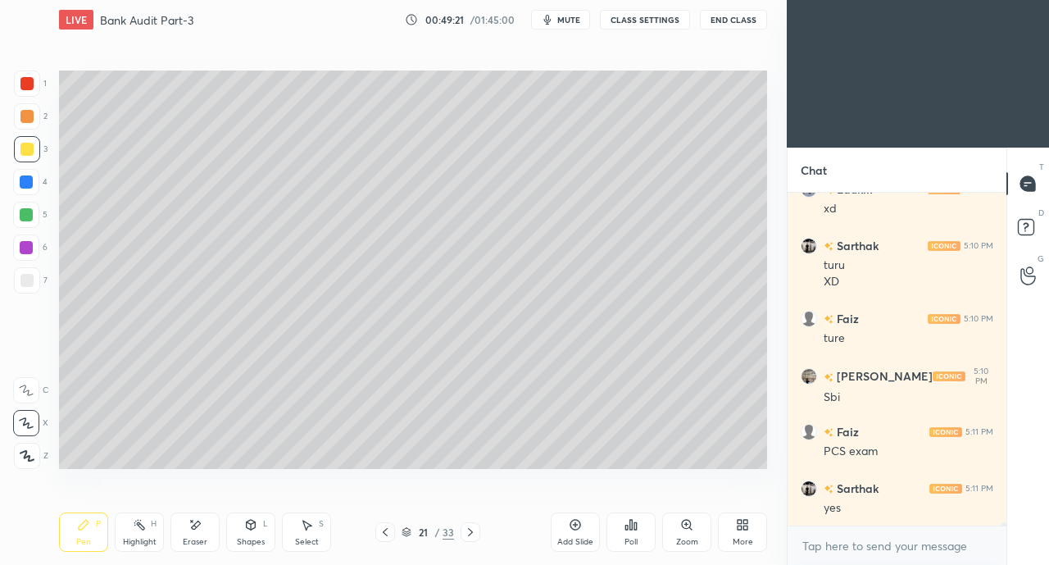
click at [868, 498] on div "yes" at bounding box center [909, 507] width 170 height 20
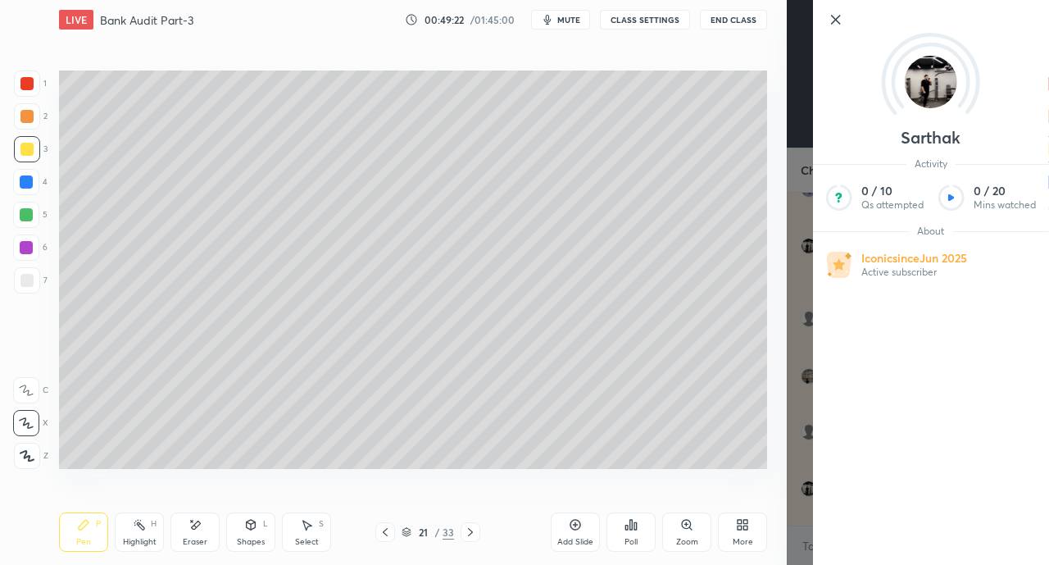
click at [676, 472] on div "Setting up your live class Poll for secs No correct answer Start poll" at bounding box center [412, 269] width 721 height 460
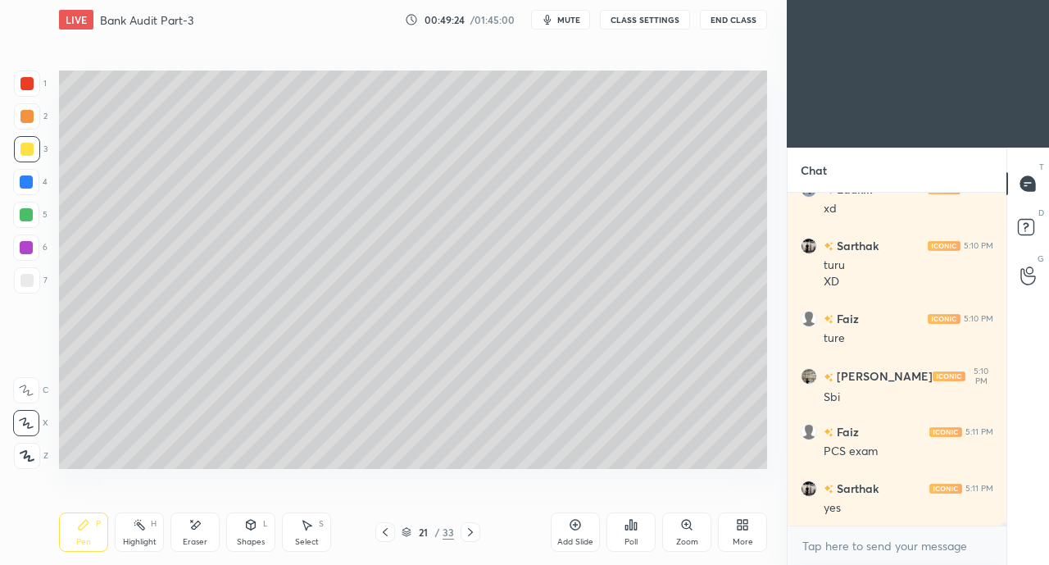
click at [32, 278] on div at bounding box center [26, 280] width 13 height 13
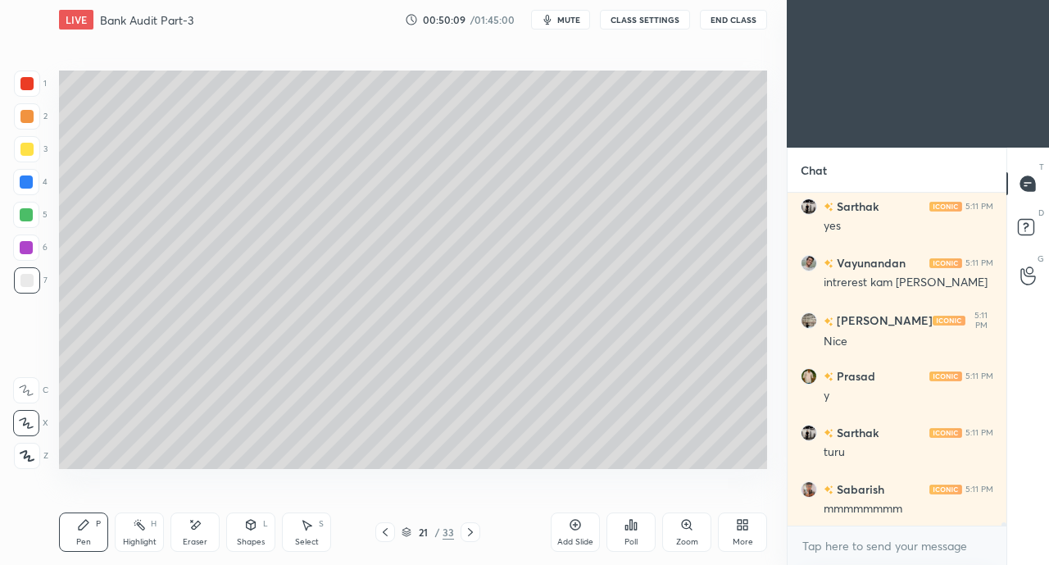
scroll to position [30432, 0]
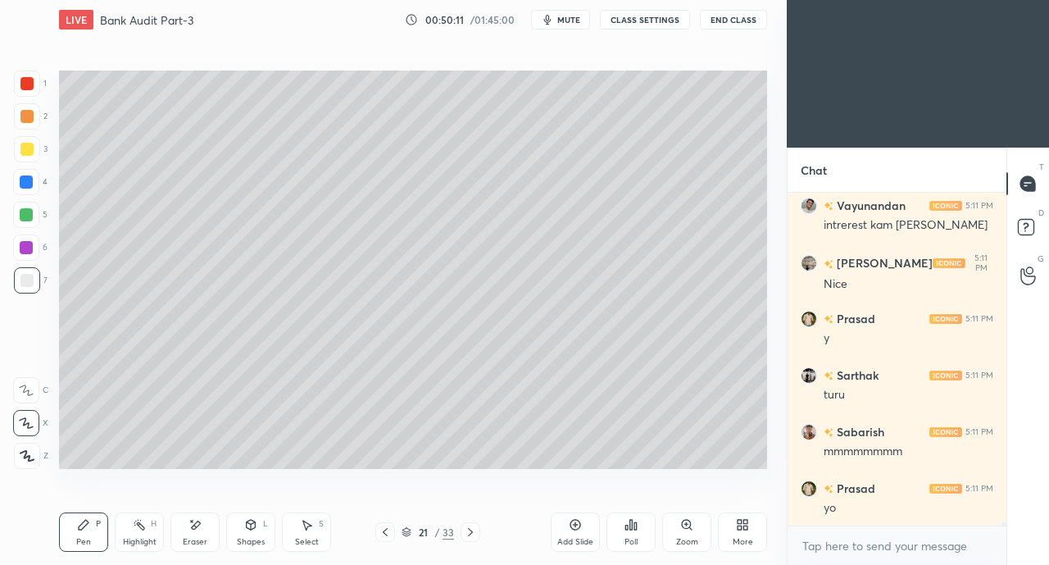
click at [28, 152] on div at bounding box center [26, 149] width 13 height 13
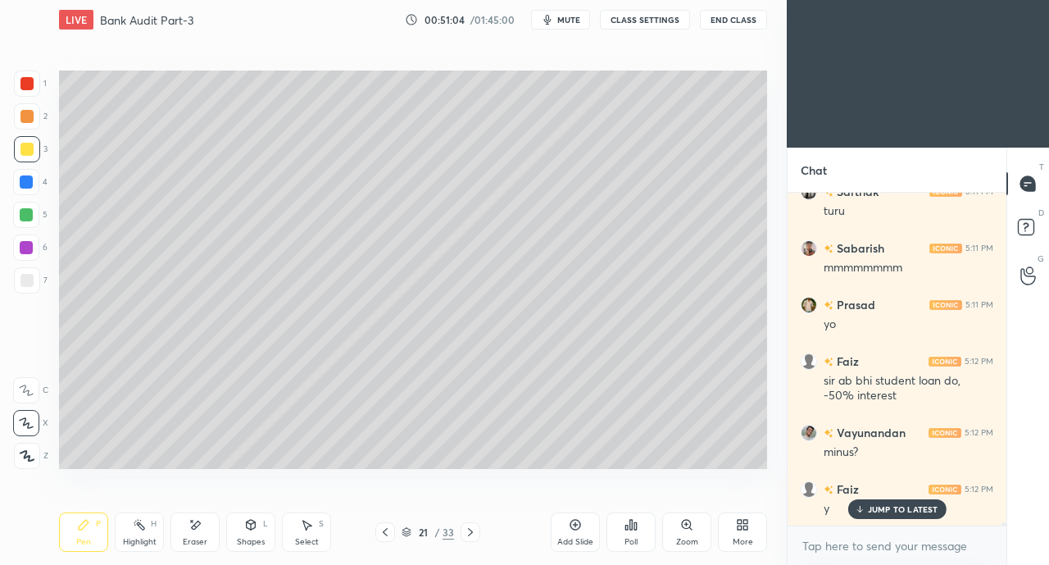
scroll to position [30673, 0]
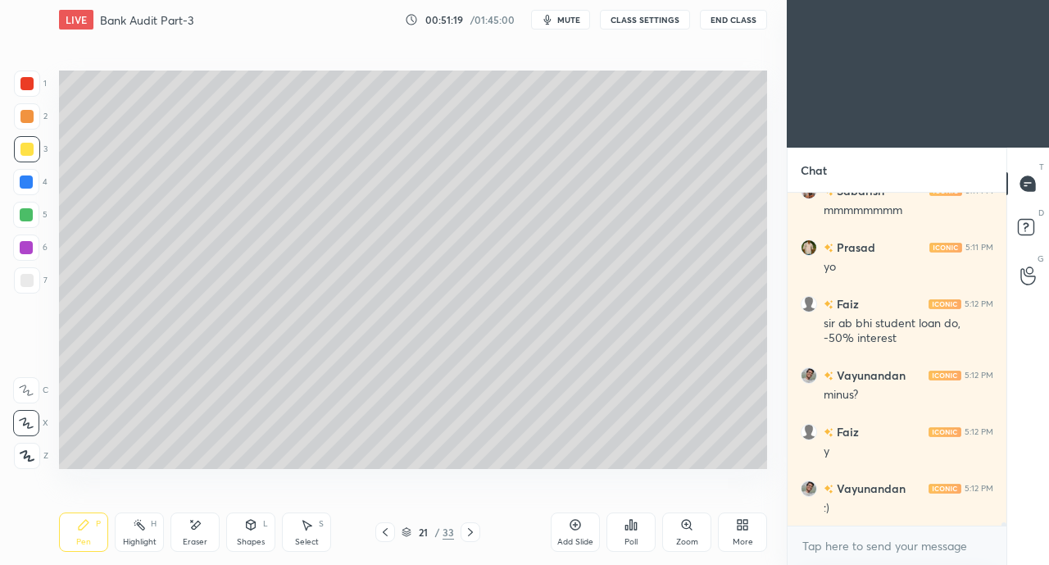
click at [35, 281] on div at bounding box center [27, 280] width 26 height 26
click at [29, 153] on div at bounding box center [26, 149] width 13 height 13
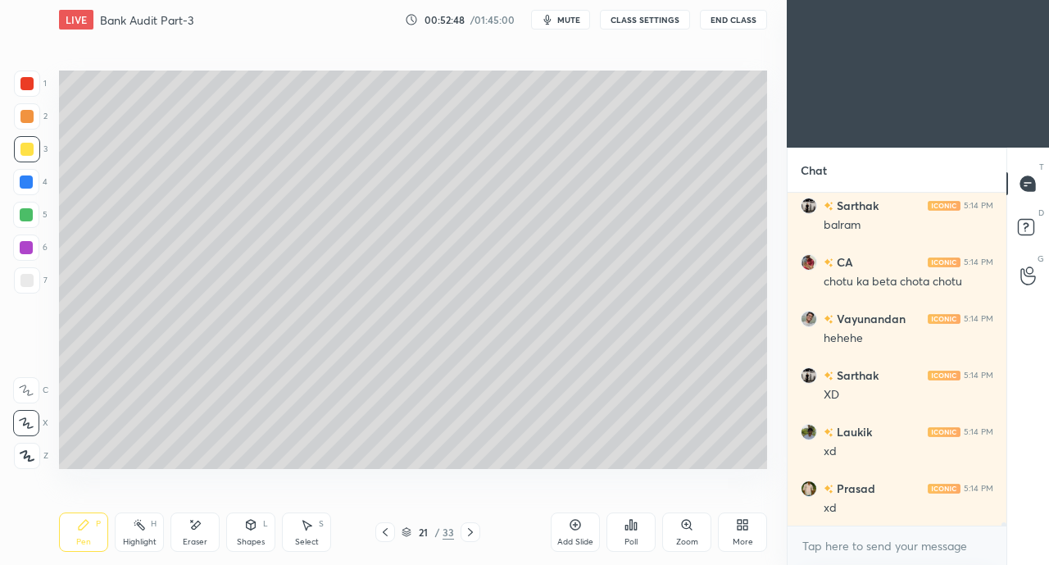
scroll to position [31520, 0]
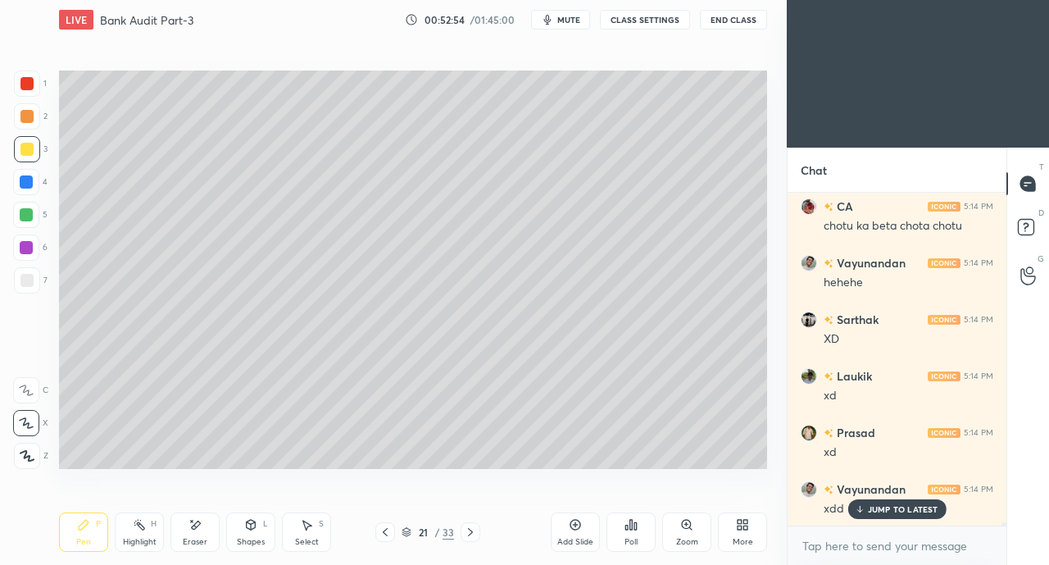
click at [192, 538] on div "Eraser" at bounding box center [195, 542] width 25 height 8
click at [90, 528] on div "Pen P" at bounding box center [83, 531] width 49 height 39
click at [26, 279] on div at bounding box center [26, 280] width 13 height 13
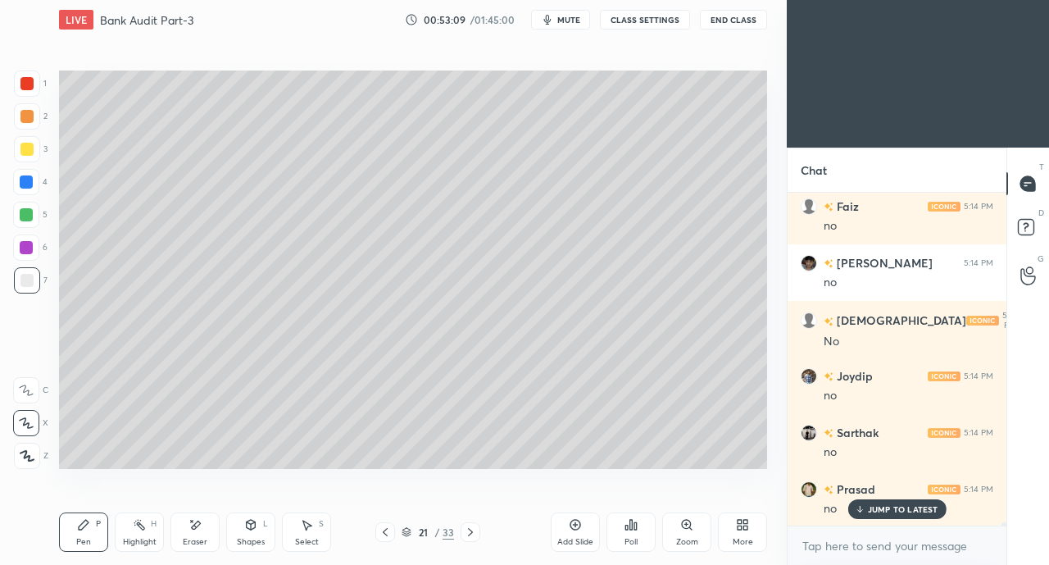
scroll to position [32143, 0]
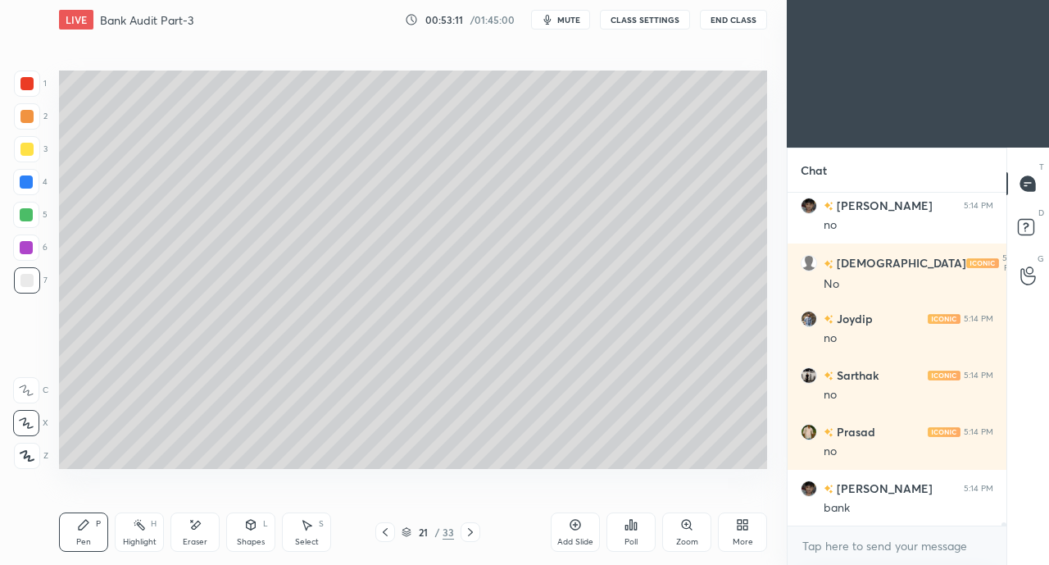
click at [27, 158] on div at bounding box center [27, 149] width 26 height 26
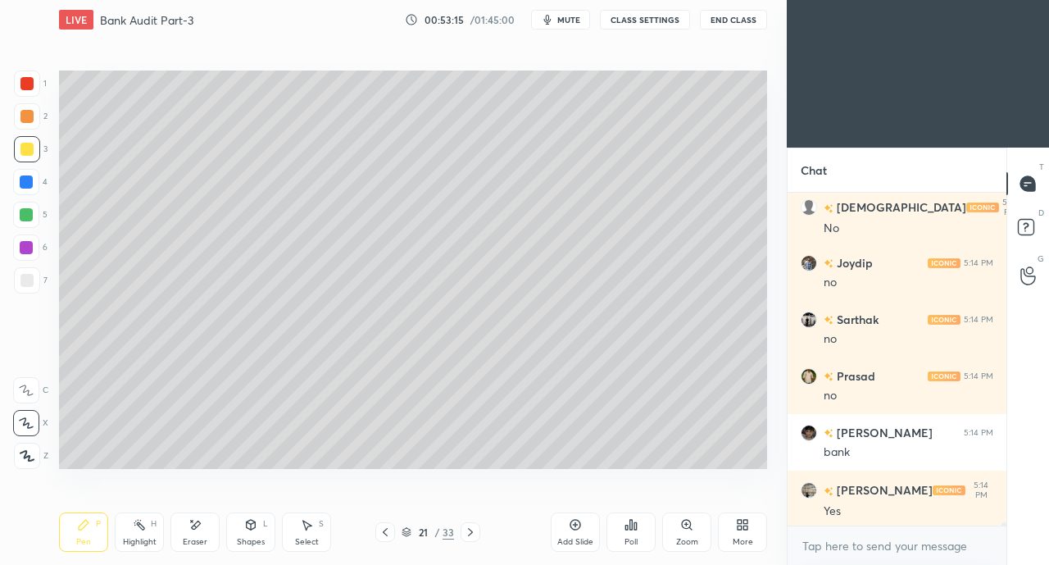
scroll to position [32256, 0]
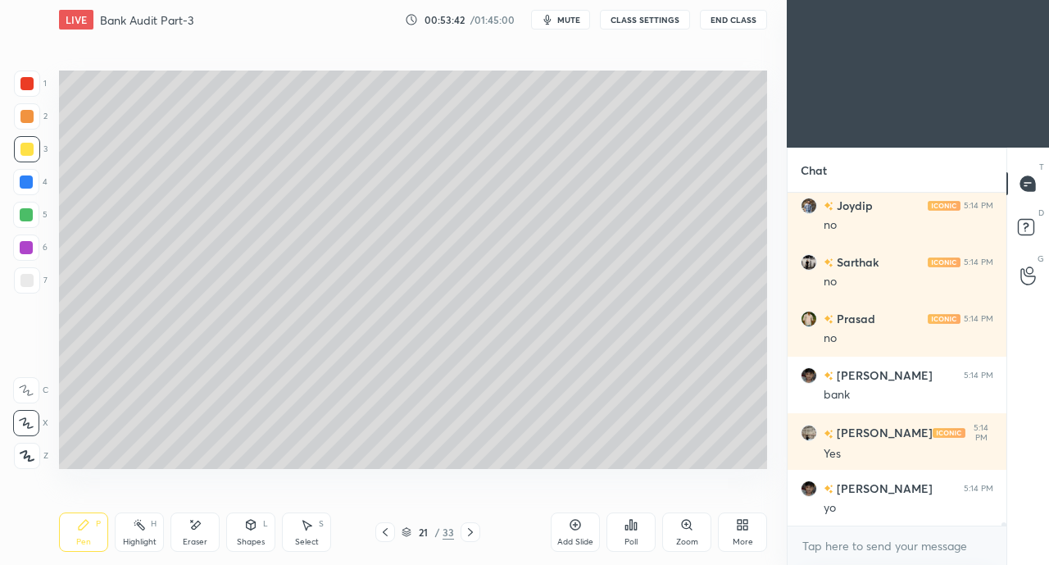
click at [235, 534] on div "Shapes L" at bounding box center [250, 531] width 49 height 39
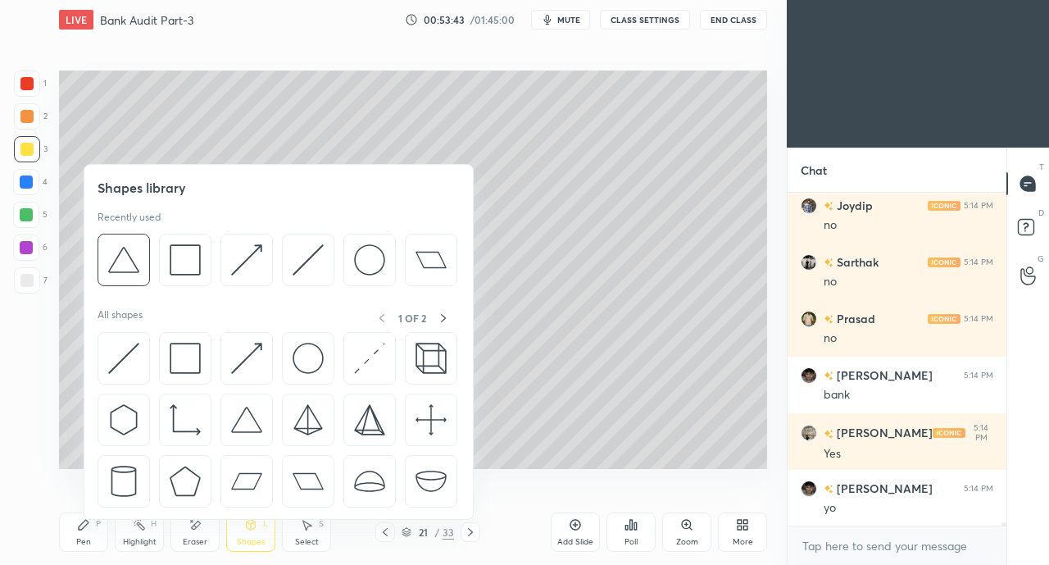
click at [197, 531] on icon at bounding box center [194, 525] width 13 height 14
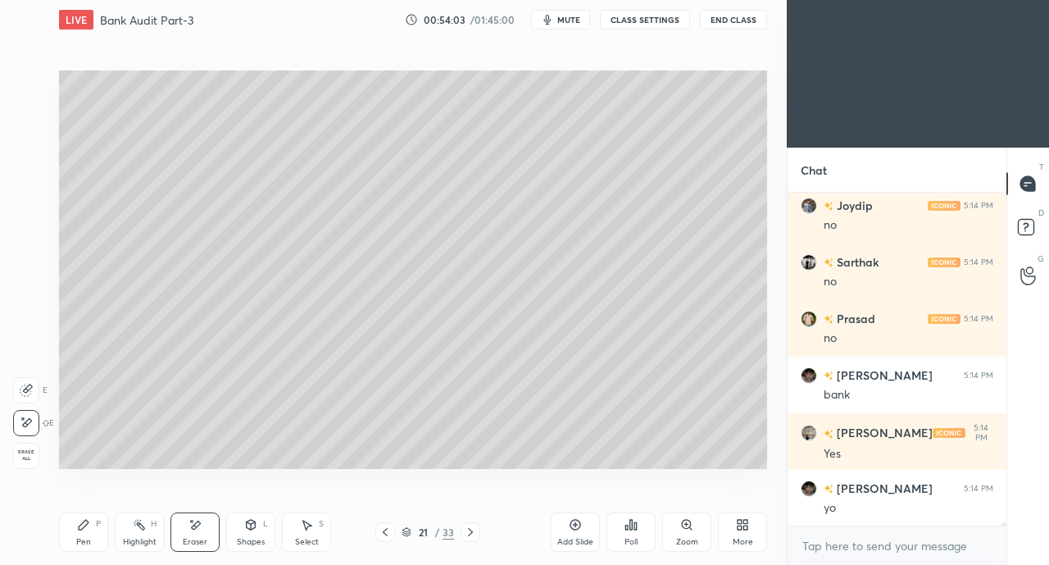
click at [91, 532] on div "Pen P" at bounding box center [83, 531] width 49 height 39
click at [23, 279] on div at bounding box center [26, 280] width 13 height 13
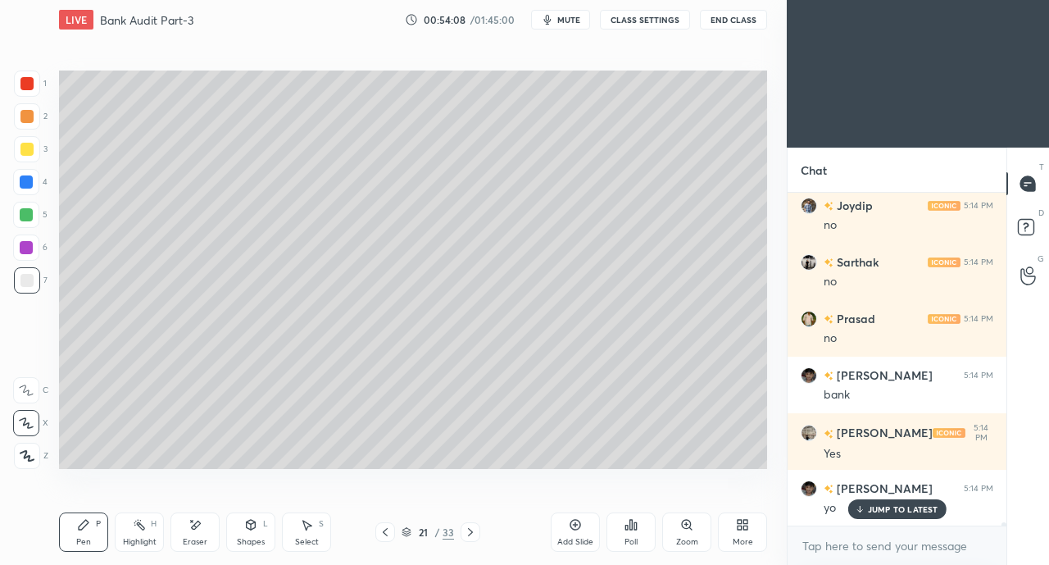
scroll to position [32311, 0]
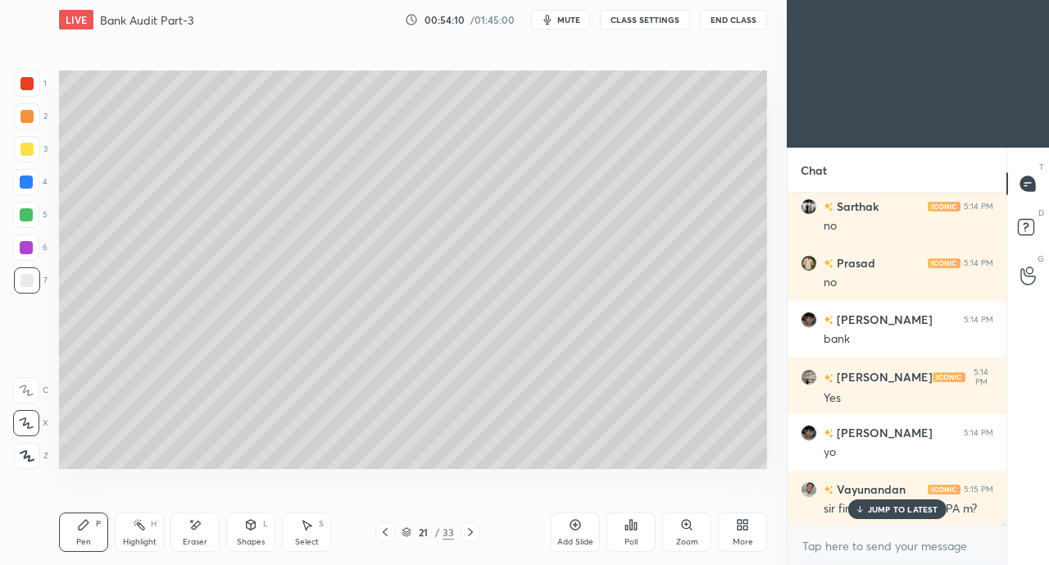
click at [865, 506] on div "JUMP TO LATEST" at bounding box center [896, 509] width 98 height 20
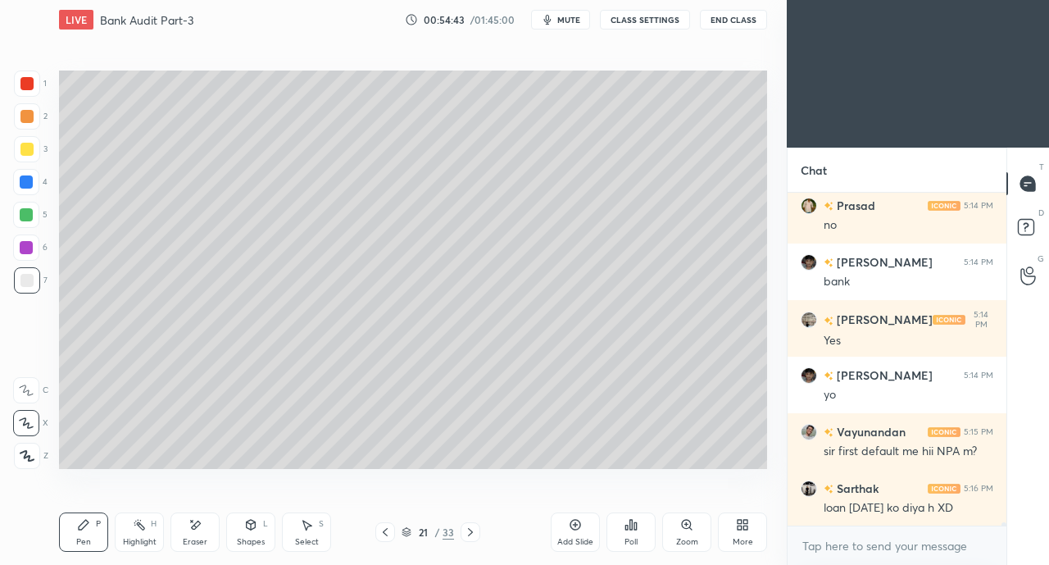
scroll to position [32424, 0]
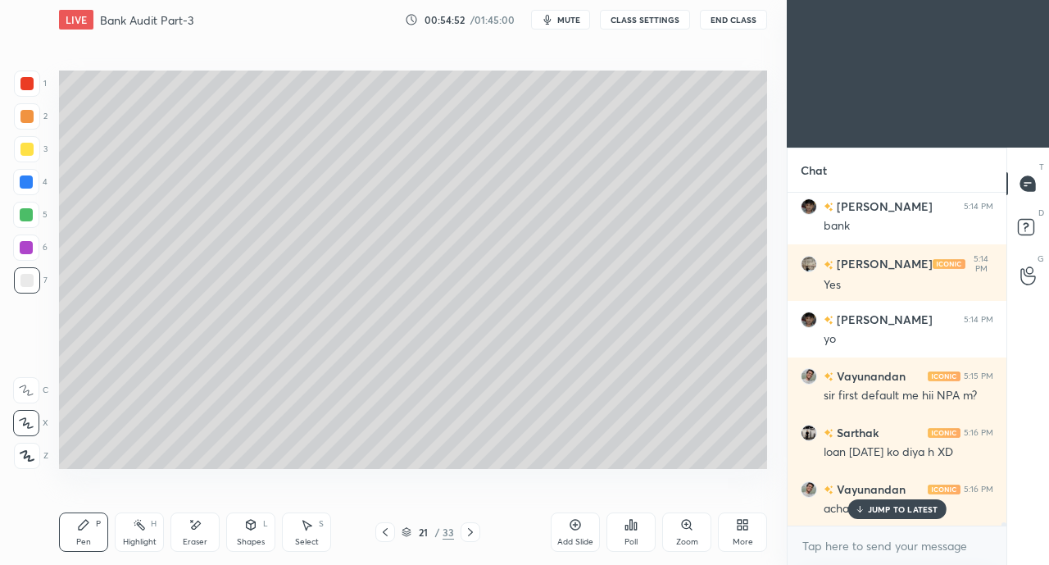
click at [857, 507] on icon at bounding box center [859, 509] width 11 height 10
click at [201, 526] on icon at bounding box center [194, 525] width 13 height 14
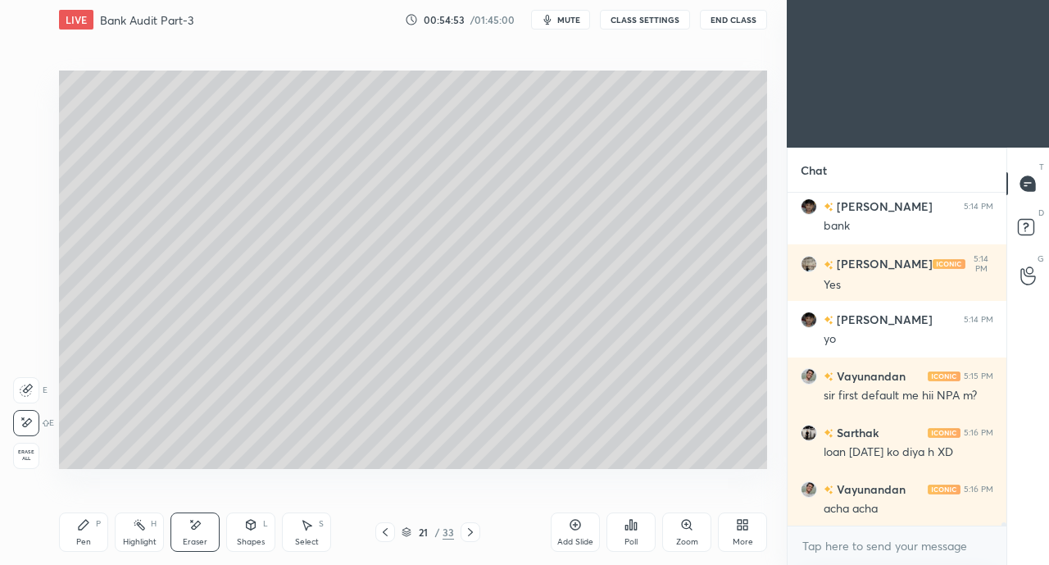
scroll to position [32482, 0]
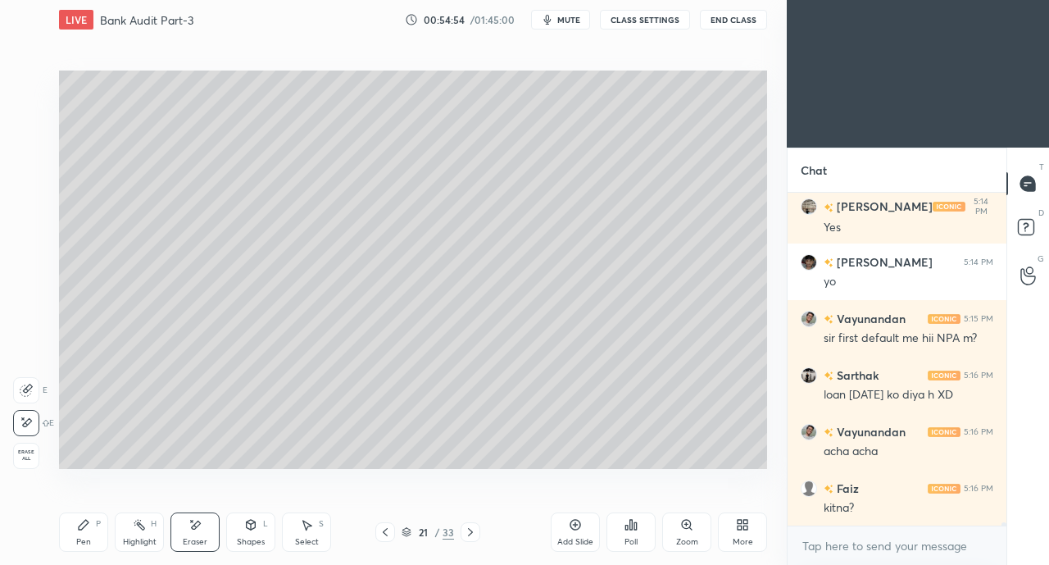
click at [79, 522] on icon at bounding box center [83, 524] width 13 height 13
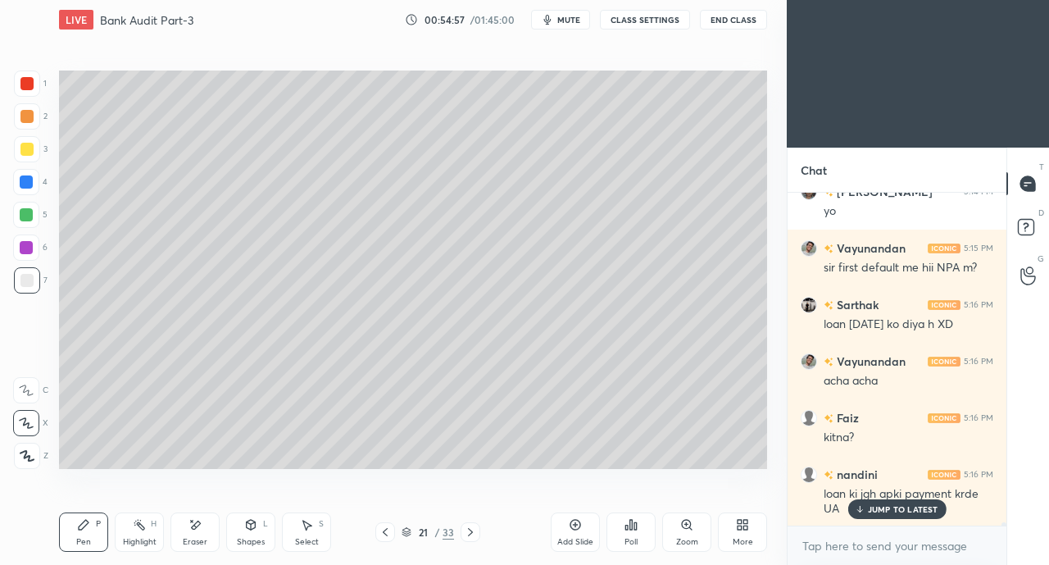
scroll to position [32610, 0]
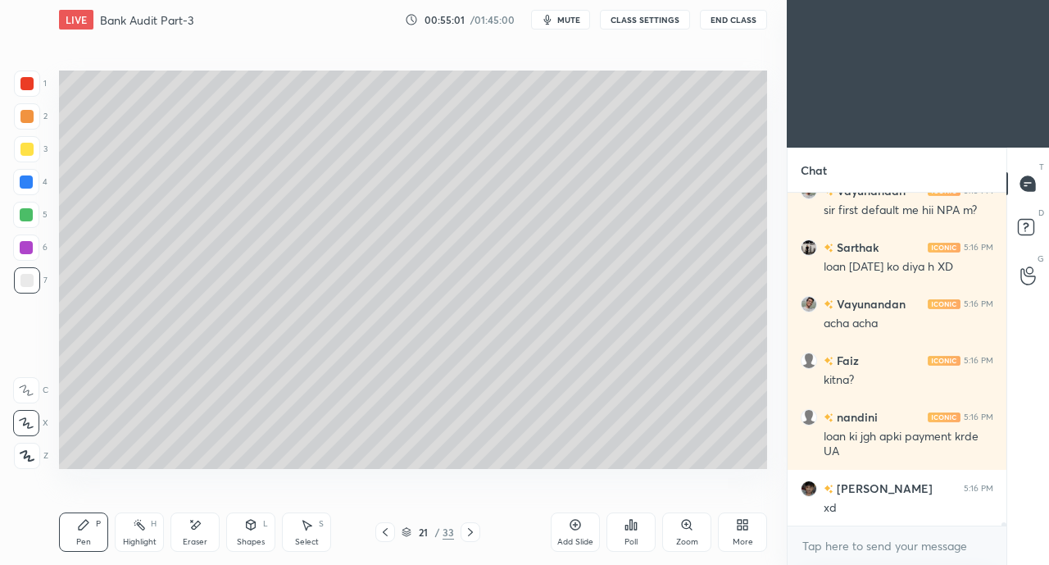
click at [184, 527] on div "Eraser" at bounding box center [194, 531] width 49 height 39
click at [73, 537] on div "Pen P" at bounding box center [83, 531] width 49 height 39
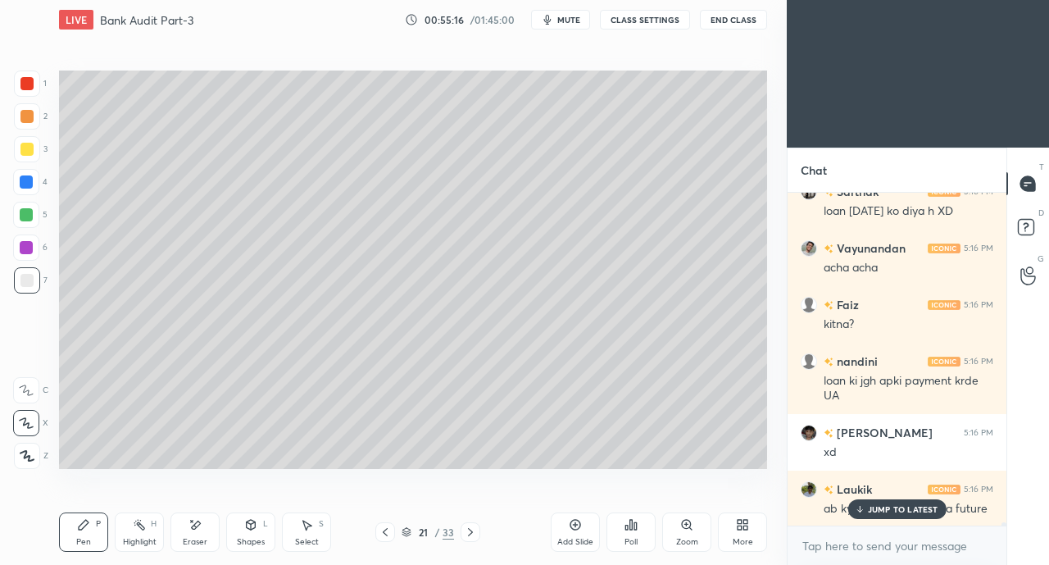
click at [869, 510] on p "JUMP TO LATEST" at bounding box center [903, 509] width 70 height 10
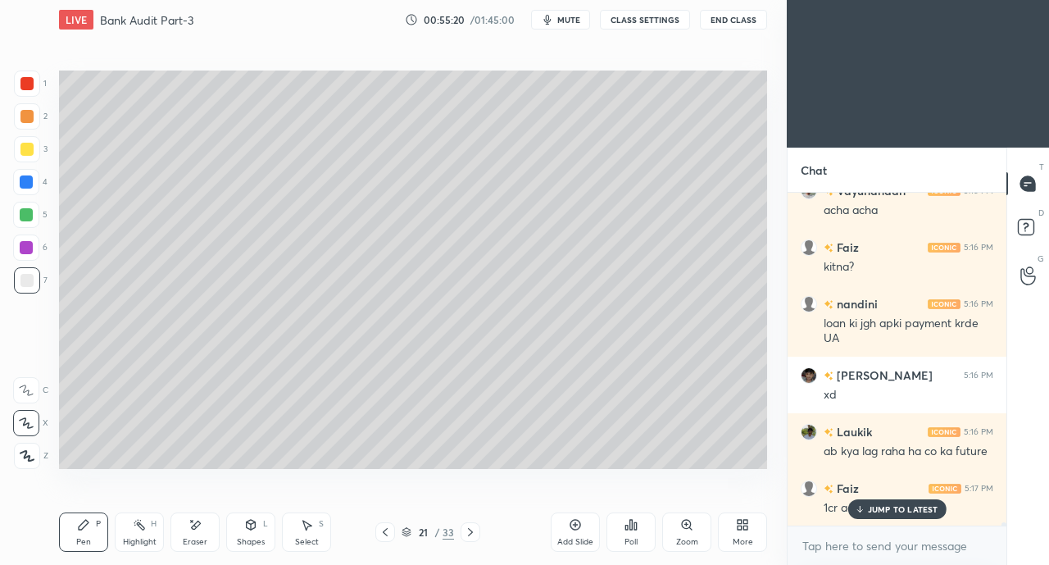
scroll to position [32778, 0]
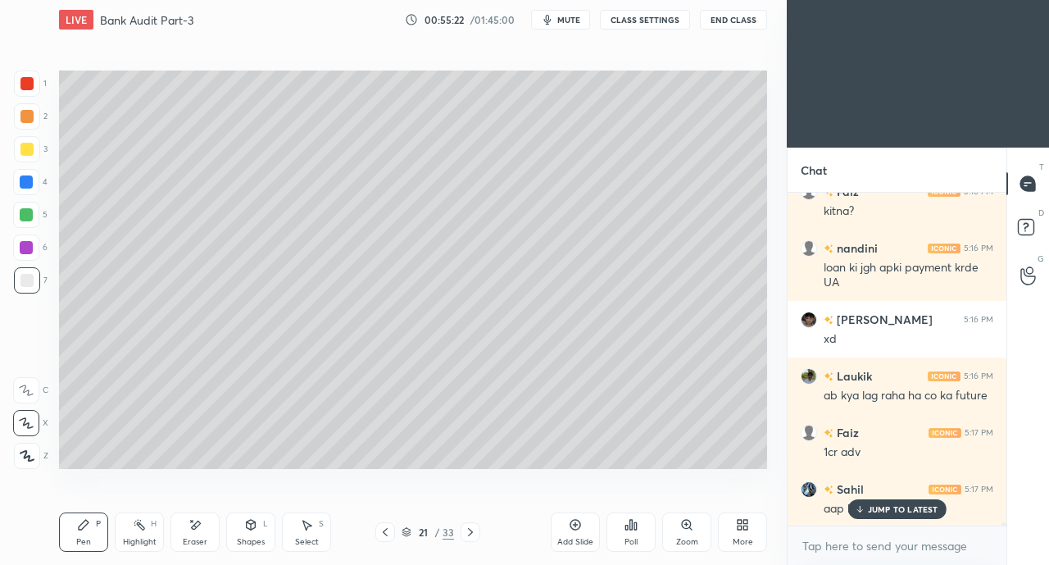
click at [862, 509] on icon at bounding box center [859, 509] width 11 height 10
click at [26, 152] on div at bounding box center [26, 149] width 13 height 13
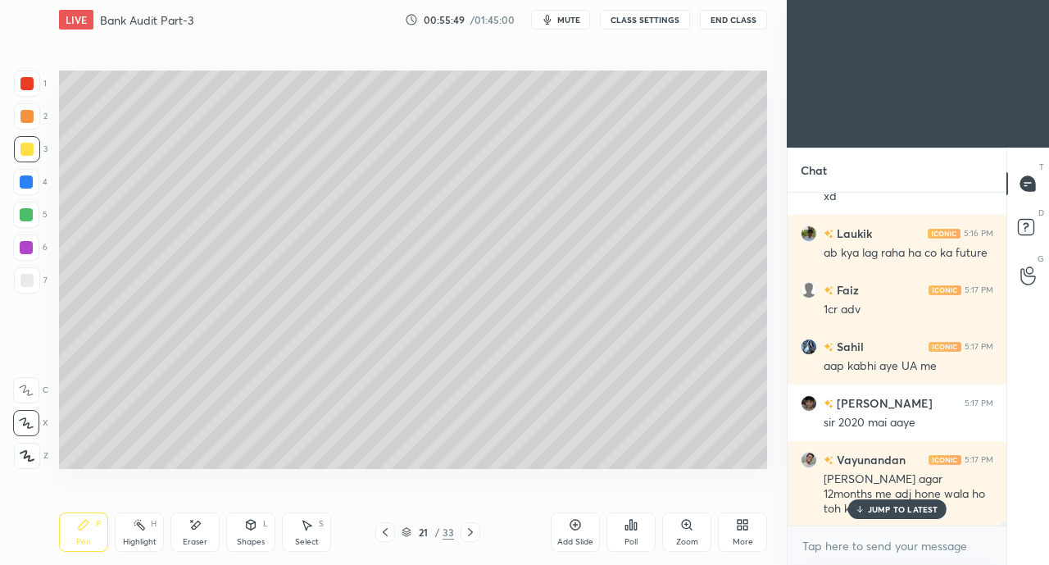
scroll to position [32978, 0]
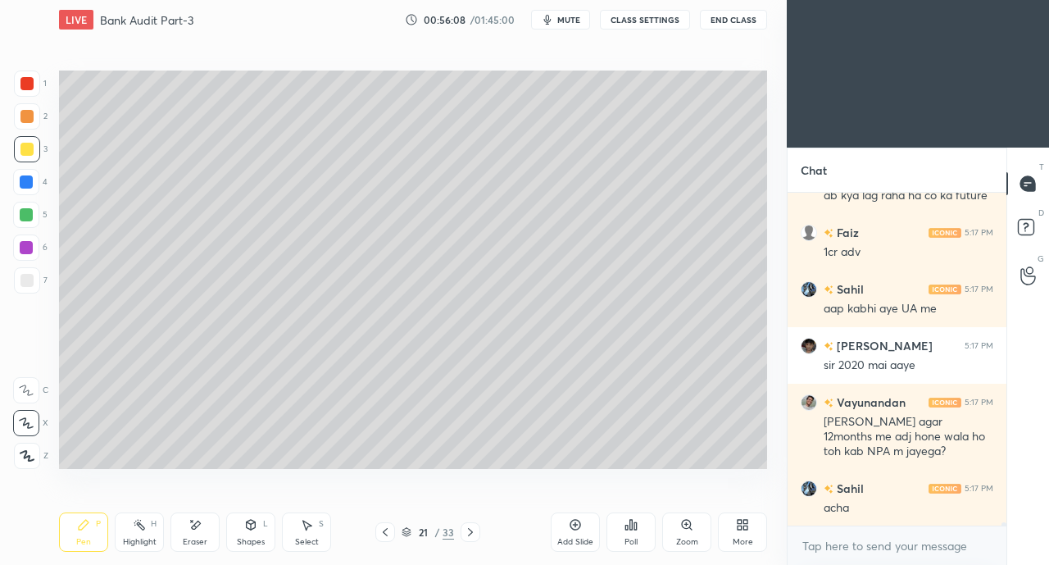
click at [16, 284] on div at bounding box center [27, 280] width 26 height 26
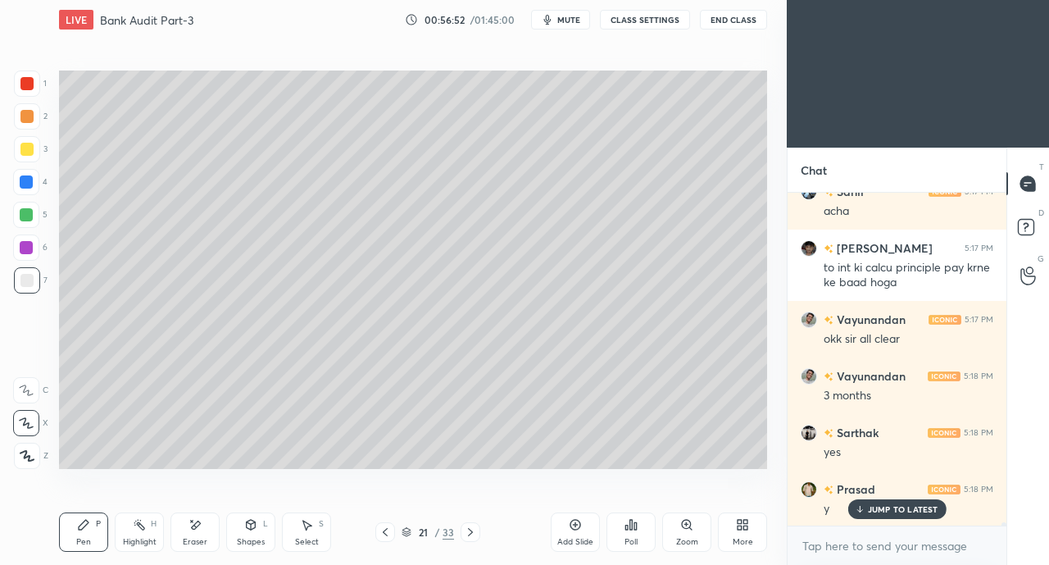
scroll to position [33332, 0]
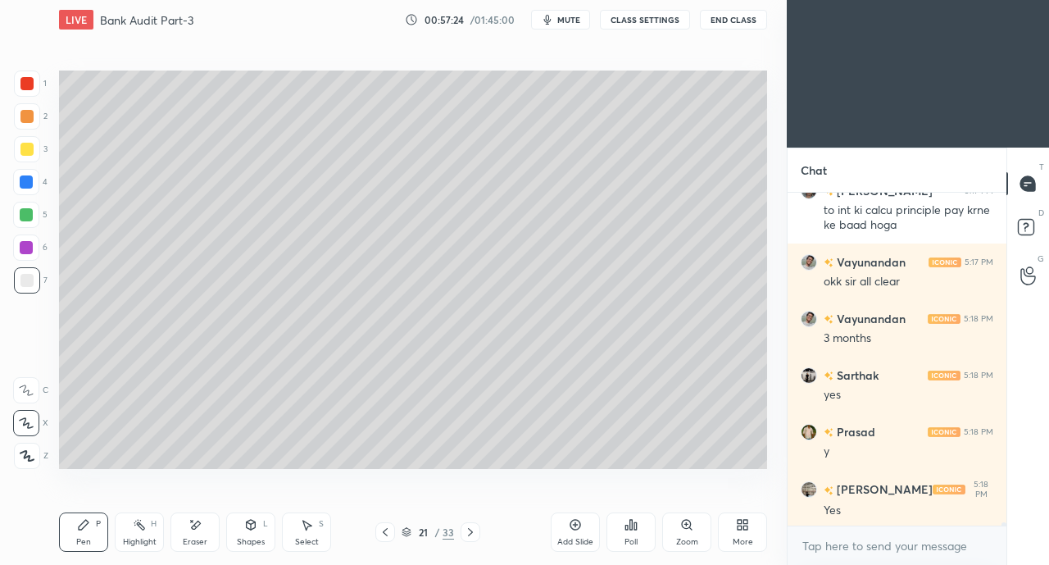
click at [382, 535] on icon at bounding box center [385, 531] width 13 height 13
click at [381, 531] on icon at bounding box center [385, 531] width 13 height 13
click at [380, 534] on icon at bounding box center [385, 531] width 13 height 13
click at [385, 533] on icon at bounding box center [385, 531] width 13 height 13
click at [379, 533] on icon at bounding box center [385, 531] width 13 height 13
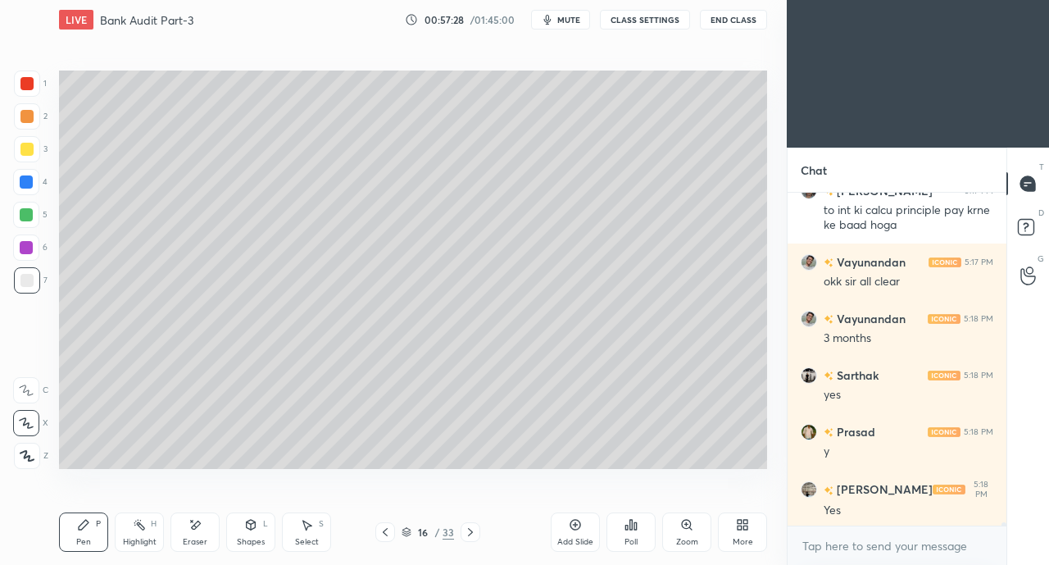
click at [470, 532] on icon at bounding box center [470, 531] width 13 height 13
click at [474, 534] on icon at bounding box center [470, 531] width 13 height 13
click at [471, 533] on icon at bounding box center [470, 532] width 5 height 8
click at [470, 533] on icon at bounding box center [470, 532] width 5 height 8
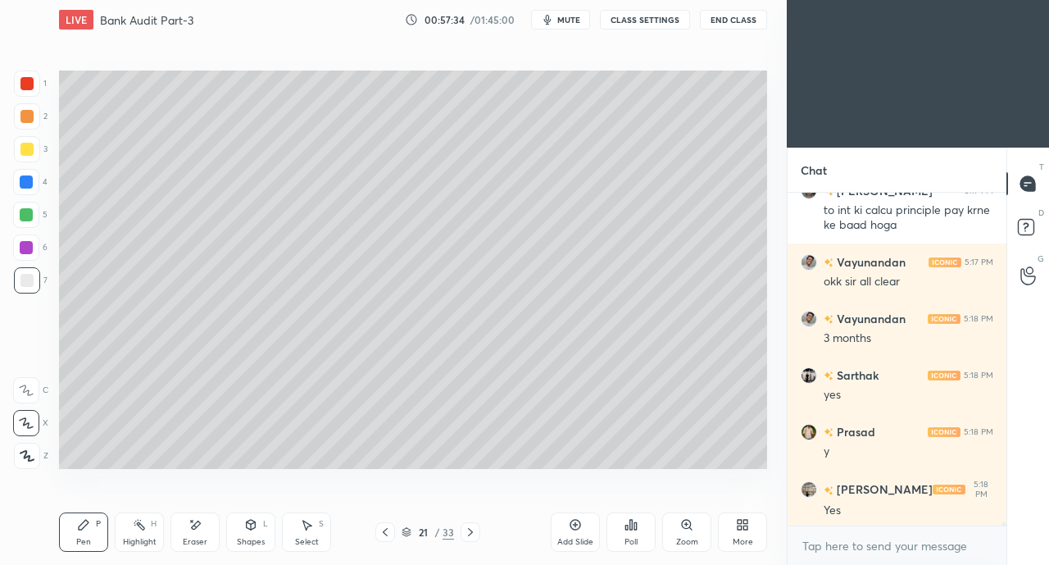
click at [466, 533] on icon at bounding box center [470, 531] width 13 height 13
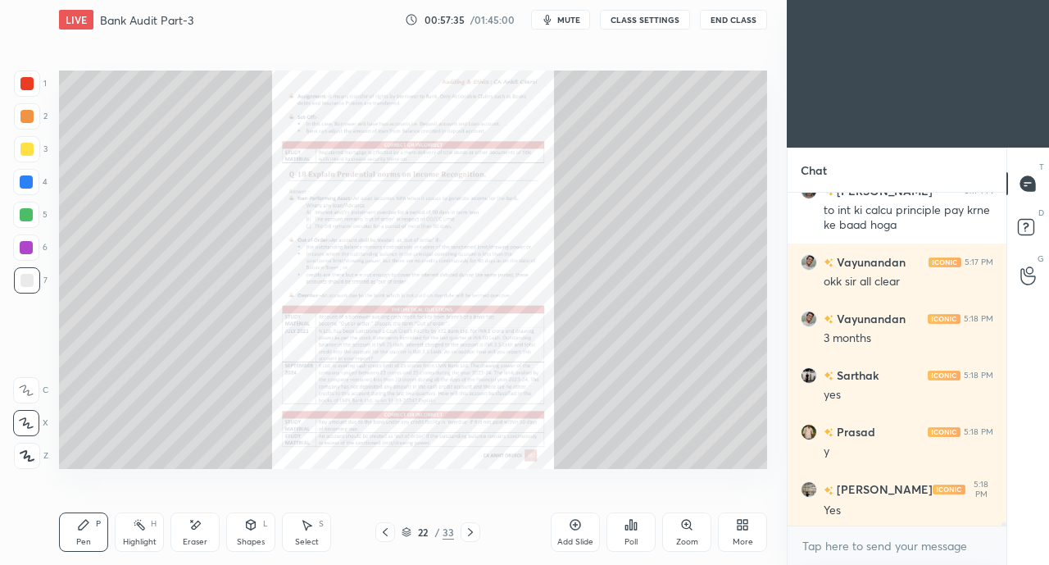
click at [385, 532] on icon at bounding box center [385, 531] width 13 height 13
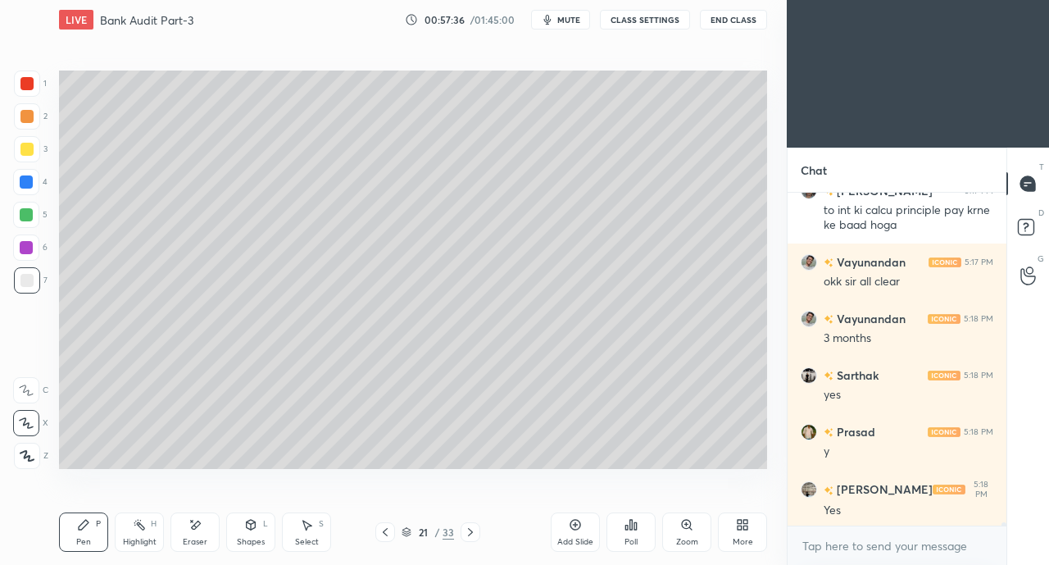
click at [556, 532] on div "Add Slide" at bounding box center [575, 531] width 49 height 39
click at [27, 147] on div at bounding box center [26, 149] width 13 height 13
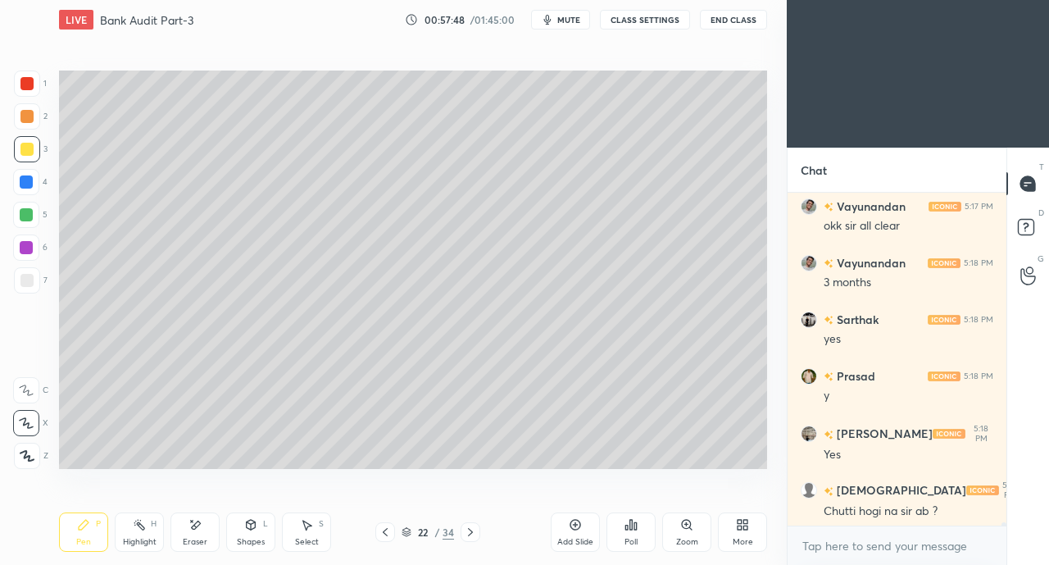
scroll to position [33445, 0]
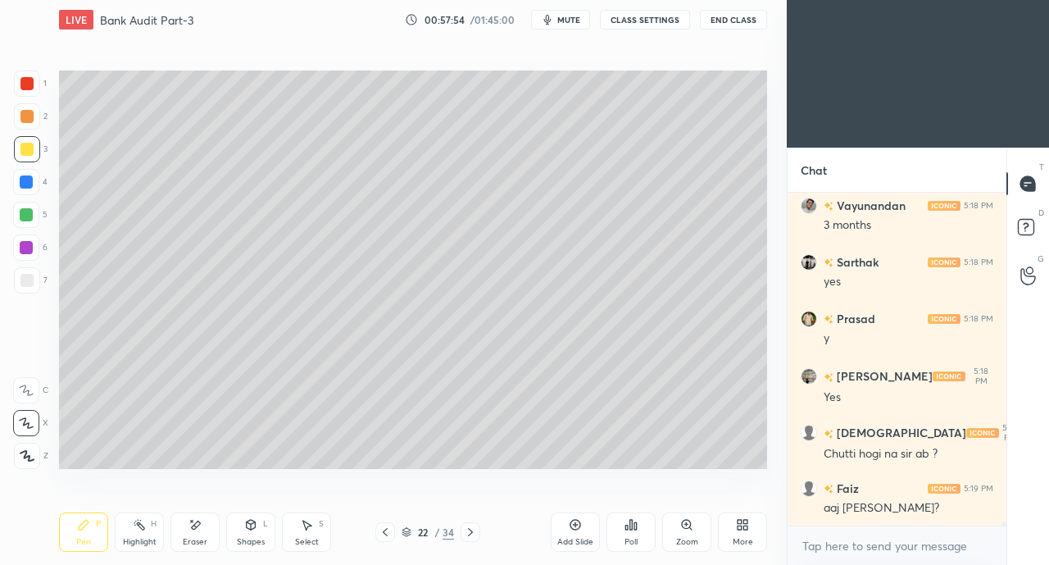
click at [26, 278] on div at bounding box center [26, 280] width 13 height 13
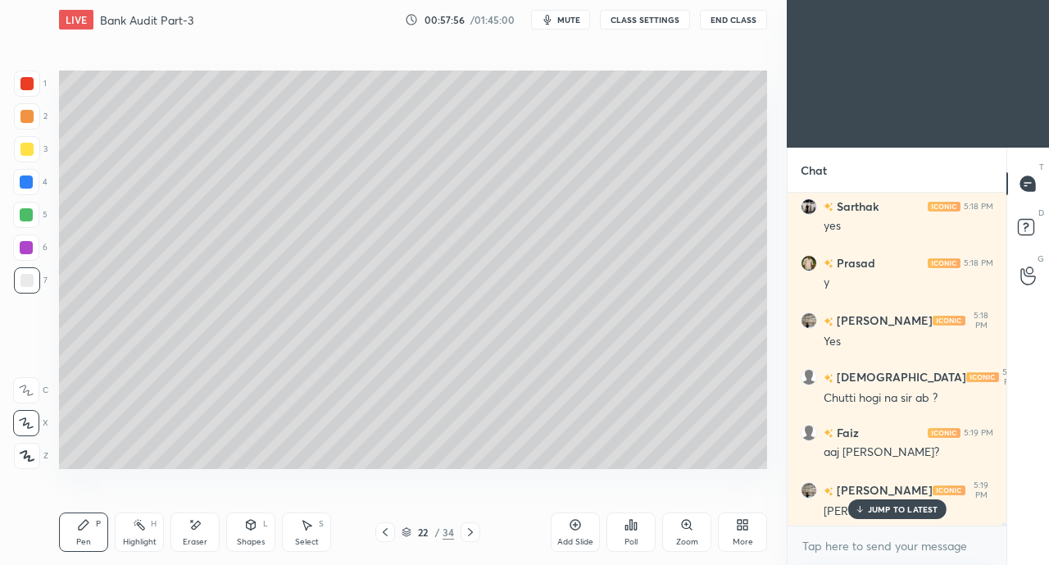
click at [874, 506] on p "JUMP TO LATEST" at bounding box center [903, 509] width 70 height 10
click at [256, 529] on icon at bounding box center [250, 524] width 13 height 13
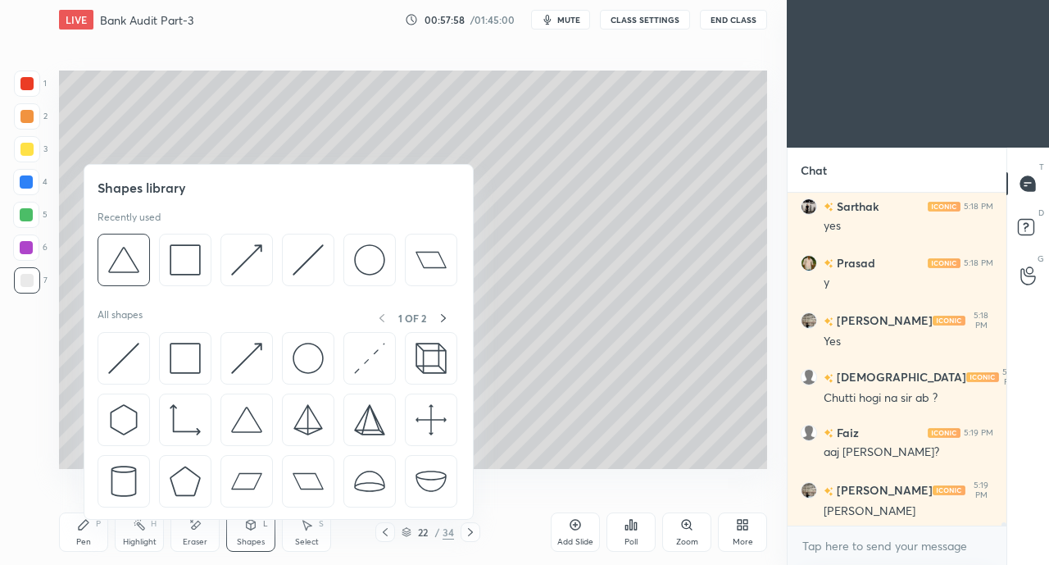
click at [179, 353] on img at bounding box center [185, 358] width 31 height 31
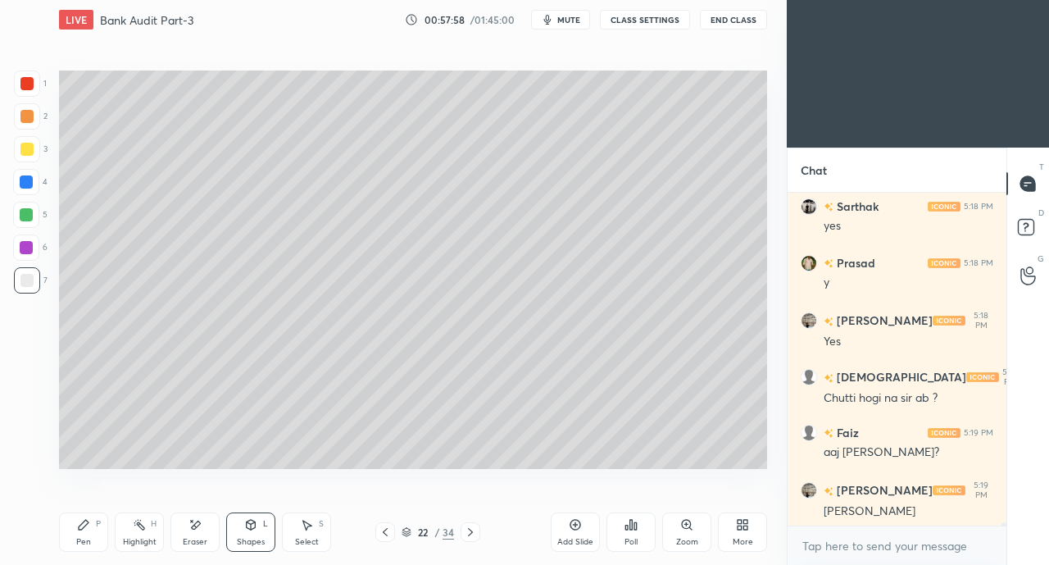
click at [248, 519] on icon at bounding box center [250, 524] width 13 height 13
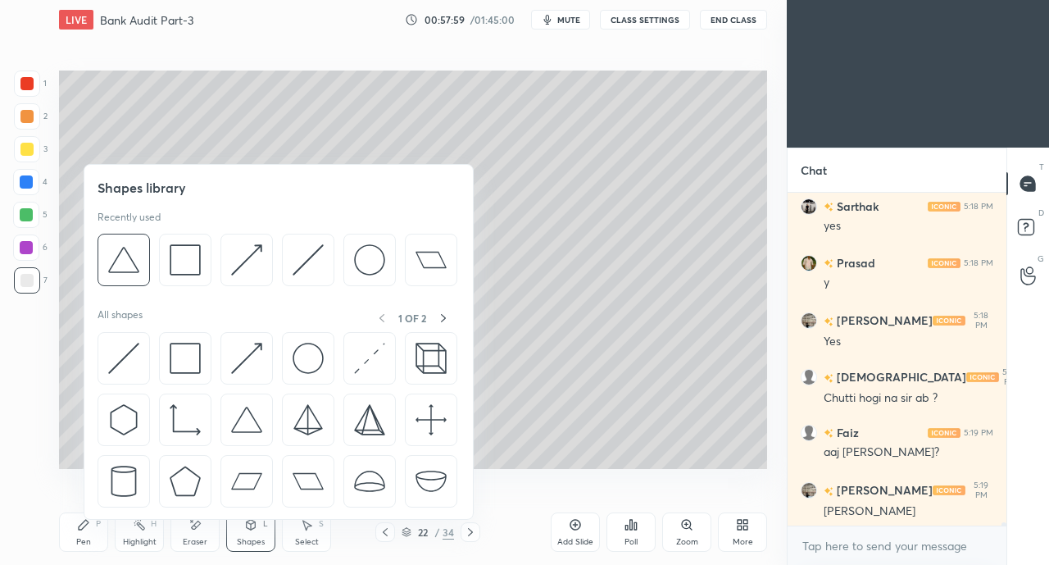
click at [125, 347] on img at bounding box center [123, 358] width 31 height 31
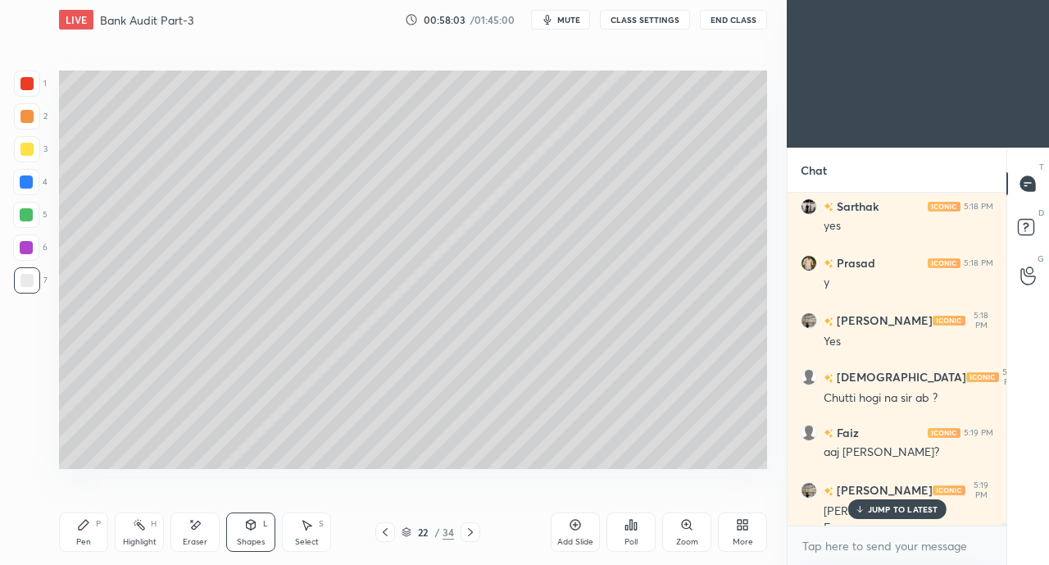
scroll to position [33518, 0]
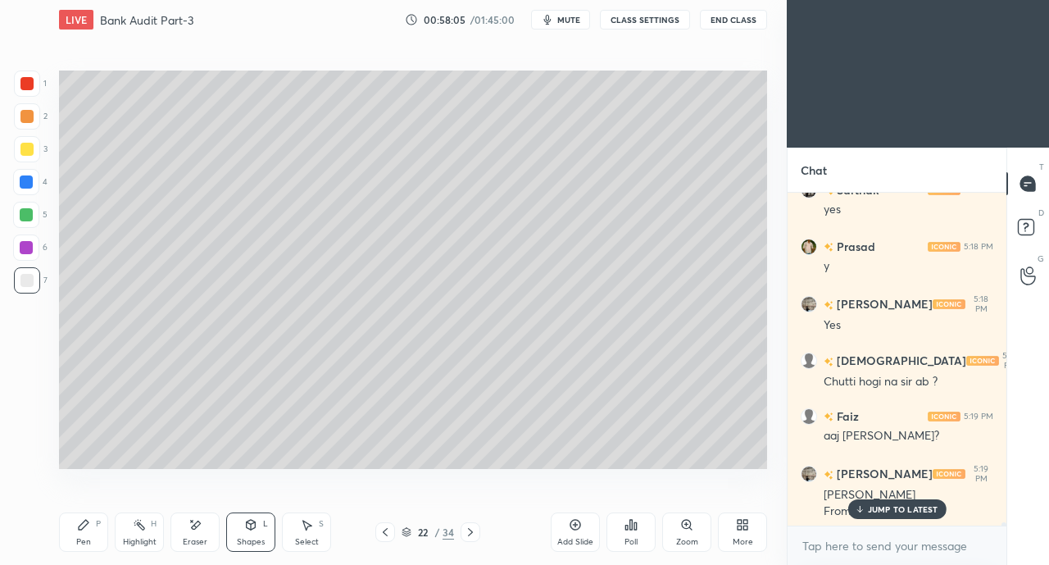
click at [854, 506] on div "JUMP TO LATEST" at bounding box center [896, 509] width 98 height 20
click at [190, 540] on div "Eraser" at bounding box center [195, 542] width 25 height 8
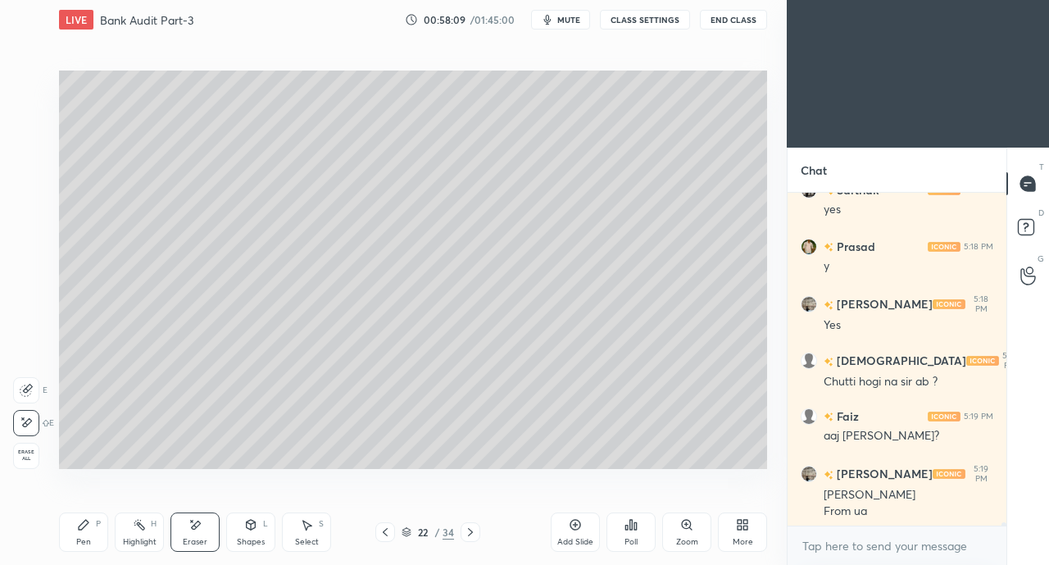
click at [254, 536] on div "Shapes L" at bounding box center [250, 531] width 49 height 39
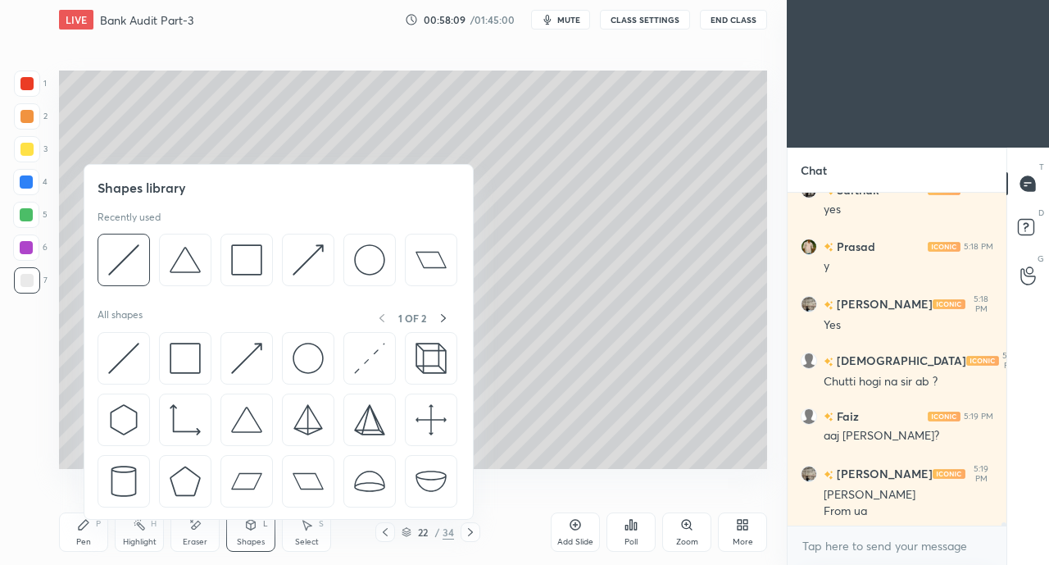
scroll to position [33575, 0]
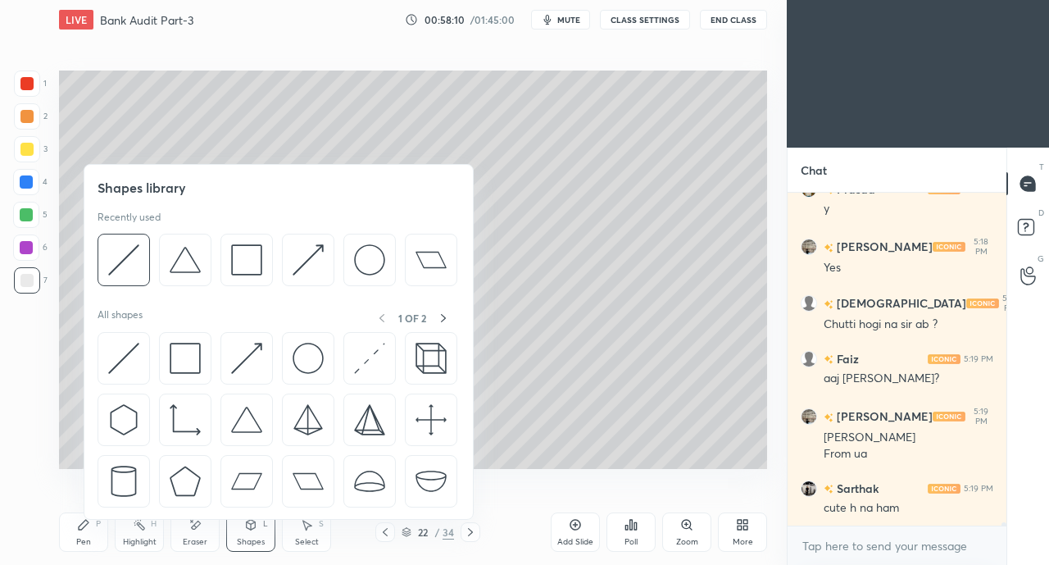
click at [126, 352] on img at bounding box center [123, 358] width 31 height 31
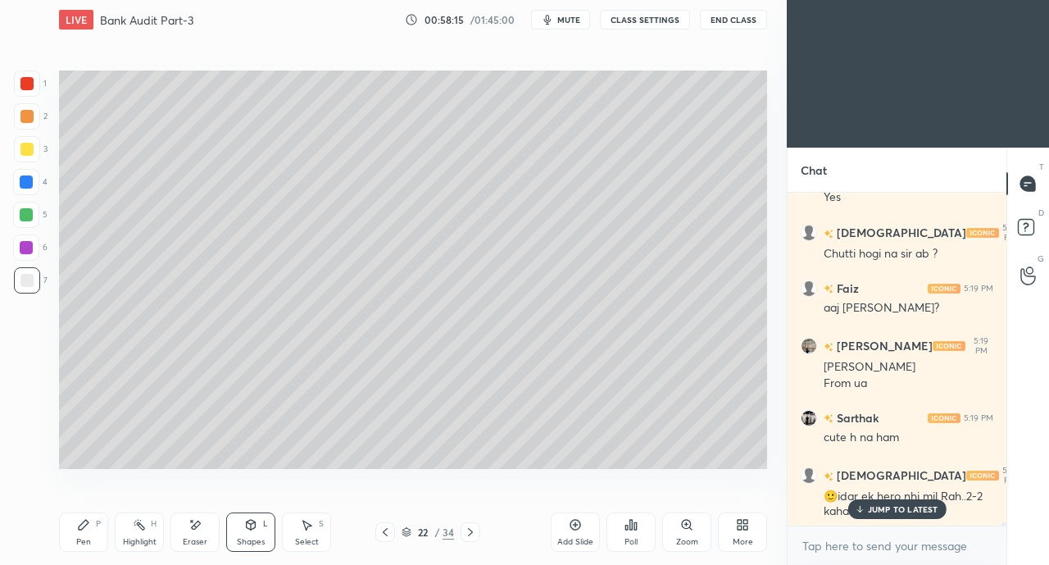
click at [877, 509] on p "JUMP TO LATEST" at bounding box center [903, 509] width 70 height 10
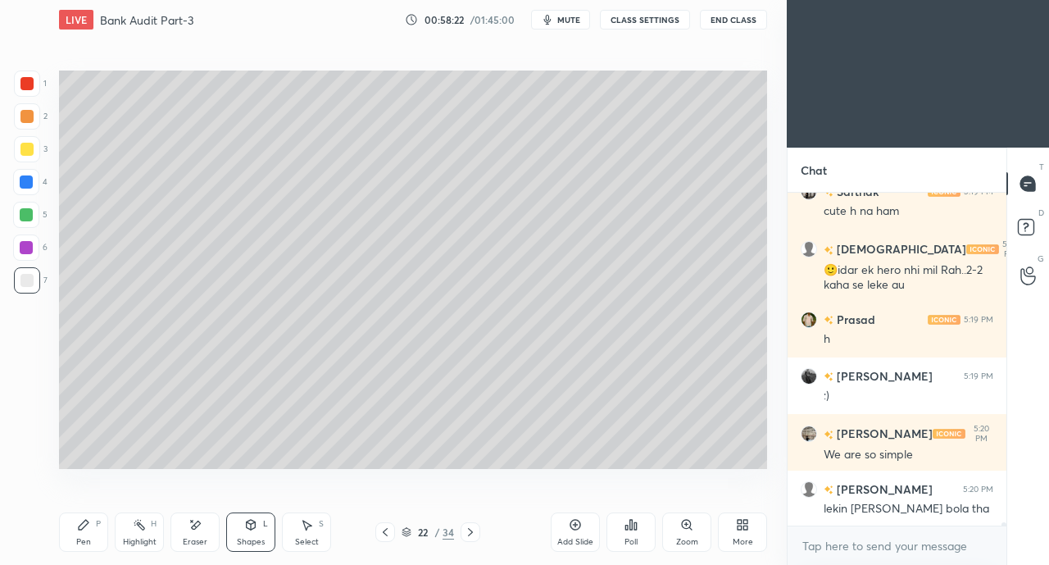
scroll to position [33929, 0]
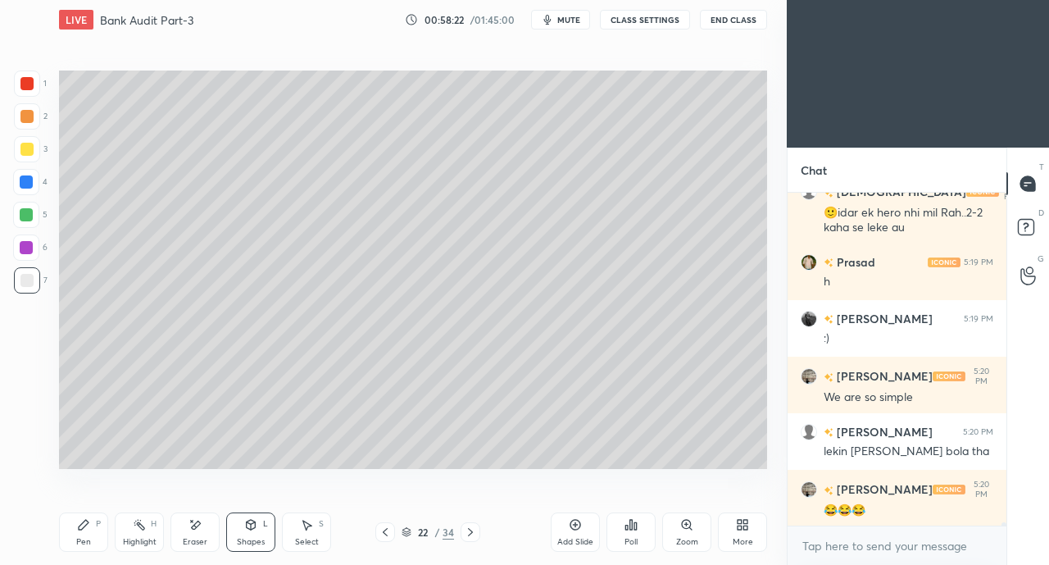
click at [206, 532] on div "Eraser" at bounding box center [194, 531] width 49 height 39
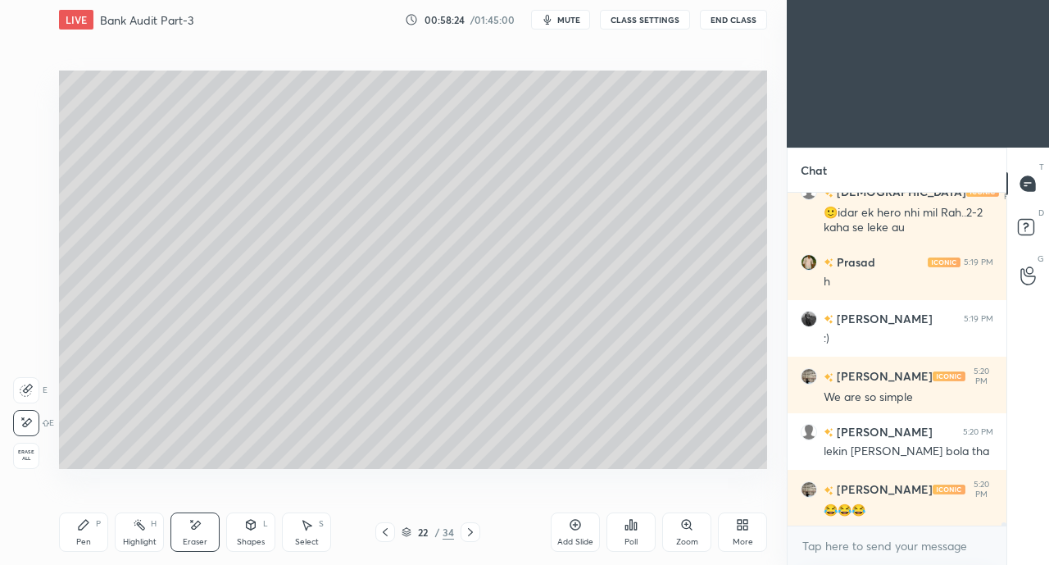
scroll to position [33985, 0]
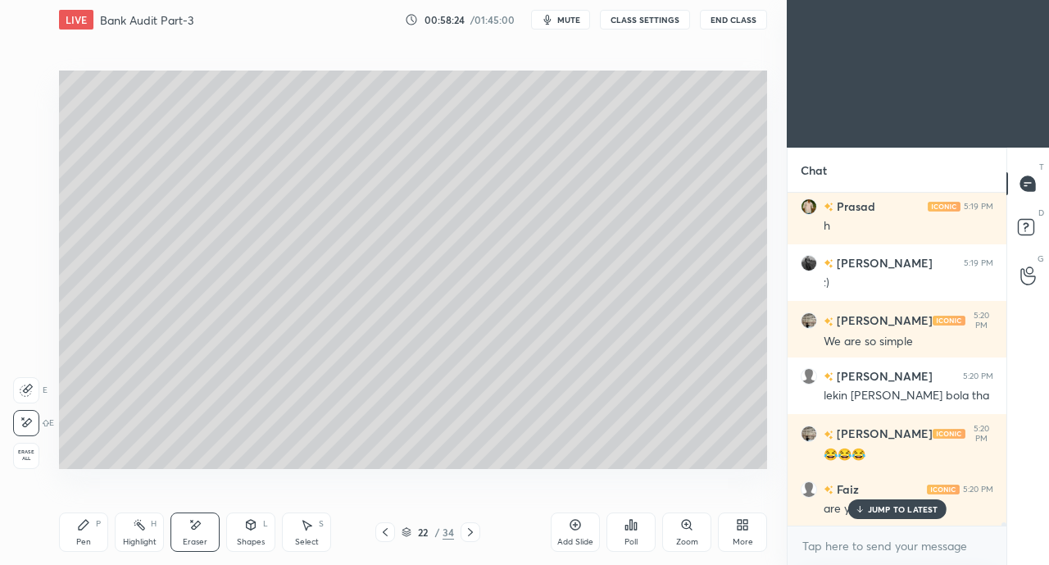
click at [251, 529] on icon at bounding box center [251, 525] width 9 height 10
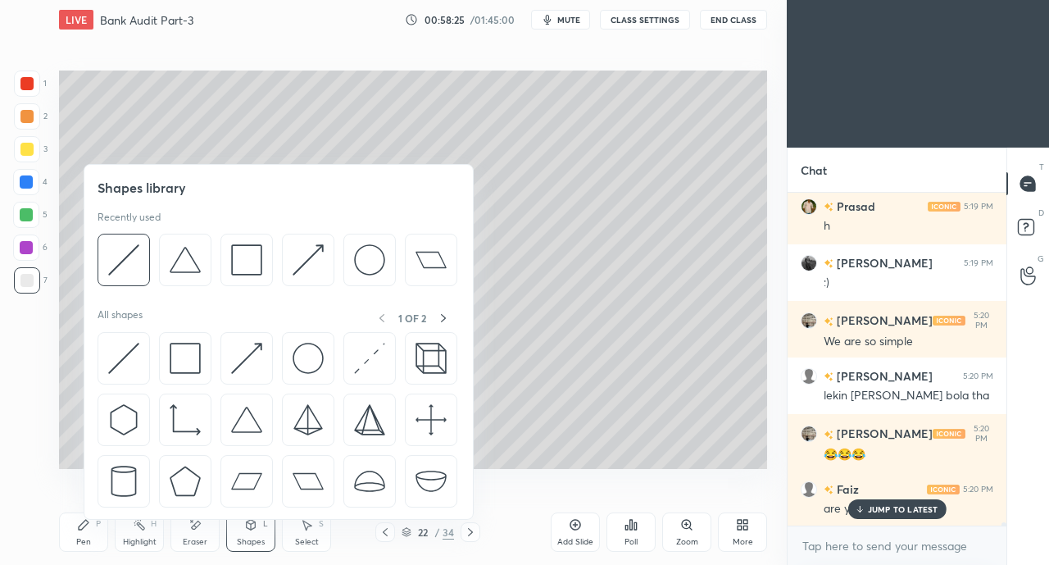
click at [125, 350] on img at bounding box center [123, 358] width 31 height 31
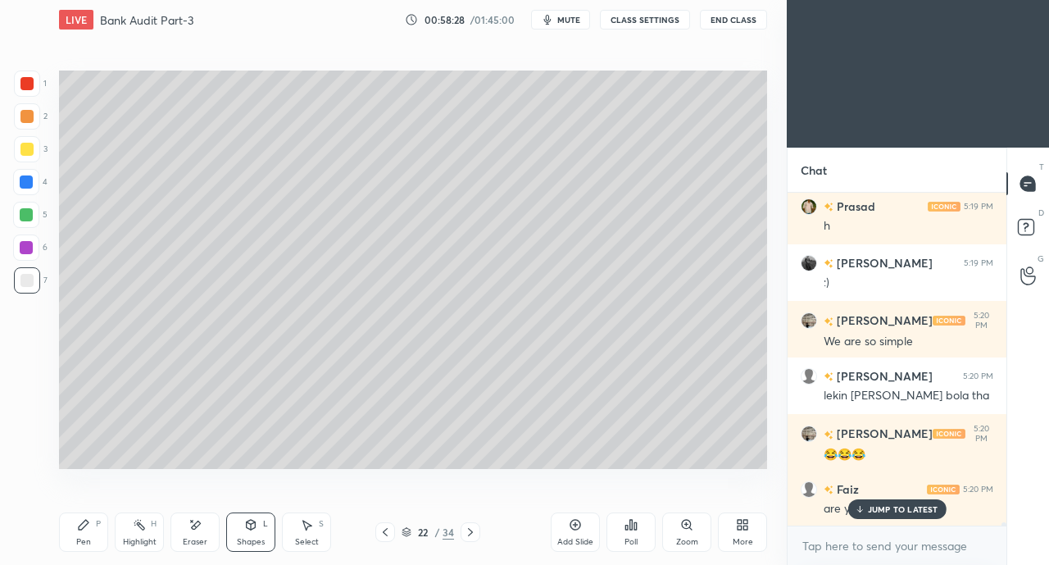
click at [885, 512] on p "JUMP TO LATEST" at bounding box center [903, 509] width 70 height 10
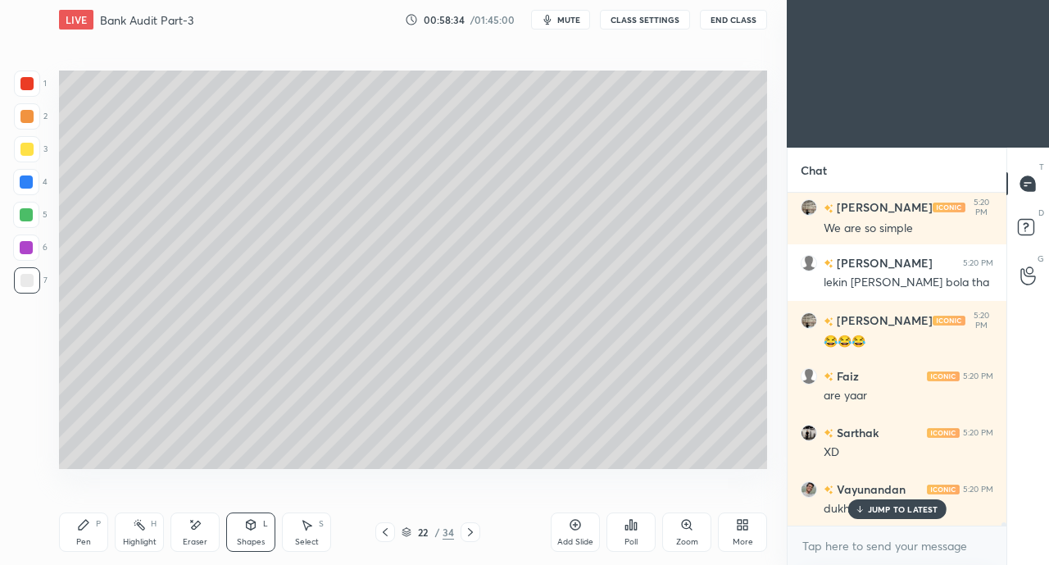
scroll to position [34155, 0]
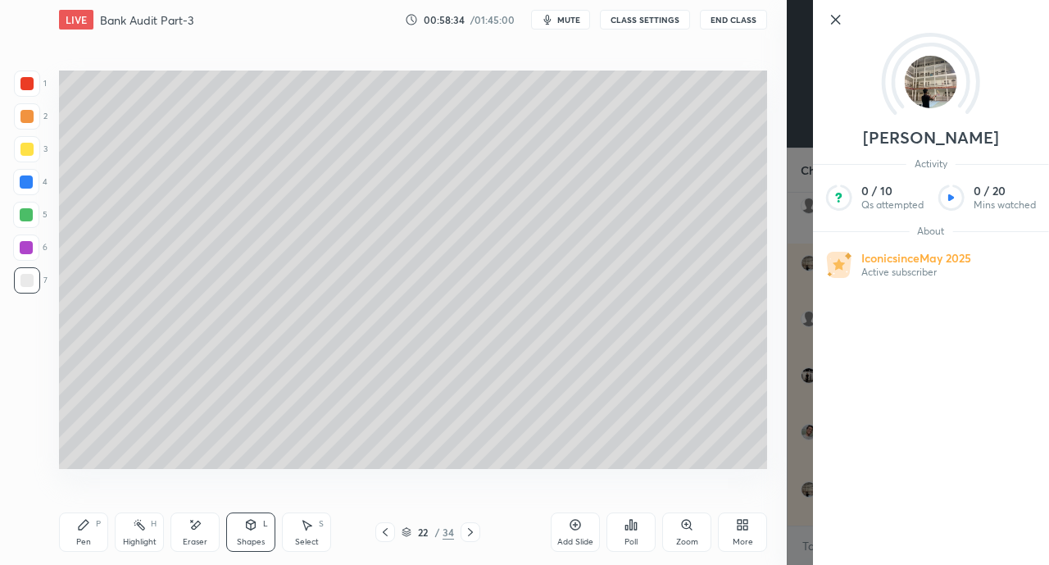
click at [334, 486] on div "Setting up your live class Poll for secs No correct answer Start poll" at bounding box center [412, 269] width 721 height 460
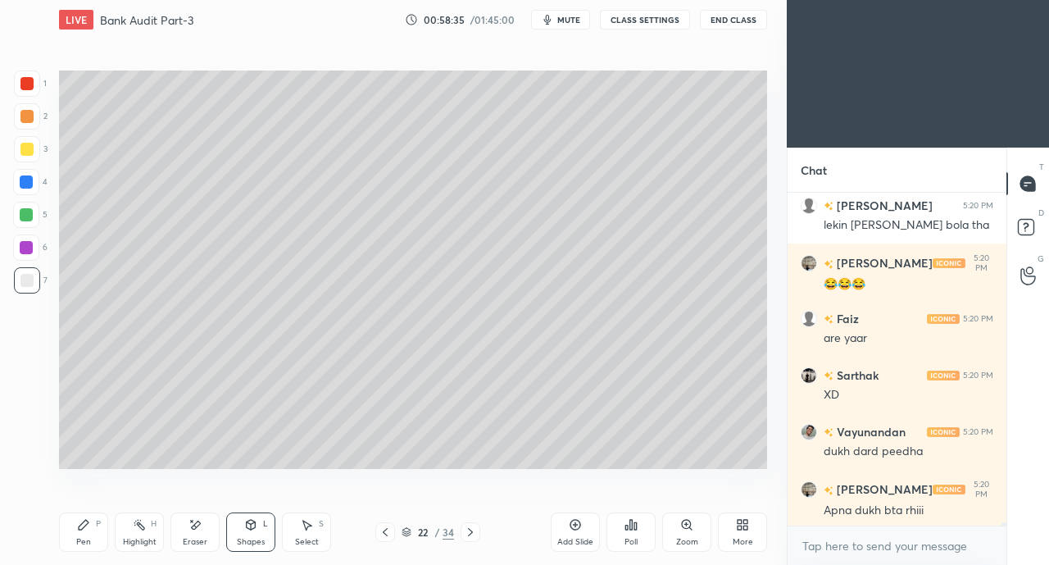
click at [248, 532] on div "Shapes L" at bounding box center [250, 531] width 49 height 39
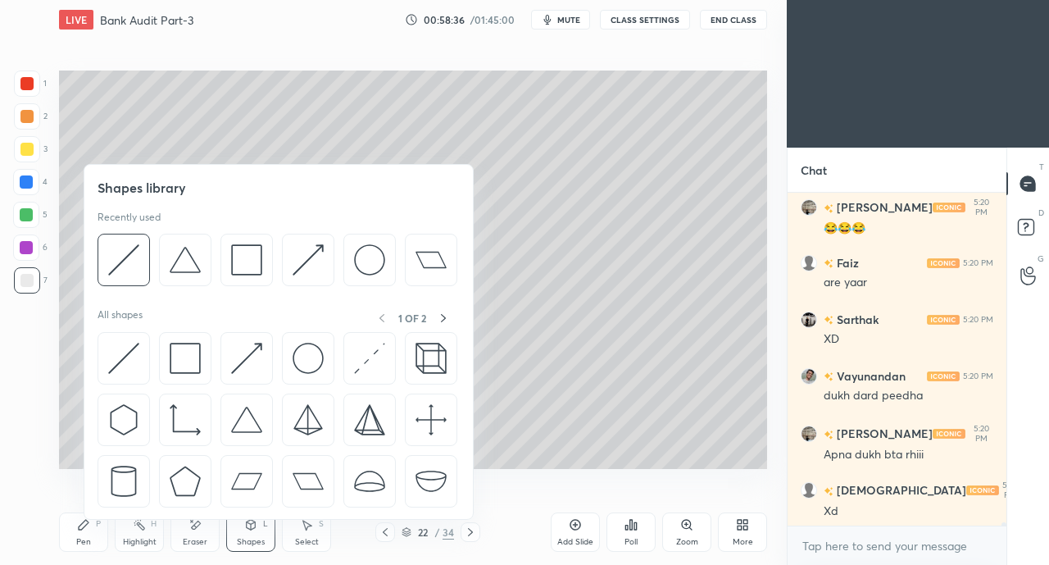
click at [126, 353] on img at bounding box center [123, 358] width 31 height 31
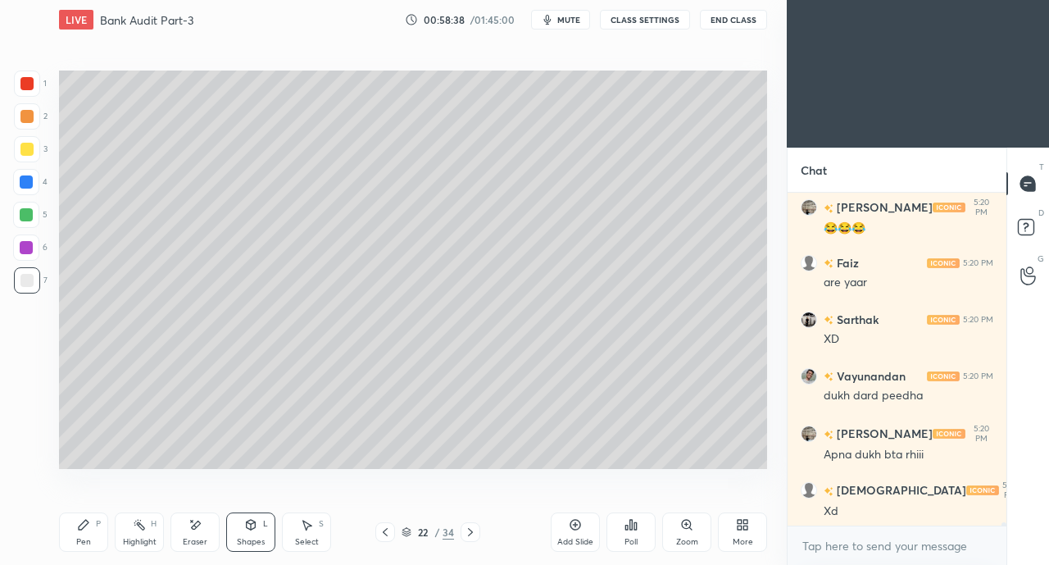
click at [25, 116] on div at bounding box center [26, 116] width 13 height 13
click at [31, 88] on div at bounding box center [26, 83] width 13 height 13
click at [92, 532] on div "Pen P" at bounding box center [83, 531] width 49 height 39
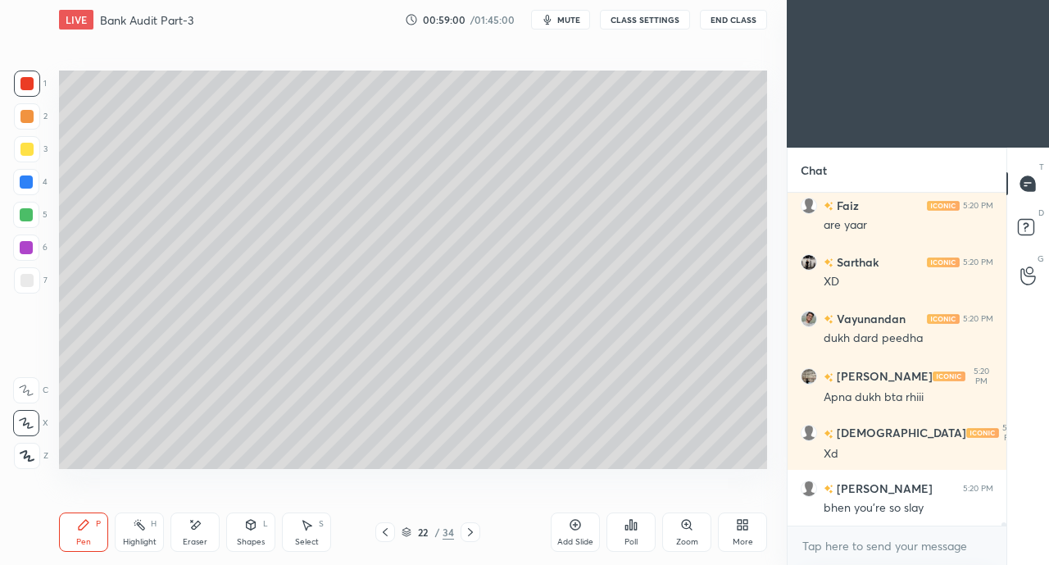
click at [183, 529] on div "Eraser" at bounding box center [194, 531] width 49 height 39
click at [79, 532] on div "Pen P" at bounding box center [83, 531] width 49 height 39
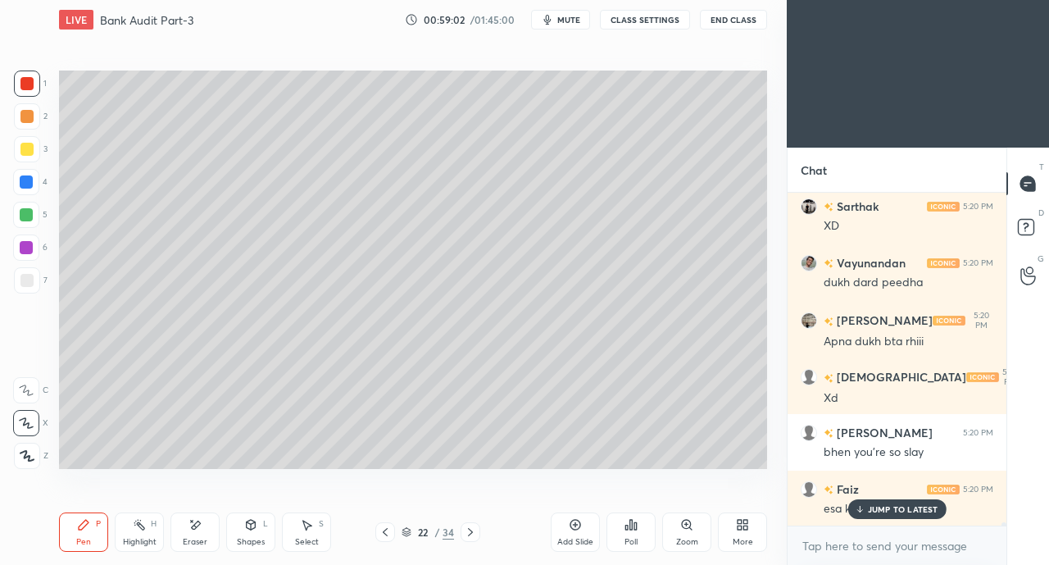
click at [862, 497] on div "esa ku?" at bounding box center [909, 507] width 170 height 20
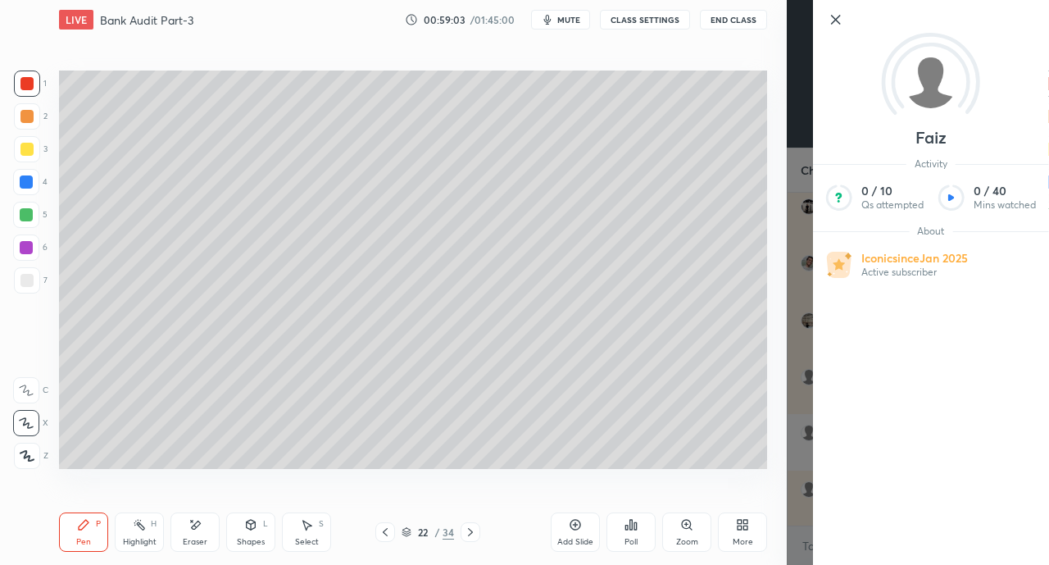
click at [731, 474] on div "Setting up your live class Poll for secs No correct answer Start poll" at bounding box center [412, 269] width 721 height 460
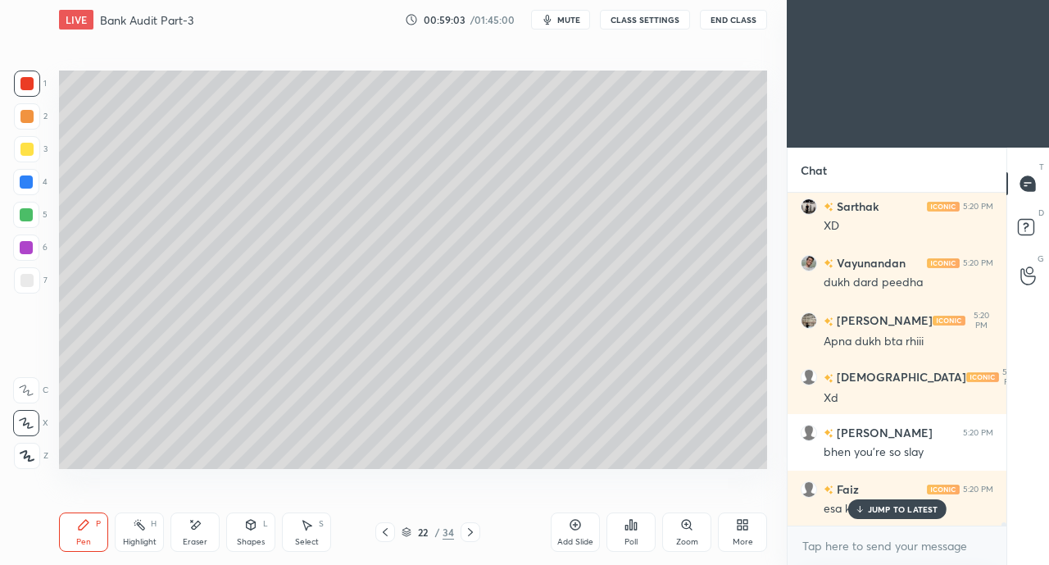
click at [859, 507] on icon at bounding box center [859, 509] width 11 height 10
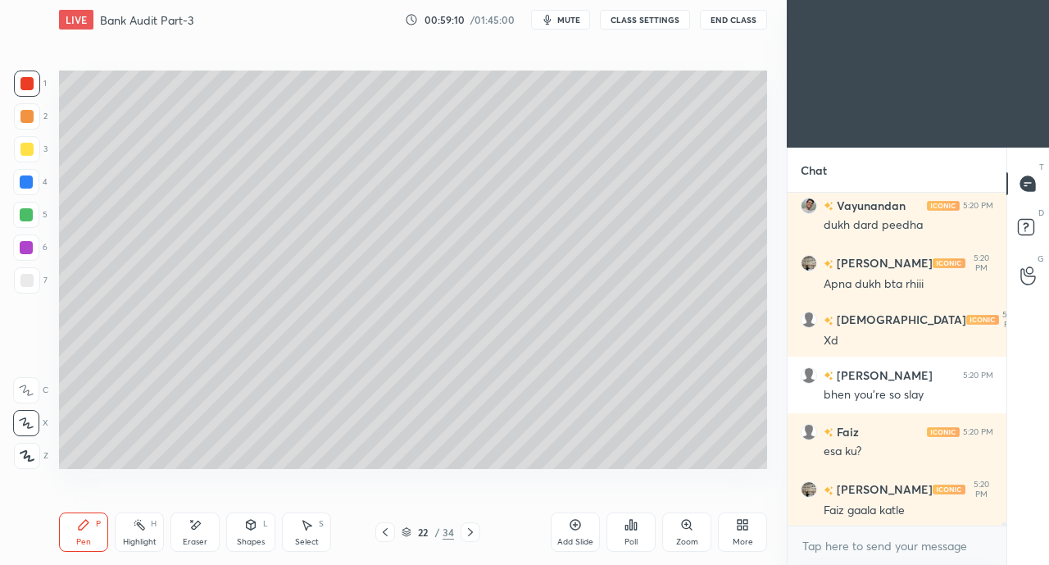
click at [36, 282] on div at bounding box center [27, 280] width 26 height 26
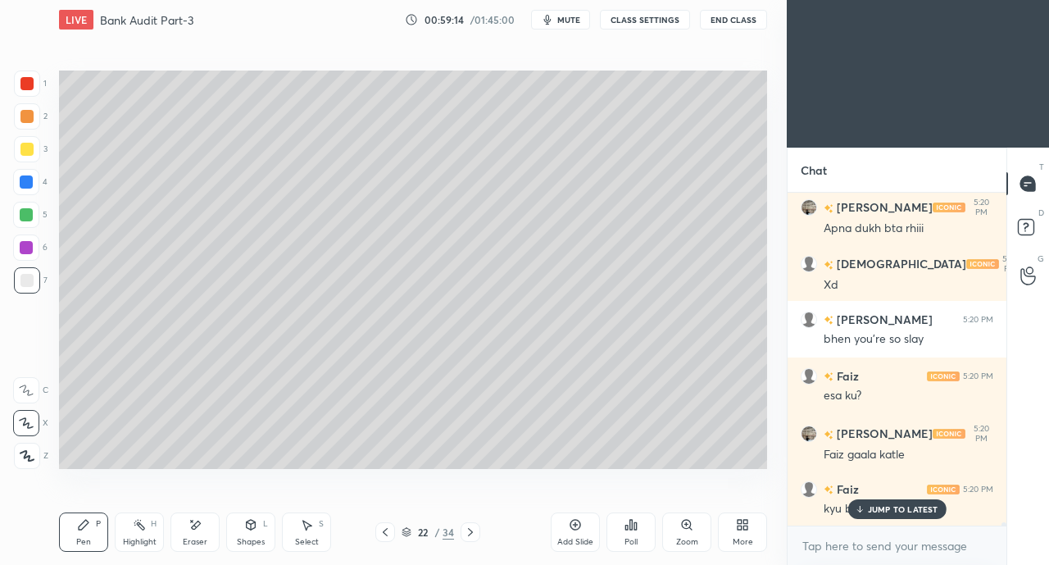
click at [872, 506] on p "JUMP TO LATEST" at bounding box center [903, 509] width 70 height 10
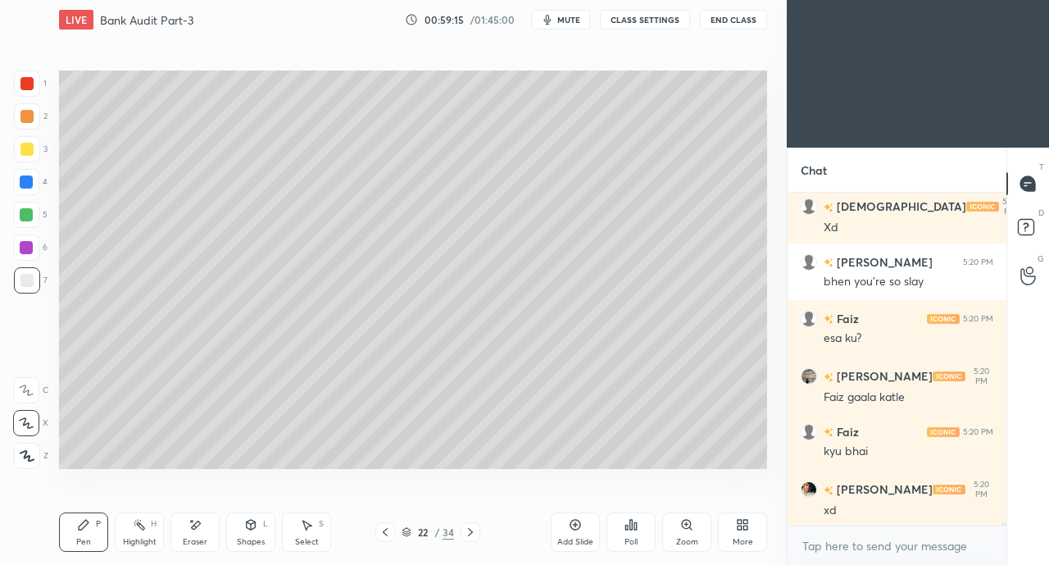
scroll to position [34550, 0]
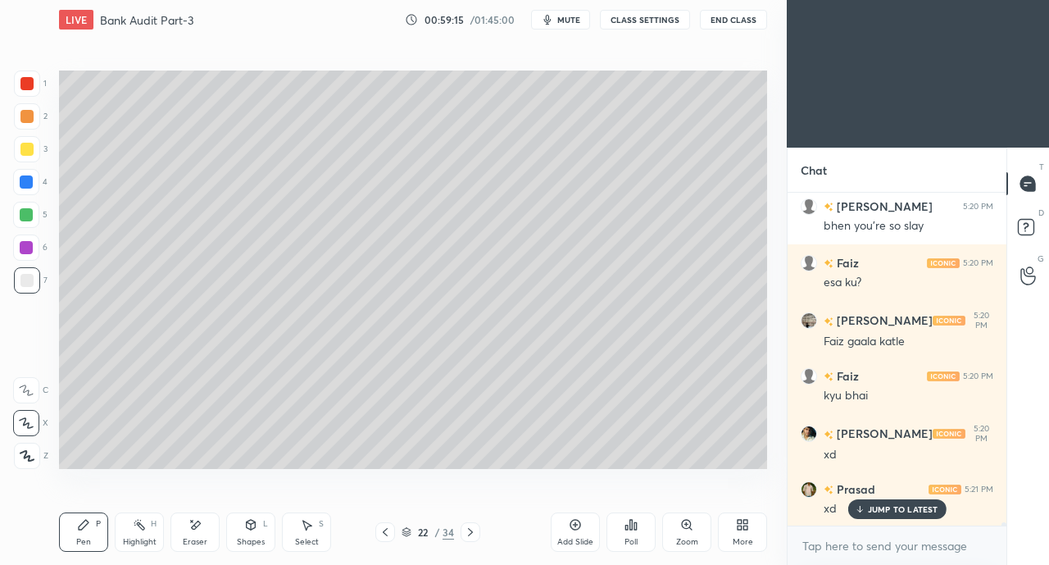
click at [644, 19] on button "CLASS SETTINGS" at bounding box center [645, 20] width 90 height 20
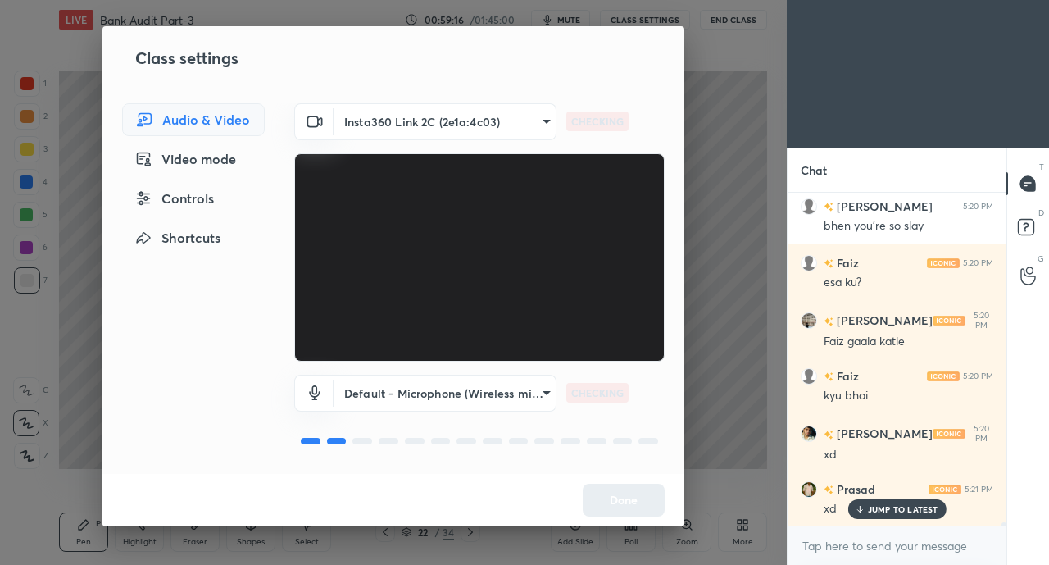
click at [211, 205] on div "Controls" at bounding box center [193, 198] width 143 height 33
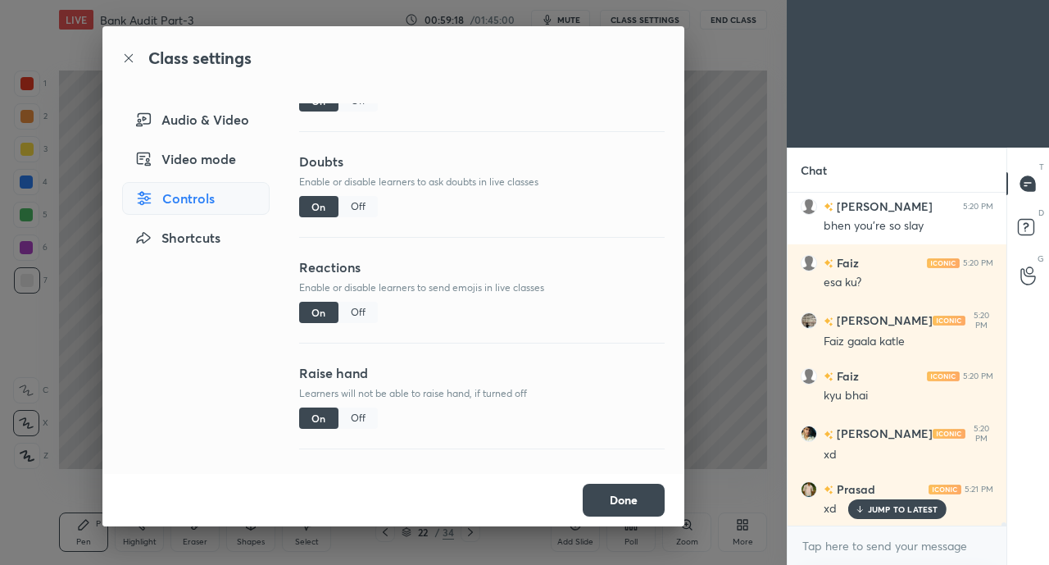
scroll to position [83, 0]
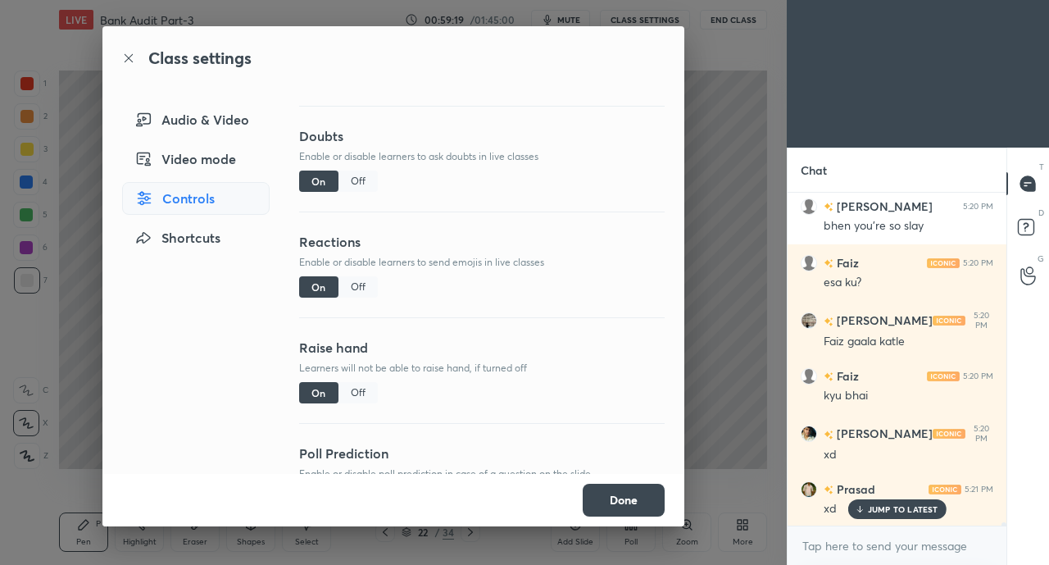
click at [361, 397] on div "Off" at bounding box center [357, 392] width 39 height 21
click at [351, 285] on div "Off" at bounding box center [357, 286] width 39 height 21
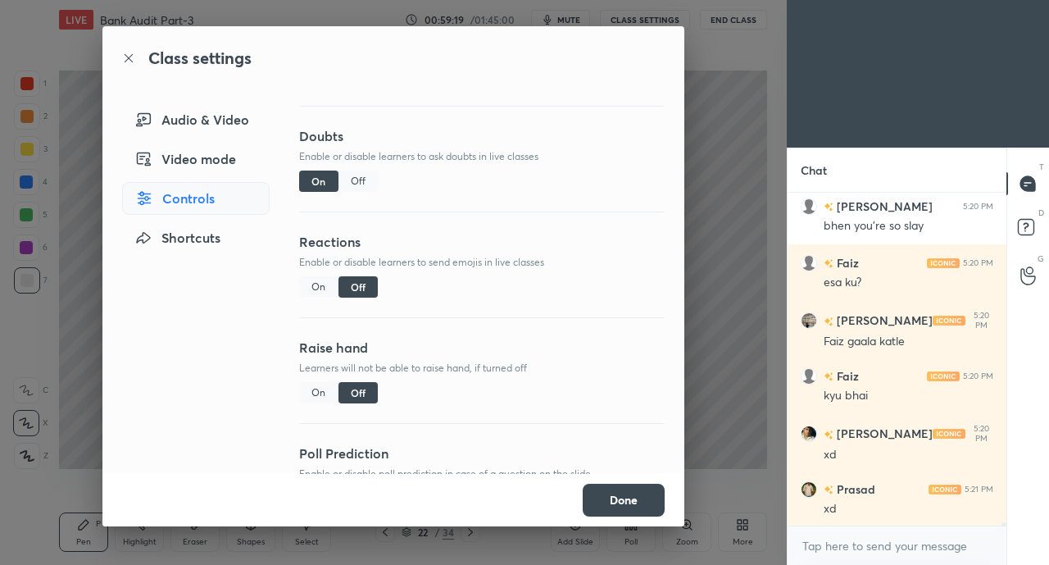
click at [352, 185] on div "Off" at bounding box center [357, 180] width 39 height 21
type textarea "x"
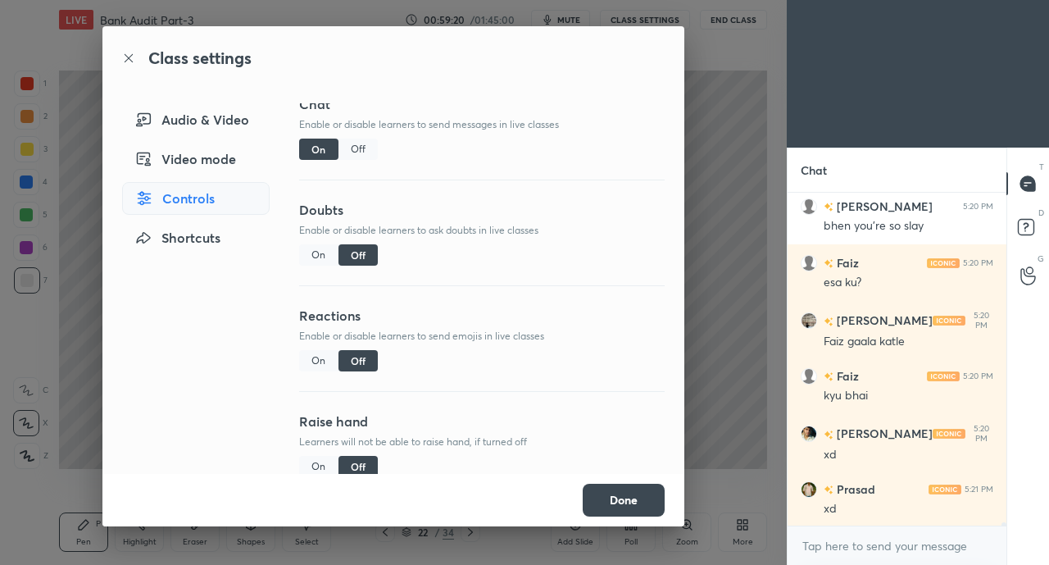
scroll to position [0, 0]
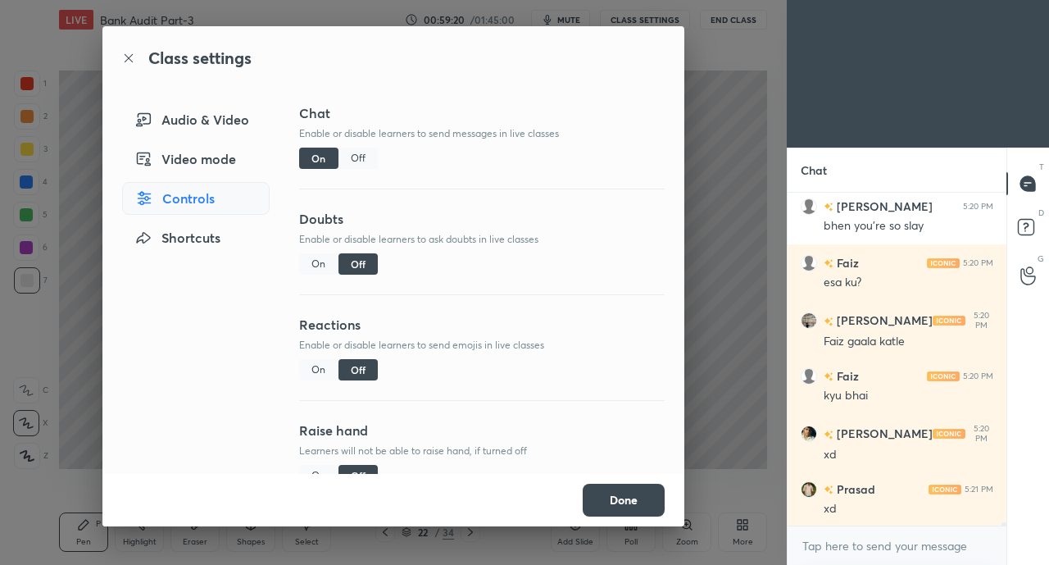
click at [356, 157] on div "Off" at bounding box center [357, 157] width 39 height 21
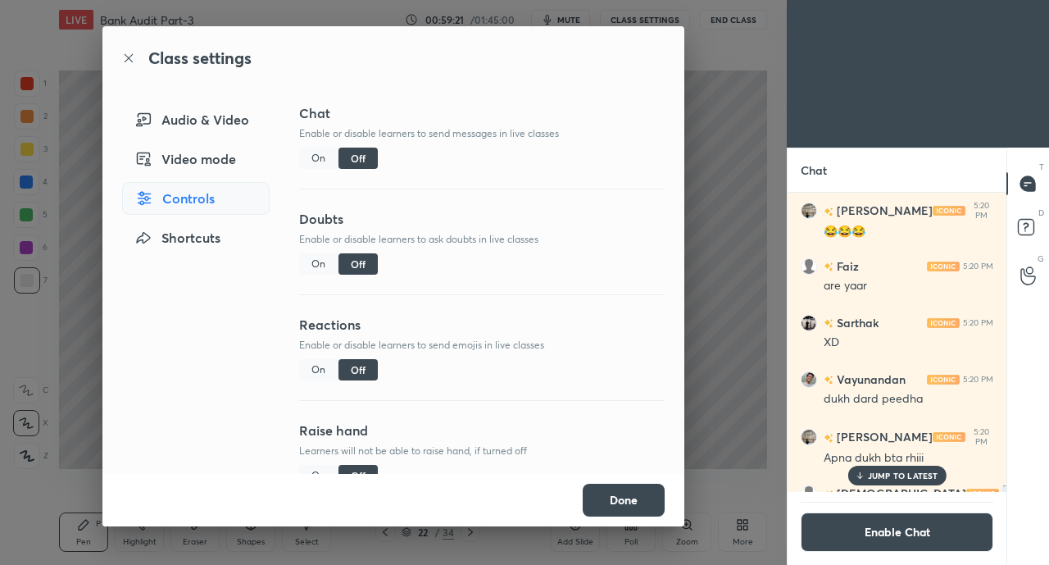
click at [638, 488] on button "Done" at bounding box center [624, 499] width 82 height 33
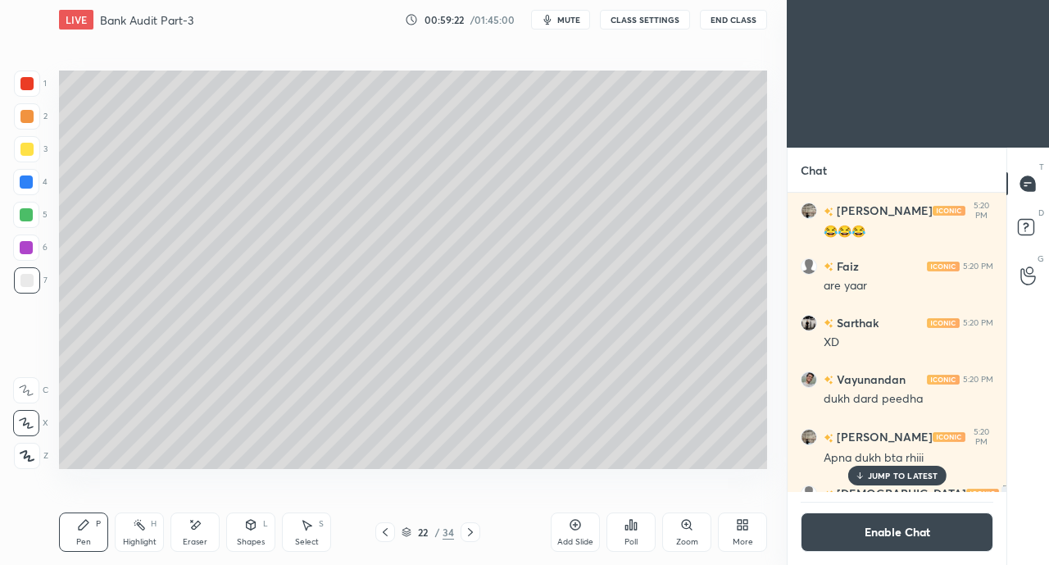
click at [891, 475] on p "JUMP TO LATEST" at bounding box center [903, 475] width 70 height 10
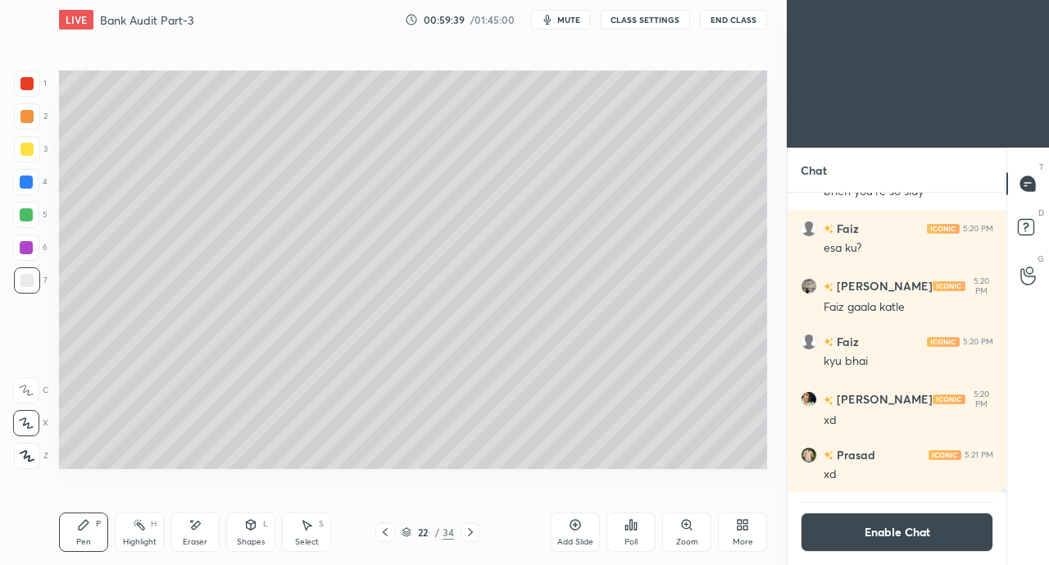
click at [250, 535] on div "Shapes L" at bounding box center [250, 531] width 49 height 39
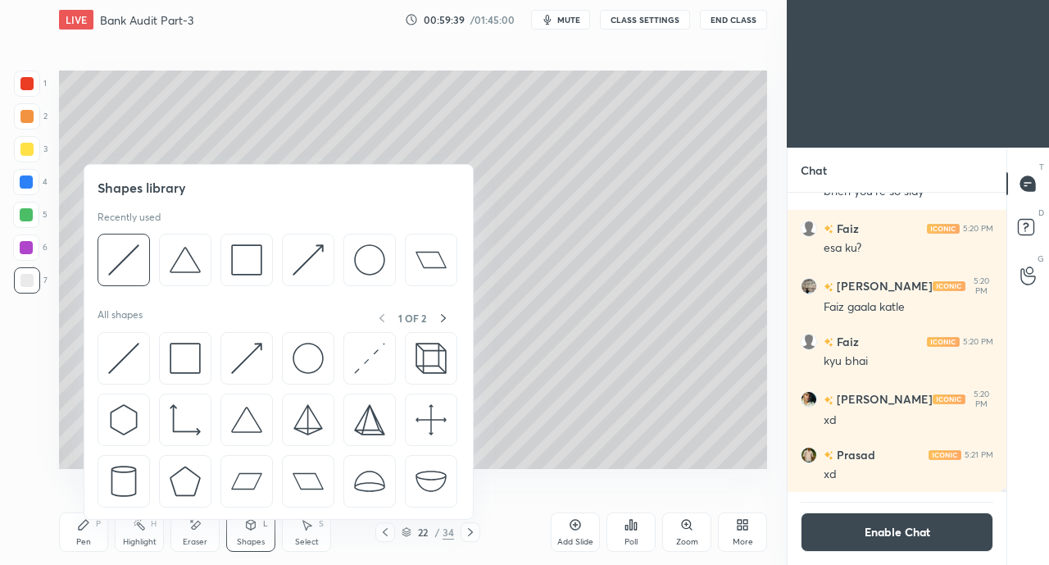
click at [111, 344] on img at bounding box center [123, 358] width 31 height 31
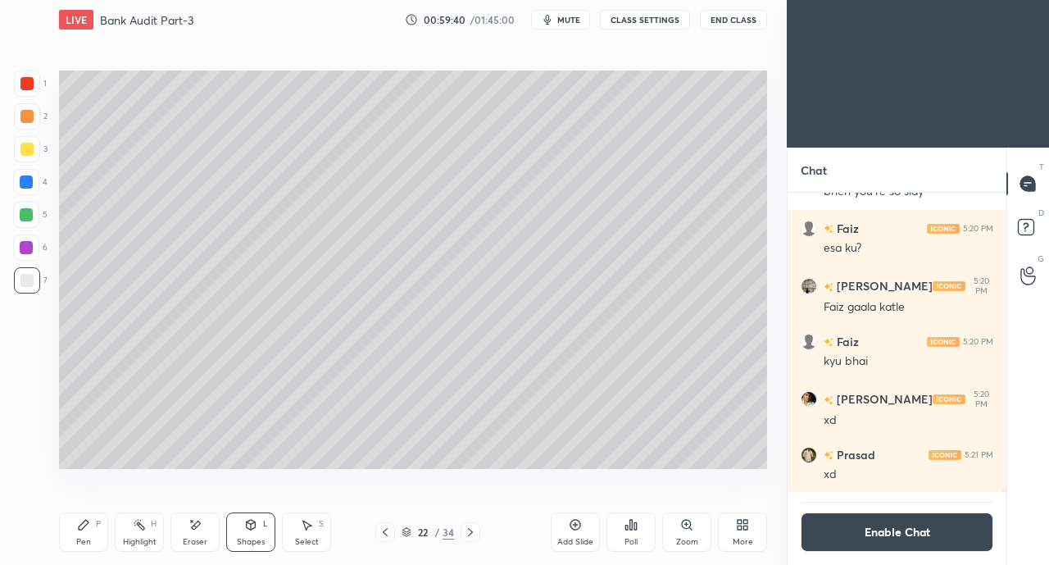
click at [27, 153] on div at bounding box center [26, 149] width 13 height 13
click at [80, 538] on div "Pen" at bounding box center [83, 542] width 15 height 8
click at [187, 530] on div "Eraser" at bounding box center [194, 531] width 49 height 39
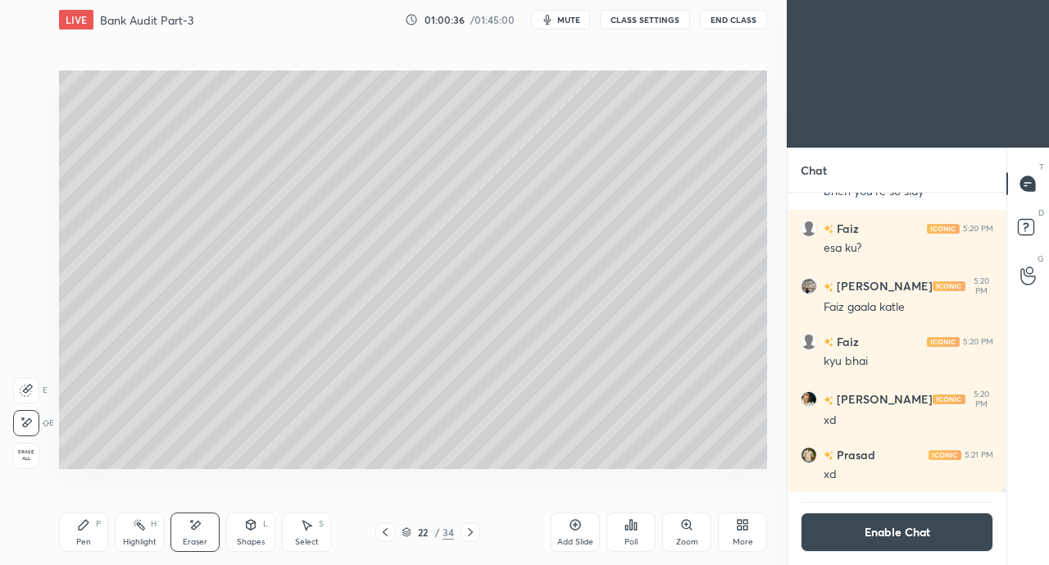
click at [82, 525] on icon at bounding box center [84, 525] width 10 height 10
click at [191, 529] on icon at bounding box center [194, 525] width 13 height 14
click at [79, 535] on div "Pen P" at bounding box center [83, 531] width 49 height 39
click at [250, 529] on icon at bounding box center [251, 525] width 9 height 10
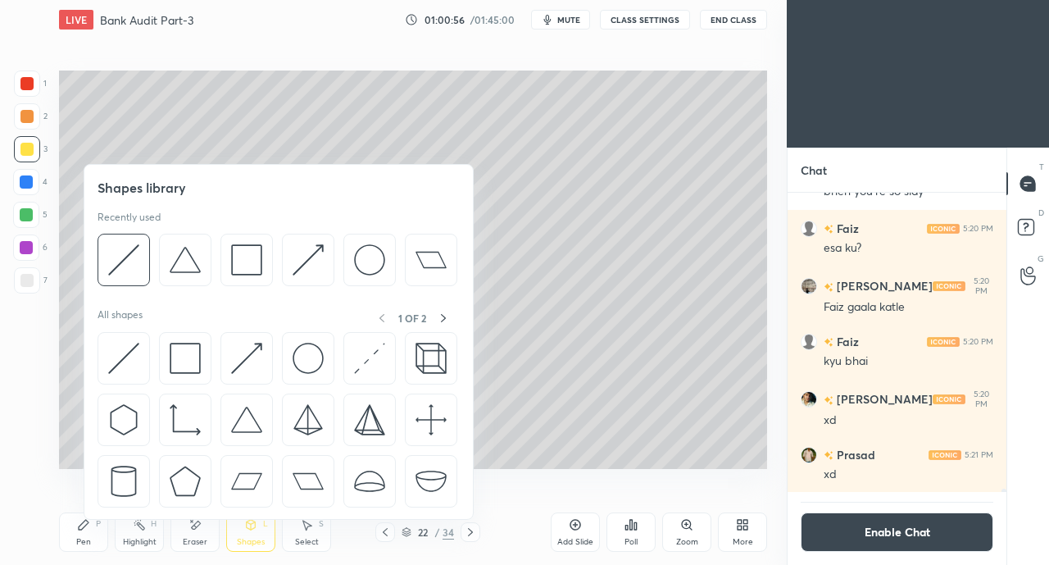
click at [246, 353] on img at bounding box center [246, 358] width 31 height 31
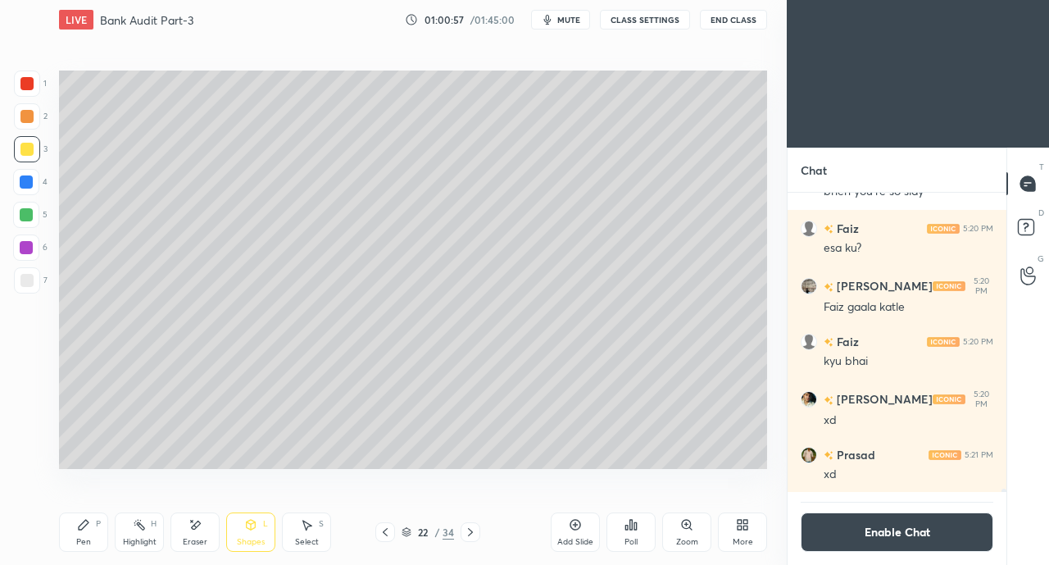
click at [32, 279] on div at bounding box center [26, 280] width 13 height 13
click at [250, 532] on div "Shapes L" at bounding box center [250, 531] width 49 height 39
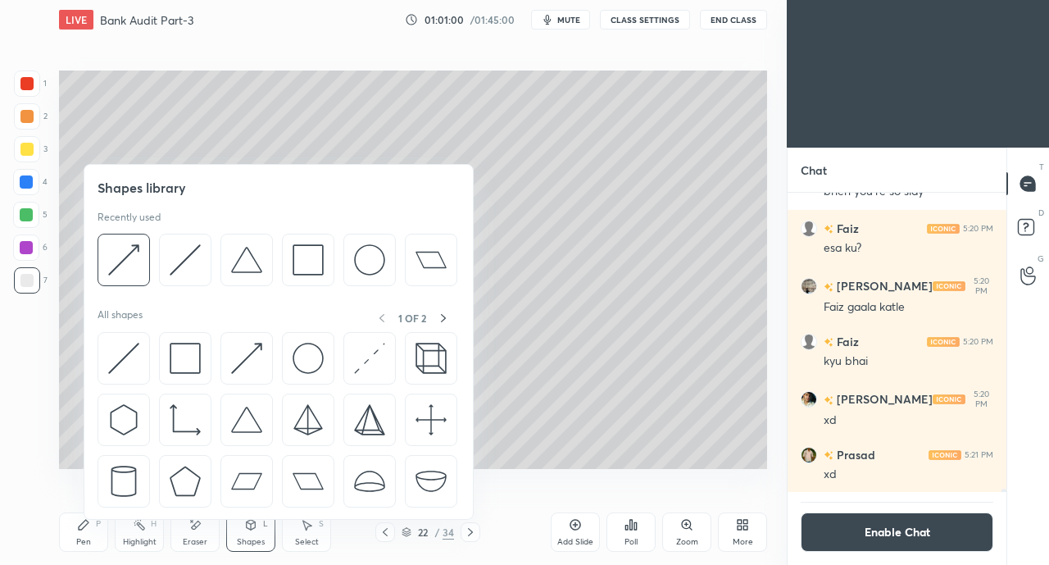
click at [124, 352] on img at bounding box center [123, 358] width 31 height 31
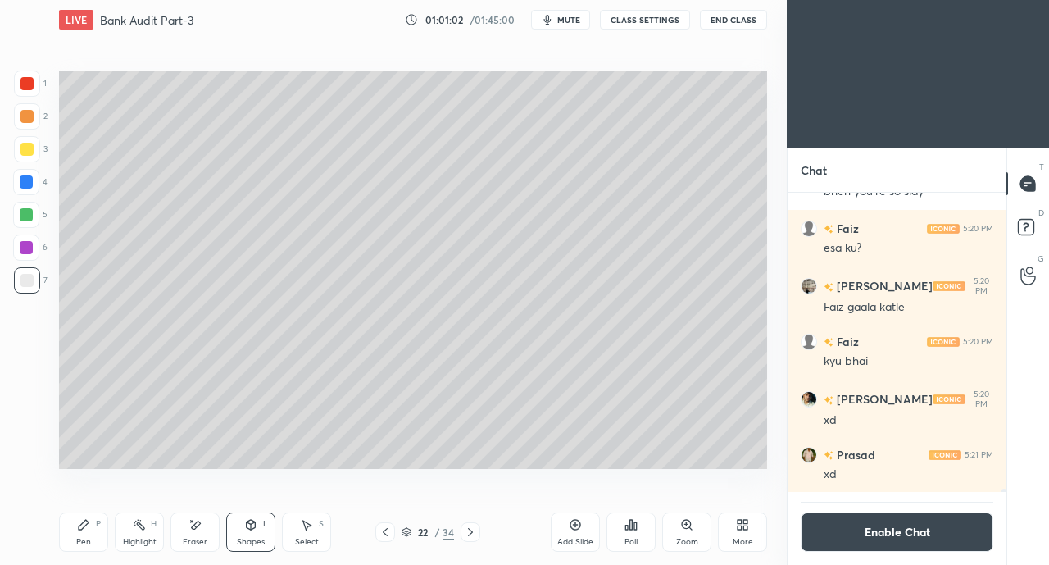
click at [80, 535] on div "Pen P" at bounding box center [83, 531] width 49 height 39
click at [183, 529] on div "Eraser" at bounding box center [194, 531] width 49 height 39
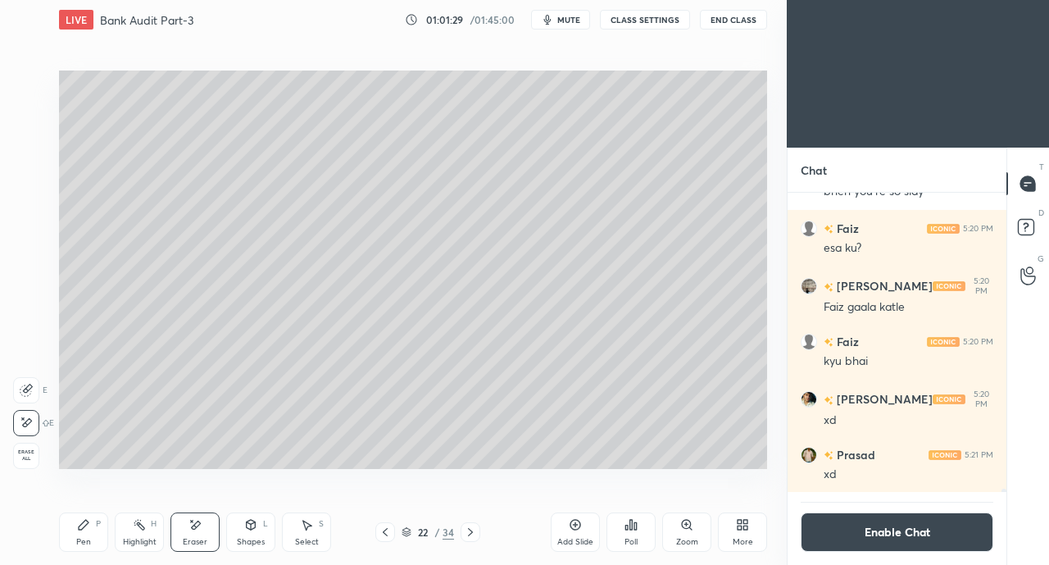
click at [81, 529] on icon at bounding box center [84, 525] width 10 height 10
click at [193, 531] on icon at bounding box center [194, 525] width 13 height 14
click at [248, 529] on icon at bounding box center [251, 525] width 9 height 10
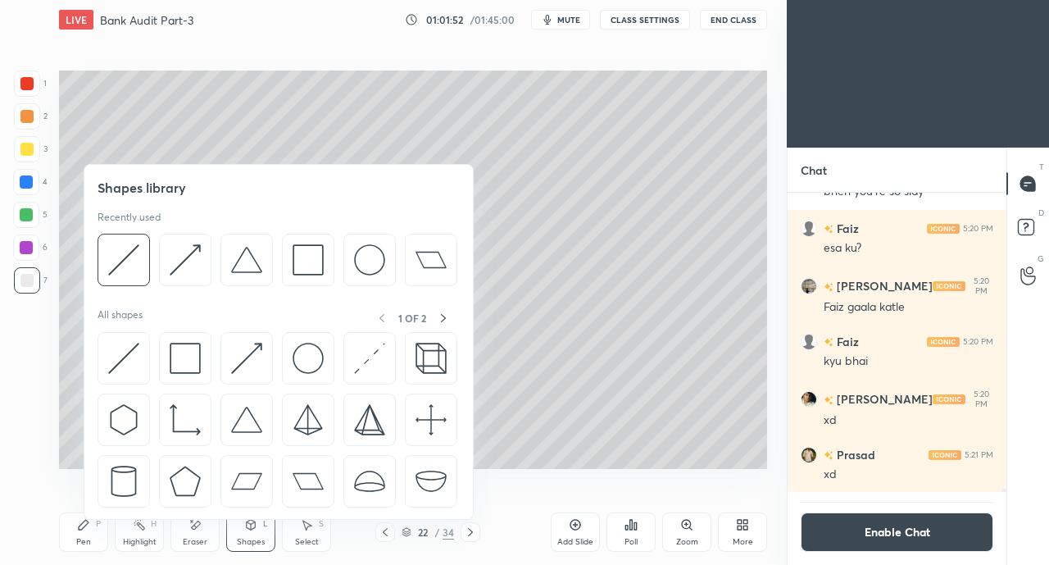
click at [124, 348] on img at bounding box center [123, 358] width 31 height 31
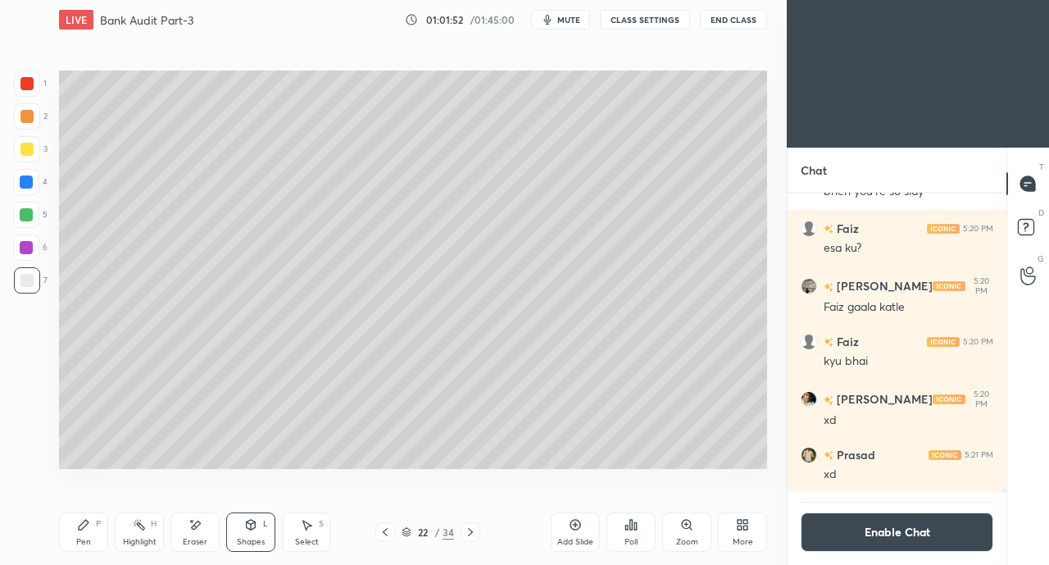
click at [24, 153] on div at bounding box center [26, 149] width 13 height 13
click at [30, 182] on div at bounding box center [26, 181] width 13 height 13
click at [84, 530] on icon at bounding box center [83, 524] width 13 height 13
click at [247, 538] on div "Shapes" at bounding box center [251, 542] width 28 height 8
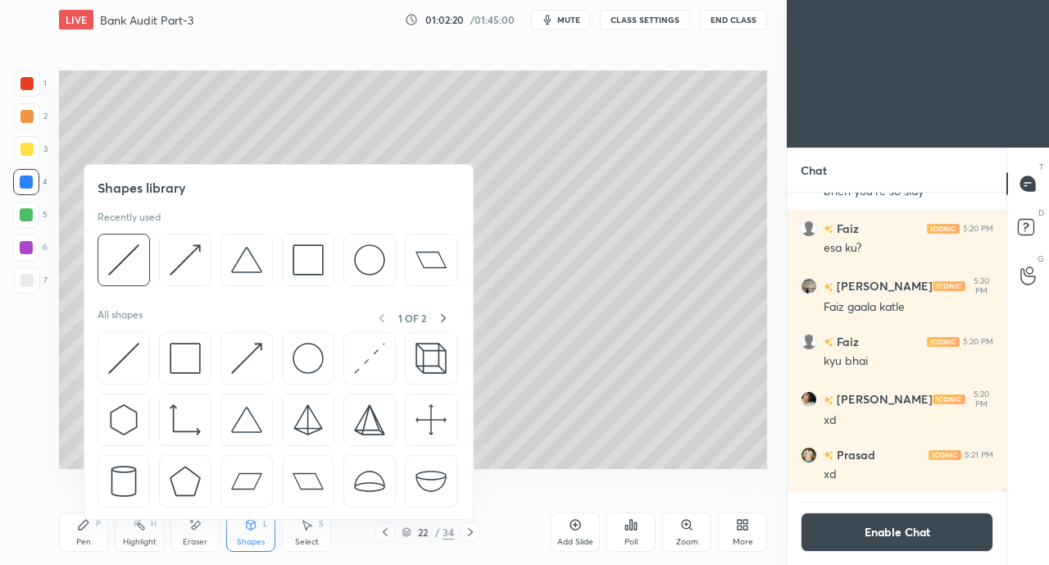
click at [237, 346] on img at bounding box center [246, 358] width 31 height 31
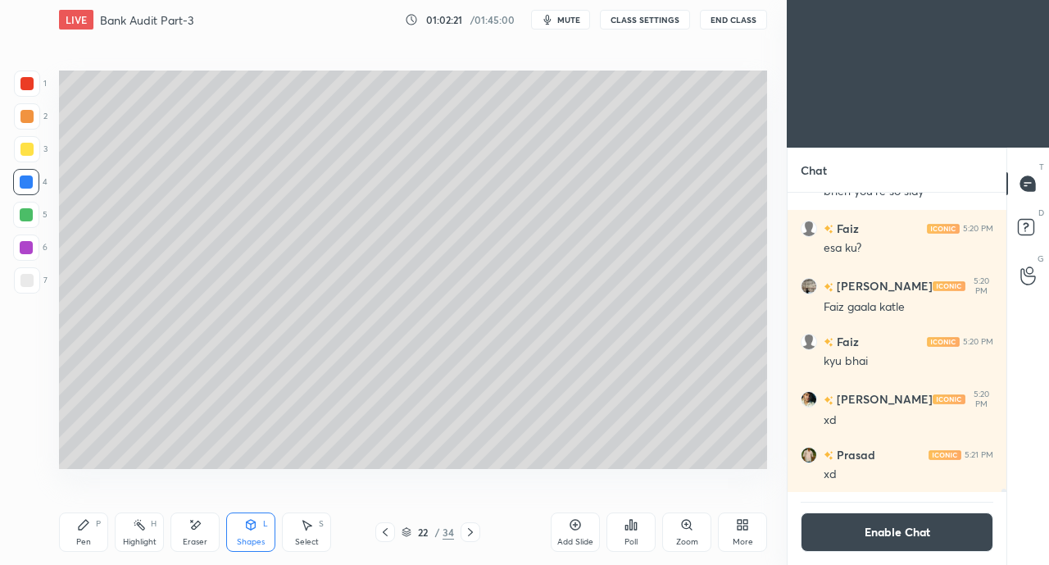
click at [19, 112] on div at bounding box center [27, 116] width 26 height 26
click at [31, 79] on div at bounding box center [26, 83] width 13 height 13
click at [29, 119] on div at bounding box center [26, 116] width 13 height 13
click at [21, 84] on div at bounding box center [26, 83] width 13 height 13
click at [29, 252] on div at bounding box center [26, 247] width 13 height 13
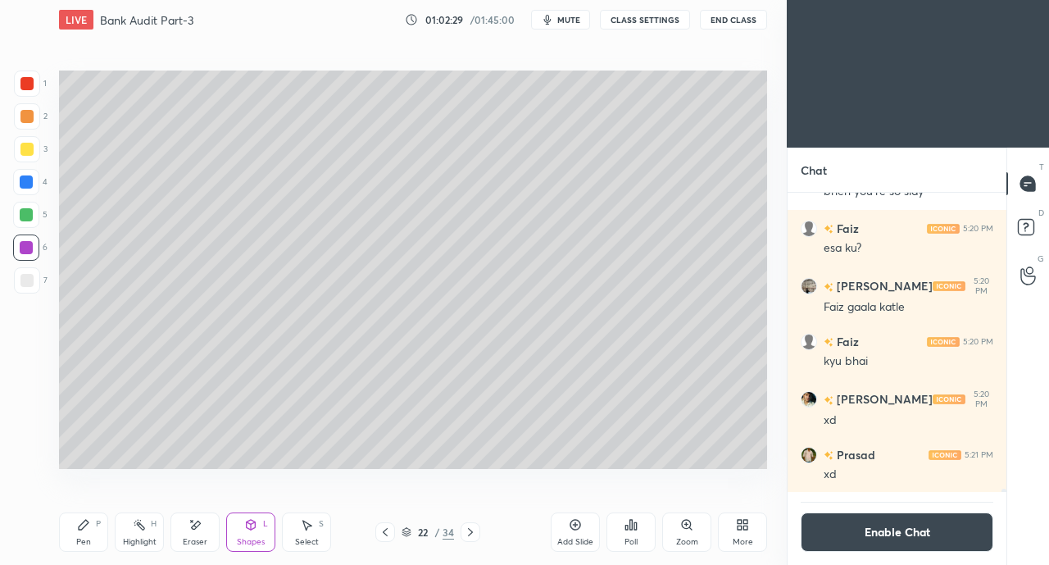
click at [25, 211] on div at bounding box center [26, 214] width 13 height 13
click at [81, 545] on div "Pen" at bounding box center [83, 542] width 15 height 8
click at [26, 286] on div at bounding box center [26, 280] width 13 height 13
click at [263, 529] on div "Shapes L" at bounding box center [250, 531] width 49 height 39
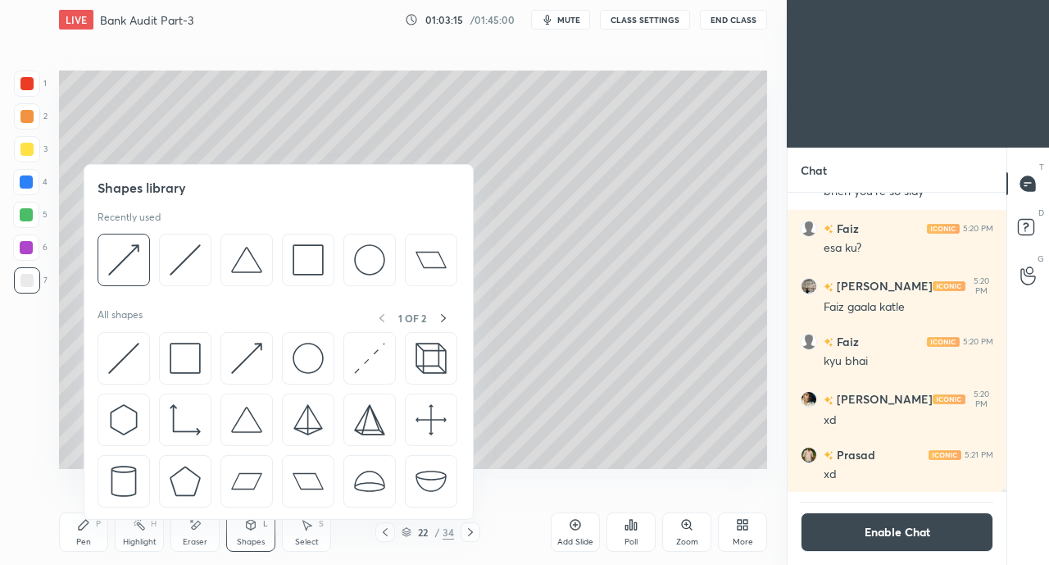
click at [243, 347] on img at bounding box center [246, 358] width 31 height 31
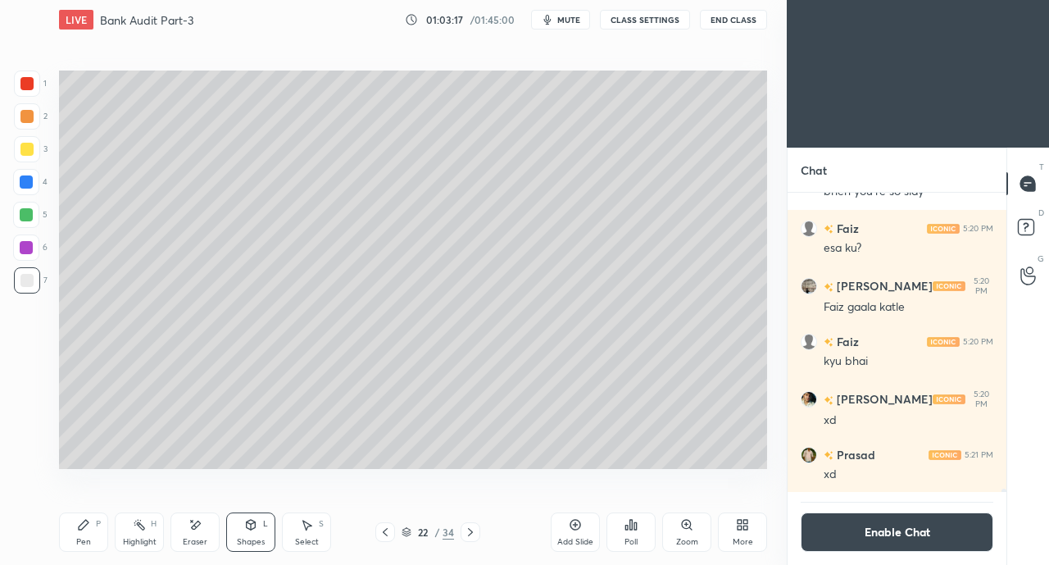
click at [80, 535] on div "Pen P" at bounding box center [83, 531] width 49 height 39
click at [622, 513] on div "Poll" at bounding box center [630, 531] width 49 height 39
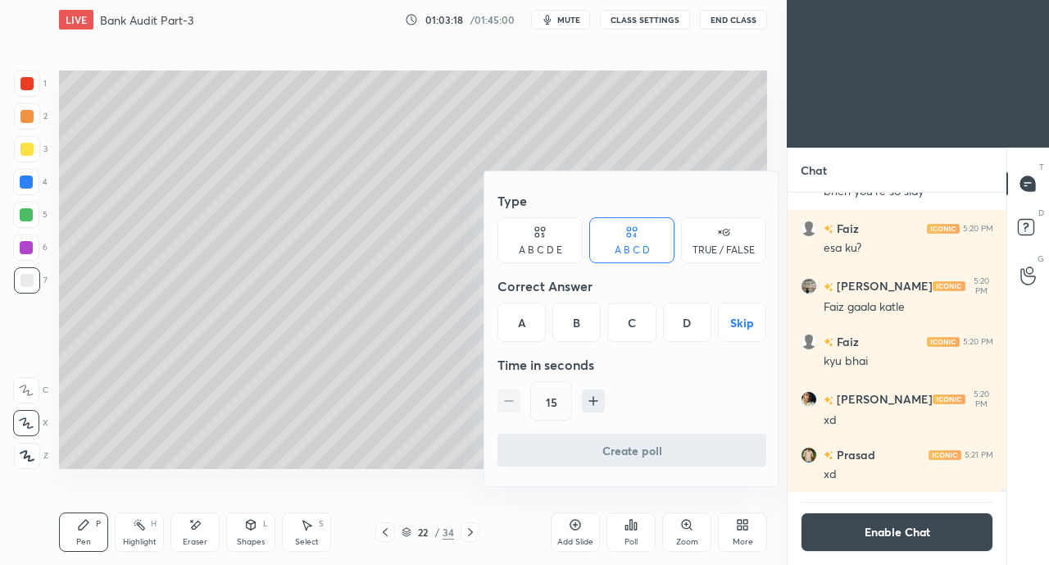
click at [488, 143] on div at bounding box center [524, 282] width 1049 height 565
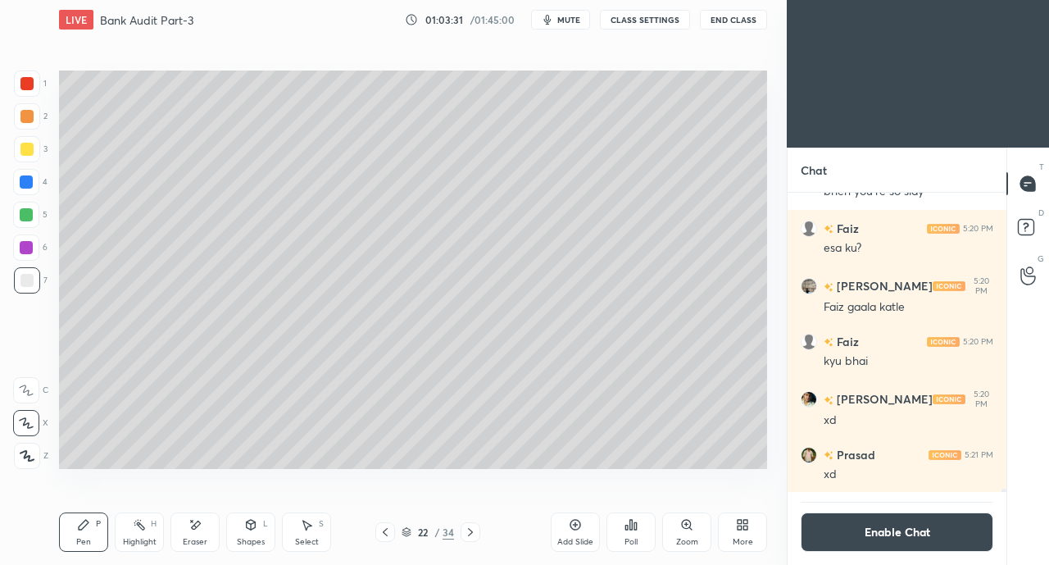
click at [24, 155] on div at bounding box center [26, 149] width 13 height 13
click at [249, 533] on div "Shapes L" at bounding box center [250, 531] width 49 height 39
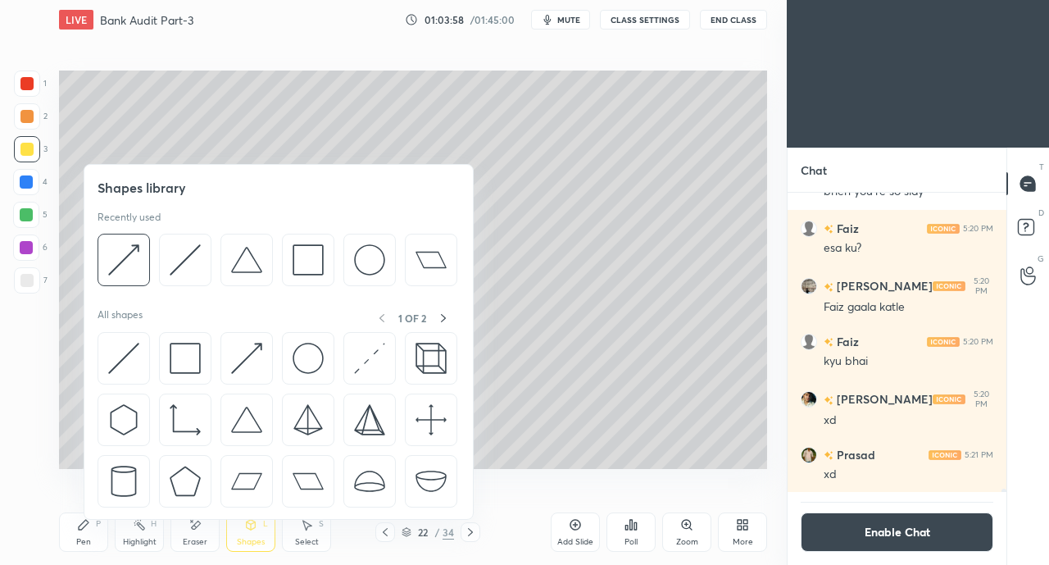
click at [184, 354] on img at bounding box center [185, 358] width 31 height 31
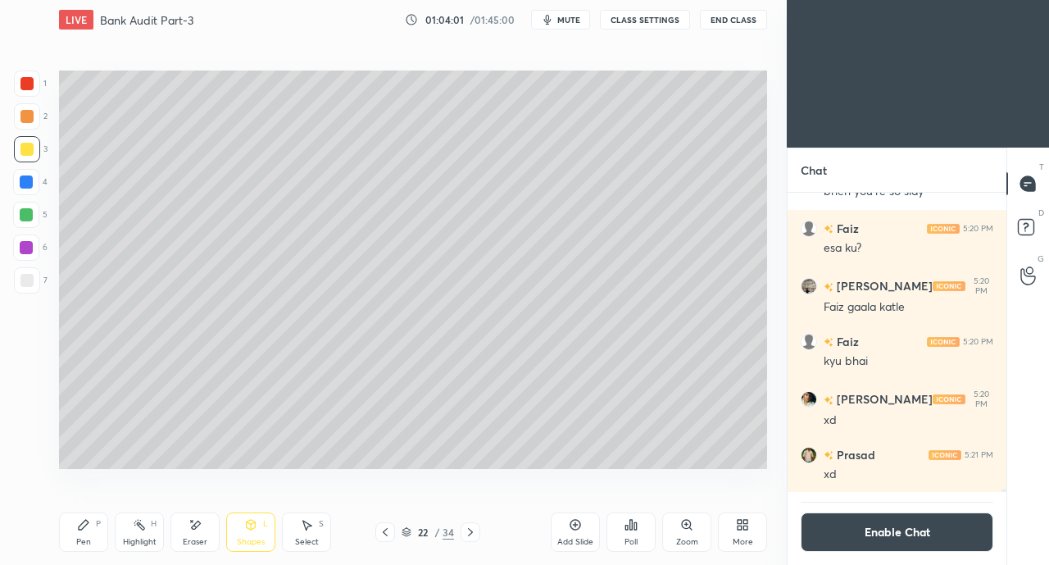
click at [90, 531] on div "Pen P" at bounding box center [83, 531] width 49 height 39
click at [198, 535] on div "Eraser" at bounding box center [194, 531] width 49 height 39
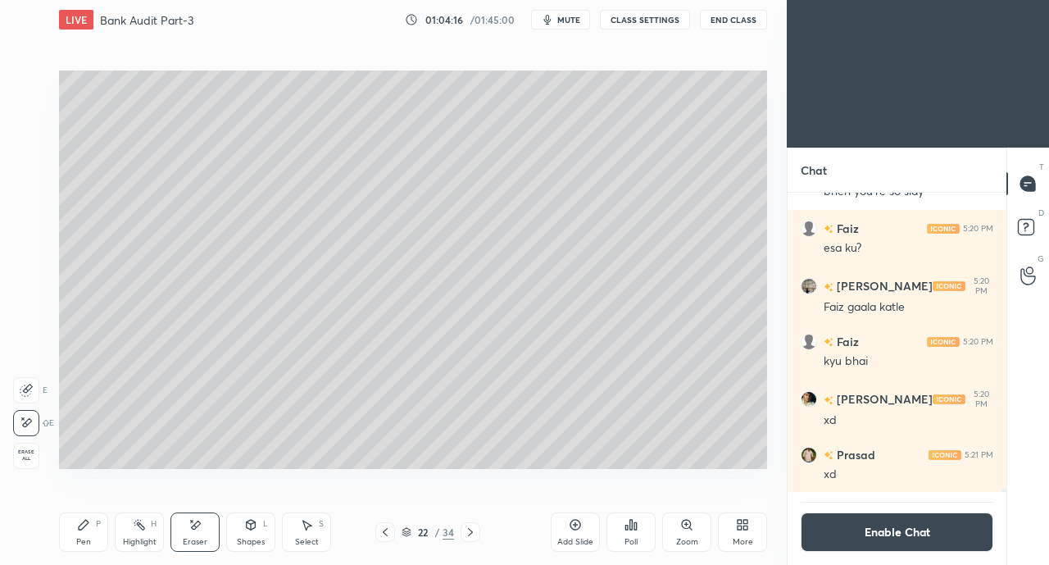
click at [78, 533] on div "Pen P" at bounding box center [83, 531] width 49 height 39
click at [28, 270] on div at bounding box center [27, 280] width 26 height 26
click at [896, 534] on button "Enable Chat" at bounding box center [897, 531] width 193 height 39
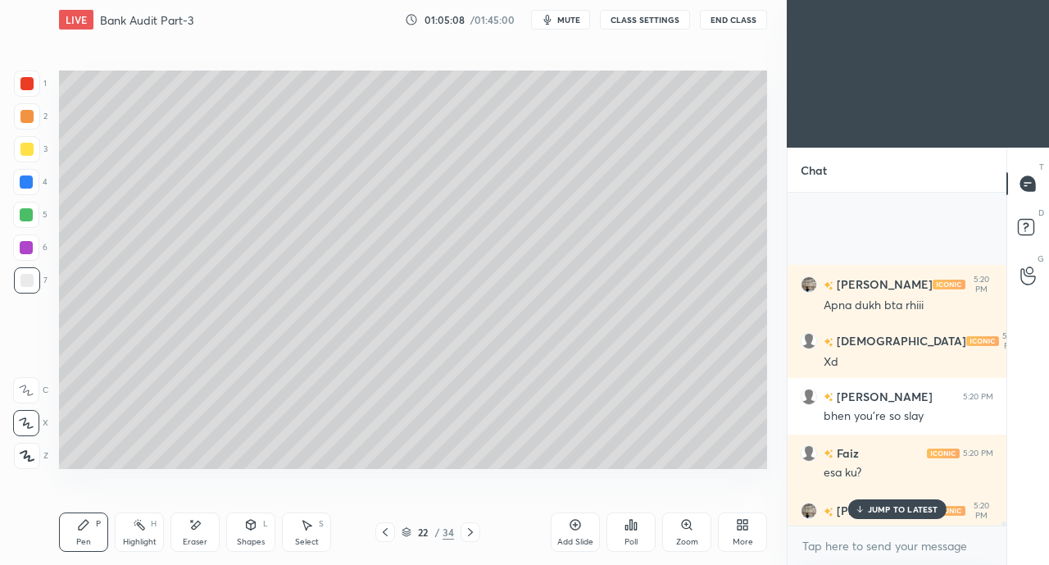
scroll to position [28596, 0]
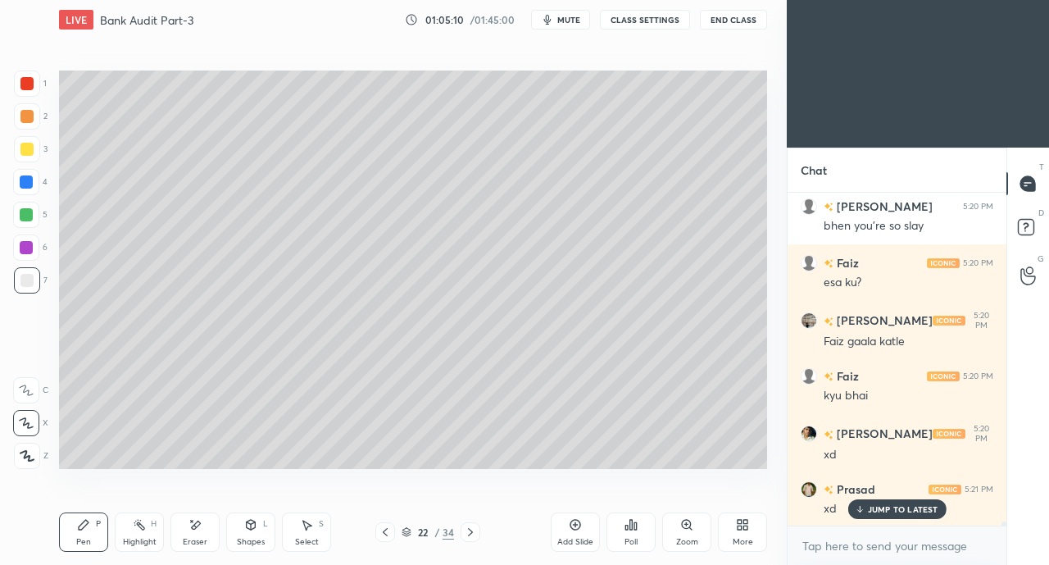
click at [380, 531] on icon at bounding box center [385, 531] width 13 height 13
click at [379, 532] on icon at bounding box center [385, 531] width 13 height 13
click at [382, 530] on icon at bounding box center [385, 531] width 13 height 13
click at [383, 533] on icon at bounding box center [385, 531] width 13 height 13
click at [382, 534] on icon at bounding box center [385, 531] width 13 height 13
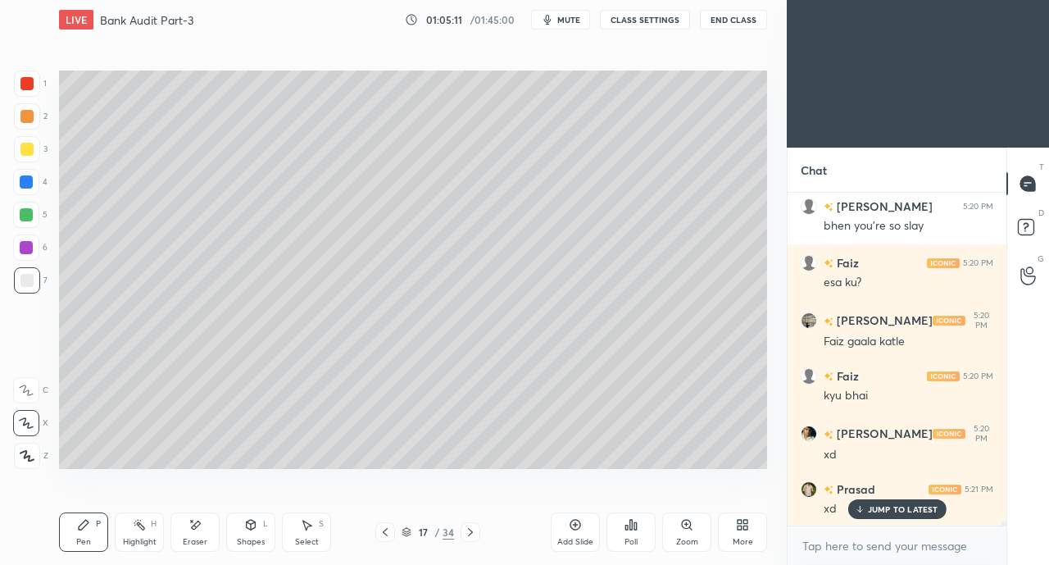
click at [380, 538] on div at bounding box center [385, 532] width 20 height 20
click at [470, 534] on icon at bounding box center [470, 531] width 13 height 13
click at [469, 533] on icon at bounding box center [470, 531] width 13 height 13
click at [470, 535] on icon at bounding box center [470, 531] width 13 height 13
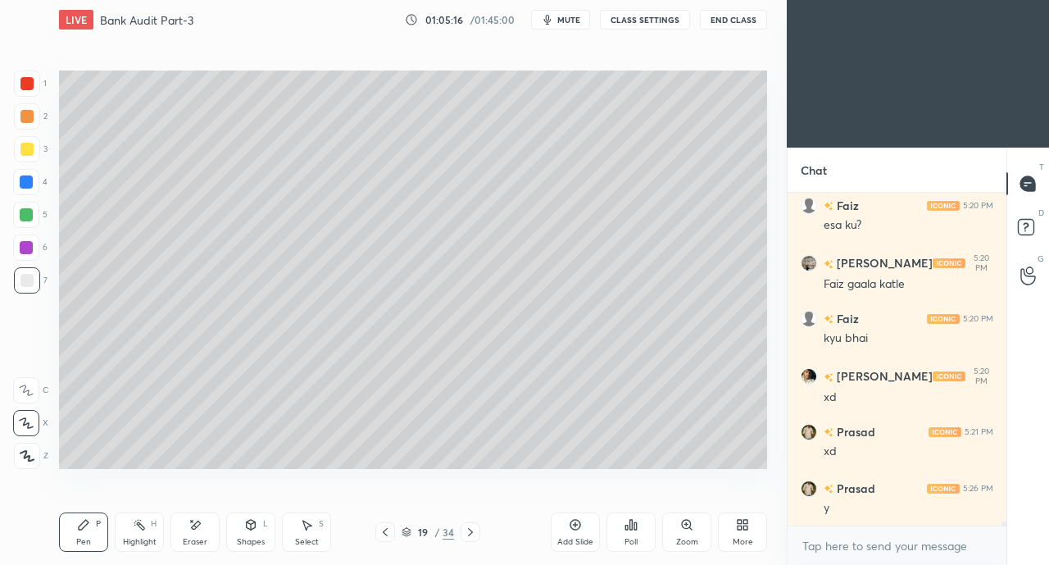
click at [473, 533] on icon at bounding box center [470, 531] width 13 height 13
click at [470, 532] on icon at bounding box center [470, 531] width 13 height 13
click at [470, 533] on icon at bounding box center [470, 531] width 13 height 13
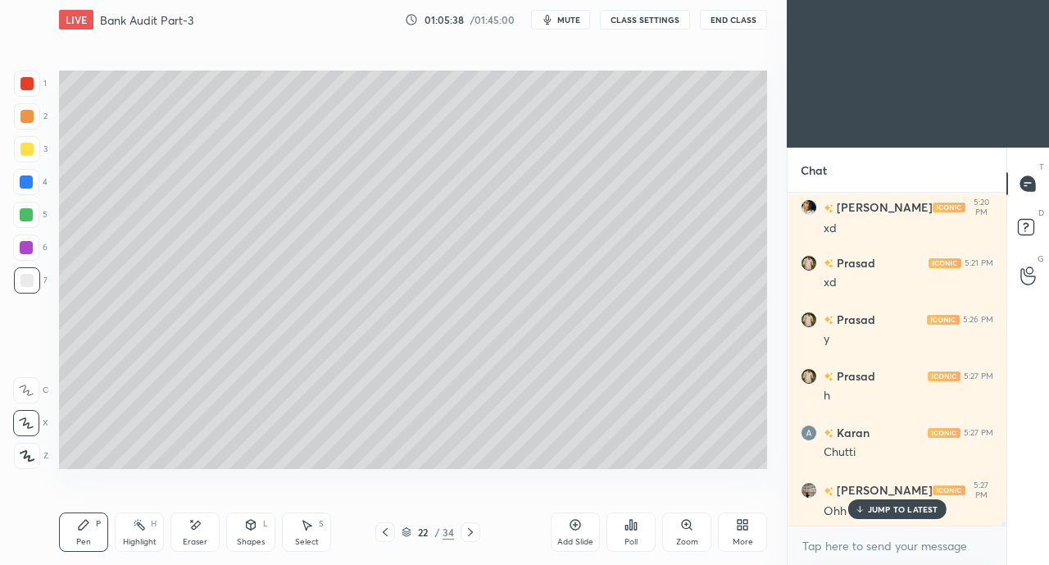
click at [877, 506] on p "JUMP TO LATEST" at bounding box center [903, 509] width 70 height 10
click at [472, 533] on icon at bounding box center [470, 532] width 5 height 8
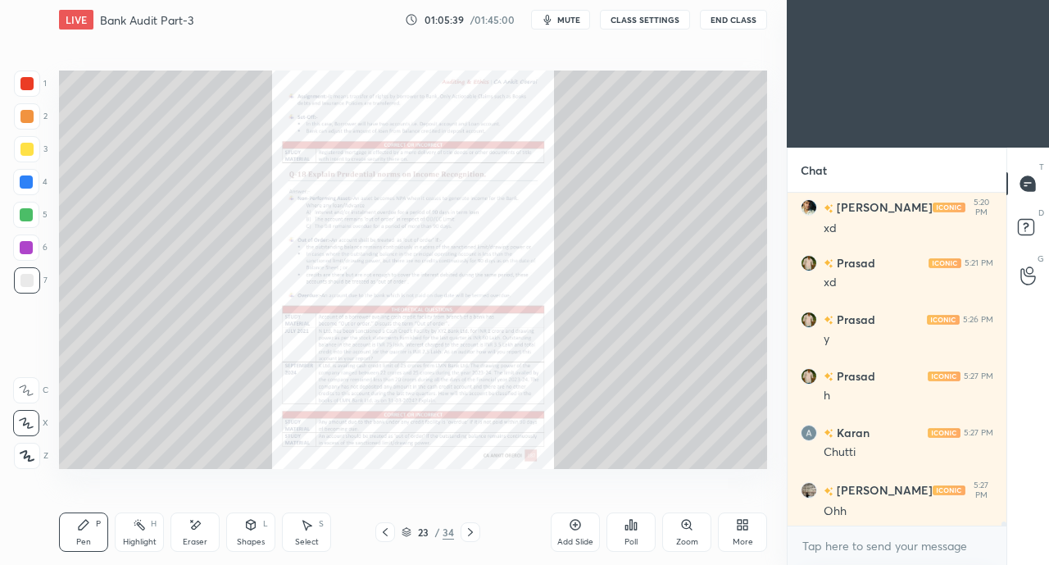
click at [470, 532] on icon at bounding box center [470, 531] width 13 height 13
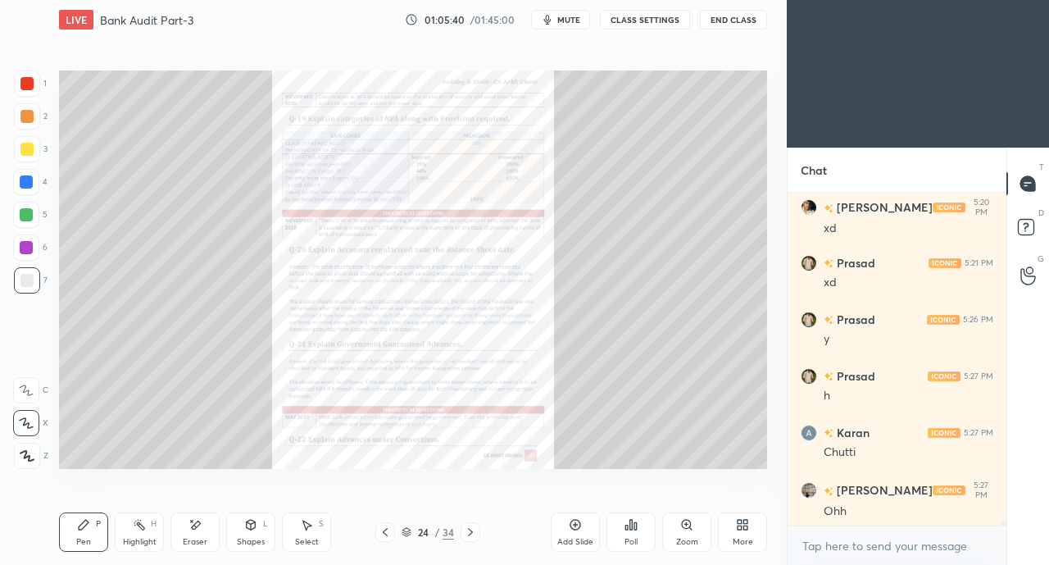
click at [470, 532] on icon at bounding box center [470, 531] width 13 height 13
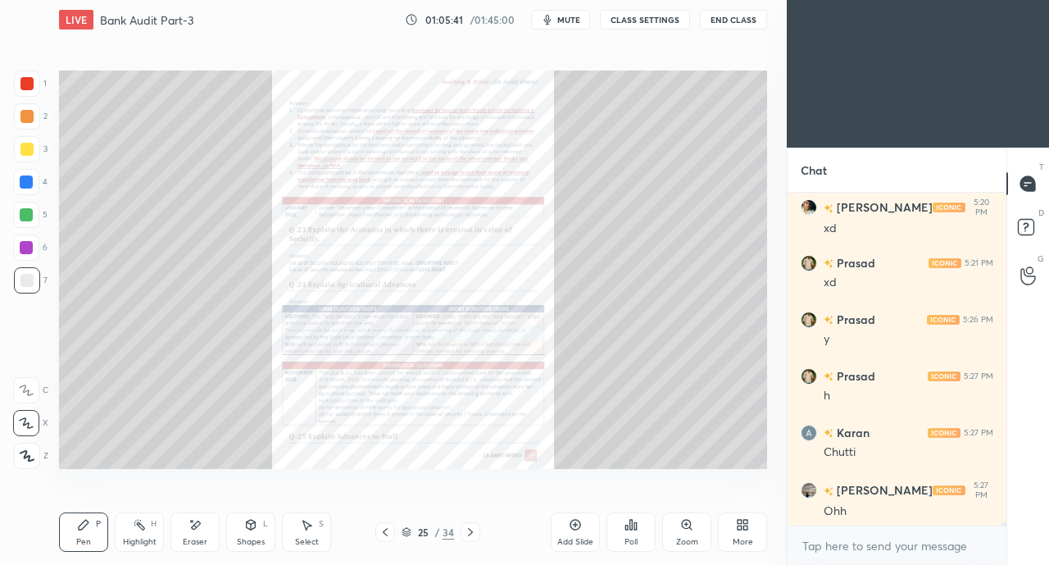
click at [380, 532] on icon at bounding box center [385, 531] width 13 height 13
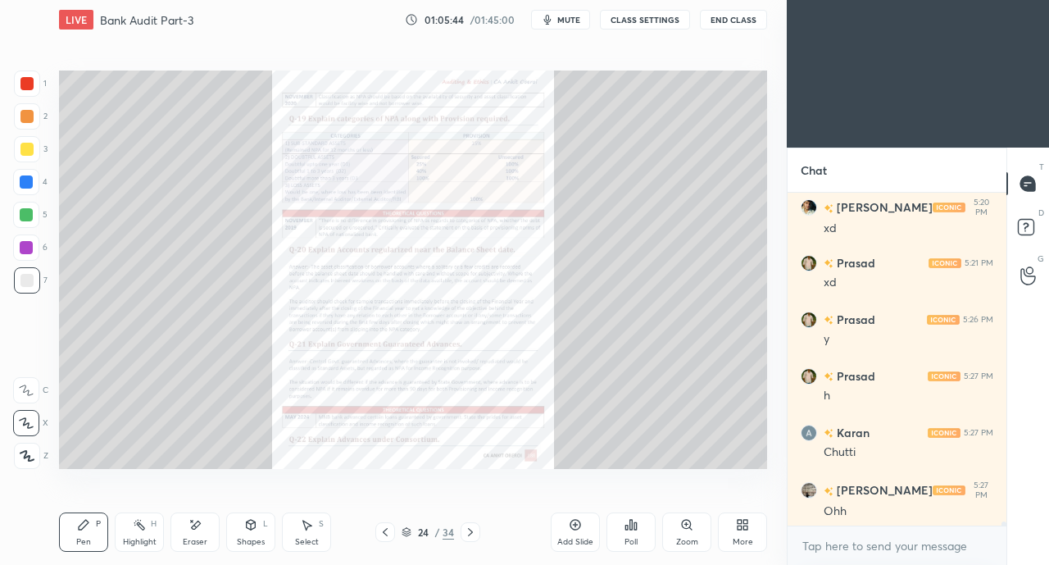
click at [383, 532] on icon at bounding box center [385, 531] width 13 height 13
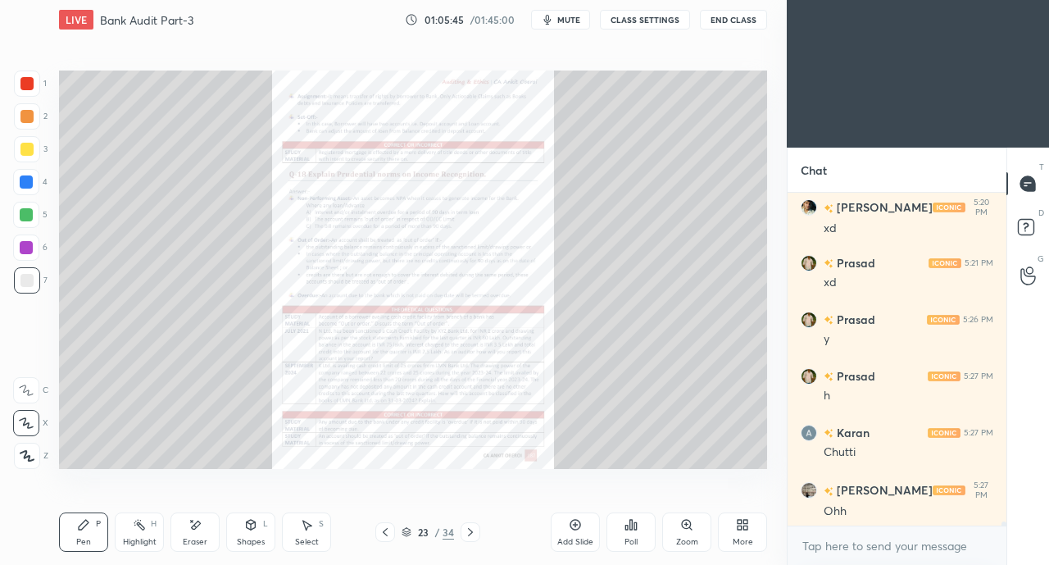
scroll to position [28880, 0]
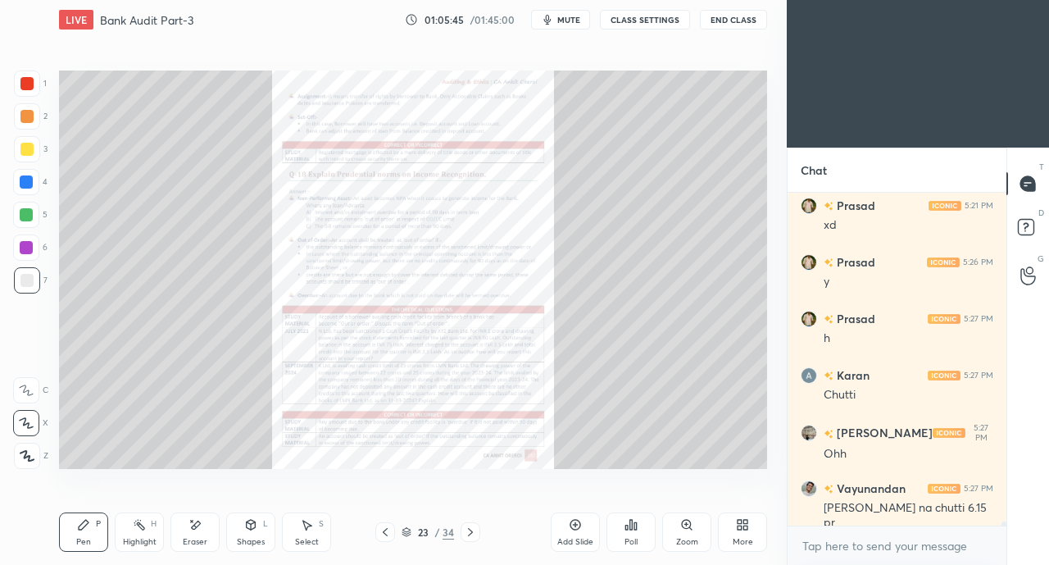
click at [383, 532] on icon at bounding box center [385, 531] width 13 height 13
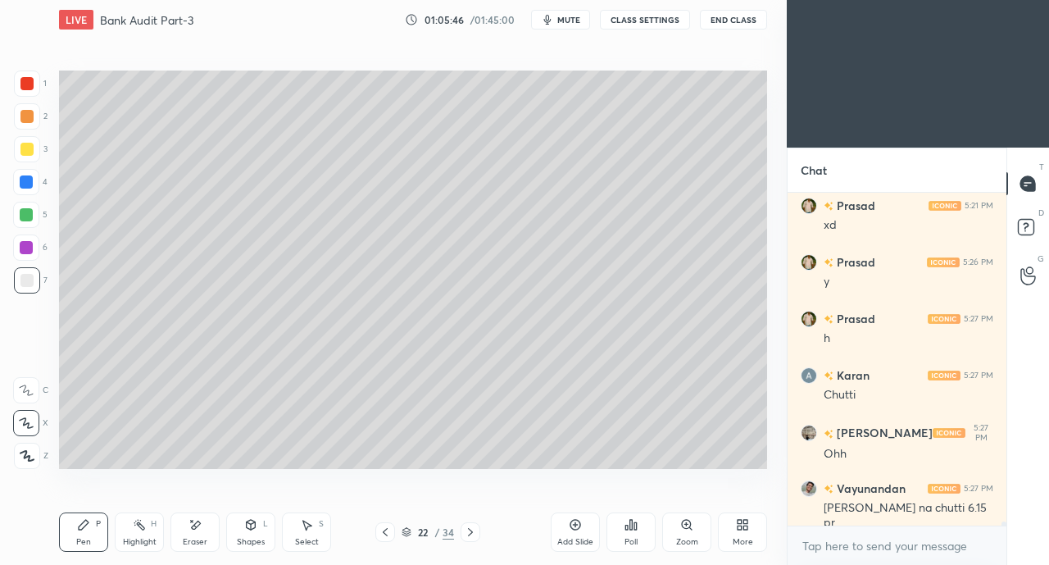
click at [379, 533] on icon at bounding box center [385, 531] width 13 height 13
click at [383, 533] on icon at bounding box center [385, 531] width 13 height 13
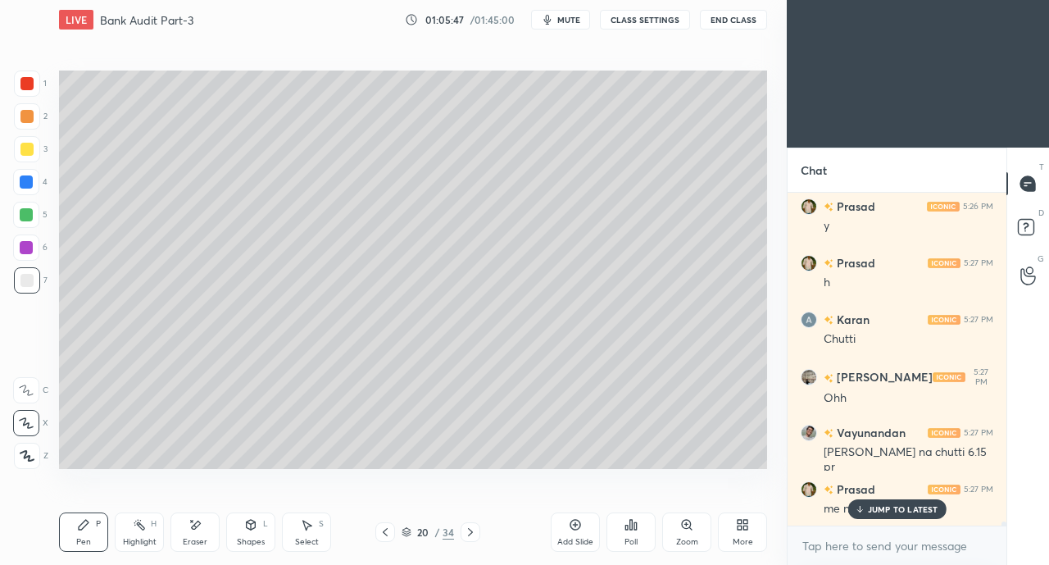
click at [383, 533] on icon at bounding box center [385, 532] width 5 height 8
click at [383, 533] on icon at bounding box center [385, 531] width 13 height 13
click at [383, 535] on icon at bounding box center [385, 531] width 13 height 13
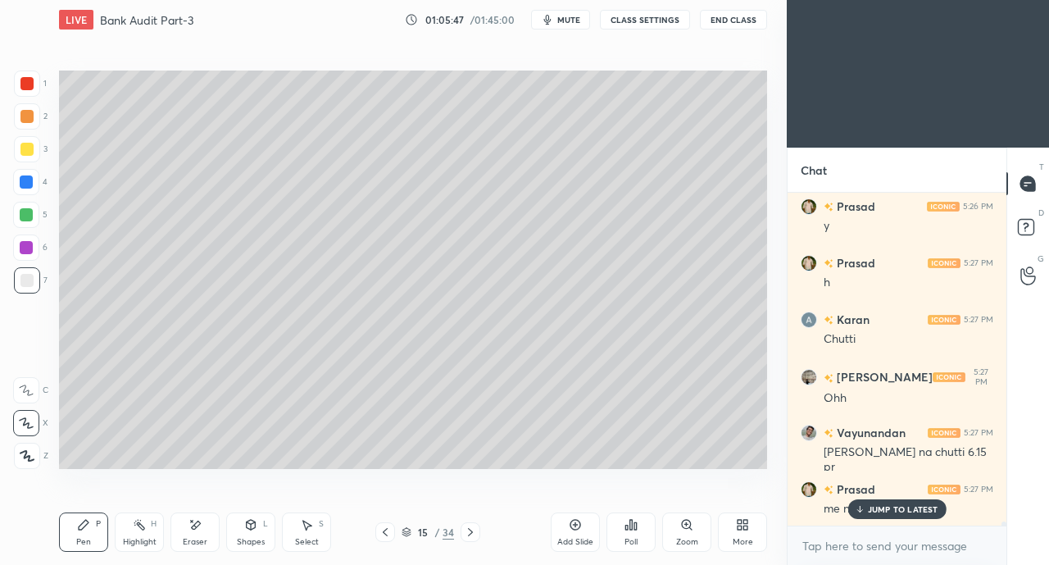
click at [385, 533] on icon at bounding box center [385, 531] width 13 height 13
click at [384, 533] on icon at bounding box center [385, 532] width 5 height 8
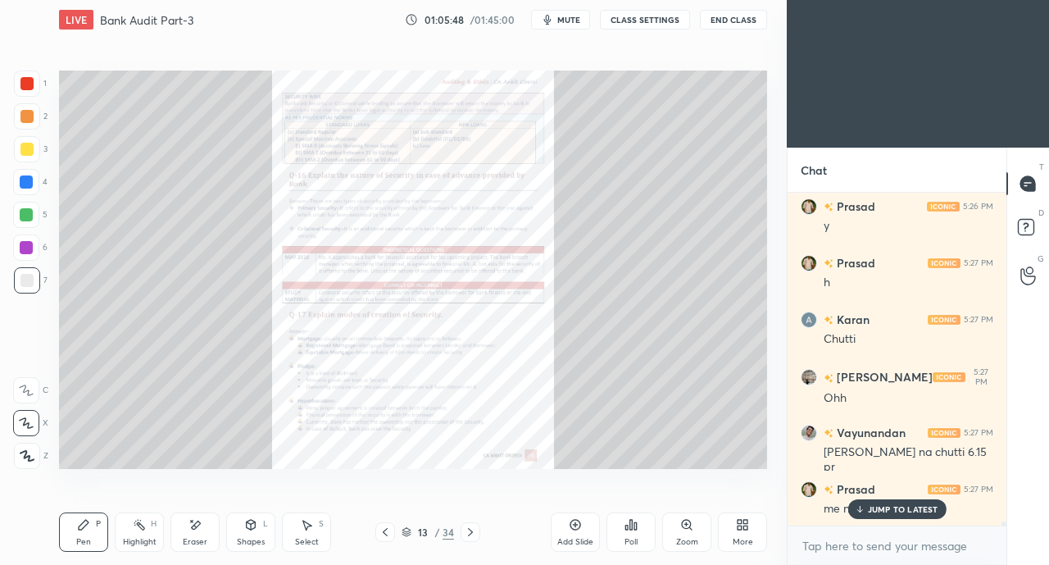
click at [872, 511] on p "JUMP TO LATEST" at bounding box center [903, 509] width 70 height 10
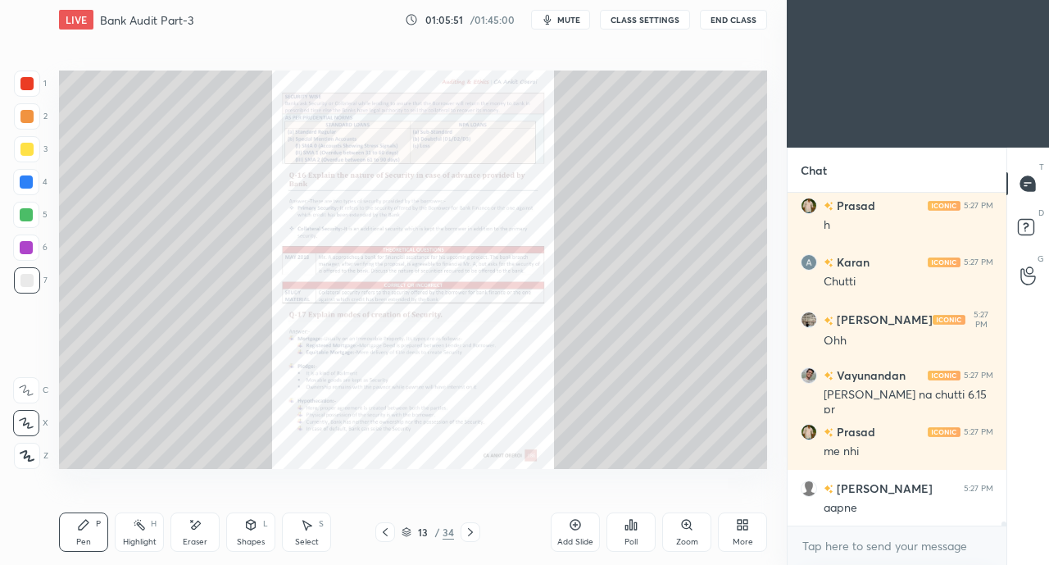
click at [23, 84] on div at bounding box center [26, 83] width 13 height 13
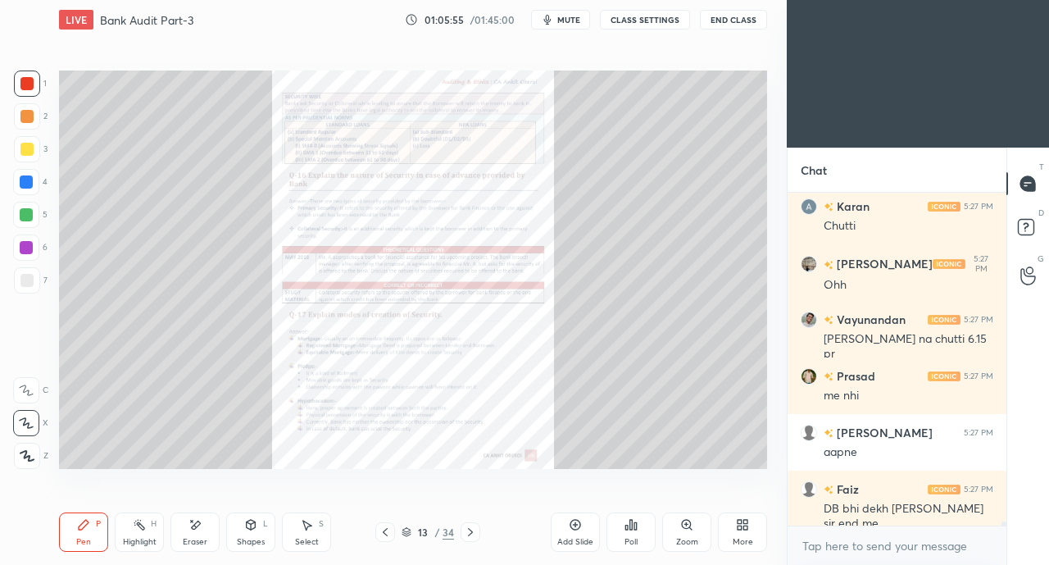
scroll to position [29106, 0]
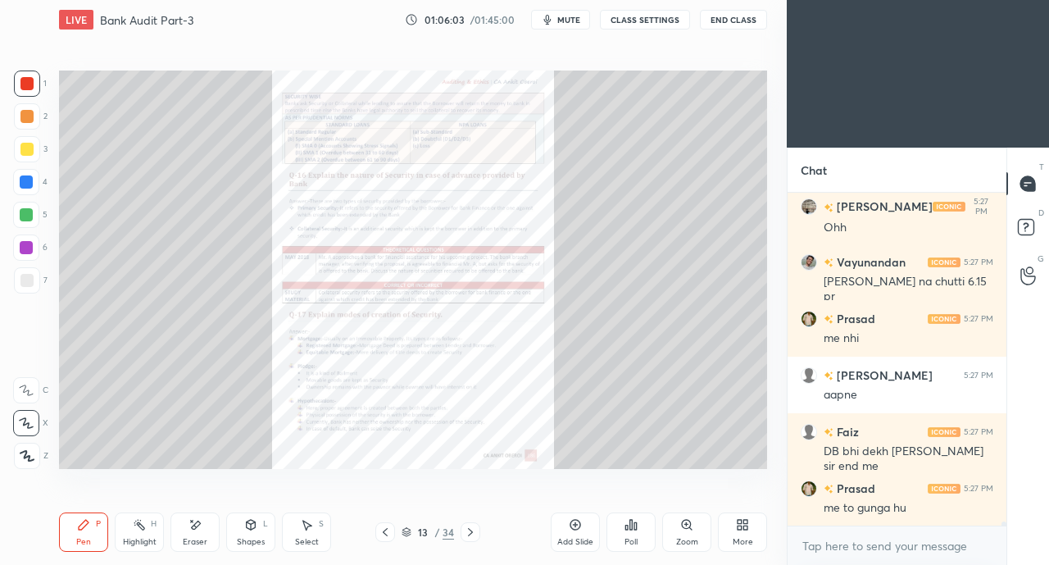
click at [563, 19] on span "mute" at bounding box center [568, 19] width 23 height 11
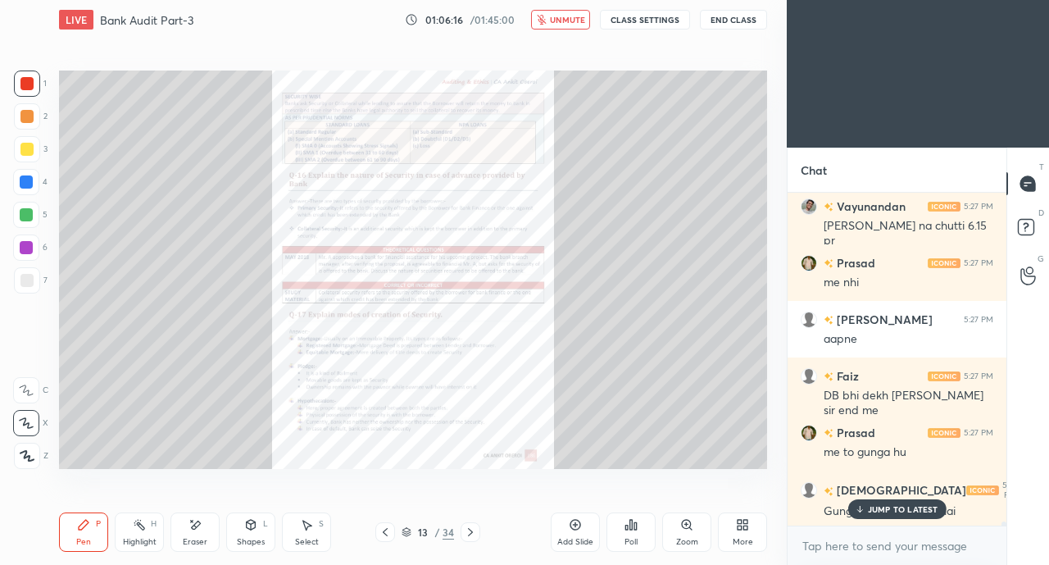
click at [27, 84] on div at bounding box center [26, 83] width 13 height 13
click at [873, 509] on p "JUMP TO LATEST" at bounding box center [903, 509] width 70 height 10
click at [472, 529] on icon at bounding box center [470, 531] width 13 height 13
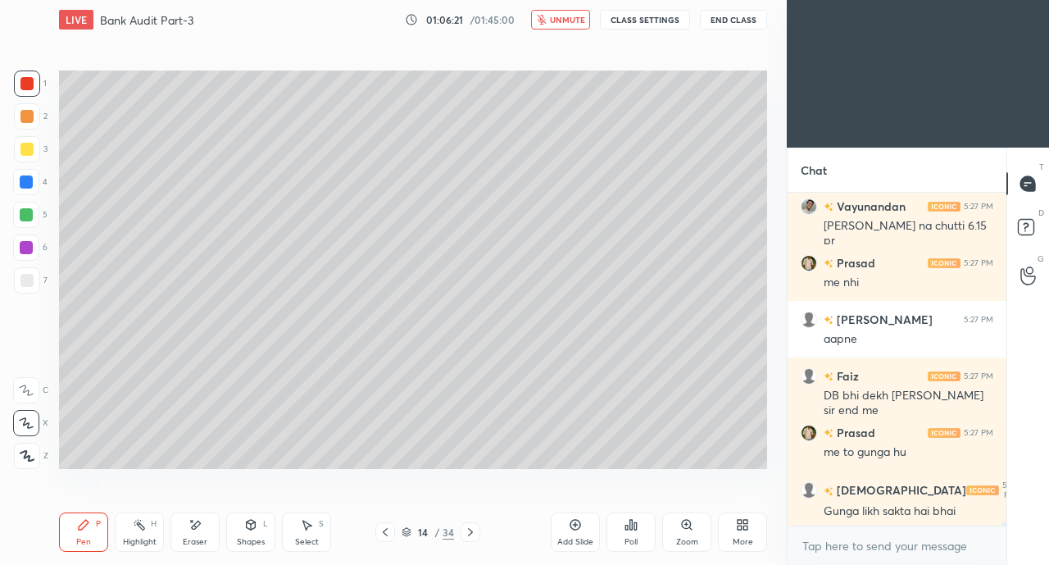
click at [469, 532] on icon at bounding box center [470, 531] width 13 height 13
click at [470, 533] on icon at bounding box center [470, 532] width 5 height 8
click at [470, 534] on icon at bounding box center [470, 532] width 5 height 8
click at [470, 536] on icon at bounding box center [470, 531] width 13 height 13
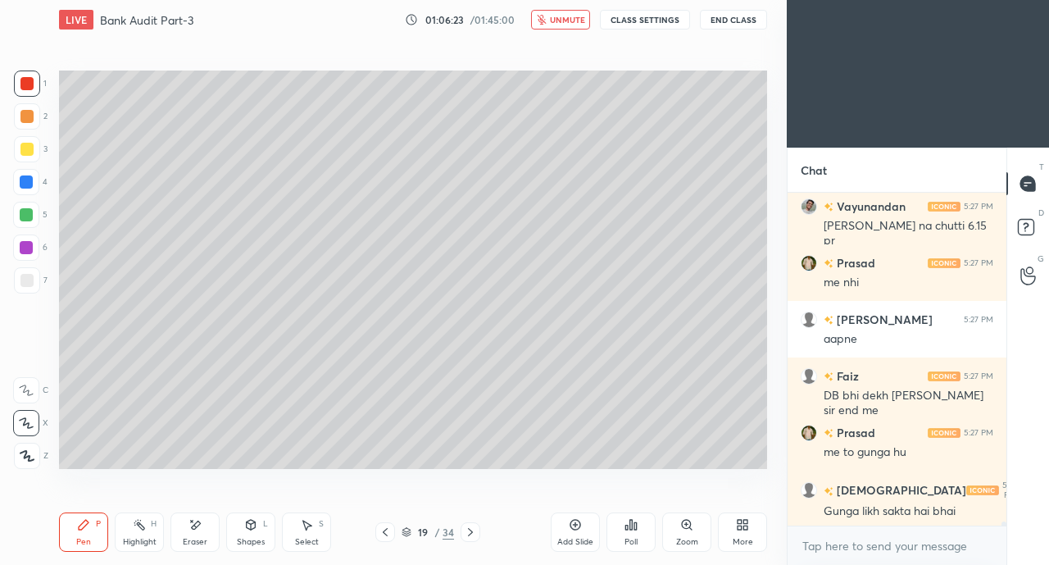
click at [470, 535] on icon at bounding box center [470, 531] width 13 height 13
click at [470, 535] on icon at bounding box center [470, 532] width 5 height 8
click at [469, 535] on icon at bounding box center [470, 532] width 5 height 8
click at [470, 536] on icon at bounding box center [470, 531] width 13 height 13
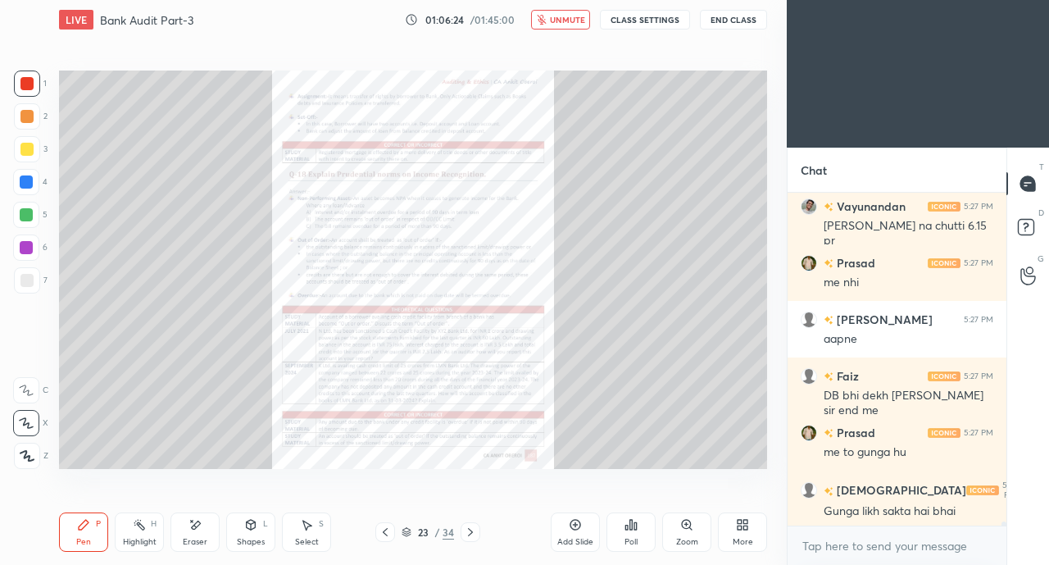
click at [668, 533] on div "Zoom" at bounding box center [686, 531] width 49 height 39
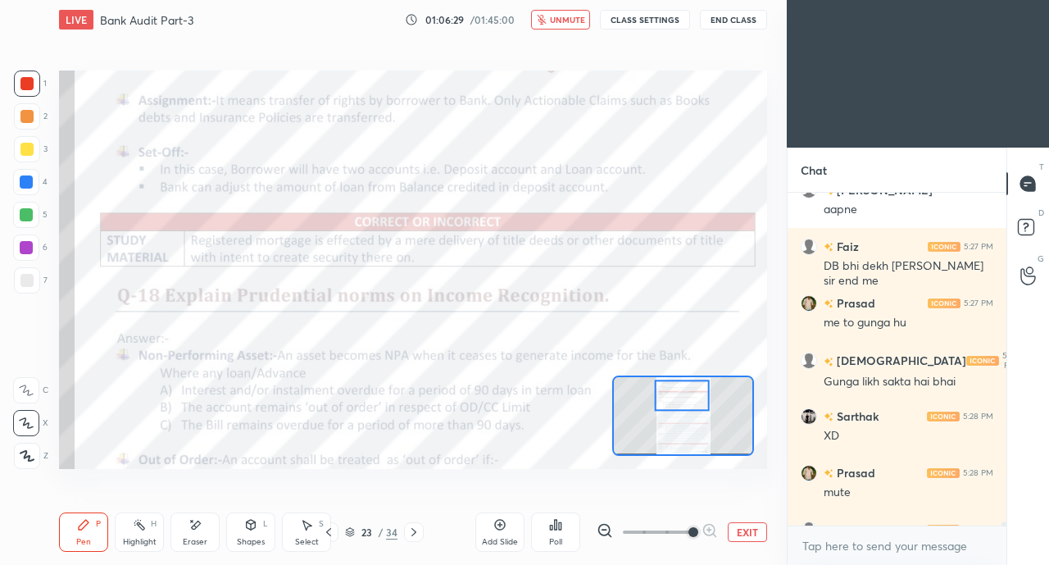
scroll to position [29052, 0]
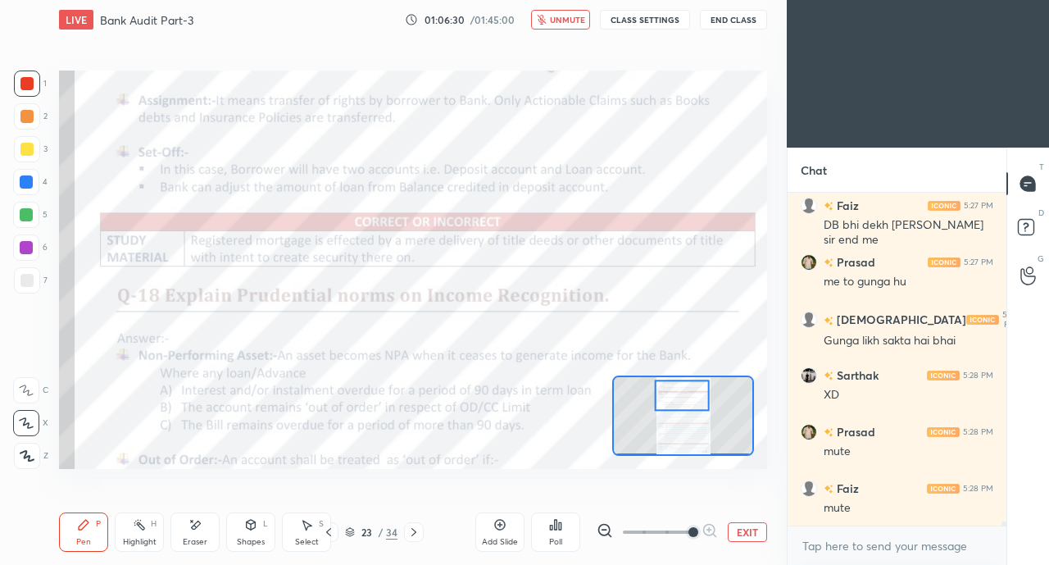
click at [556, 18] on span "unmute" at bounding box center [567, 19] width 35 height 11
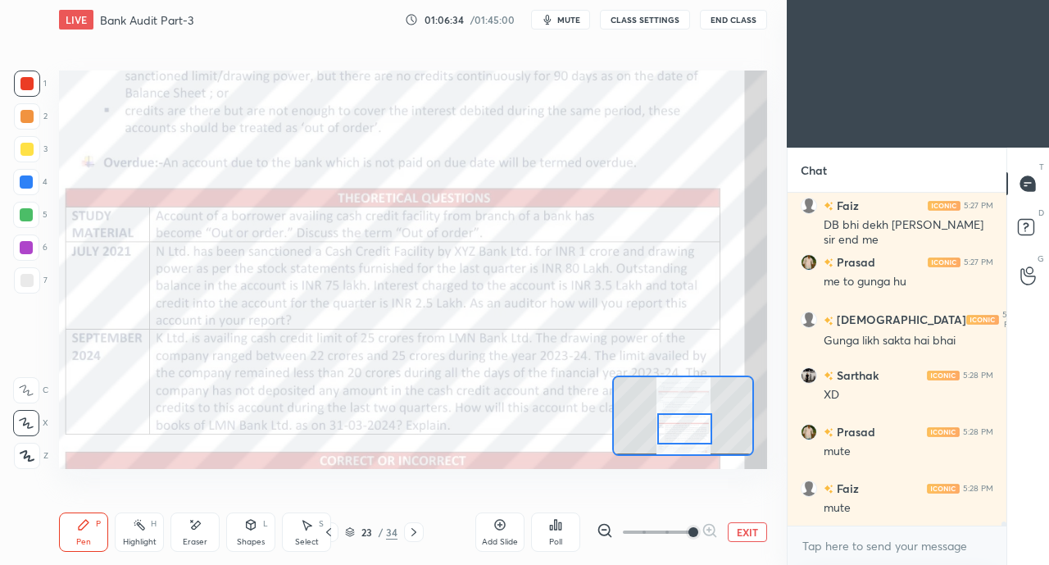
scroll to position [29107, 0]
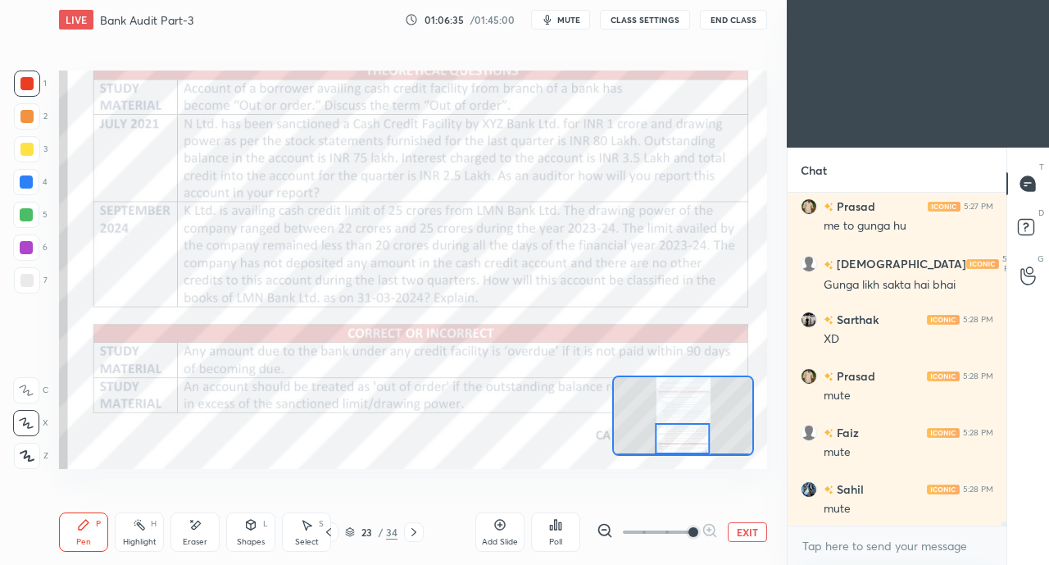
click at [413, 533] on icon at bounding box center [413, 531] width 13 height 13
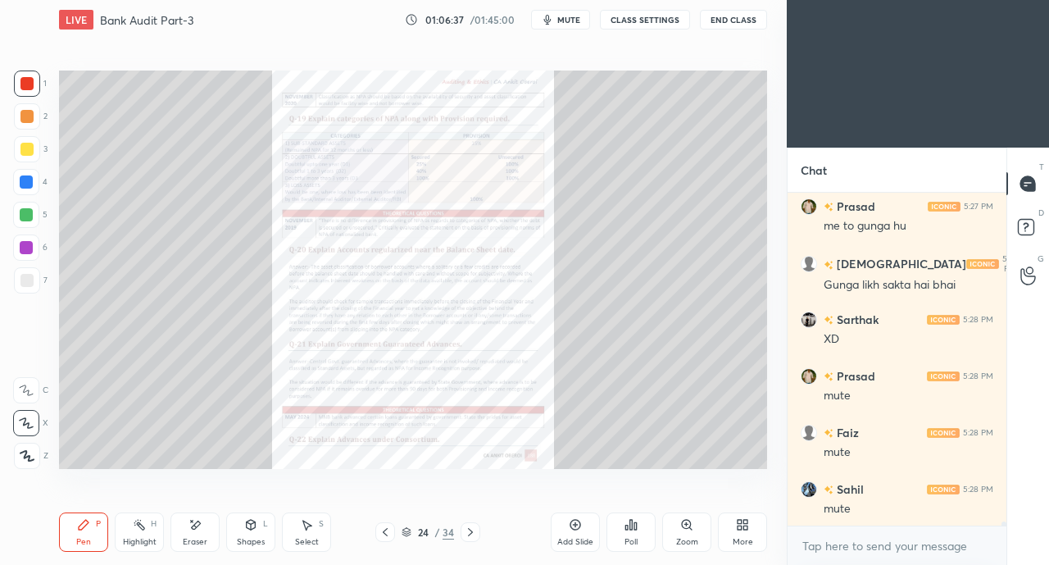
click at [680, 526] on icon at bounding box center [686, 524] width 13 height 13
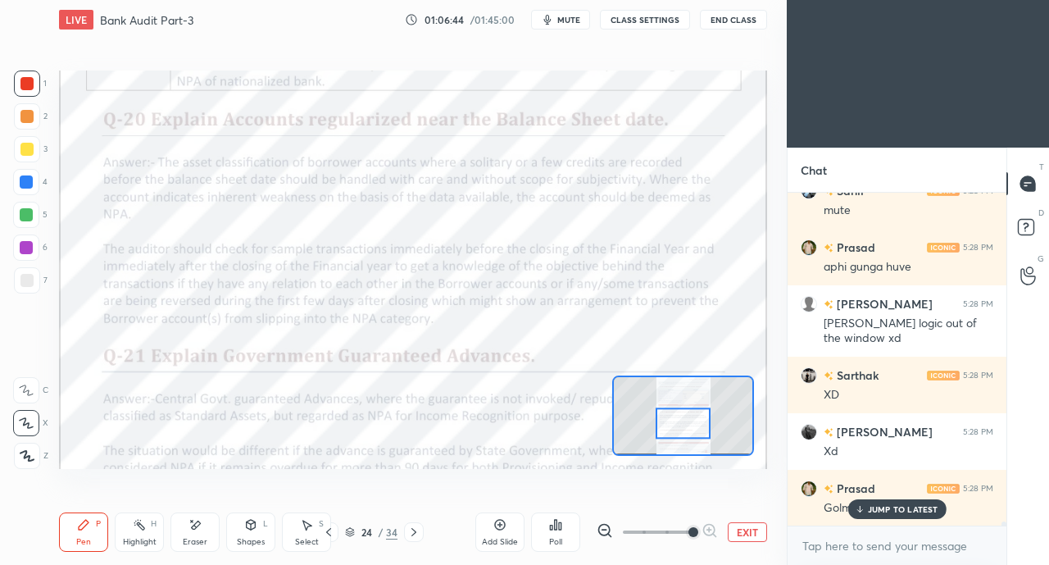
scroll to position [29461, 0]
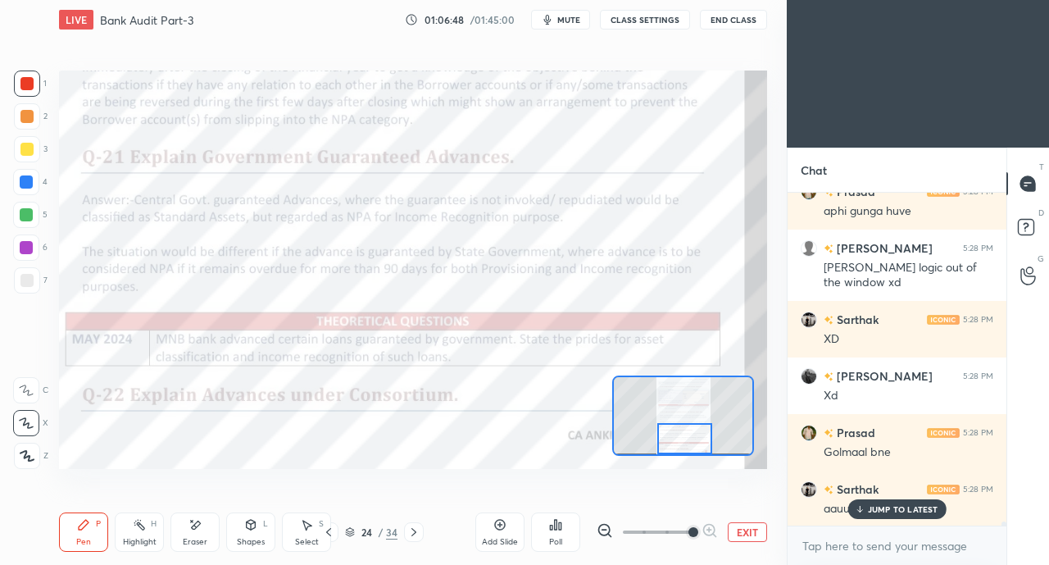
click at [867, 516] on div "JUMP TO LATEST" at bounding box center [896, 509] width 98 height 20
click at [18, 79] on div at bounding box center [27, 83] width 26 height 26
click at [16, 389] on div at bounding box center [26, 390] width 26 height 26
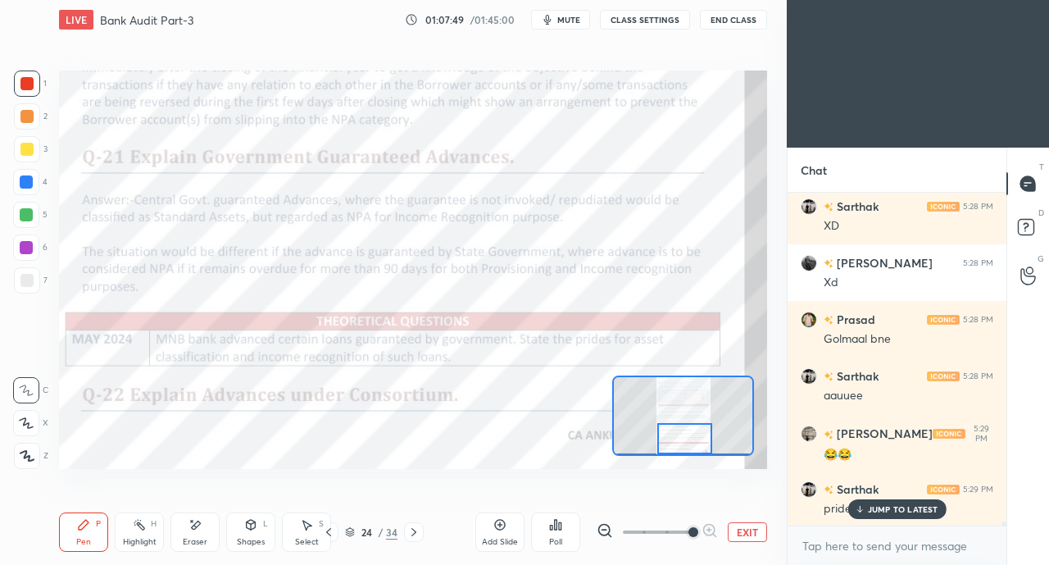
scroll to position [29632, 0]
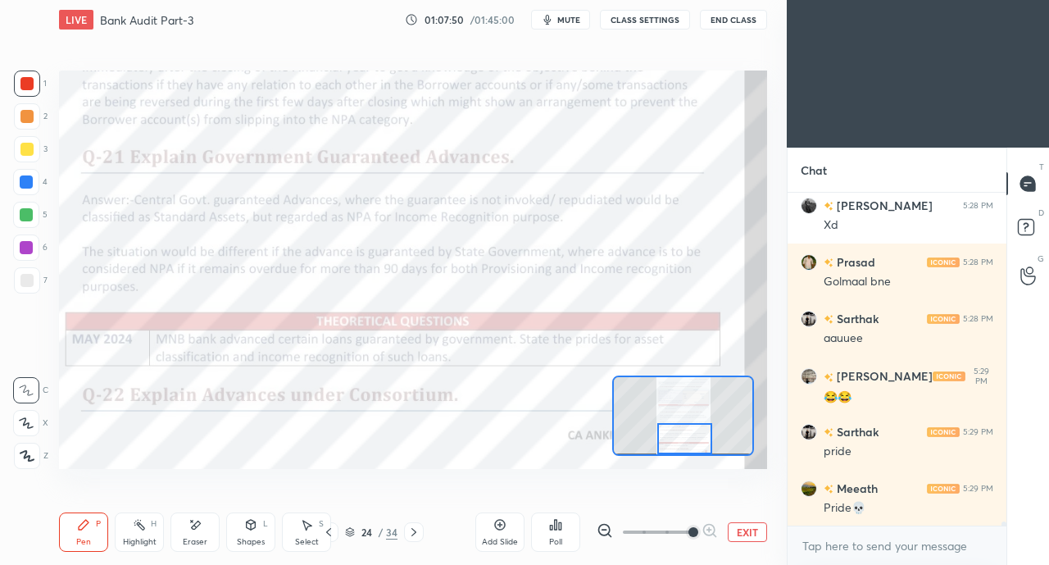
click at [868, 507] on div "Pride💀" at bounding box center [909, 508] width 170 height 16
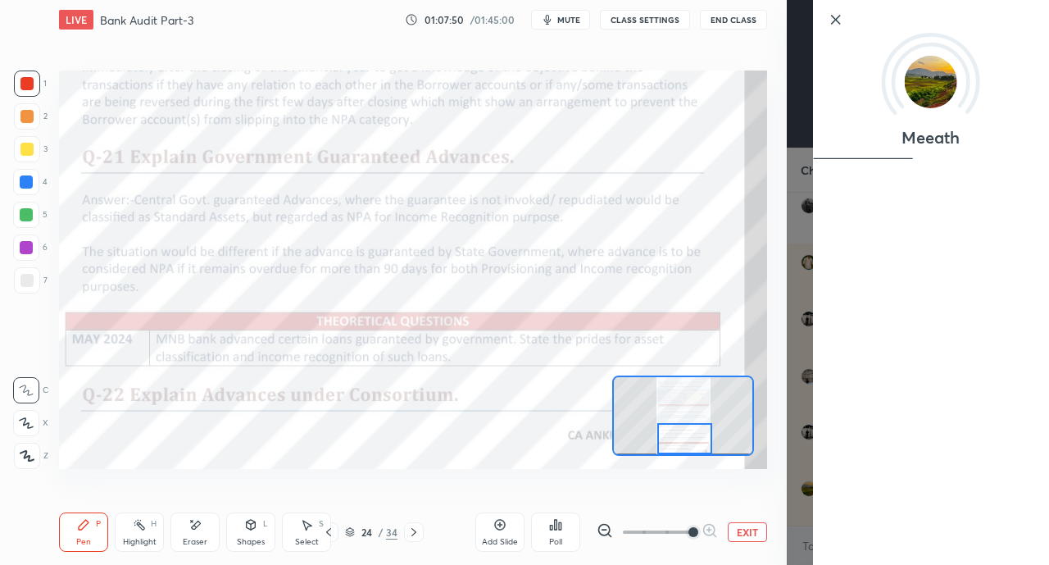
click at [756, 485] on div "Setting up your live class Poll for secs No correct answer Start poll" at bounding box center [412, 269] width 721 height 460
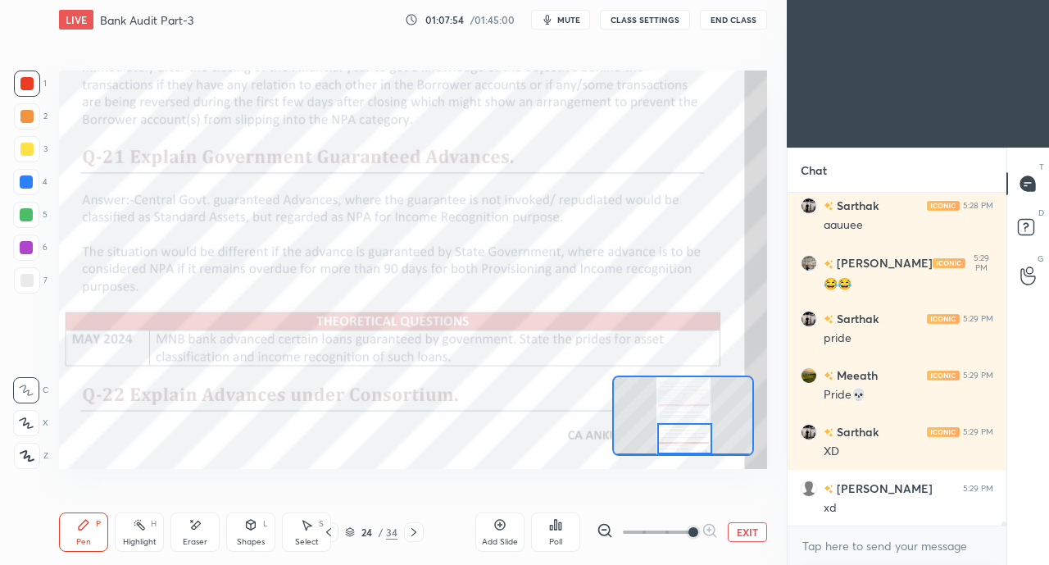
scroll to position [29801, 0]
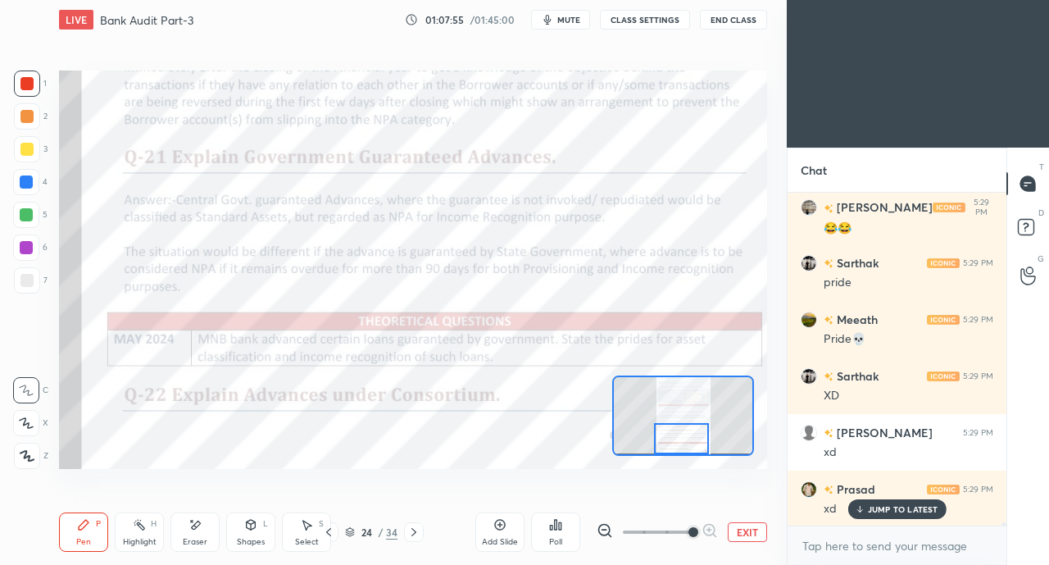
click at [873, 505] on p "JUMP TO LATEST" at bounding box center [903, 509] width 70 height 10
click at [417, 531] on icon at bounding box center [413, 531] width 13 height 13
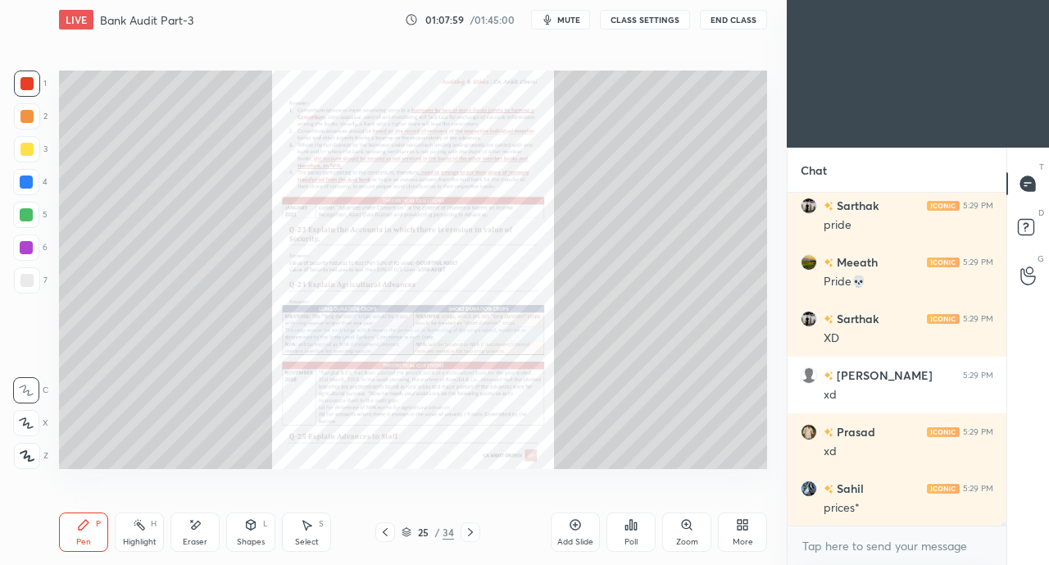
click at [680, 525] on icon at bounding box center [686, 524] width 13 height 13
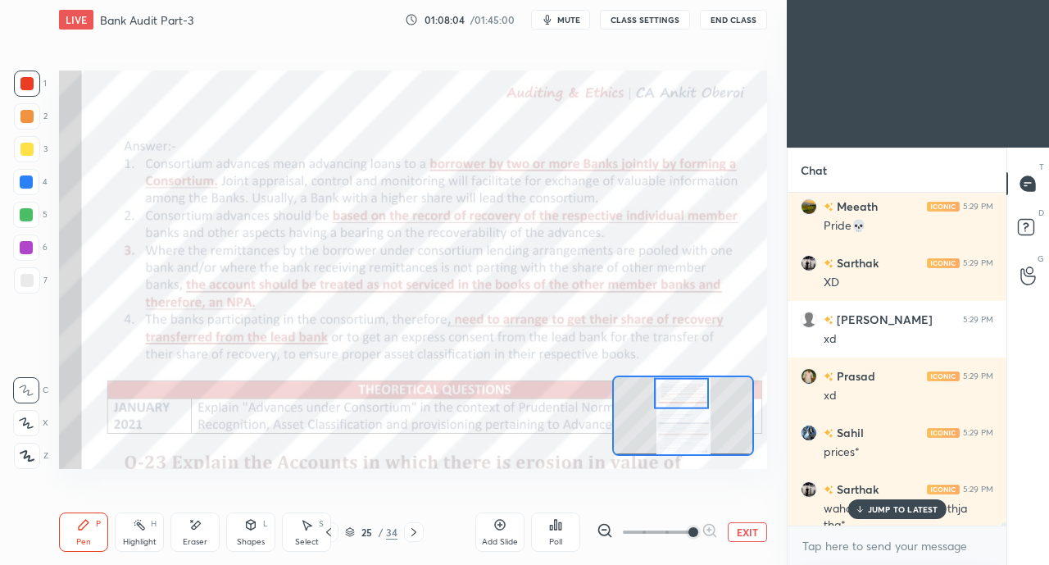
scroll to position [29930, 0]
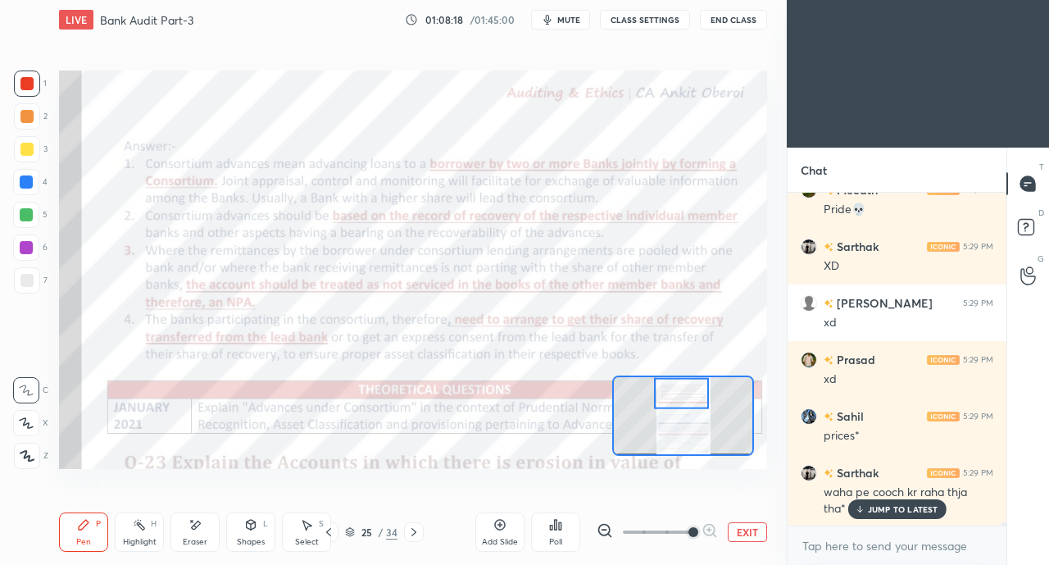
click at [17, 186] on div at bounding box center [26, 182] width 26 height 26
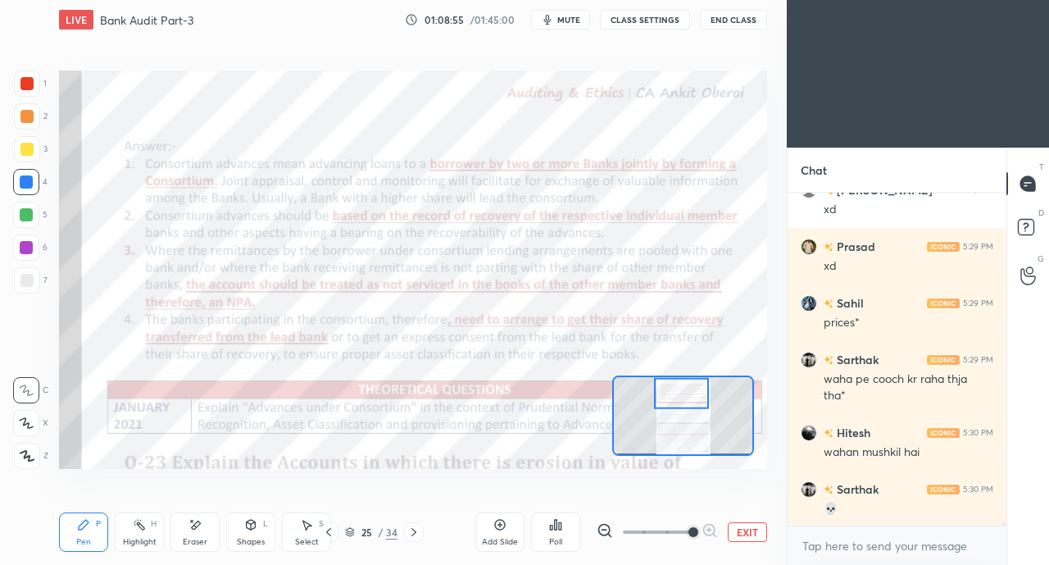
scroll to position [30101, 0]
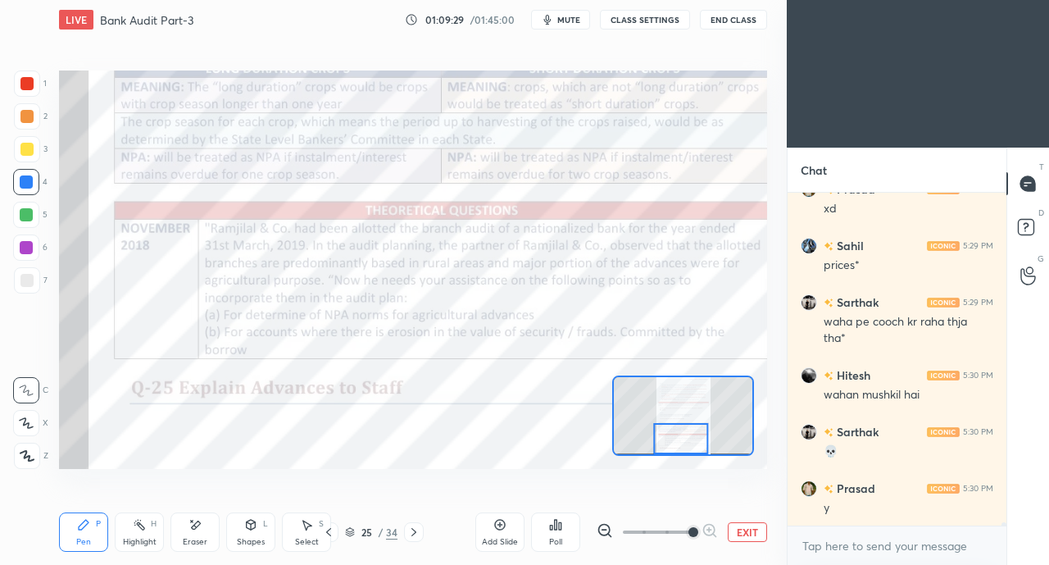
click at [413, 533] on icon at bounding box center [413, 531] width 13 height 13
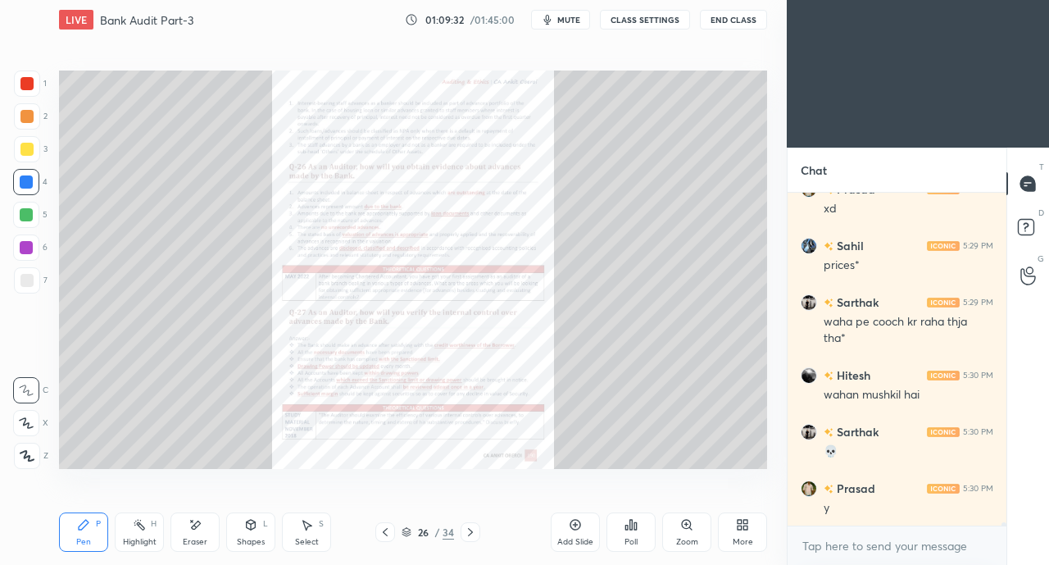
click at [465, 533] on icon at bounding box center [470, 531] width 13 height 13
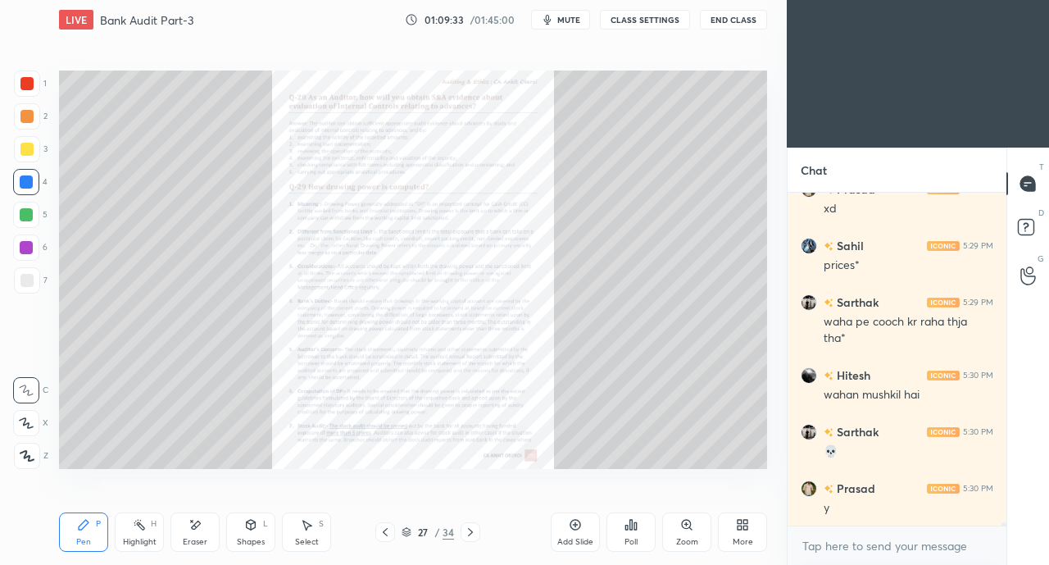
click at [464, 535] on icon at bounding box center [470, 531] width 13 height 13
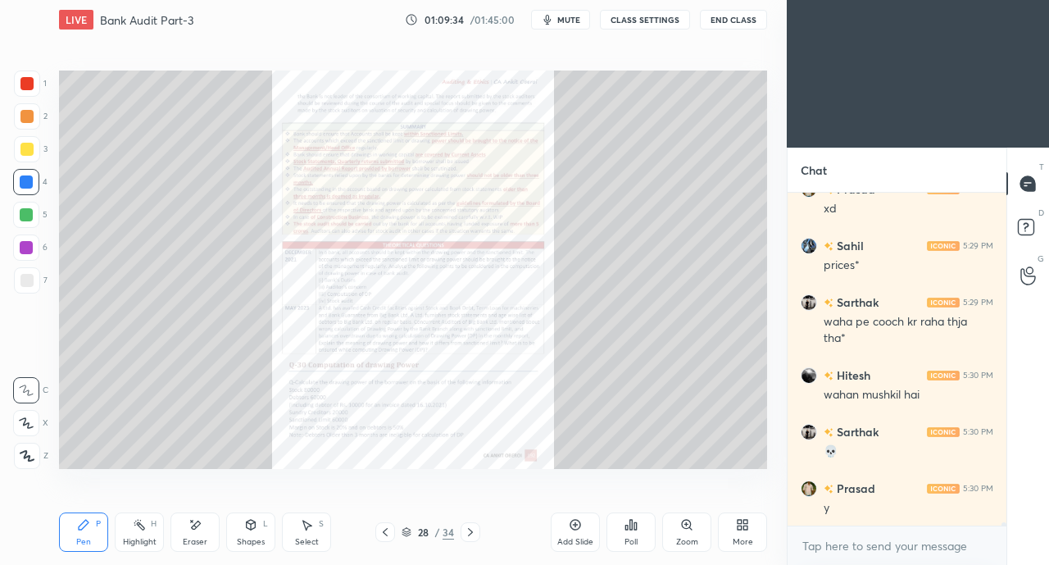
click at [461, 537] on div at bounding box center [471, 532] width 20 height 20
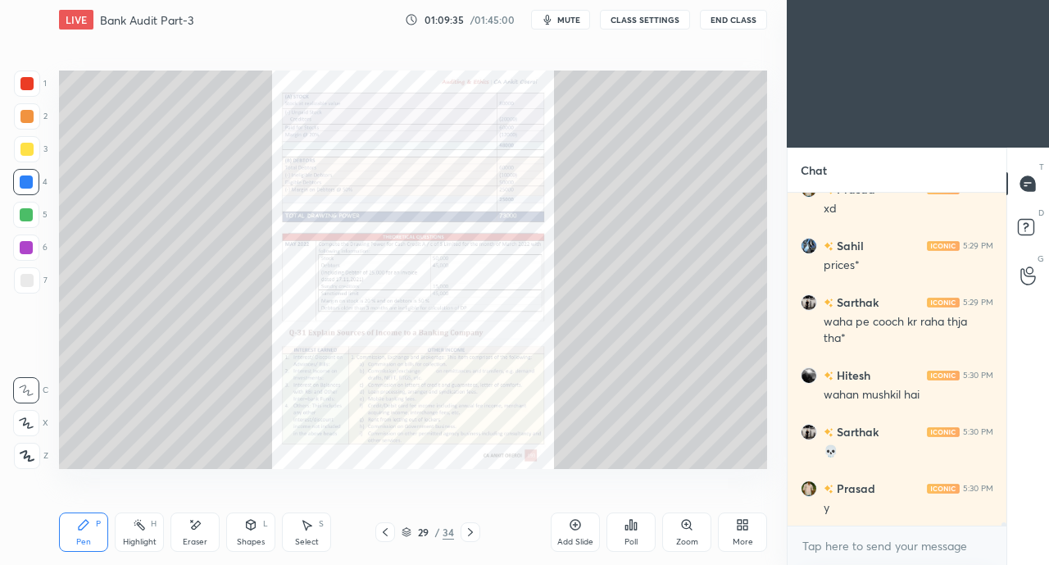
click at [461, 538] on div at bounding box center [471, 532] width 20 height 20
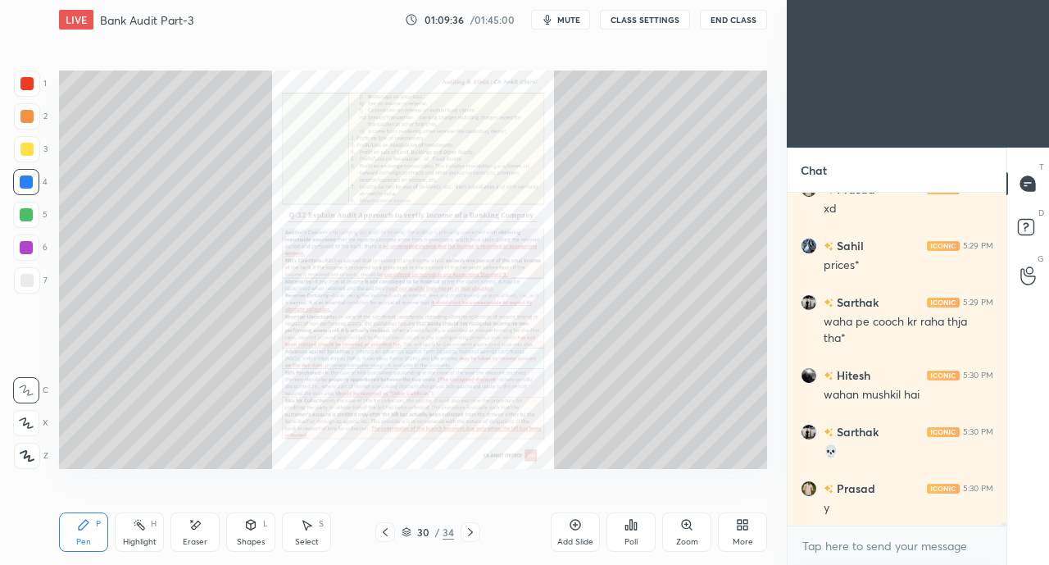
click at [461, 537] on div at bounding box center [471, 532] width 20 height 20
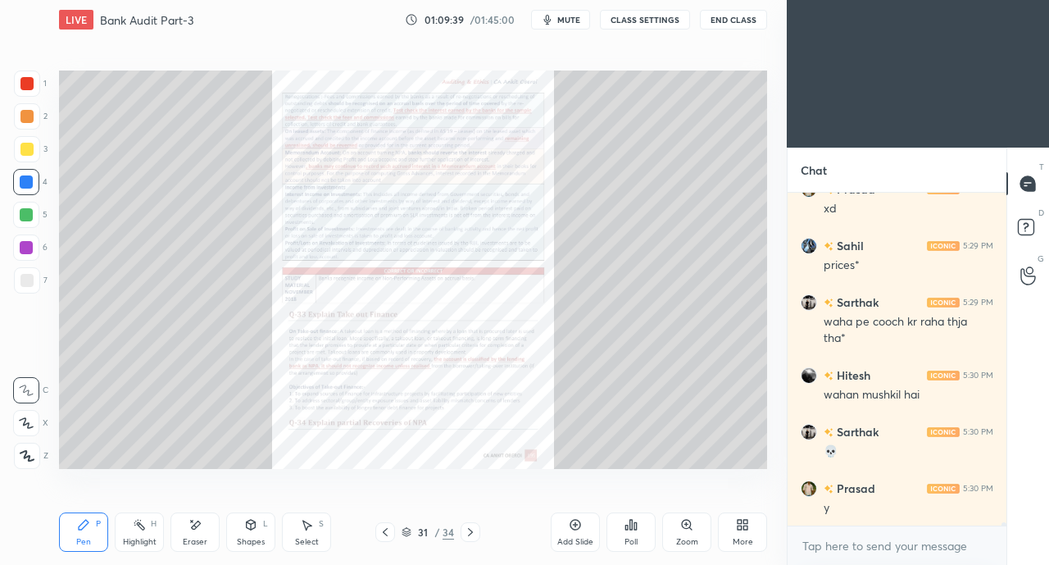
click at [675, 529] on div "Zoom" at bounding box center [686, 531] width 49 height 39
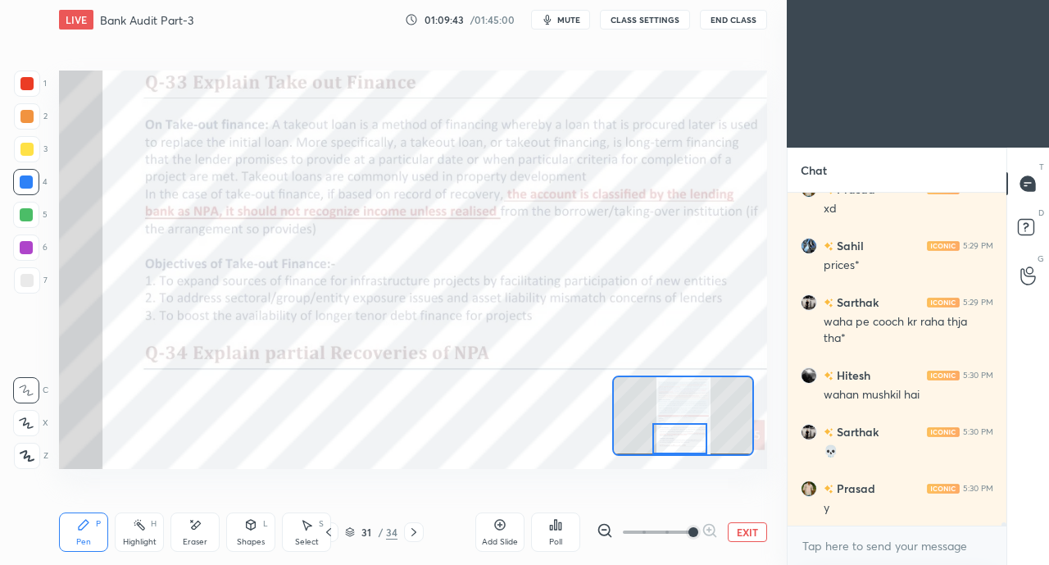
click at [414, 530] on icon at bounding box center [413, 532] width 5 height 8
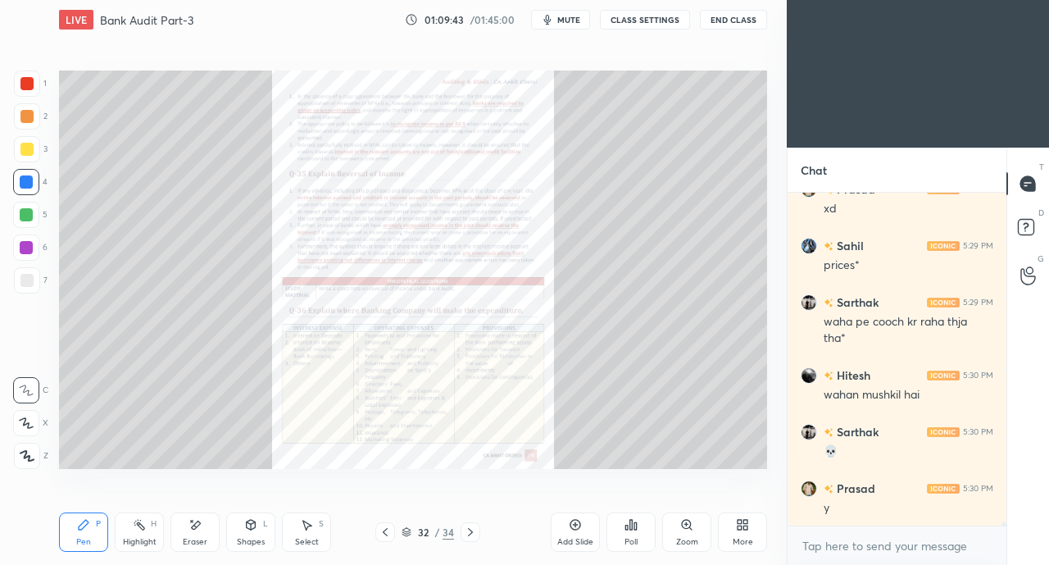
click at [687, 531] on icon at bounding box center [686, 524] width 13 height 13
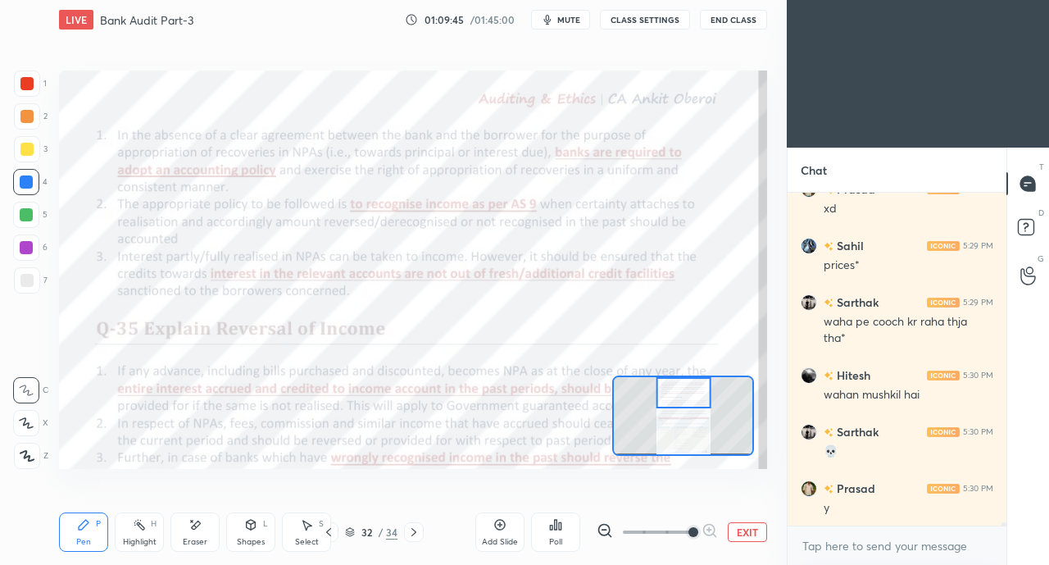
scroll to position [30156, 0]
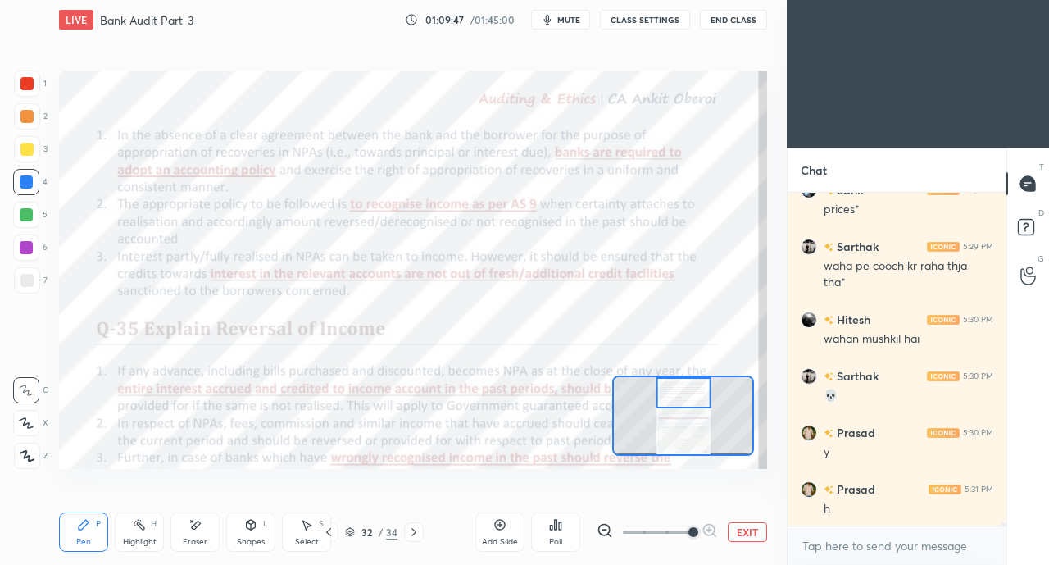
click at [18, 79] on div at bounding box center [27, 83] width 26 height 26
click at [23, 181] on div at bounding box center [26, 181] width 13 height 13
click at [29, 82] on div at bounding box center [26, 83] width 13 height 13
click at [412, 527] on icon at bounding box center [413, 531] width 13 height 13
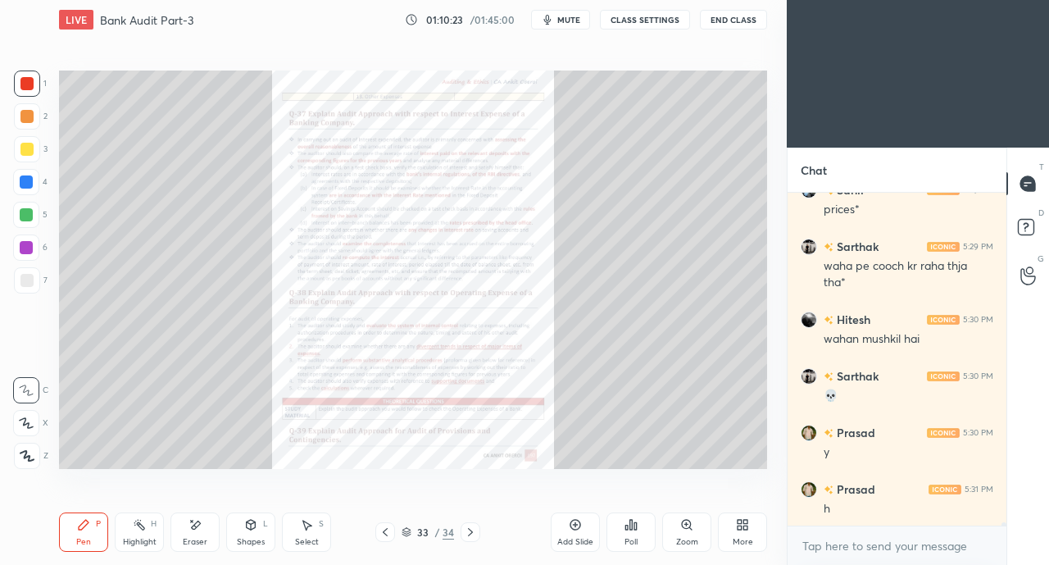
click at [27, 187] on div at bounding box center [26, 181] width 13 height 13
click at [470, 529] on icon at bounding box center [470, 531] width 13 height 13
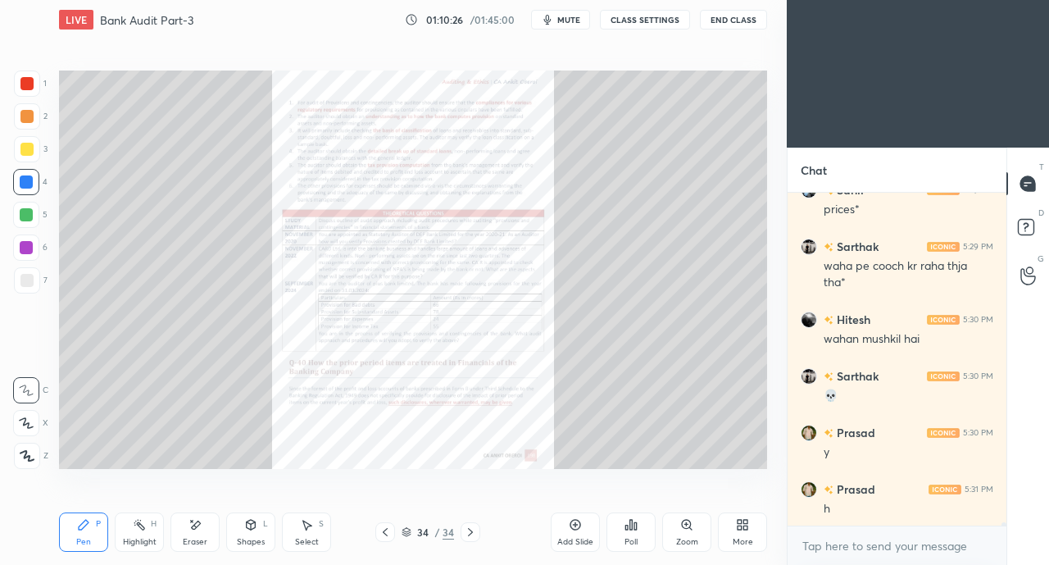
click at [385, 531] on icon at bounding box center [385, 531] width 13 height 13
click at [386, 532] on icon at bounding box center [385, 531] width 13 height 13
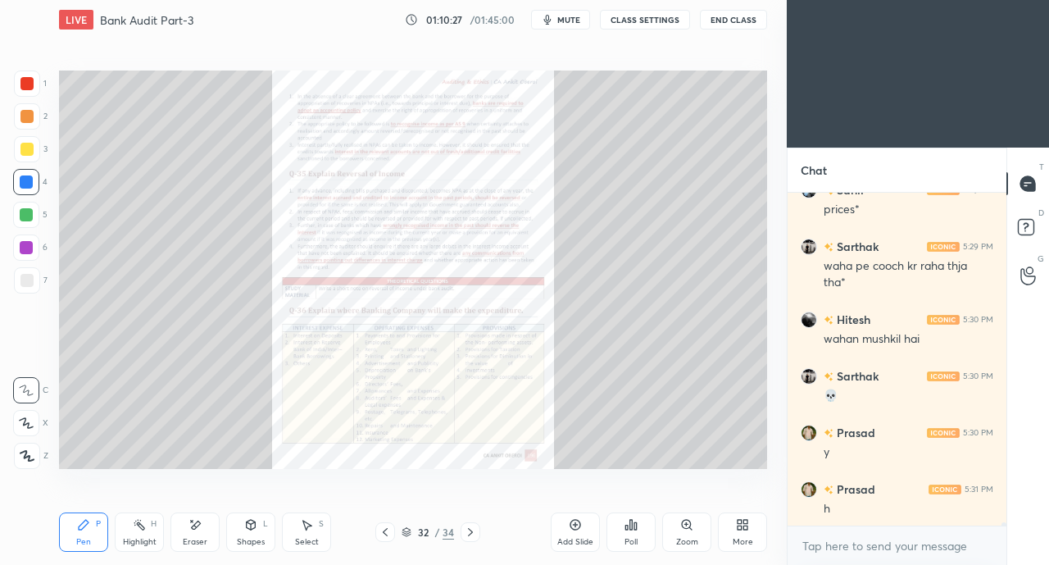
click at [676, 529] on div "Zoom" at bounding box center [686, 531] width 49 height 39
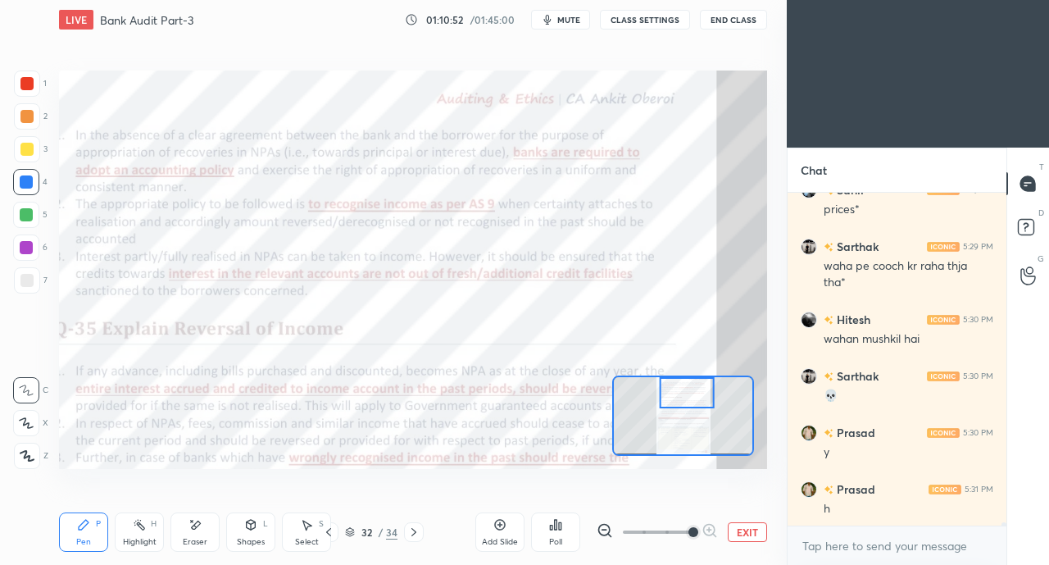
click at [329, 535] on icon at bounding box center [328, 531] width 13 height 13
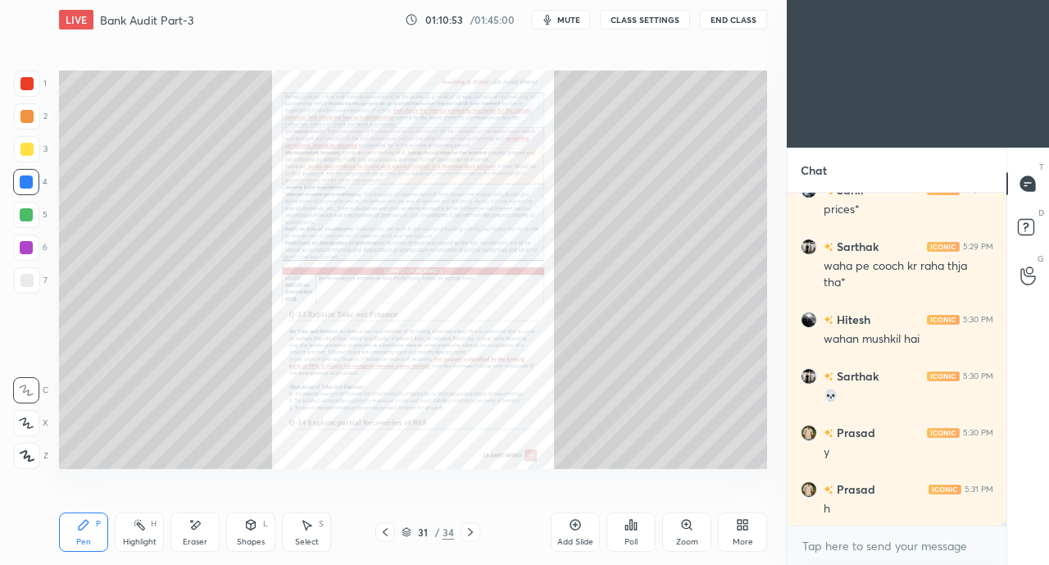
click at [474, 532] on icon at bounding box center [470, 531] width 13 height 13
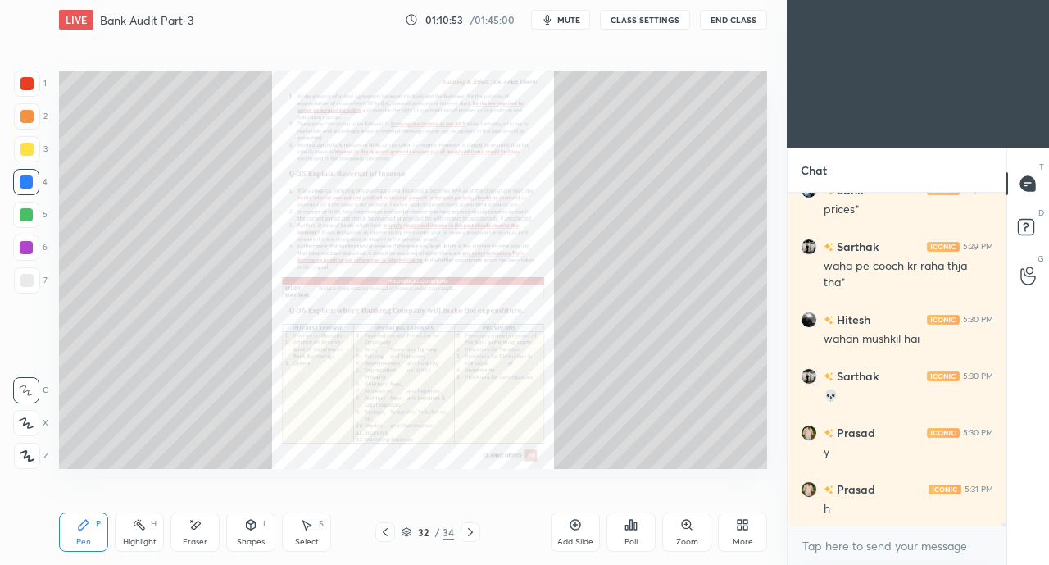
click at [682, 531] on icon at bounding box center [686, 524] width 13 height 13
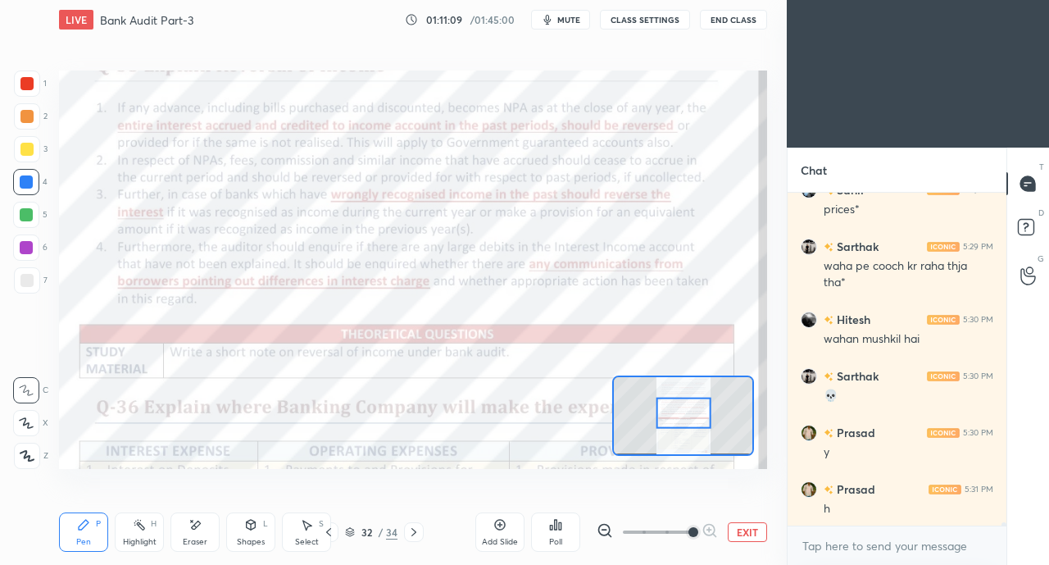
scroll to position [30214, 0]
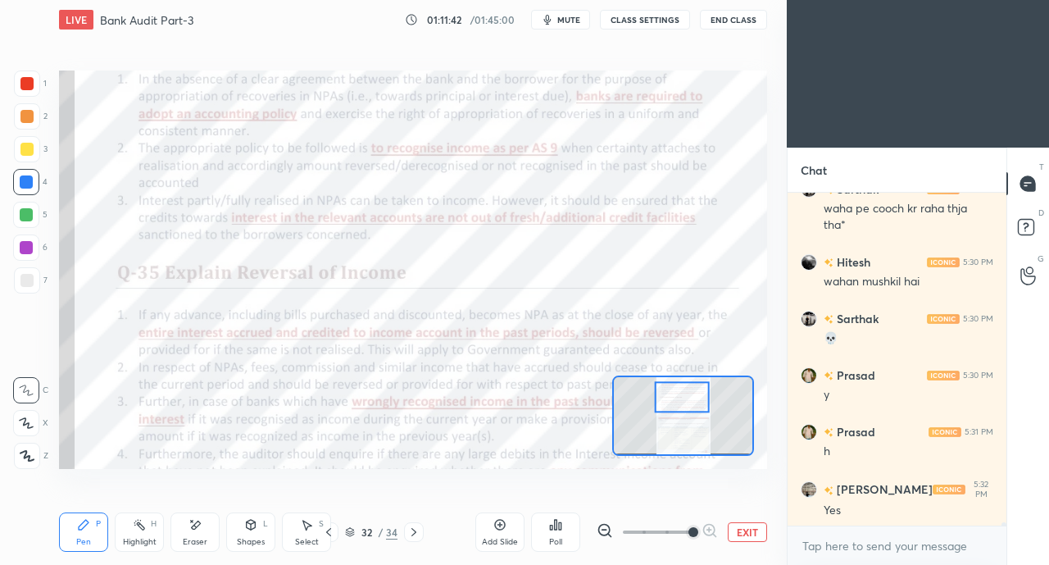
click at [330, 533] on icon at bounding box center [328, 531] width 13 height 13
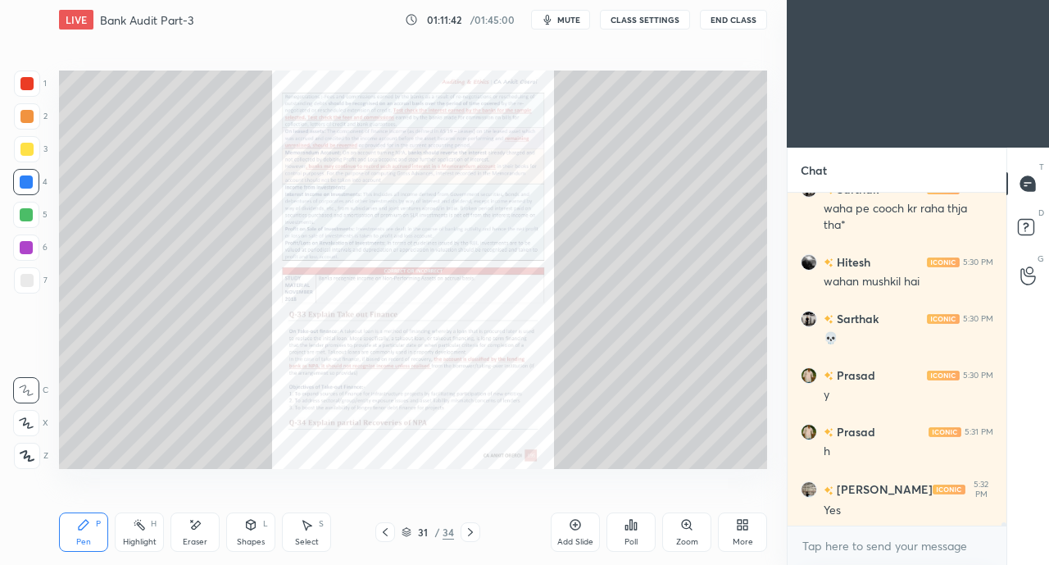
click at [382, 530] on icon at bounding box center [385, 531] width 13 height 13
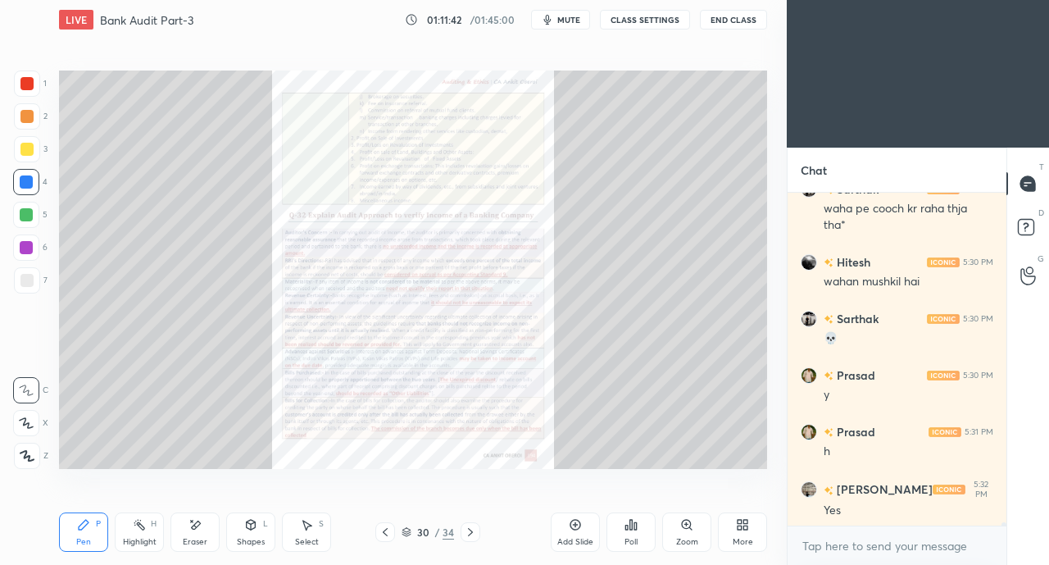
click at [382, 531] on icon at bounding box center [385, 531] width 13 height 13
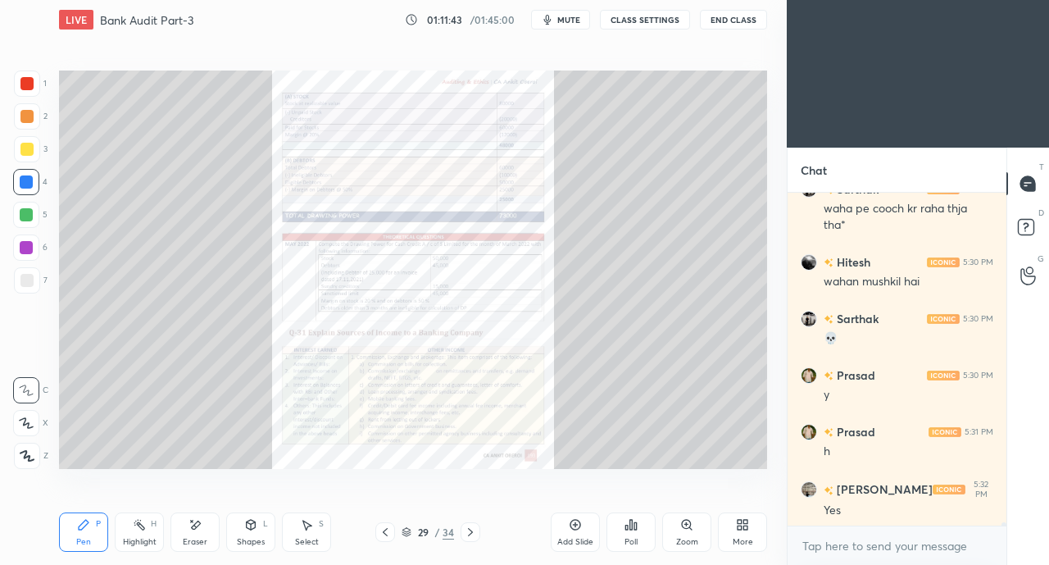
click at [383, 532] on icon at bounding box center [385, 531] width 13 height 13
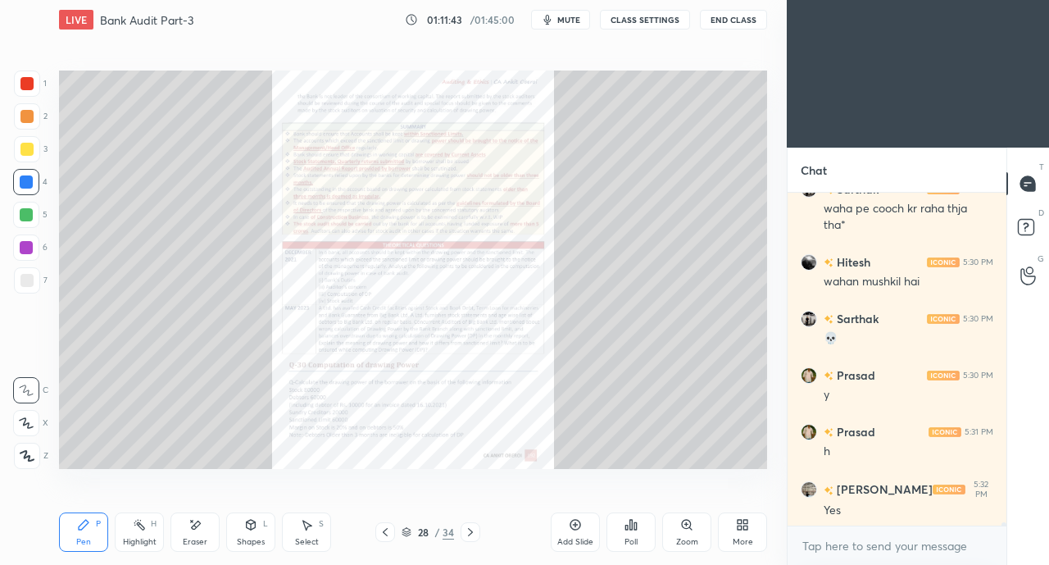
click at [383, 531] on icon at bounding box center [385, 531] width 13 height 13
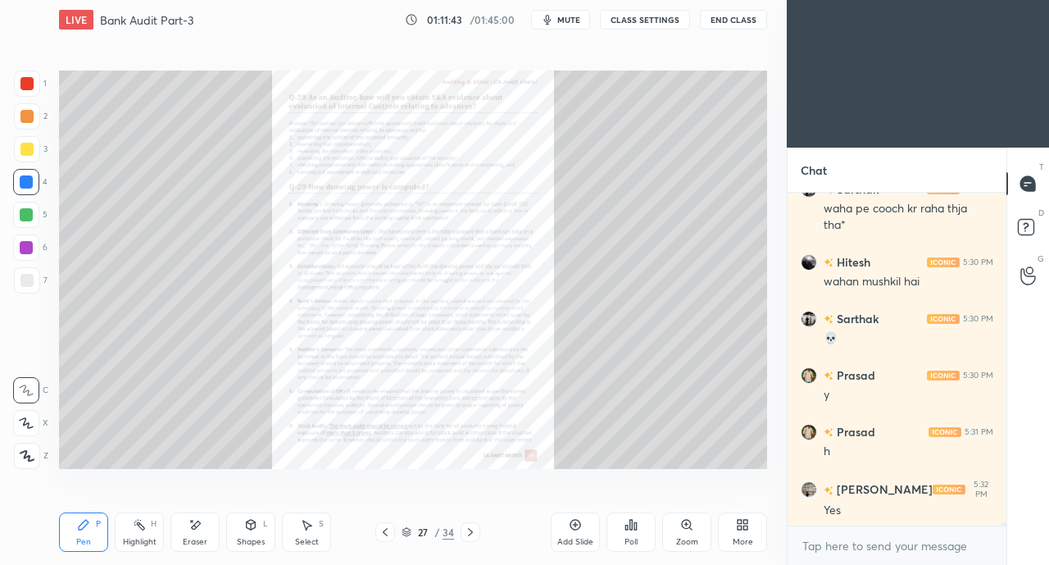
click at [383, 533] on icon at bounding box center [385, 531] width 13 height 13
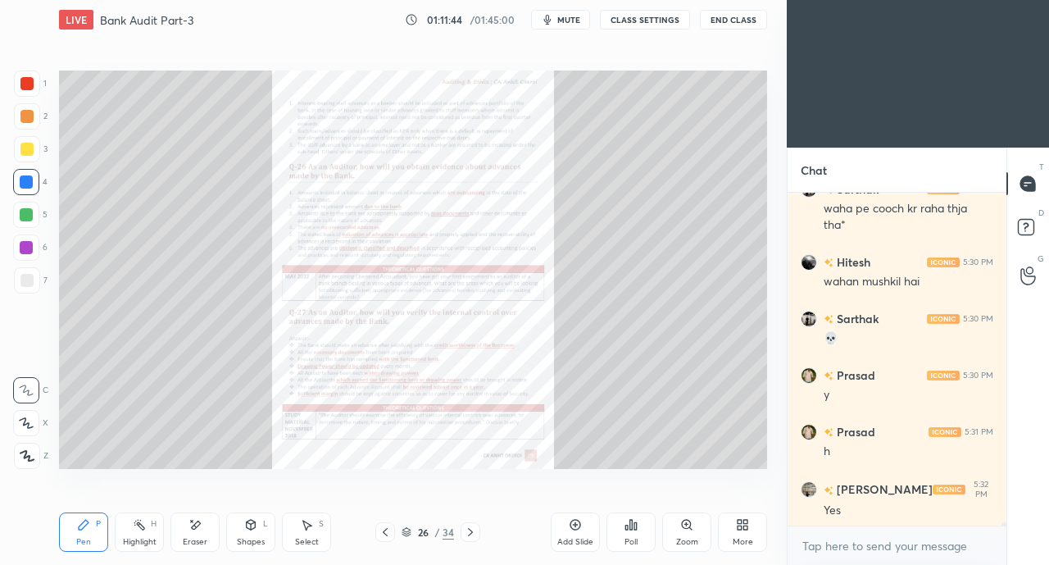
click at [383, 534] on icon at bounding box center [385, 531] width 13 height 13
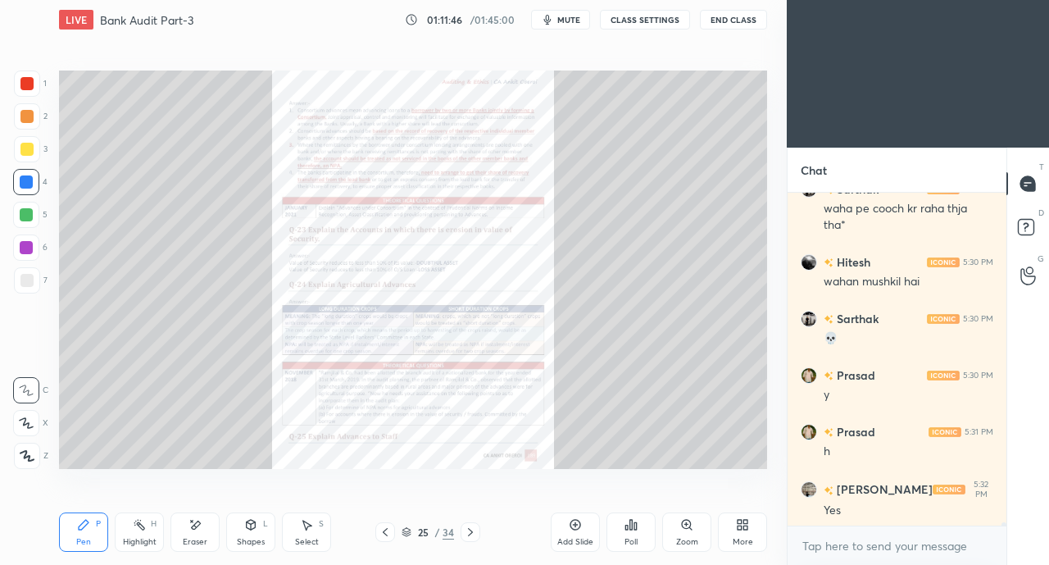
click at [386, 533] on icon at bounding box center [385, 531] width 13 height 13
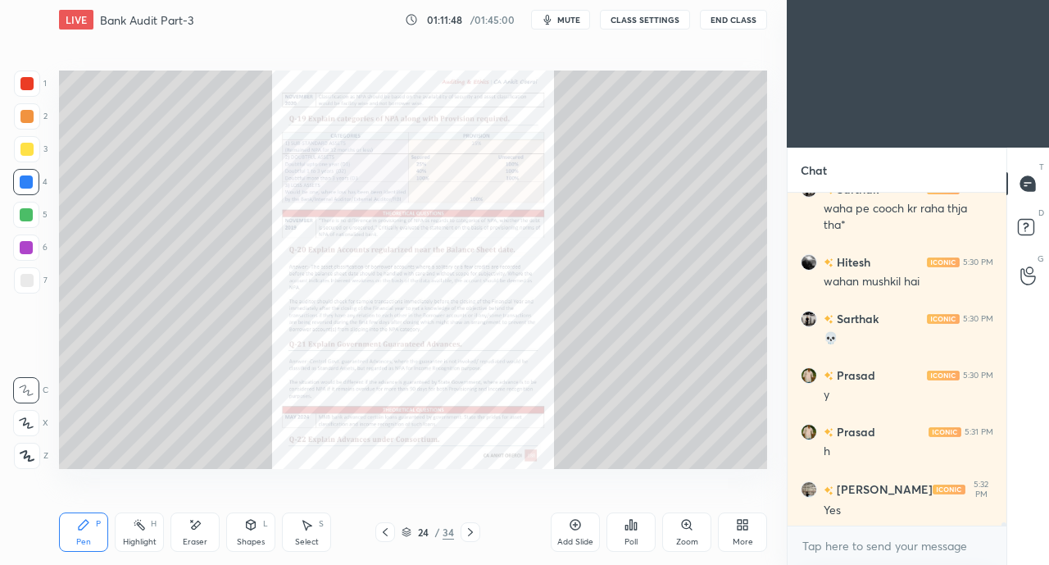
click at [685, 524] on icon at bounding box center [685, 524] width 3 height 0
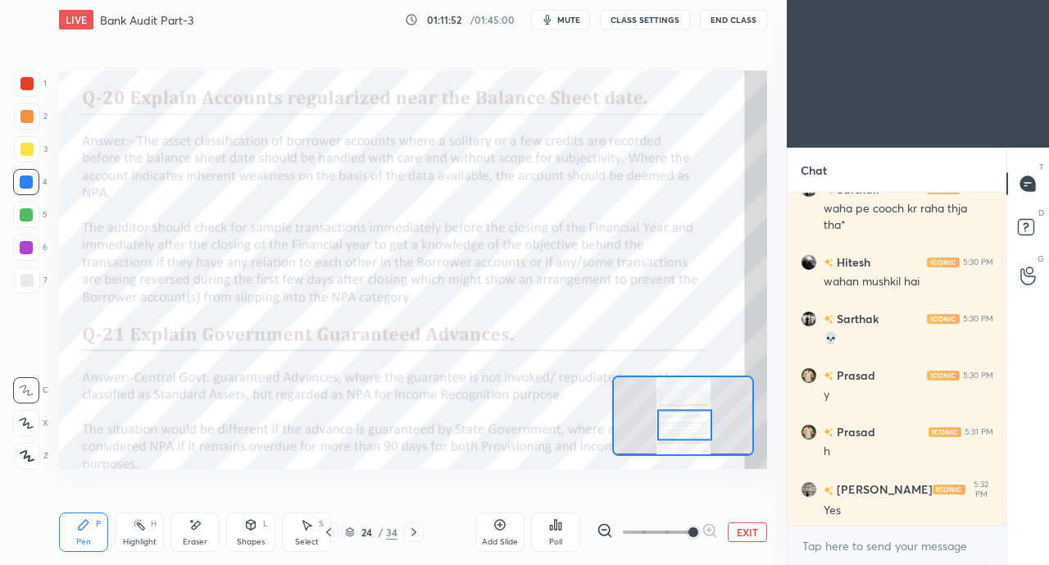
click at [18, 76] on div at bounding box center [27, 83] width 26 height 26
click at [331, 532] on icon at bounding box center [328, 531] width 13 height 13
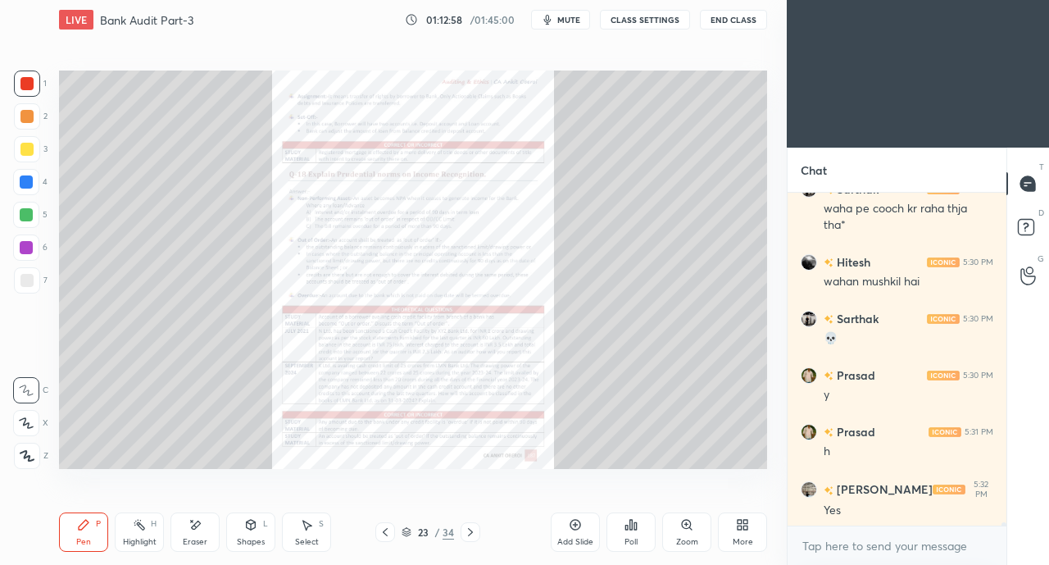
click at [741, 529] on icon at bounding box center [739, 527] width 4 height 4
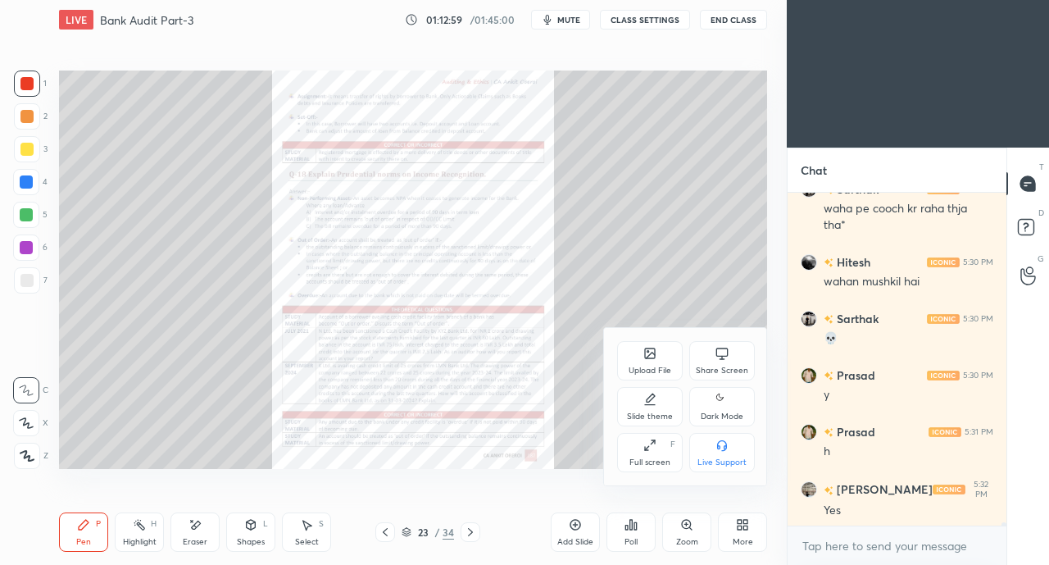
click at [712, 342] on div "Share Screen" at bounding box center [722, 360] width 66 height 39
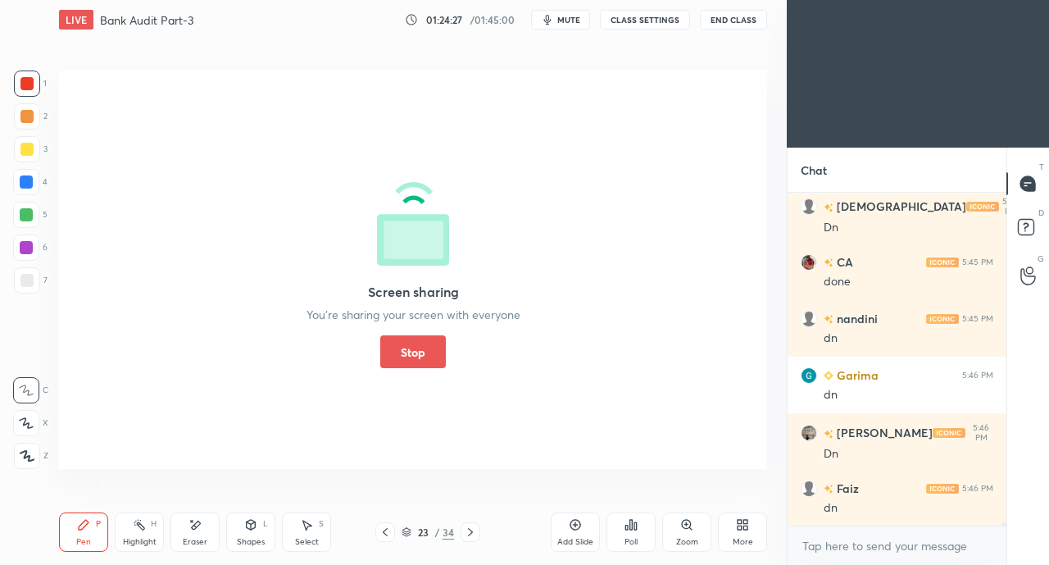
scroll to position [34096, 0]
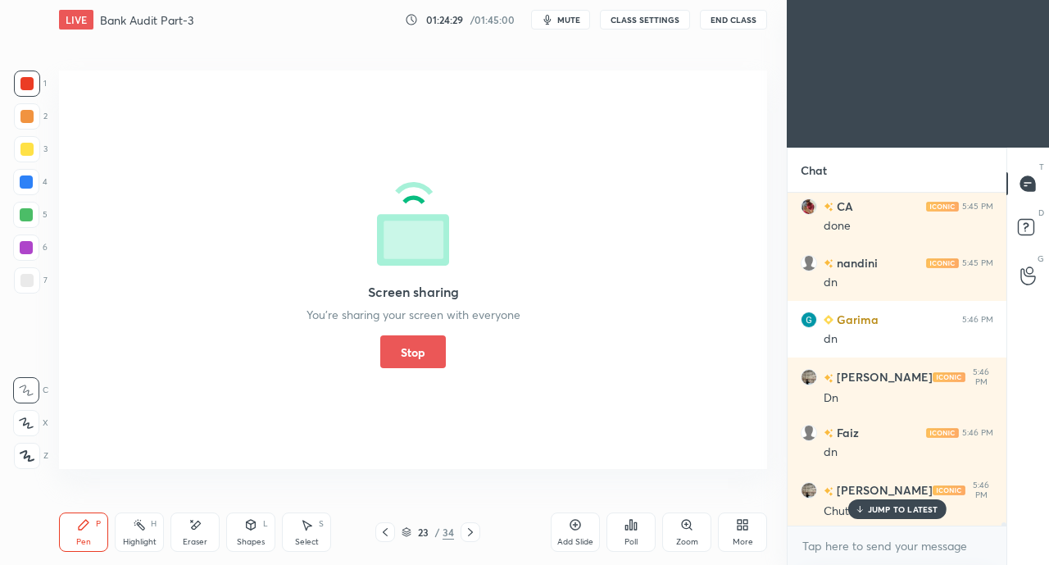
click at [404, 363] on button "Stop" at bounding box center [413, 351] width 66 height 33
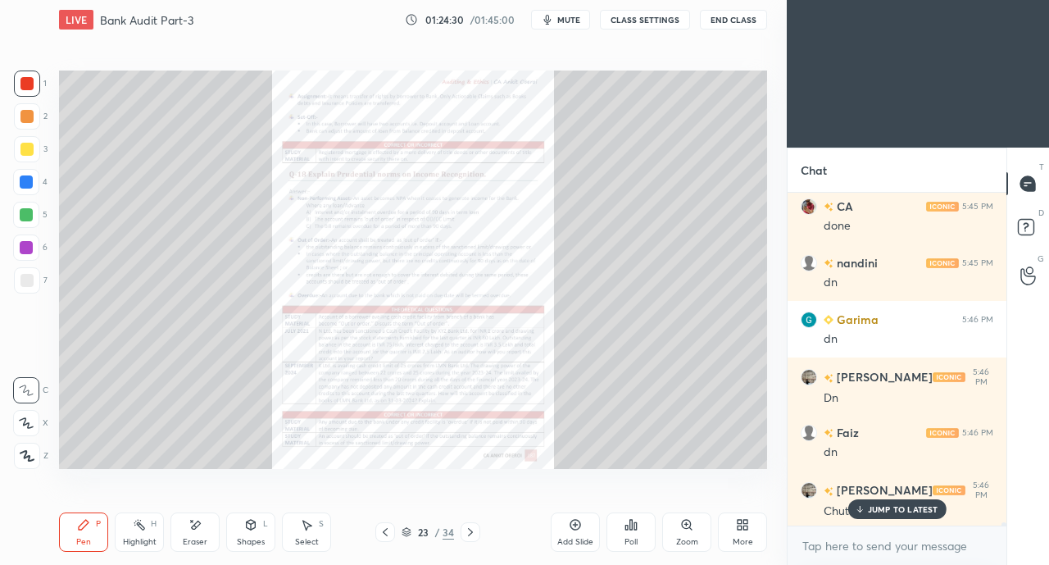
click at [876, 510] on p "JUMP TO LATEST" at bounding box center [903, 509] width 70 height 10
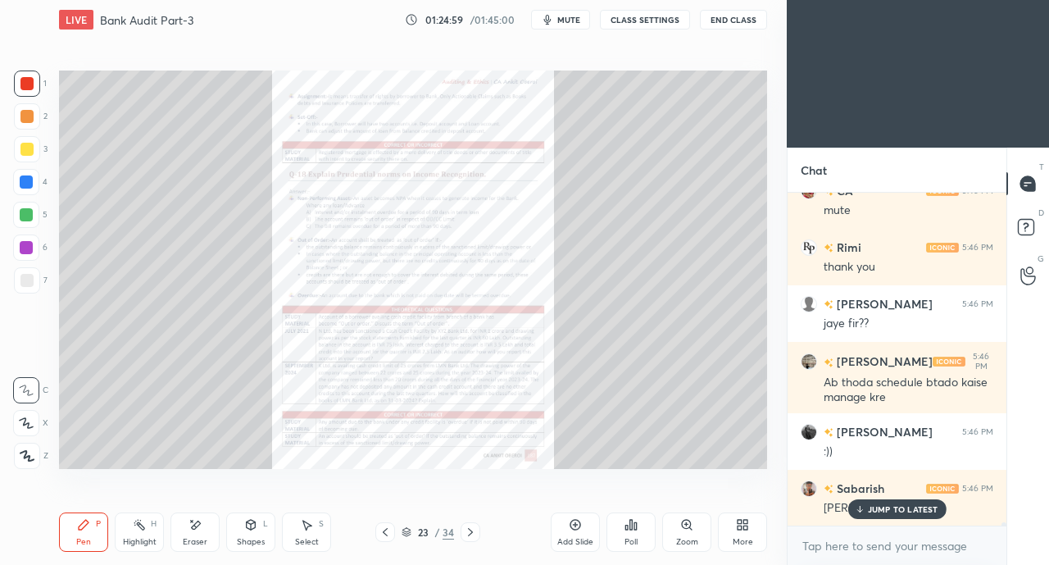
scroll to position [34563, 0]
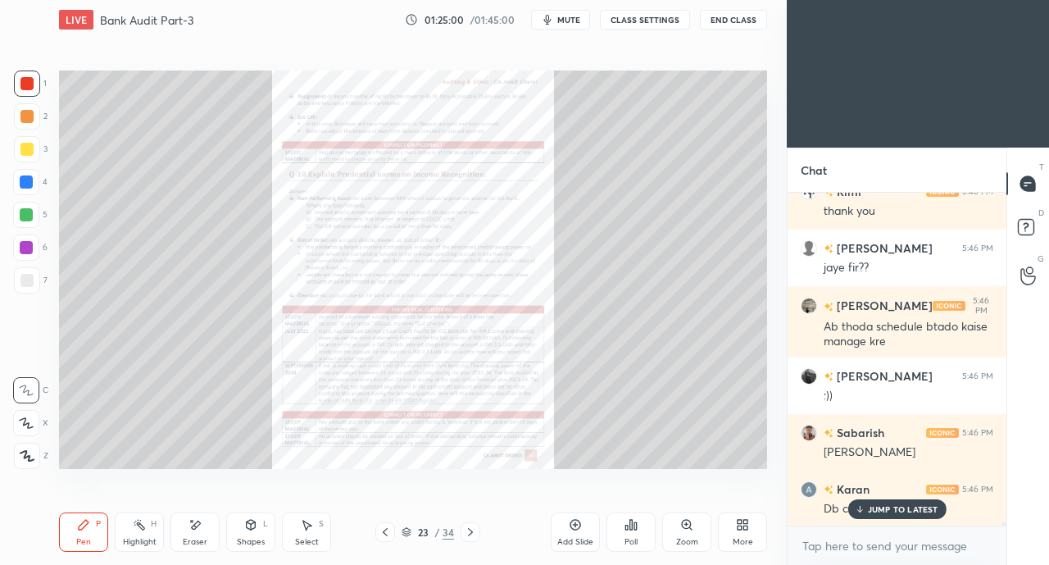
click at [470, 528] on icon at bounding box center [470, 531] width 13 height 13
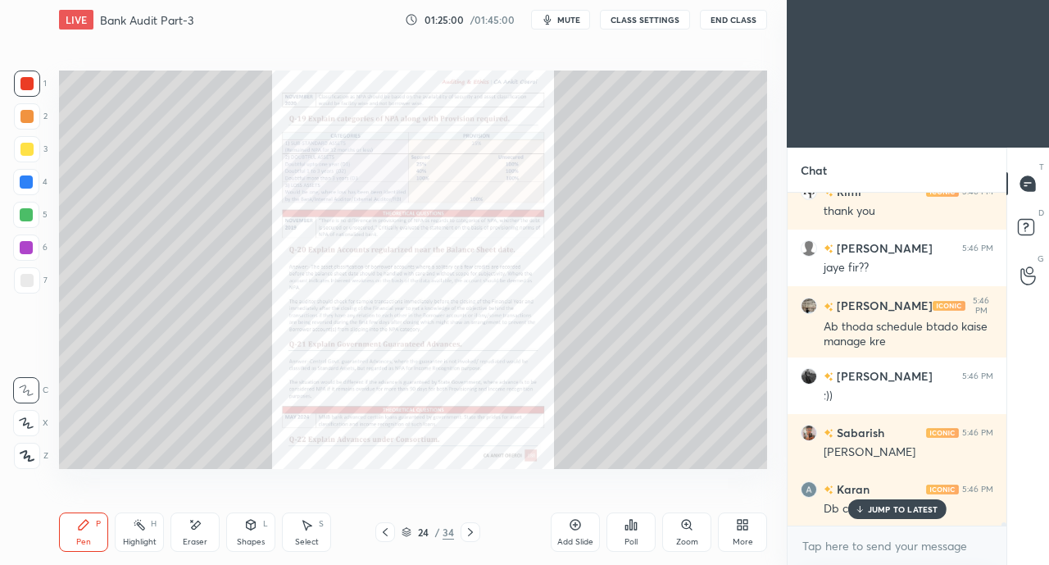
click at [469, 530] on icon at bounding box center [470, 531] width 13 height 13
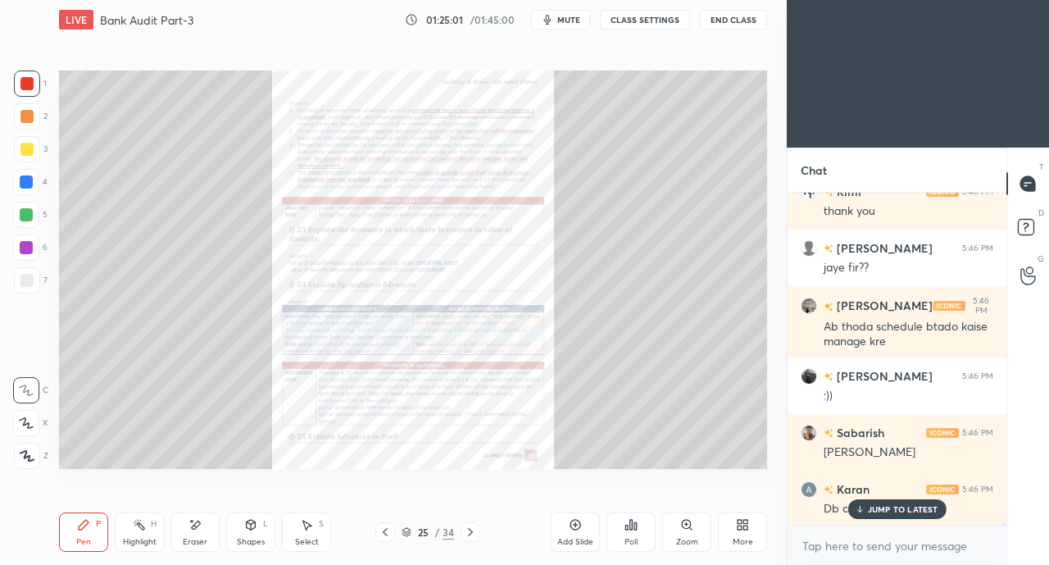
click at [465, 532] on icon at bounding box center [470, 531] width 13 height 13
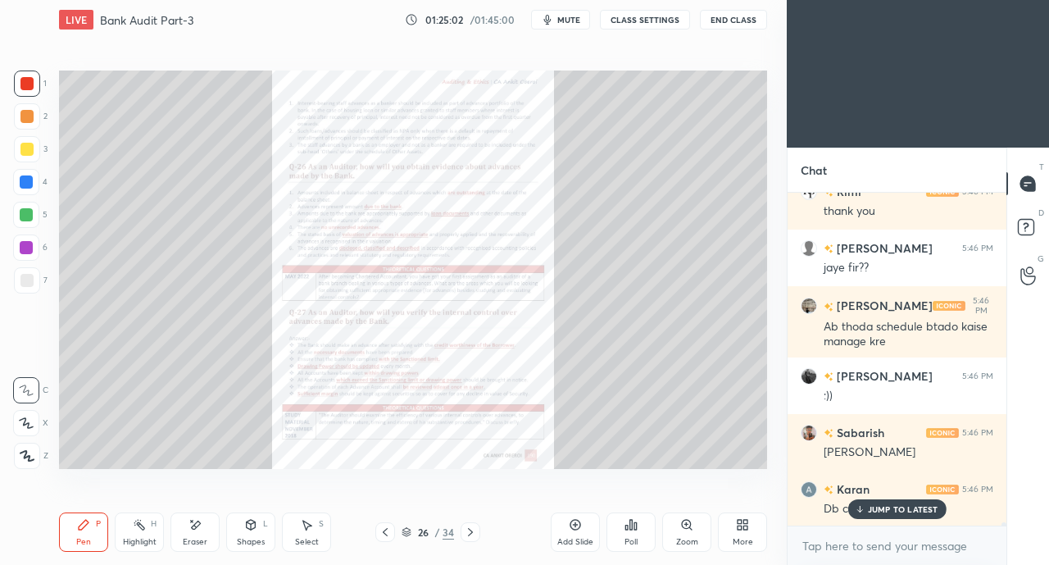
click at [465, 533] on icon at bounding box center [470, 531] width 13 height 13
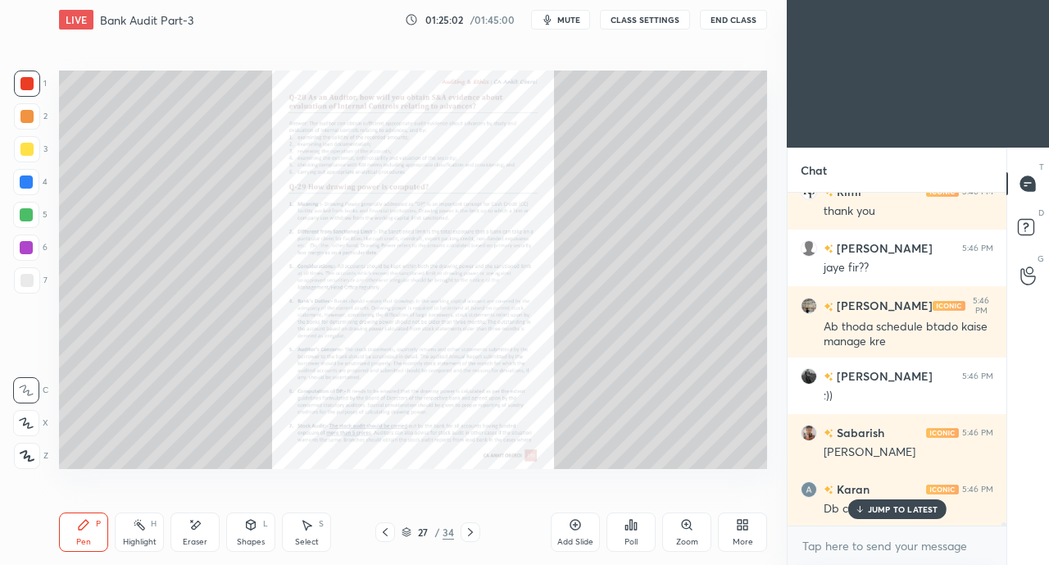
click at [467, 532] on icon at bounding box center [470, 531] width 13 height 13
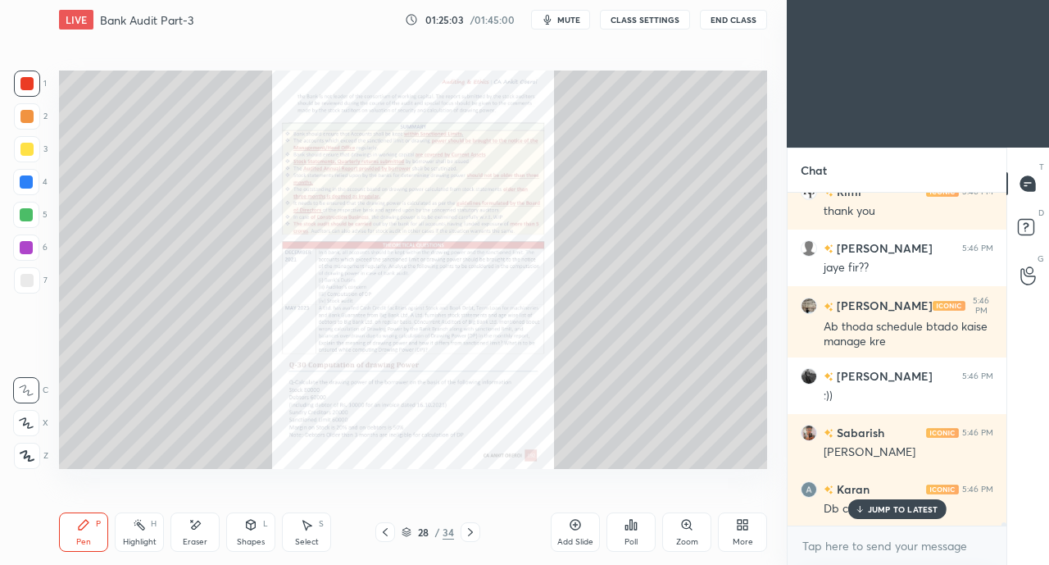
click at [469, 532] on icon at bounding box center [470, 531] width 13 height 13
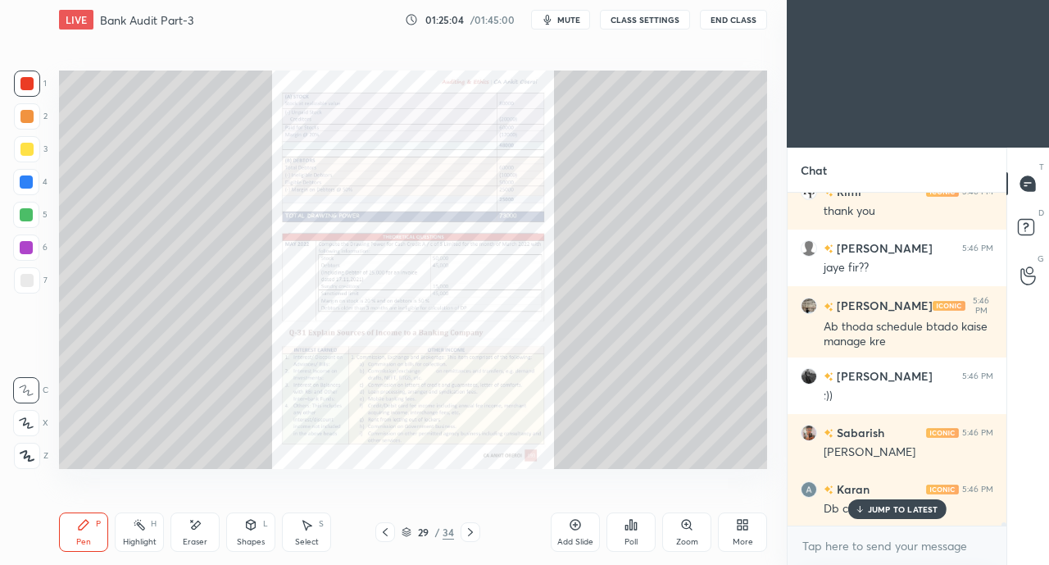
click at [853, 506] on div "JUMP TO LATEST" at bounding box center [896, 509] width 98 height 20
click at [1025, 225] on rect at bounding box center [1026, 228] width 16 height 16
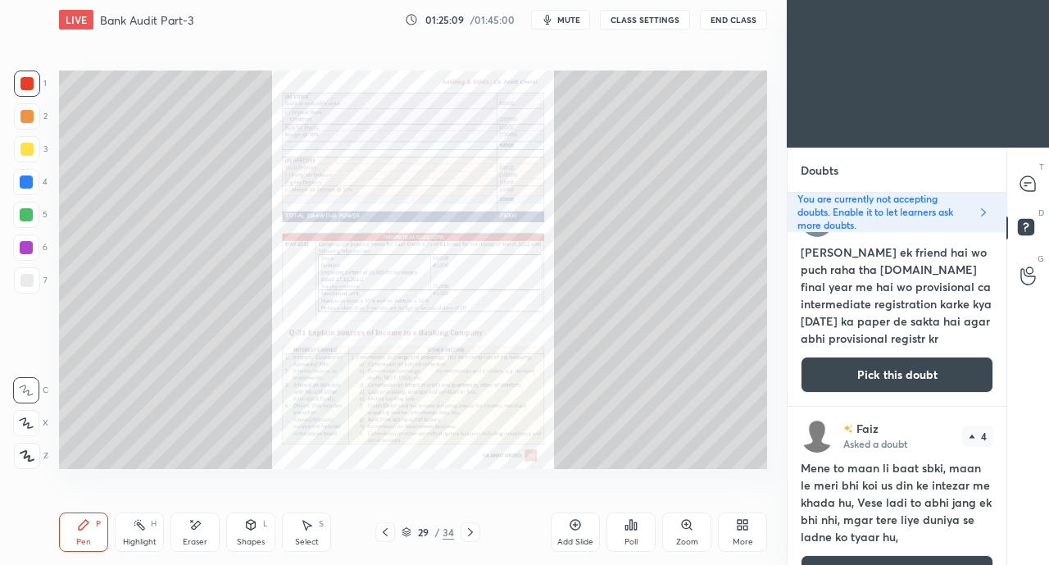
scroll to position [328, 214]
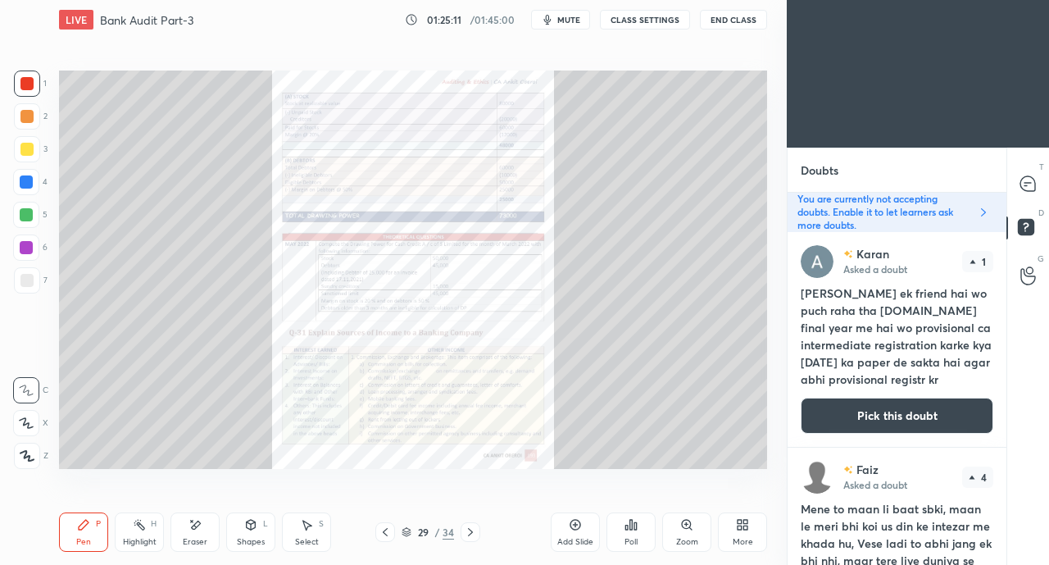
click at [1025, 185] on icon at bounding box center [1025, 185] width 2 height 0
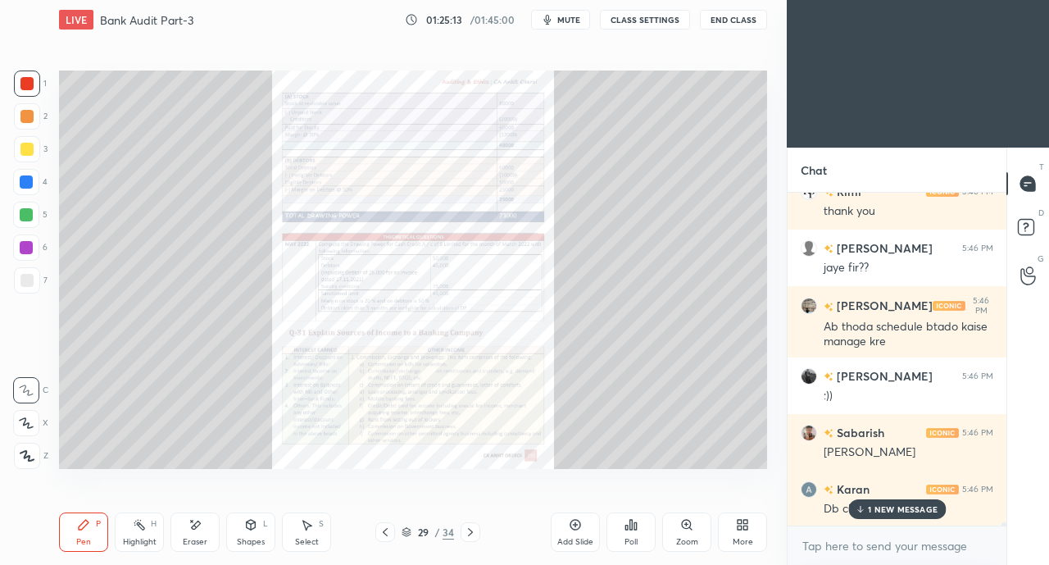
click at [1024, 230] on icon at bounding box center [1025, 231] width 2 height 2
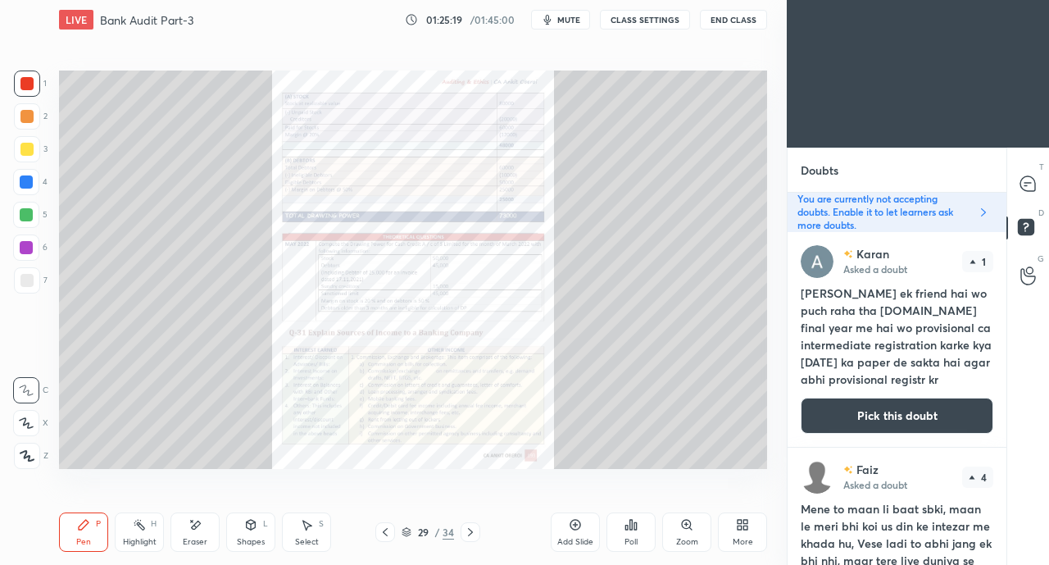
scroll to position [80, 0]
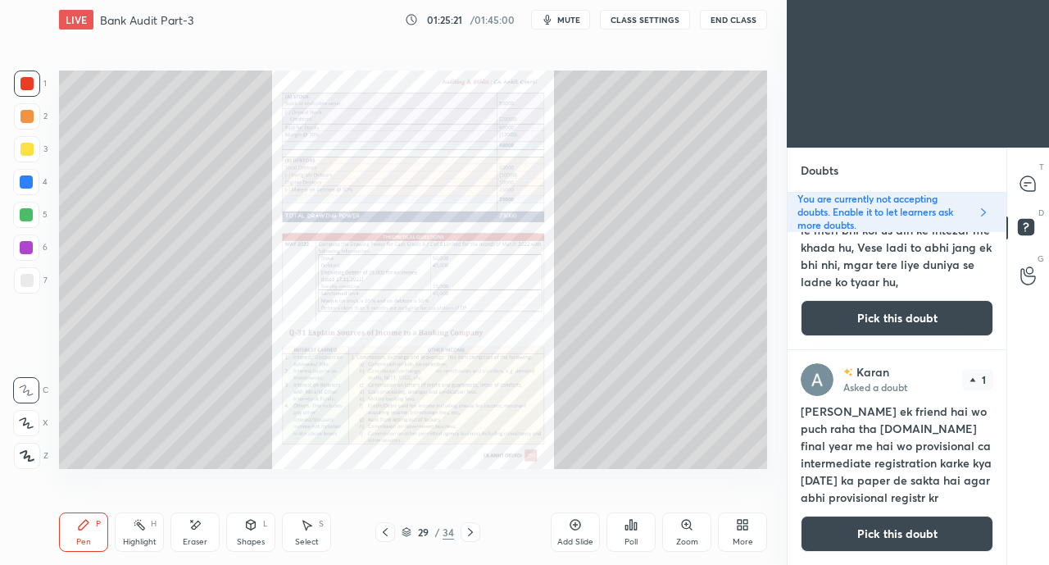
click at [874, 533] on button "Pick this doubt" at bounding box center [897, 533] width 193 height 36
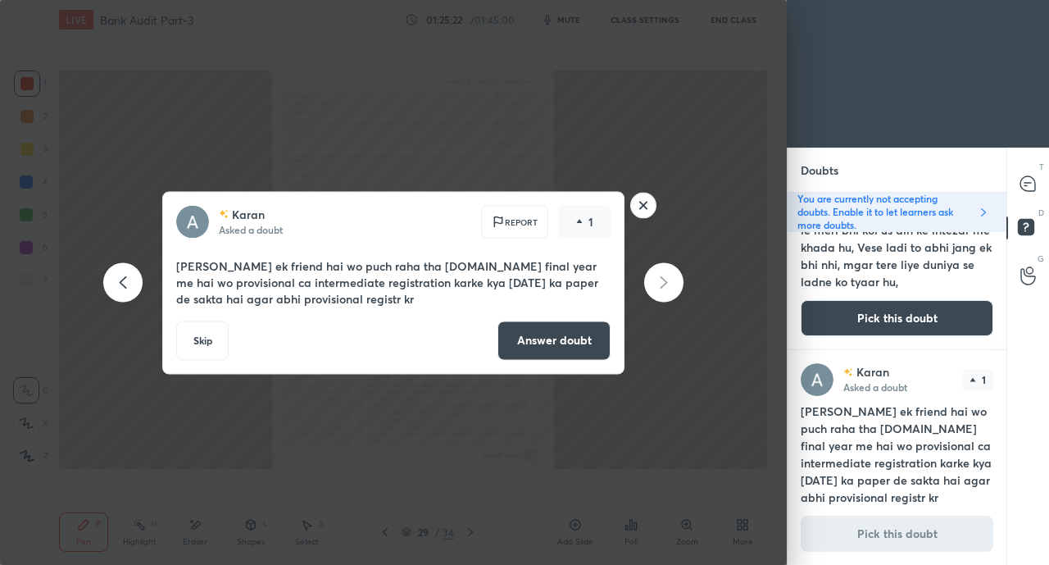
click at [572, 351] on button "Answer doubt" at bounding box center [553, 339] width 113 height 39
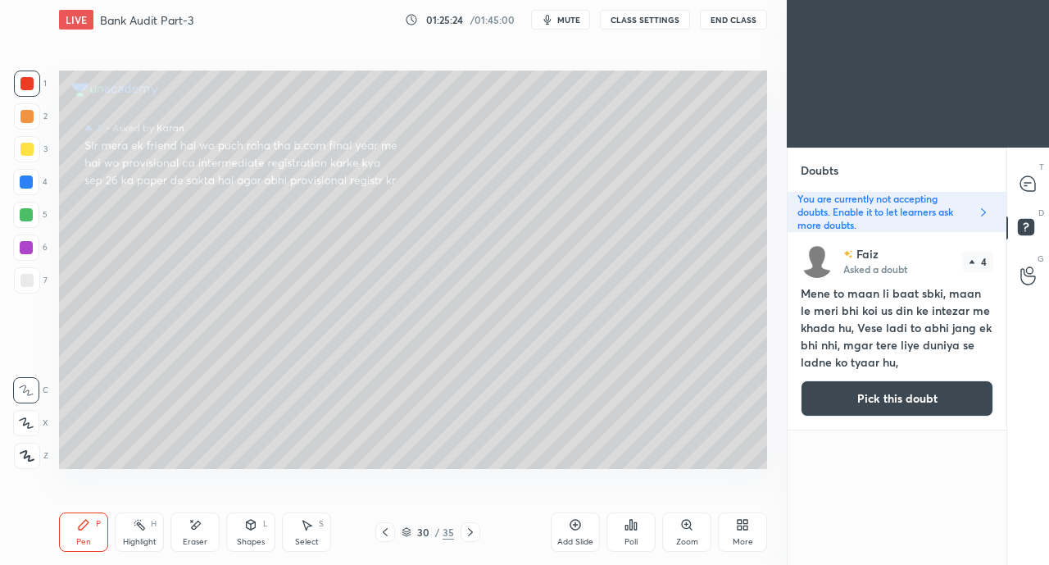
click at [1025, 185] on icon at bounding box center [1025, 185] width 2 height 0
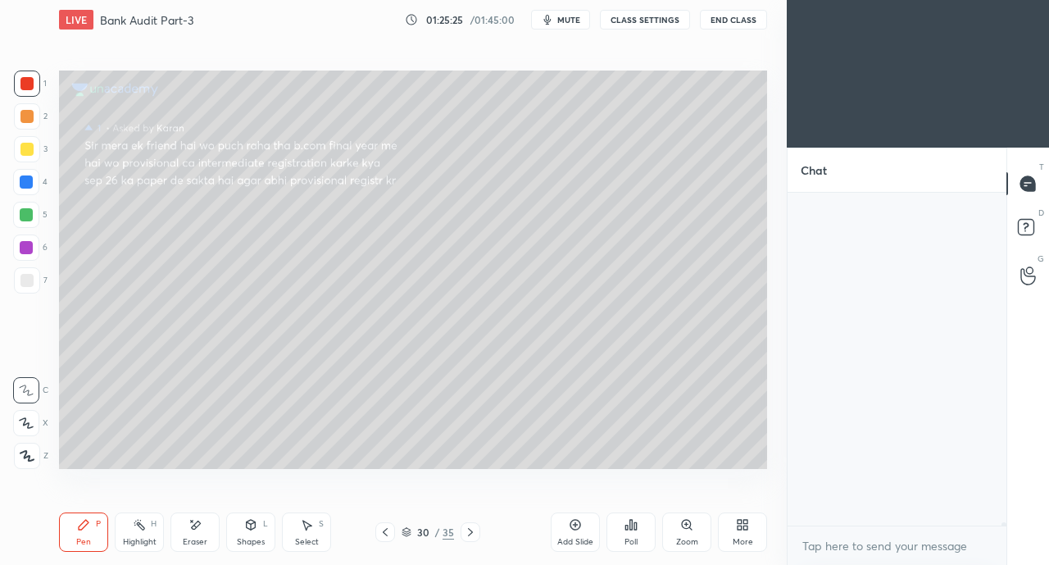
scroll to position [328, 214]
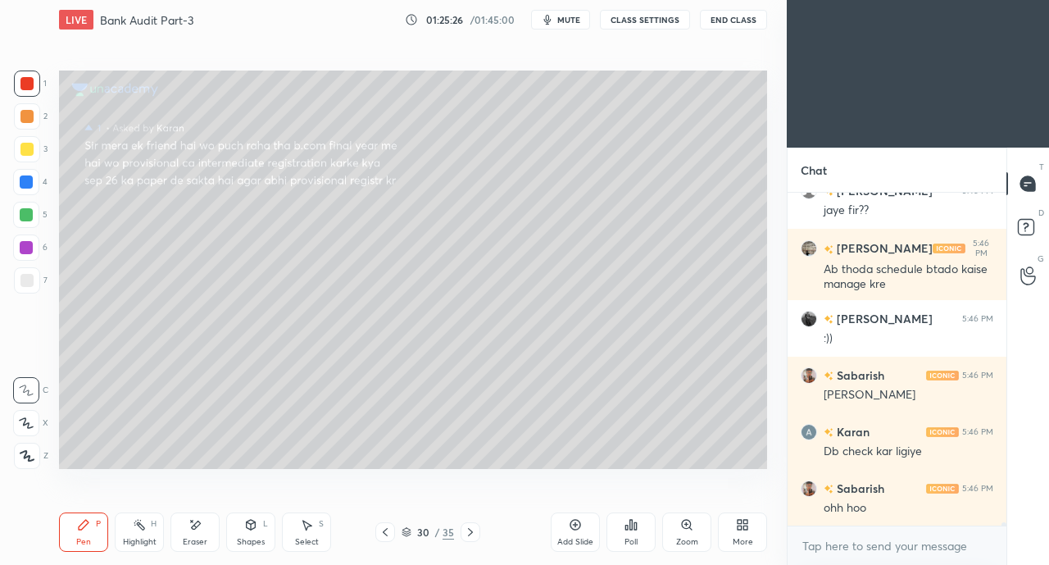
click at [15, 80] on div at bounding box center [27, 83] width 26 height 26
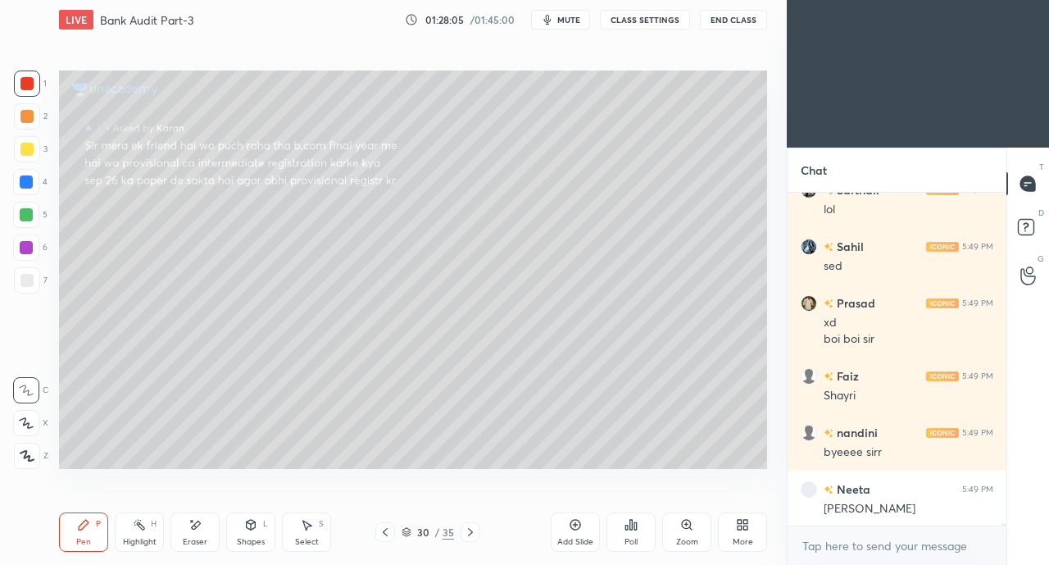
scroll to position [39578, 0]
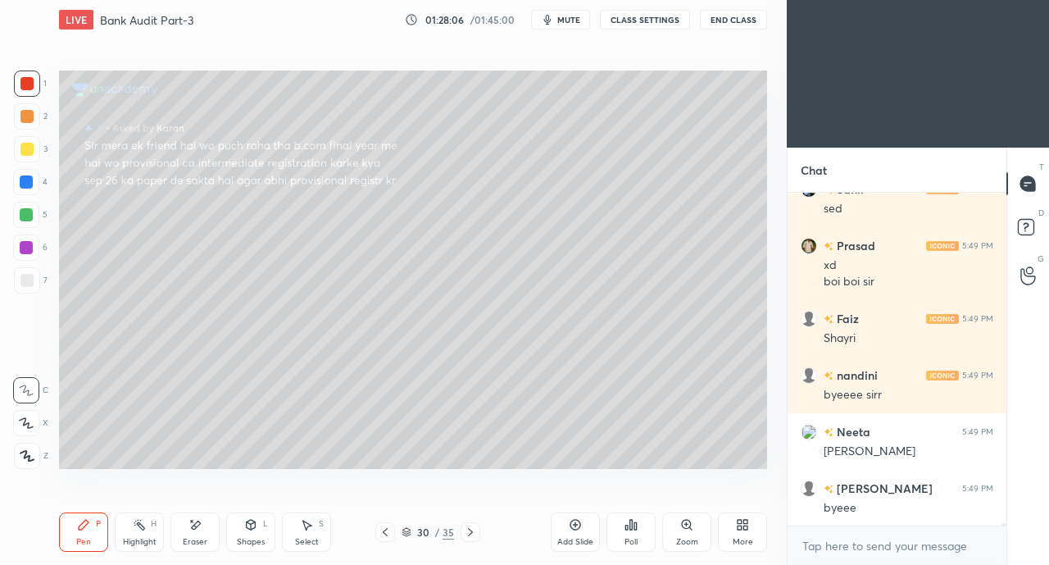
click at [1039, 226] on icon at bounding box center [1028, 229] width 29 height 29
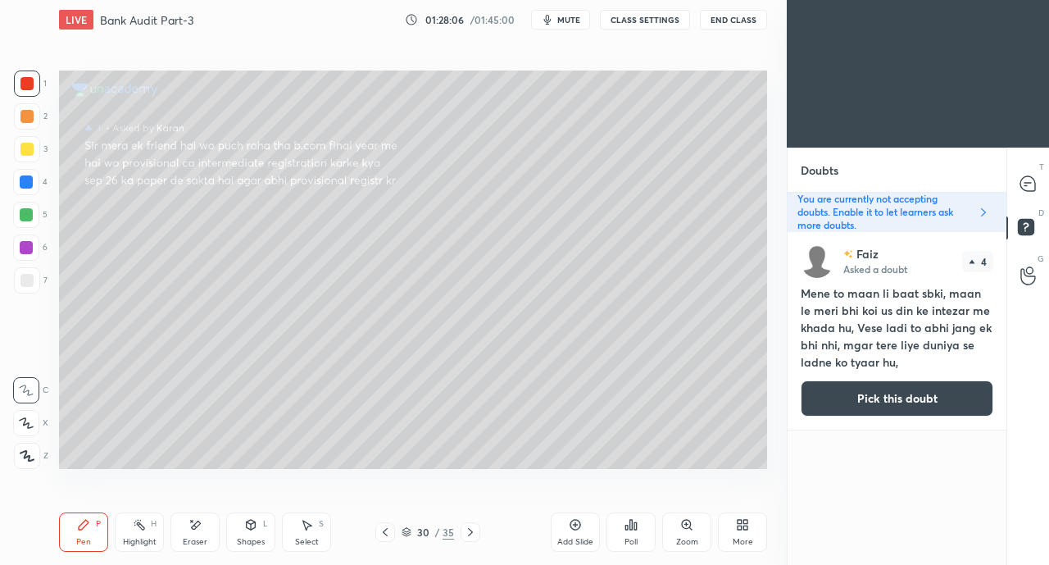
click at [910, 394] on button "Pick this doubt" at bounding box center [897, 398] width 193 height 36
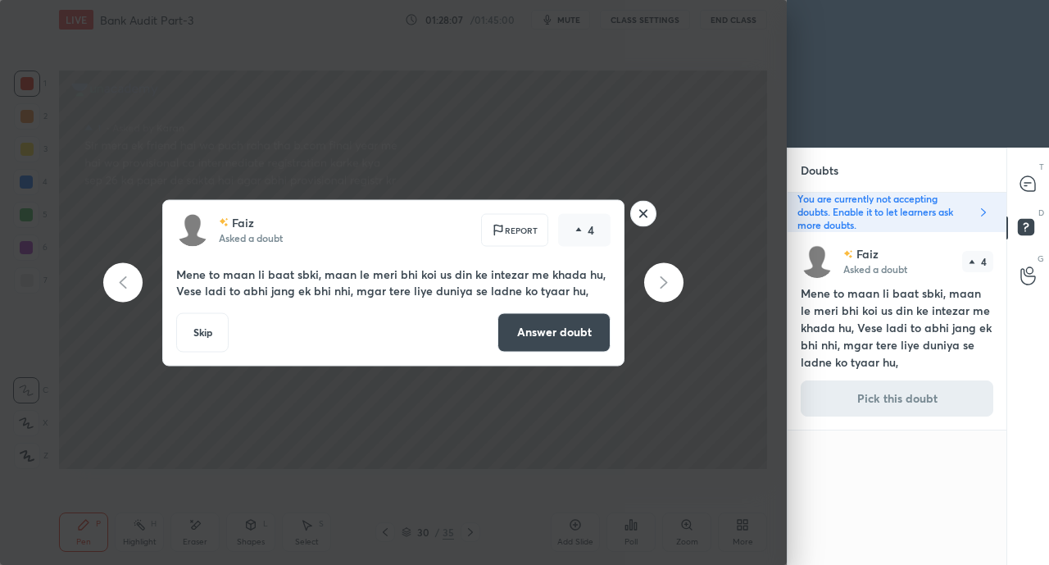
click at [567, 337] on button "Answer doubt" at bounding box center [553, 331] width 113 height 39
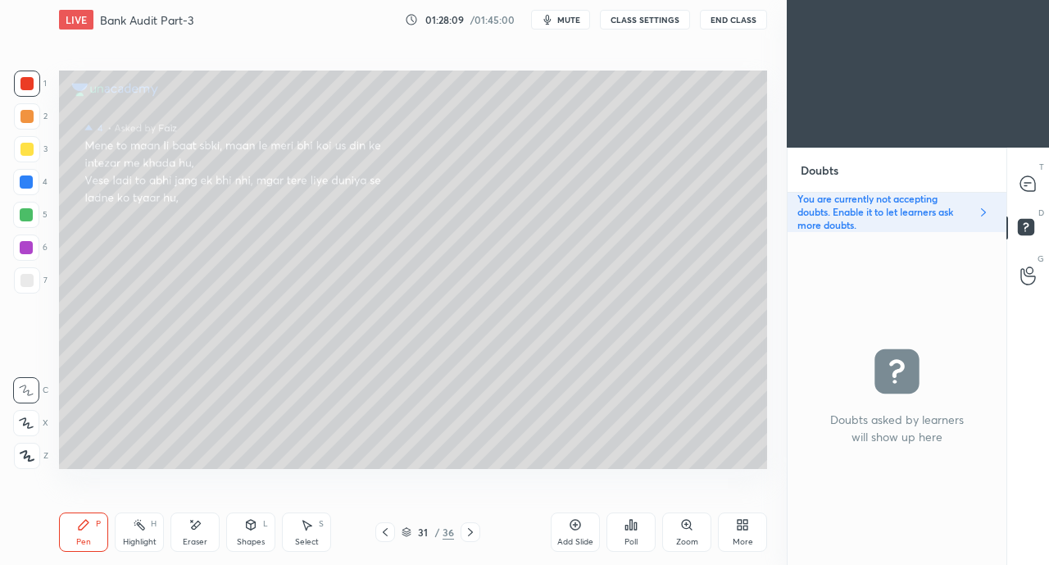
click at [1031, 184] on icon at bounding box center [1027, 183] width 15 height 15
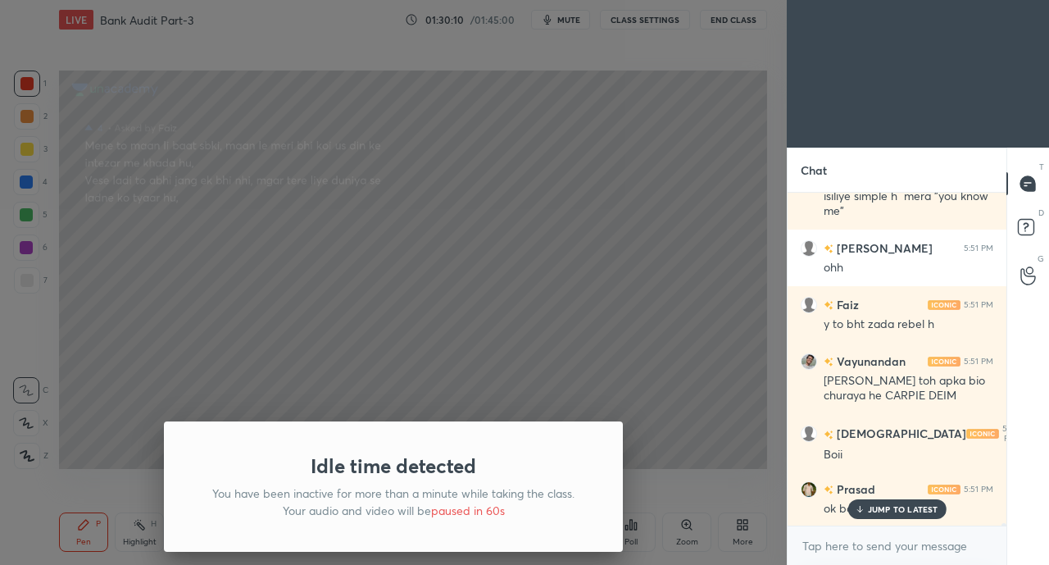
scroll to position [43501, 0]
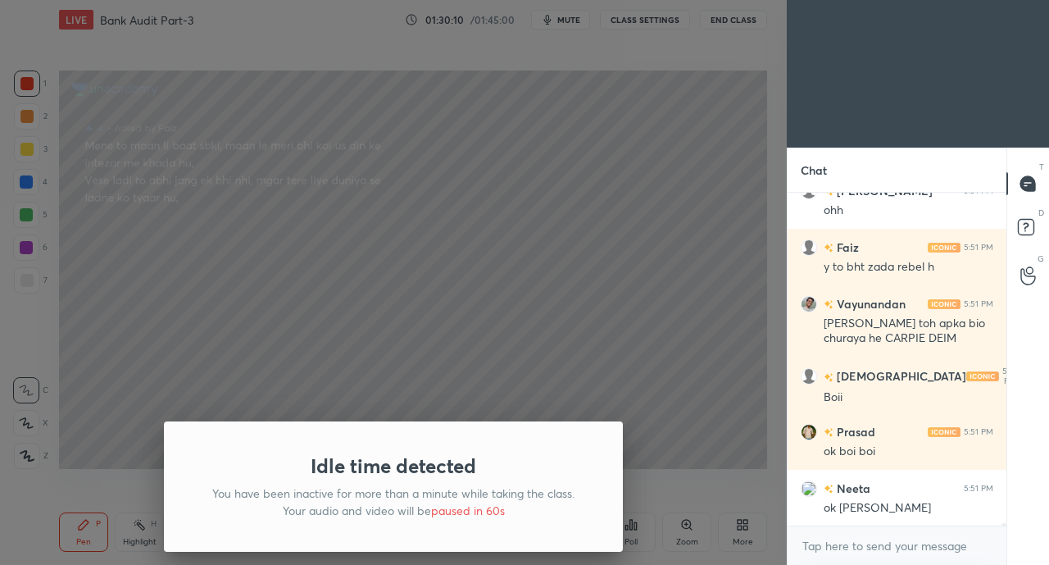
click at [729, 16] on div "Idle time detected You have been inactive for more than a minute while taking t…" at bounding box center [393, 282] width 787 height 565
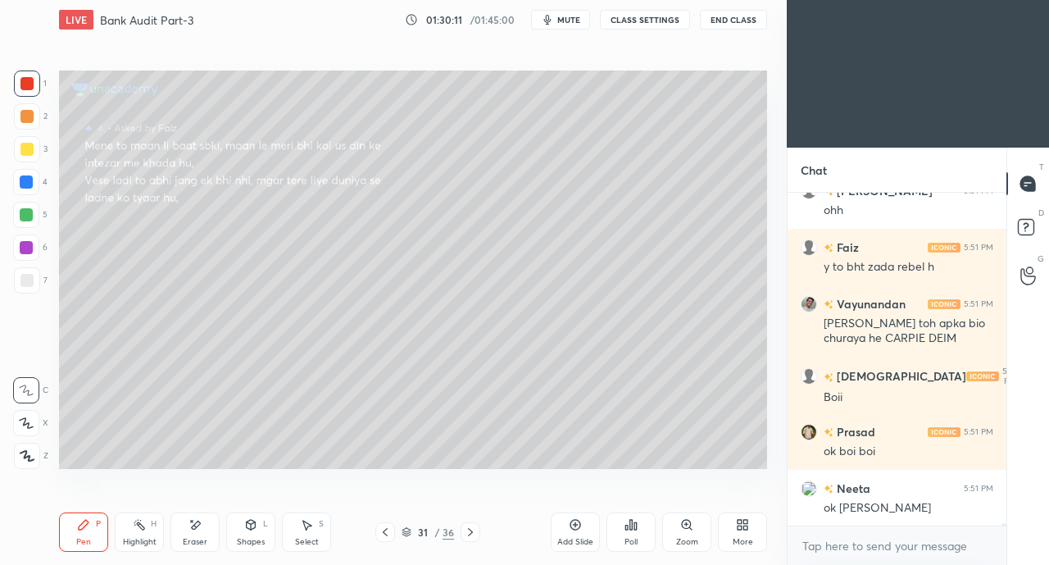
click at [729, 15] on button "End Class" at bounding box center [733, 20] width 67 height 20
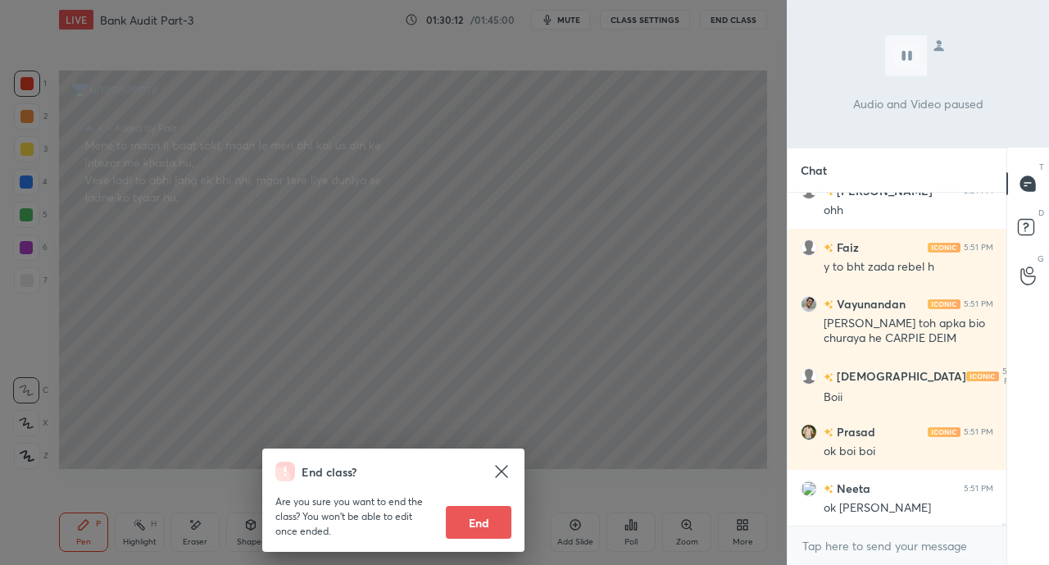
click at [488, 523] on button "End" at bounding box center [479, 522] width 66 height 33
type textarea "x"
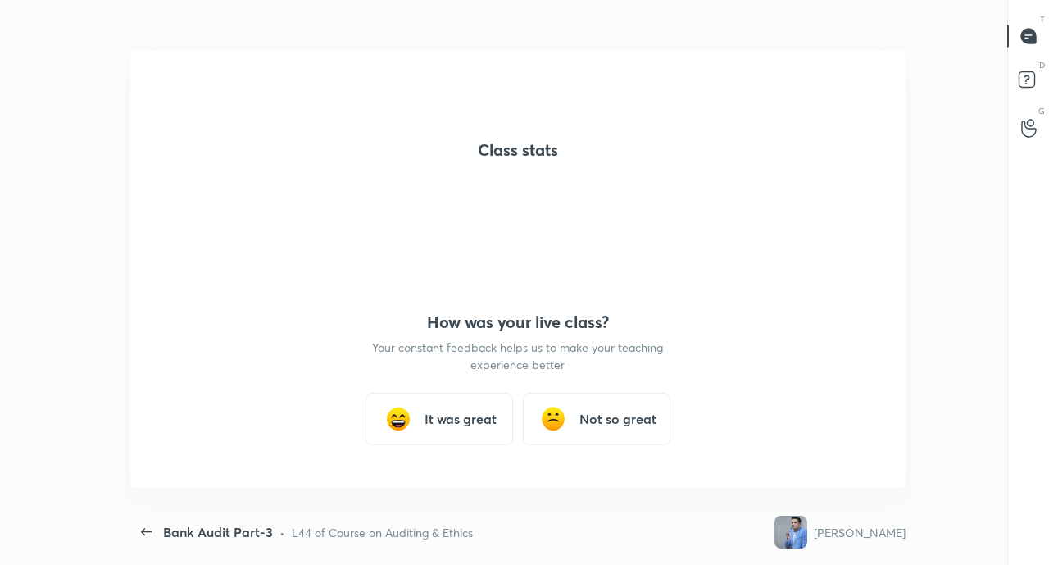
scroll to position [5, 1]
